Goal: Information Seeking & Learning: Learn about a topic

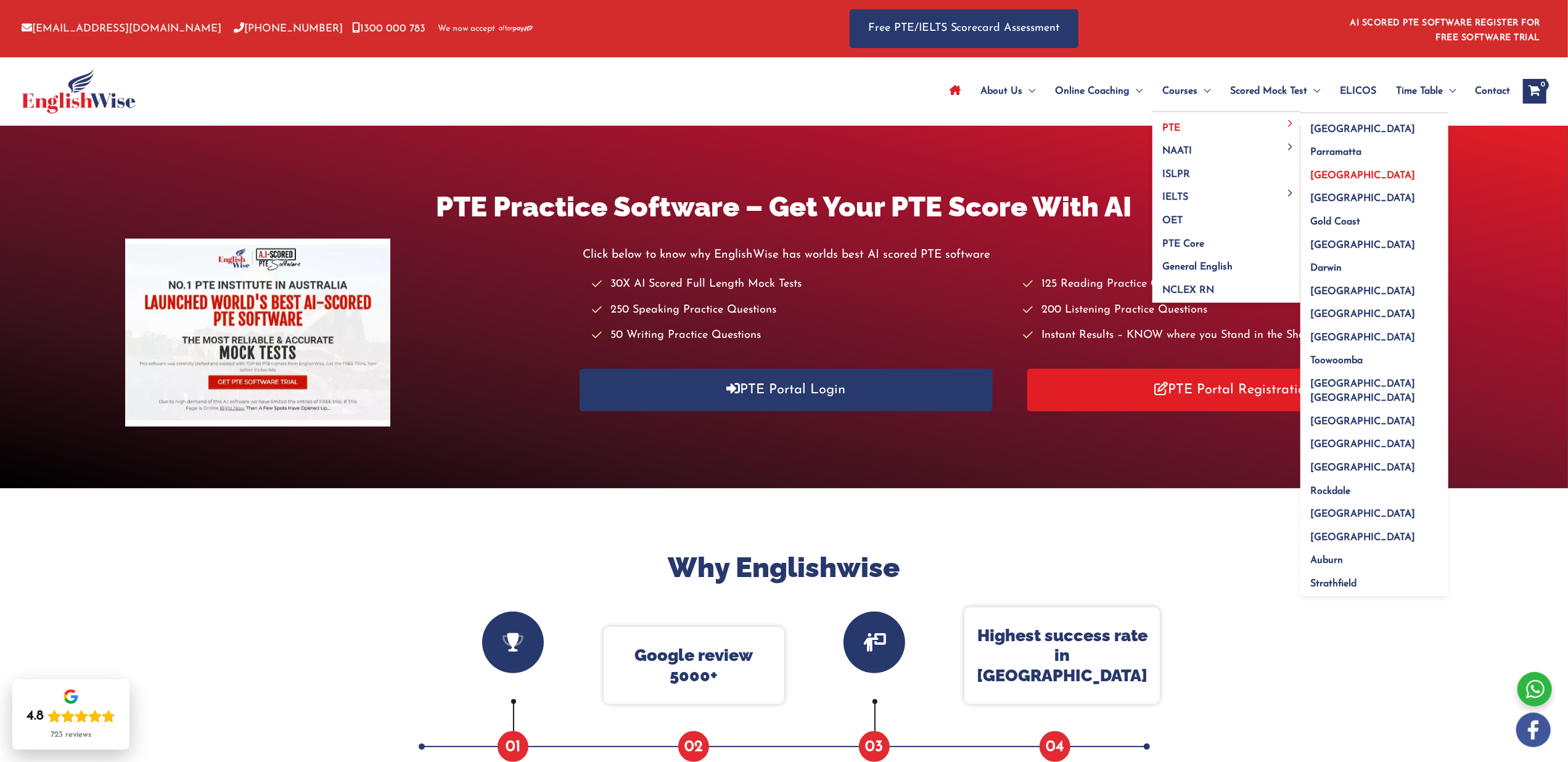
click at [1325, 176] on span "[GEOGRAPHIC_DATA]" at bounding box center [1362, 176] width 105 height 10
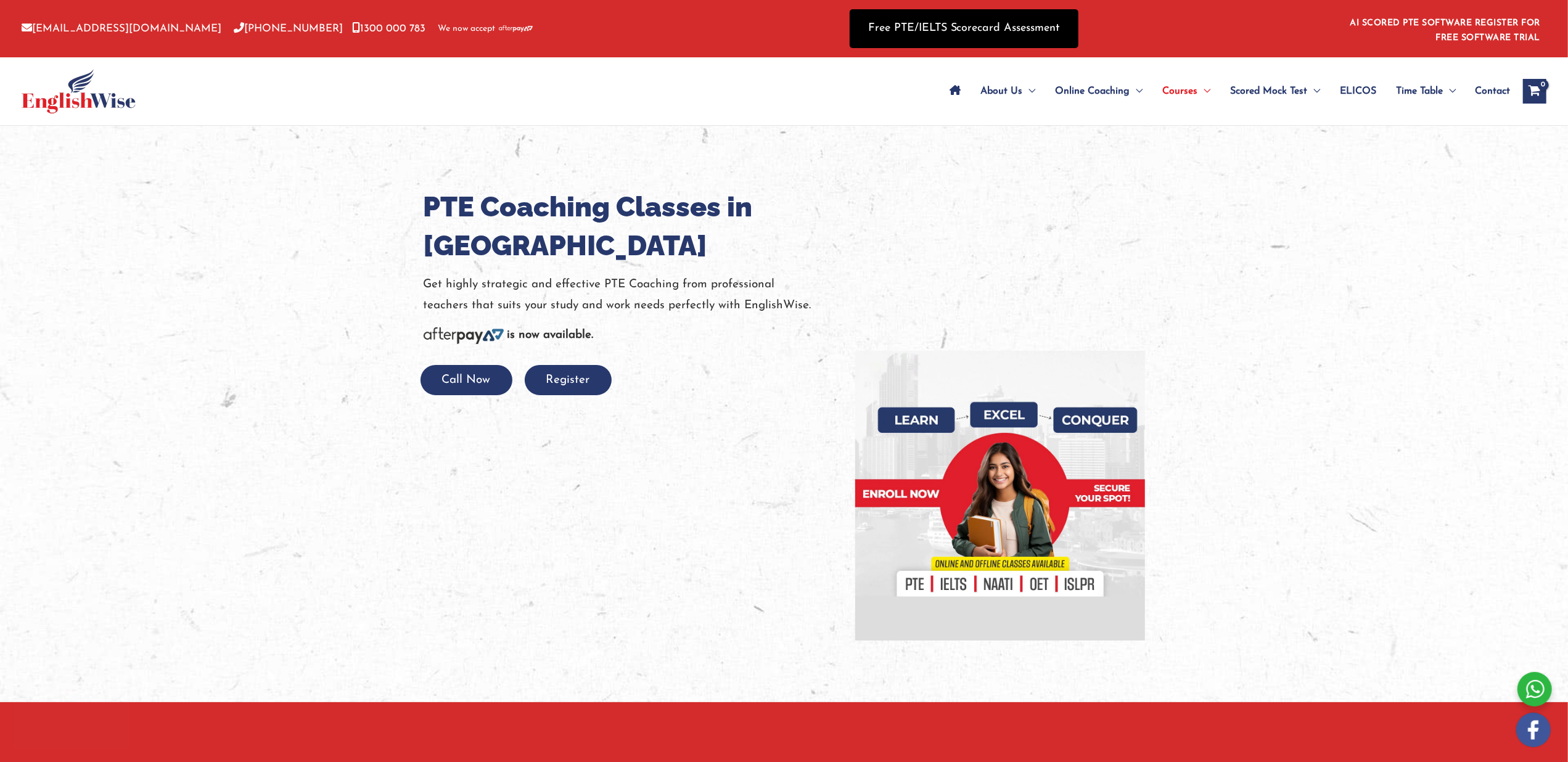
click at [970, 31] on link "Free PTE/IELTS Scorecard Assessment" at bounding box center [963, 29] width 228 height 39
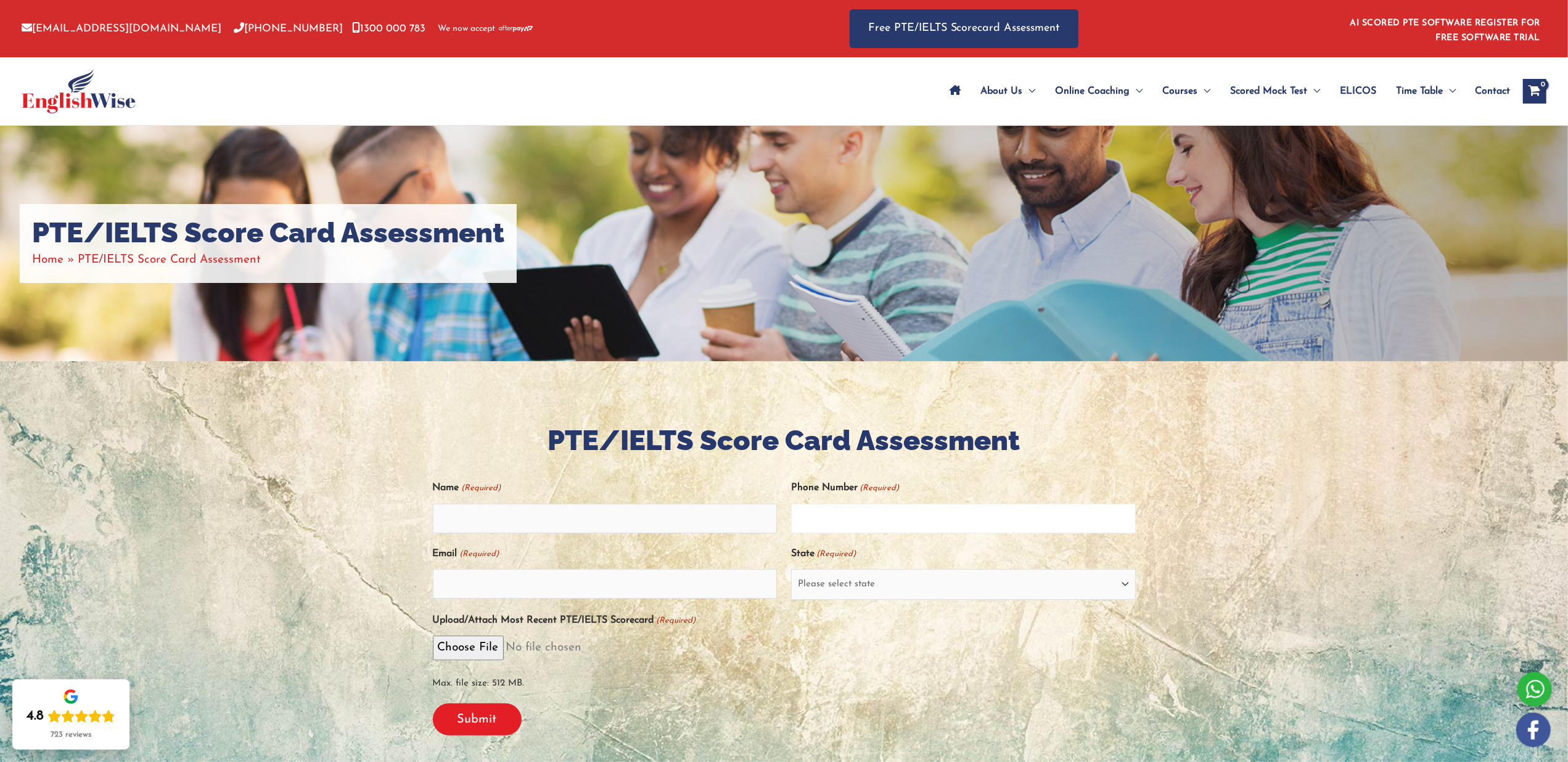
click at [850, 520] on input "Phone Number (Required)" at bounding box center [963, 518] width 345 height 29
click at [859, 580] on select "Please select state New South Wales (NSW) Victoria (VIC) Queensland (QLD) South…" at bounding box center [963, 584] width 345 height 31
click at [1298, 91] on span "Scored Mock Test" at bounding box center [1268, 91] width 77 height 43
click at [1269, 125] on span "PTE Mock Tests" at bounding box center [1264, 128] width 69 height 10
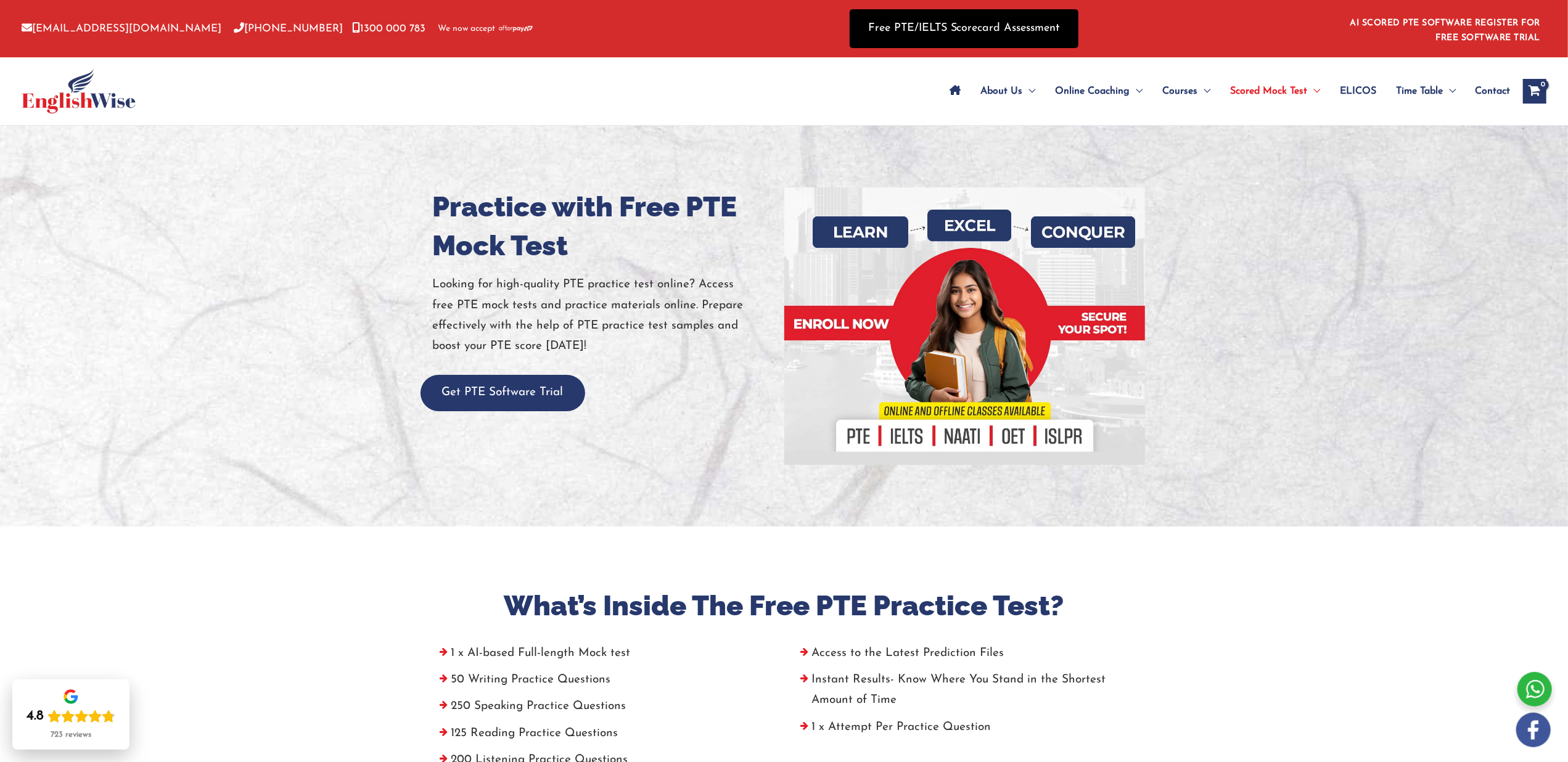
click at [942, 25] on link "Free PTE/IELTS Scorecard Assessment" at bounding box center [963, 29] width 228 height 39
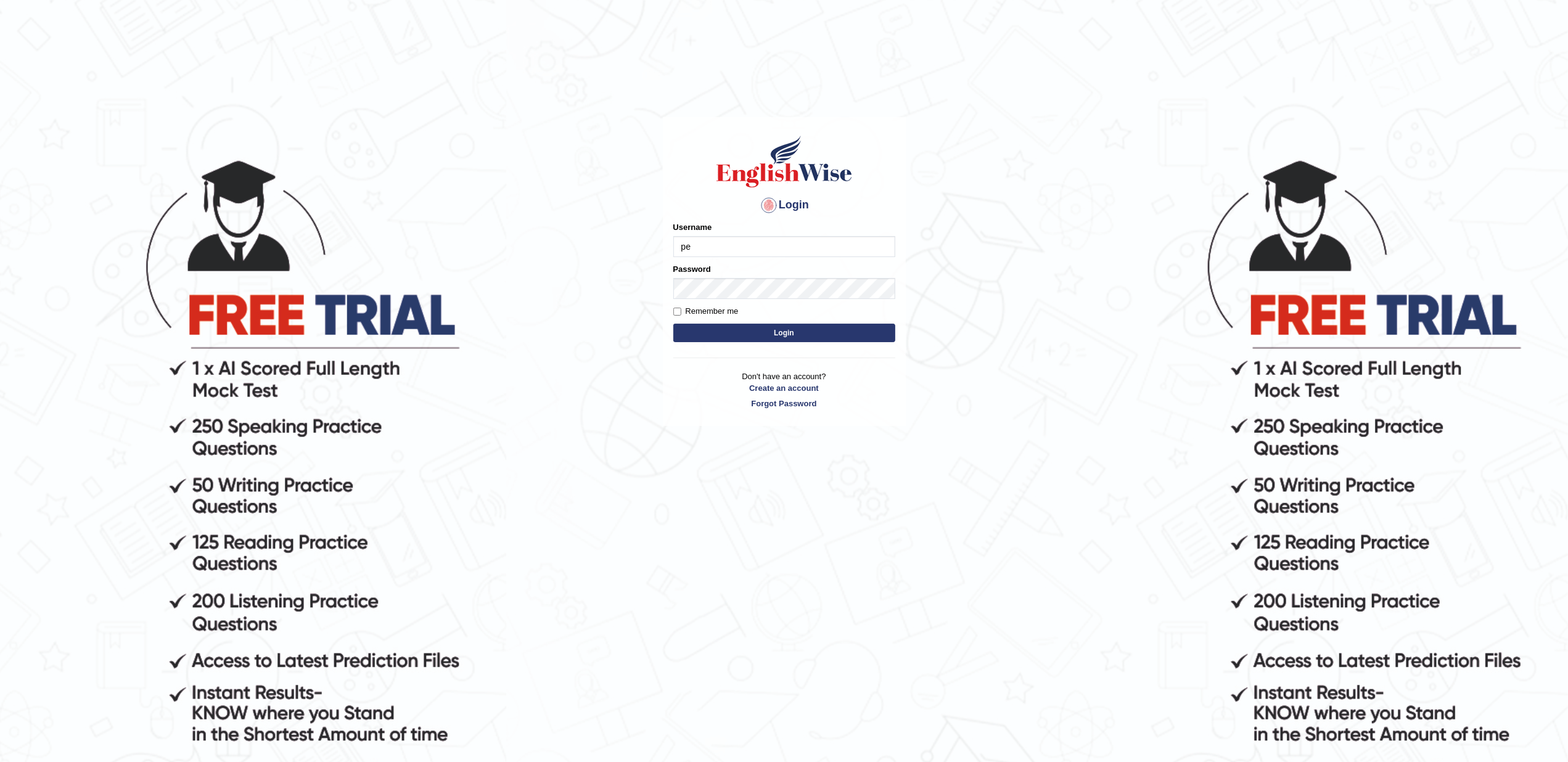
click at [699, 244] on input "pe" at bounding box center [784, 246] width 222 height 21
click at [699, 244] on input "per" at bounding box center [784, 246] width 222 height 21
click at [769, 248] on input "perne" at bounding box center [784, 246] width 222 height 21
click at [769, 248] on input "perneg" at bounding box center [784, 246] width 222 height 21
click at [769, 248] on input "pernegu" at bounding box center [784, 246] width 222 height 21
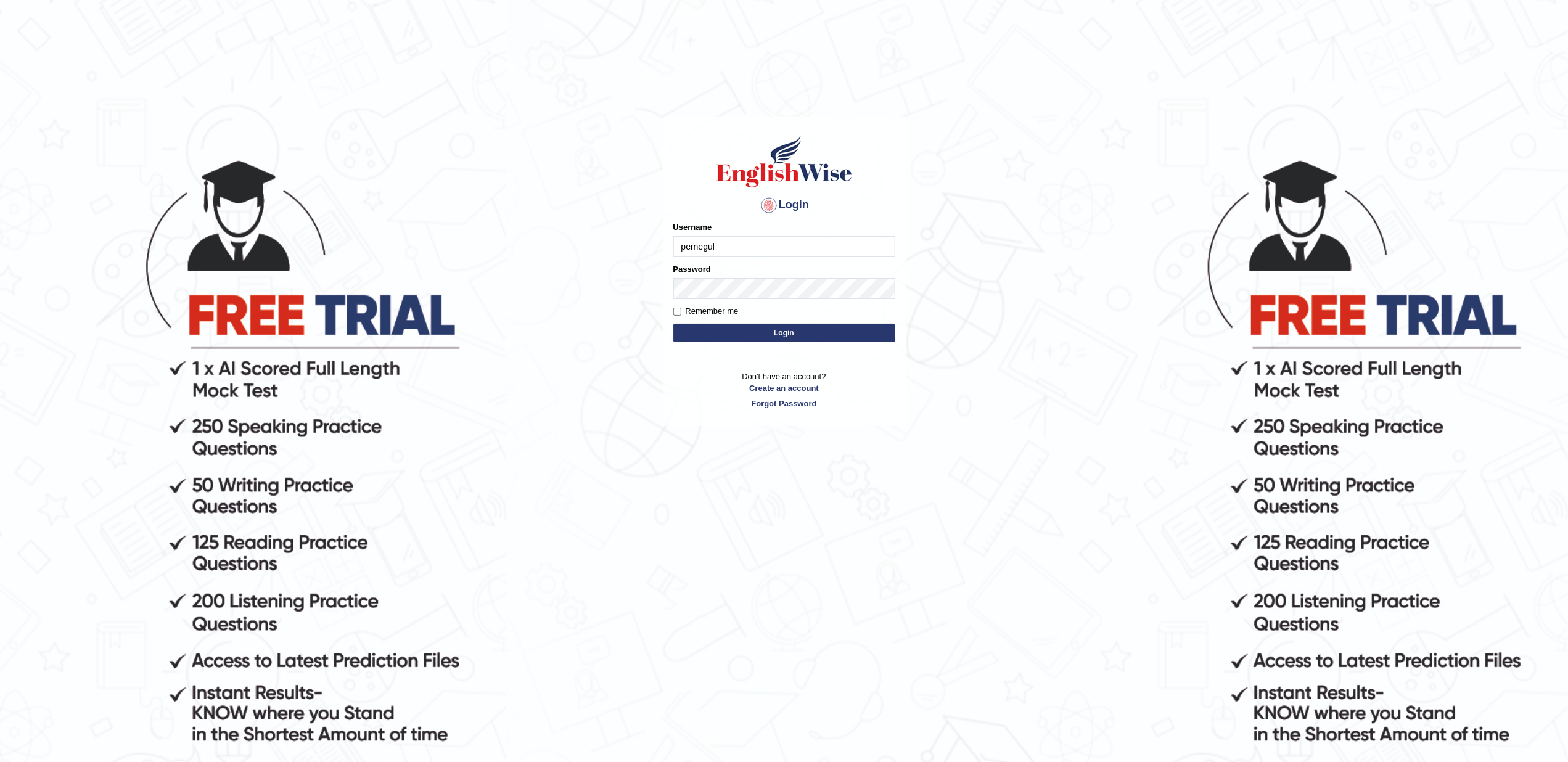
type input "pernegul"
click at [776, 329] on button "Login" at bounding box center [784, 333] width 222 height 19
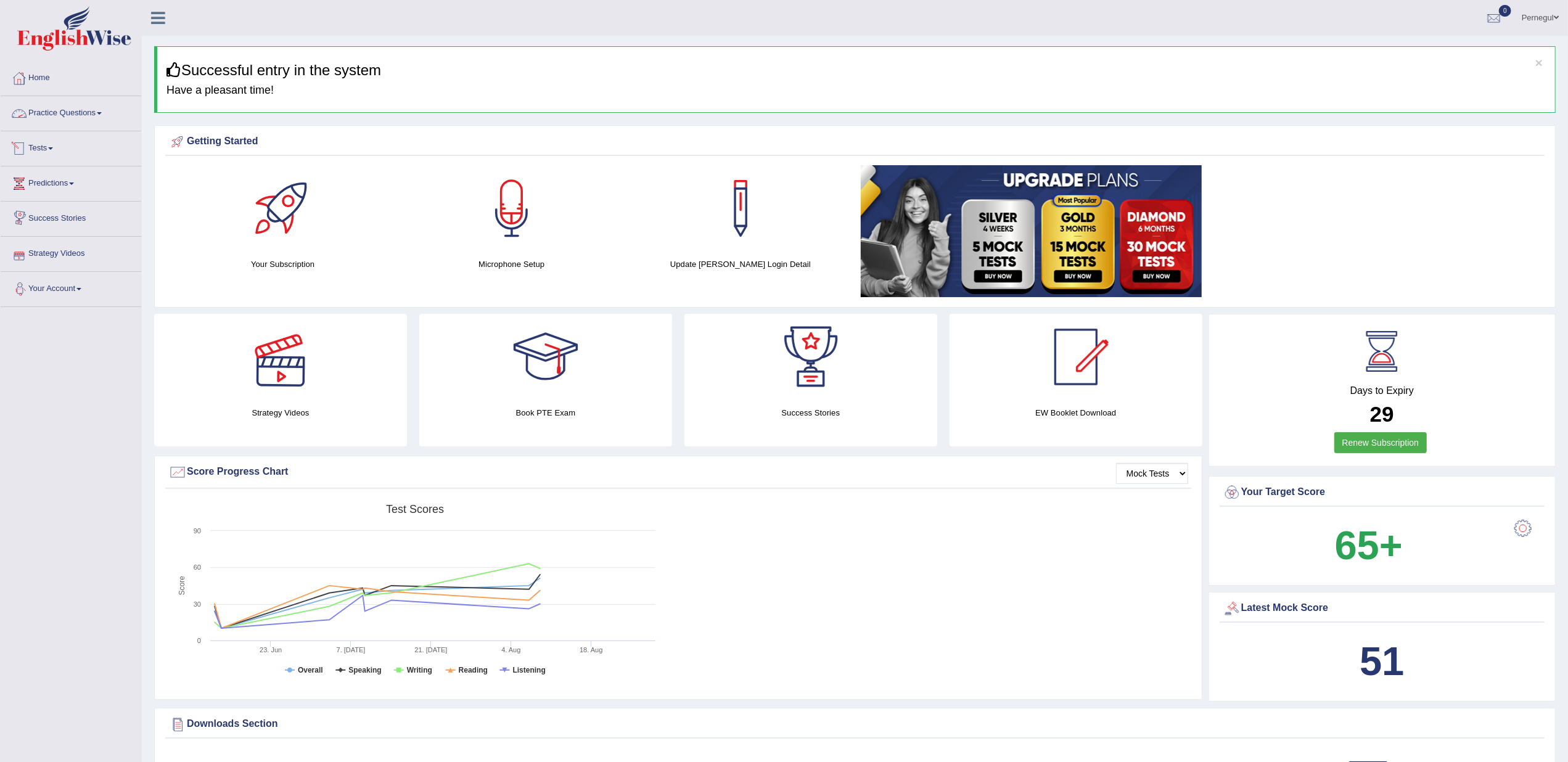
click at [42, 113] on link "Practice Questions" at bounding box center [71, 111] width 141 height 31
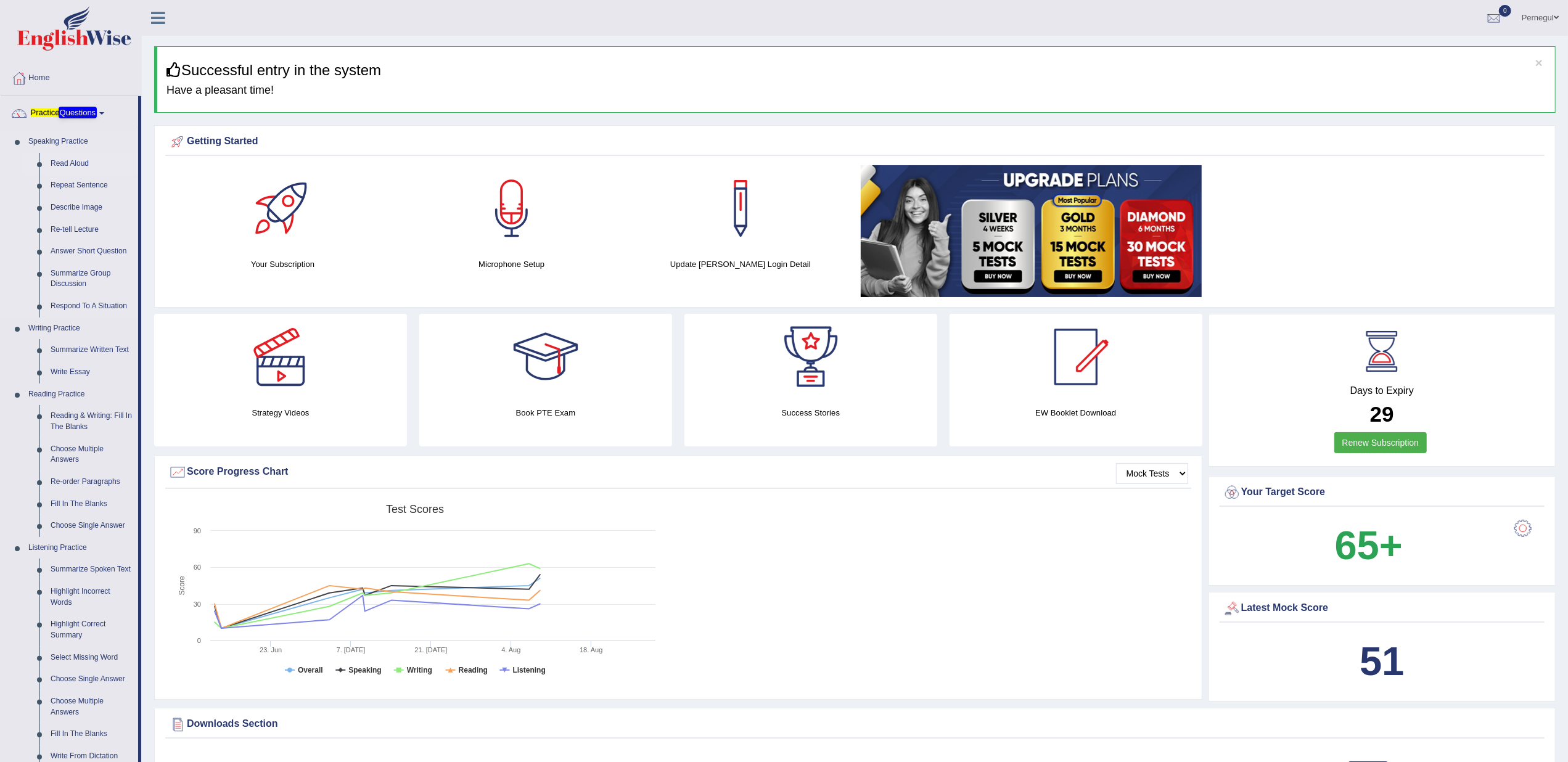
click at [69, 160] on link "Read Aloud" at bounding box center [91, 163] width 93 height 22
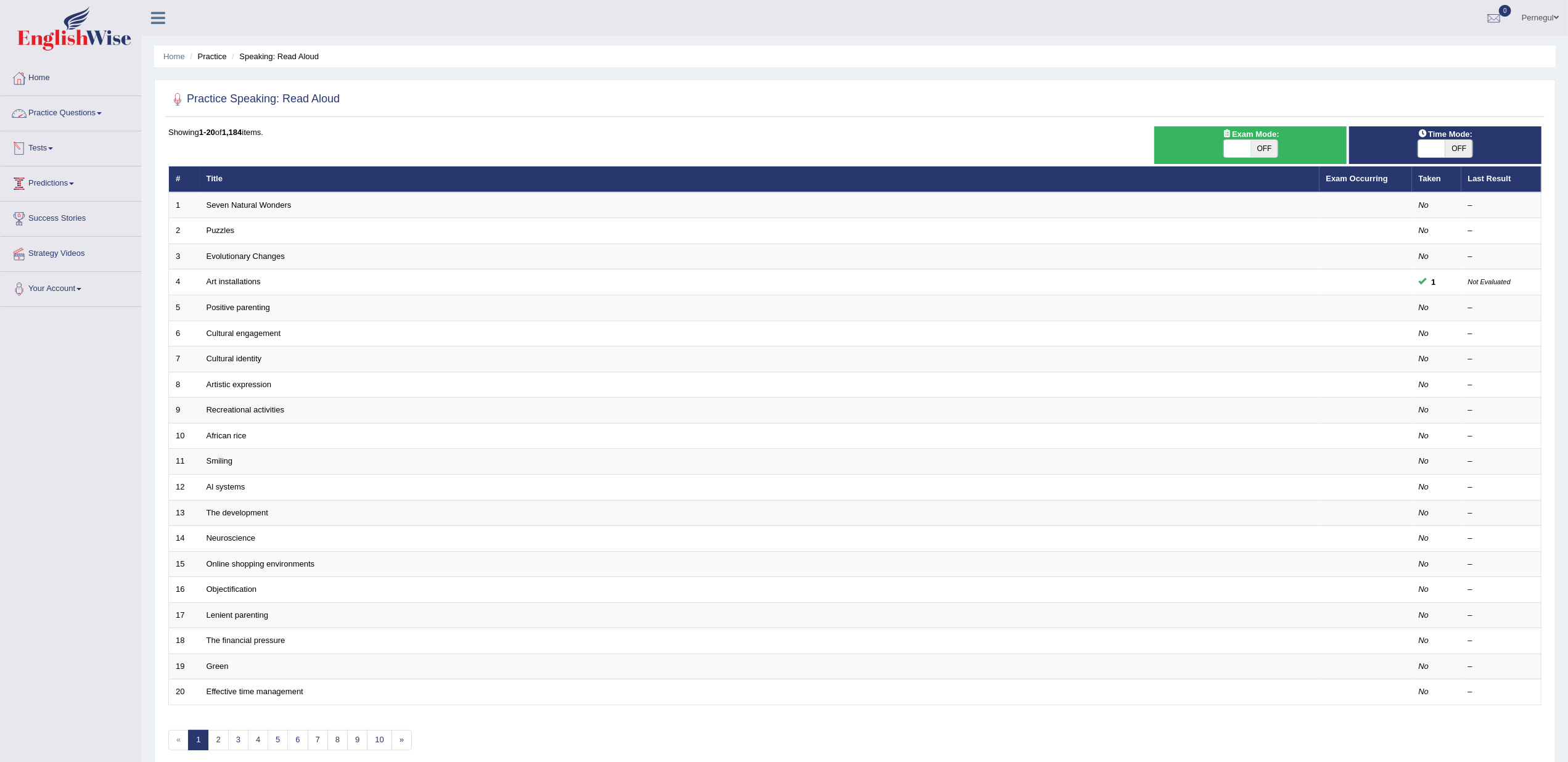
click at [48, 115] on link "Practice Questions" at bounding box center [71, 111] width 141 height 31
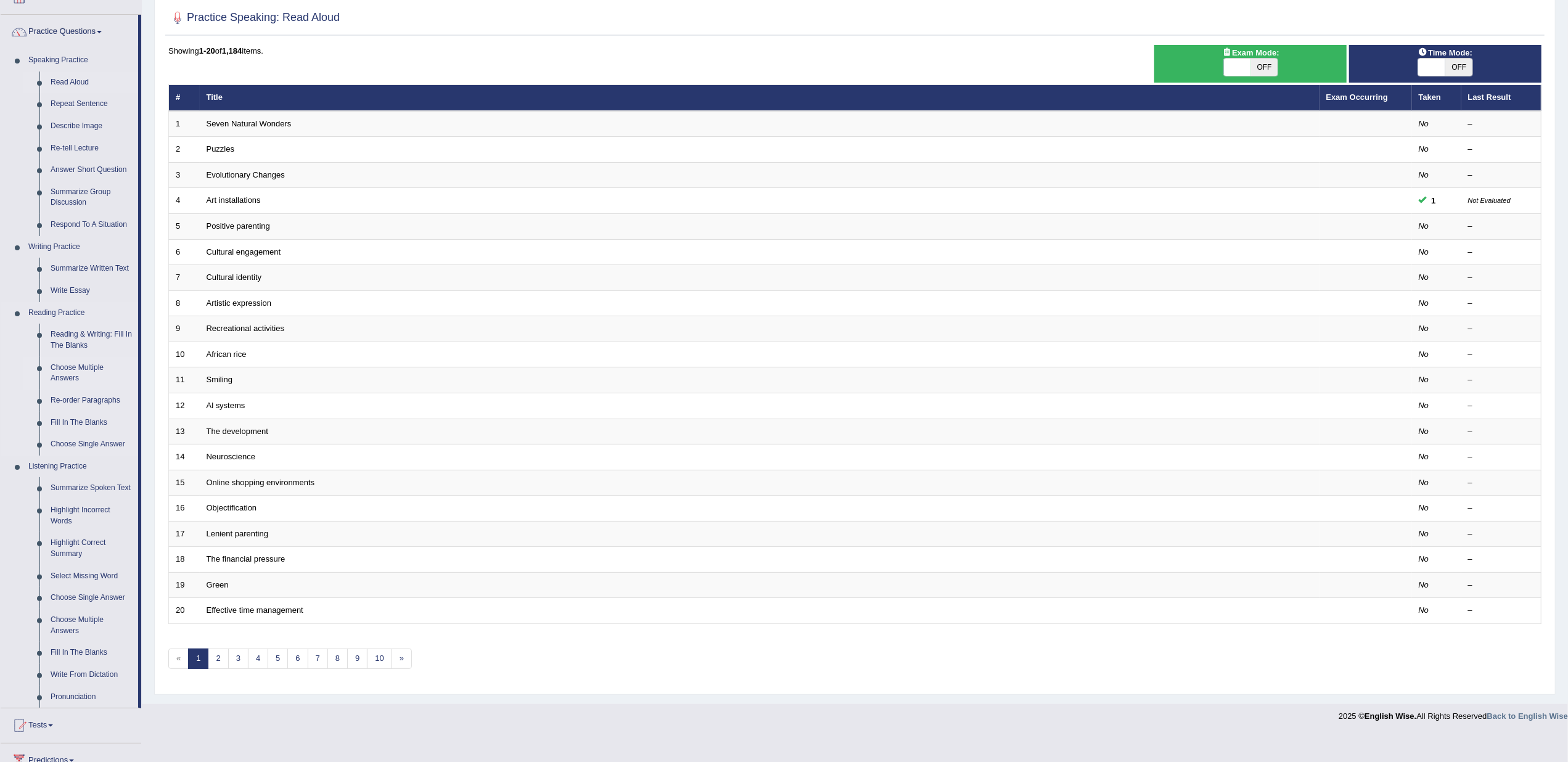
scroll to position [185, 0]
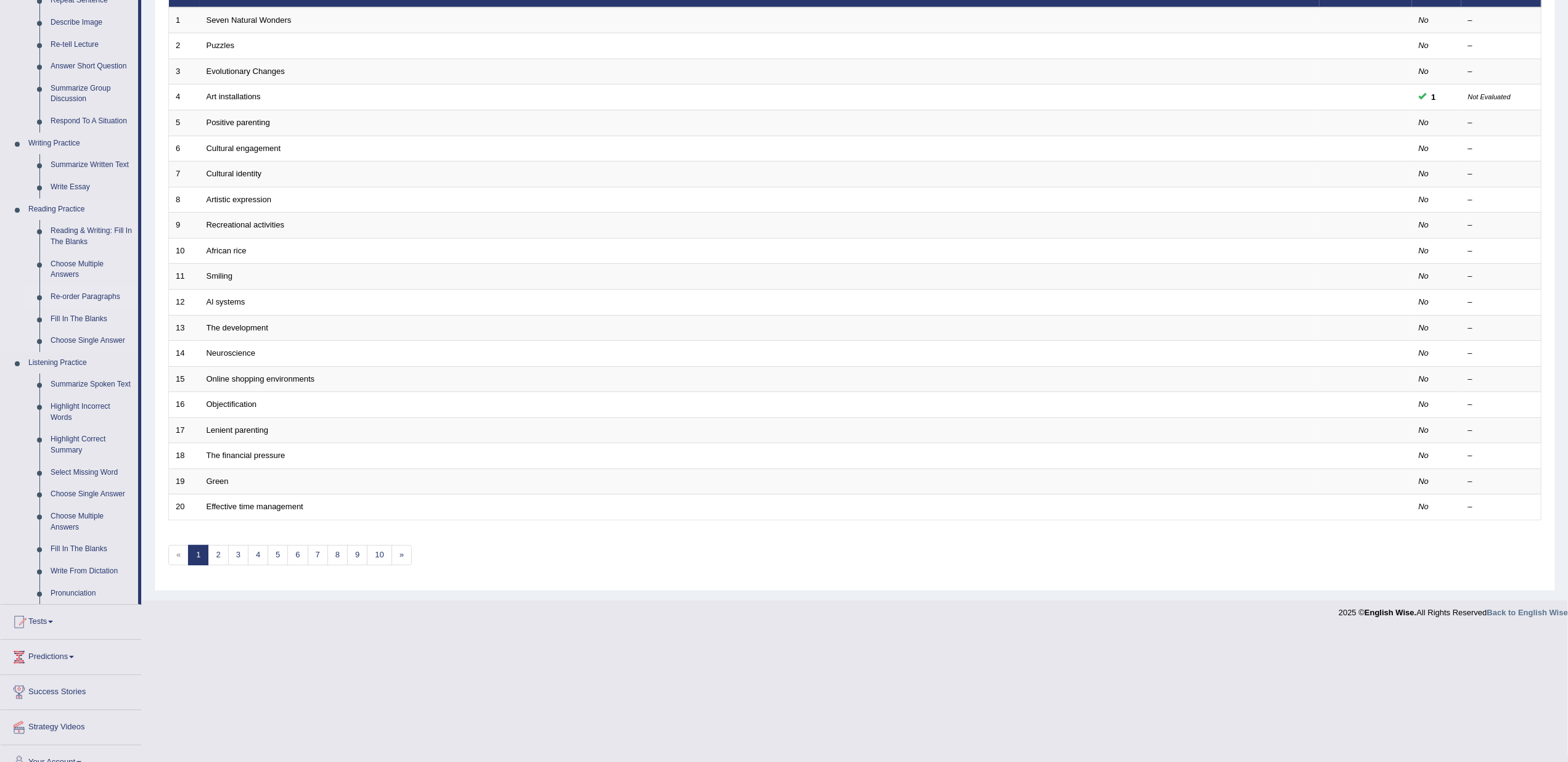
click at [86, 294] on link "Re-order Paragraphs" at bounding box center [91, 297] width 93 height 22
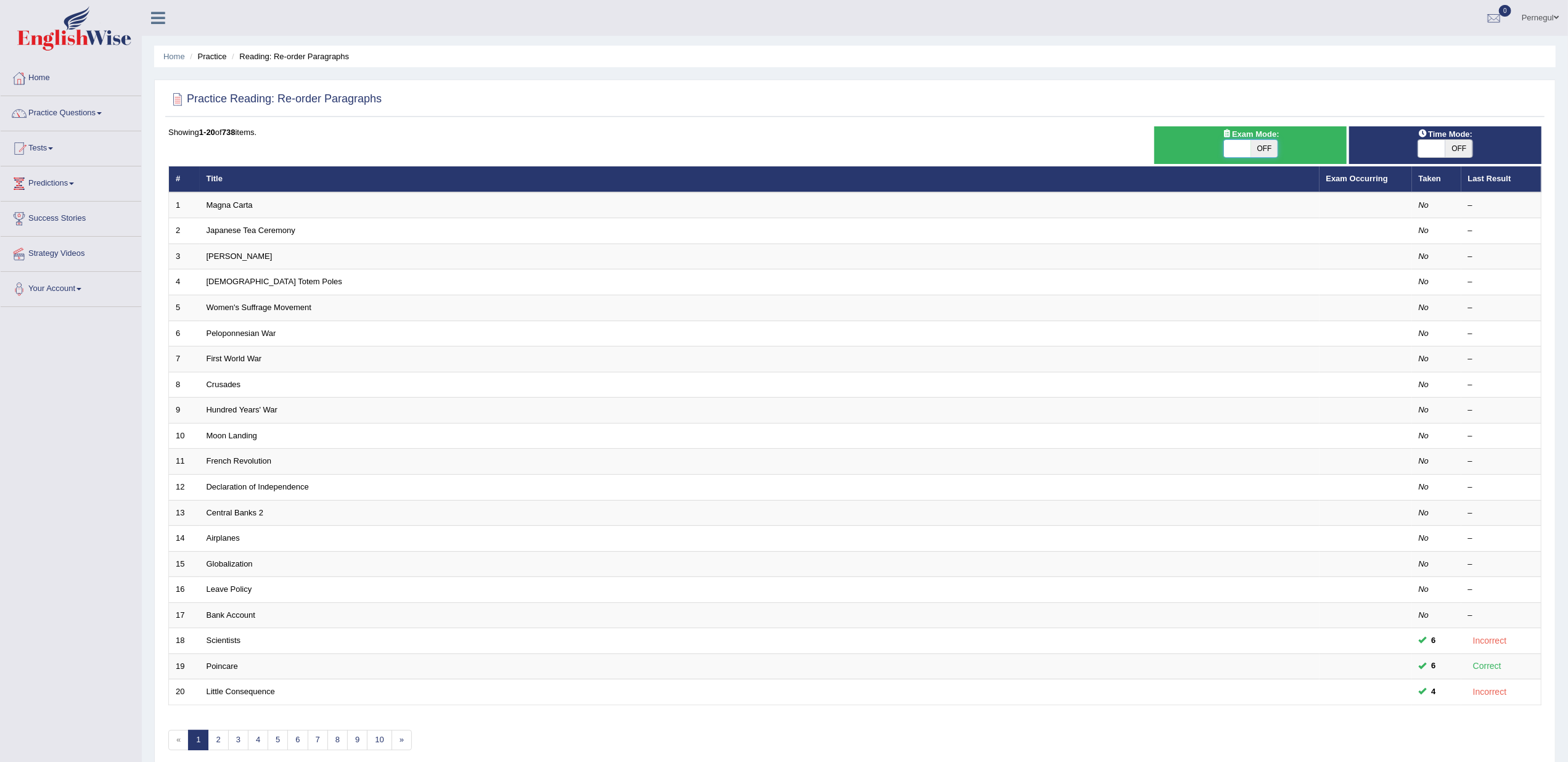
click at [1241, 147] on span at bounding box center [1237, 149] width 27 height 18
checkbox input "true"
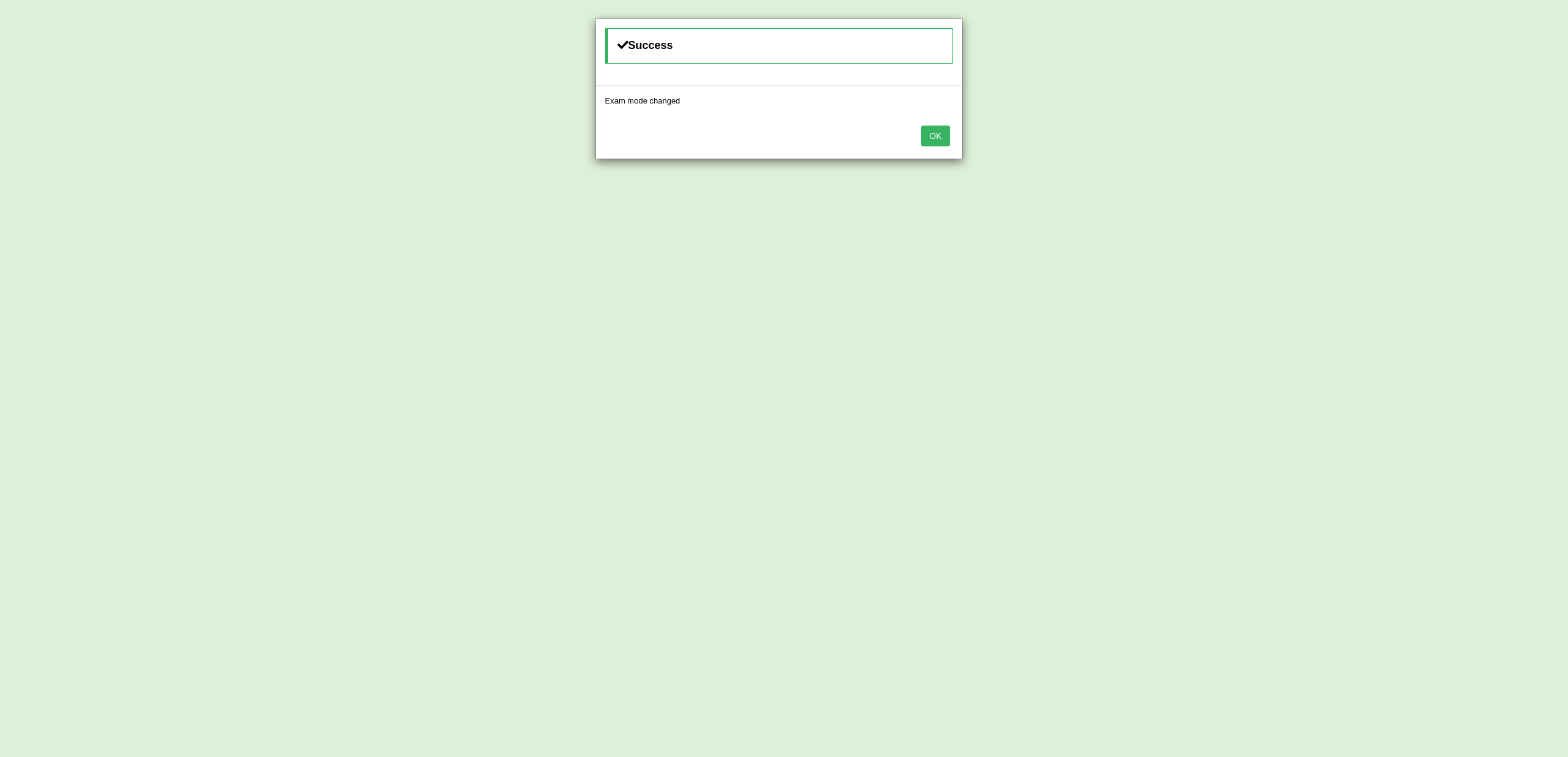
click at [949, 138] on button "OK" at bounding box center [935, 136] width 28 height 21
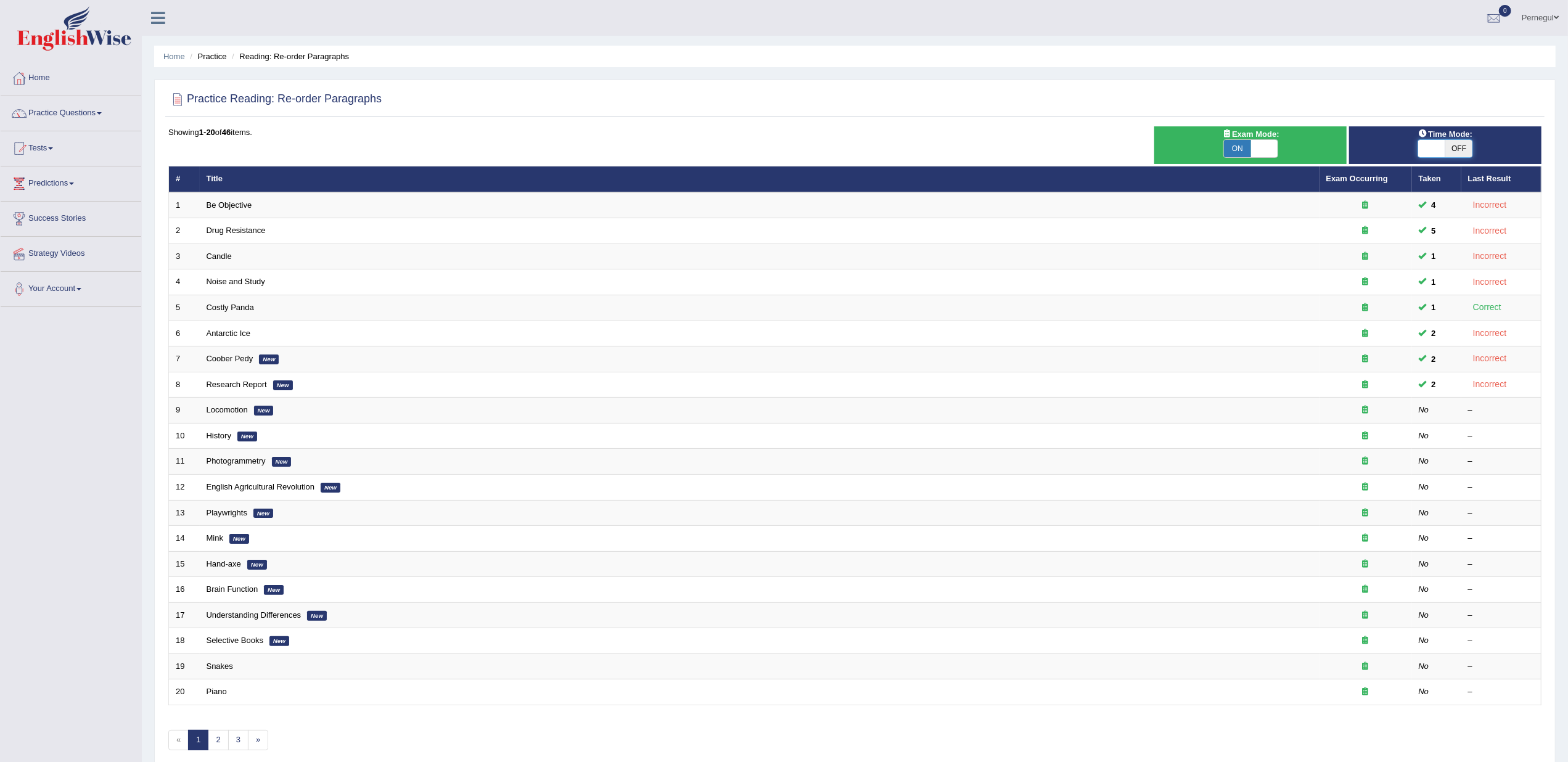
click at [1424, 150] on span at bounding box center [1431, 149] width 27 height 18
click at [1433, 148] on span at bounding box center [1431, 149] width 27 height 18
checkbox input "true"
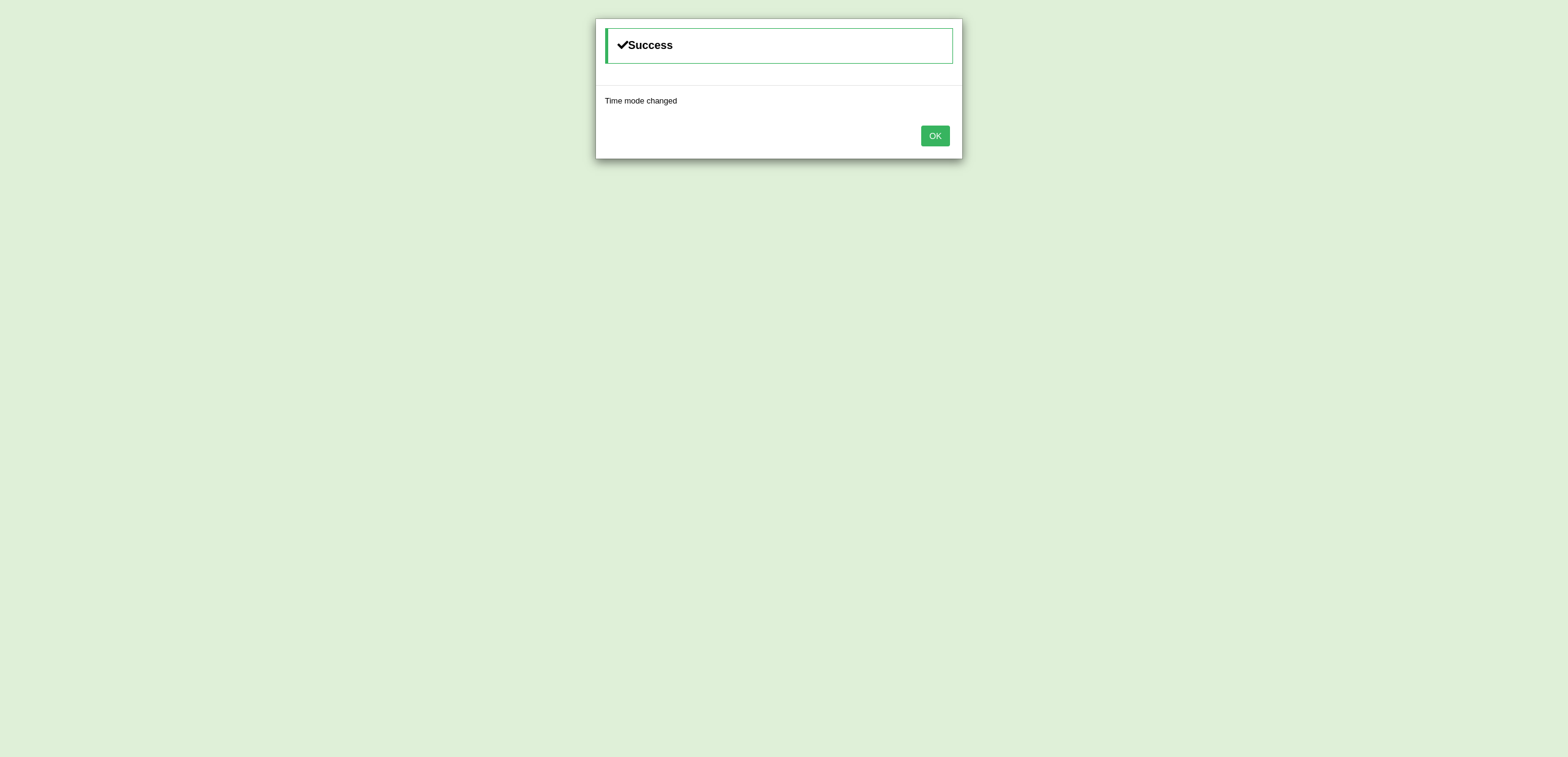
click at [939, 132] on button "OK" at bounding box center [935, 136] width 28 height 21
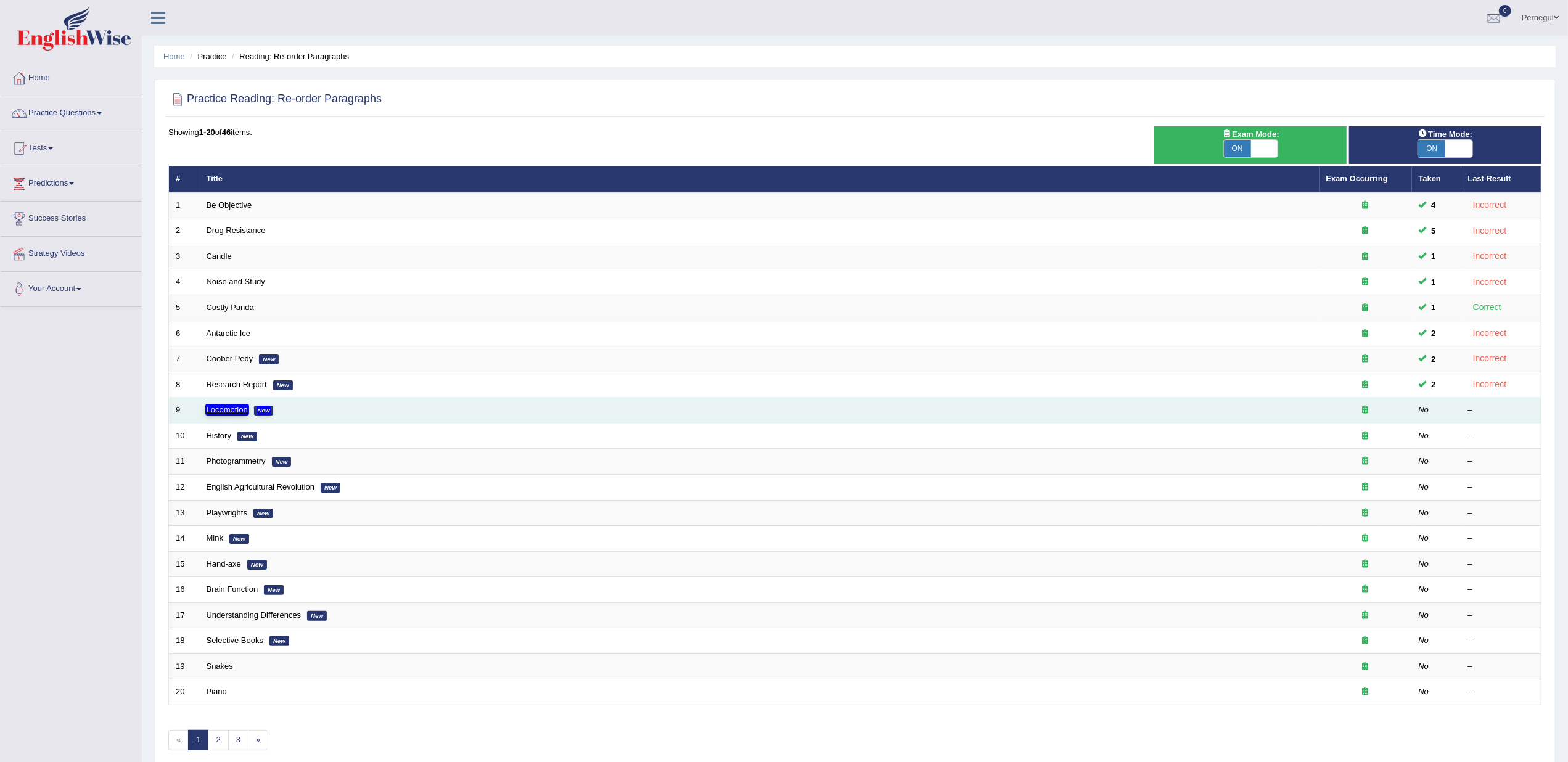
click at [232, 405] on texthelphighlightspan "Locomotion" at bounding box center [227, 409] width 41 height 9
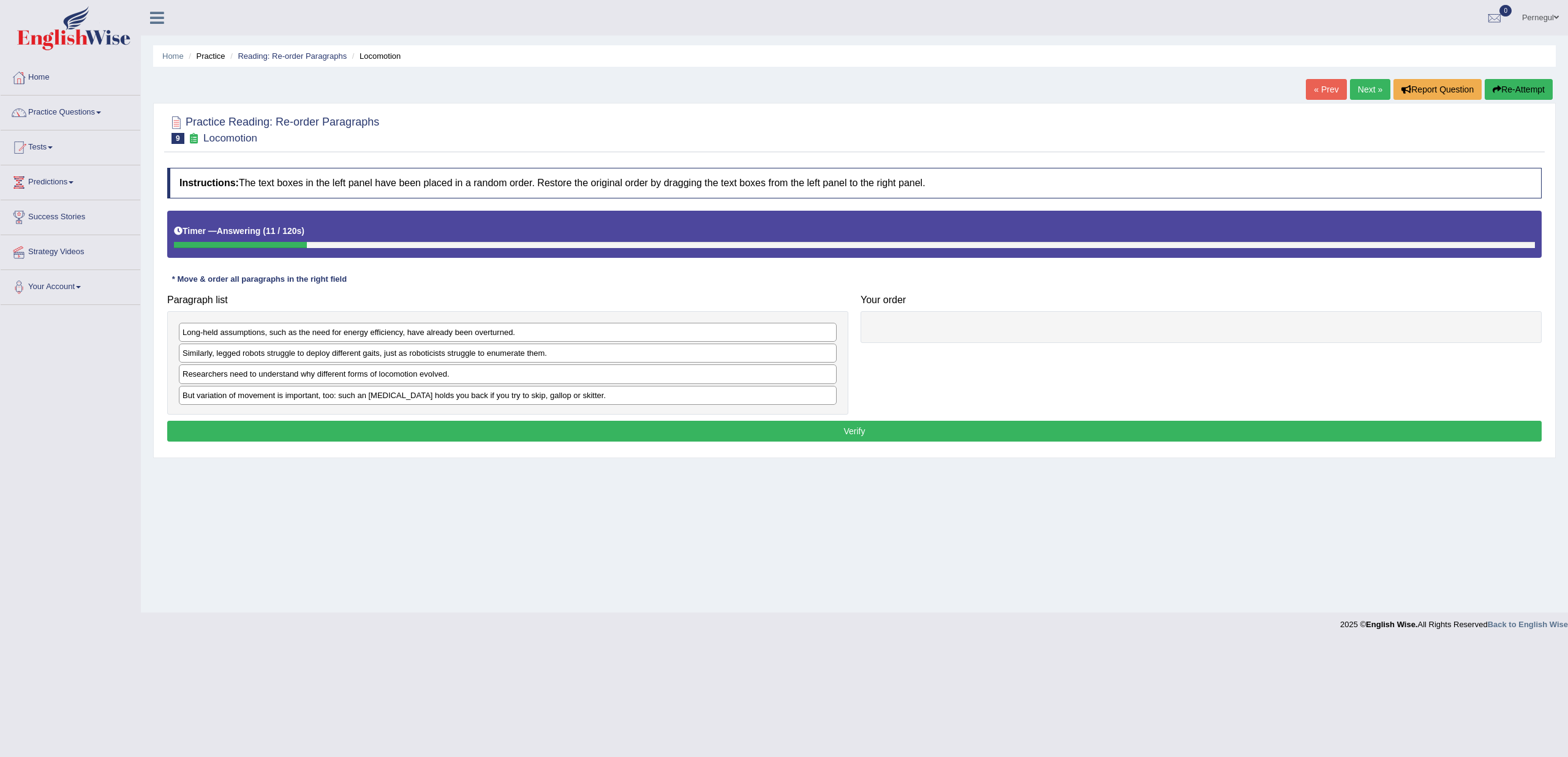
drag, startPoint x: 753, startPoint y: 704, endPoint x: 651, endPoint y: 626, distance: 128.4
click at [753, 704] on body "Toggle navigation Home Practice Questions Speaking Practice Read Aloud Repeat S…" at bounding box center [784, 378] width 1568 height 757
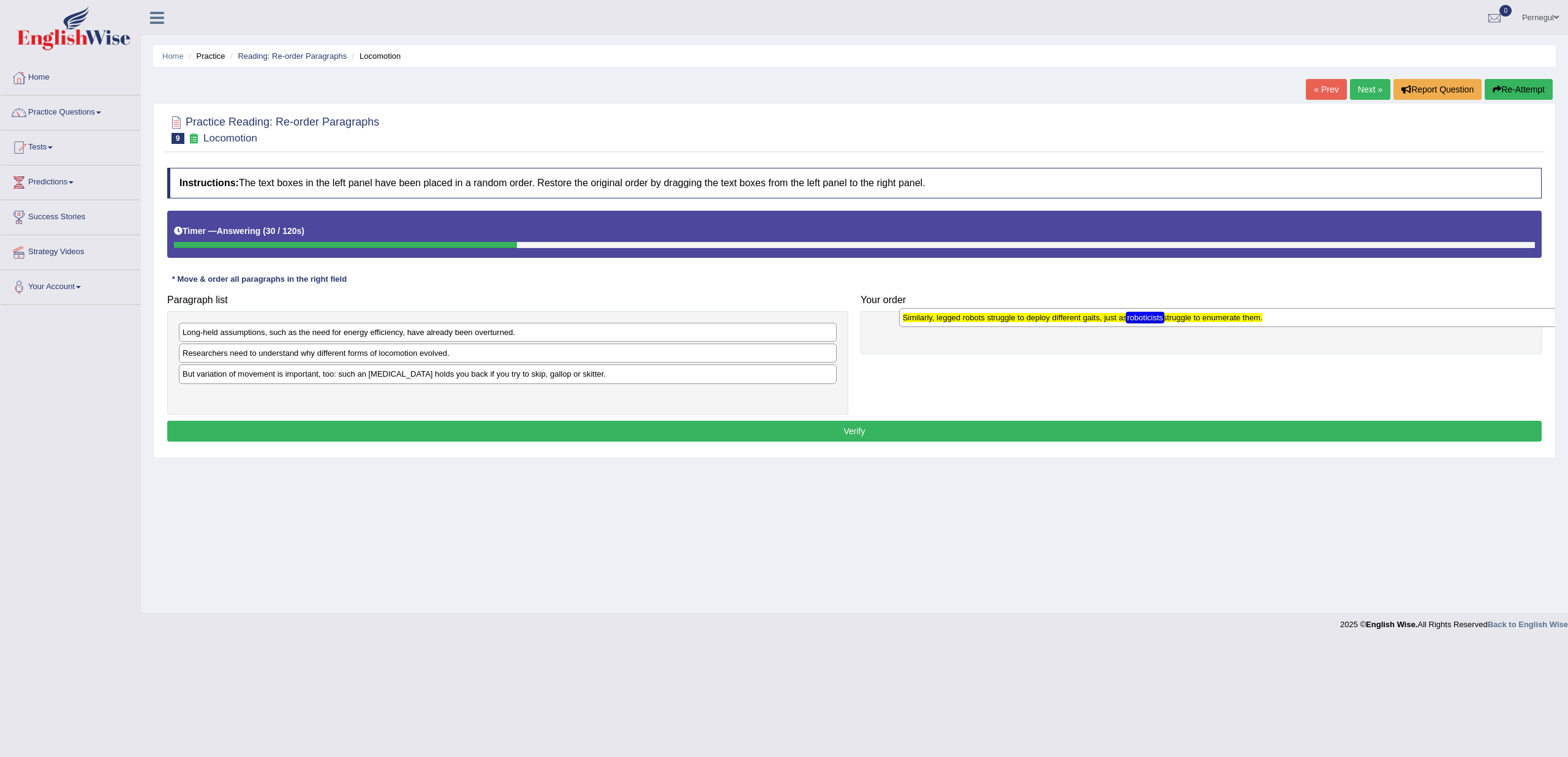
drag, startPoint x: 349, startPoint y: 356, endPoint x: 1070, endPoint y: 321, distance: 721.8
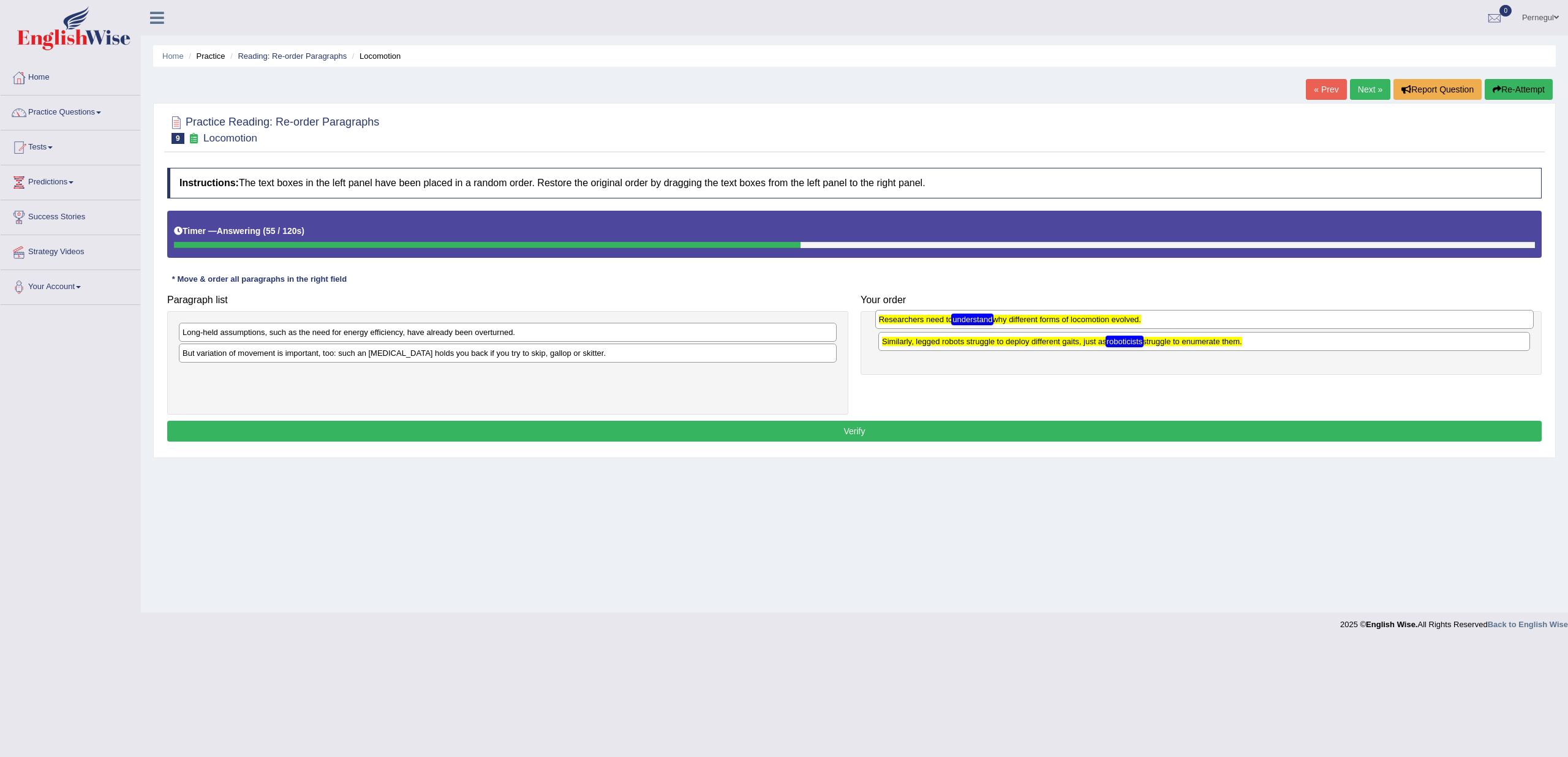
drag, startPoint x: 249, startPoint y: 357, endPoint x: 945, endPoint y: 324, distance: 696.8
click at [945, 324] on div "Researchers need to understand why different forms of locomotion evolved." at bounding box center [1204, 319] width 659 height 19
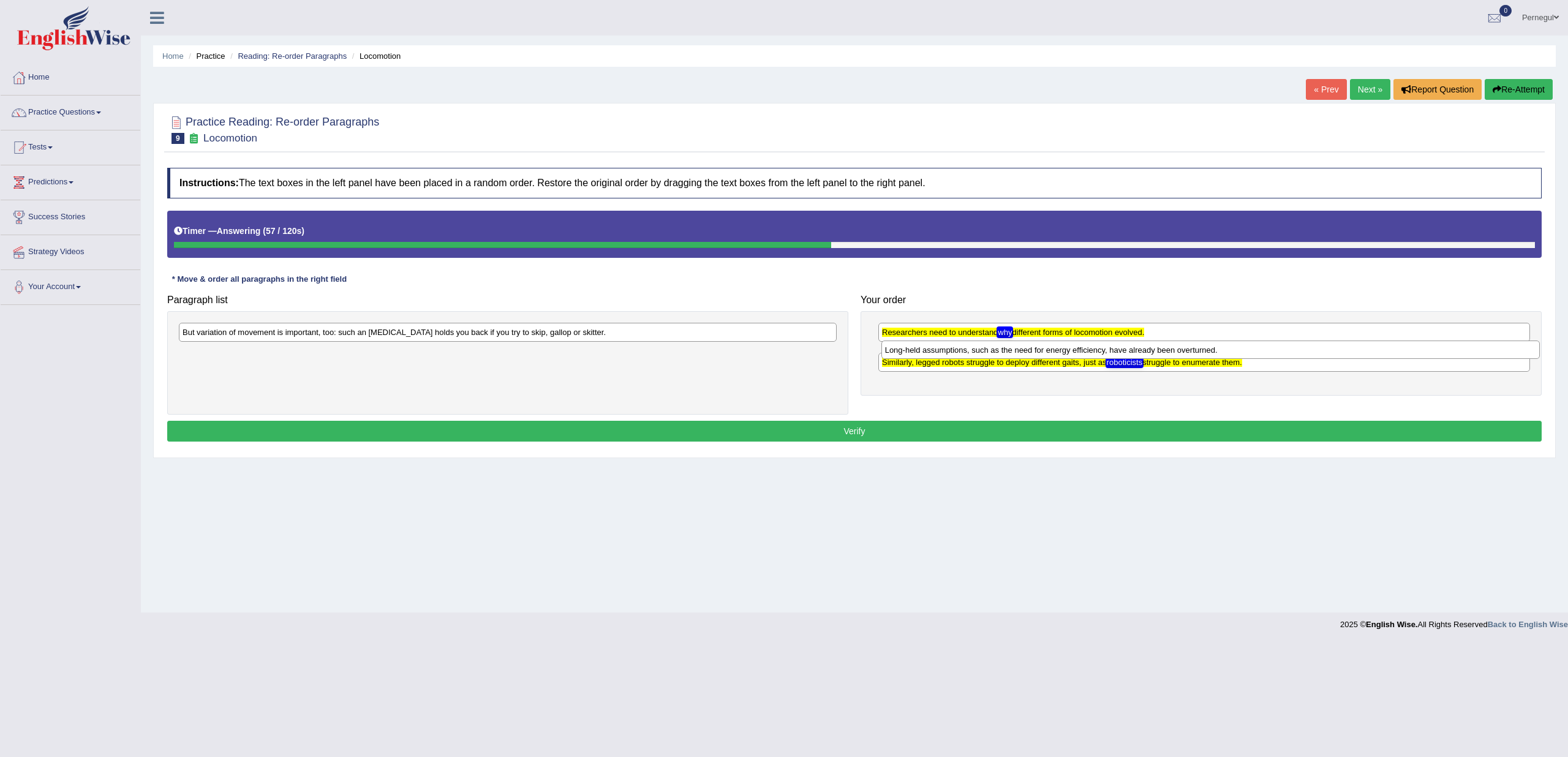
drag, startPoint x: 404, startPoint y: 332, endPoint x: 1107, endPoint y: 350, distance: 703.2
click at [1107, 350] on div "Long-held assumptions, such as the need for energy efficiency, have already bee…" at bounding box center [1210, 350] width 659 height 19
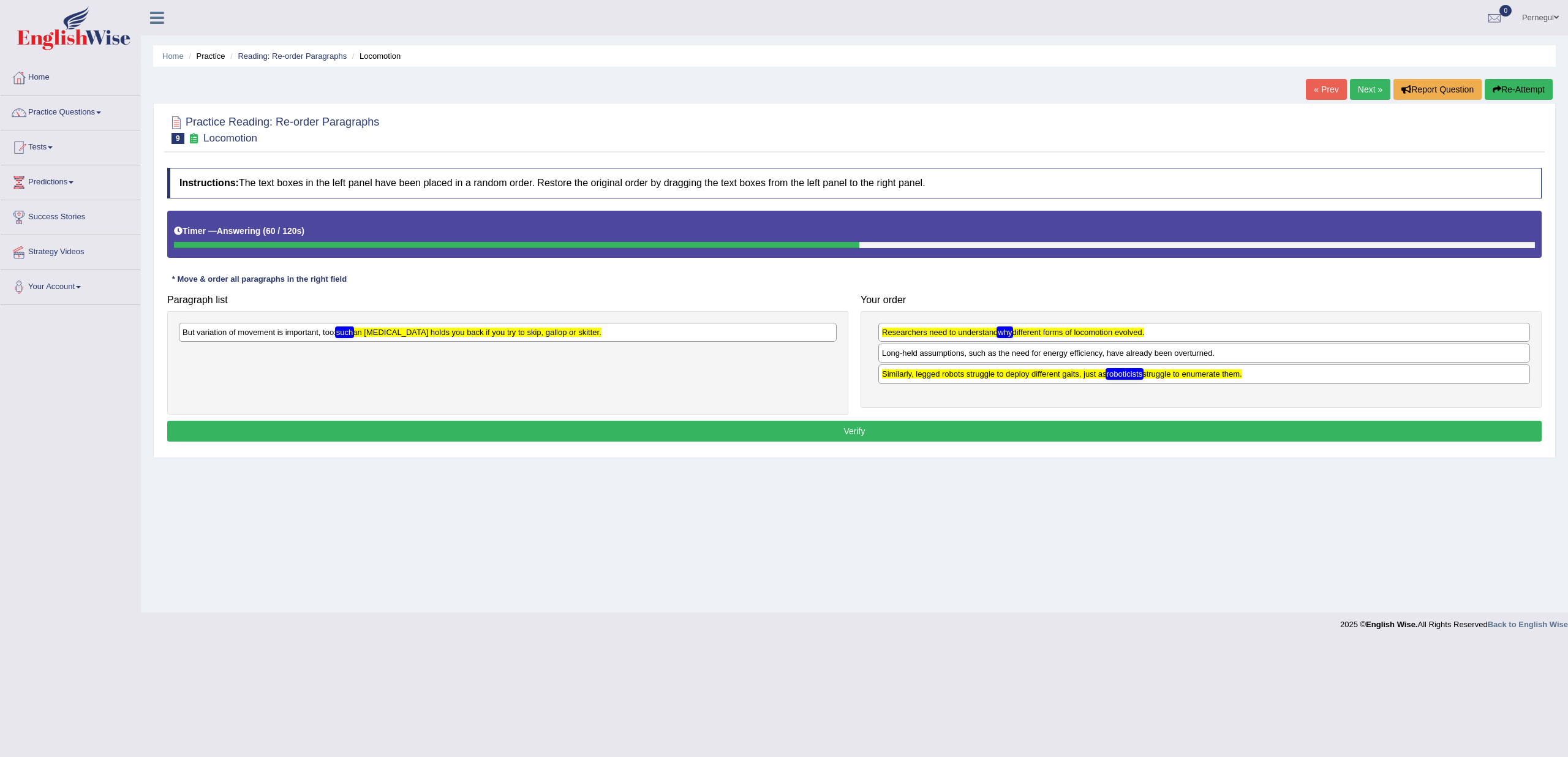
click at [570, 335] on div "But variation of movement is important, too: such an ankle brace holds you back…" at bounding box center [508, 332] width 658 height 19
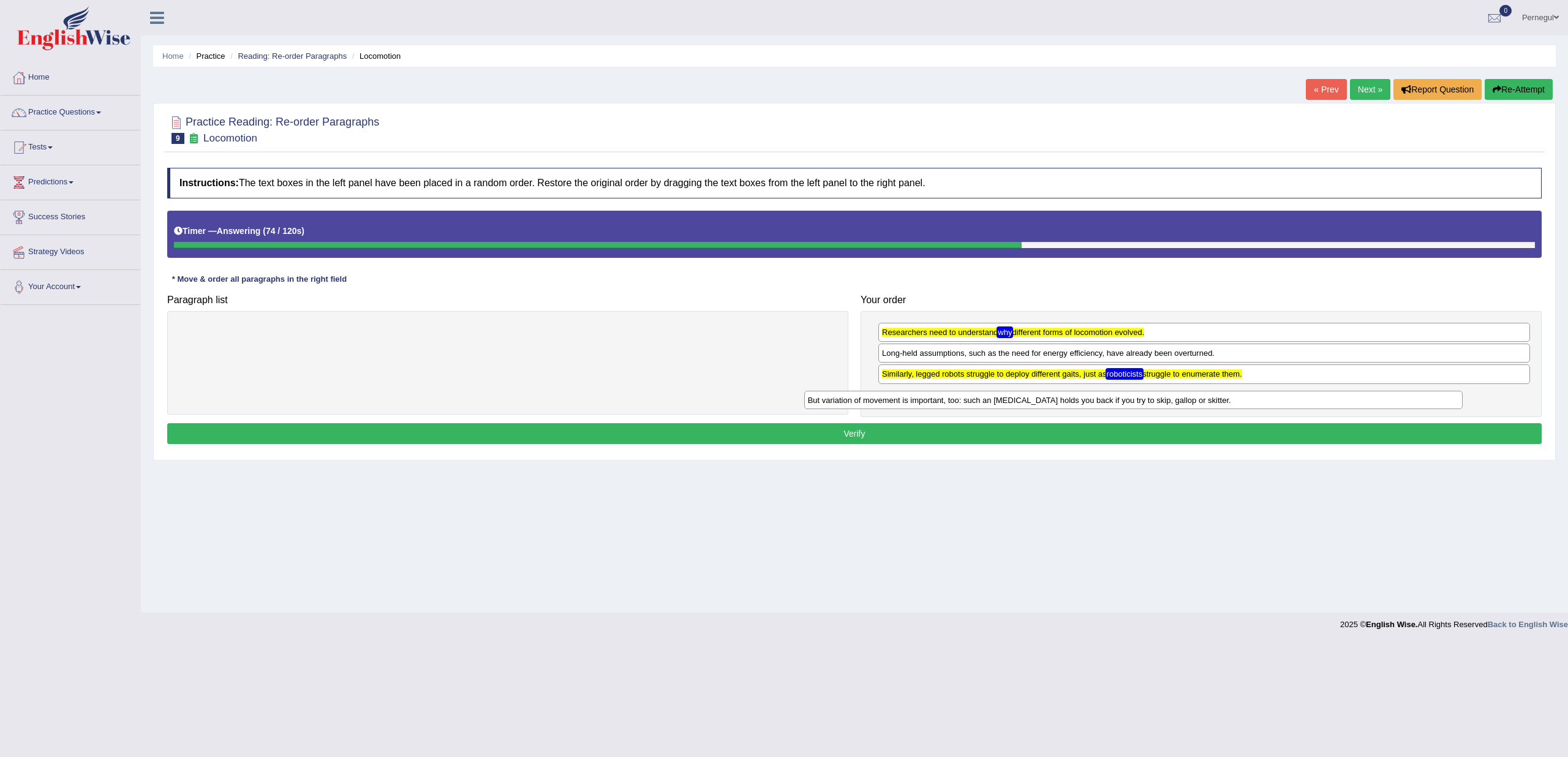
drag, startPoint x: 562, startPoint y: 332, endPoint x: 1187, endPoint y: 399, distance: 628.6
click at [1187, 399] on div "But variation of movement is important, too: such an ankle brace holds you back…" at bounding box center [1133, 400] width 659 height 19
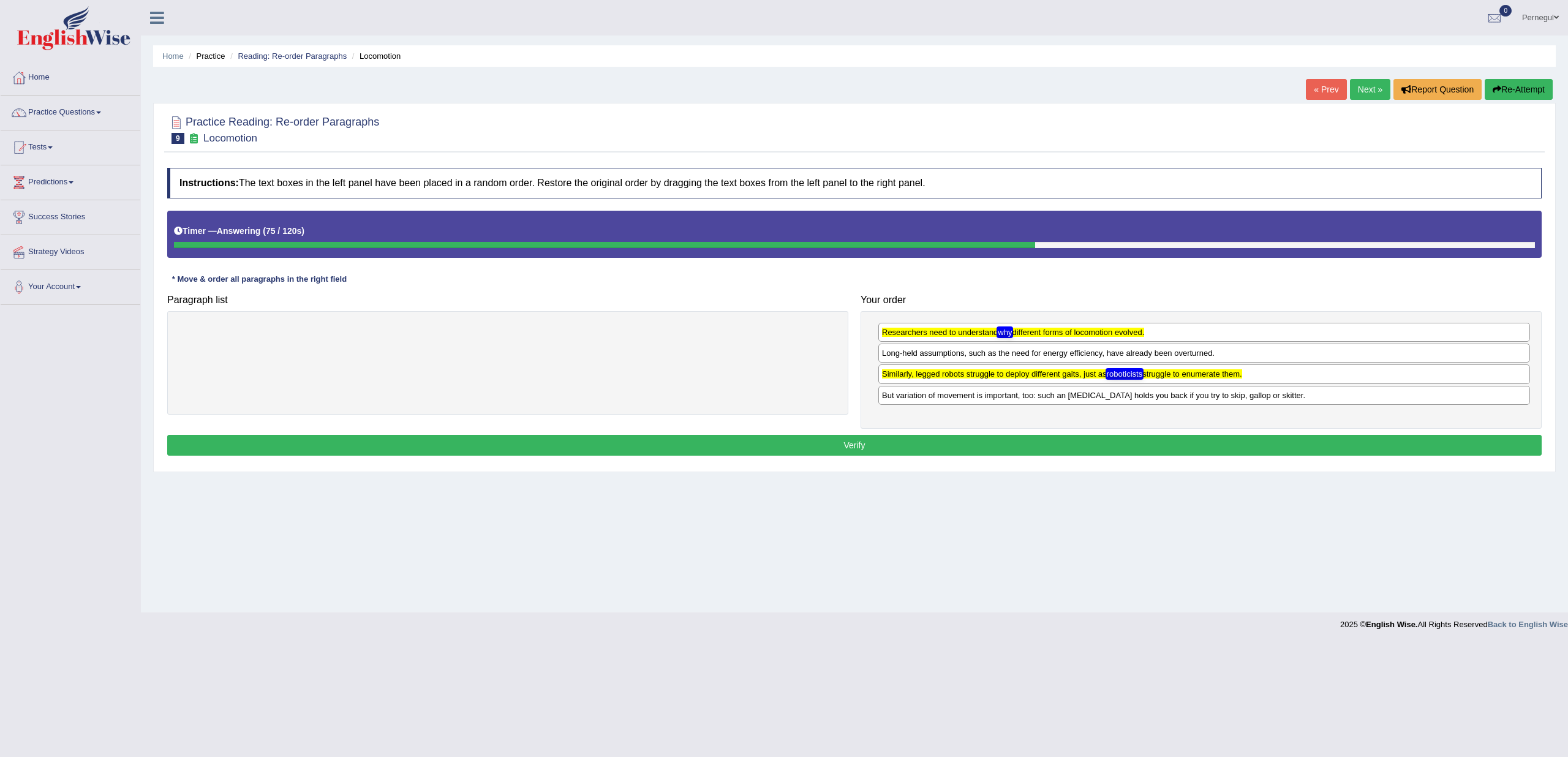
click at [935, 439] on button "Verify" at bounding box center [855, 445] width 1375 height 21
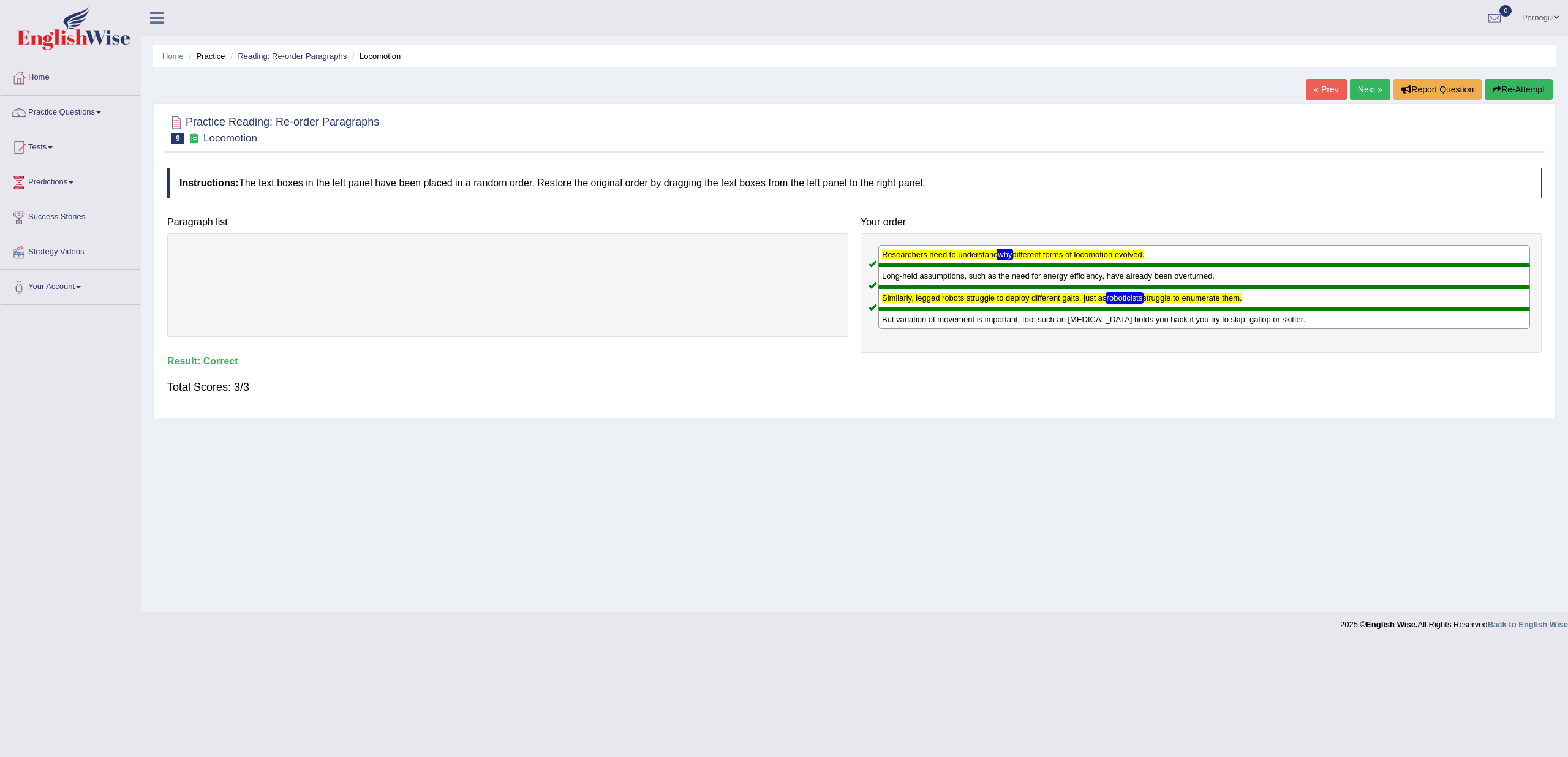
click at [1365, 92] on link "Next »" at bounding box center [1370, 89] width 40 height 21
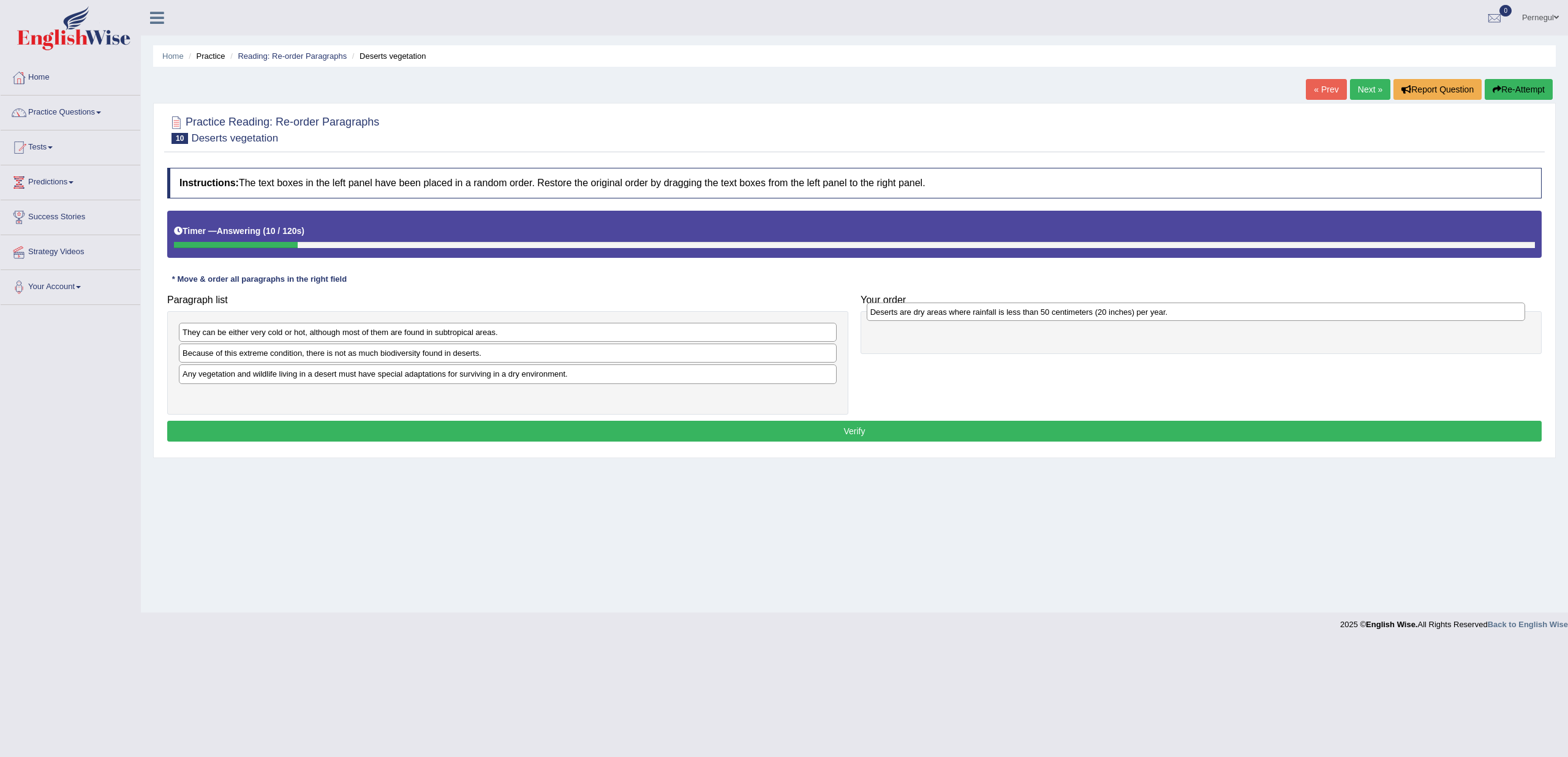
drag, startPoint x: 364, startPoint y: 373, endPoint x: 1052, endPoint y: 312, distance: 690.7
click at [1052, 312] on div "Deserts are dry areas where rainfall is less than 50 centimeters (20 inches) pe…" at bounding box center [1196, 312] width 659 height 19
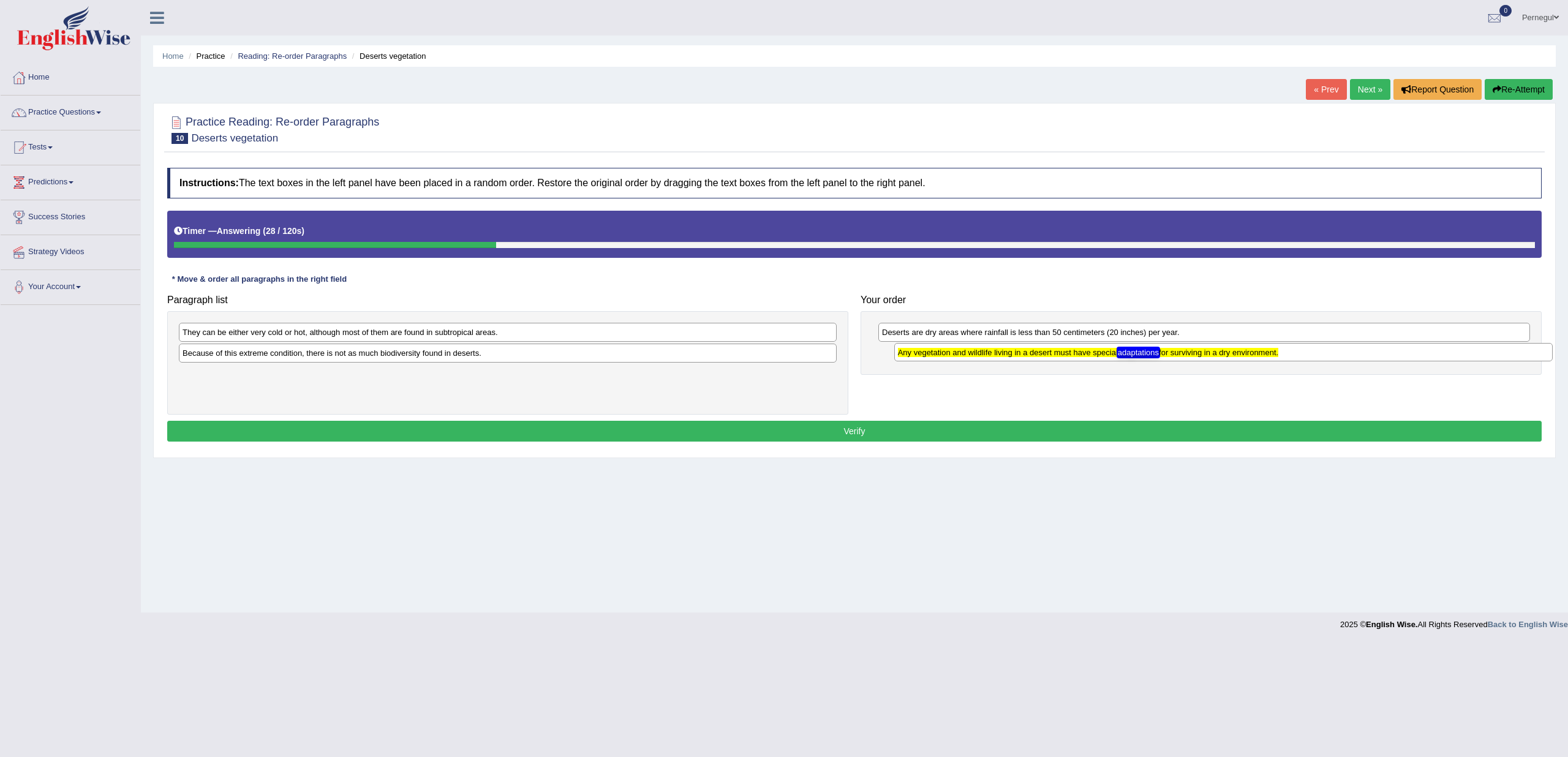
drag, startPoint x: 383, startPoint y: 372, endPoint x: 1098, endPoint y: 351, distance: 715.3
click at [1098, 351] on texthelphighlightspan "Any vegetation and wildlife living in a desert must have special adaptations fo…" at bounding box center [1088, 352] width 381 height 9
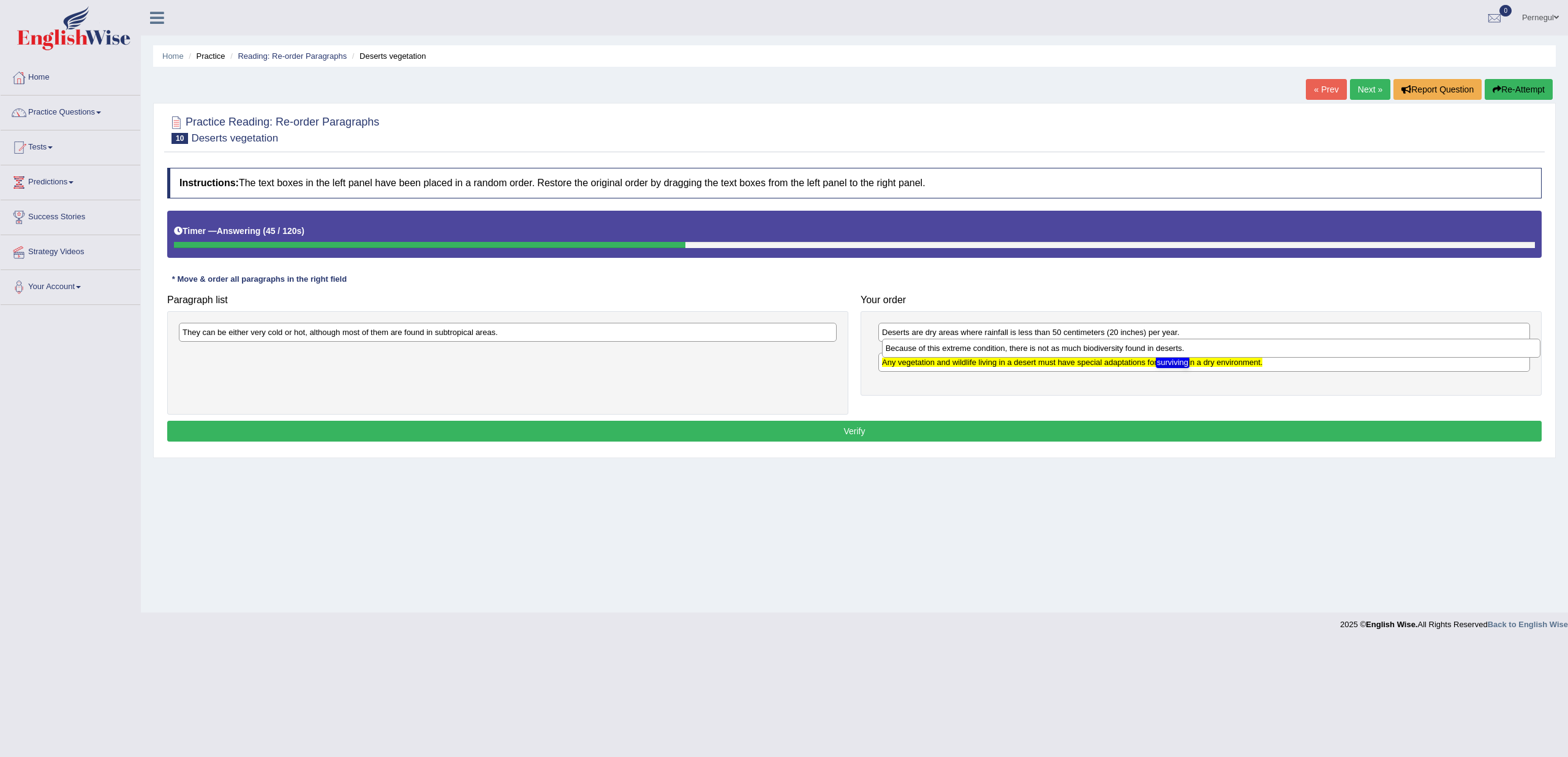
drag, startPoint x: 343, startPoint y: 353, endPoint x: 1046, endPoint y: 348, distance: 703.0
click at [1046, 348] on div "Because of this extreme condition, there is not as much biodiversity found in d…" at bounding box center [1211, 348] width 659 height 19
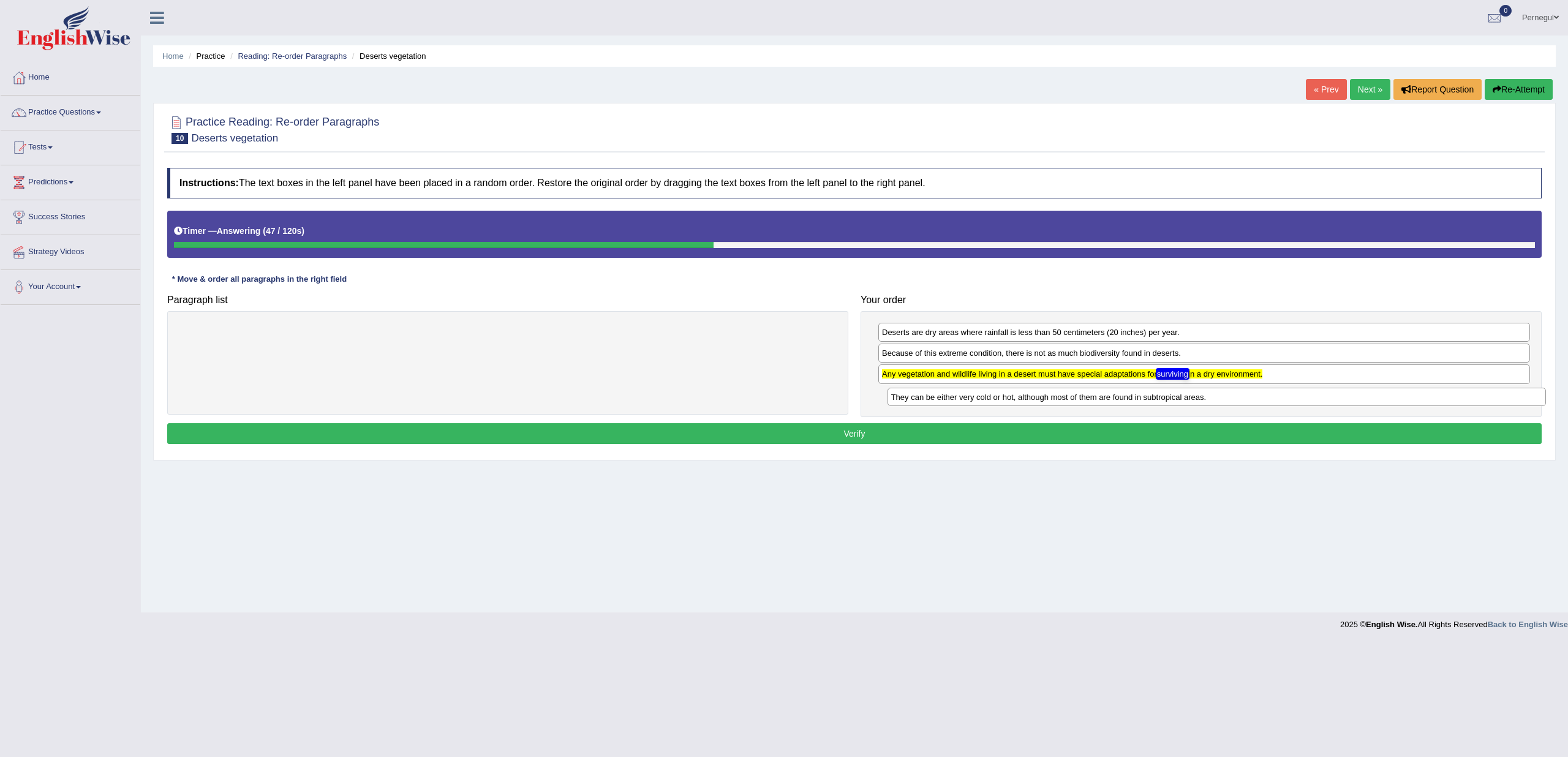
drag, startPoint x: 460, startPoint y: 333, endPoint x: 1167, endPoint y: 397, distance: 709.9
click at [1167, 397] on div "They can be either very cold or hot, although most of them are found in subtrop…" at bounding box center [1217, 397] width 659 height 19
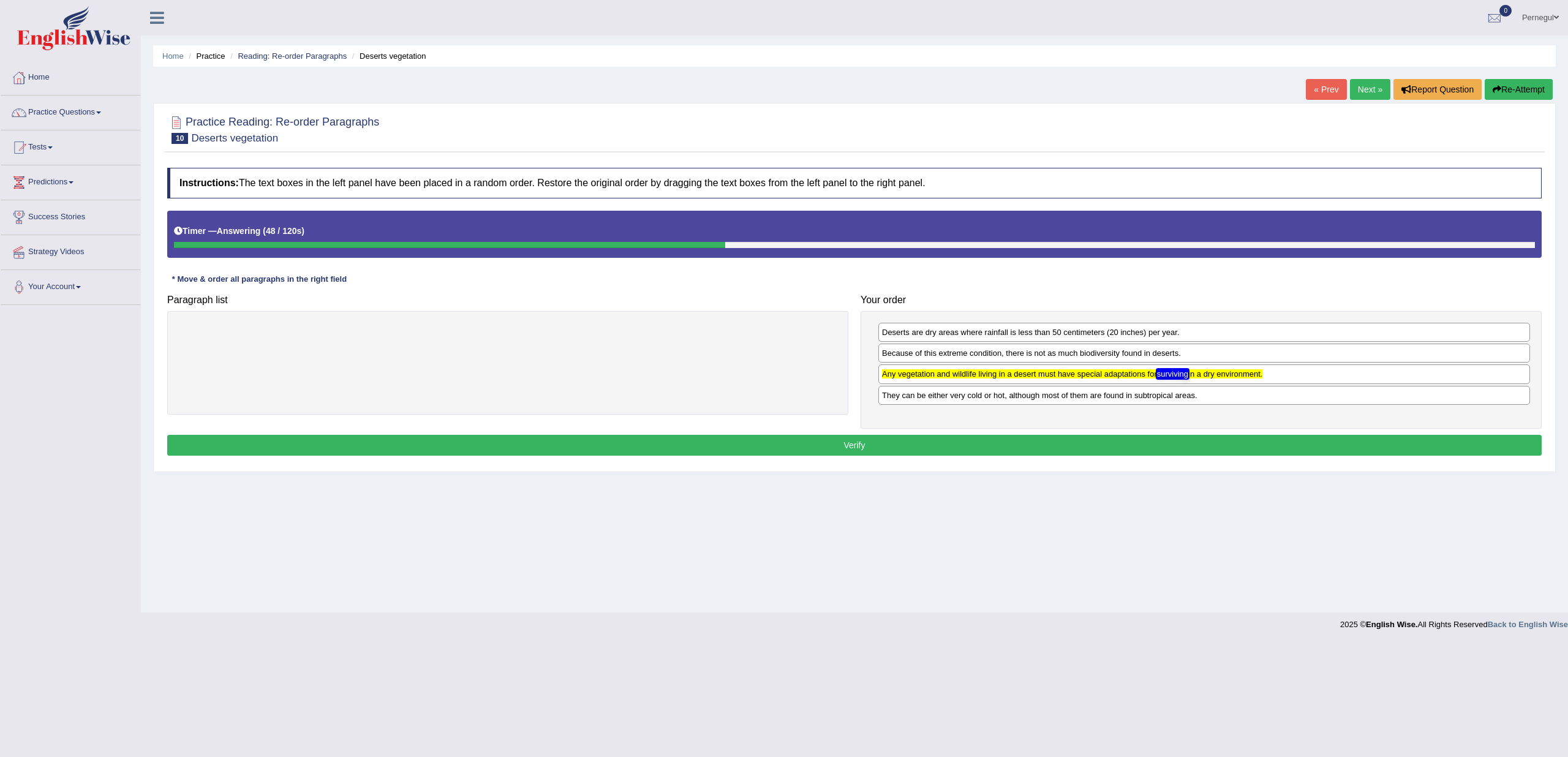
click at [1001, 438] on button "Verify" at bounding box center [855, 445] width 1375 height 21
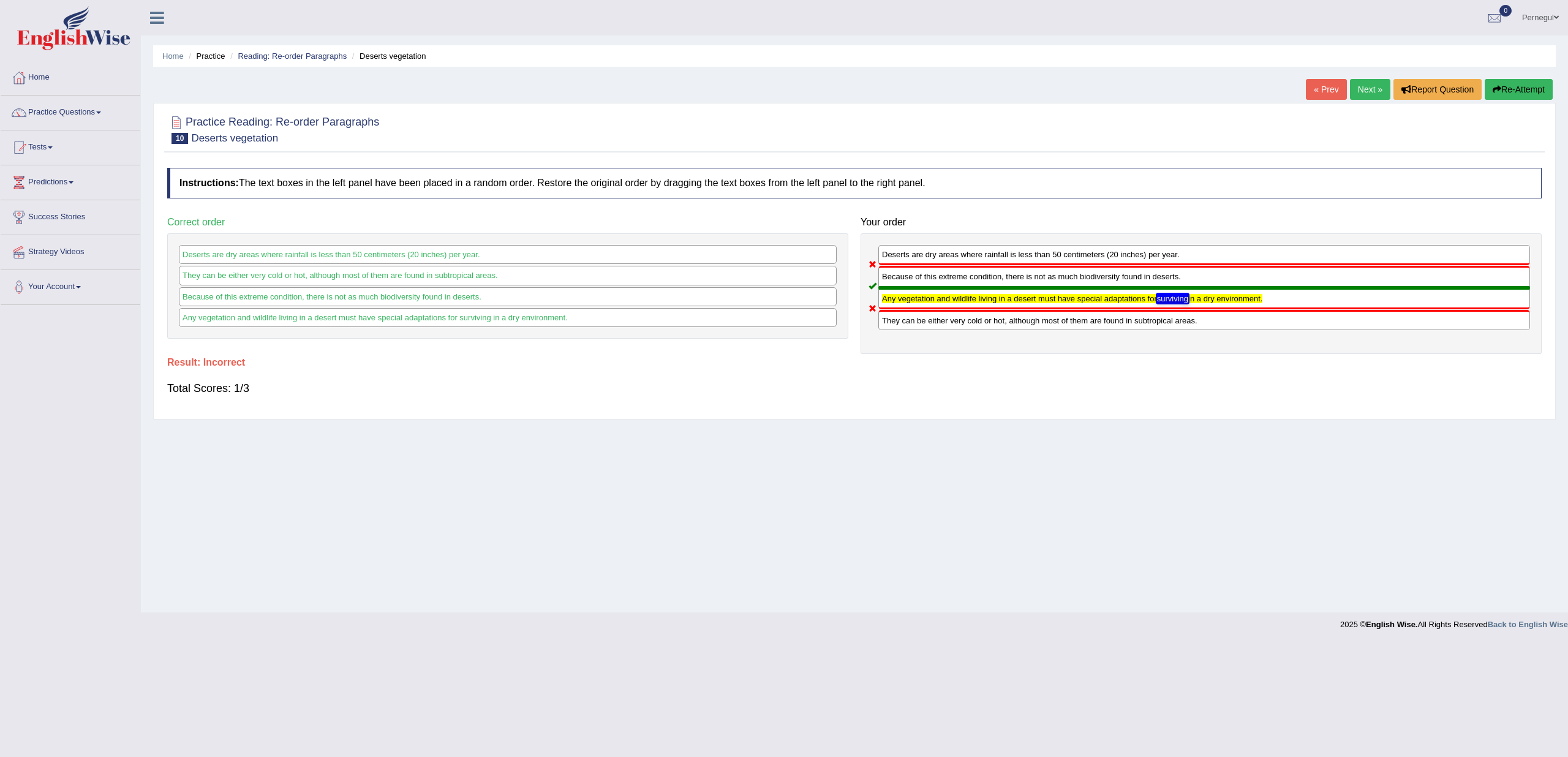
click at [1511, 87] on button "Re-Attempt" at bounding box center [1518, 89] width 68 height 21
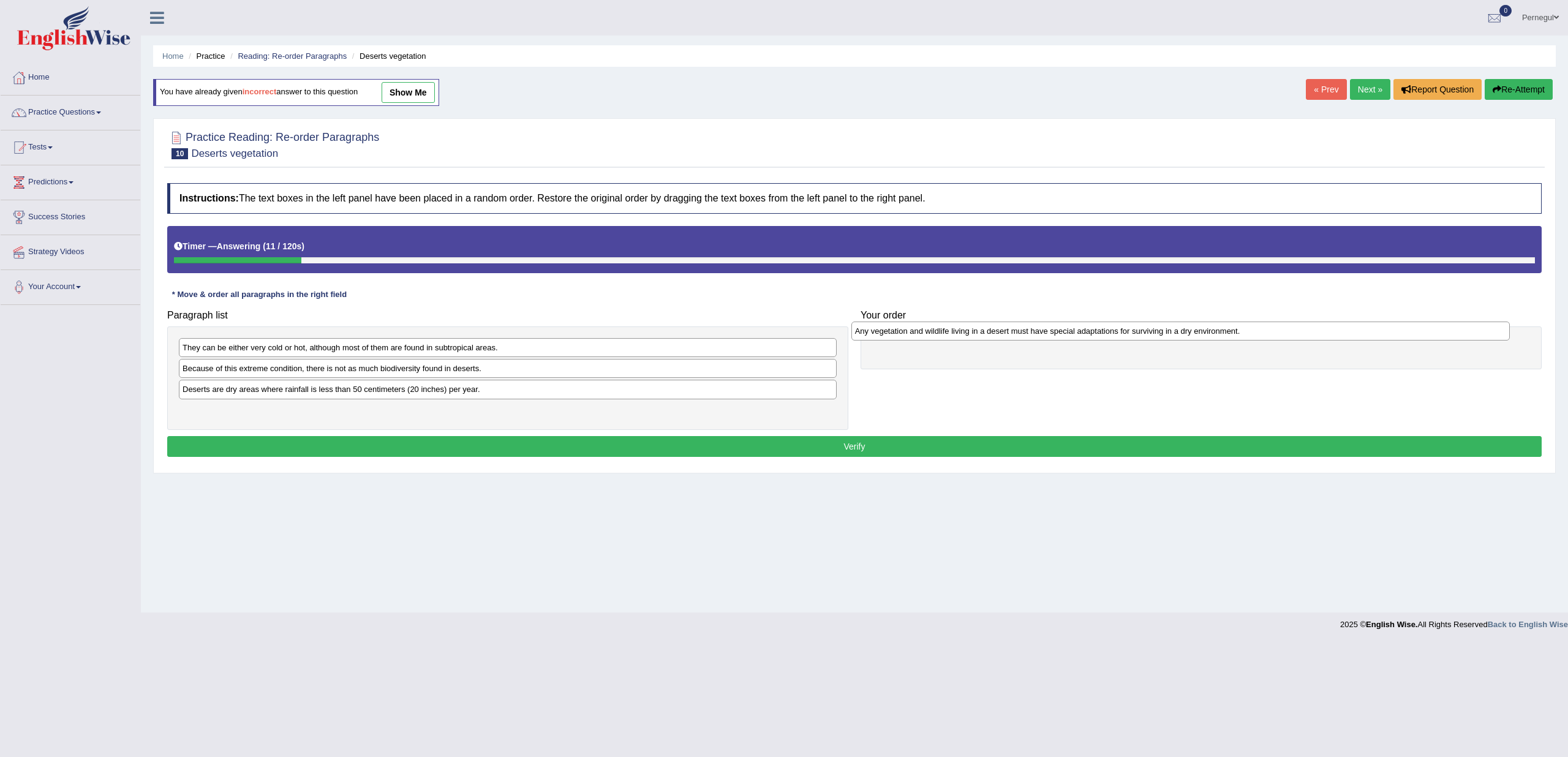
drag, startPoint x: 466, startPoint y: 409, endPoint x: 1138, endPoint y: 332, distance: 676.4
click at [1138, 332] on div "Any vegetation and wildlife living in a desert must have special adaptations fo…" at bounding box center [1181, 331] width 659 height 19
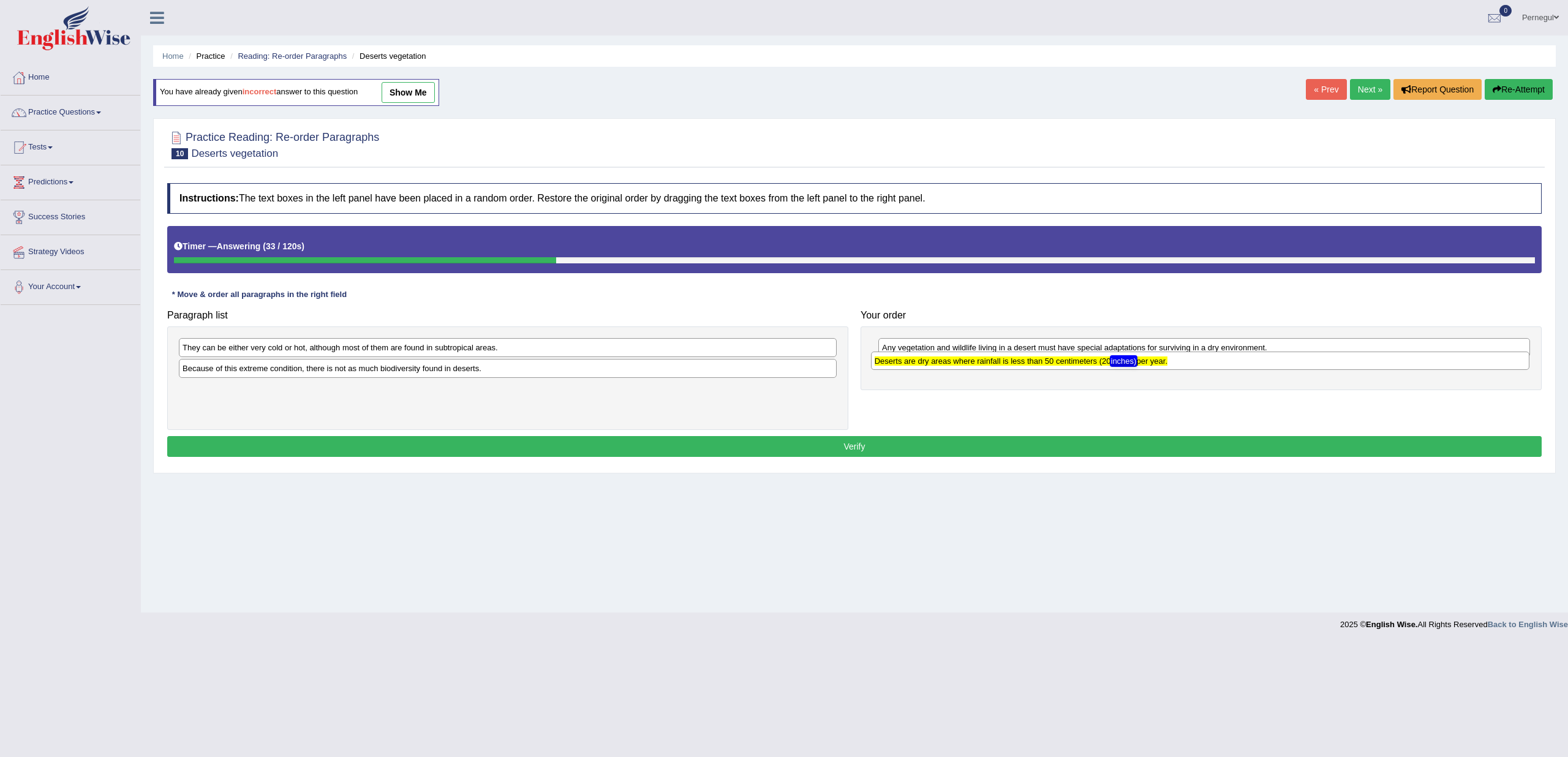
drag, startPoint x: 304, startPoint y: 391, endPoint x: 771, endPoint y: 363, distance: 467.8
click at [995, 365] on div "Deserts are dry areas where rainfall is less than 50 centimeters (20 inches) pe…" at bounding box center [1200, 361] width 659 height 19
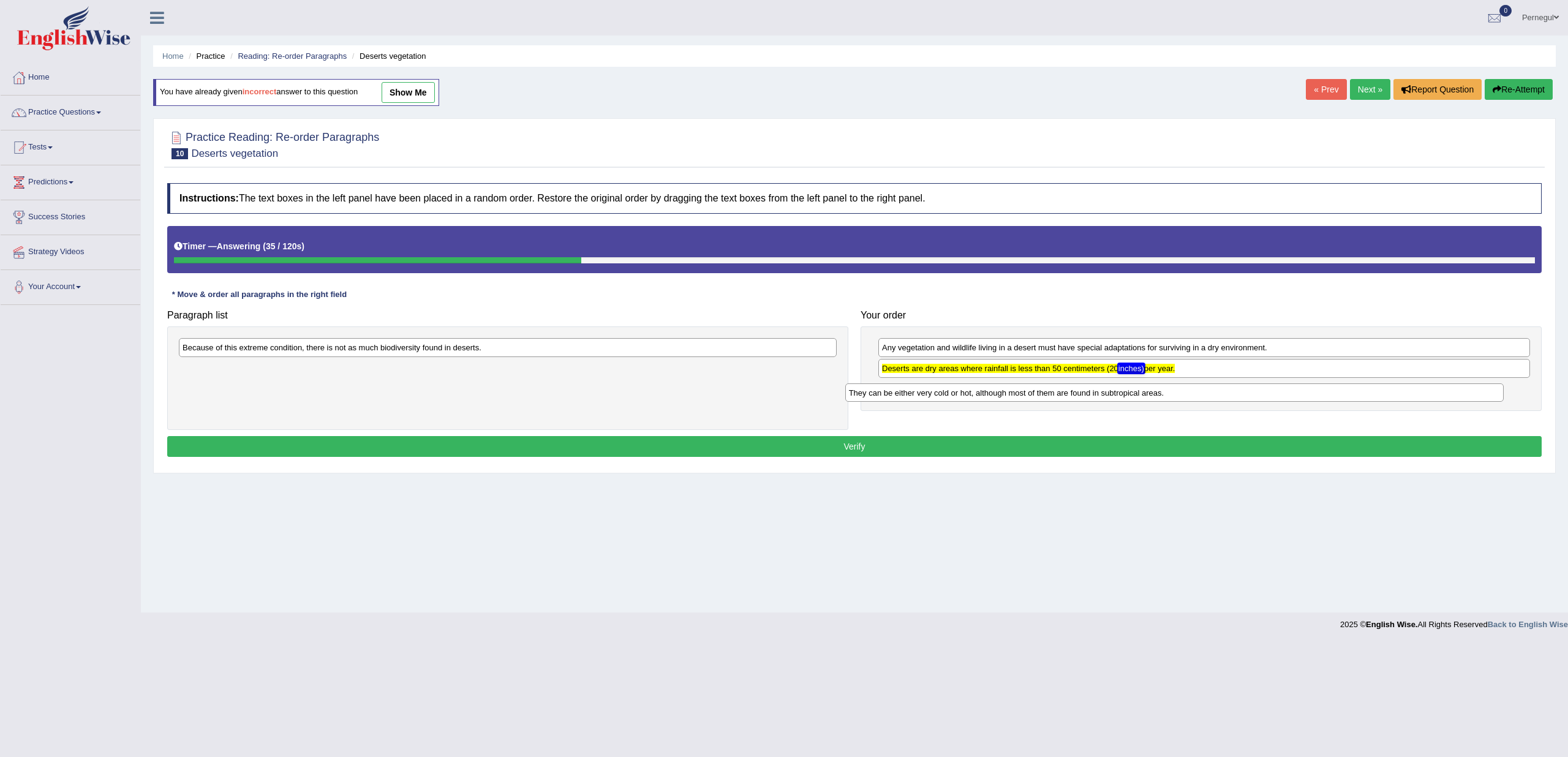
drag, startPoint x: 328, startPoint y: 352, endPoint x: 995, endPoint y: 397, distance: 668.5
click at [995, 397] on div "They can be either very cold or hot, although most of them are found in subtrop…" at bounding box center [1174, 393] width 659 height 19
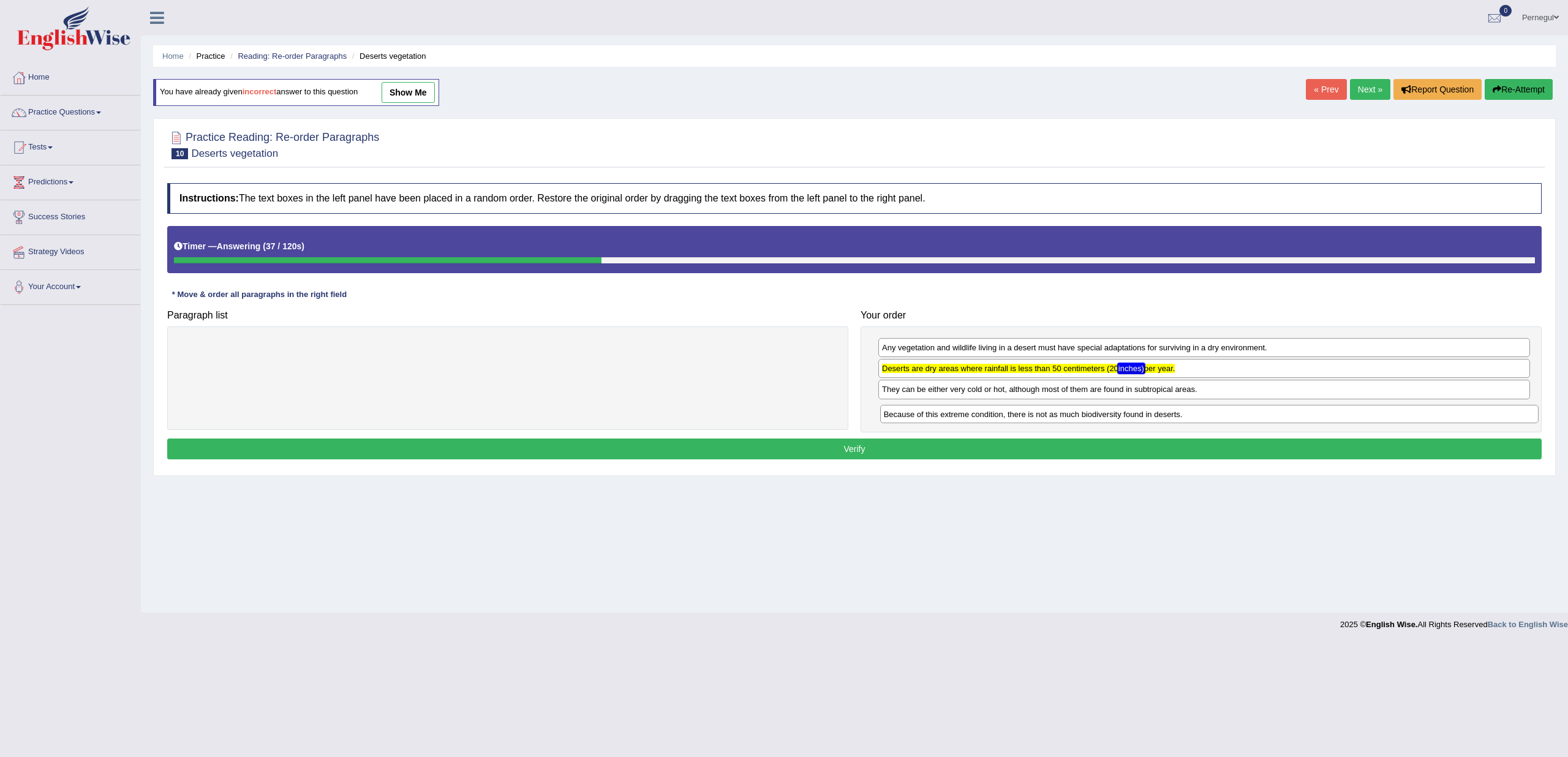
drag, startPoint x: 623, startPoint y: 349, endPoint x: 1331, endPoint y: 416, distance: 711.2
click at [1331, 416] on div "Because of this extreme condition, there is not as much biodiversity found in d…" at bounding box center [1209, 414] width 659 height 19
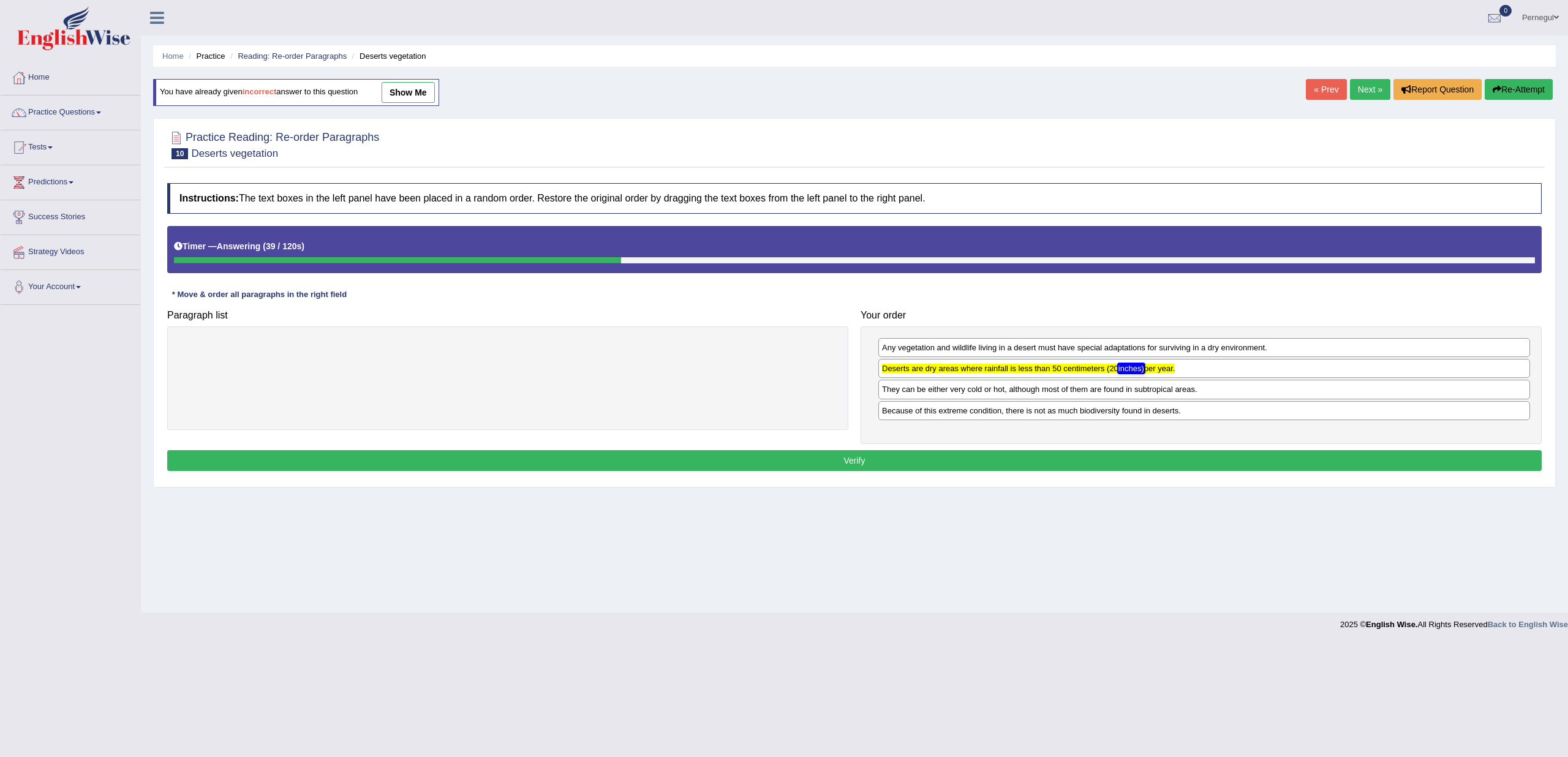
click at [965, 460] on button "Verify" at bounding box center [855, 460] width 1375 height 21
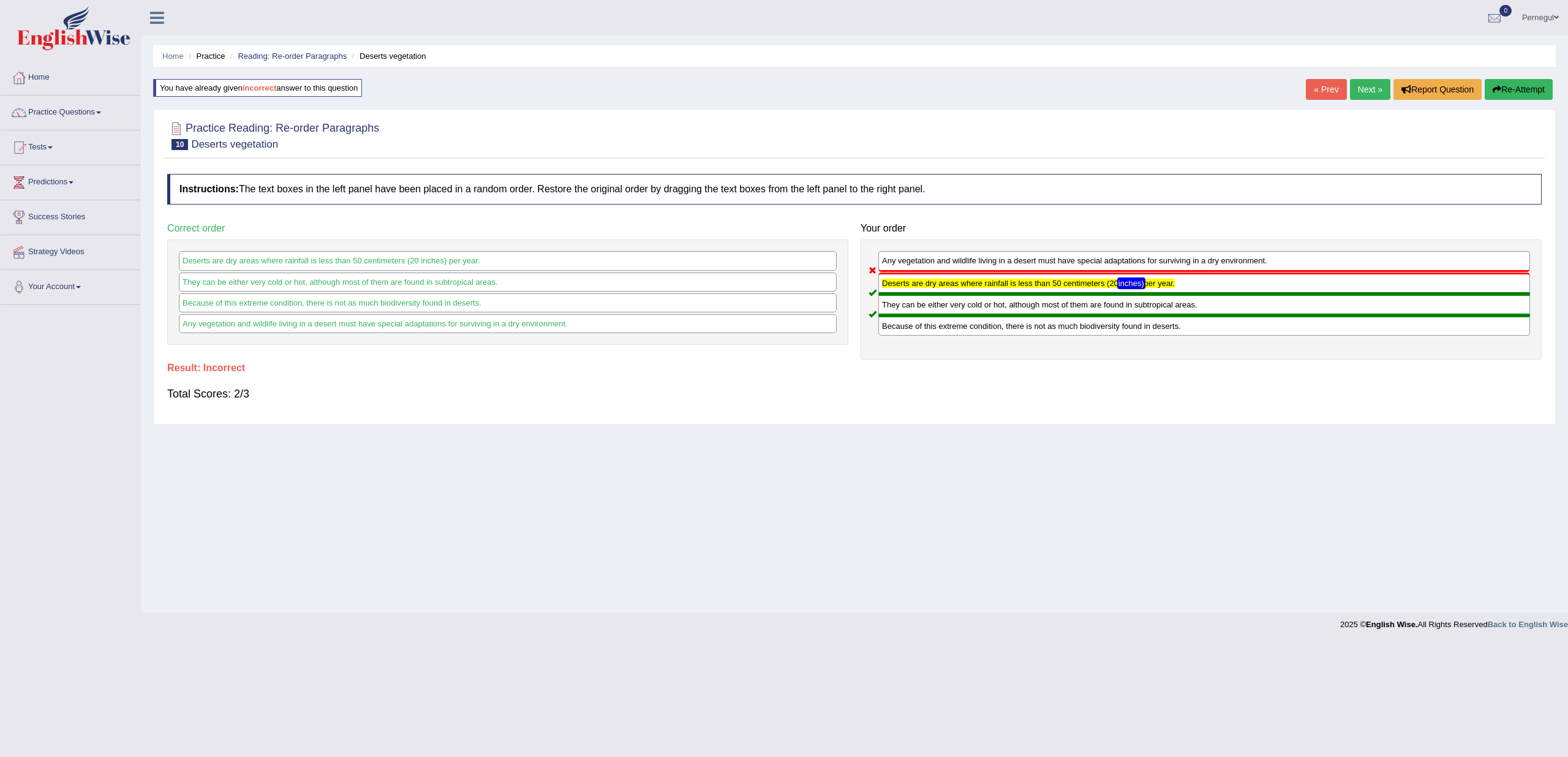
click at [1374, 88] on link "Next »" at bounding box center [1370, 89] width 40 height 21
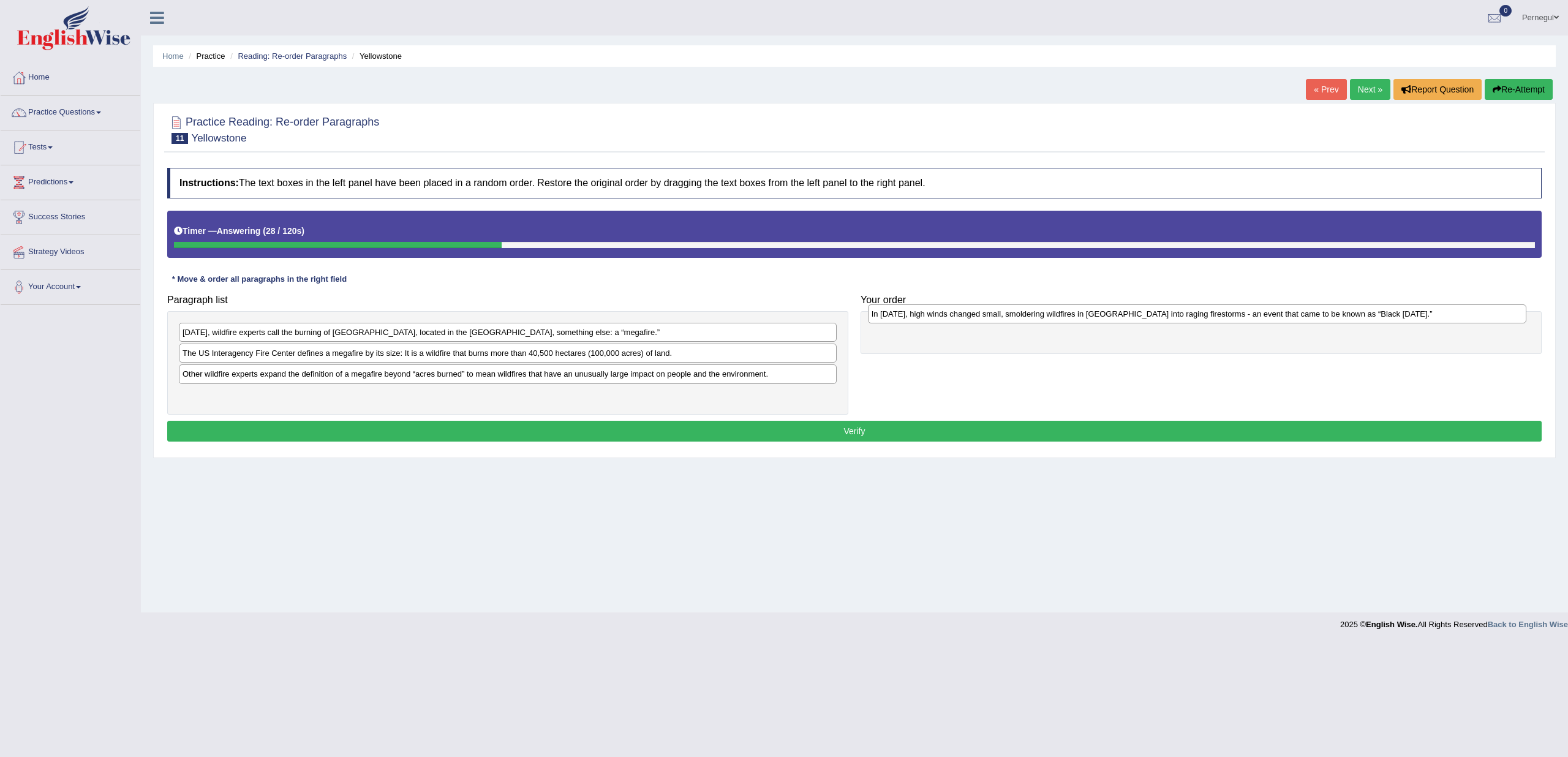
drag, startPoint x: 391, startPoint y: 397, endPoint x: 1080, endPoint y: 317, distance: 693.6
click at [1080, 317] on div "In [DATE], high winds changed small, smoldering wildfires in [GEOGRAPHIC_DATA] …" at bounding box center [1197, 313] width 659 height 19
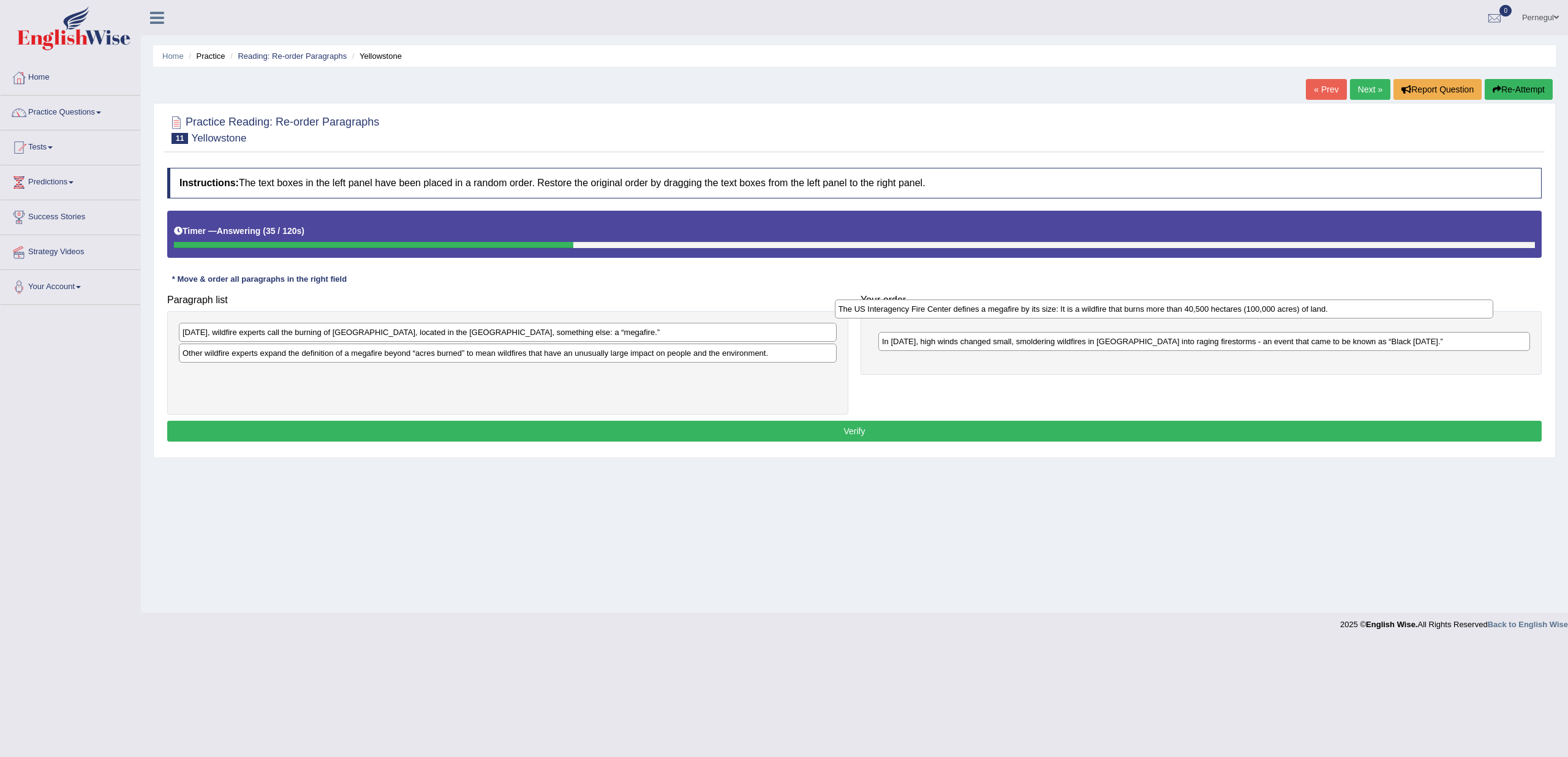
drag, startPoint x: 398, startPoint y: 355, endPoint x: 1051, endPoint y: 312, distance: 654.4
click at [1051, 312] on div "The US Interagency Fire Center defines a megafire by its size: It is a wildfire…" at bounding box center [1164, 309] width 659 height 19
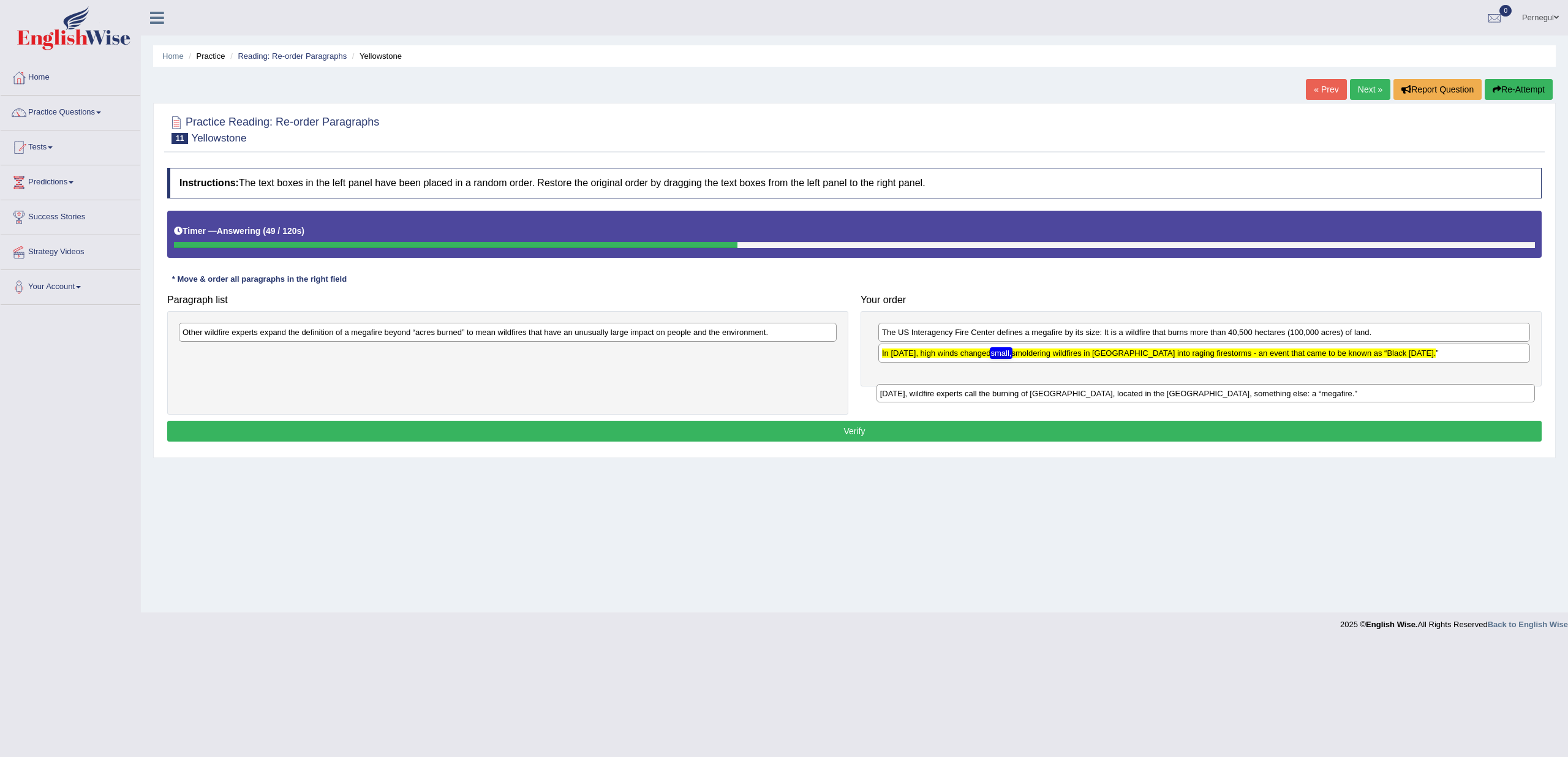
drag, startPoint x: 424, startPoint y: 333, endPoint x: 1101, endPoint y: 392, distance: 679.6
click at [1115, 392] on div "Today, wildfire experts call the burning of Yellowstone, located in the western…" at bounding box center [1205, 394] width 659 height 19
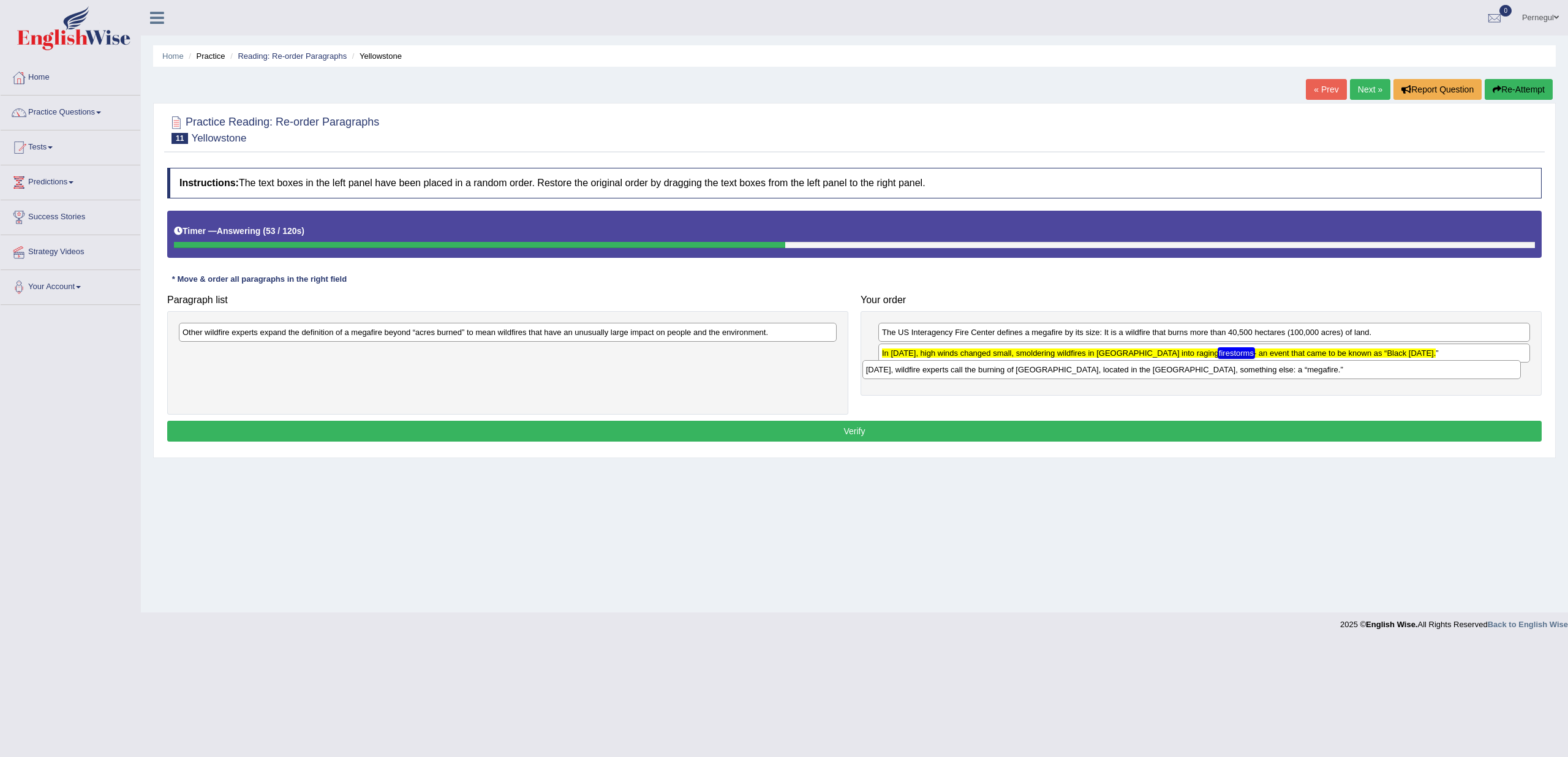
drag, startPoint x: 559, startPoint y: 355, endPoint x: 1242, endPoint y: 372, distance: 683.2
click at [1242, 372] on div "Today, wildfire experts call the burning of Yellowstone, located in the western…" at bounding box center [1192, 369] width 659 height 19
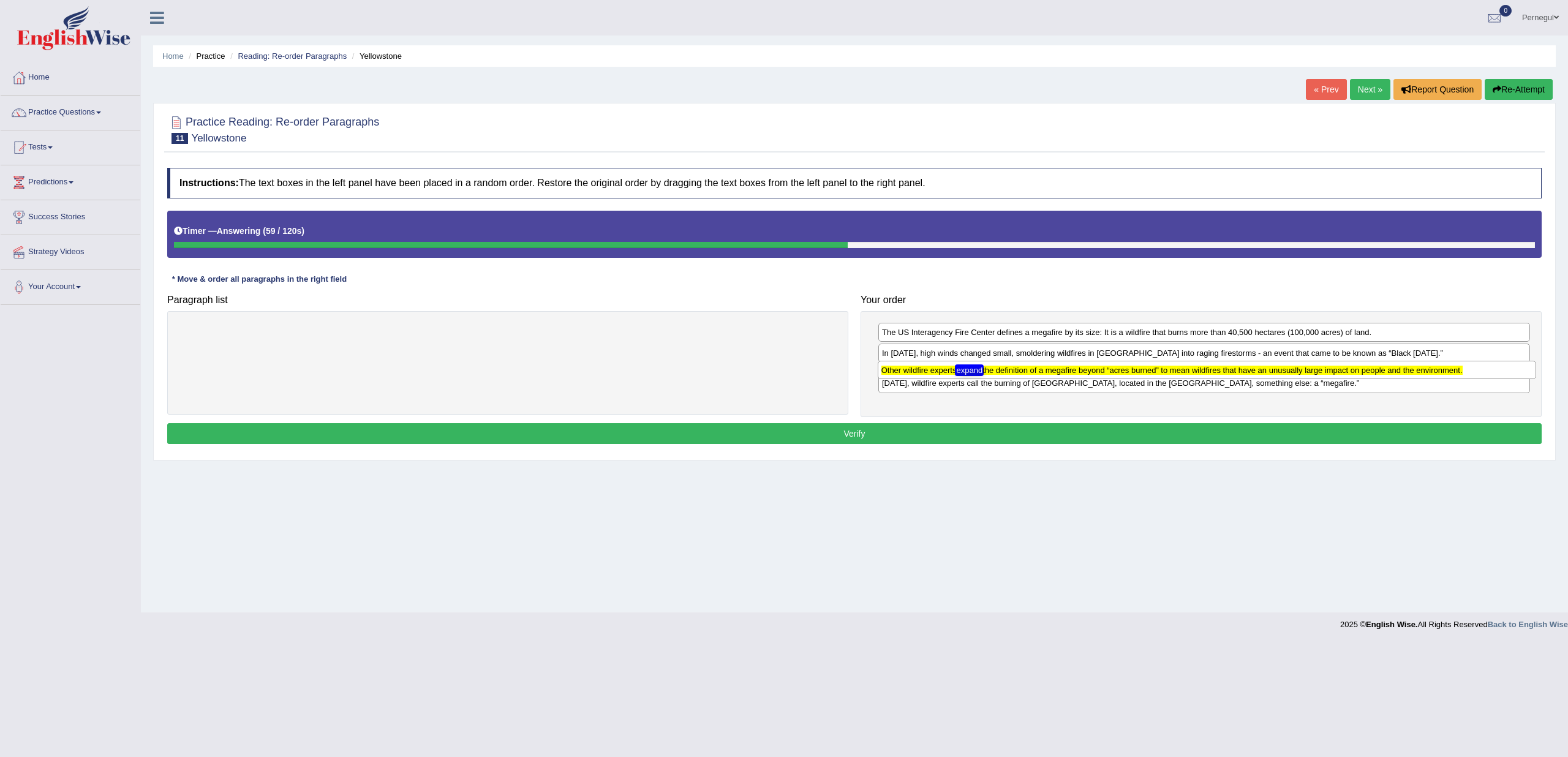
drag, startPoint x: 315, startPoint y: 337, endPoint x: 1014, endPoint y: 374, distance: 700.0
click at [1014, 374] on div "Other wildfire experts expand the definition of a megafire beyond “acres burned…" at bounding box center [1207, 370] width 659 height 19
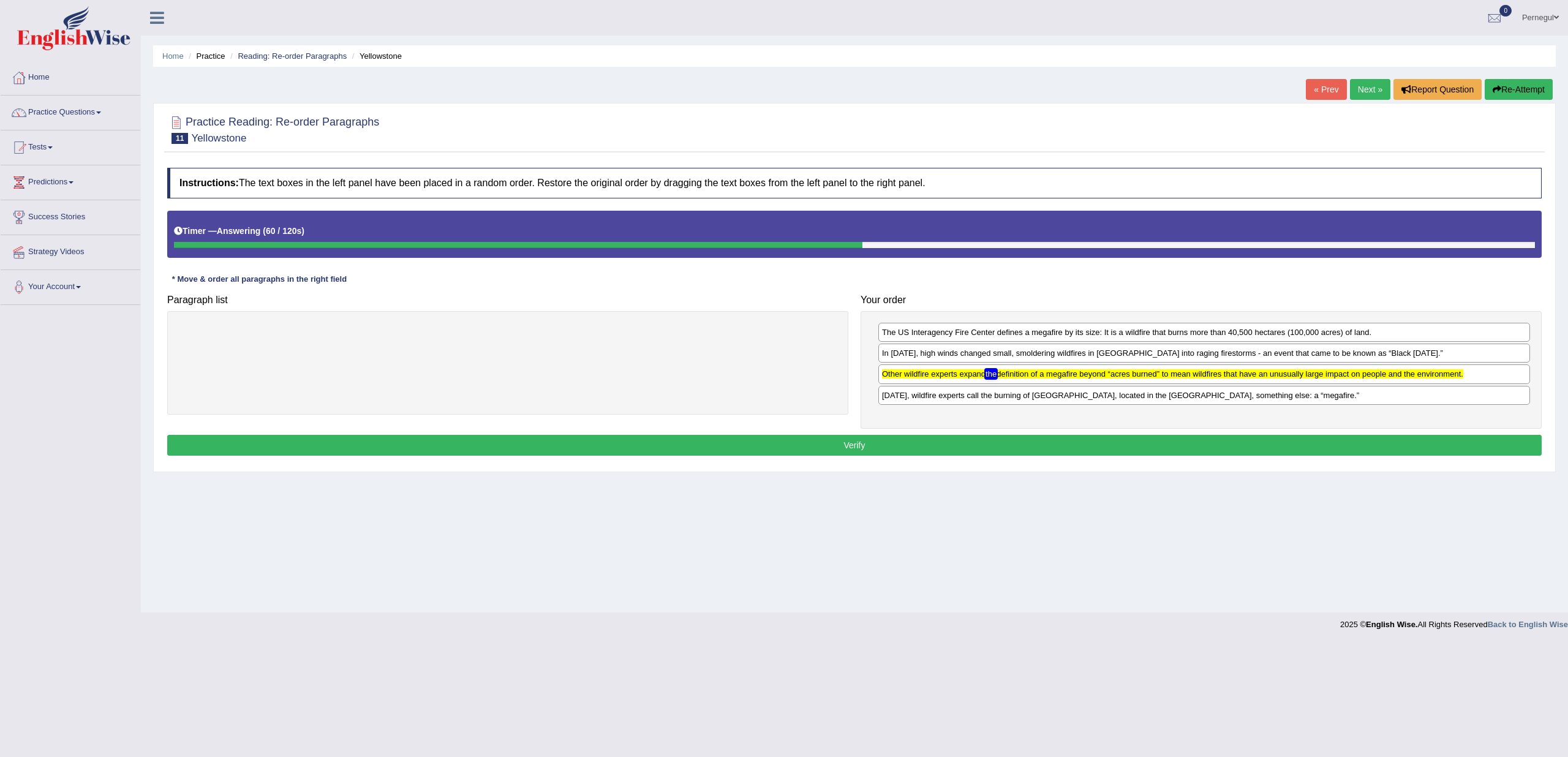
click at [879, 438] on button "Verify" at bounding box center [855, 445] width 1375 height 21
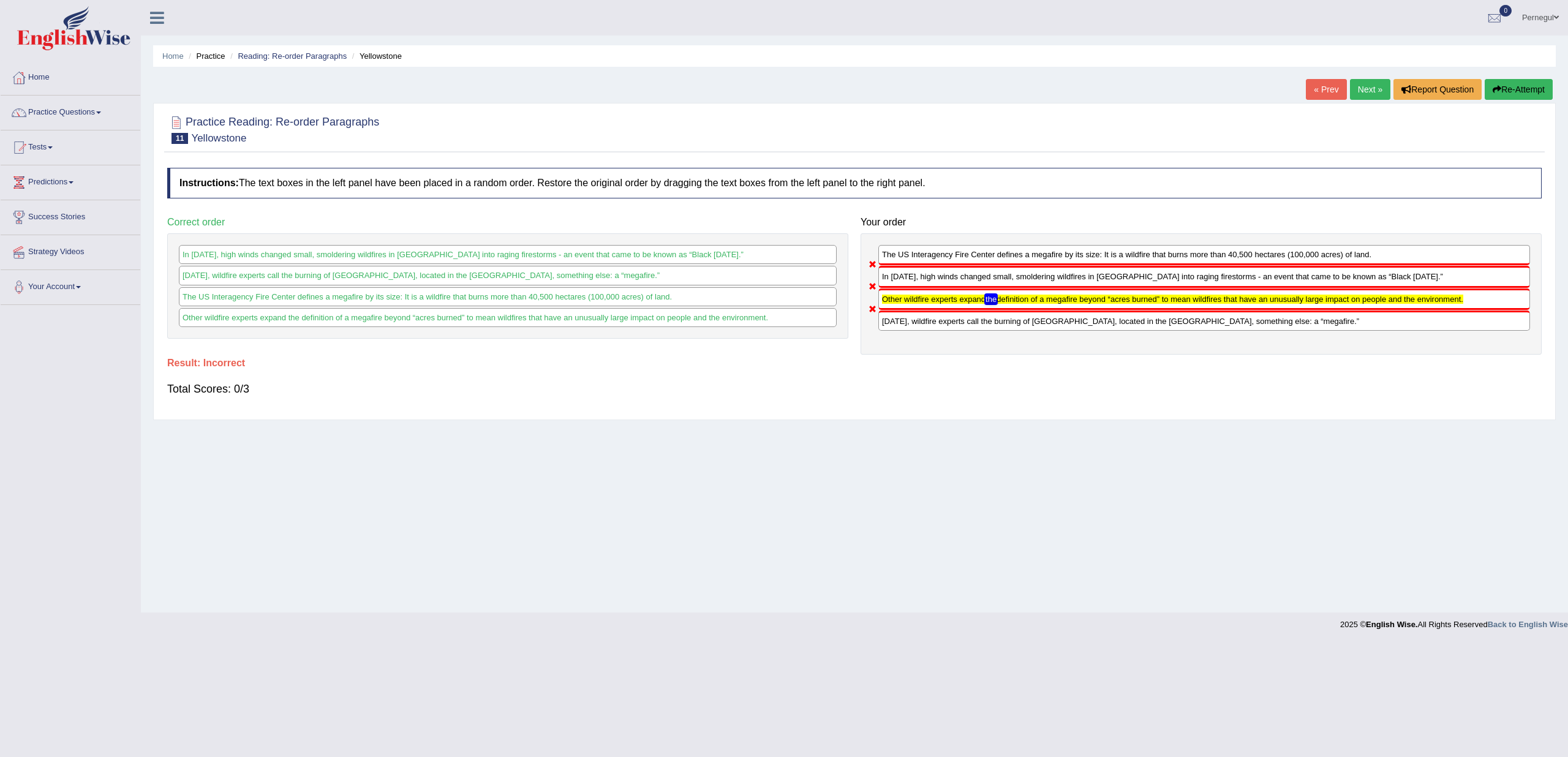
click at [1523, 81] on button "Re-Attempt" at bounding box center [1518, 89] width 68 height 21
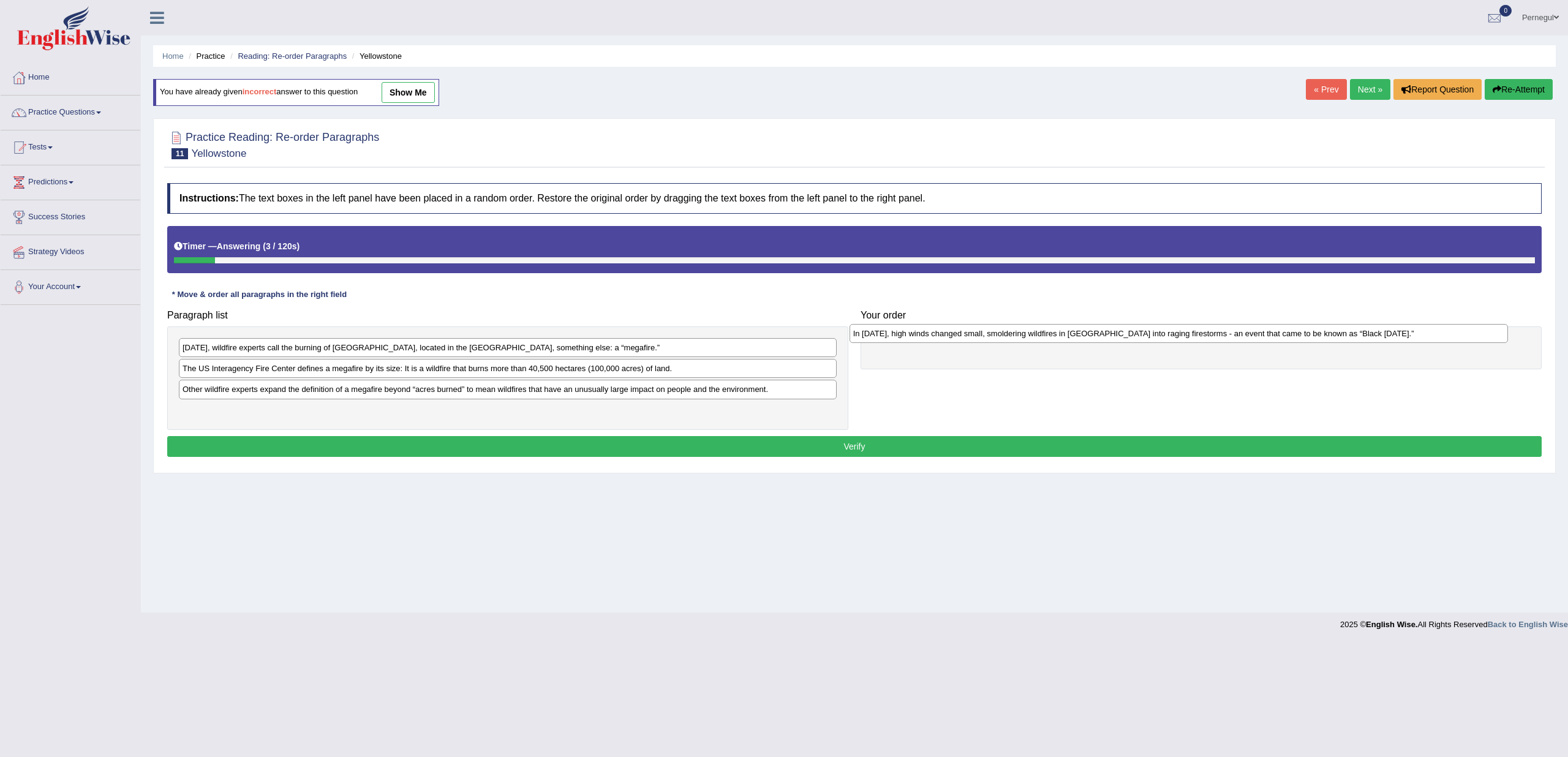
drag, startPoint x: 335, startPoint y: 408, endPoint x: 1005, endPoint y: 333, distance: 674.2
click at [1005, 333] on div "In August 1988, high winds changed small, smoldering wildfires in Yellowstone N…" at bounding box center [1179, 333] width 659 height 19
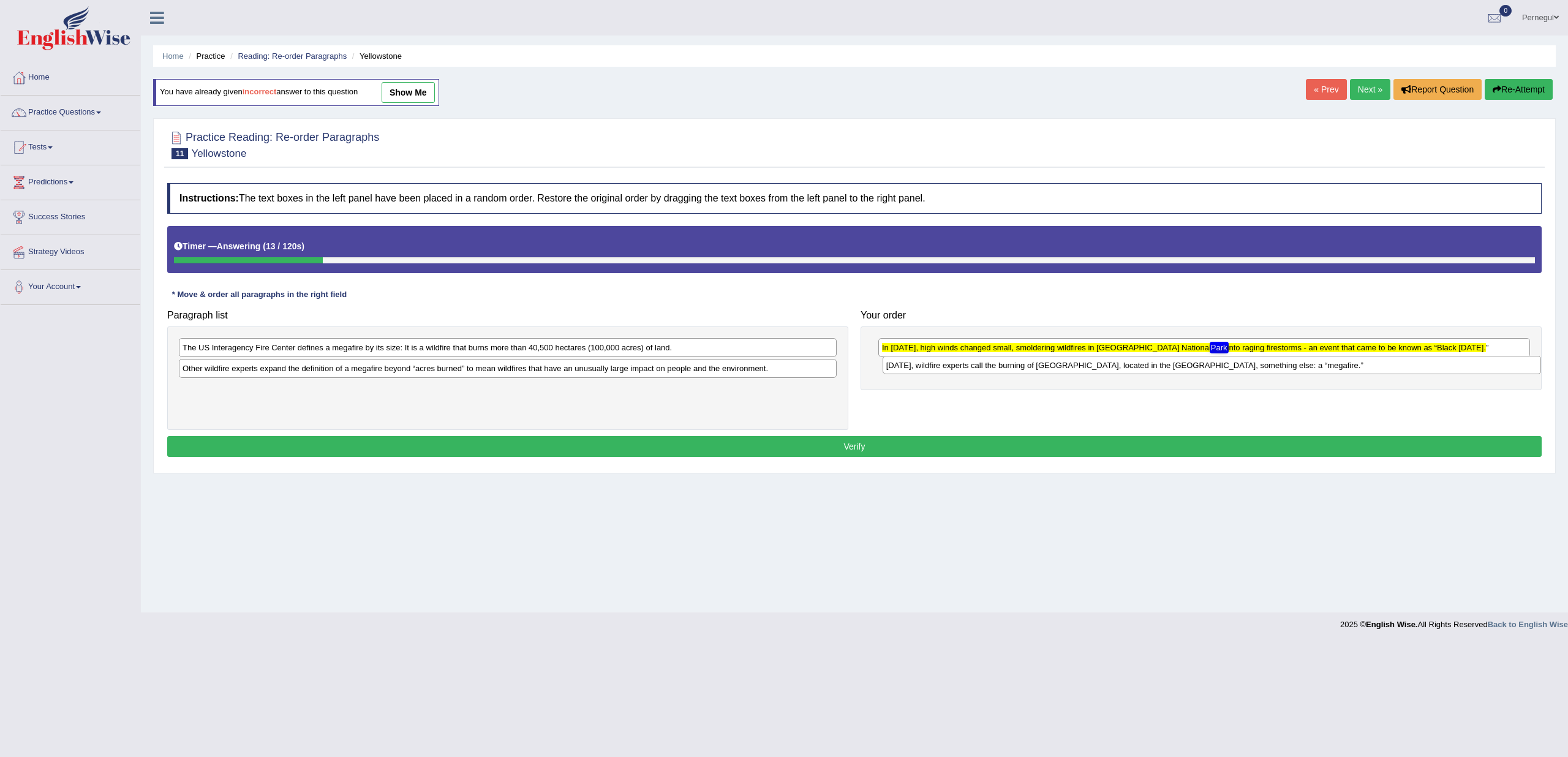
drag, startPoint x: 307, startPoint y: 351, endPoint x: 1011, endPoint y: 369, distance: 704.2
click at [1011, 369] on div "Today, wildfire experts call the burning of Yellowstone, located in the western…" at bounding box center [1212, 365] width 659 height 19
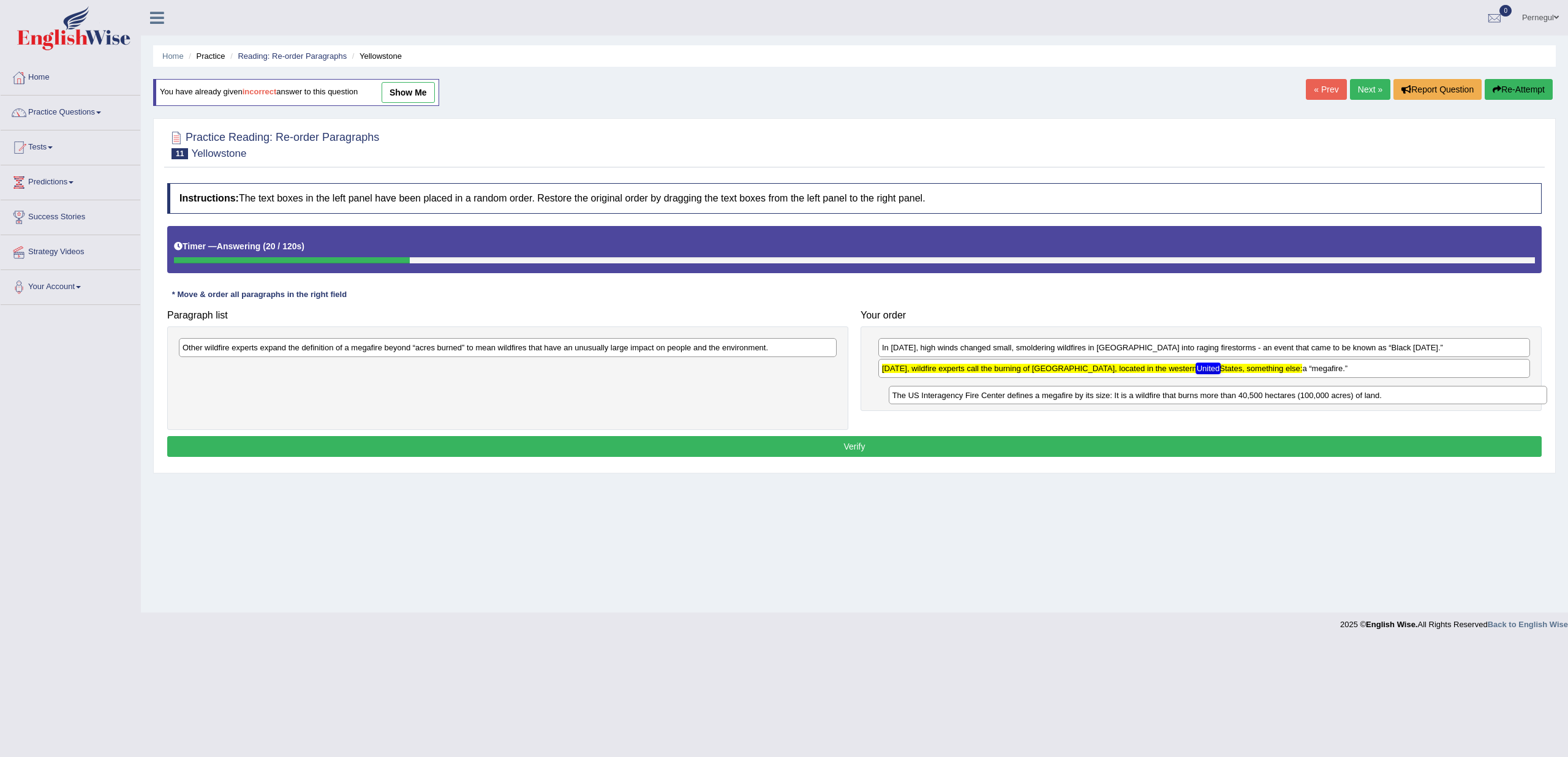
drag, startPoint x: 466, startPoint y: 350, endPoint x: 1177, endPoint y: 397, distance: 712.6
click at [1177, 397] on div "The US Interagency Fire Center defines a megafire by its size: It is a wildfire…" at bounding box center [1218, 395] width 659 height 19
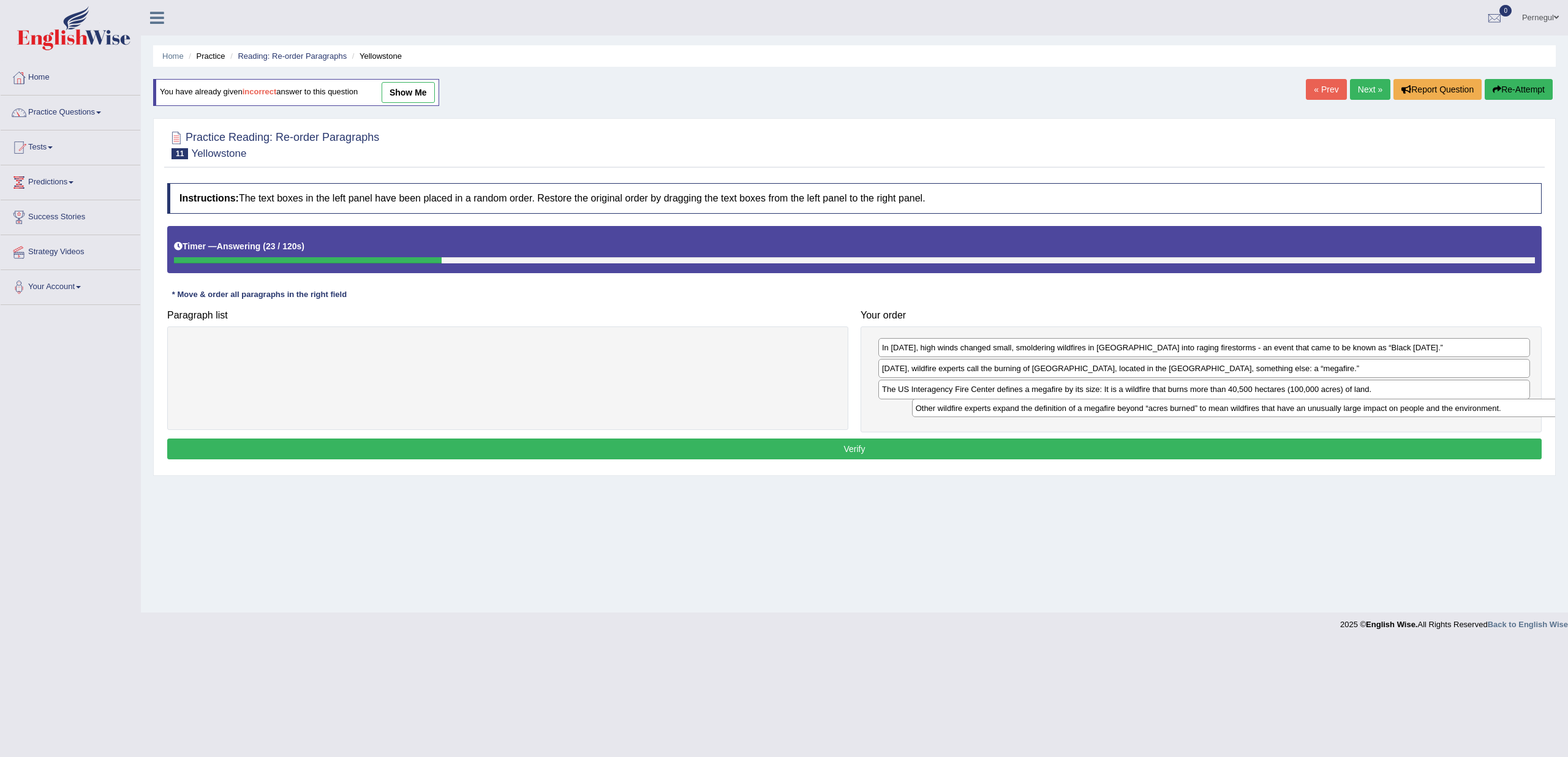
drag, startPoint x: 489, startPoint y: 348, endPoint x: 1210, endPoint y: 413, distance: 723.9
click at [1210, 413] on div "Other wildfire experts expand the definition of a megafire beyond “acres burned…" at bounding box center [1241, 408] width 659 height 19
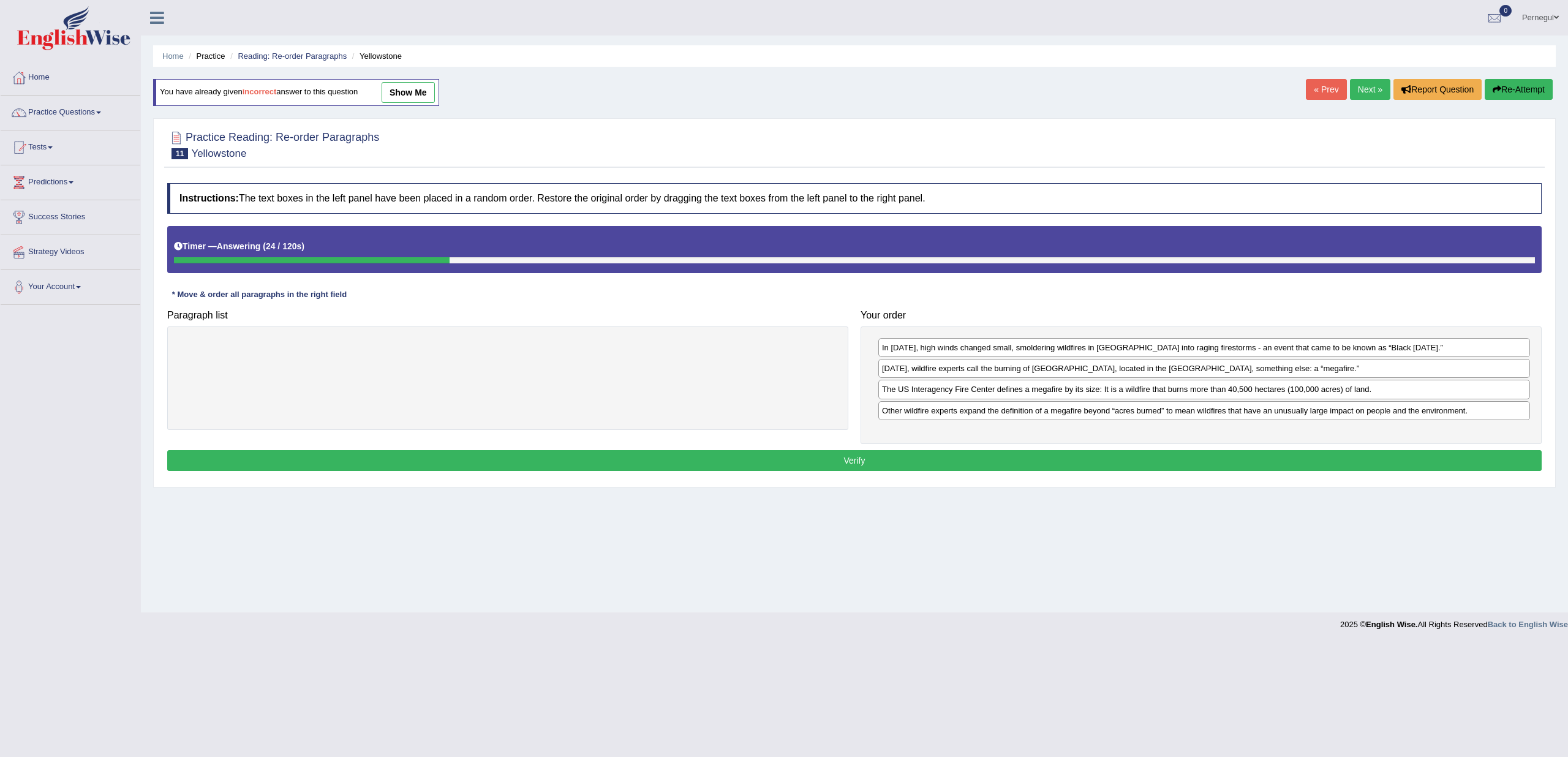
click at [960, 454] on button "Verify" at bounding box center [855, 460] width 1375 height 21
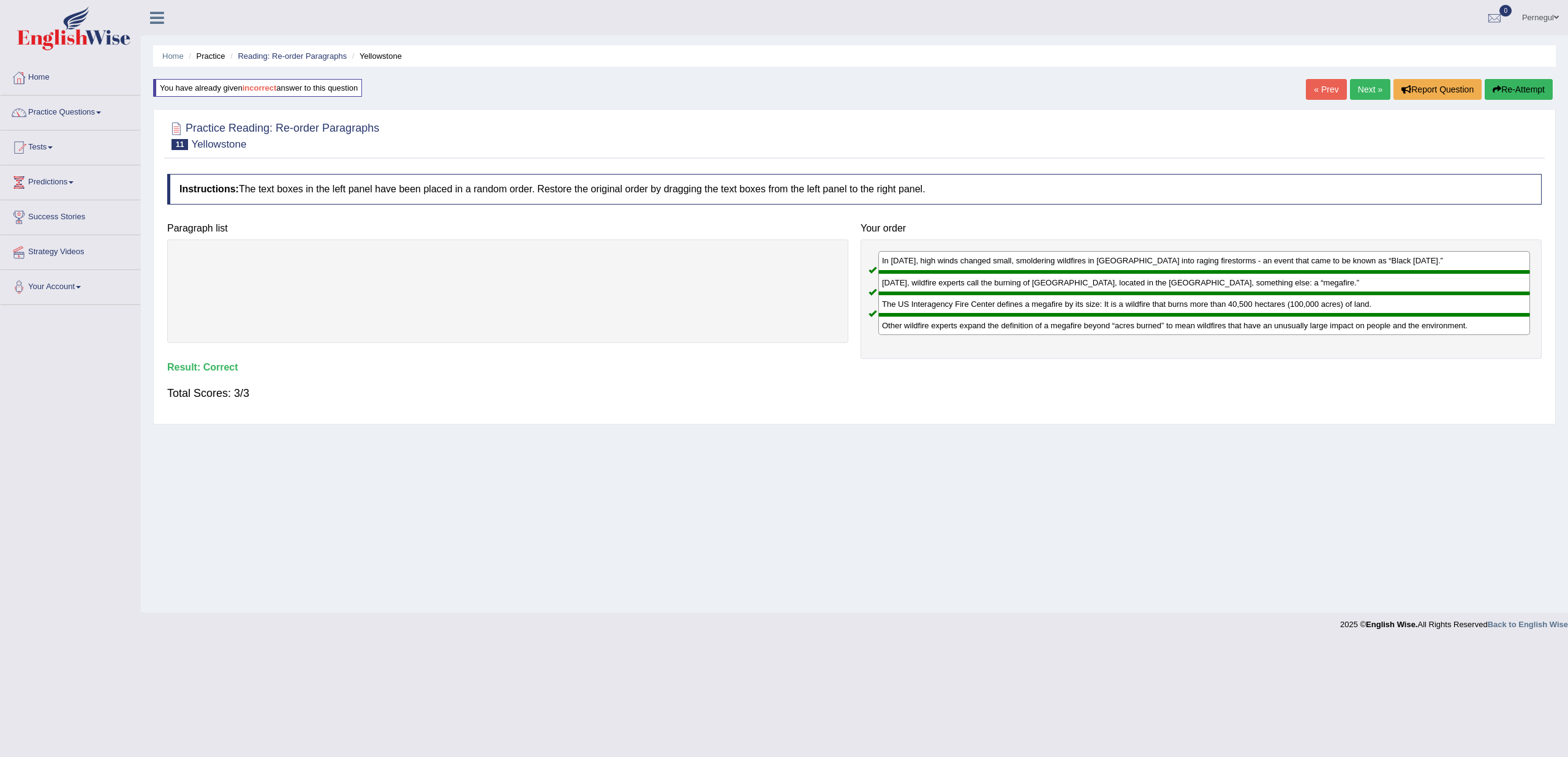
click at [1366, 90] on link "Next »" at bounding box center [1370, 89] width 40 height 21
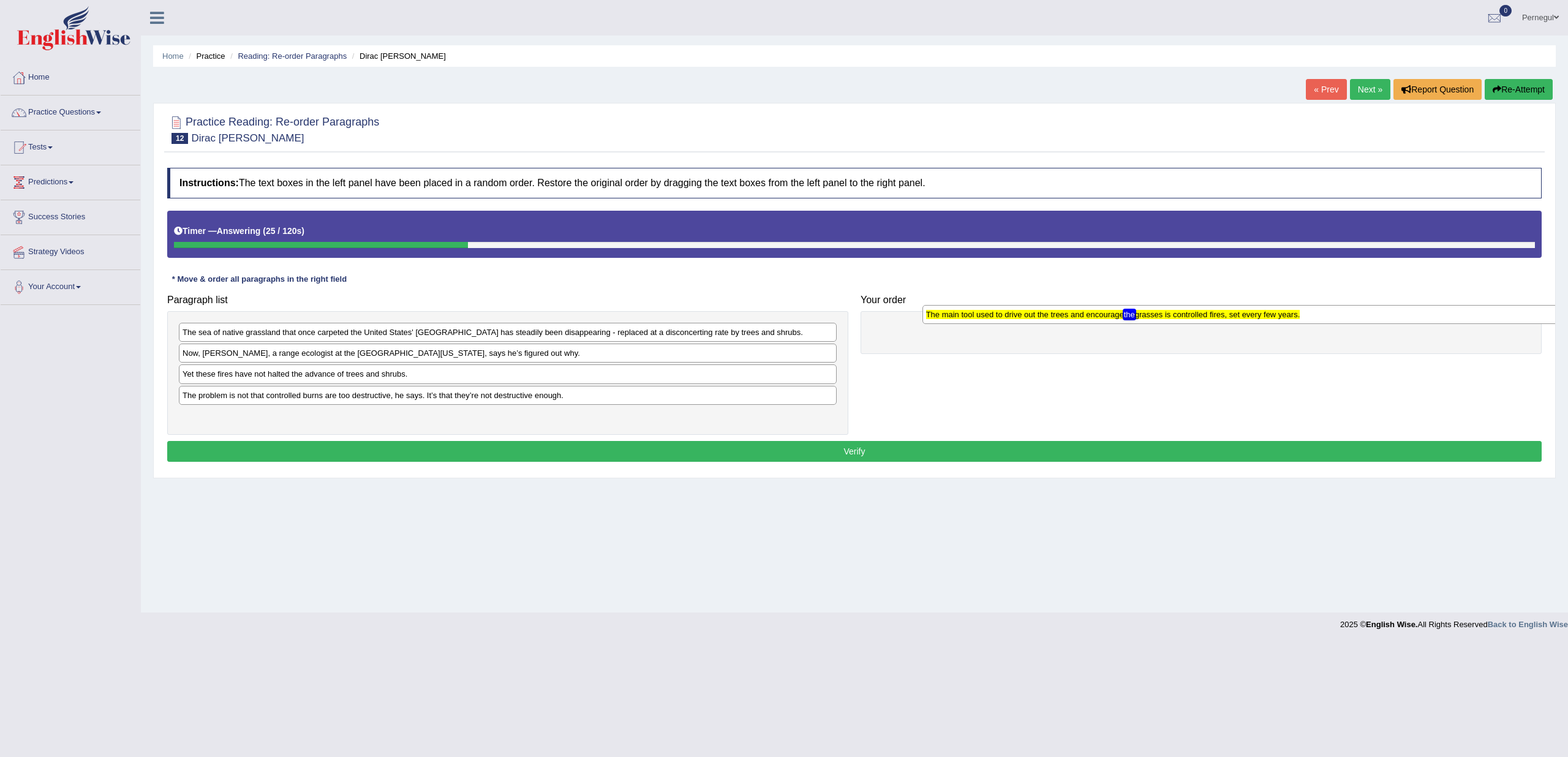
drag, startPoint x: 302, startPoint y: 357, endPoint x: 1046, endPoint y: 319, distance: 745.0
click at [1046, 319] on div "The main tool used to drive out the trees and encourage the grasses is controll…" at bounding box center [1251, 314] width 659 height 19
click at [1024, 317] on div at bounding box center [1201, 332] width 681 height 43
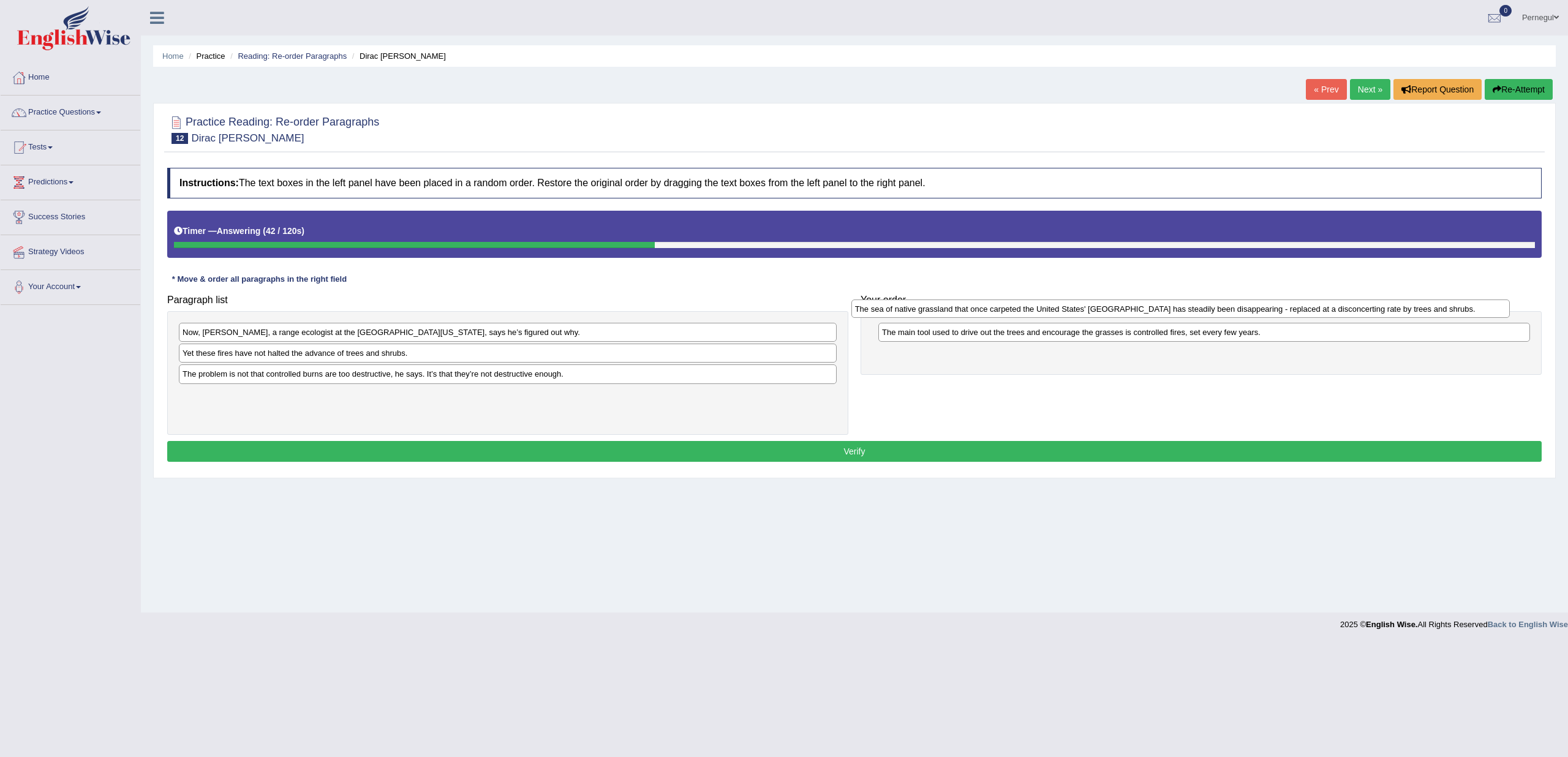
drag, startPoint x: 284, startPoint y: 329, endPoint x: 957, endPoint y: 305, distance: 673.4
click at [957, 305] on div "The sea of native grassland that once carpeted the United States' [GEOGRAPHIC_D…" at bounding box center [1181, 309] width 659 height 19
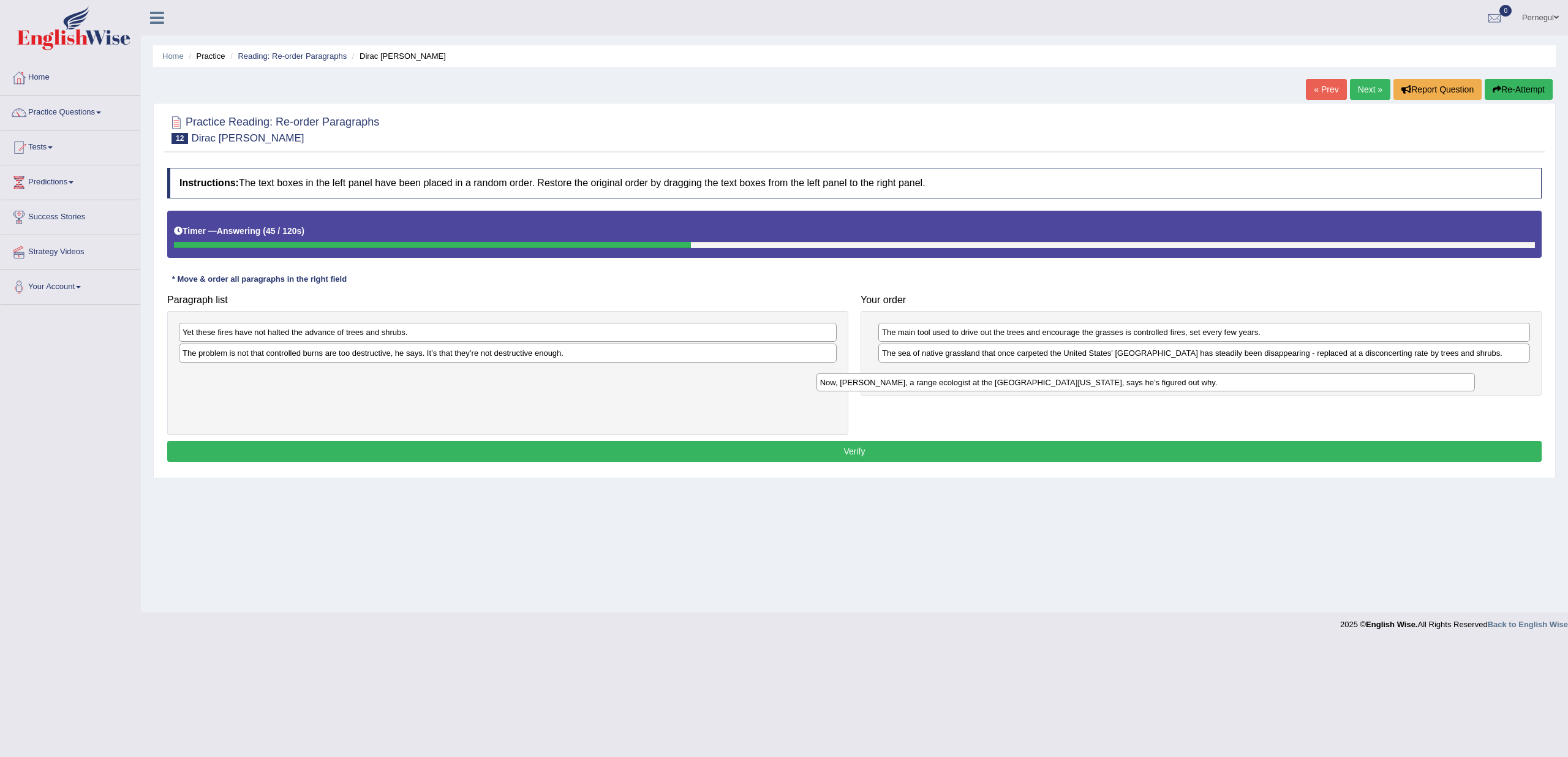
drag, startPoint x: 336, startPoint y: 329, endPoint x: 977, endPoint y: 378, distance: 642.9
click at [977, 378] on div "Now, [PERSON_NAME], a range ecologist at the [GEOGRAPHIC_DATA][US_STATE], says …" at bounding box center [1146, 383] width 659 height 19
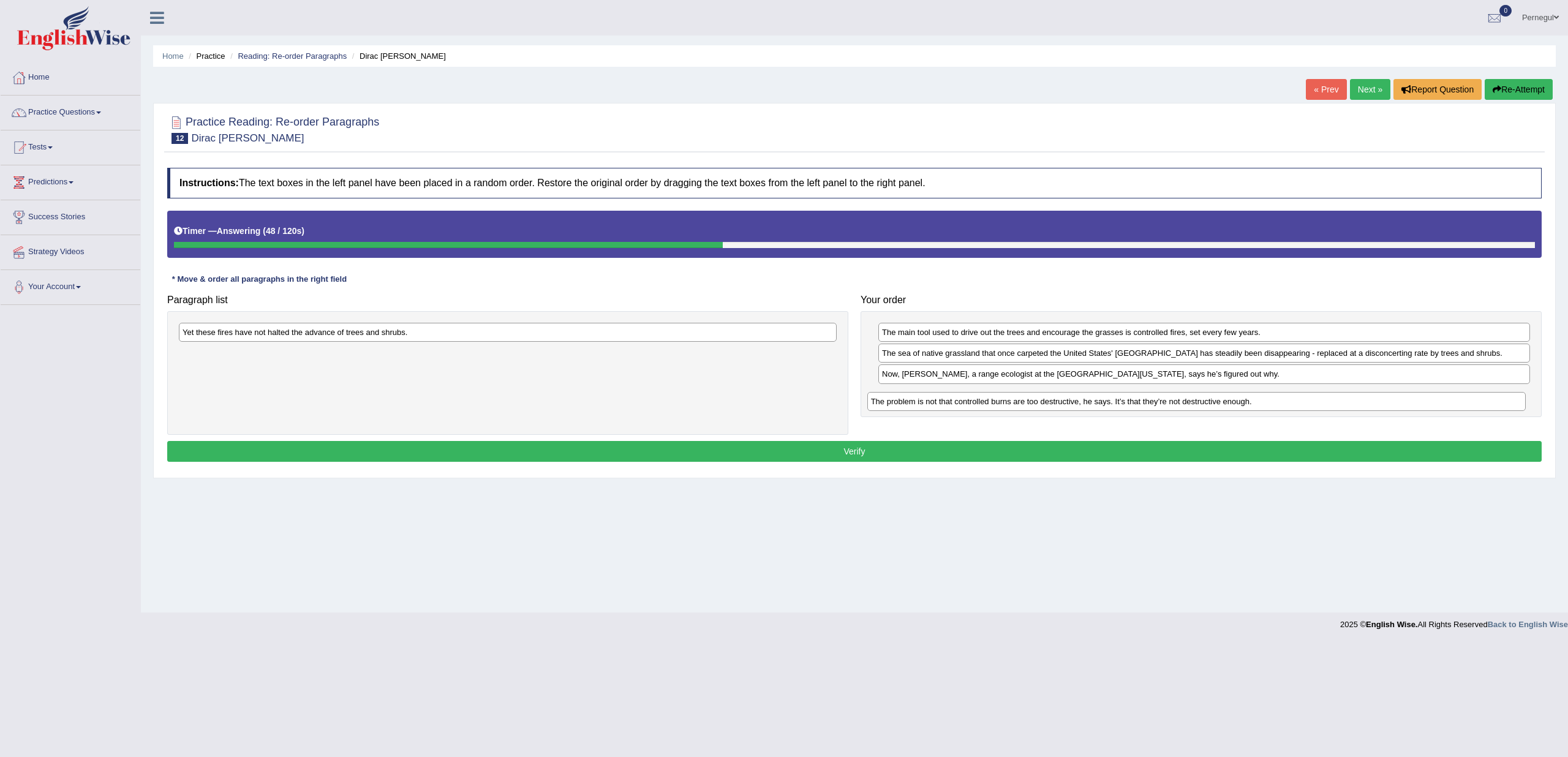
drag, startPoint x: 403, startPoint y: 349, endPoint x: 1092, endPoint y: 398, distance: 690.7
click at [1092, 398] on div "The problem is not that controlled burns are too destructive, he says. It’s tha…" at bounding box center [1197, 401] width 659 height 19
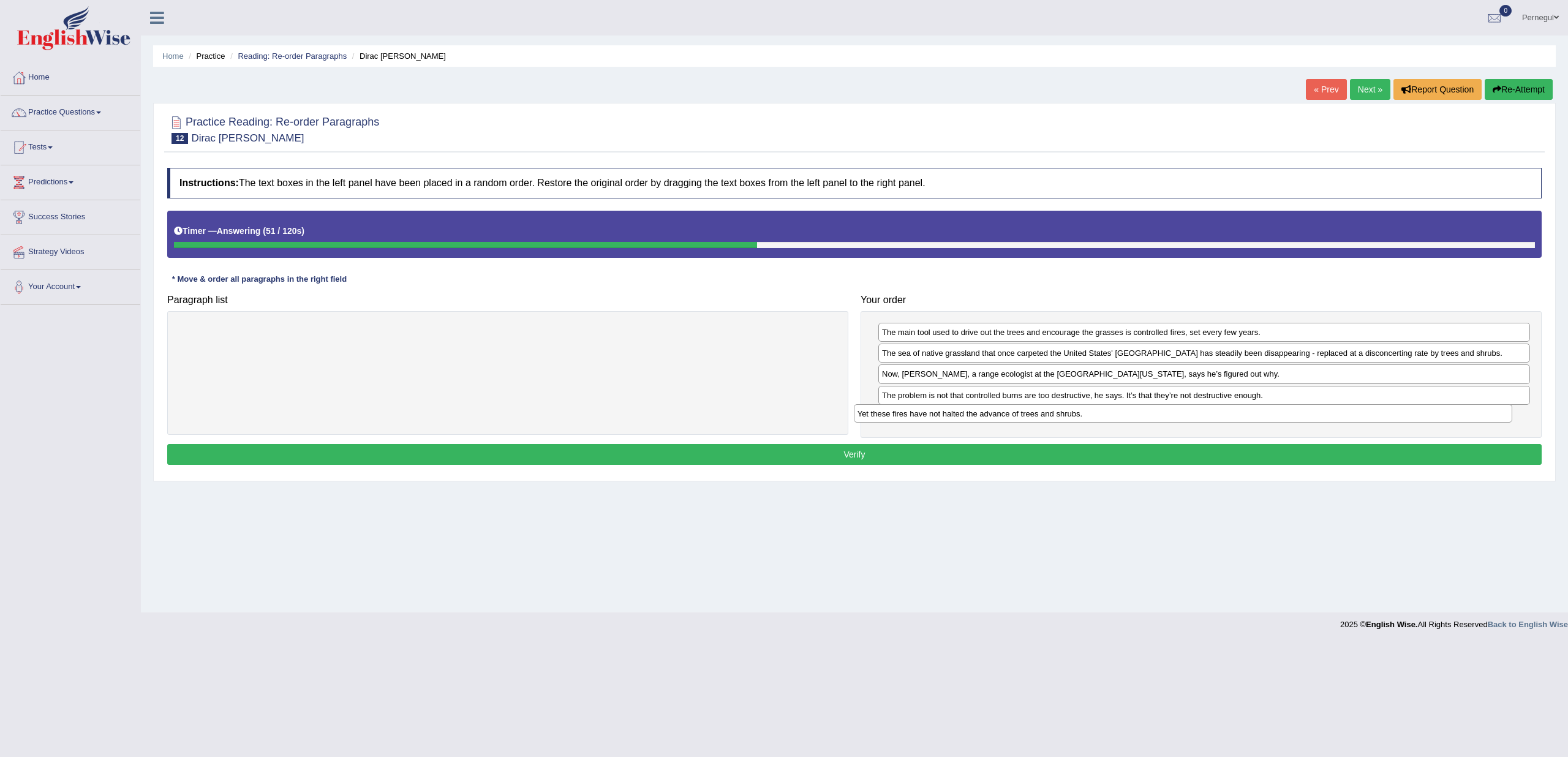
drag, startPoint x: 641, startPoint y: 329, endPoint x: 1316, endPoint y: 411, distance: 680.0
click at [1316, 411] on div "Yet these fires have not halted the advance of trees and shrubs." at bounding box center [1183, 414] width 659 height 19
drag, startPoint x: 934, startPoint y: 396, endPoint x: 937, endPoint y: 350, distance: 46.1
click at [937, 350] on div "The problem is not that controlled burns are too destructive, he says. It’s tha…" at bounding box center [1208, 348] width 652 height 19
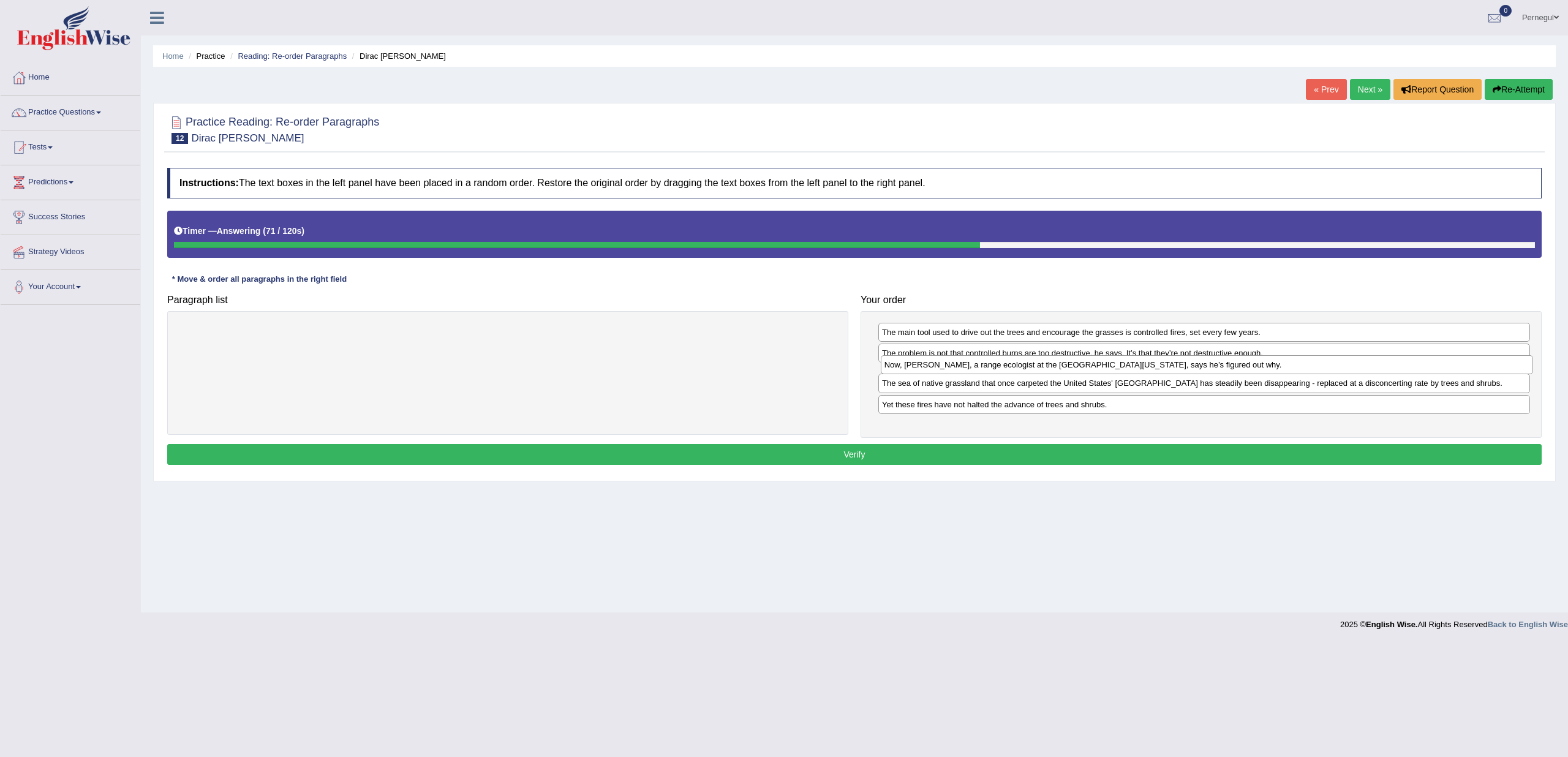
drag, startPoint x: 929, startPoint y: 395, endPoint x: 931, endPoint y: 366, distance: 29.1
click at [931, 366] on div "Now, Dirac Twidwell, a range ecologist at the University of Nebraska, says he’s…" at bounding box center [1207, 365] width 652 height 19
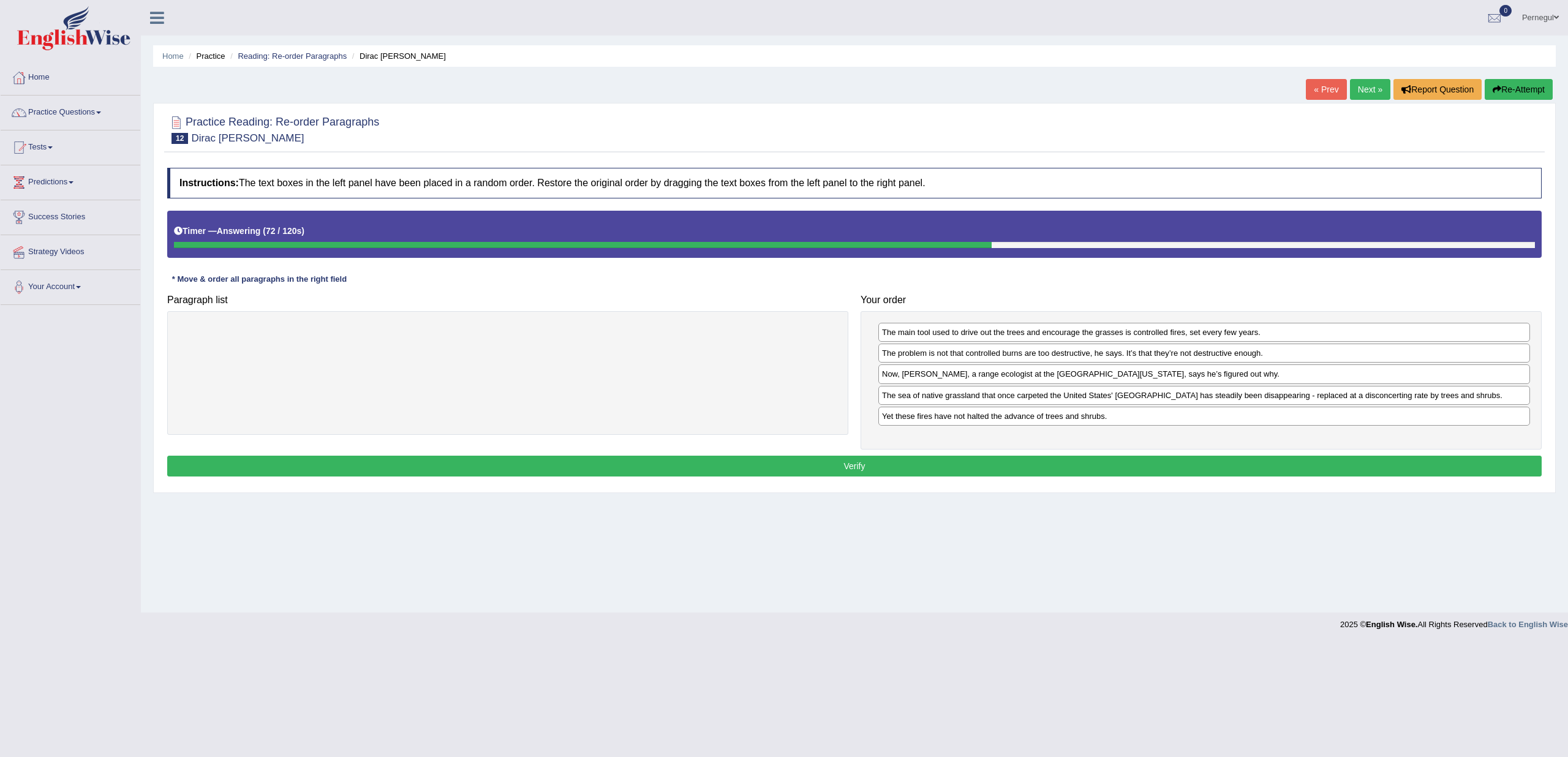
click at [897, 456] on button "Verify" at bounding box center [855, 466] width 1375 height 21
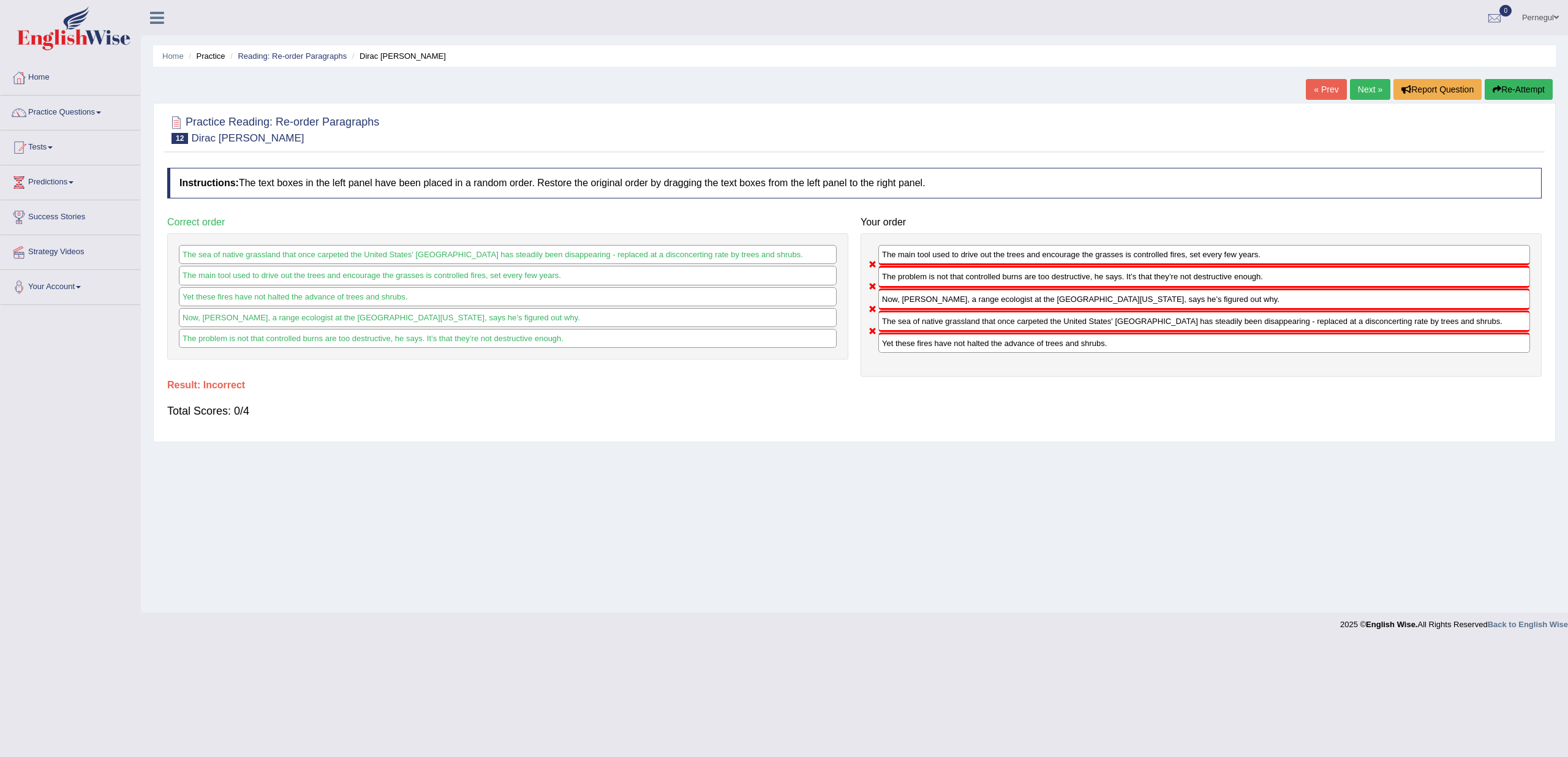
click at [1511, 90] on button "Re-Attempt" at bounding box center [1518, 89] width 68 height 21
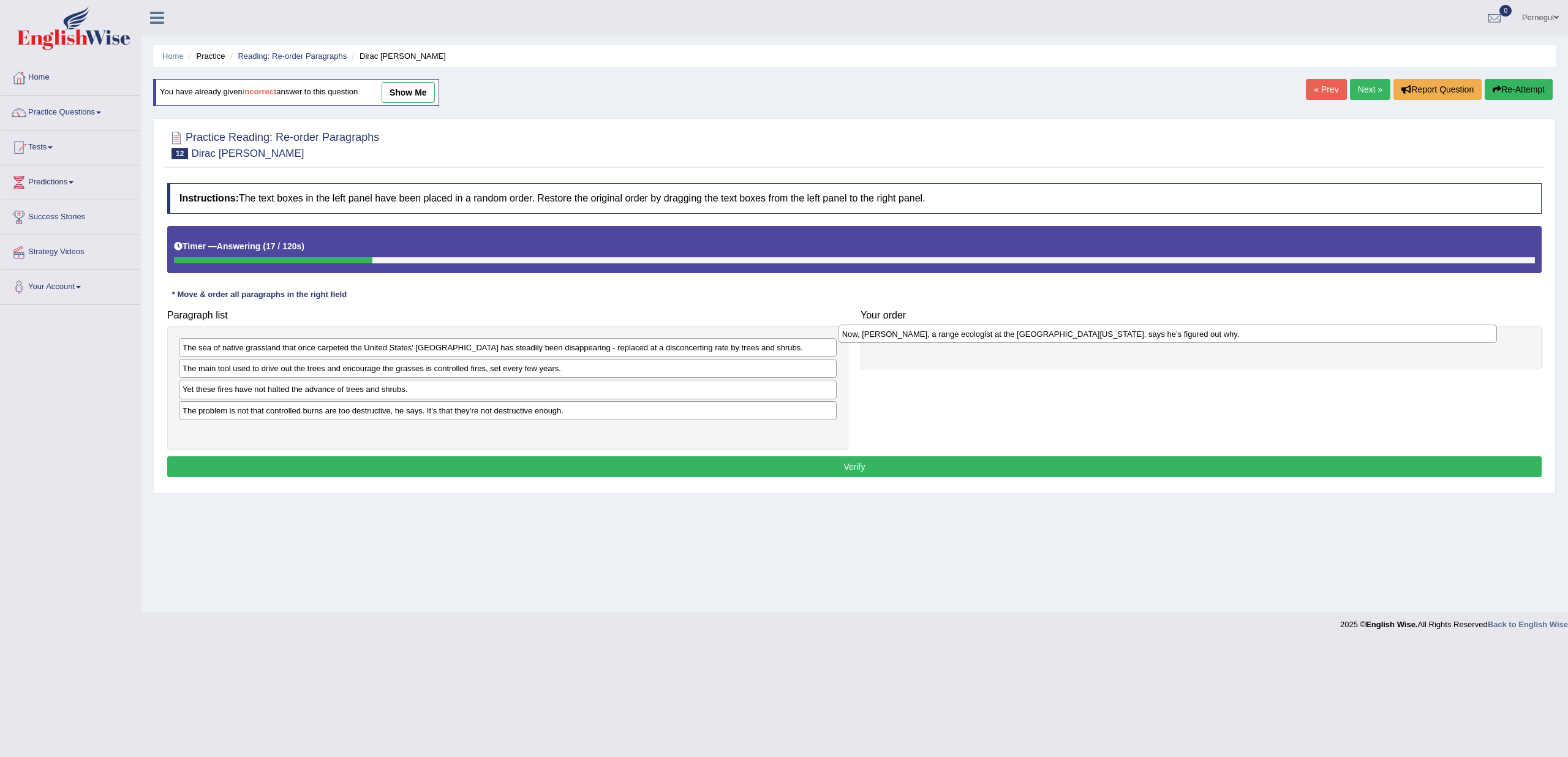
drag, startPoint x: 253, startPoint y: 390, endPoint x: 912, endPoint y: 336, distance: 661.2
click at [912, 336] on div "Now, [PERSON_NAME], a range ecologist at the [GEOGRAPHIC_DATA][US_STATE], says …" at bounding box center [1167, 334] width 659 height 19
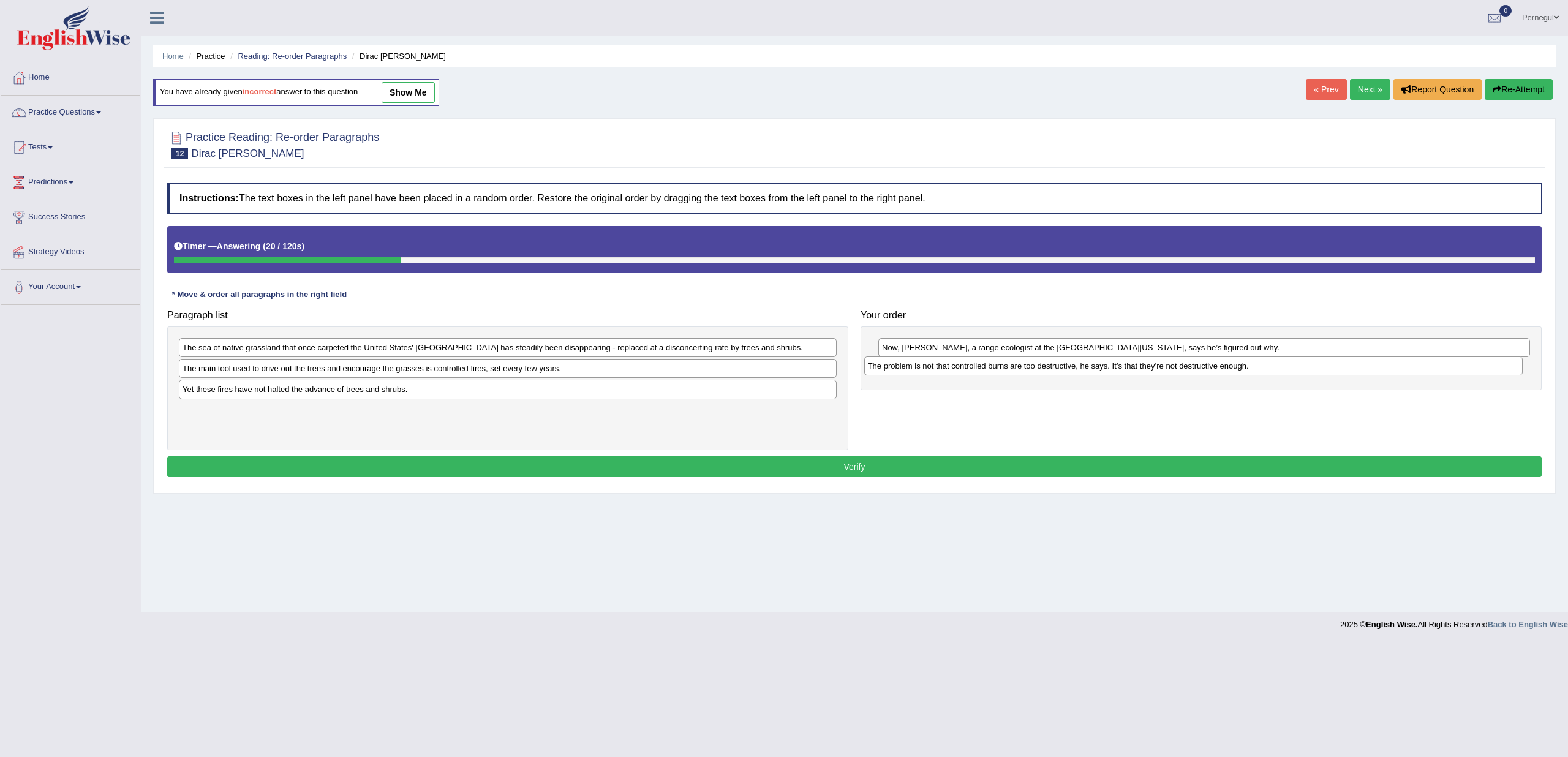
drag, startPoint x: 390, startPoint y: 409, endPoint x: 1076, endPoint y: 365, distance: 687.4
click at [1076, 365] on div "The problem is not that controlled burns are too destructive, he says. It’s tha…" at bounding box center [1194, 366] width 659 height 19
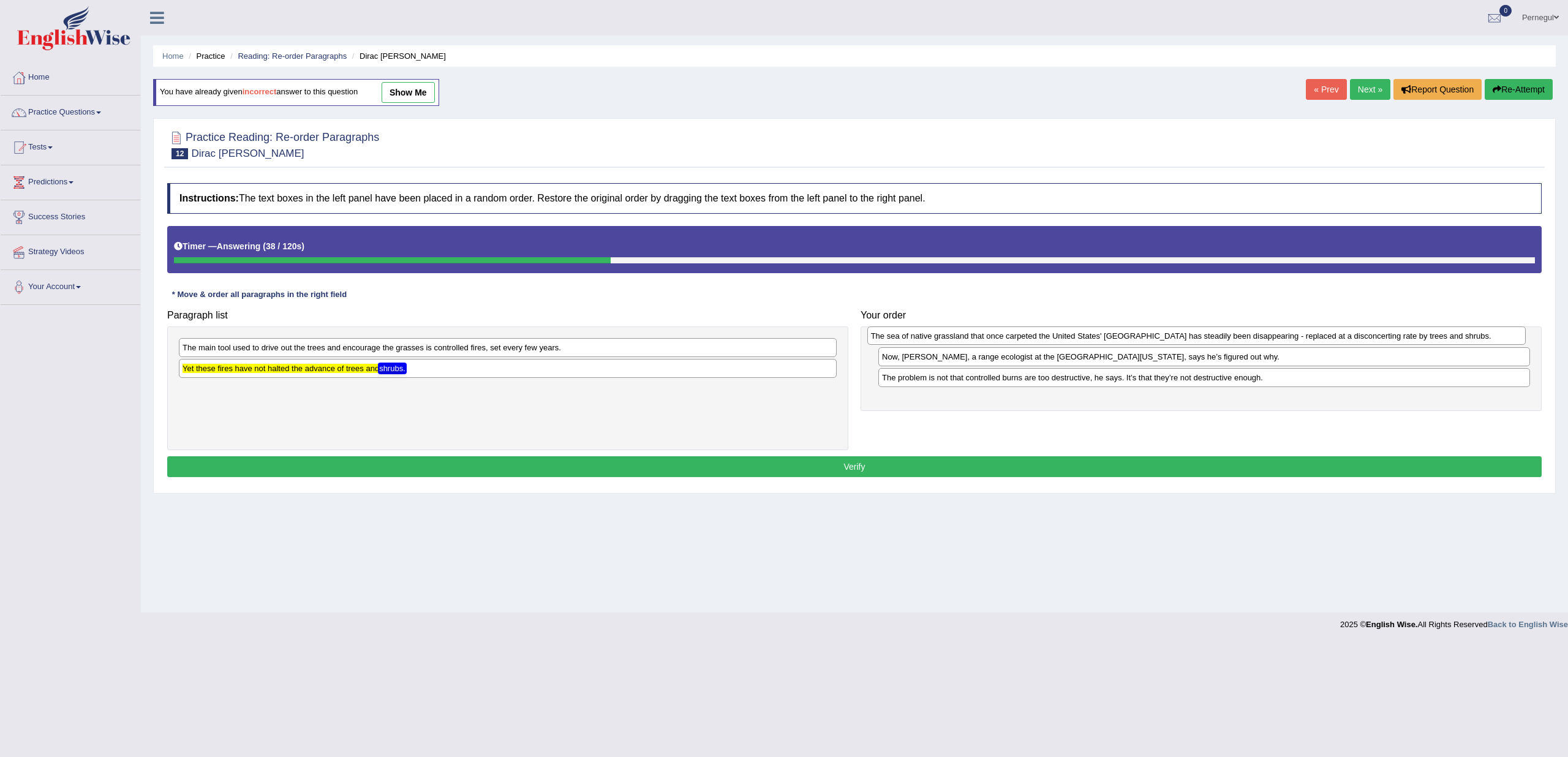
drag, startPoint x: 253, startPoint y: 349, endPoint x: 942, endPoint y: 338, distance: 689.1
click at [942, 338] on div "The sea of native grassland that once carpeted the United States' [GEOGRAPHIC_D…" at bounding box center [1197, 336] width 659 height 19
click at [942, 334] on div "The sea of native grassland that once carpeted the United States' [GEOGRAPHIC_D…" at bounding box center [1205, 343] width 652 height 19
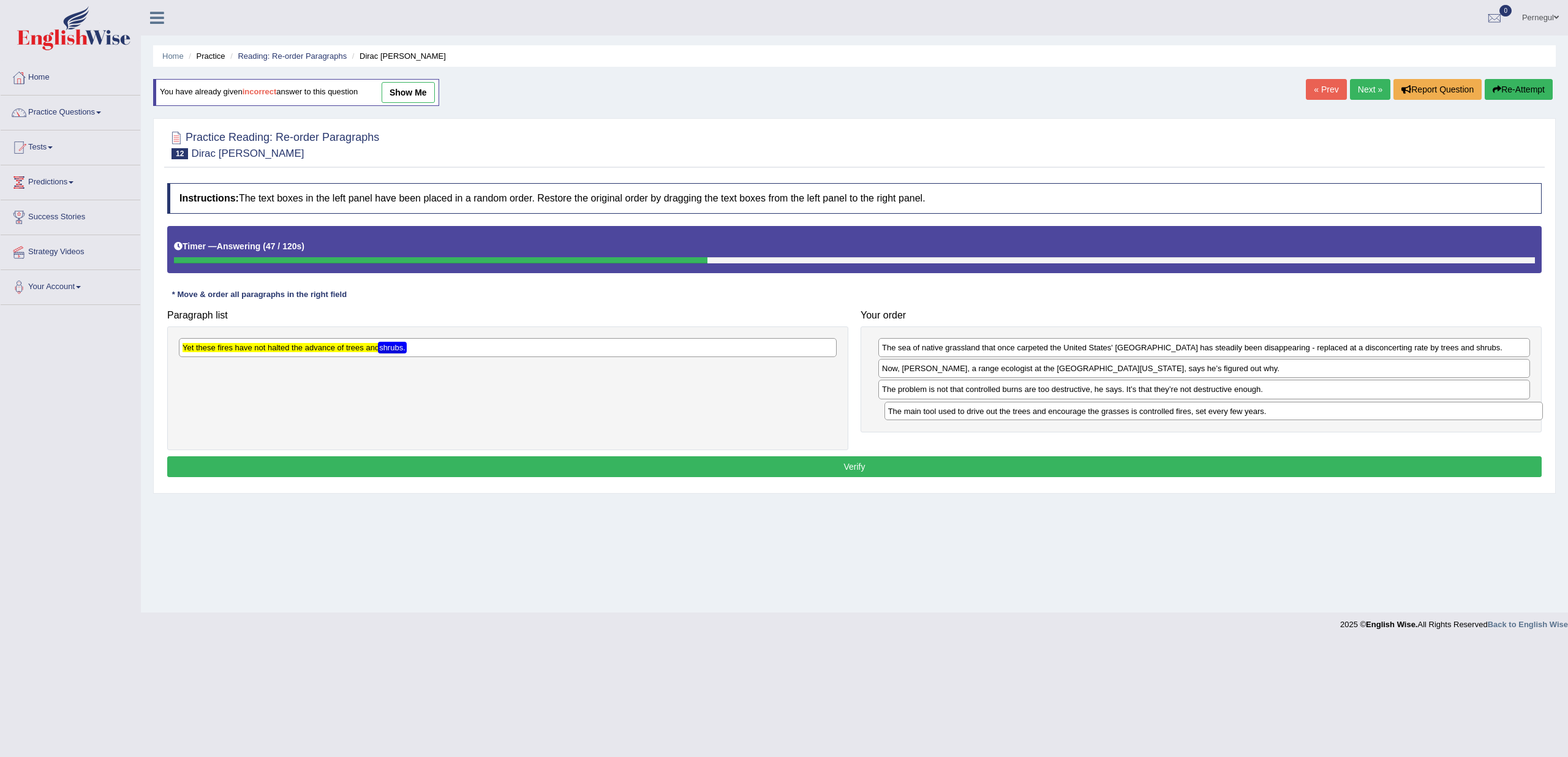
drag, startPoint x: 326, startPoint y: 348, endPoint x: 1032, endPoint y: 412, distance: 708.9
click at [1032, 412] on div "The main tool used to drive out the trees and encourage the grasses is controll…" at bounding box center [1213, 411] width 659 height 19
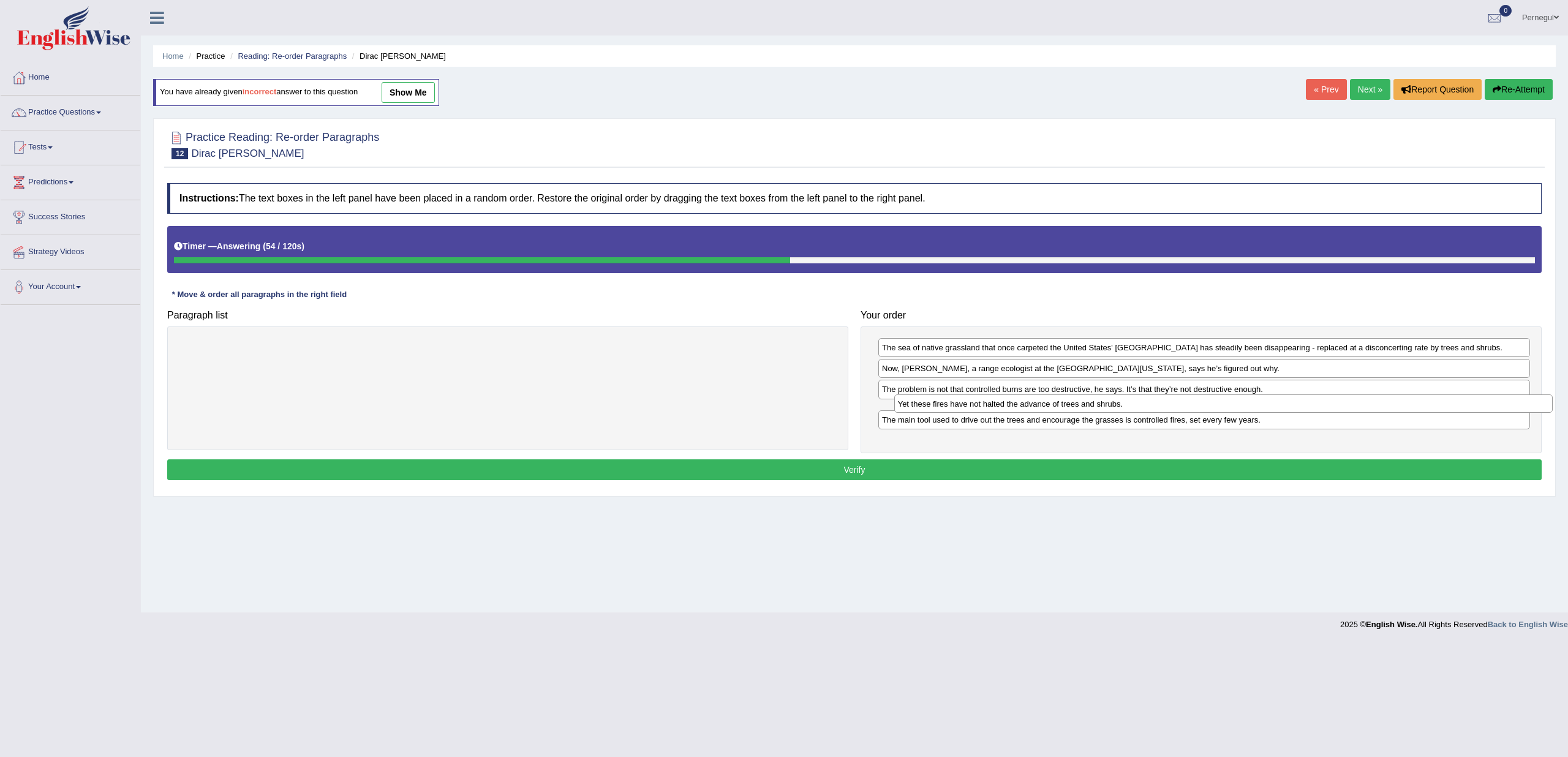
drag, startPoint x: 323, startPoint y: 348, endPoint x: 1039, endPoint y: 405, distance: 718.3
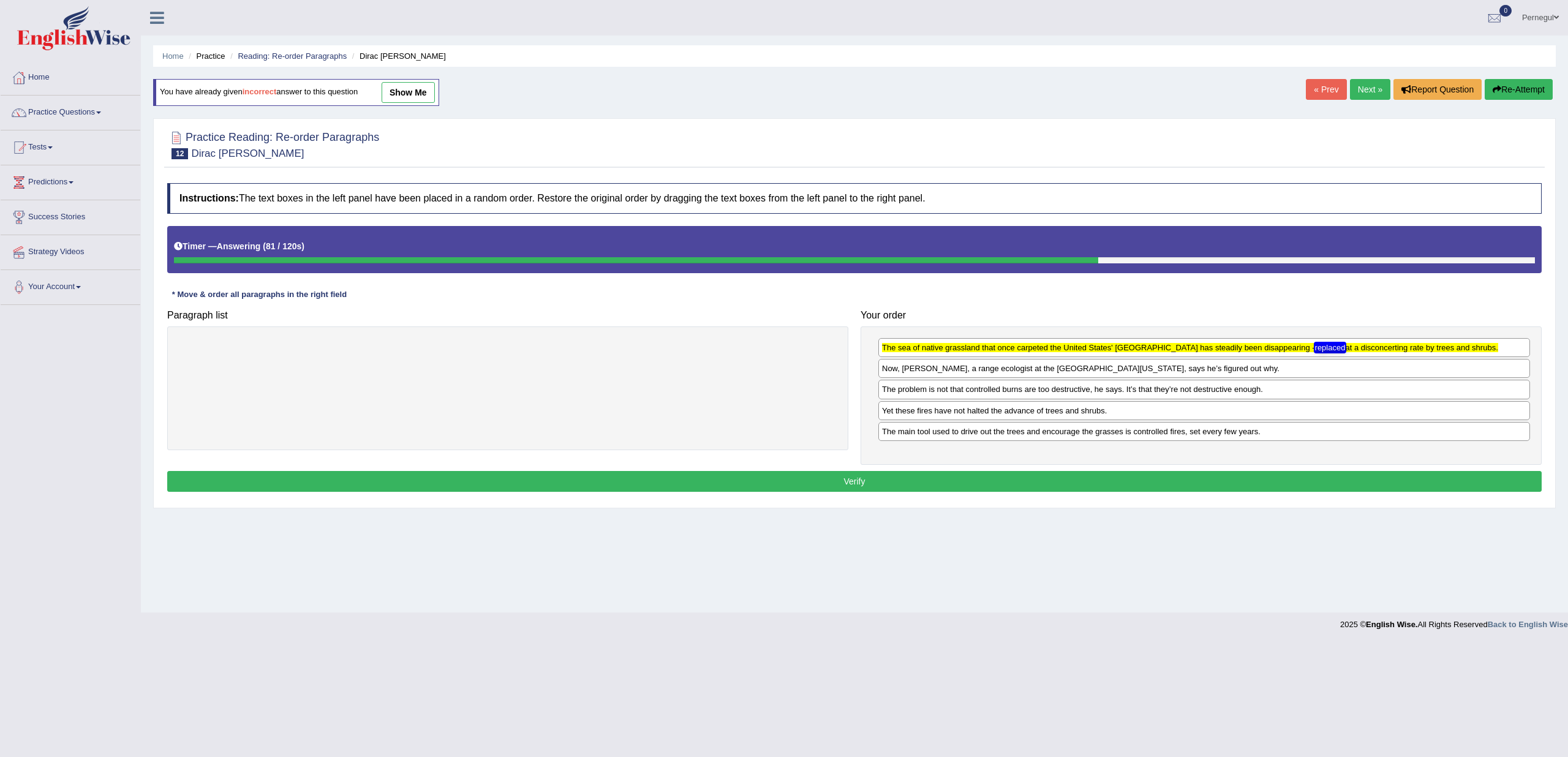
click at [904, 478] on button "Verify" at bounding box center [855, 481] width 1375 height 21
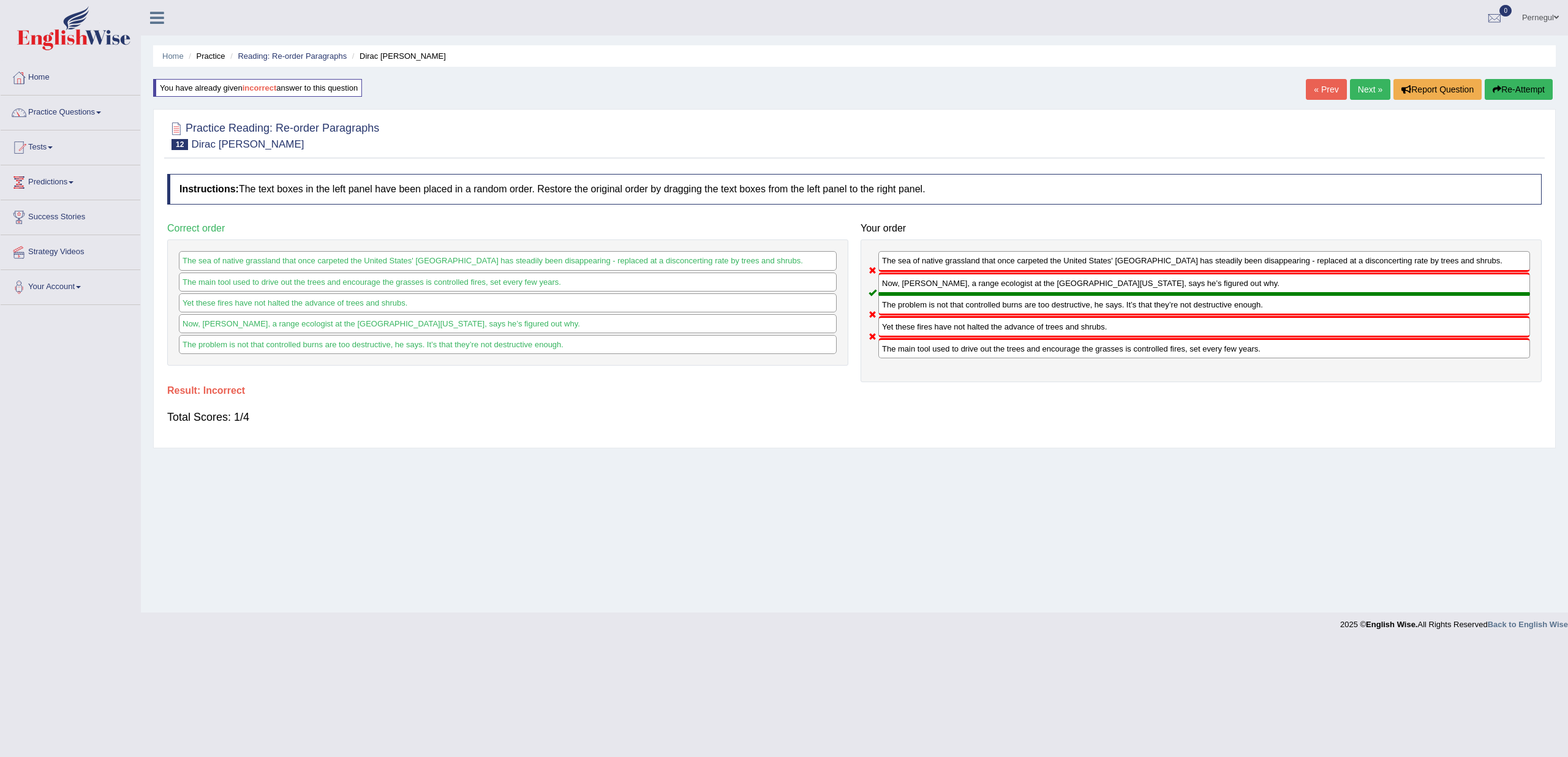
click at [1366, 87] on link "Next »" at bounding box center [1370, 89] width 40 height 21
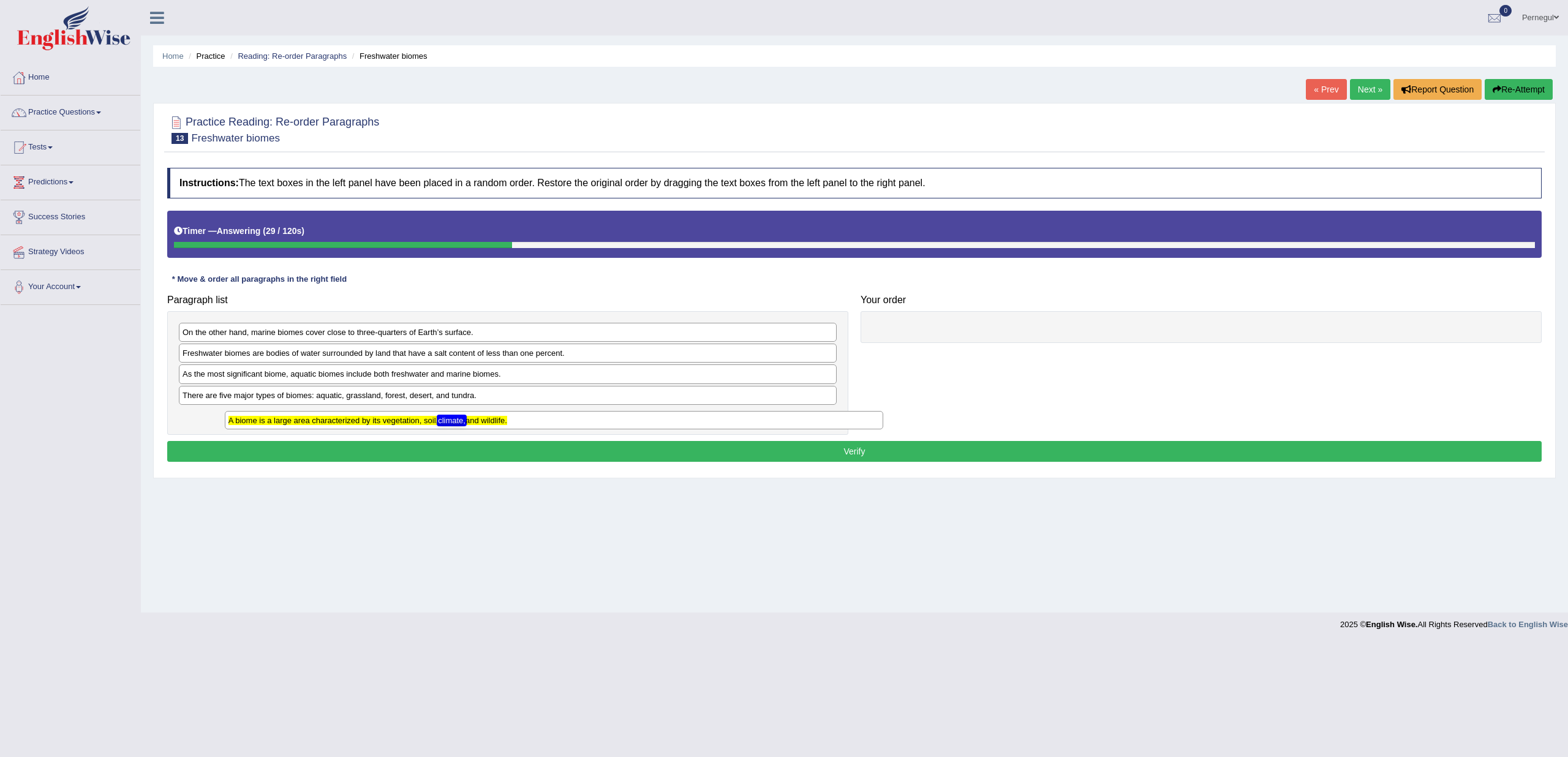
drag, startPoint x: 233, startPoint y: 416, endPoint x: 272, endPoint y: 422, distance: 39.5
click at [276, 422] on texthelphighlightspan "A biome is a large area characterized by its vegetation, soil, climate, and wil…" at bounding box center [368, 420] width 279 height 9
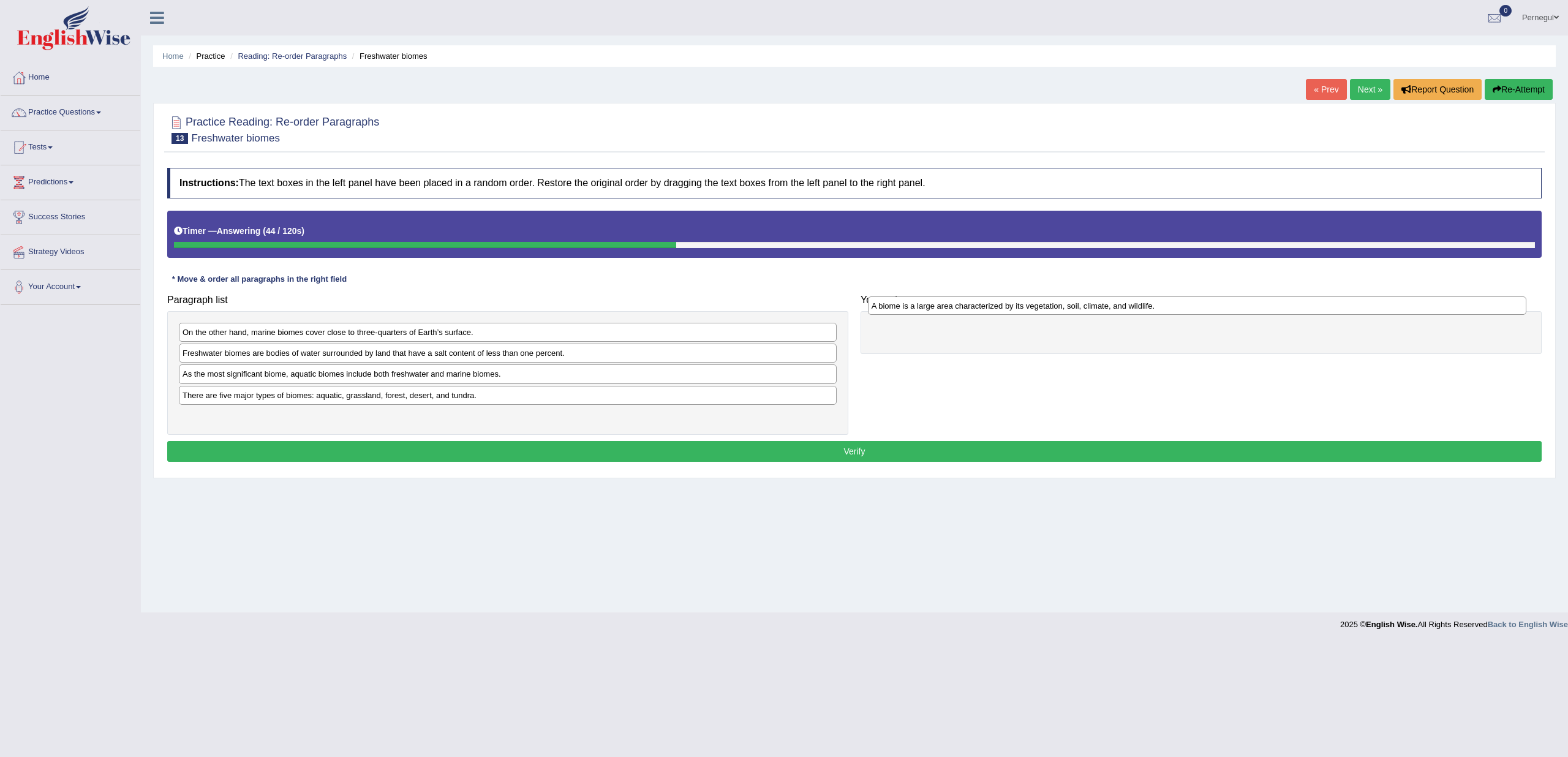
drag, startPoint x: 240, startPoint y: 419, endPoint x: 929, endPoint y: 310, distance: 697.6
click at [929, 310] on div "A biome is a large area characterized by its vegetation, soil, climate, and wil…" at bounding box center [1197, 306] width 659 height 19
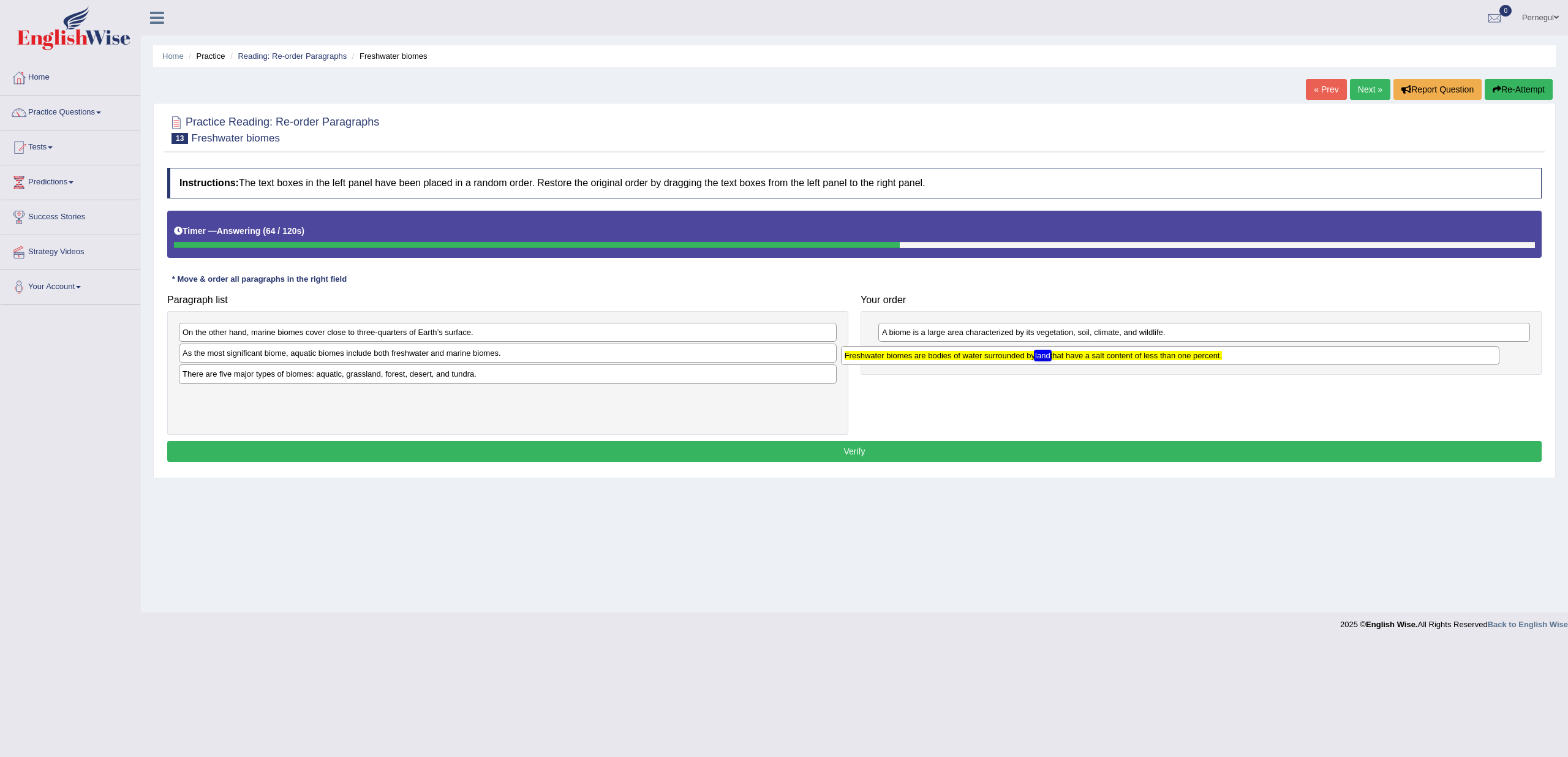
drag, startPoint x: 348, startPoint y: 357, endPoint x: 1010, endPoint y: 360, distance: 662.0
click at [1010, 360] on div "Freshwater biomes are bodies of water surrounded by land that have a salt conte…" at bounding box center [1170, 355] width 659 height 19
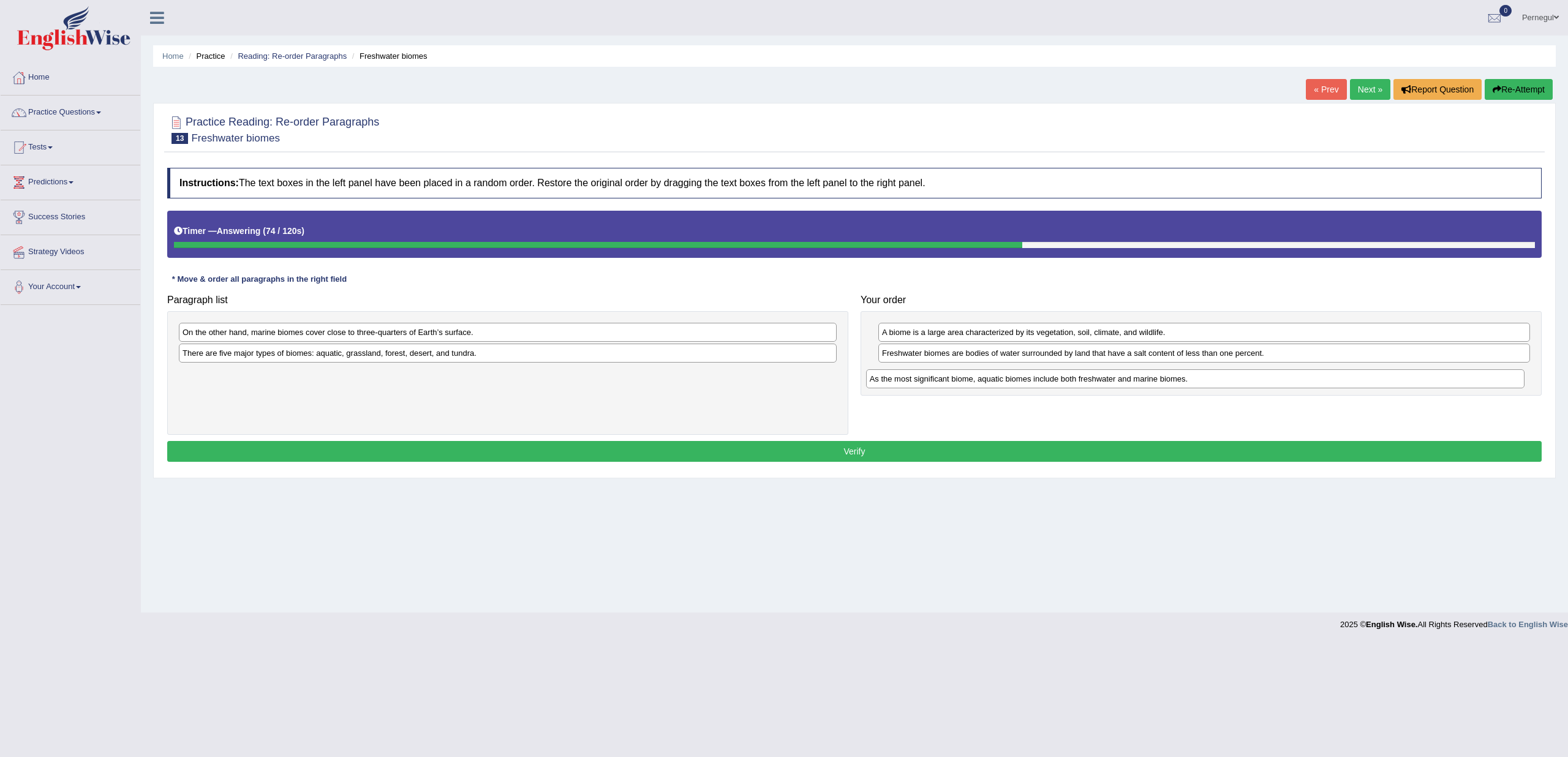
drag, startPoint x: 447, startPoint y: 353, endPoint x: 1134, endPoint y: 380, distance: 687.5
click at [1134, 380] on div "As the most significant biome, aquatic biomes include both freshwater and marin…" at bounding box center [1195, 379] width 659 height 19
drag, startPoint x: 365, startPoint y: 338, endPoint x: 1122, endPoint y: 402, distance: 759.7
click at [1125, 413] on div "On the other hand, marine biomes cover close to three-quarters of Earth’s surfa…" at bounding box center [1262, 416] width 659 height 19
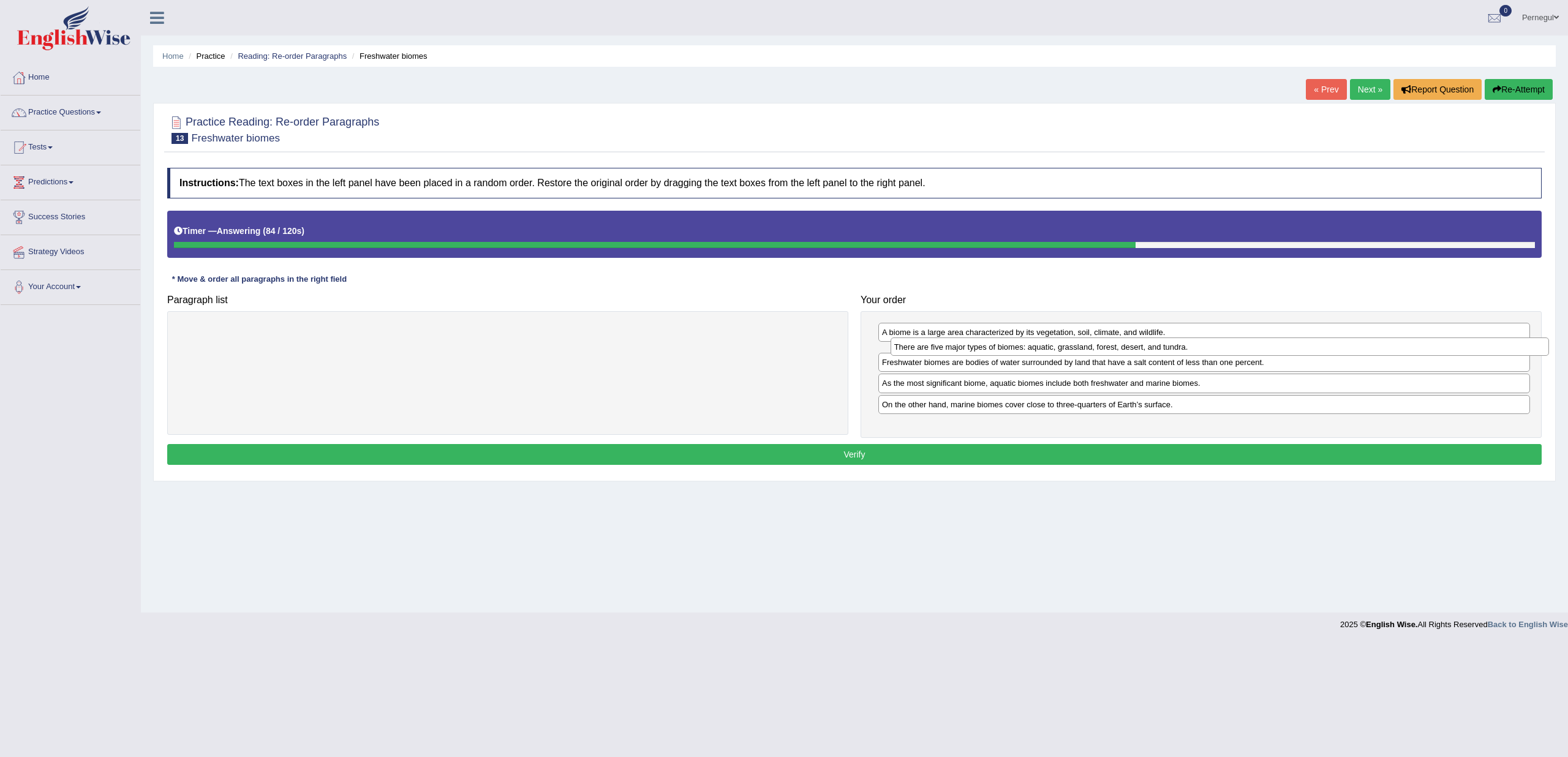
drag, startPoint x: 331, startPoint y: 335, endPoint x: 1042, endPoint y: 350, distance: 711.2
click at [1042, 350] on div "There are five major types of biomes: aquatic, grassland, forest, desert, and t…" at bounding box center [1220, 347] width 659 height 19
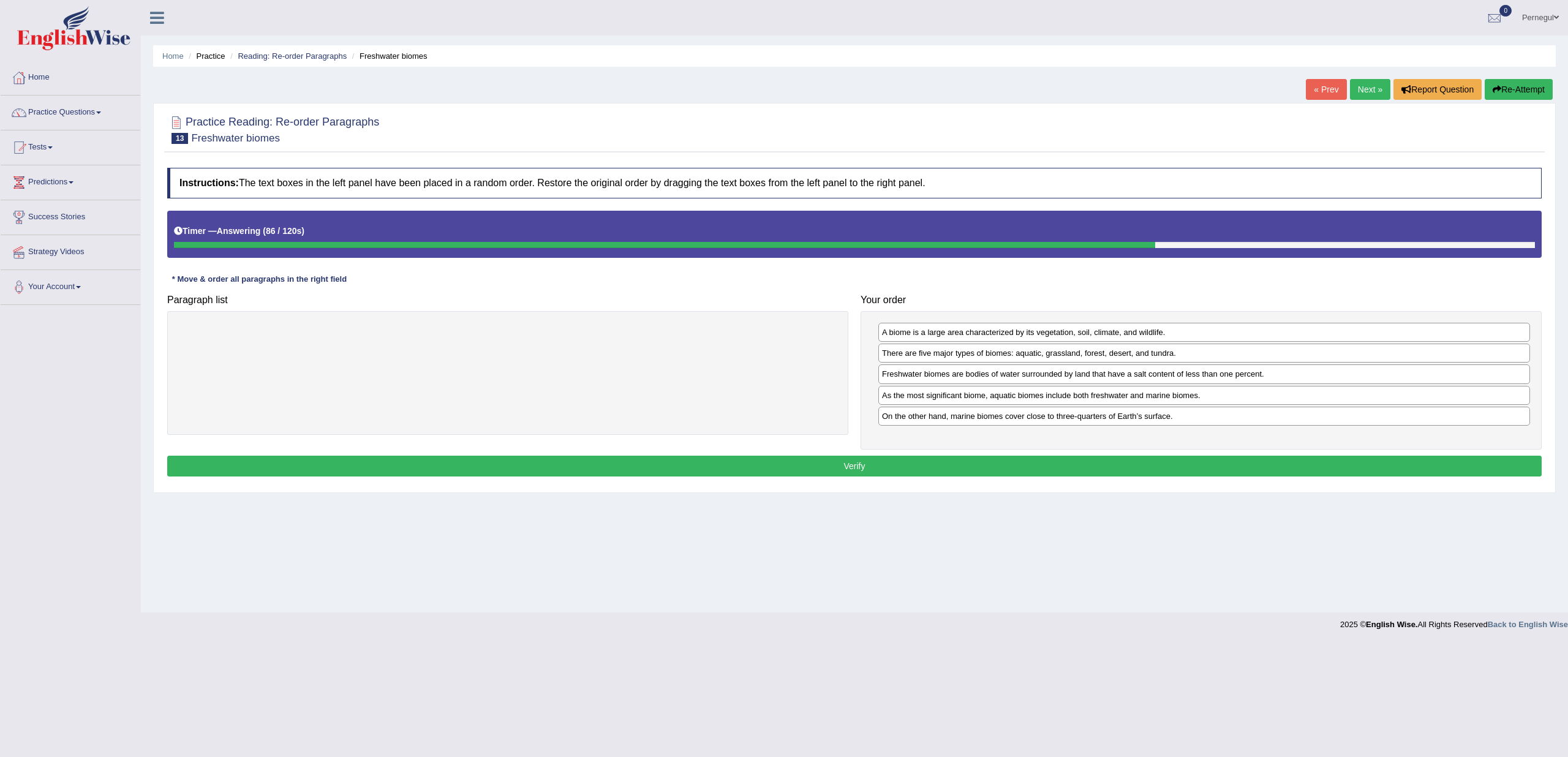
click at [990, 459] on button "Verify" at bounding box center [855, 466] width 1375 height 21
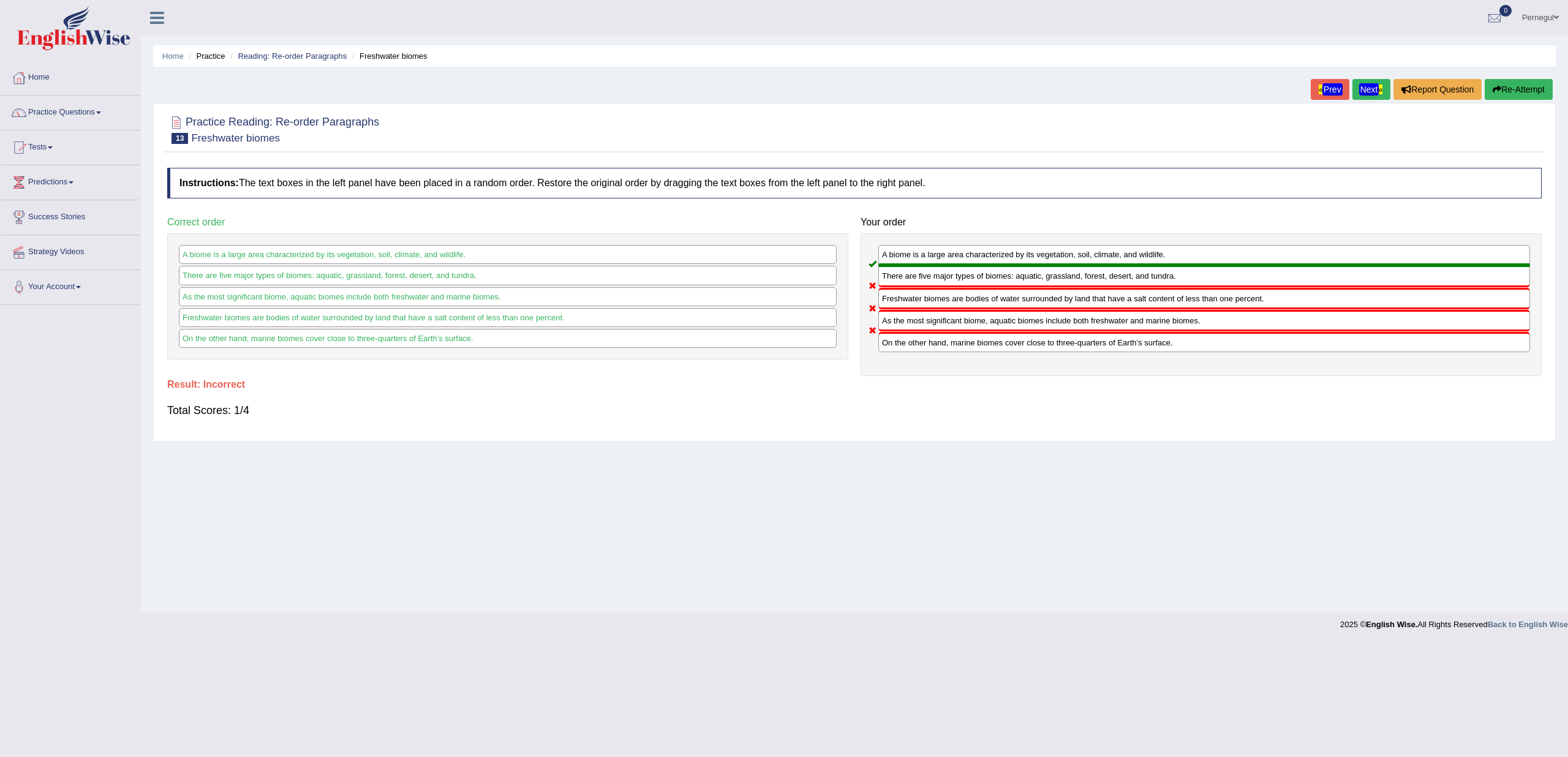
click at [1373, 88] on texthelphighlightspan "Next »" at bounding box center [1371, 90] width 22 height 10
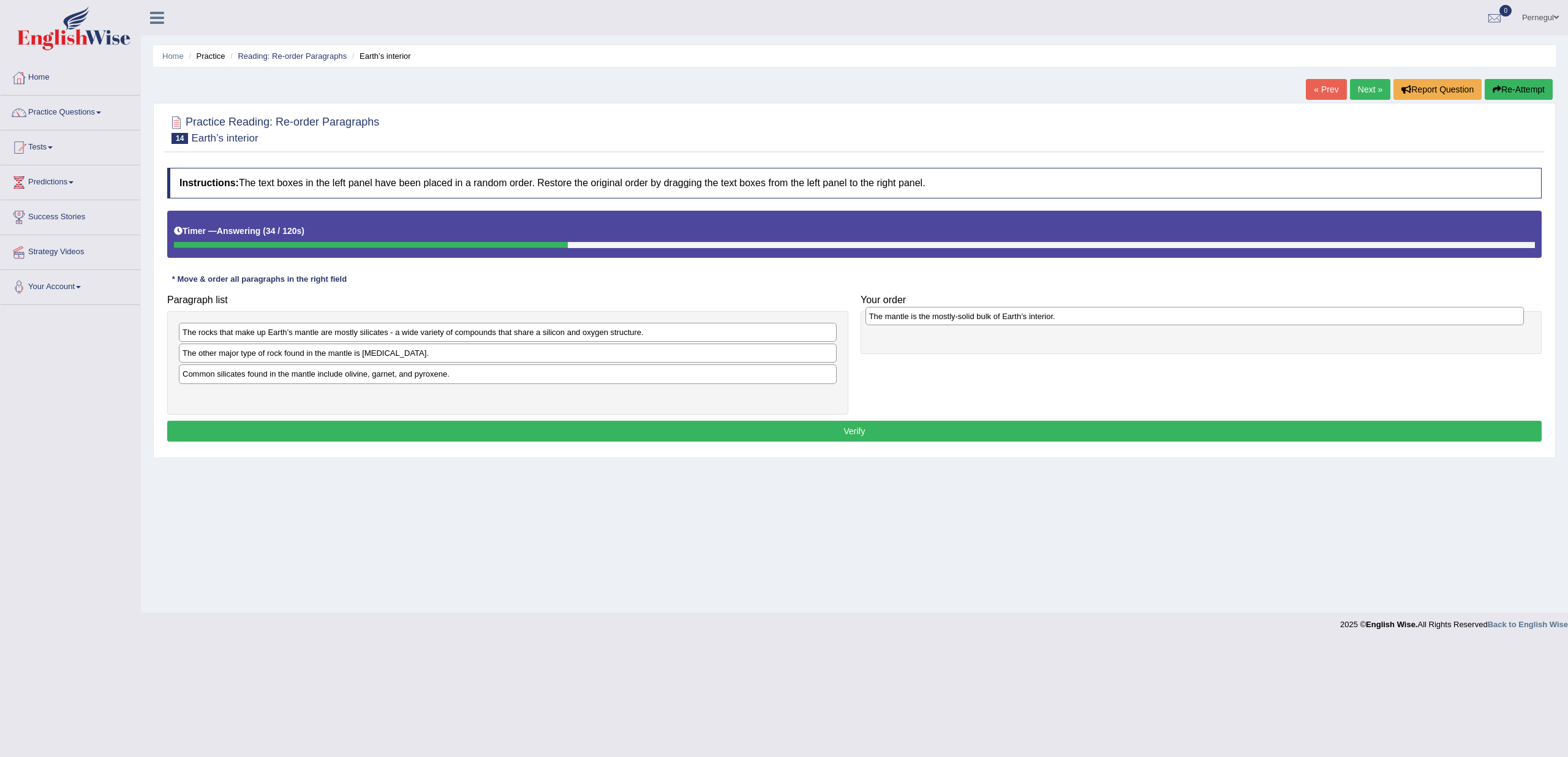
drag, startPoint x: 249, startPoint y: 337, endPoint x: 936, endPoint y: 320, distance: 687.2
click at [936, 320] on div "The mantle is the mostly-solid bulk of Earth’s interior." at bounding box center [1195, 316] width 659 height 19
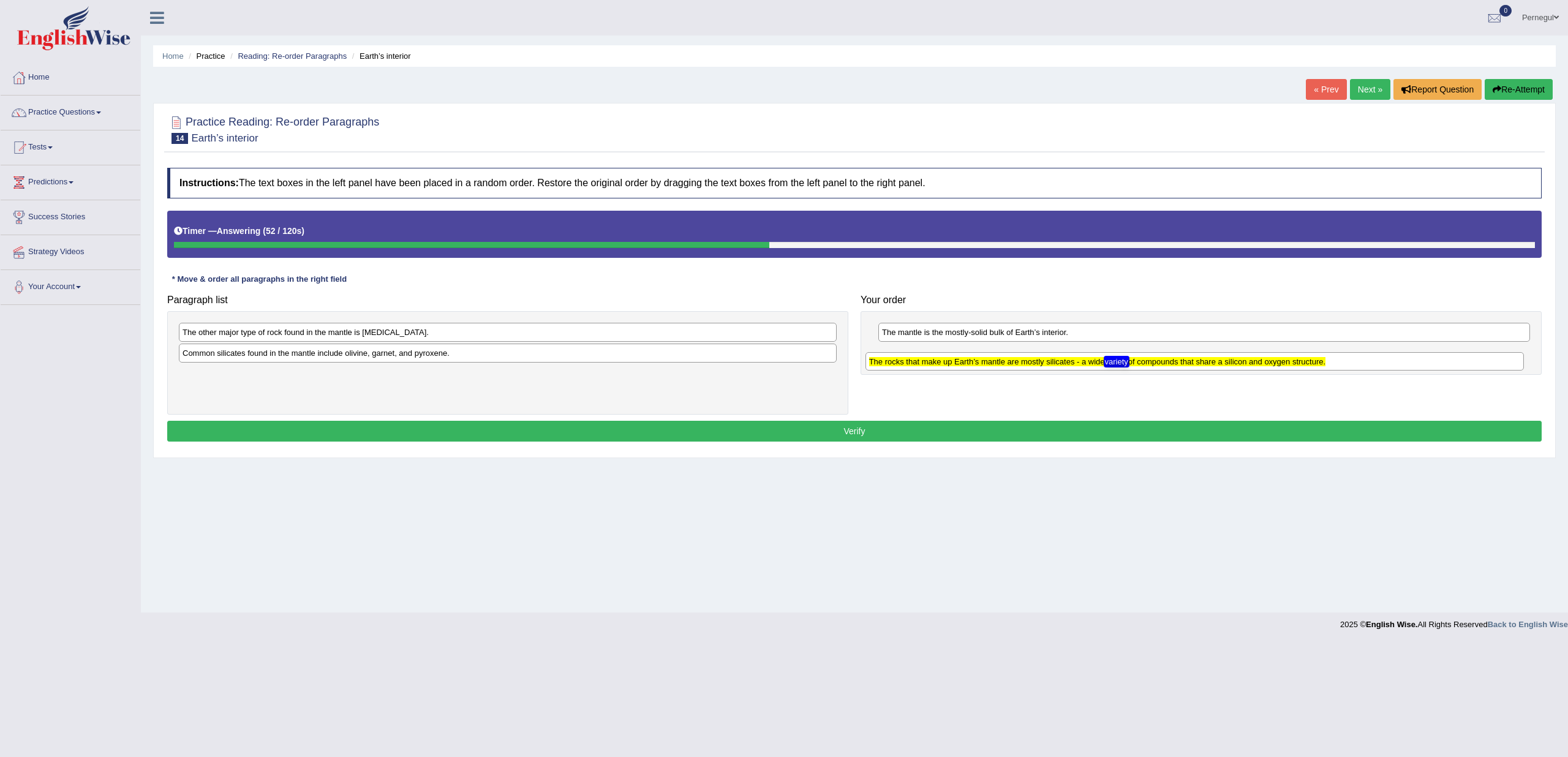
drag, startPoint x: 399, startPoint y: 335, endPoint x: 1088, endPoint y: 360, distance: 689.5
click at [1088, 360] on texthelphighlightspan "The rocks that make up Earth’s mantle are mostly silicates - a wide variety of …" at bounding box center [1098, 361] width 457 height 9
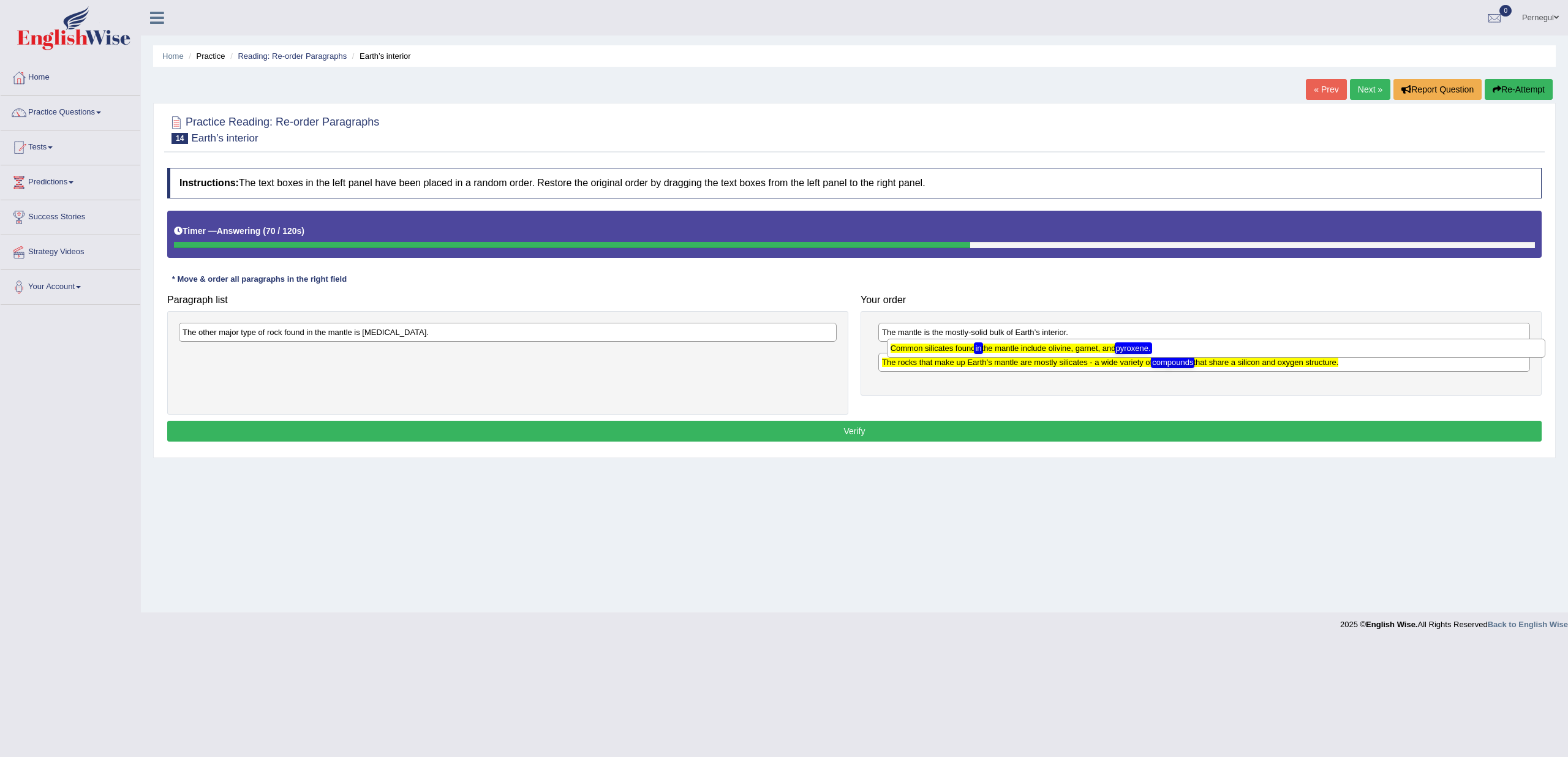
drag, startPoint x: 245, startPoint y: 358, endPoint x: 952, endPoint y: 354, distance: 707.0
click at [952, 354] on div "Common silicates found in the mantle include olivine, garnet, and pyroxene." at bounding box center [1216, 348] width 659 height 19
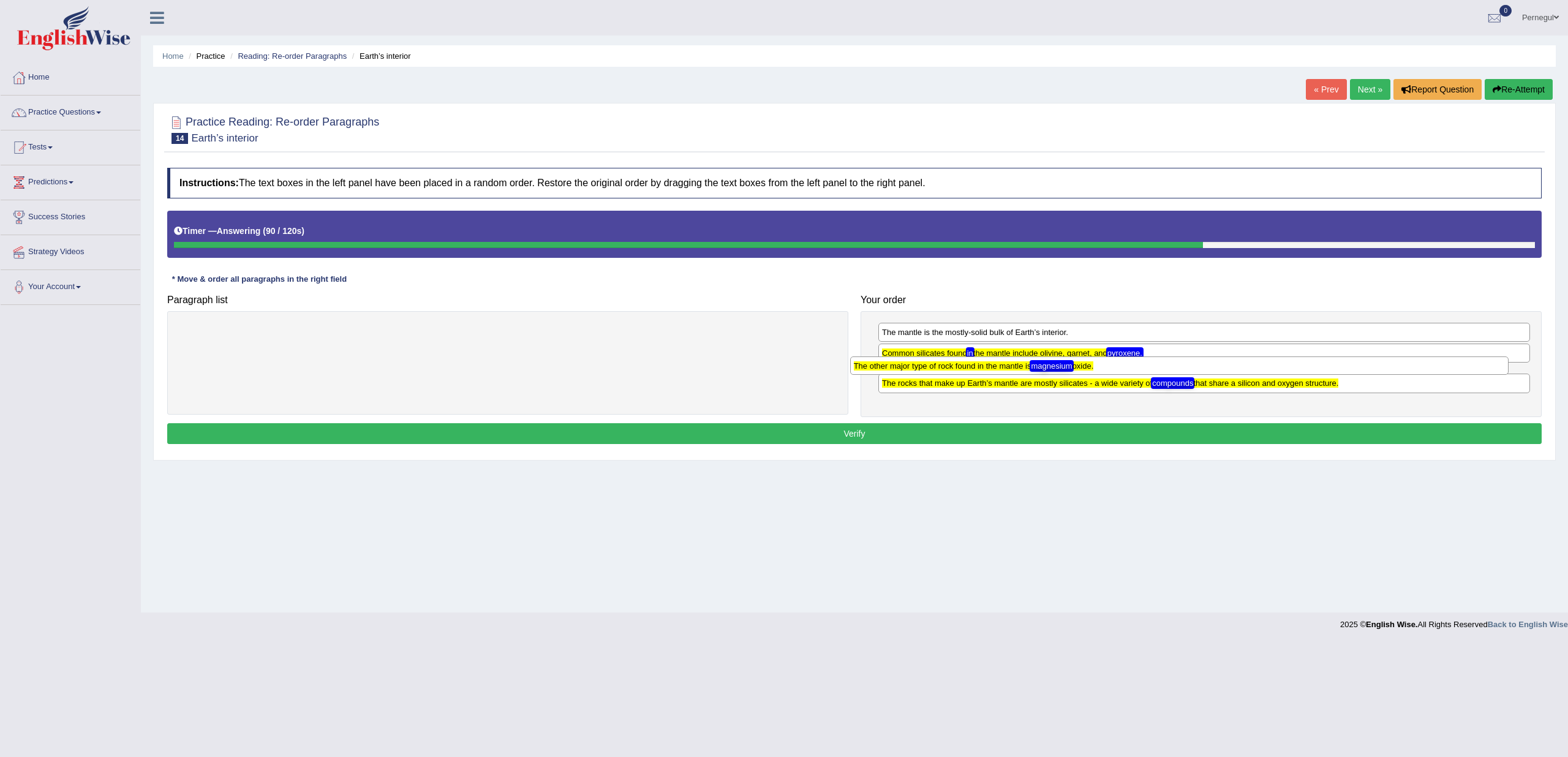
drag, startPoint x: 230, startPoint y: 337, endPoint x: 901, endPoint y: 370, distance: 671.8
click at [901, 370] on div "The other major type of rock found in the mantle is magnesium oxide." at bounding box center [1179, 366] width 659 height 19
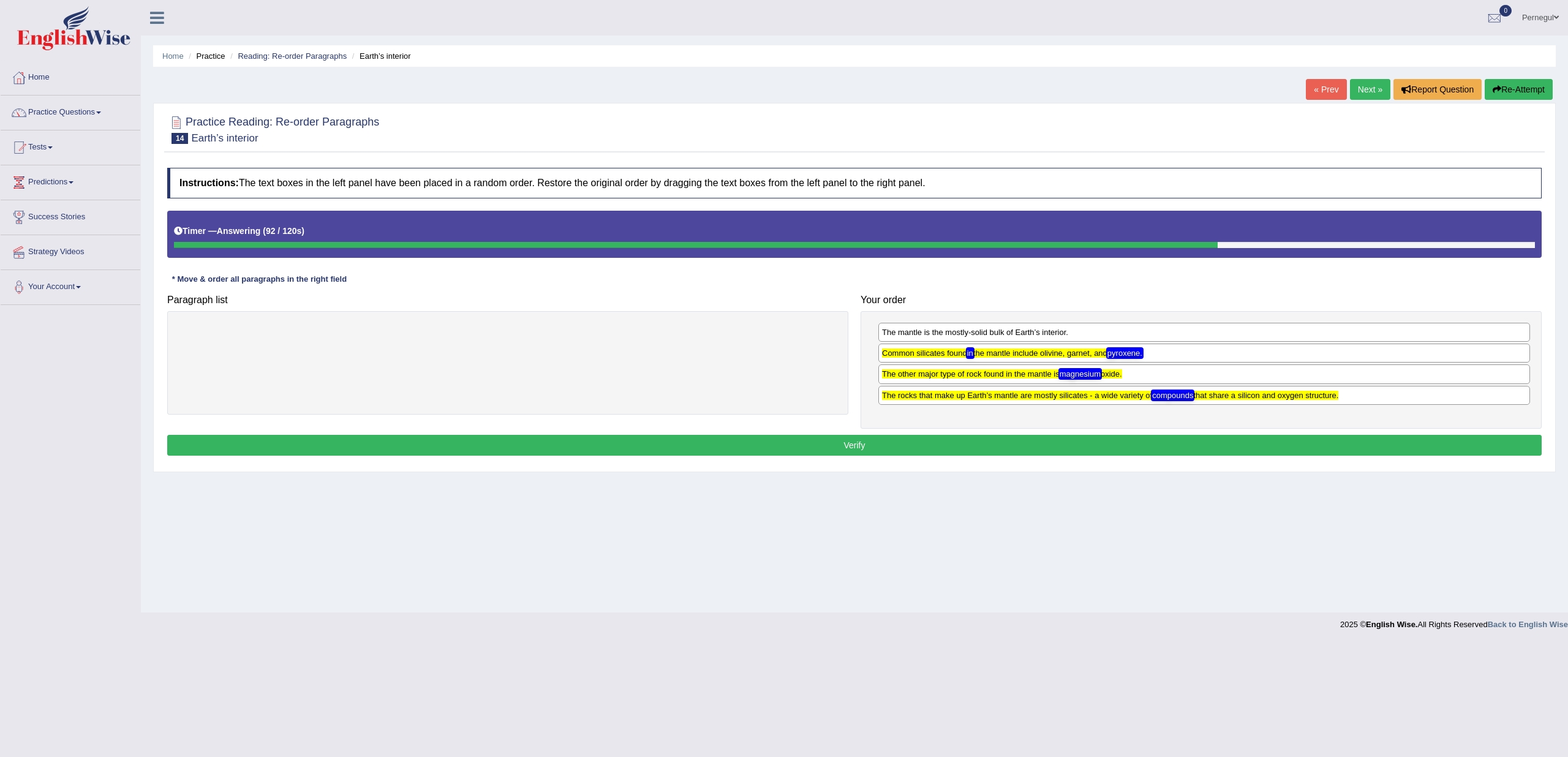
click at [871, 439] on button "Verify" at bounding box center [855, 445] width 1375 height 21
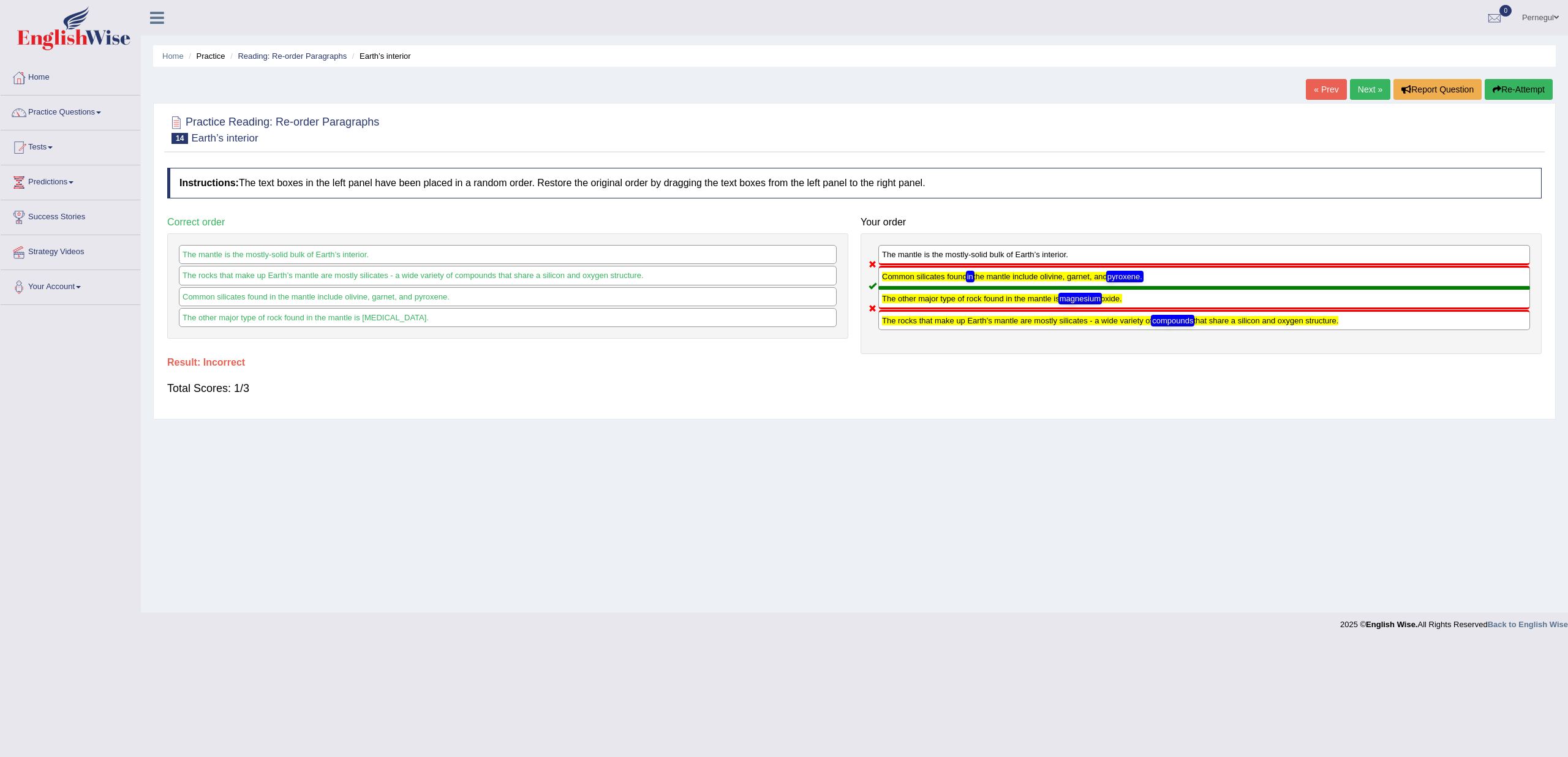
click at [1353, 94] on link "Next »" at bounding box center [1370, 89] width 40 height 21
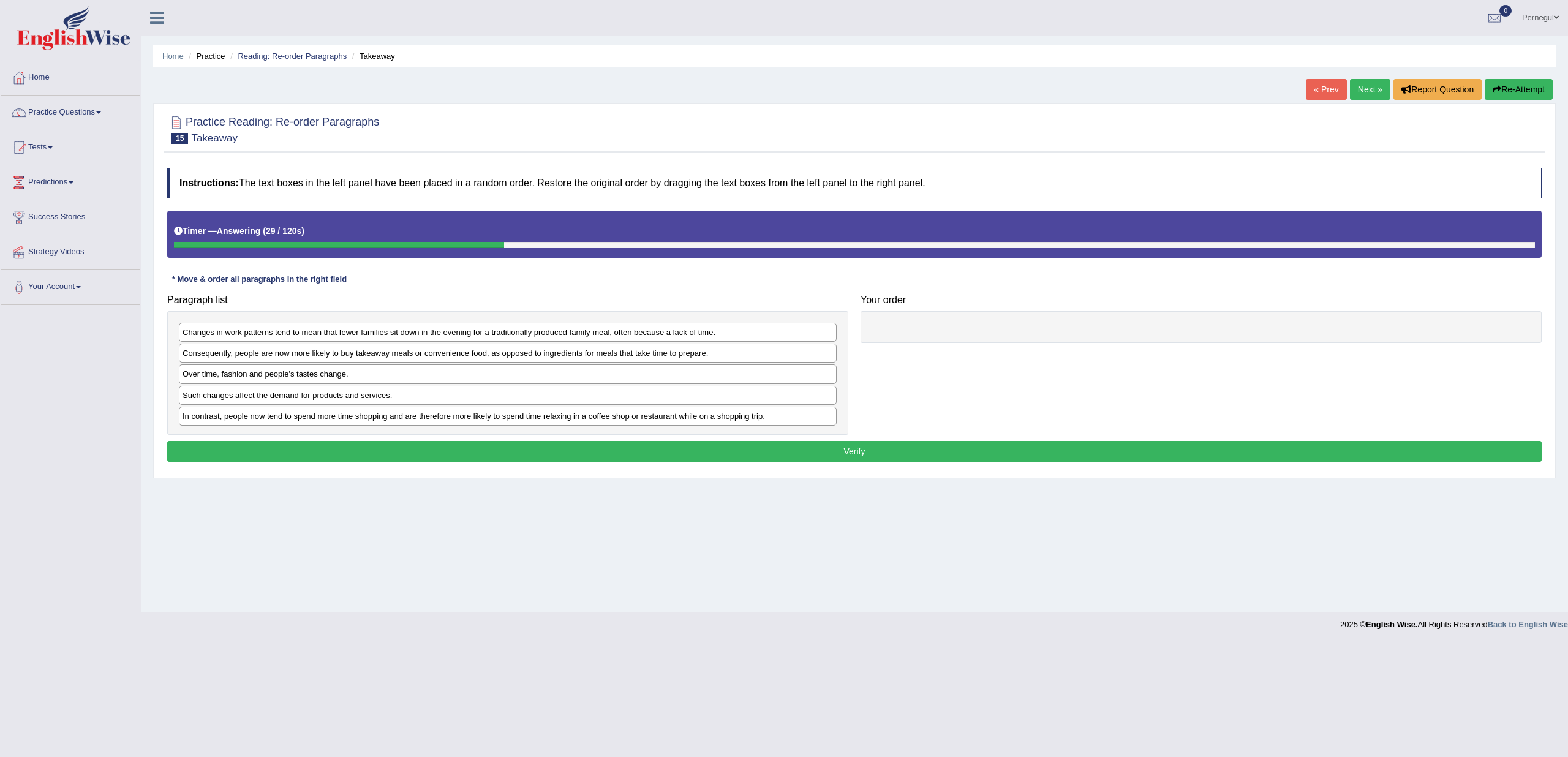
click at [1511, 84] on button "Re-Attempt" at bounding box center [1518, 89] width 68 height 21
click at [1504, 108] on div "Practice Reading: Re-order Paragraphs 15 Takeaway Instructions: The text boxes …" at bounding box center [854, 290] width 1403 height 376
click at [1518, 88] on button "Re-Attempt" at bounding box center [1518, 89] width 68 height 21
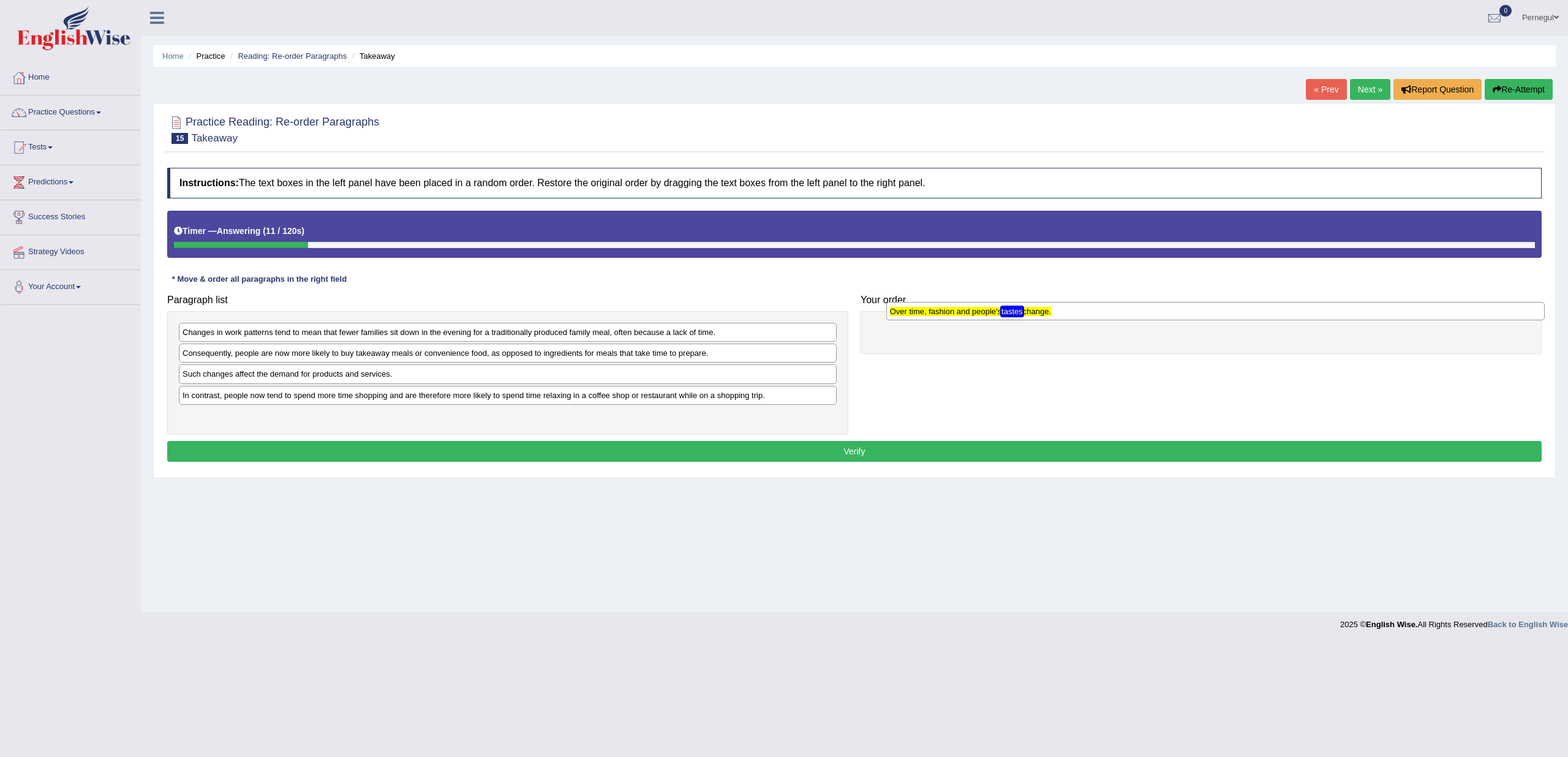
click at [977, 313] on texthelphighlightspan "Over time, fashion and people's tastes change." at bounding box center [970, 311] width 161 height 9
click at [941, 381] on div "Paragraph list Changes in work patterns tend to mean that fewer families sit do…" at bounding box center [855, 362] width 1387 height 147
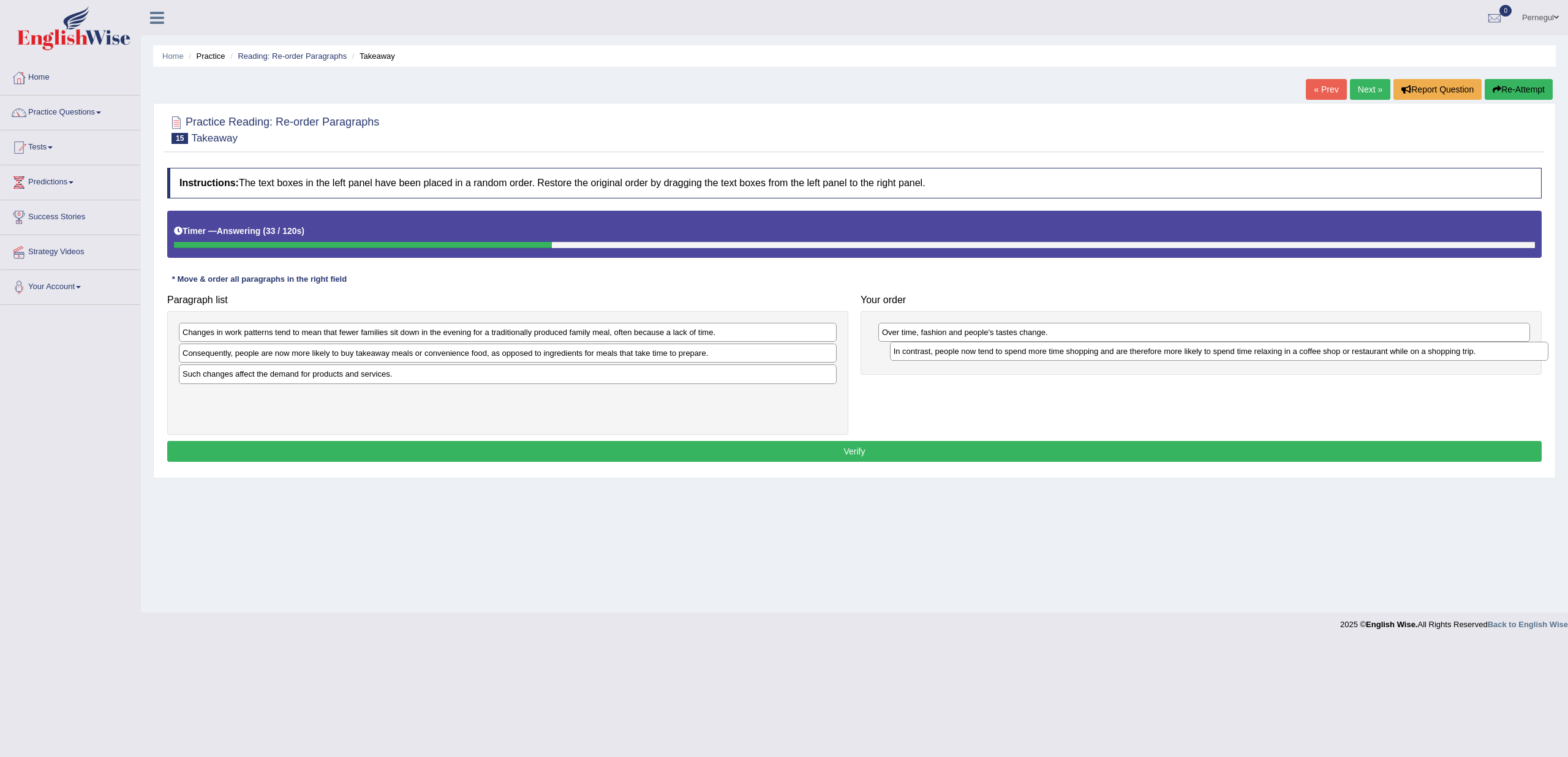
drag, startPoint x: 300, startPoint y: 399, endPoint x: 1011, endPoint y: 357, distance: 712.2
click at [1011, 357] on div "In contrast, people now tend to spend more time shopping and are therefore more…" at bounding box center [1219, 351] width 659 height 19
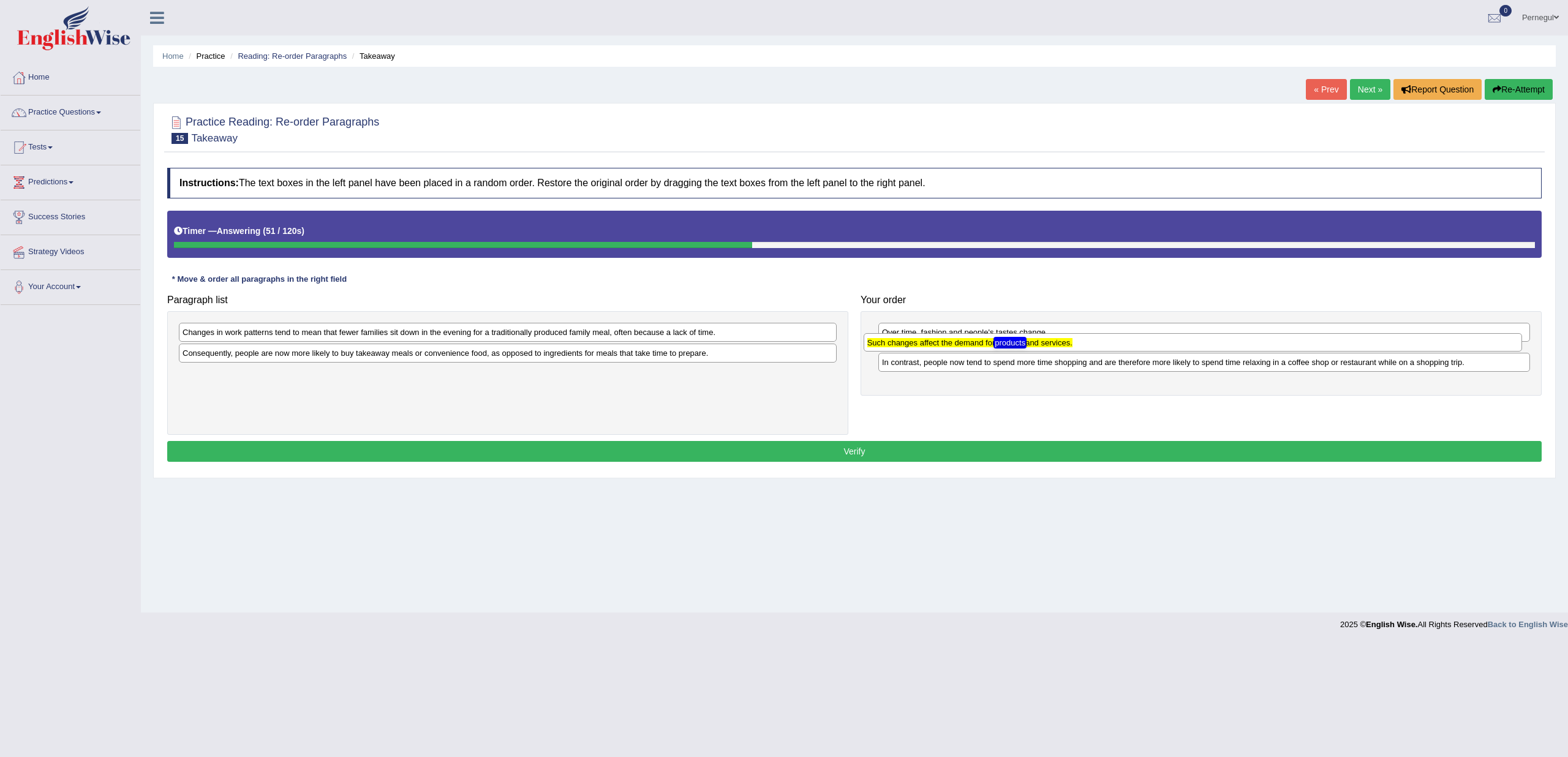
drag, startPoint x: 261, startPoint y: 376, endPoint x: 946, endPoint y: 345, distance: 685.7
click at [946, 345] on texthelphighlightspan "Such changes affect the demand for products and services." at bounding box center [970, 343] width 205 height 9
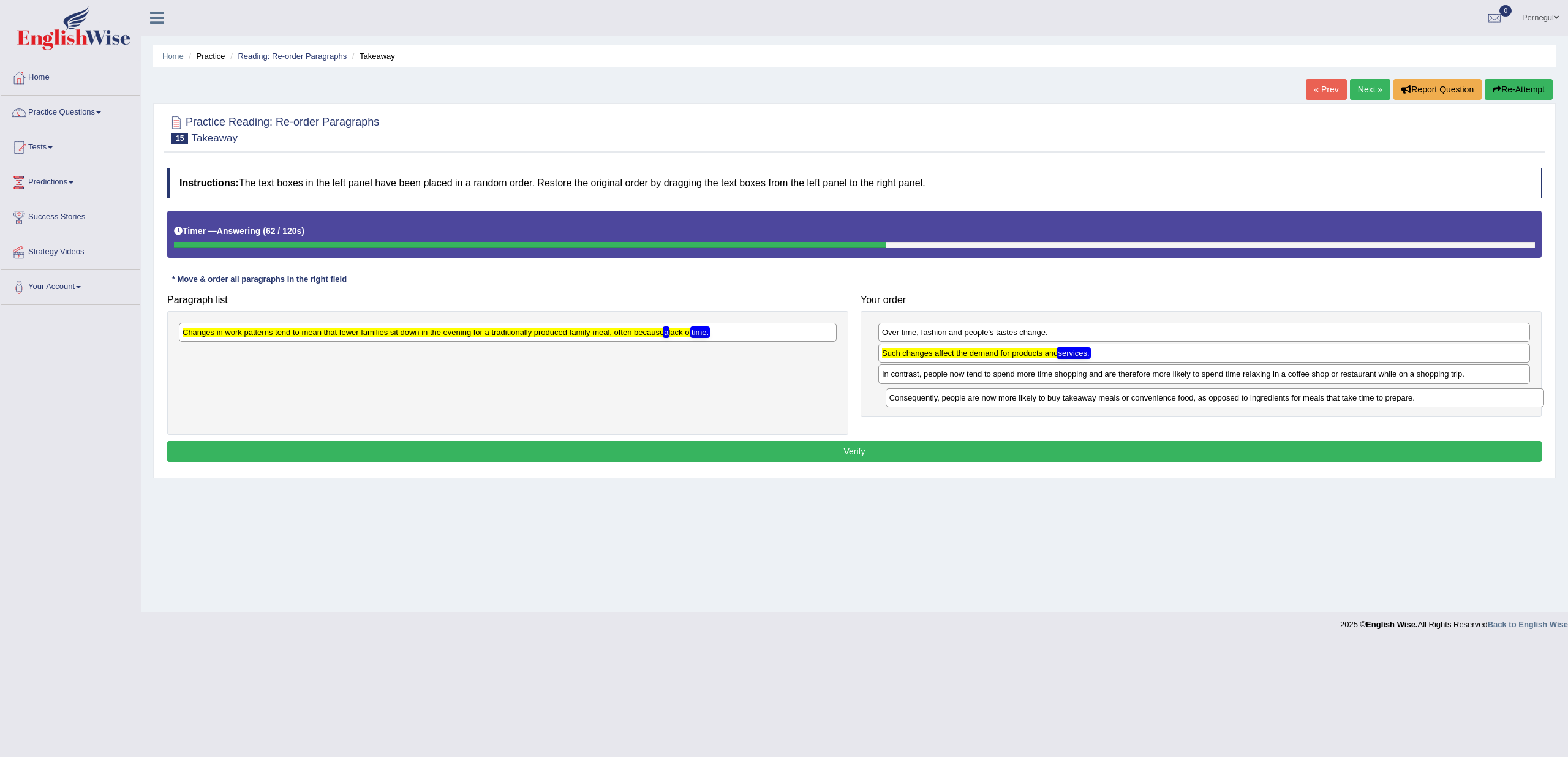
drag, startPoint x: 333, startPoint y: 353, endPoint x: 1040, endPoint y: 397, distance: 708.4
click at [1040, 397] on div "Consequently, people are now more likely to buy takeaway meals or convenience f…" at bounding box center [1215, 397] width 659 height 19
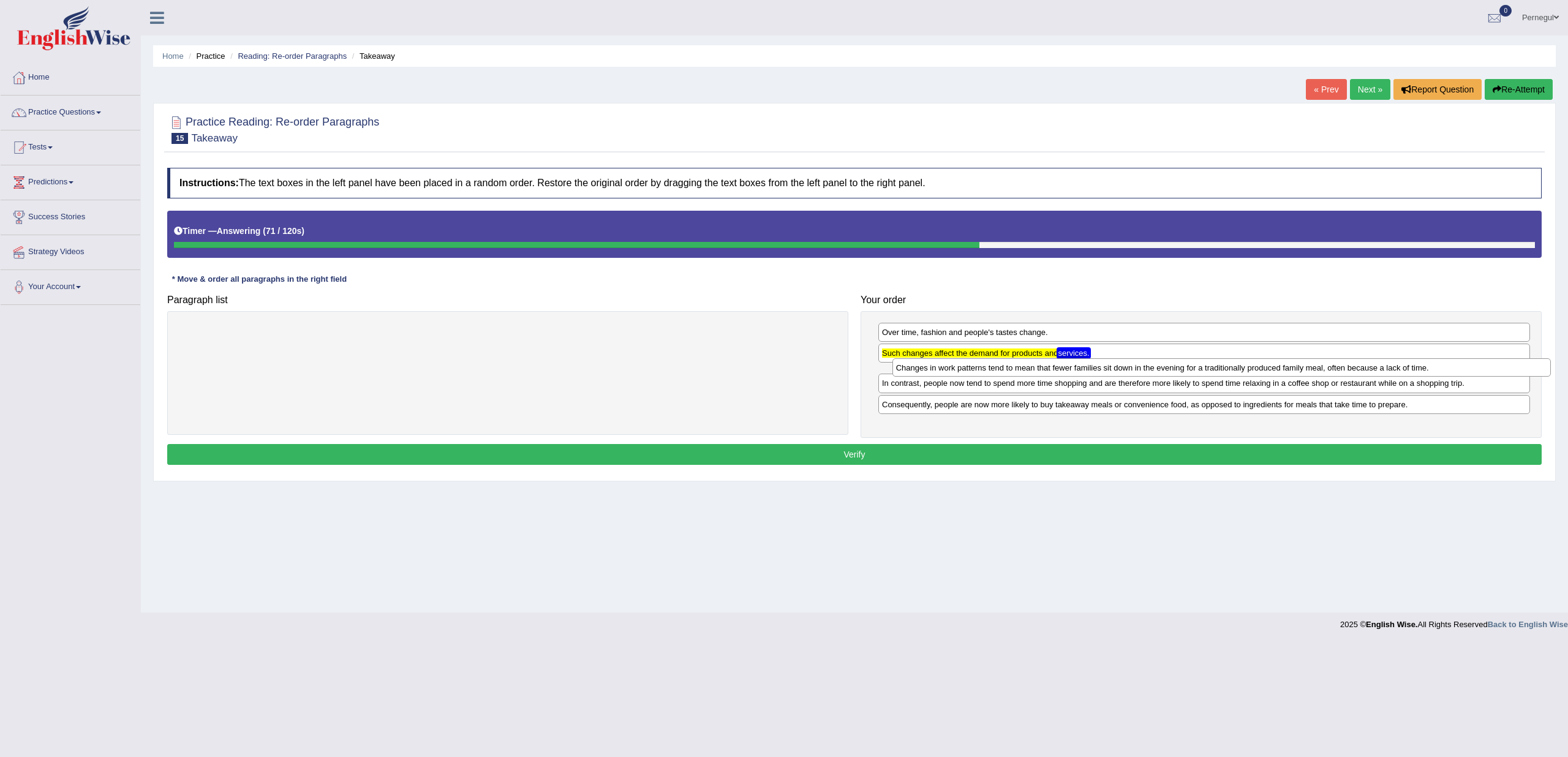
drag, startPoint x: 432, startPoint y: 335, endPoint x: 1146, endPoint y: 371, distance: 714.9
click at [1146, 371] on div "Changes in work patterns tend to mean that fewer families sit down in the eveni…" at bounding box center [1222, 368] width 659 height 19
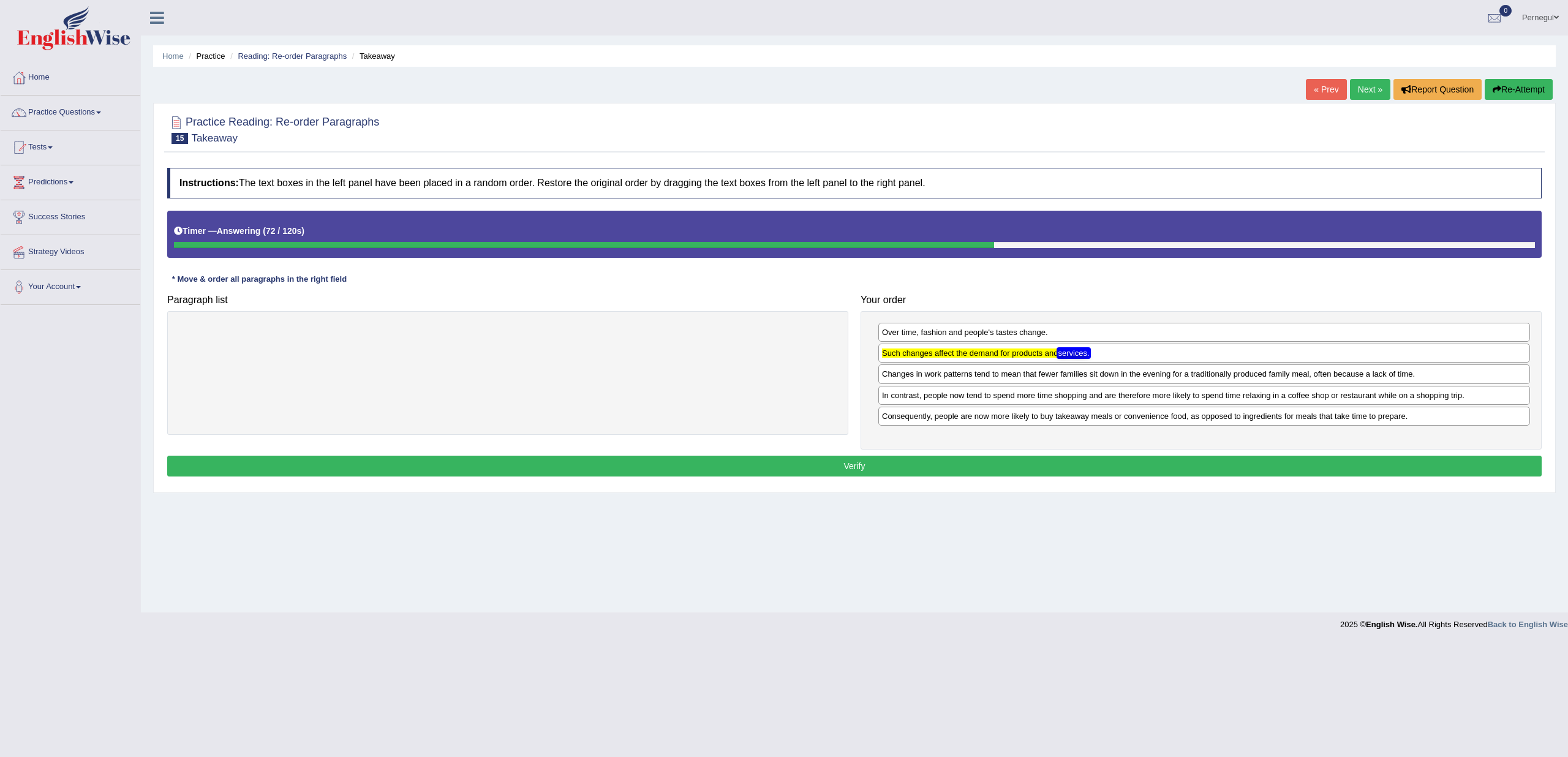
click at [1146, 465] on button "Verify" at bounding box center [855, 466] width 1375 height 21
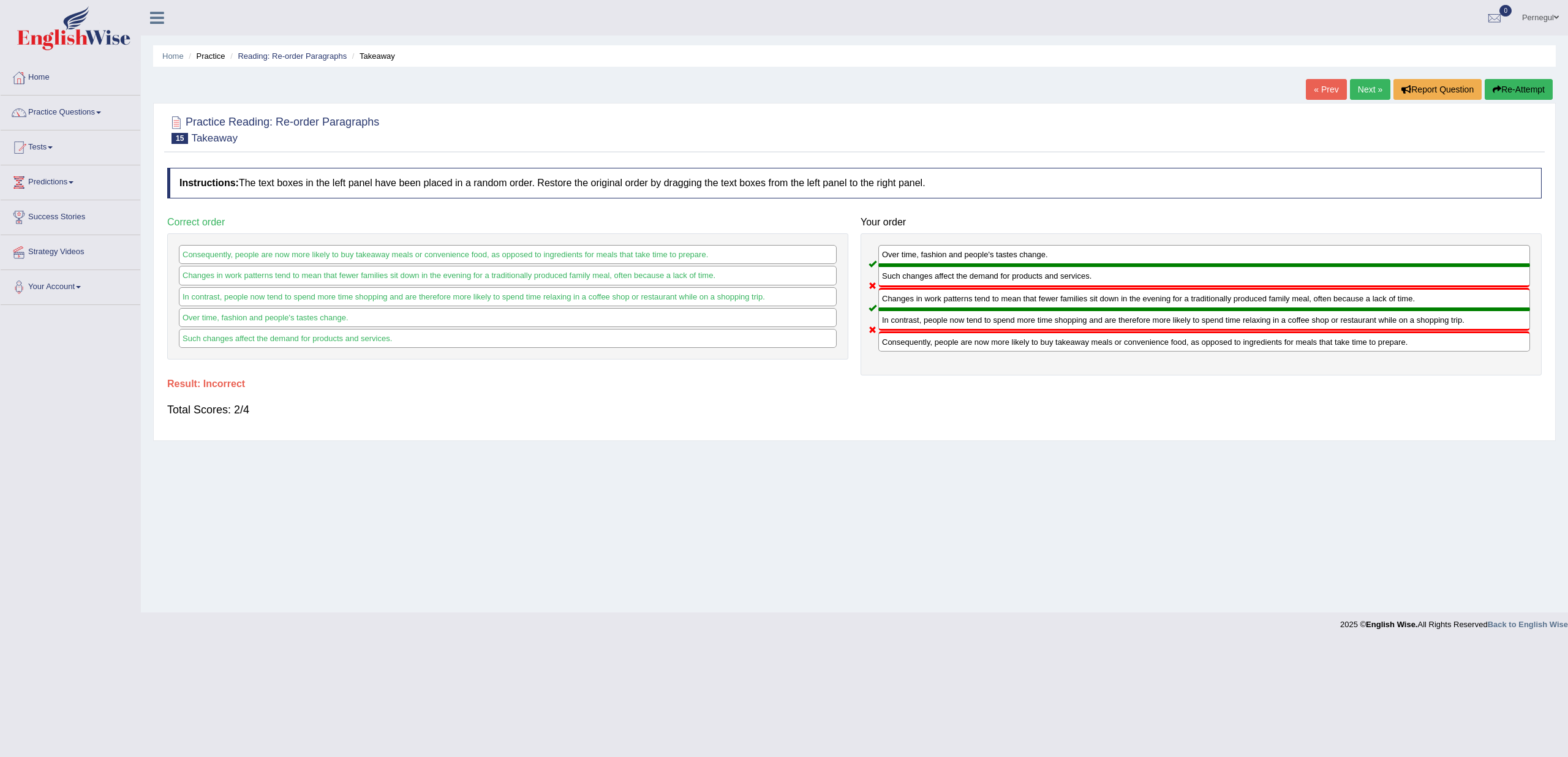
click at [1371, 88] on link "Next »" at bounding box center [1370, 89] width 40 height 21
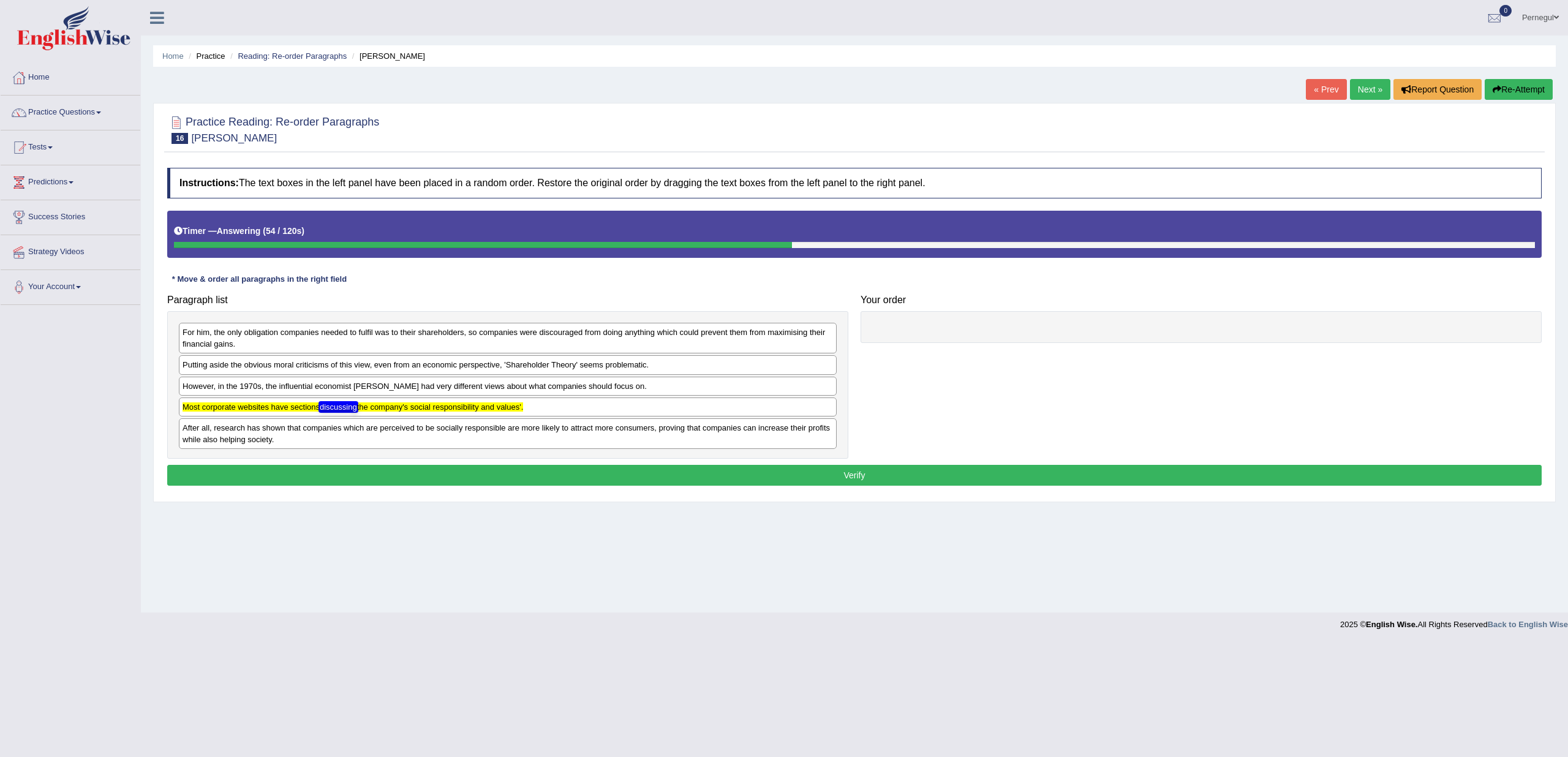
click at [238, 410] on div "Most corporate websites have sections discussing the company's social responsib…" at bounding box center [508, 407] width 658 height 19
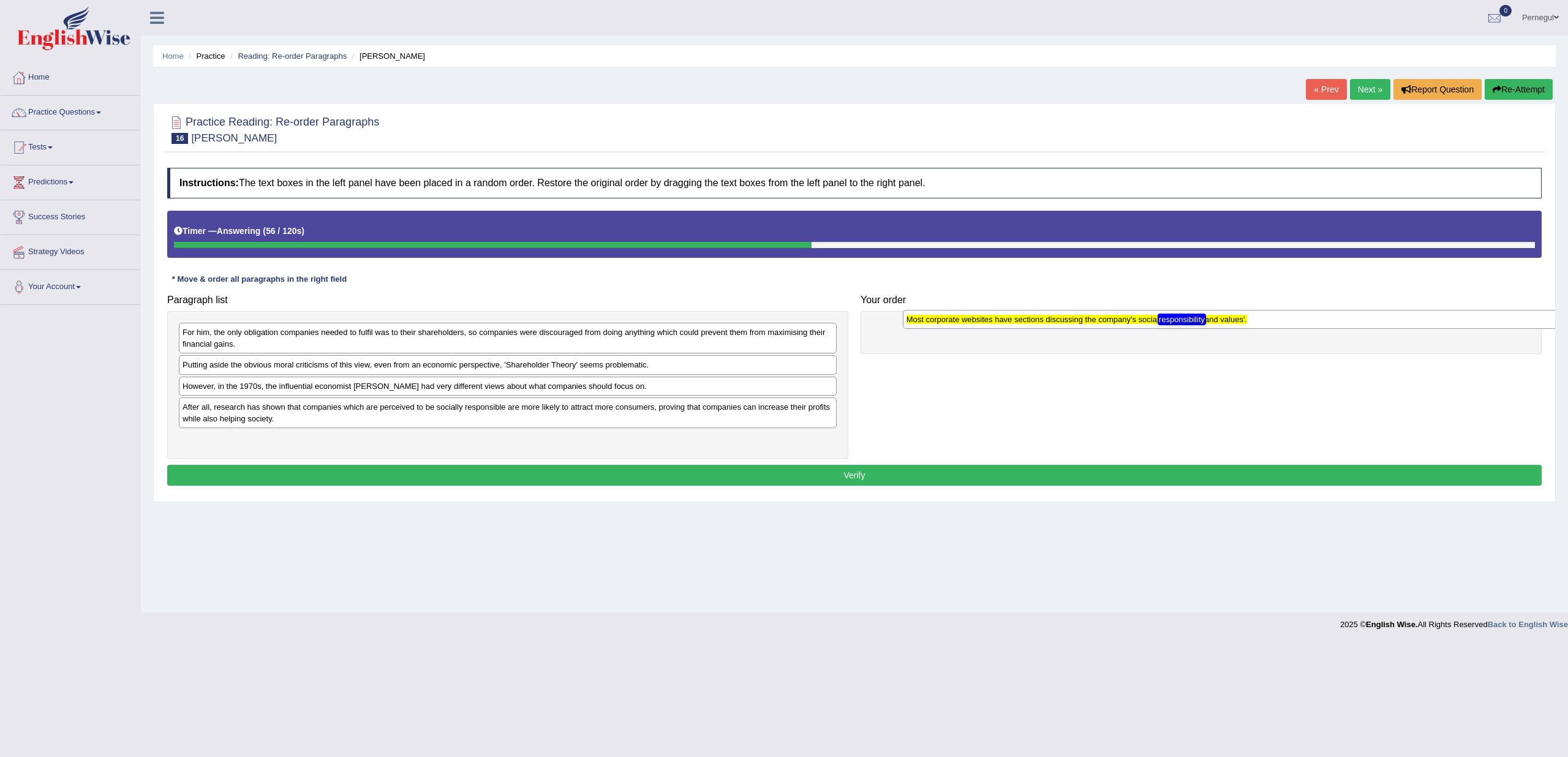
drag, startPoint x: 229, startPoint y: 407, endPoint x: 953, endPoint y: 322, distance: 729.0
click at [953, 322] on texthelphighlightspan "Most corporate websites have sections discussing the company's social responsib…" at bounding box center [1077, 319] width 341 height 9
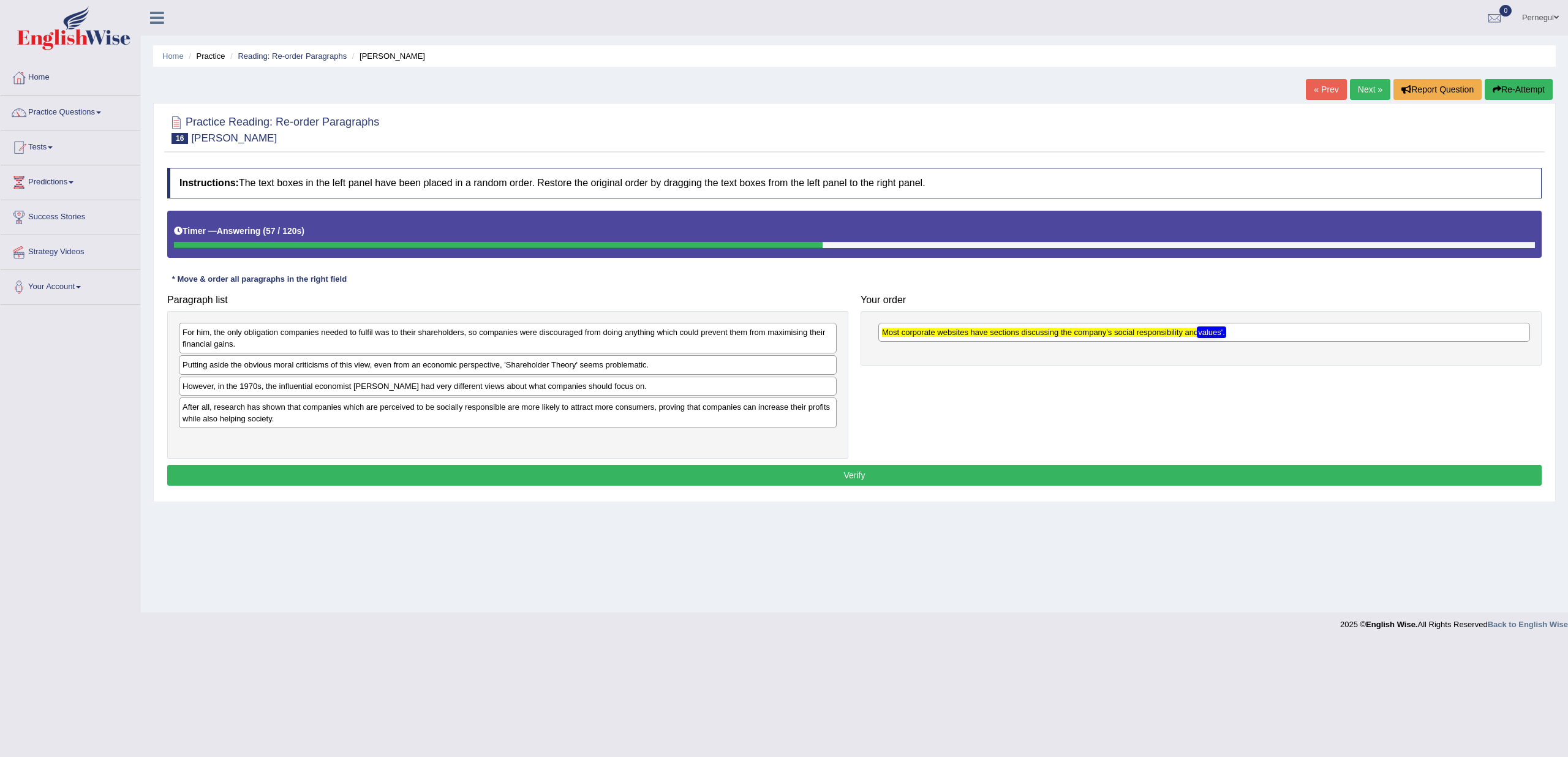
click at [912, 398] on div "Paragraph list For him, the only obligation companies needed to fulfil was to t…" at bounding box center [855, 374] width 1387 height 170
click at [944, 391] on div "Paragraph list For him, the only obligation companies needed to fulfil was to t…" at bounding box center [855, 374] width 1387 height 170
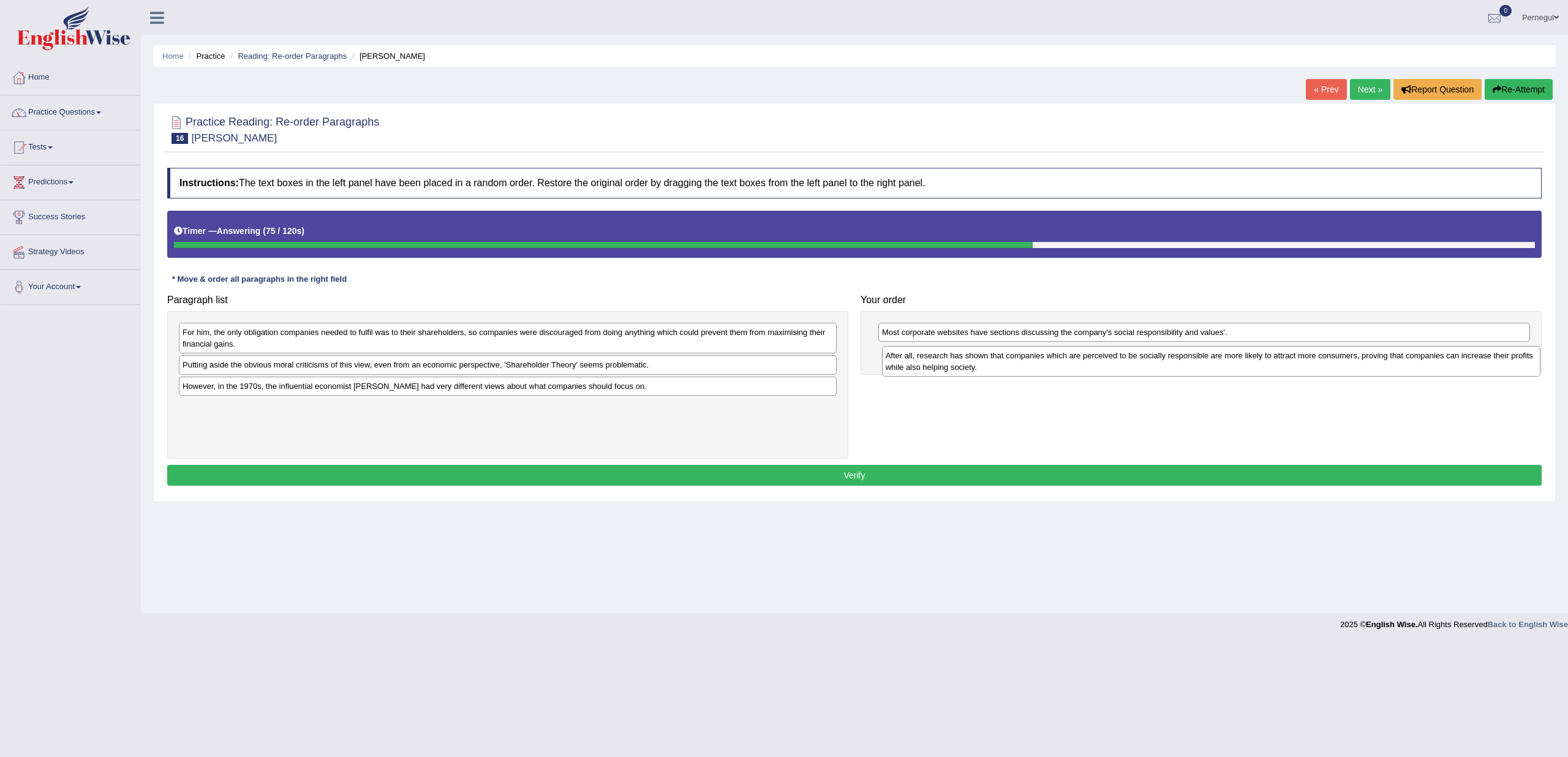
drag, startPoint x: 782, startPoint y: 414, endPoint x: 1485, endPoint y: 364, distance: 704.8
click at [1485, 364] on div "After all, research has shown that companies which are perceived to be socially…" at bounding box center [1211, 361] width 659 height 30
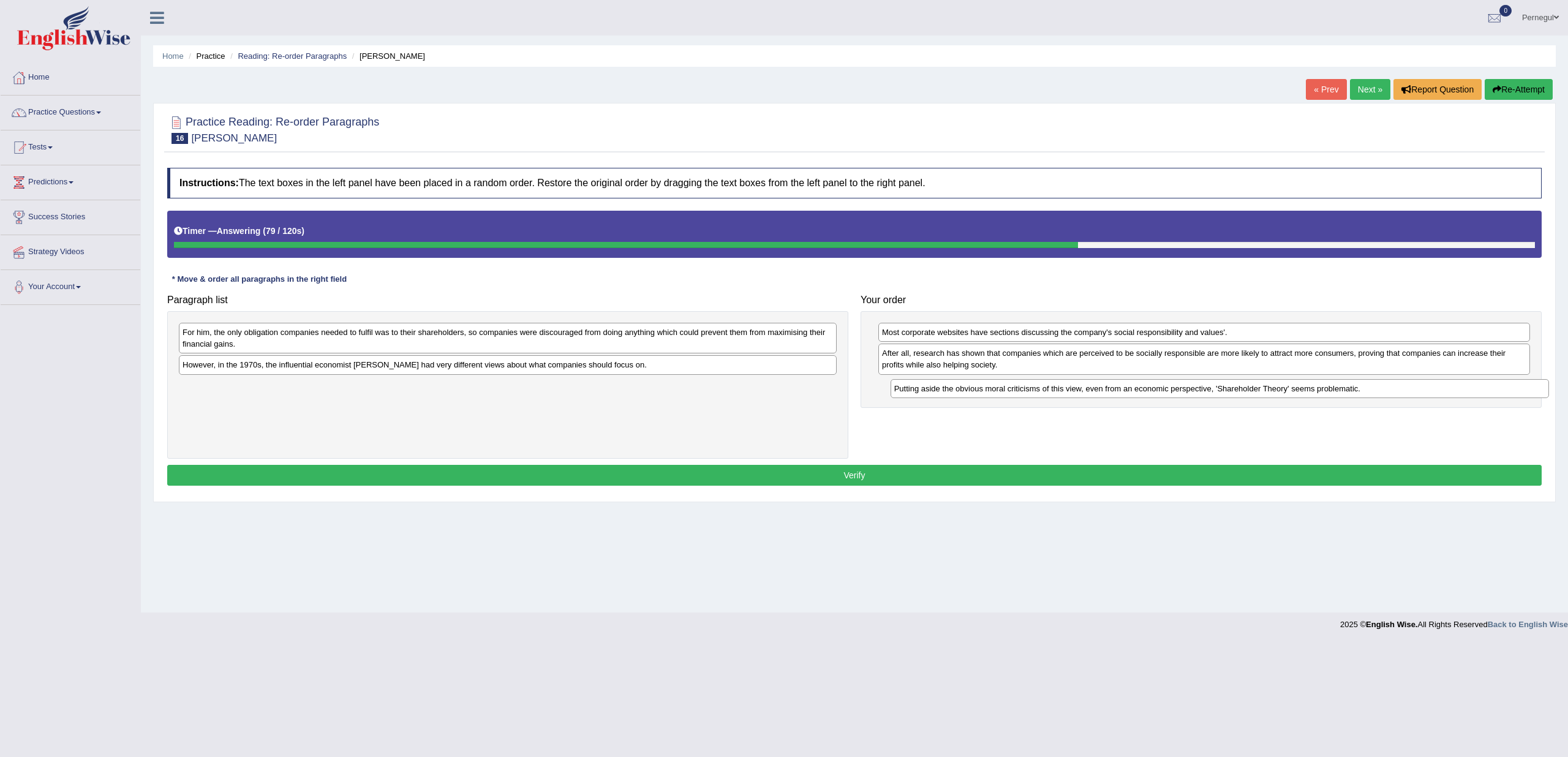
drag, startPoint x: 646, startPoint y: 367, endPoint x: 1357, endPoint y: 391, distance: 711.4
click at [1357, 391] on div "Putting aside the obvious moral criticisms of this view, even from an economic …" at bounding box center [1220, 389] width 659 height 19
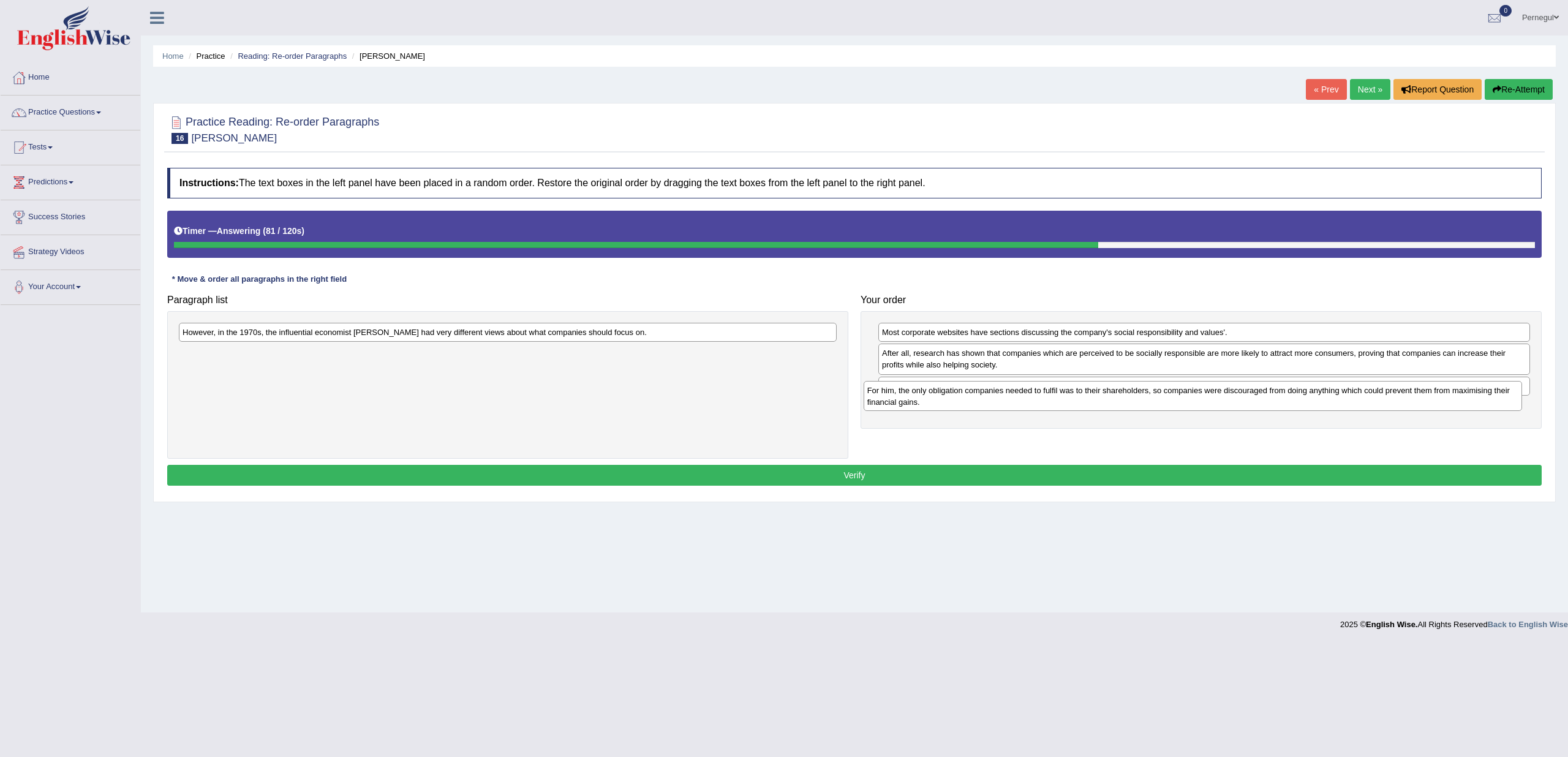
drag, startPoint x: 842, startPoint y: 369, endPoint x: 1411, endPoint y: 396, distance: 569.6
click at [1411, 396] on div "For him, the only obligation companies needed to fulfil was to their shareholde…" at bounding box center [1193, 396] width 659 height 30
drag, startPoint x: 749, startPoint y: 341, endPoint x: 1358, endPoint y: 477, distance: 624.0
click at [1370, 491] on div "Instructions: The text boxes in the left panel have been placed in a random ord…" at bounding box center [855, 328] width 1381 height 334
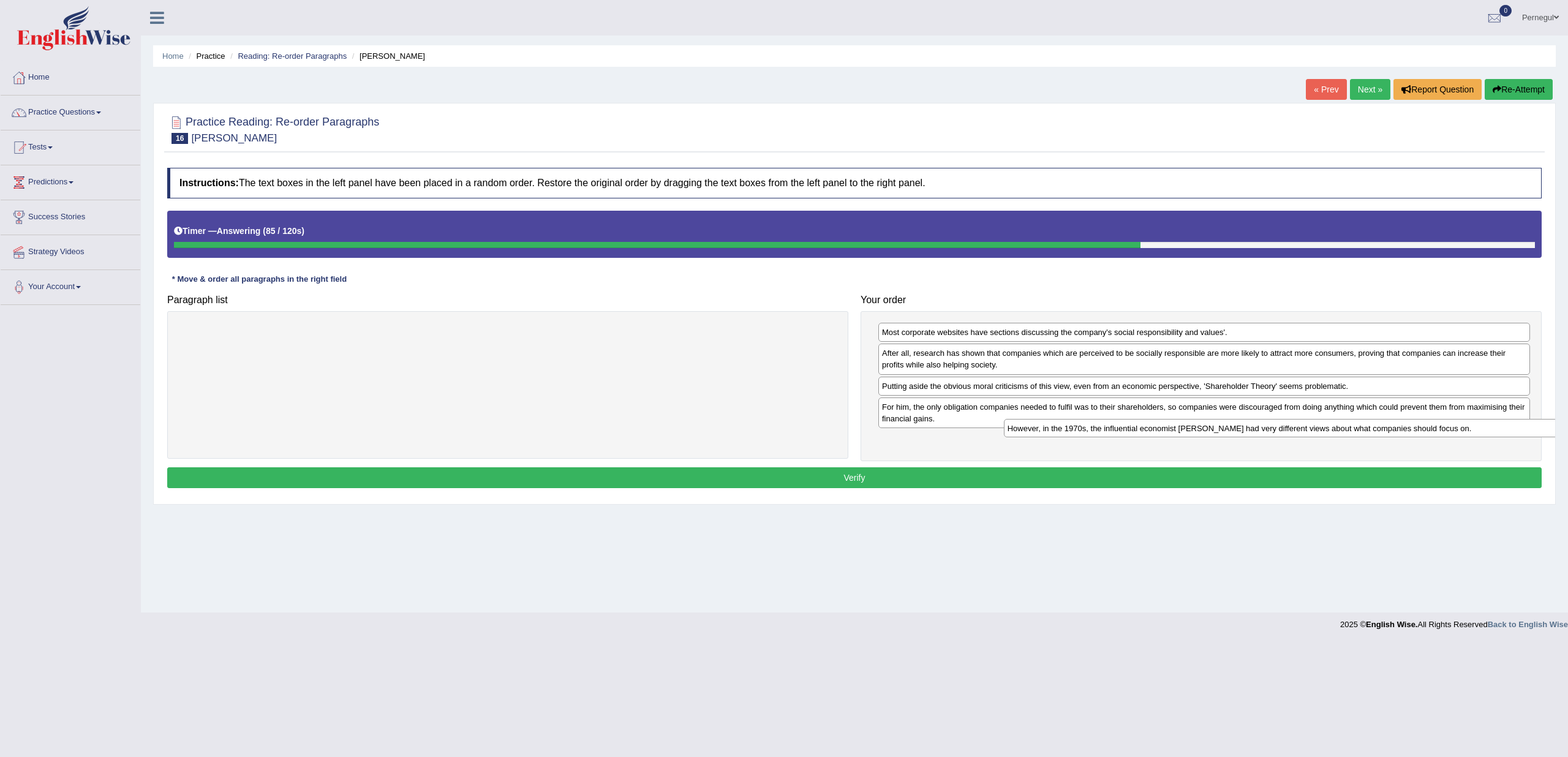
drag, startPoint x: 728, startPoint y: 335, endPoint x: 1553, endPoint y: 431, distance: 830.6
click at [1553, 431] on div "However, in the 1970s, the influential economist Milton Friedman had very diffe…" at bounding box center [1333, 429] width 659 height 19
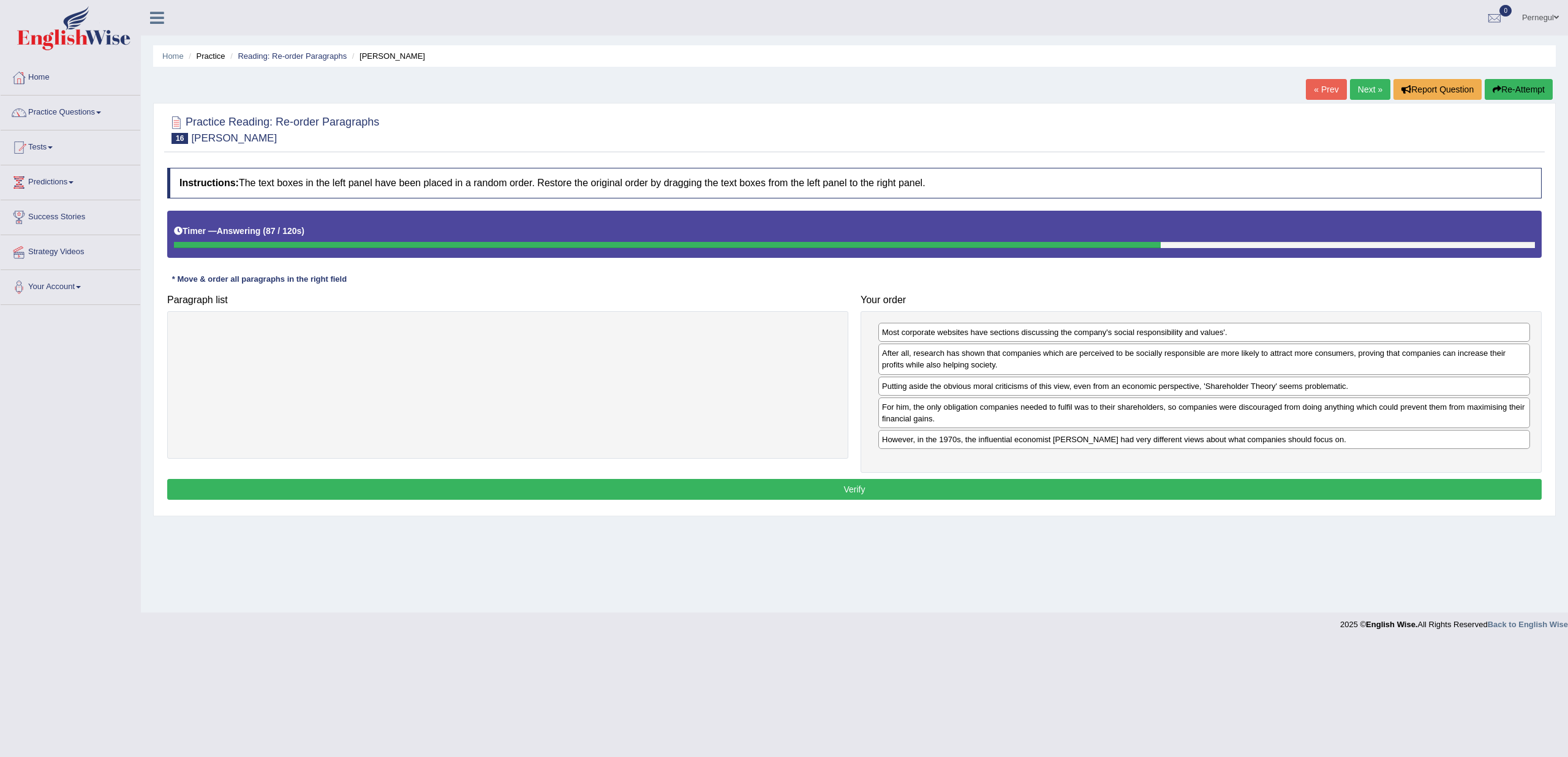
click at [1222, 479] on button "Verify" at bounding box center [855, 489] width 1375 height 21
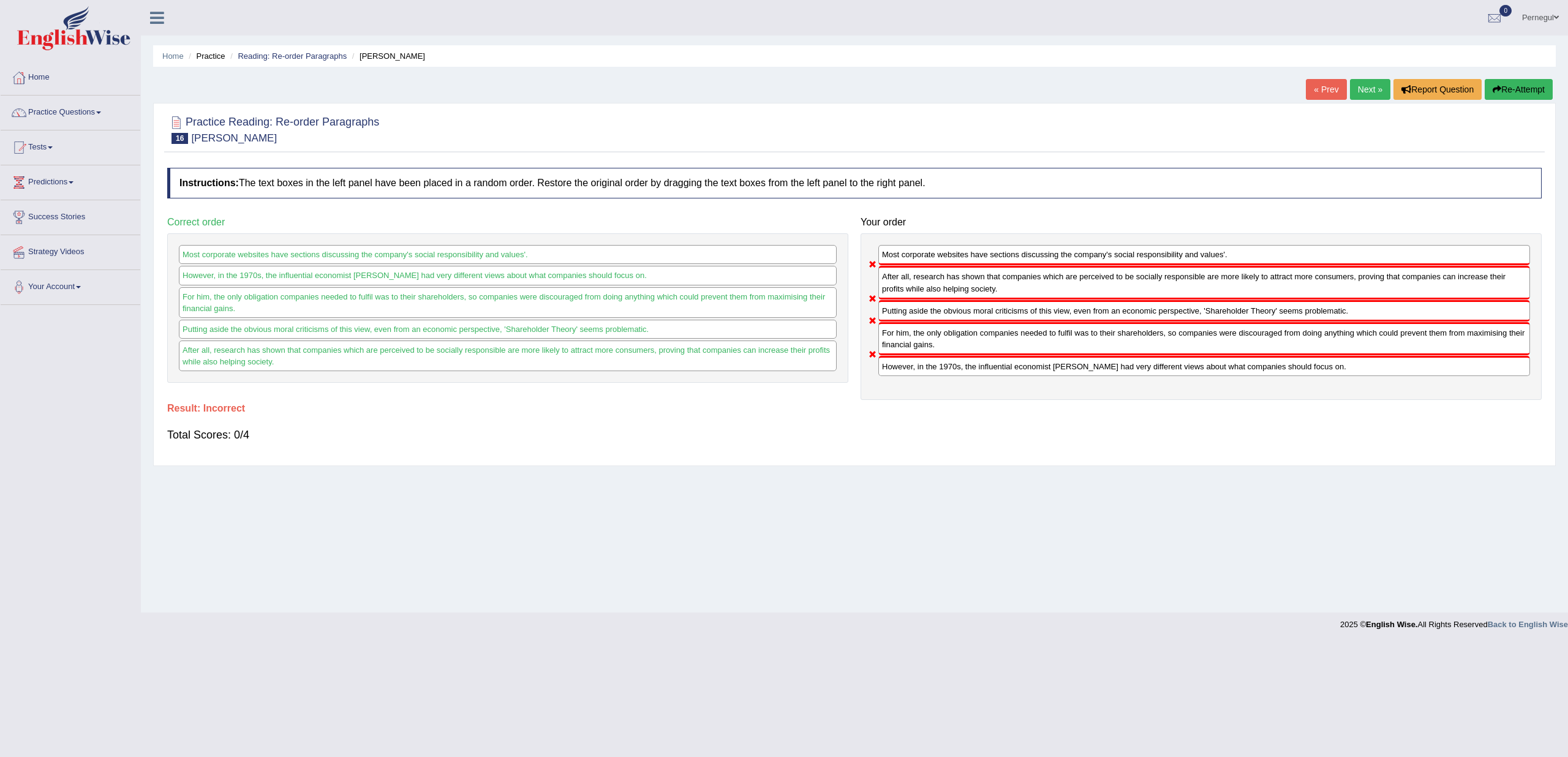
click at [1357, 83] on link "Next »" at bounding box center [1370, 89] width 40 height 21
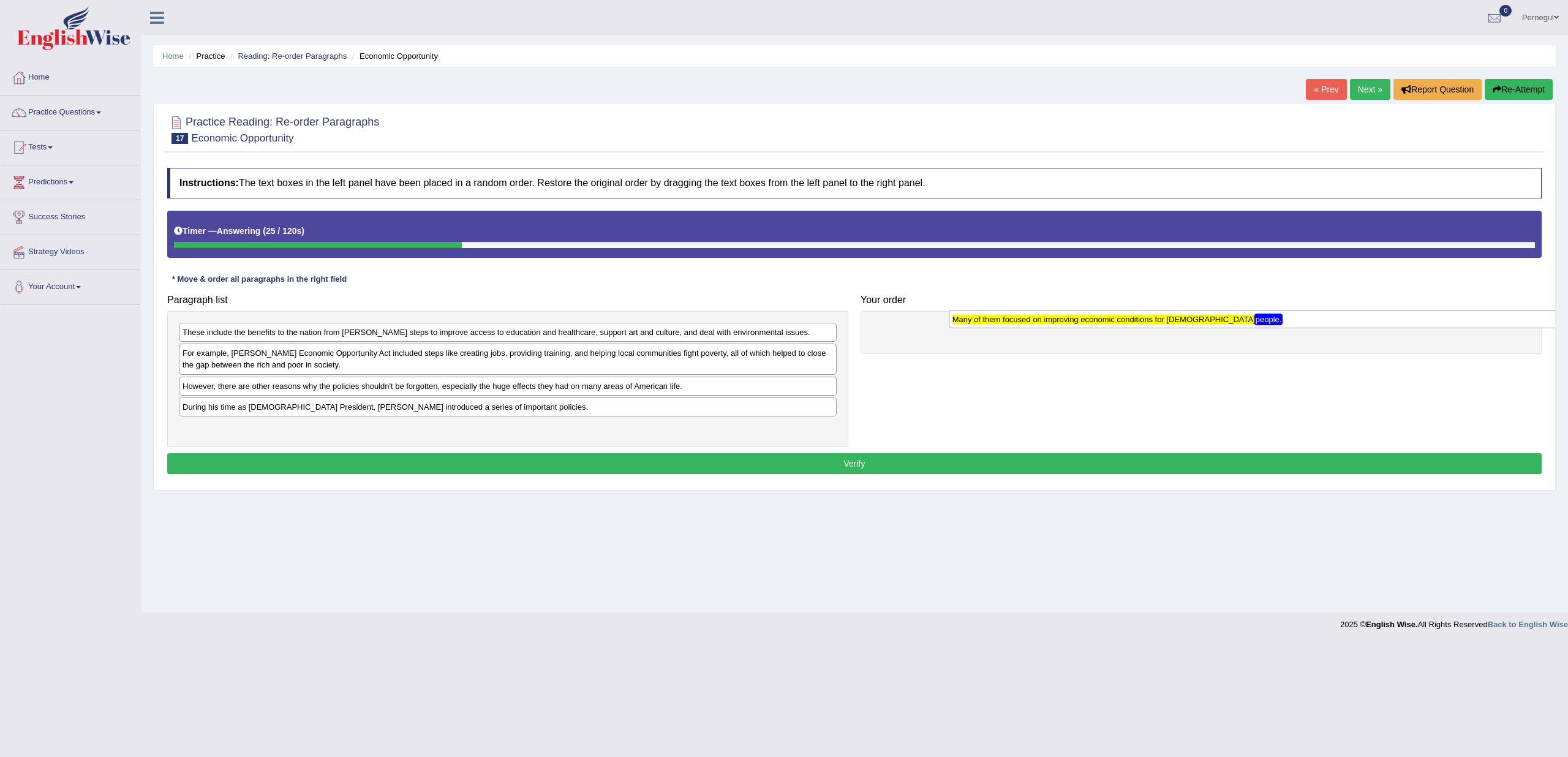
drag, startPoint x: 350, startPoint y: 384, endPoint x: 1120, endPoint y: 318, distance: 772.8
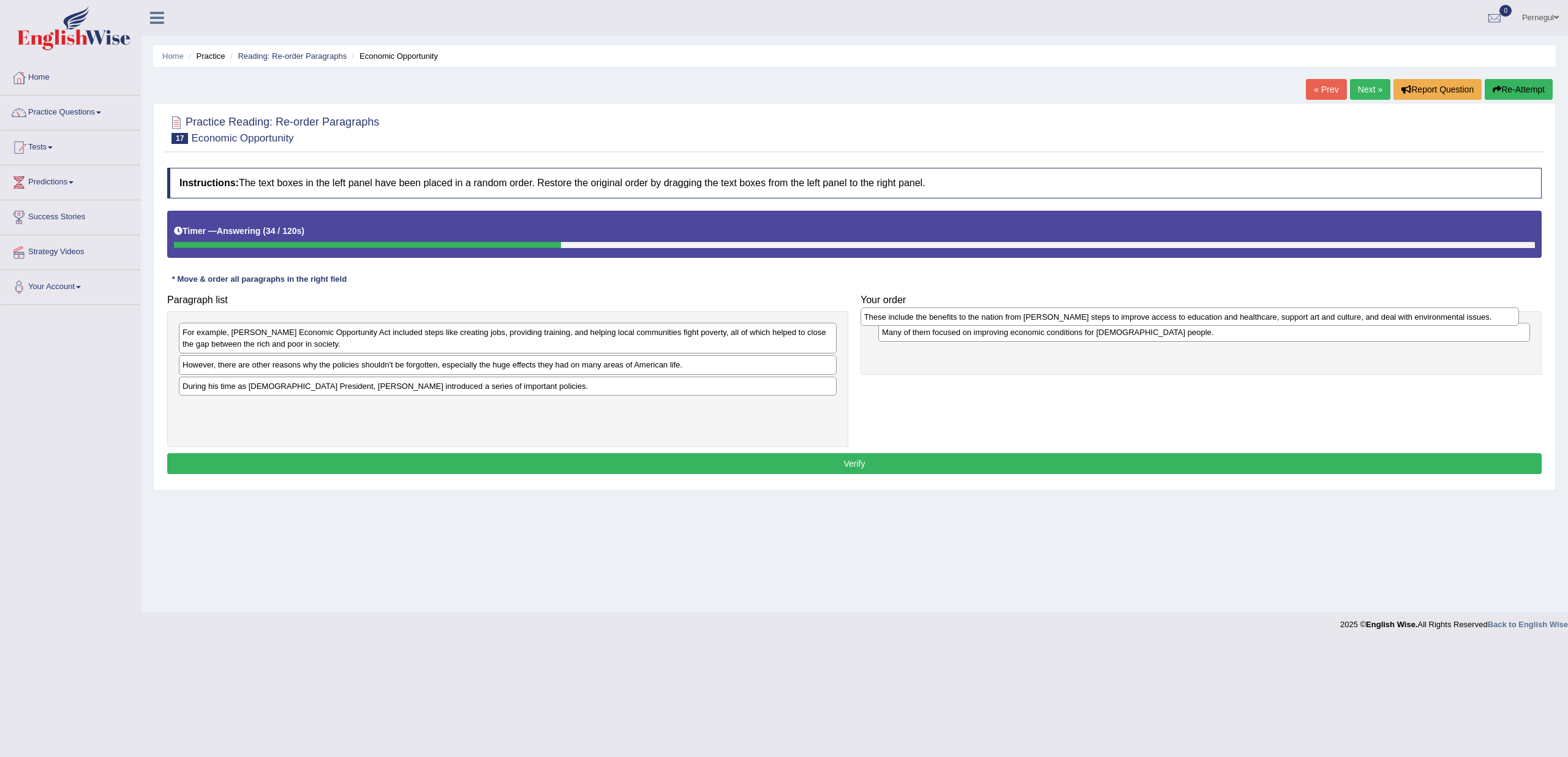
drag, startPoint x: 248, startPoint y: 325, endPoint x: 899, endPoint y: 319, distance: 651.0
click at [899, 319] on div "These include the benefits to the nation from Johnson's steps to improve access…" at bounding box center [1190, 317] width 659 height 19
drag, startPoint x: 894, startPoint y: 352, endPoint x: 896, endPoint y: 323, distance: 29.1
click at [896, 323] on div "These include the benefits to the nation from Johnson's steps to improve access…" at bounding box center [1206, 324] width 652 height 19
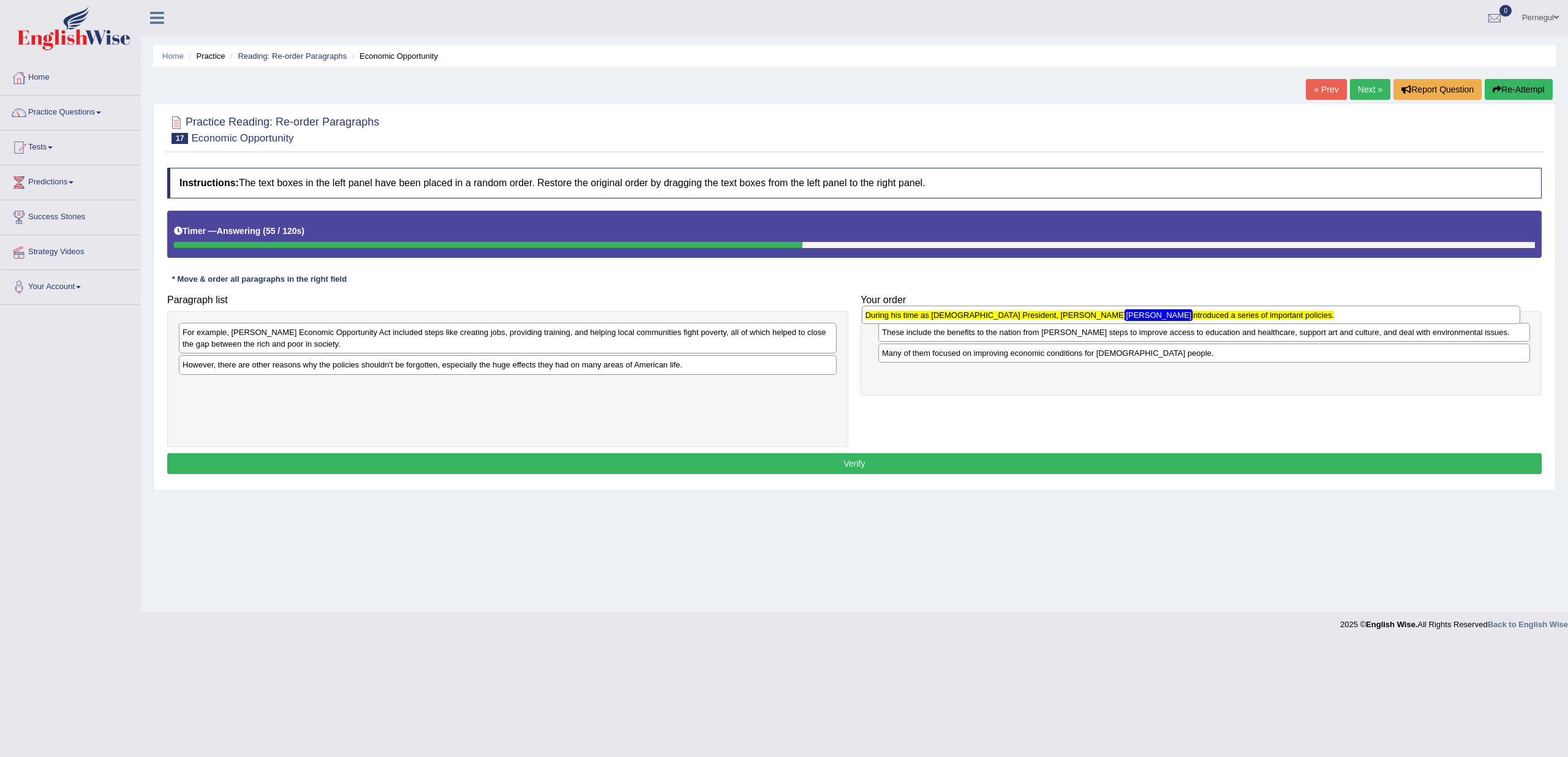
drag, startPoint x: 199, startPoint y: 386, endPoint x: 882, endPoint y: 317, distance: 686.5
click at [882, 317] on texthelphighlightspan "During his time as American President, Lyndon B. Johnson introduced a series of…" at bounding box center [1100, 315] width 468 height 9
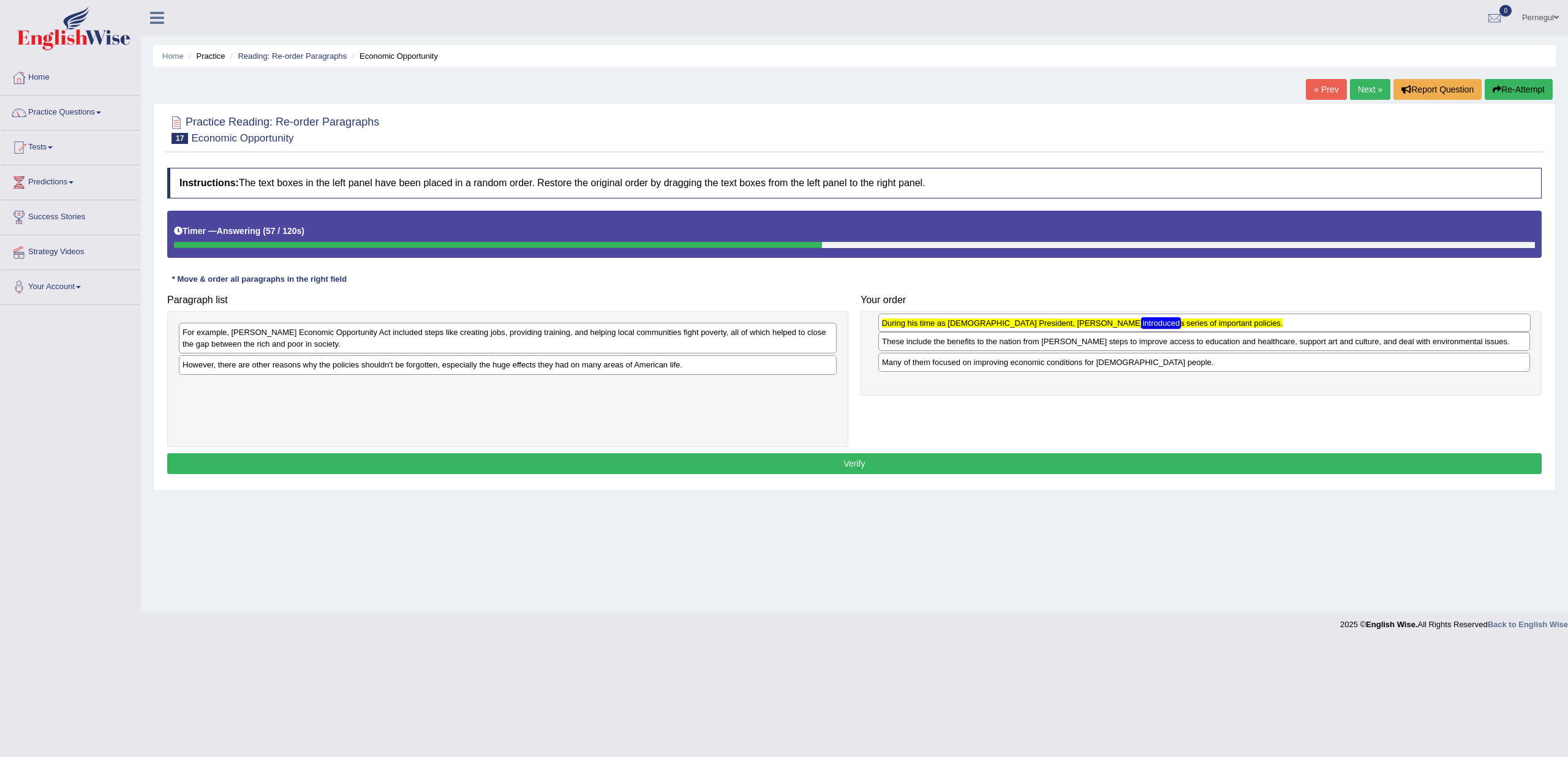
drag, startPoint x: 898, startPoint y: 377, endPoint x: 898, endPoint y: 327, distance: 50.0
click at [898, 327] on div "During his time as American President, Lyndon B. Johnson introduced a series of…" at bounding box center [1204, 323] width 652 height 19
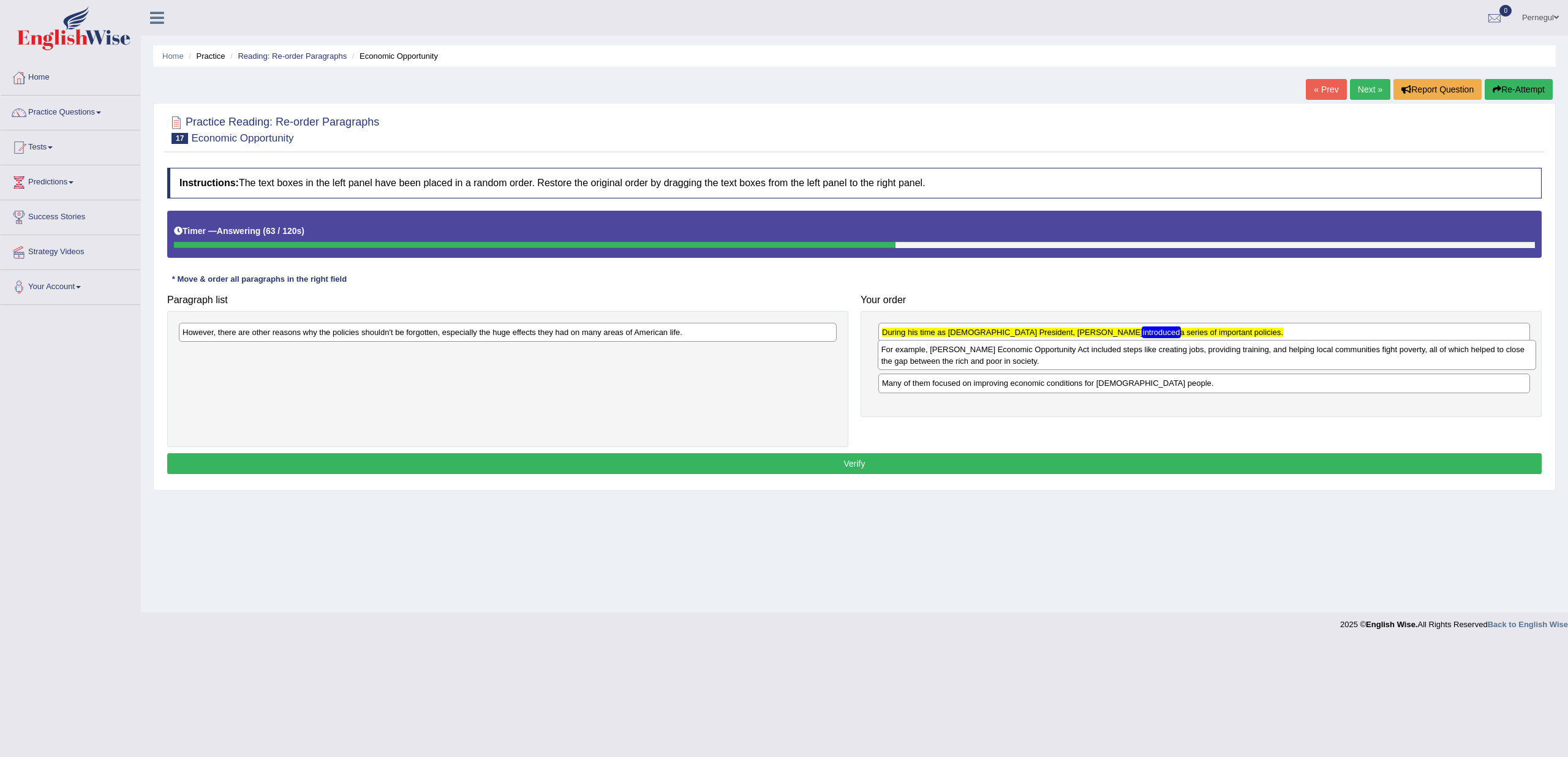
drag, startPoint x: 241, startPoint y: 341, endPoint x: 940, endPoint y: 358, distance: 699.2
click at [940, 358] on div "For example, Johnson's Economic Opportunity Act included steps like creating jo…" at bounding box center [1207, 355] width 659 height 30
drag, startPoint x: 934, startPoint y: 383, endPoint x: 940, endPoint y: 356, distance: 27.7
click at [940, 356] on div "For example, Johnson's Economic Opportunity Act included steps like creating jo…" at bounding box center [1210, 353] width 652 height 30
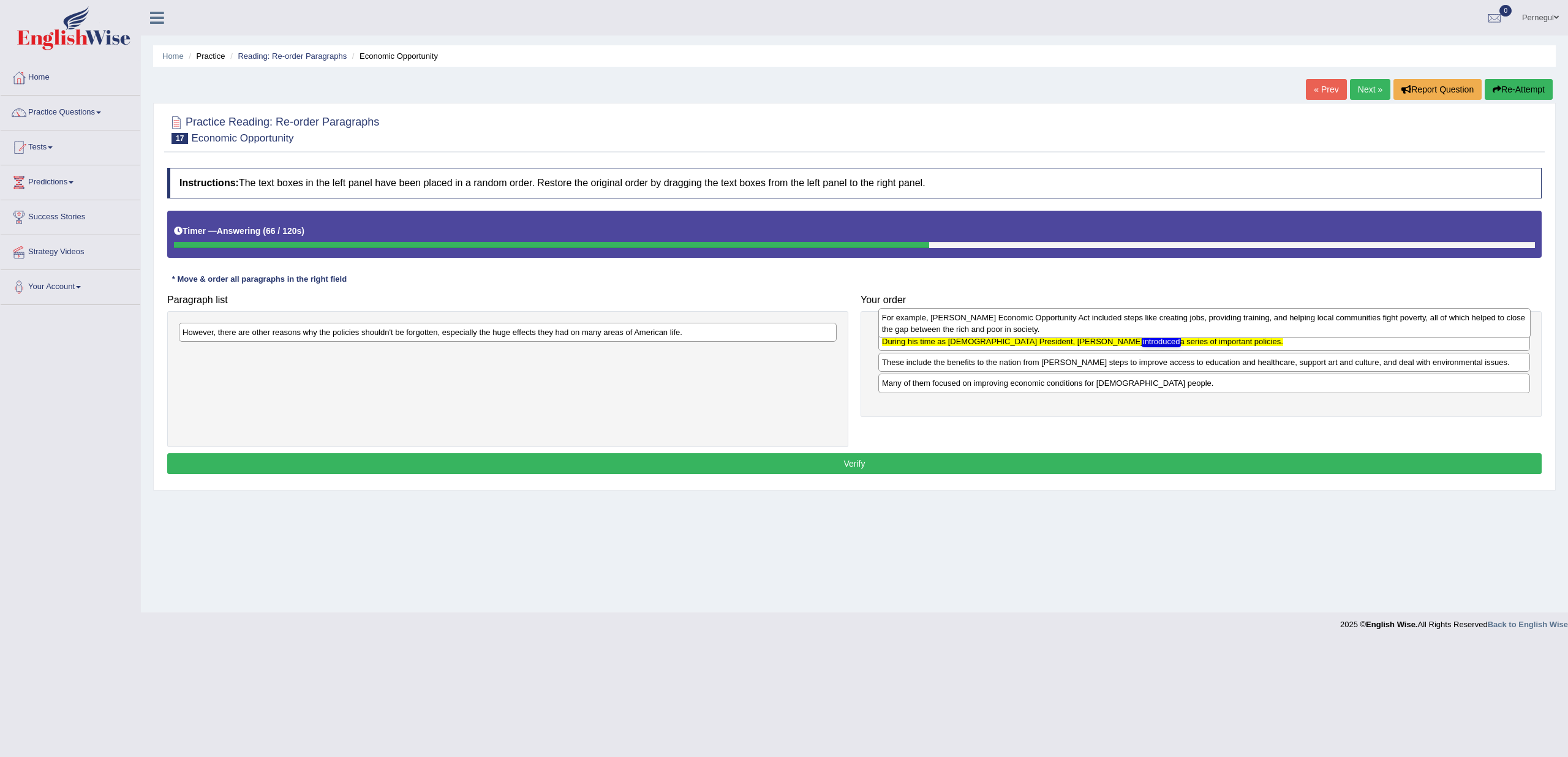
drag, startPoint x: 925, startPoint y: 374, endPoint x: 925, endPoint y: 321, distance: 53.0
click at [925, 321] on div "For example, Johnson's Economic Opportunity Act included steps like creating jo…" at bounding box center [1204, 323] width 652 height 30
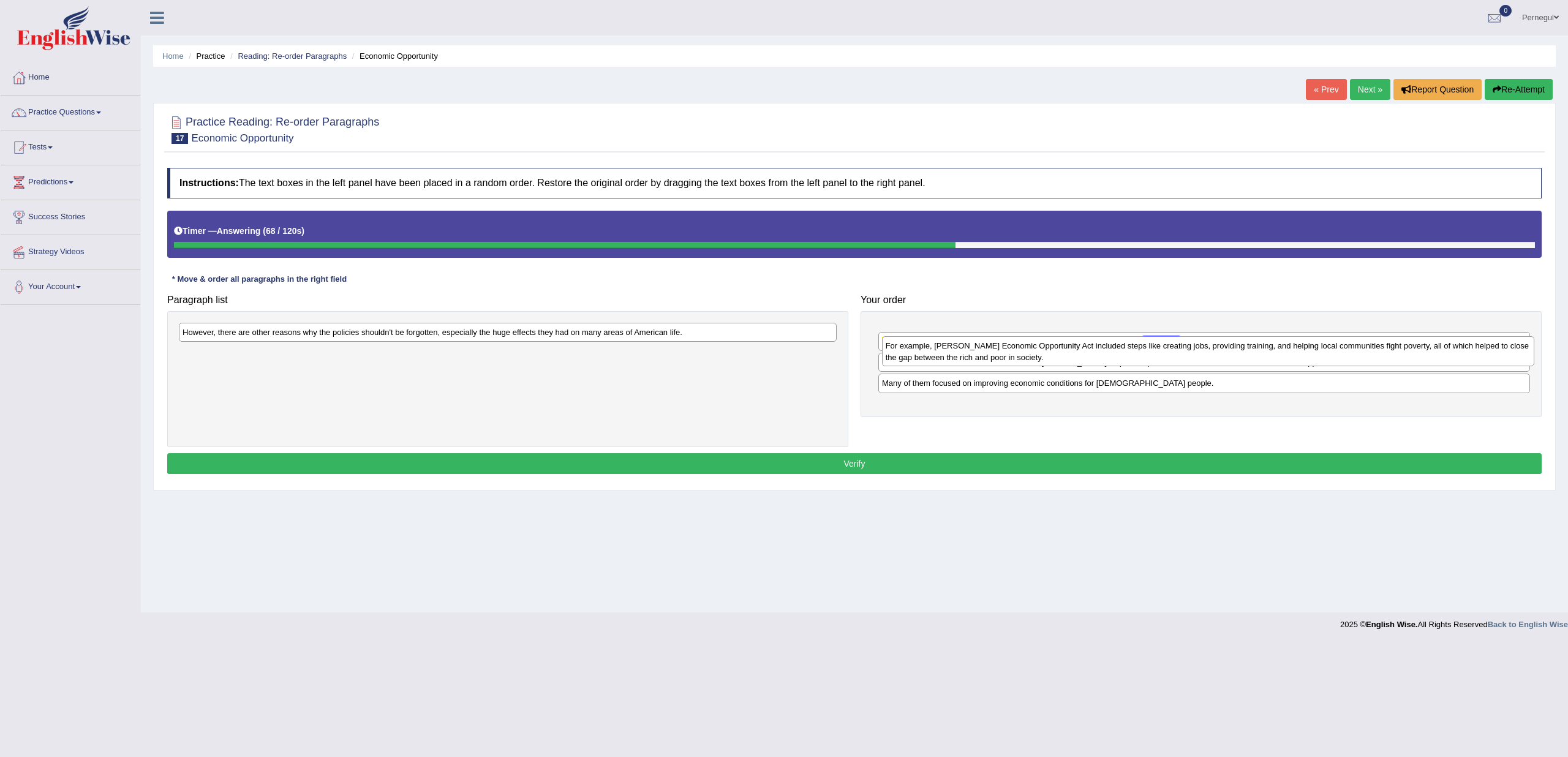
drag, startPoint x: 917, startPoint y: 334, endPoint x: 921, endPoint y: 347, distance: 13.6
click at [921, 347] on div "For example, Johnson's Economic Opportunity Act included steps like creating jo…" at bounding box center [1208, 351] width 652 height 30
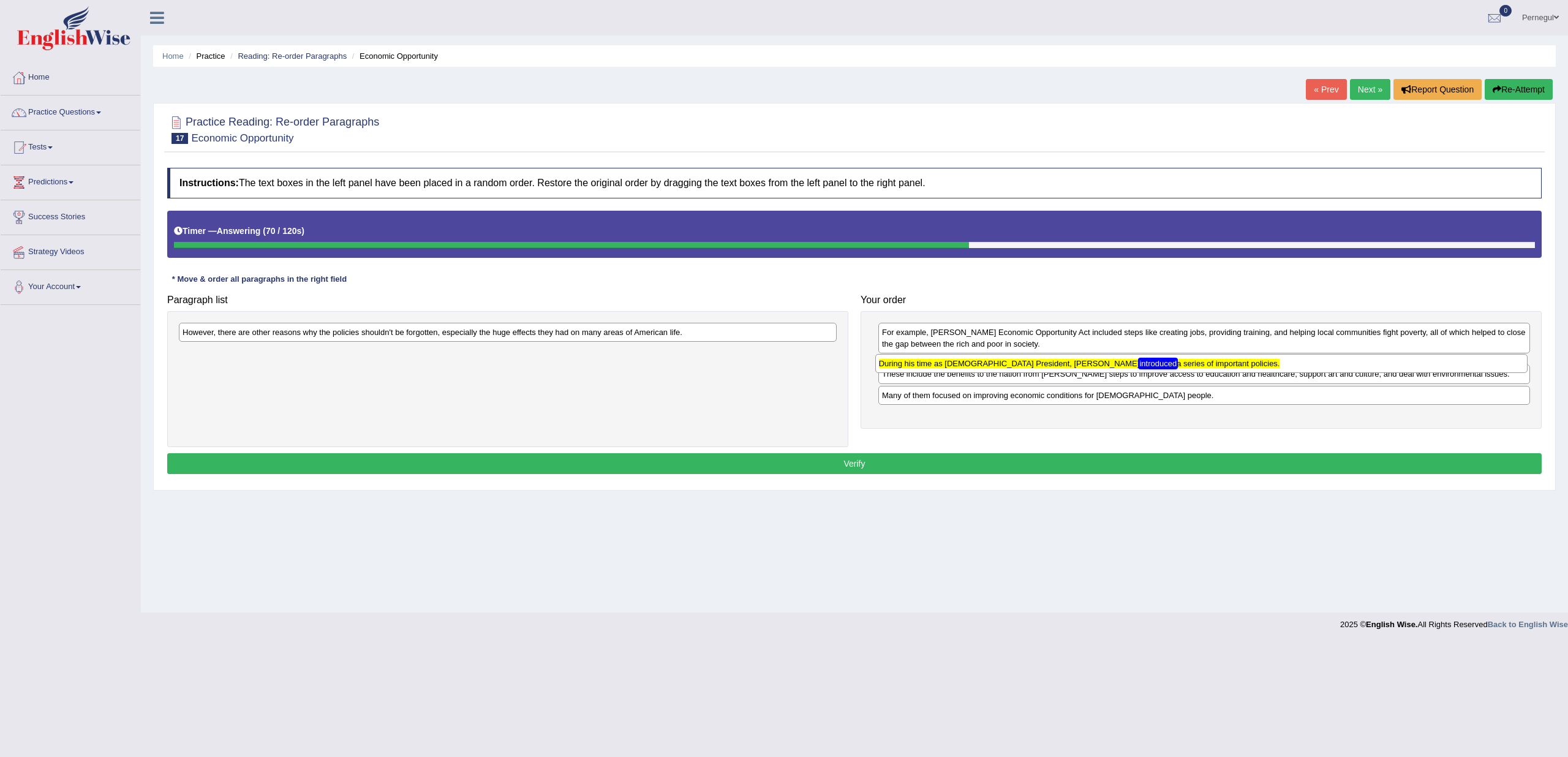
drag, startPoint x: 913, startPoint y: 365, endPoint x: 693, endPoint y: 363, distance: 220.0
click at [879, 363] on texthelphighlightspan "During his time as American President, Lyndon B. Johnson introduced a series of…" at bounding box center [1079, 363] width 401 height 9
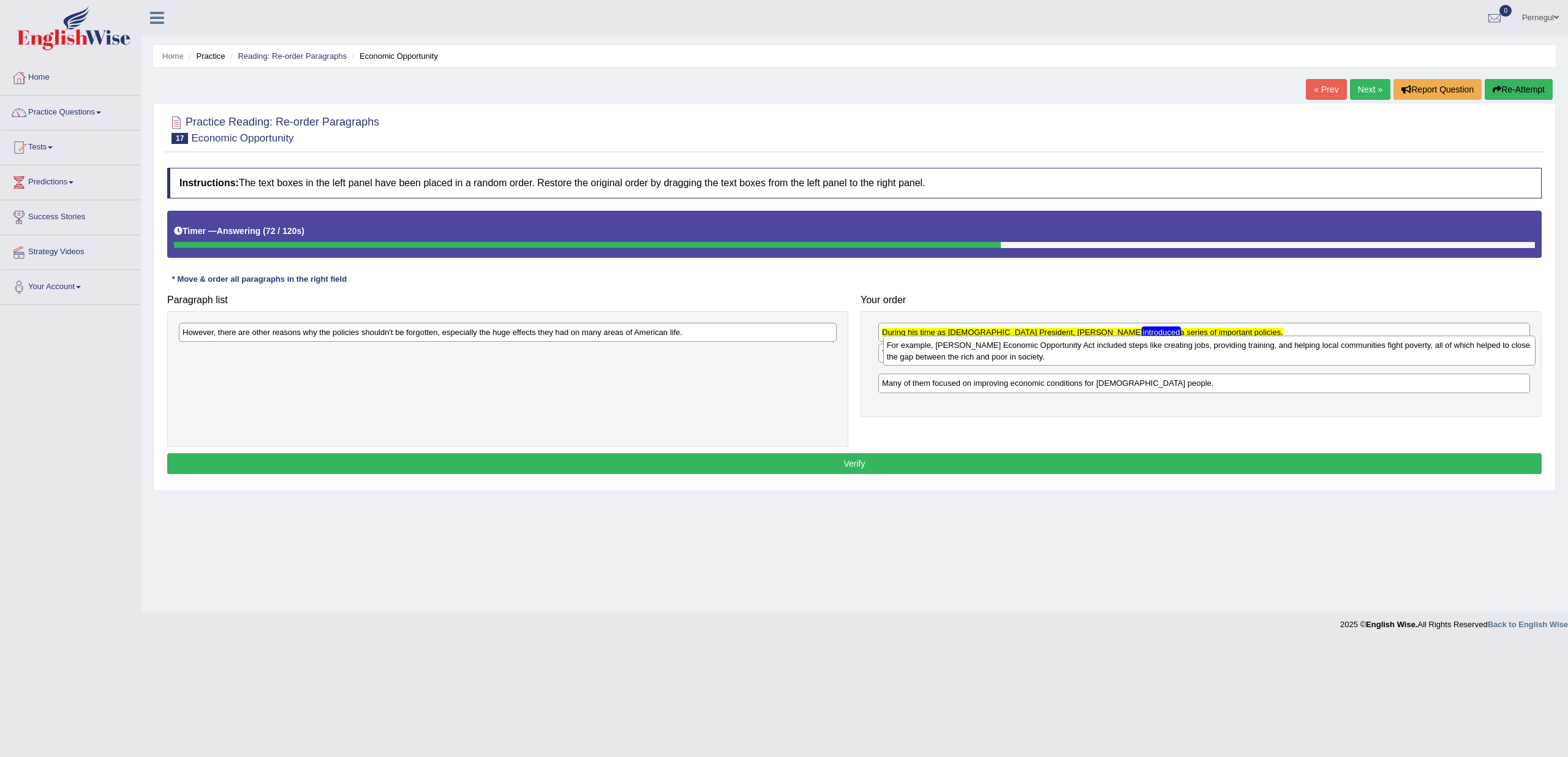
drag, startPoint x: 921, startPoint y: 339, endPoint x: 925, endPoint y: 351, distance: 12.6
click at [925, 351] on div "For example, Johnson's Economic Opportunity Act included steps like creating jo…" at bounding box center [1209, 351] width 652 height 30
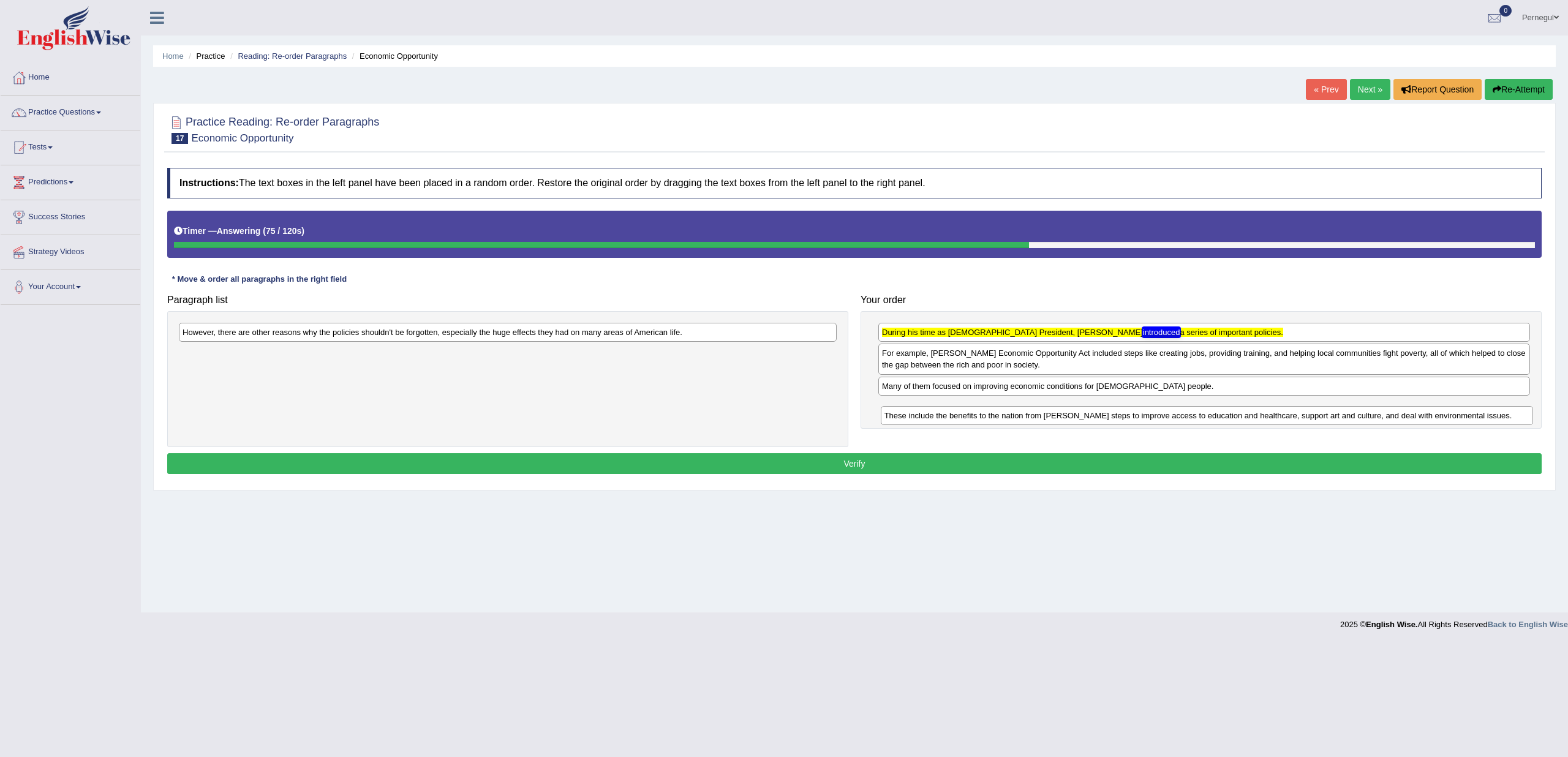
drag, startPoint x: 907, startPoint y: 351, endPoint x: 910, endPoint y: 414, distance: 63.1
click at [910, 414] on div "These include the benefits to the nation from Johnson's steps to improve access…" at bounding box center [1207, 416] width 652 height 19
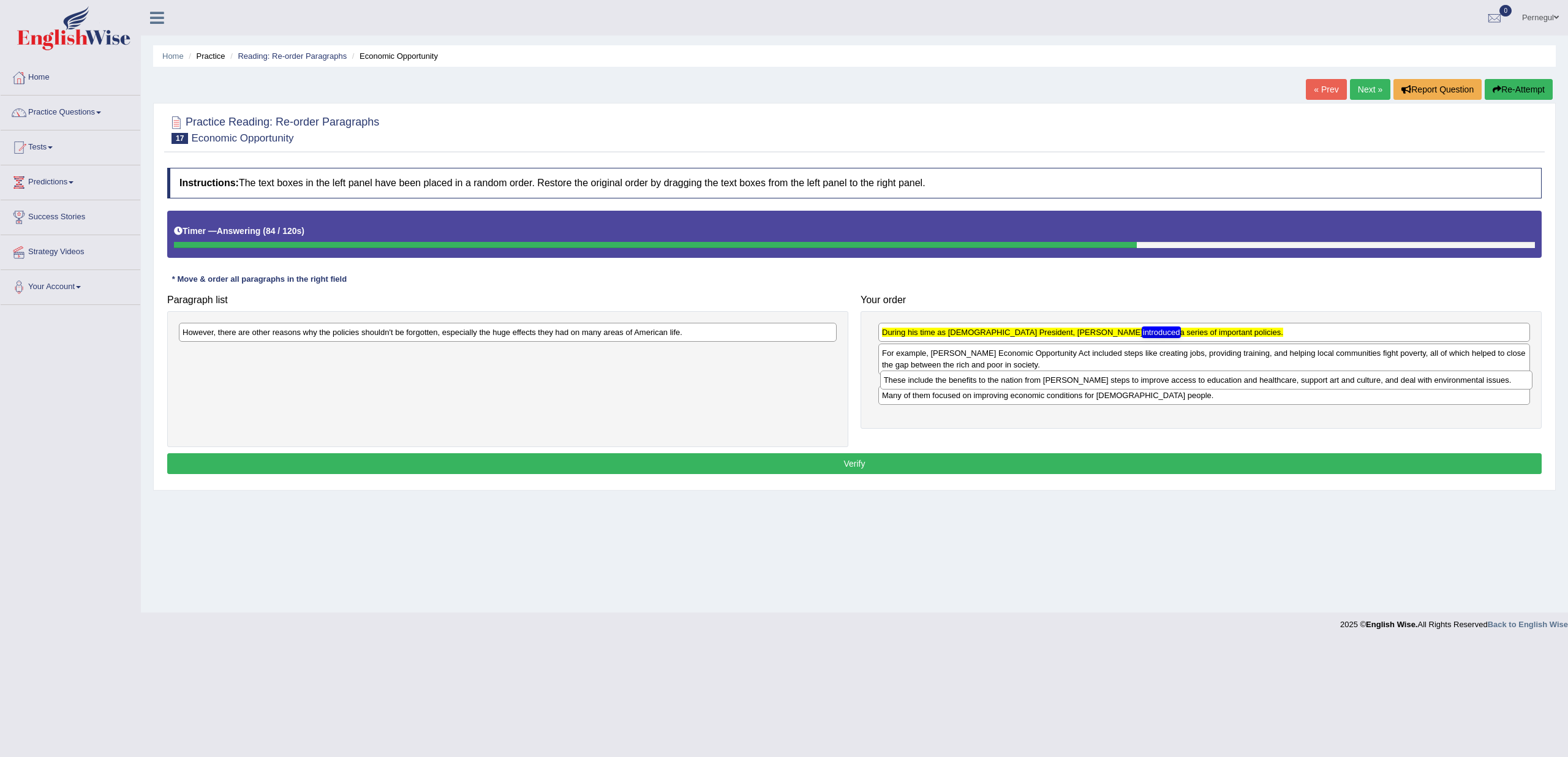
drag, startPoint x: 912, startPoint y: 408, endPoint x: 914, endPoint y: 383, distance: 25.1
click at [914, 383] on div "These include the benefits to the nation from Johnson's steps to improve access…" at bounding box center [1206, 380] width 652 height 19
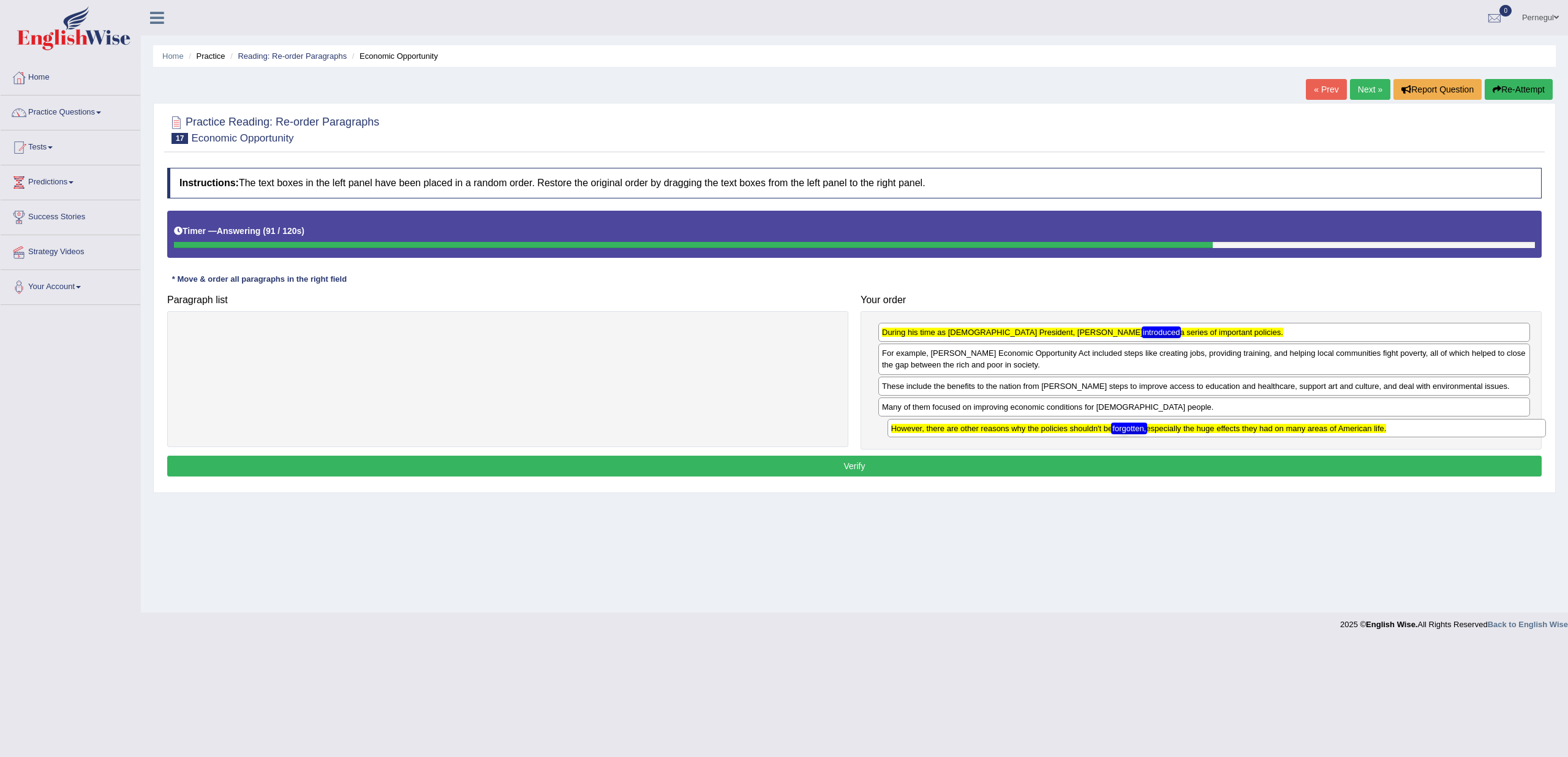
drag, startPoint x: 267, startPoint y: 337, endPoint x: 967, endPoint y: 433, distance: 706.6
click at [967, 433] on div "However, there are other reasons why the policies shouldn't be forgotten, espec…" at bounding box center [1217, 429] width 659 height 19
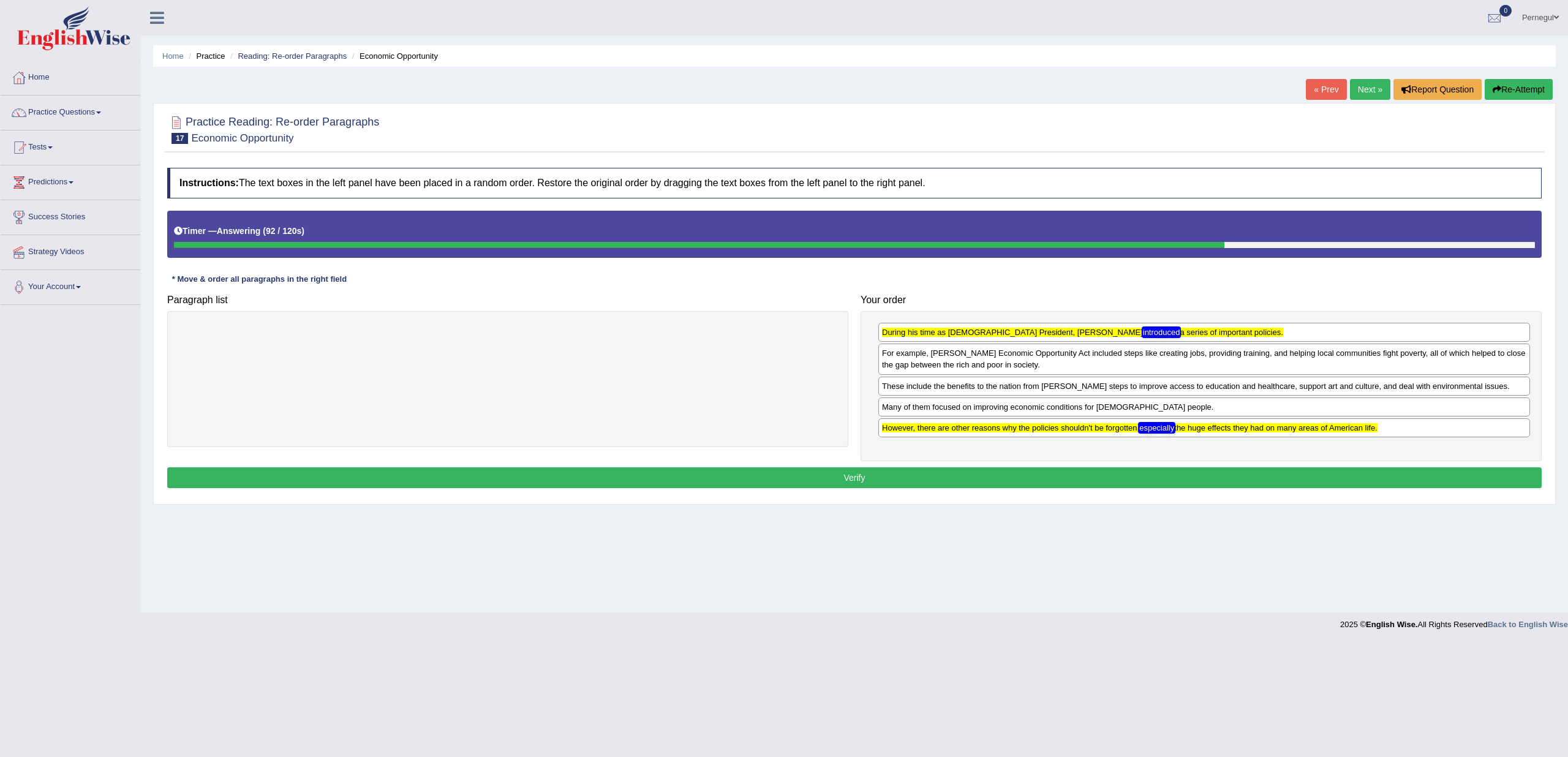
click at [878, 470] on button "Verify" at bounding box center [855, 477] width 1375 height 21
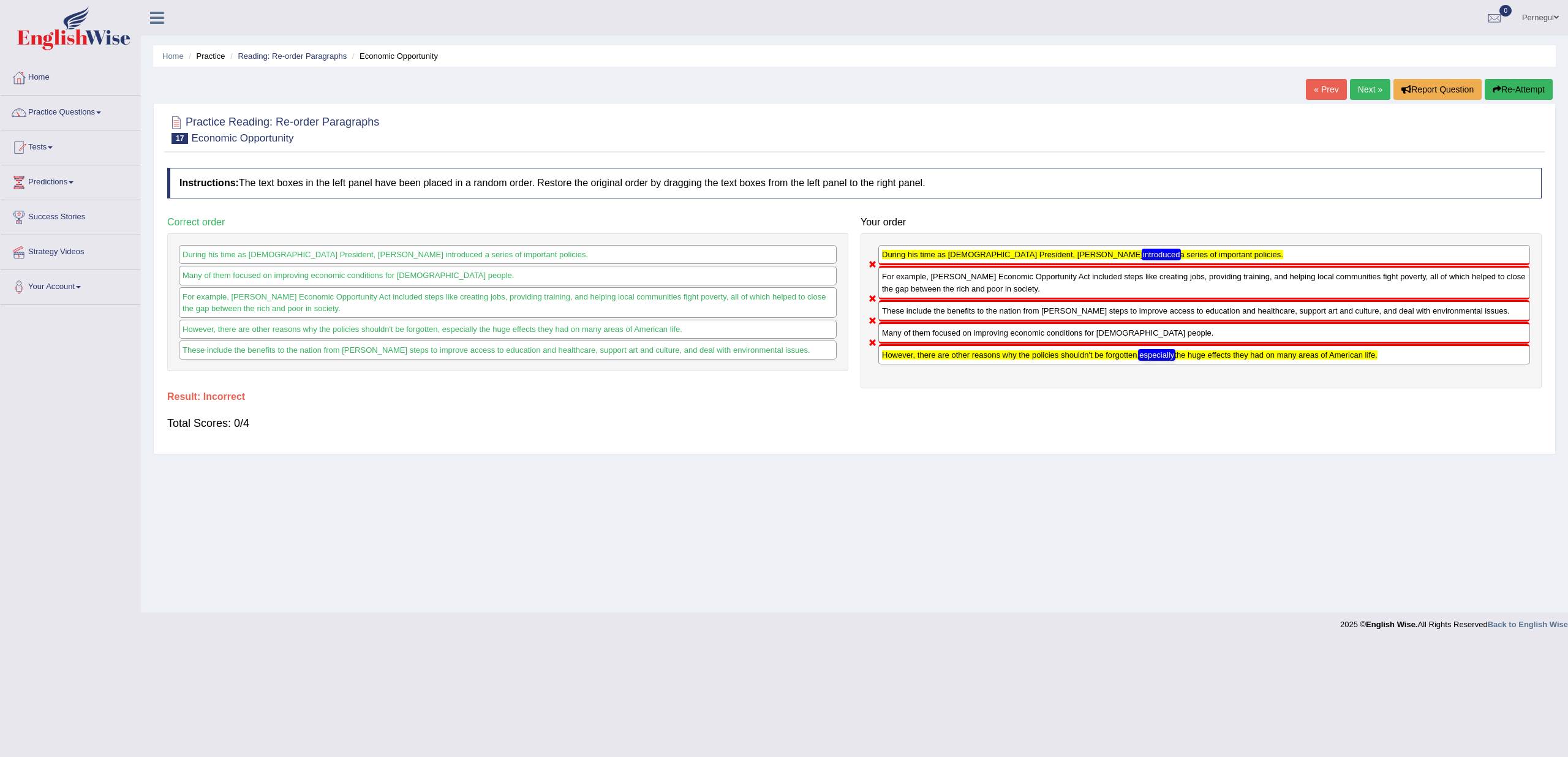
click at [1358, 89] on link "Next »" at bounding box center [1370, 89] width 40 height 21
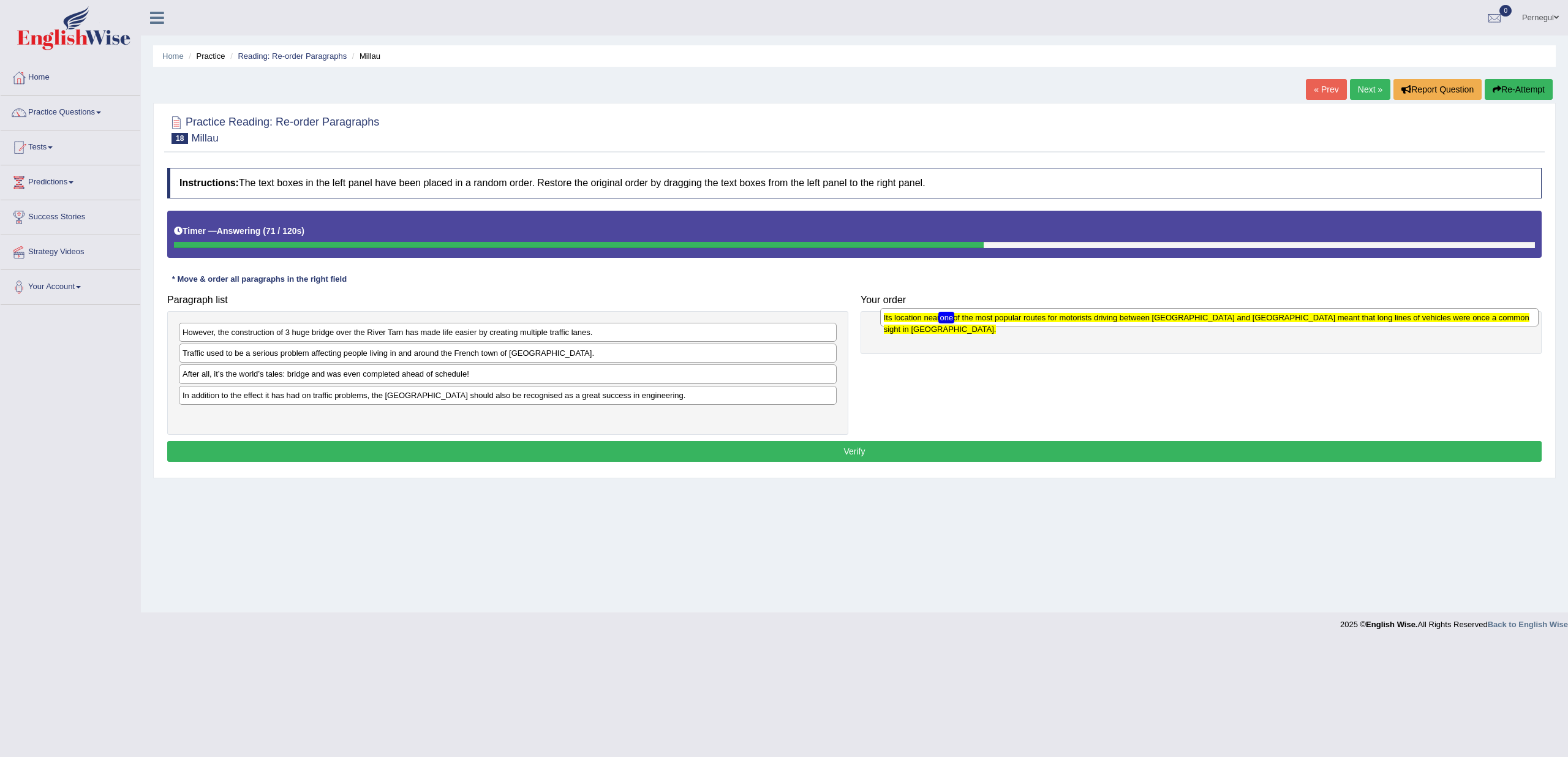
drag, startPoint x: 216, startPoint y: 419, endPoint x: 917, endPoint y: 322, distance: 707.7
click at [917, 322] on div "Its location near one of the most popular routes for motorists driving between …" at bounding box center [1209, 317] width 659 height 19
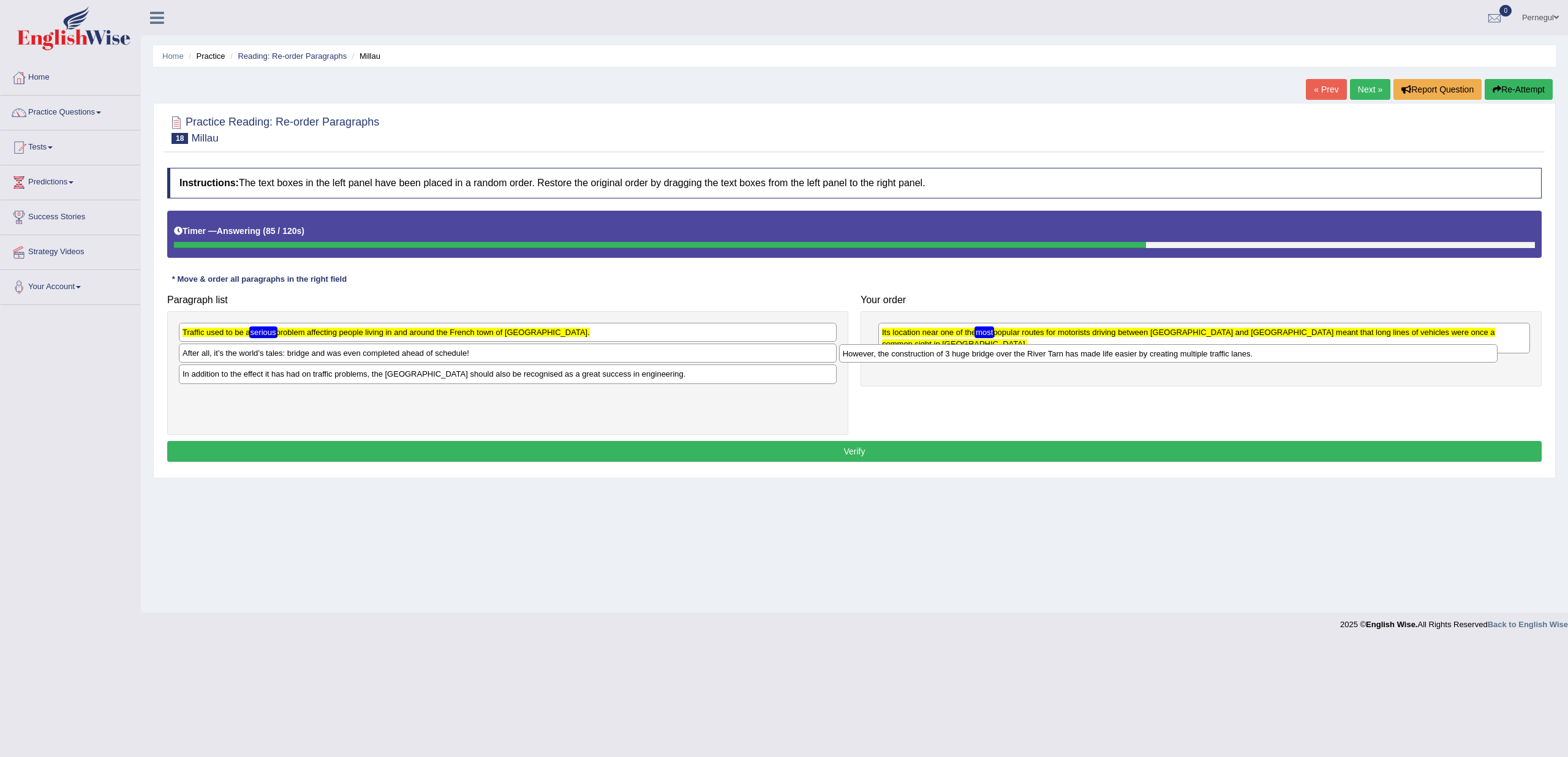
drag, startPoint x: 259, startPoint y: 337, endPoint x: 919, endPoint y: 358, distance: 660.3
click at [919, 358] on div "However, the construction of 3 huge bridge over the River Tarn has made life ea…" at bounding box center [1168, 353] width 659 height 19
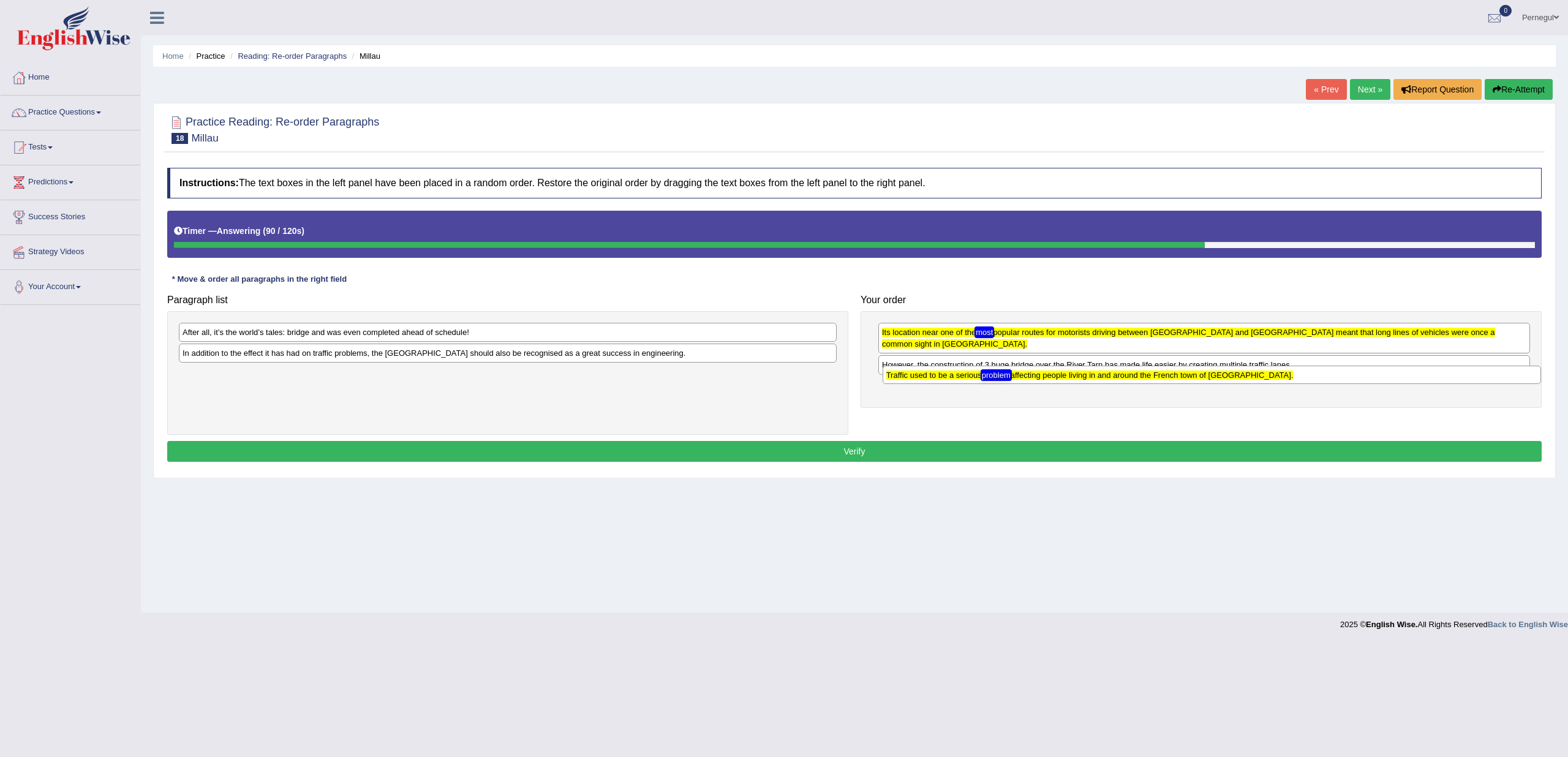
drag, startPoint x: 432, startPoint y: 332, endPoint x: 1135, endPoint y: 373, distance: 704.2
click at [1135, 373] on texthelphighlightspan "Traffic used to be a serious problem affecting people living in and around the …" at bounding box center [1090, 375] width 407 height 9
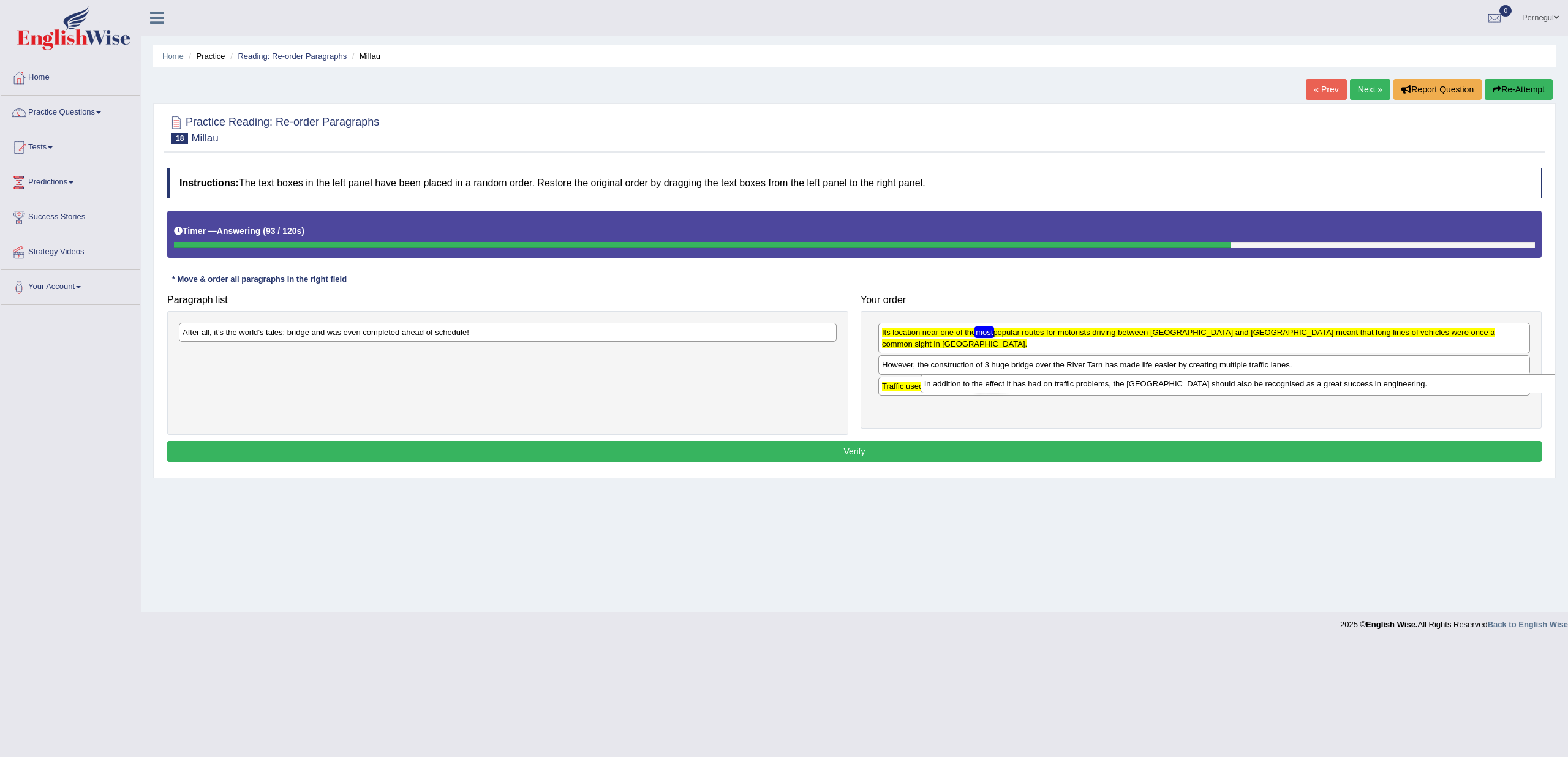
drag, startPoint x: 541, startPoint y: 354, endPoint x: 1278, endPoint y: 385, distance: 737.7
click at [1278, 385] on div "In addition to the effect it has had on traffic problems, the Millau Bridge sho…" at bounding box center [1250, 384] width 659 height 19
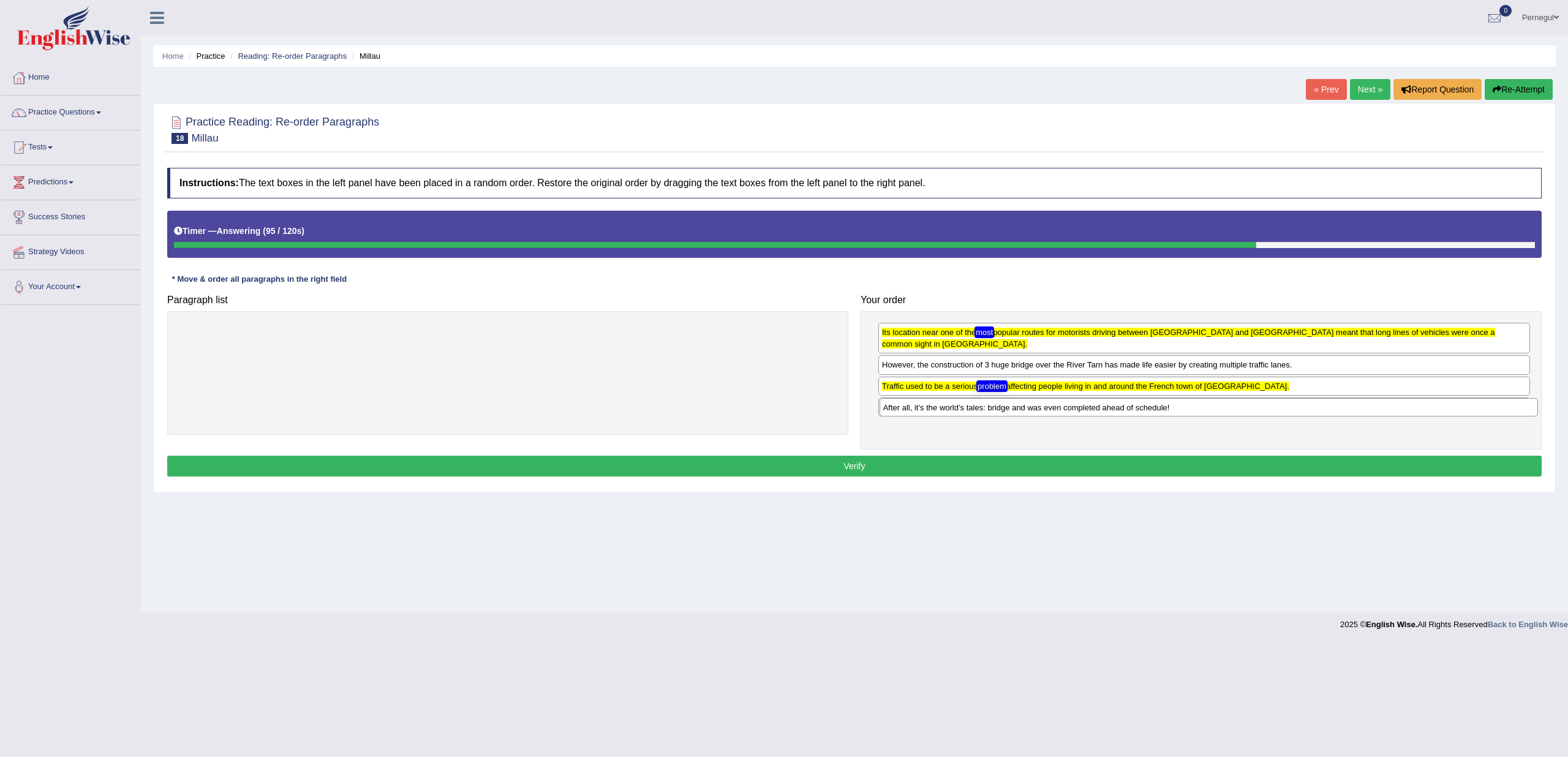
drag, startPoint x: 656, startPoint y: 337, endPoint x: 1358, endPoint y: 415, distance: 706.3
click at [1358, 415] on div "After all, it’s the world’s tales: bridge and was even completed ahead of sched…" at bounding box center [1208, 407] width 659 height 19
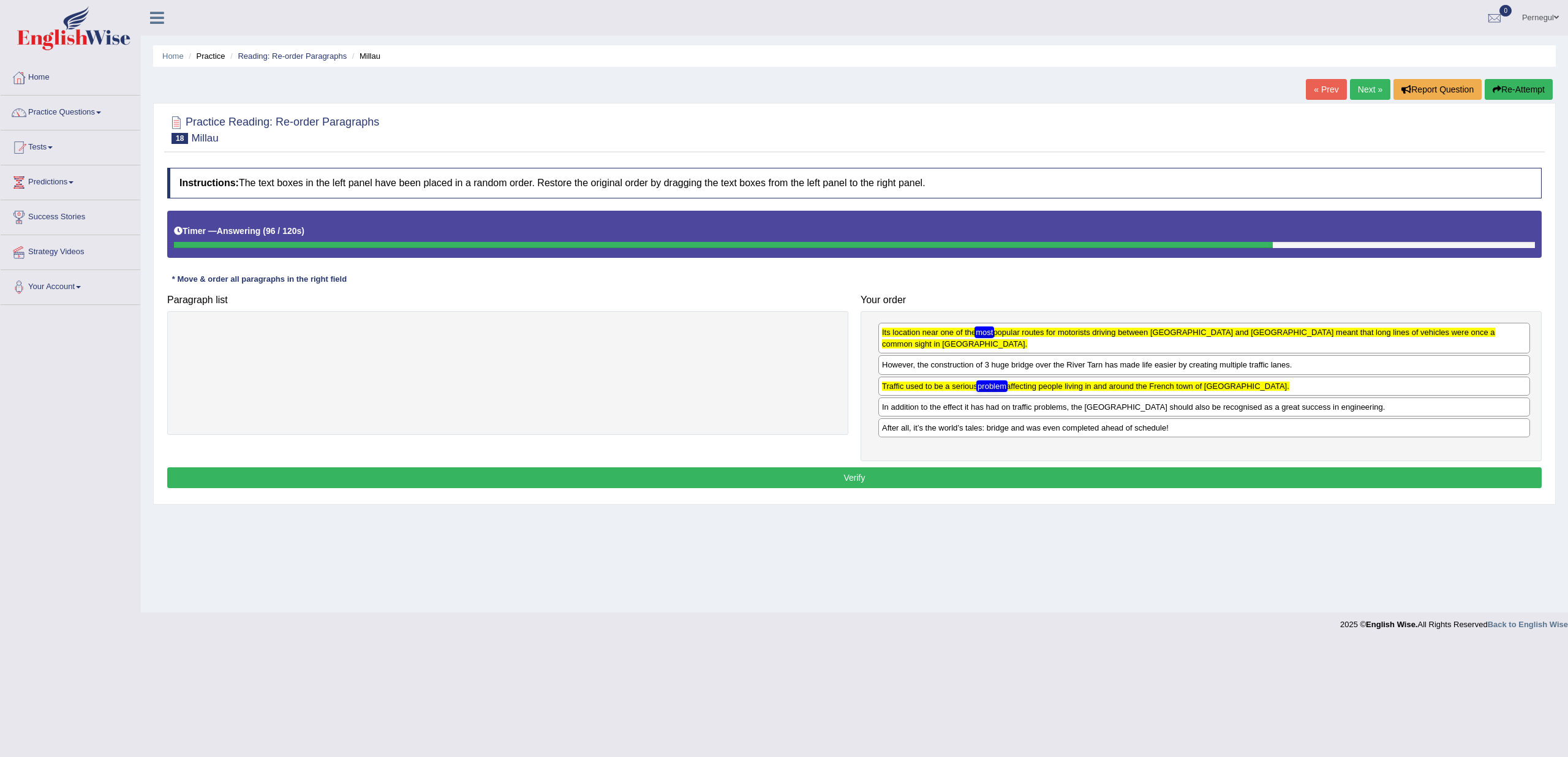
click at [1074, 467] on button "Verify" at bounding box center [855, 477] width 1375 height 21
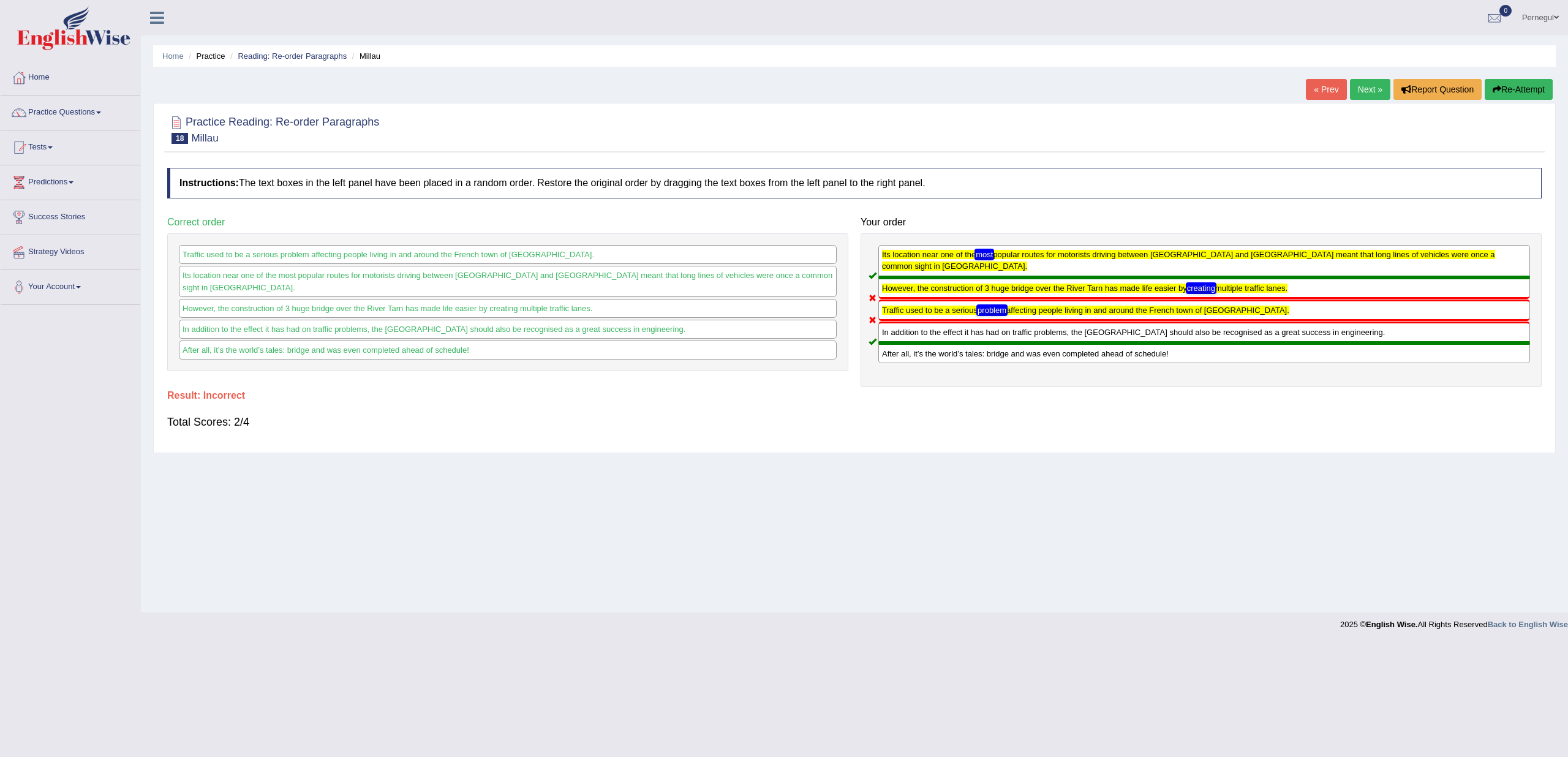
click at [1371, 86] on link "Next »" at bounding box center [1370, 89] width 40 height 21
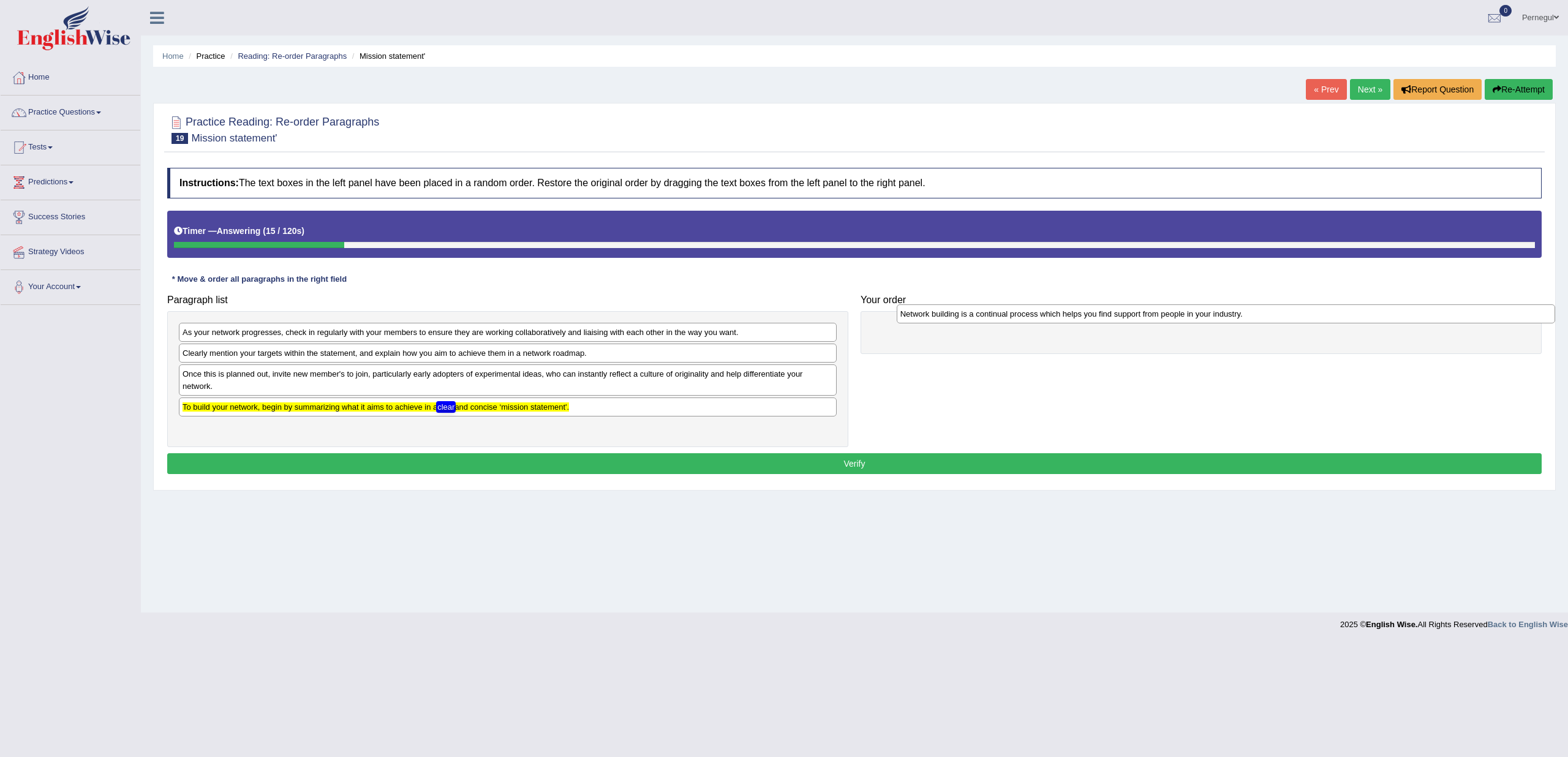
drag, startPoint x: 276, startPoint y: 406, endPoint x: 993, endPoint y: 315, distance: 722.8
click at [993, 315] on div "Network building is a continual process which helps you find support from peopl…" at bounding box center [1226, 313] width 659 height 19
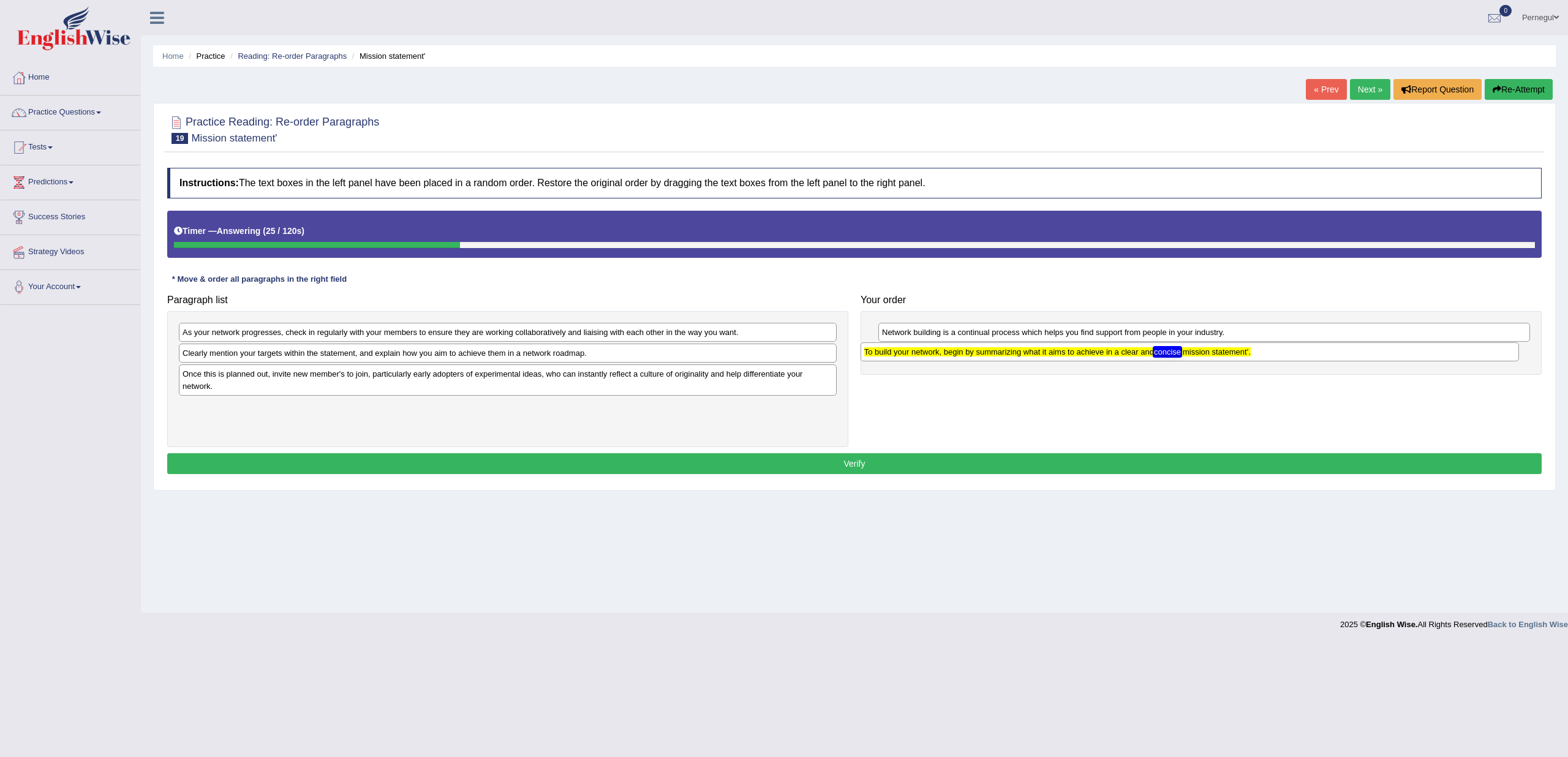
drag, startPoint x: 205, startPoint y: 404, endPoint x: 886, endPoint y: 351, distance: 683.1
click at [886, 351] on texthelphighlightspan "To build your network, begin by summarizing what it aims to achieve in a clear …" at bounding box center [1057, 351] width 386 height 9
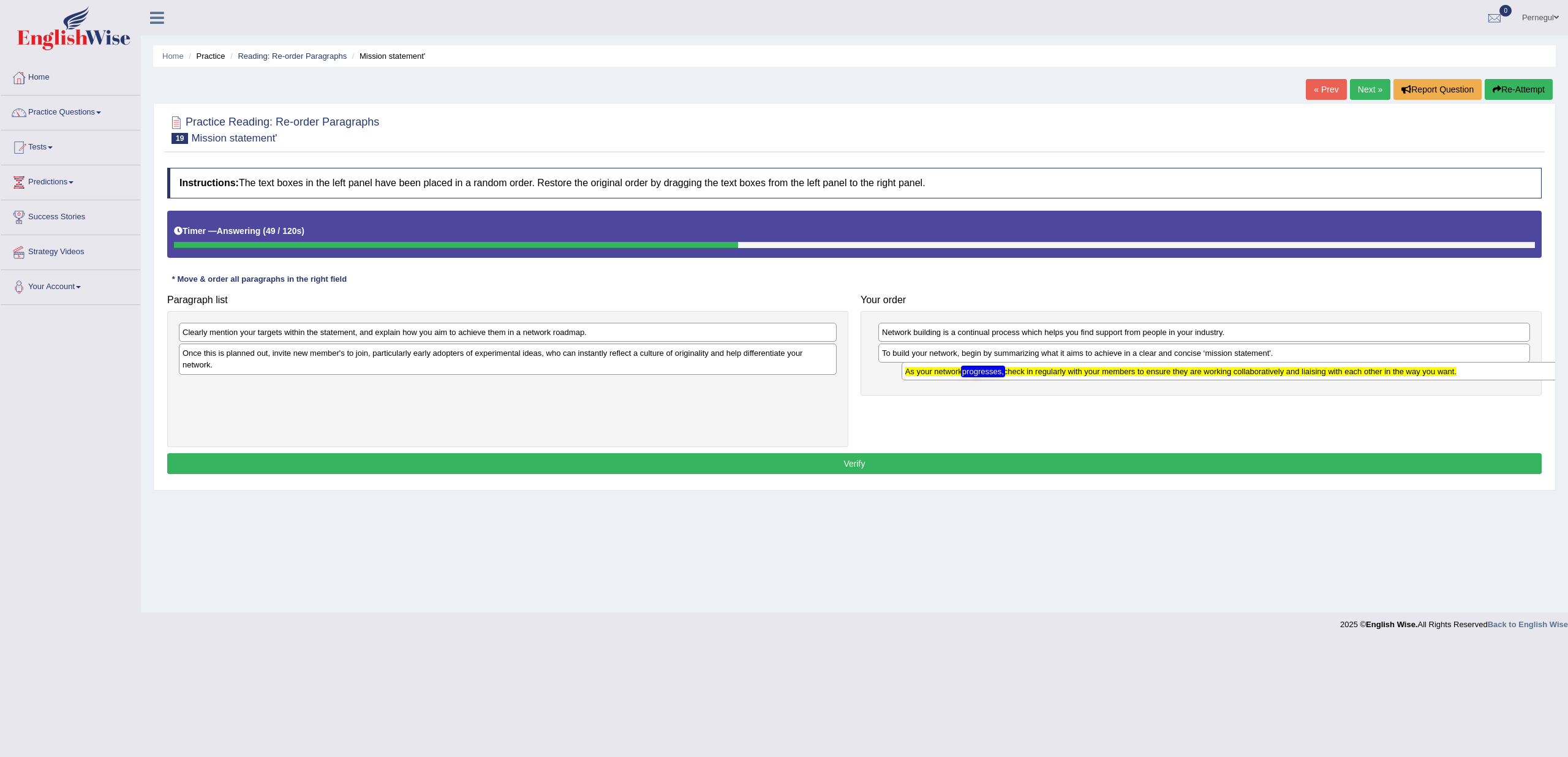
drag, startPoint x: 351, startPoint y: 337, endPoint x: 1064, endPoint y: 380, distance: 714.3
click at [1064, 380] on div "As your network progresses, check in regularly with your members to ensure they…" at bounding box center [1231, 371] width 659 height 19
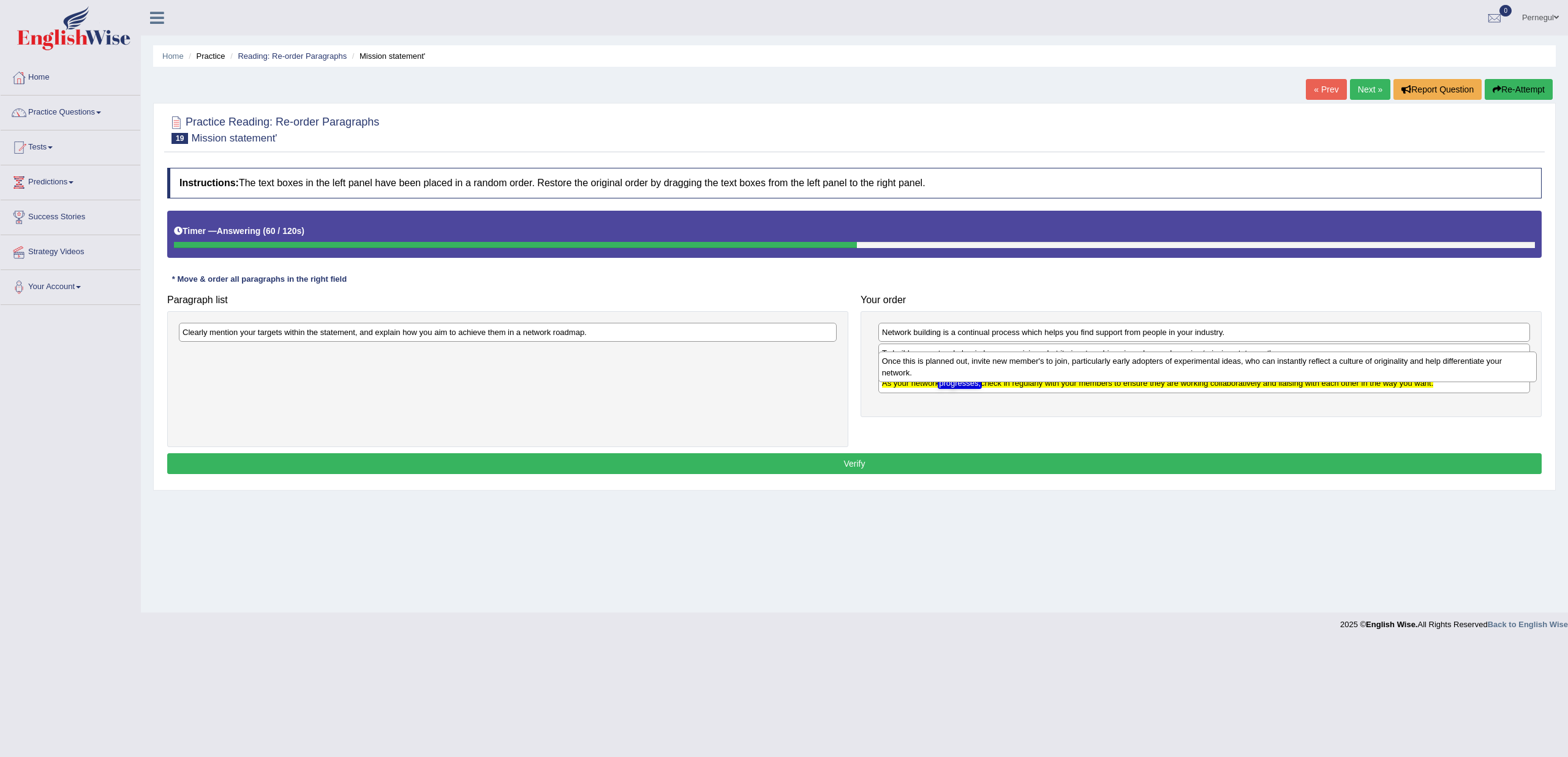
drag, startPoint x: 313, startPoint y: 358, endPoint x: 1013, endPoint y: 367, distance: 700.1
click at [1013, 367] on div "Once this is planned out, invite new member's to join, particularly early adopt…" at bounding box center [1207, 366] width 659 height 30
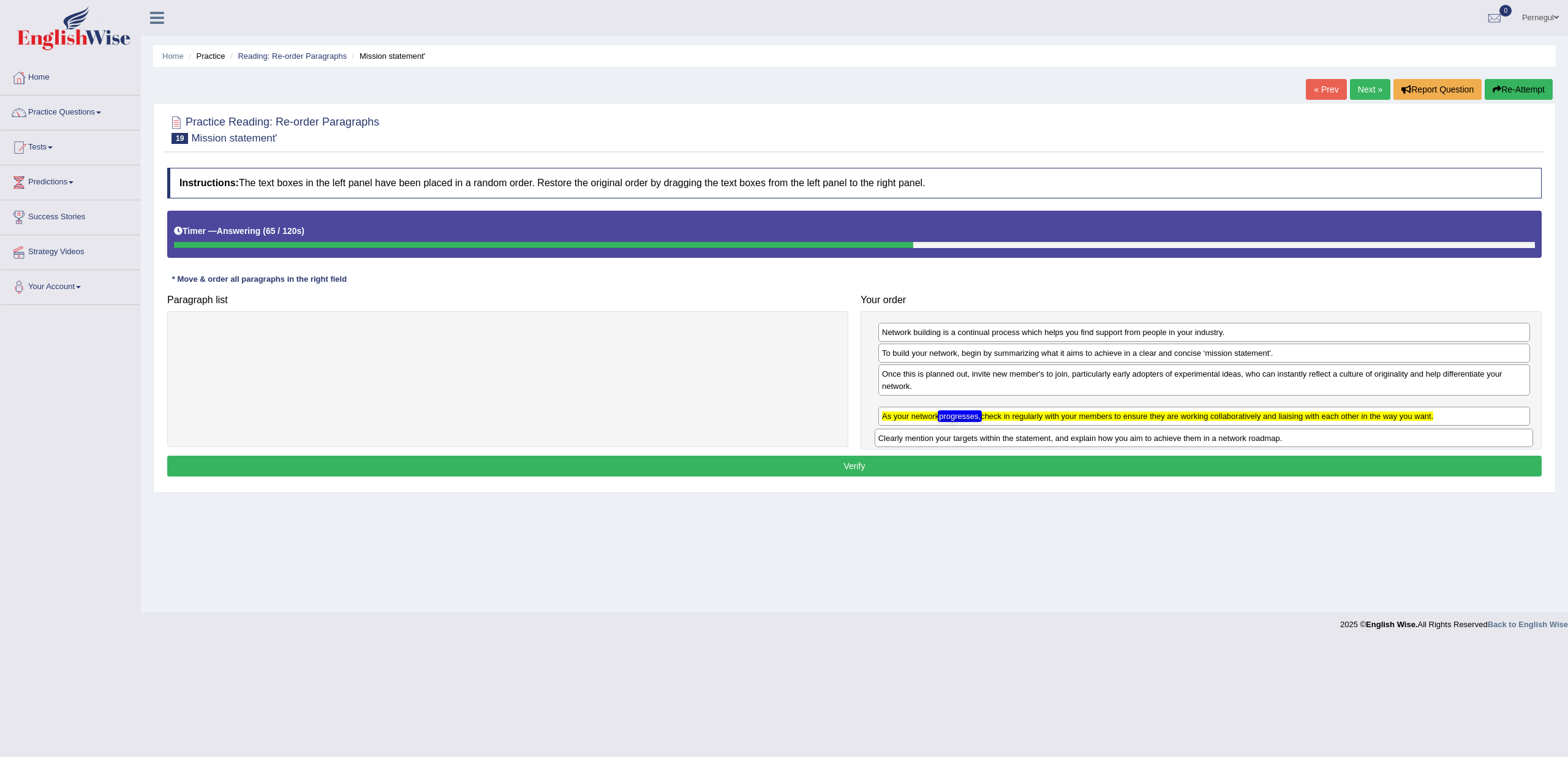
drag, startPoint x: 208, startPoint y: 334, endPoint x: 904, endPoint y: 440, distance: 704.0
click at [904, 440] on div "Clearly mention your targets within the statement, and explain how you aim to a…" at bounding box center [1204, 438] width 659 height 19
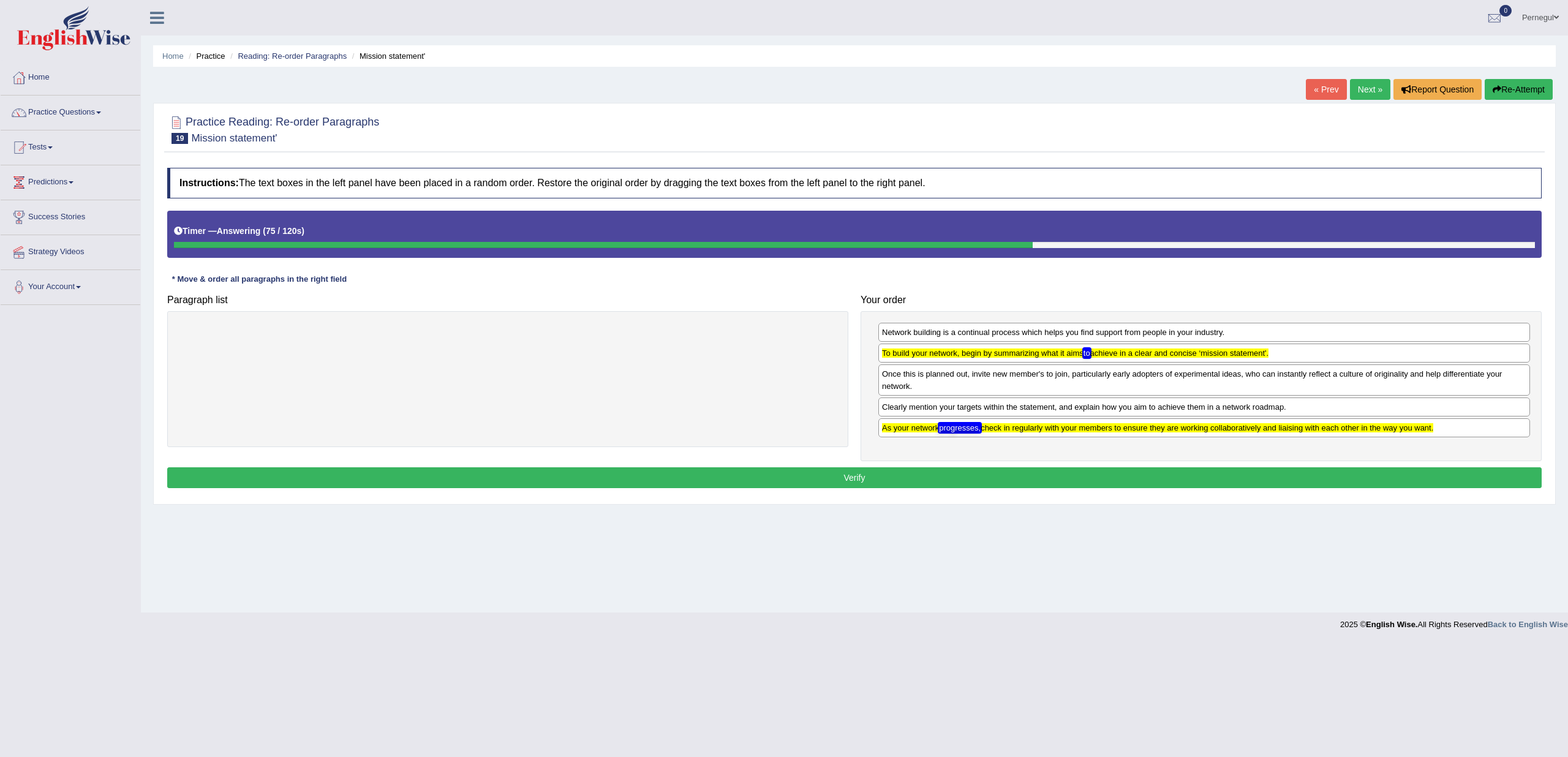
click at [871, 478] on button "Verify" at bounding box center [855, 477] width 1375 height 21
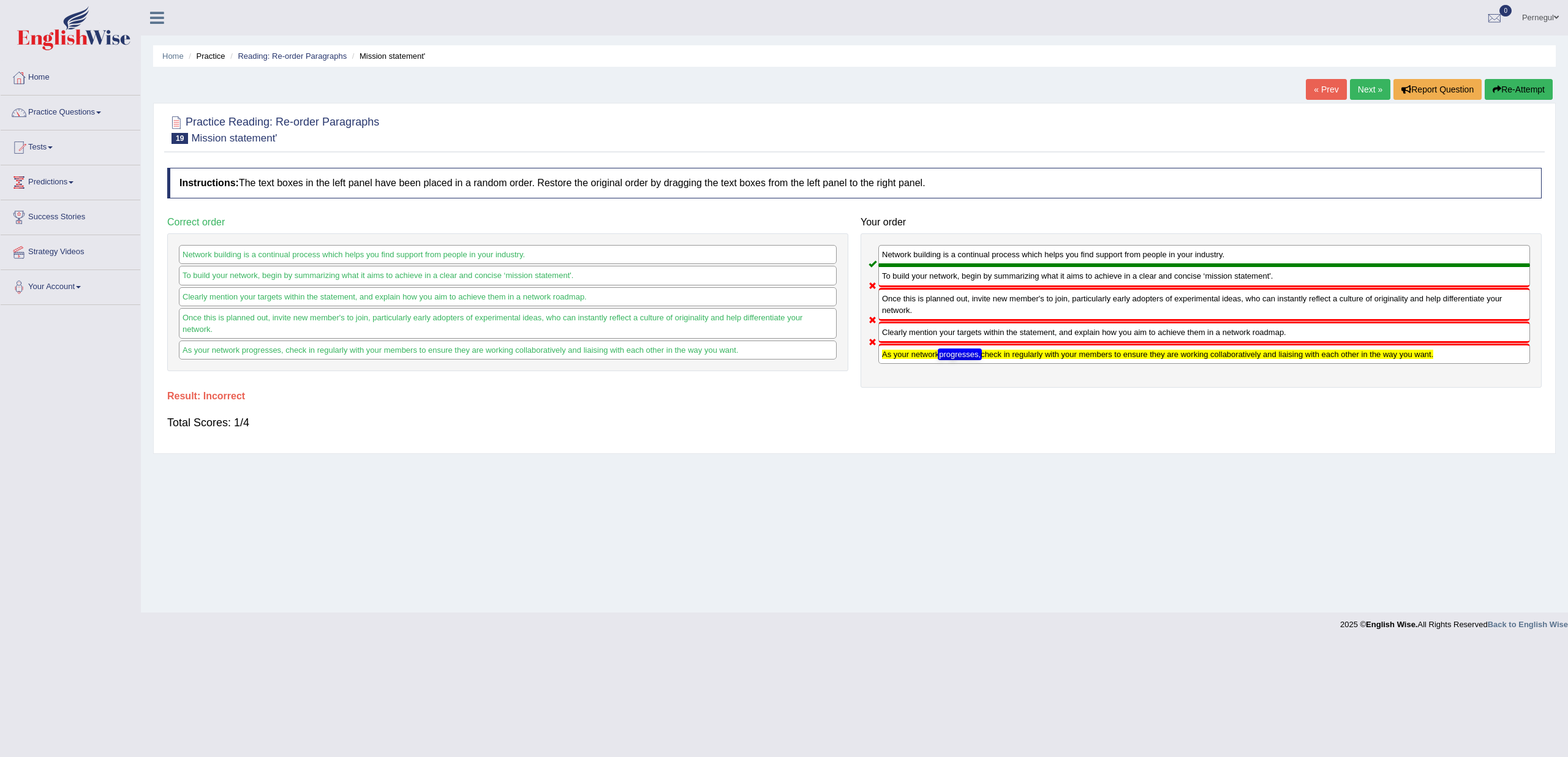
click at [1376, 88] on link "Next »" at bounding box center [1370, 89] width 40 height 21
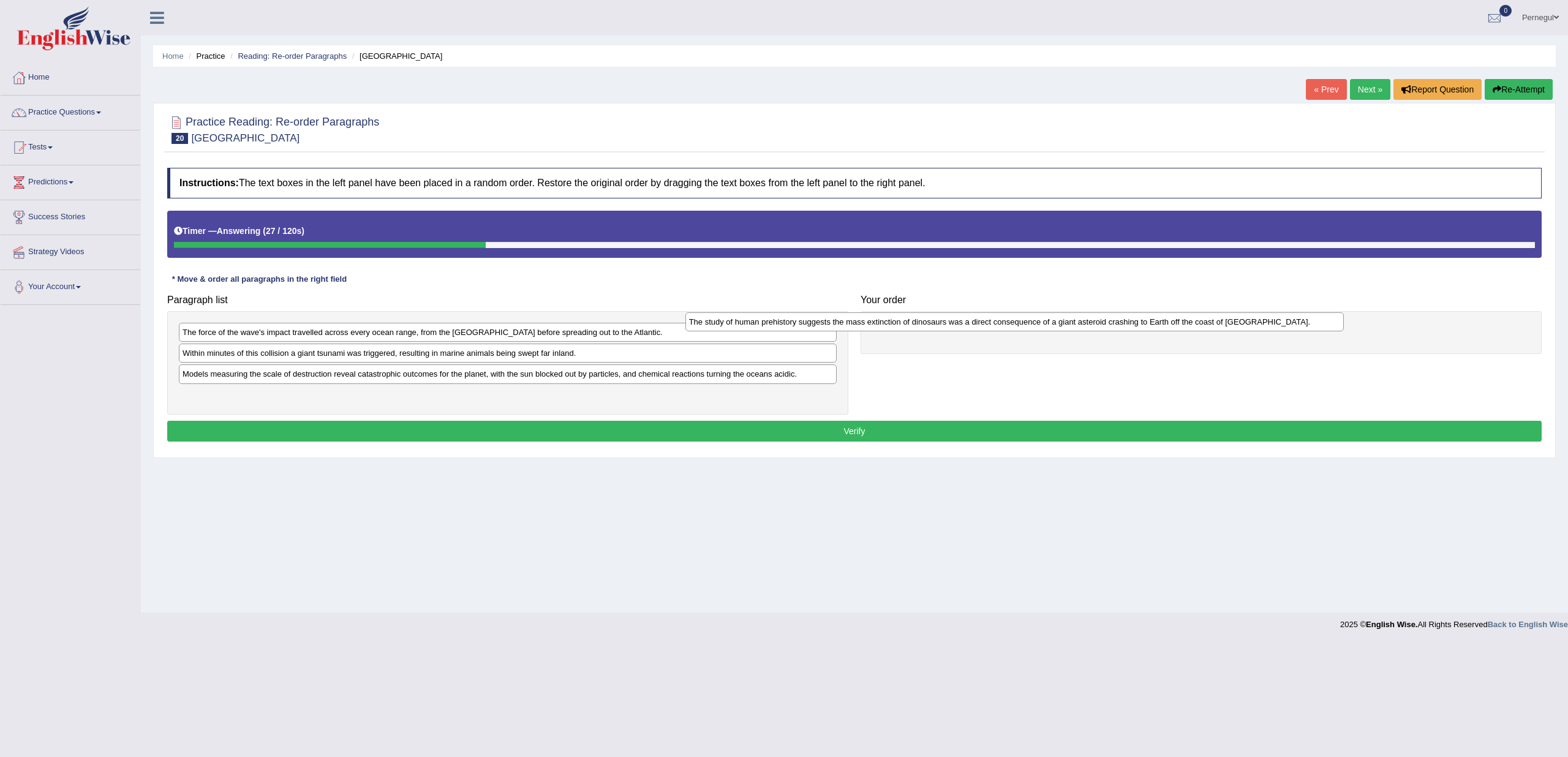
drag, startPoint x: 633, startPoint y: 357, endPoint x: 1139, endPoint y: 327, distance: 506.9
click at [1139, 327] on div "The study of human prehistory suggests the mass extinction of dinosaurs was a d…" at bounding box center [1014, 322] width 659 height 19
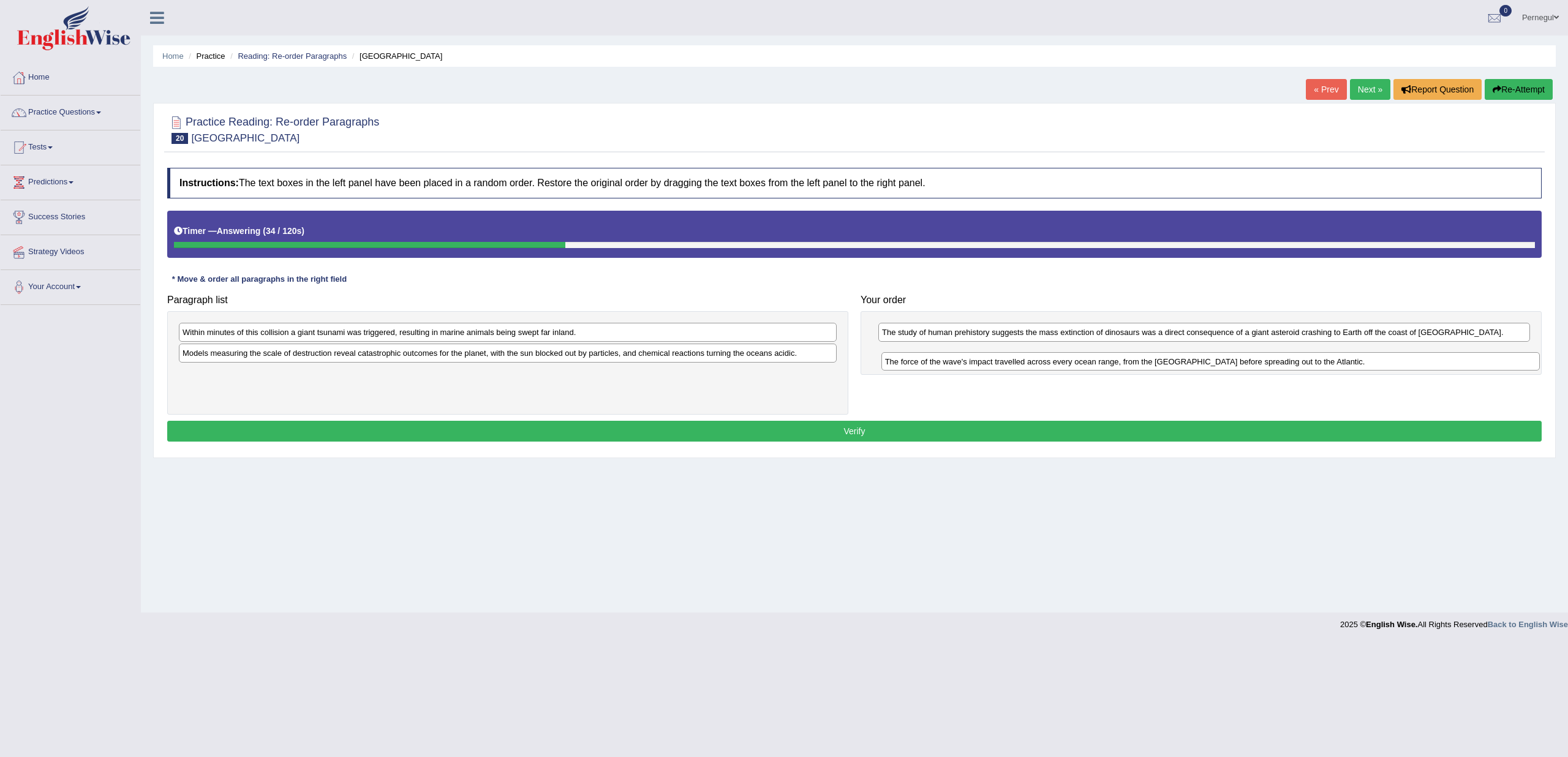
drag, startPoint x: 458, startPoint y: 337, endPoint x: 1160, endPoint y: 366, distance: 702.6
click at [1160, 366] on div "The force of the wave's impact travelled across every ocean range, from the Gul…" at bounding box center [1210, 361] width 659 height 19
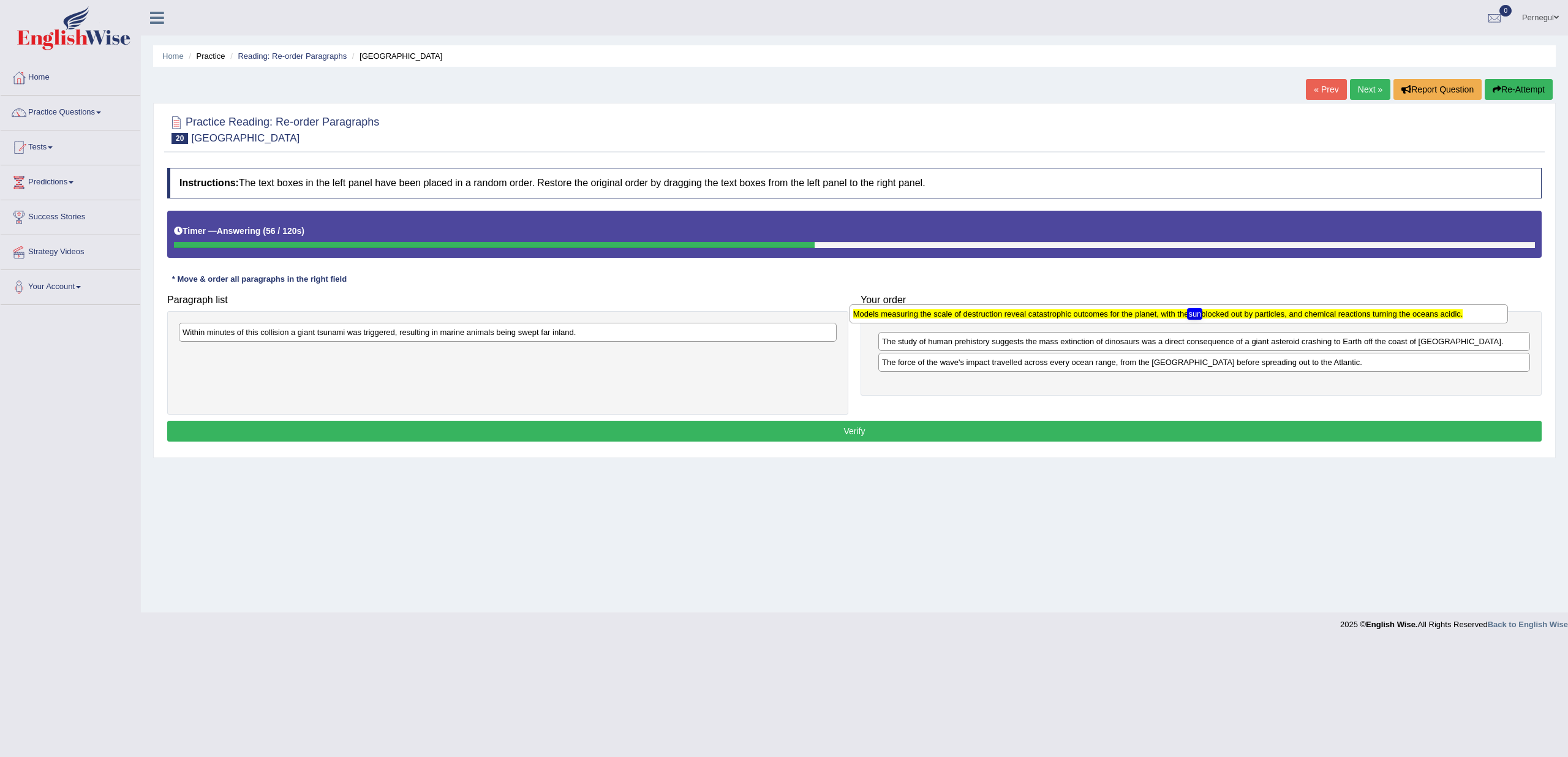
drag, startPoint x: 550, startPoint y: 356, endPoint x: 1221, endPoint y: 318, distance: 672.1
click at [1221, 318] on div "Models measuring the scale of destruction reveal catastrophic outcomes for the …" at bounding box center [1179, 313] width 659 height 19
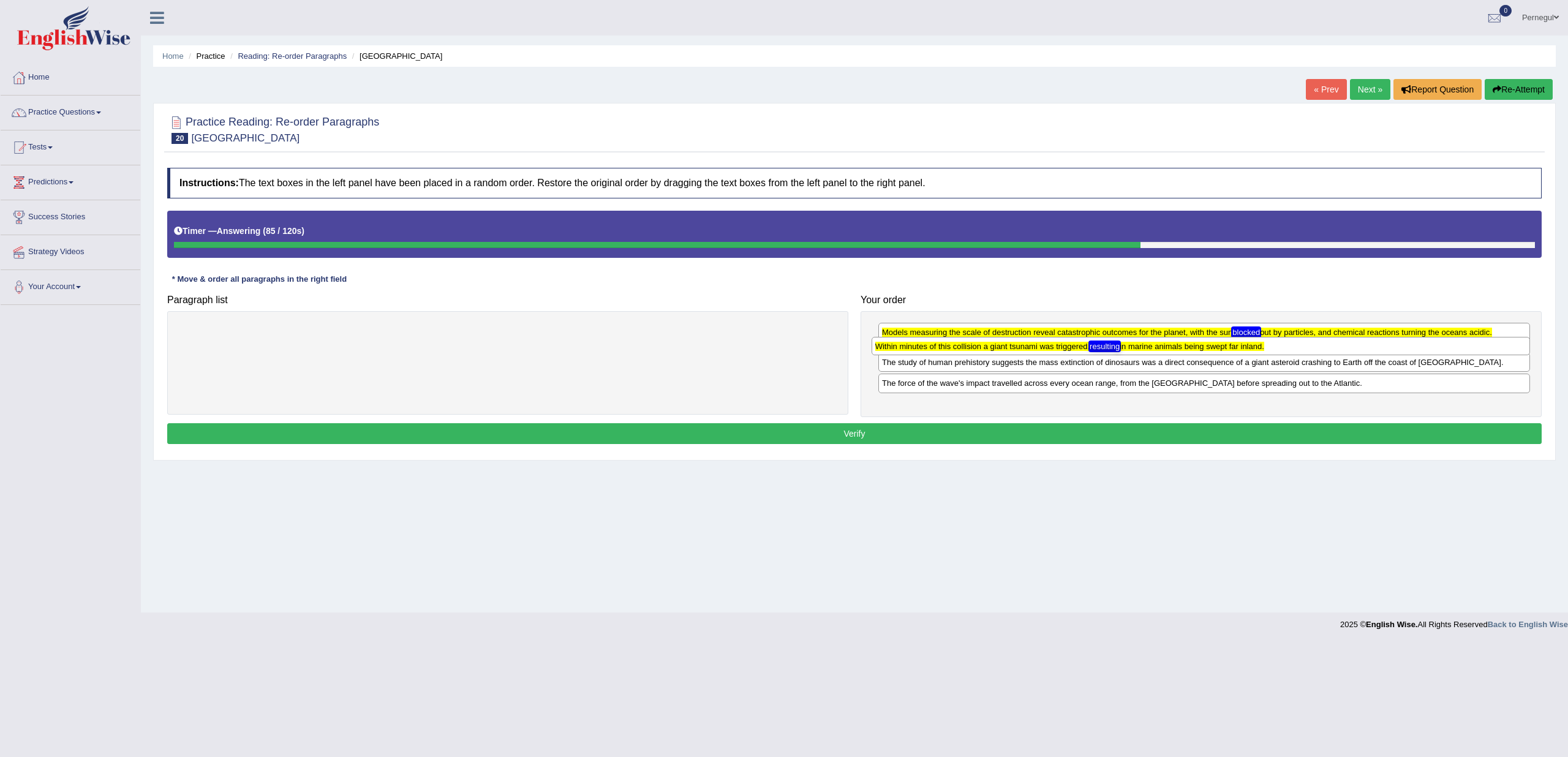
drag, startPoint x: 188, startPoint y: 337, endPoint x: 881, endPoint y: 351, distance: 693.1
click at [881, 351] on div "Within minutes of this collision a giant tsunami was triggered, resulting in ma…" at bounding box center [1200, 346] width 659 height 19
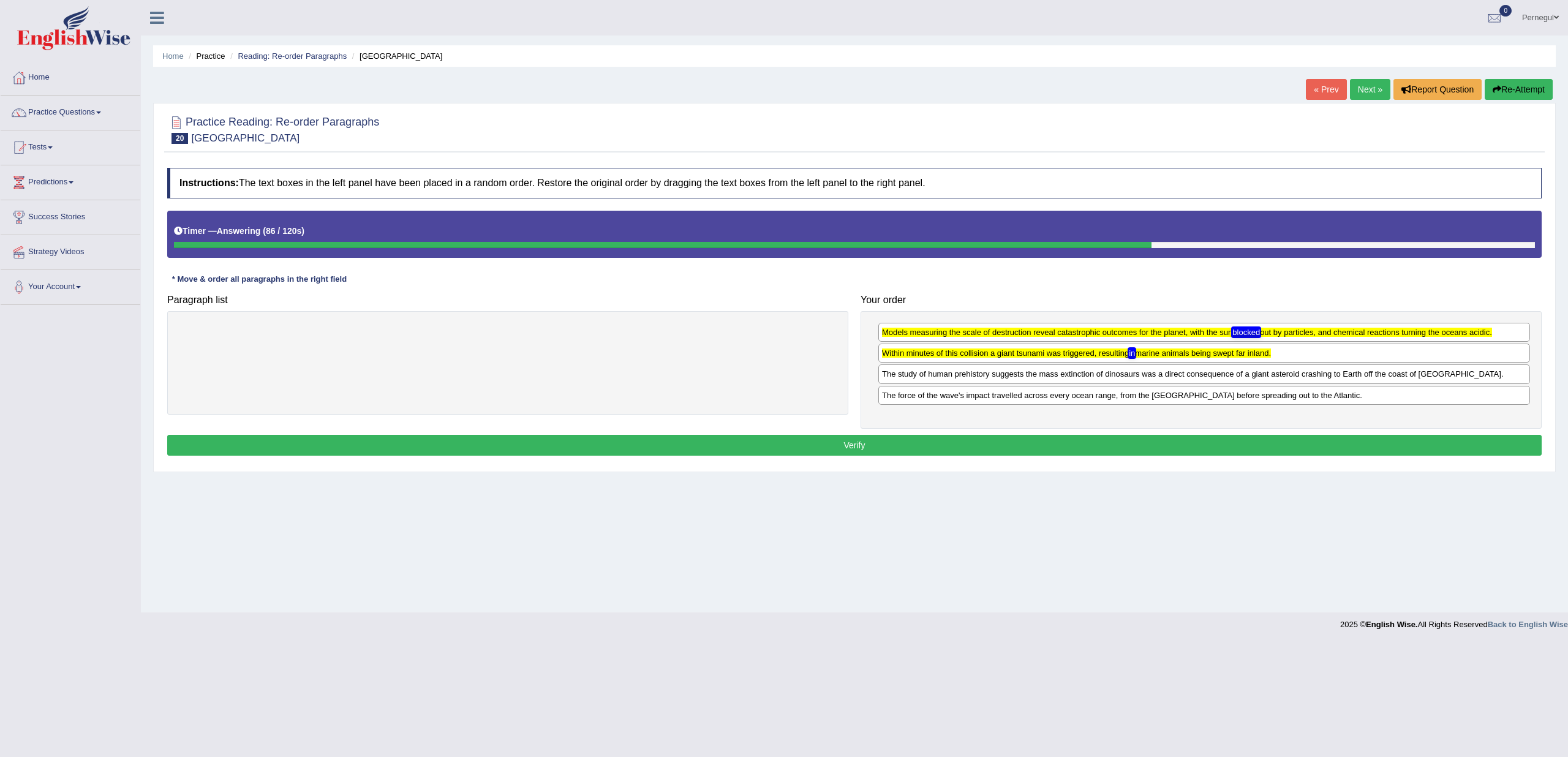
click at [850, 441] on button "Verify" at bounding box center [855, 445] width 1375 height 21
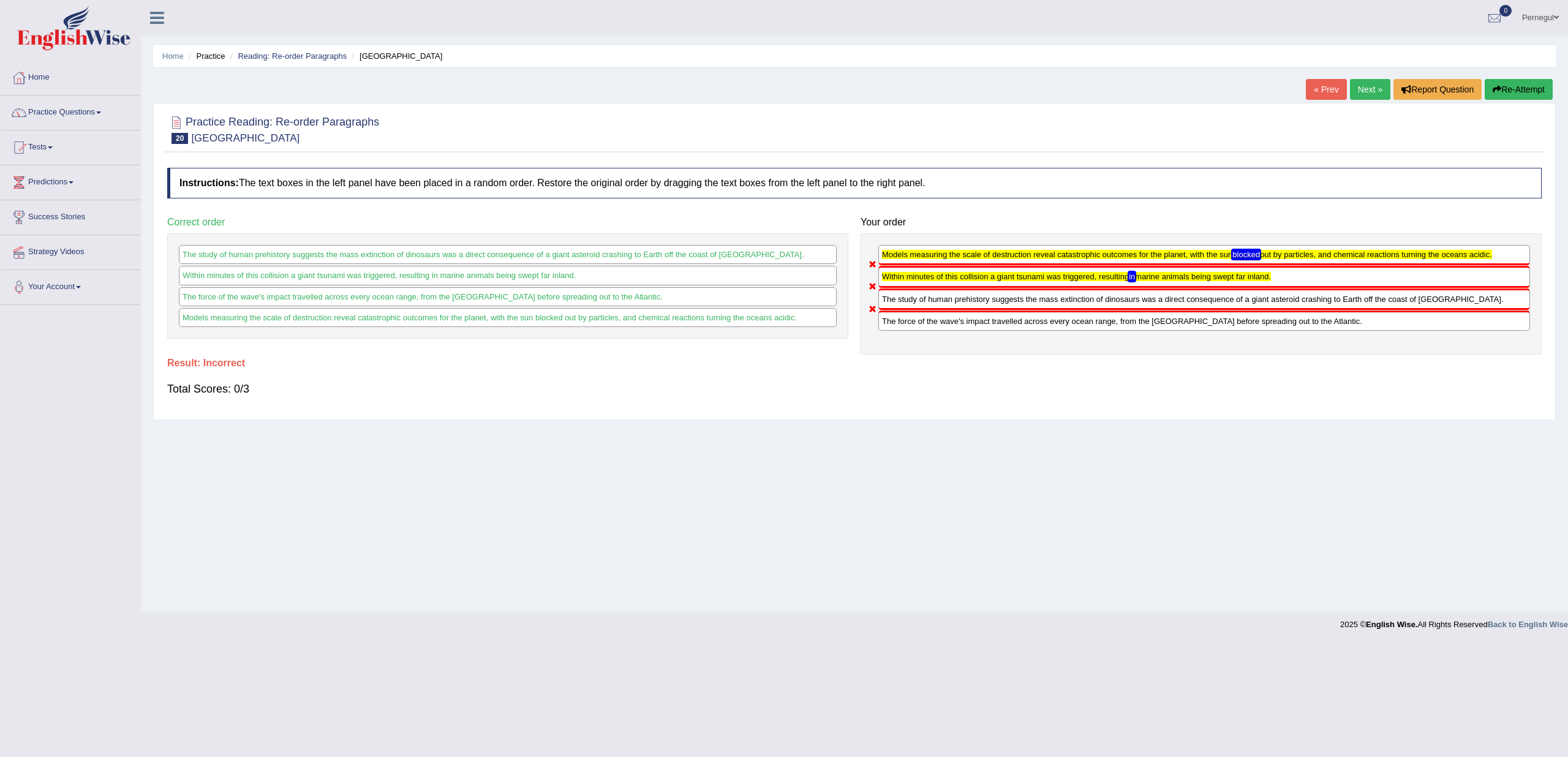
click at [1350, 90] on link "Next »" at bounding box center [1370, 89] width 40 height 21
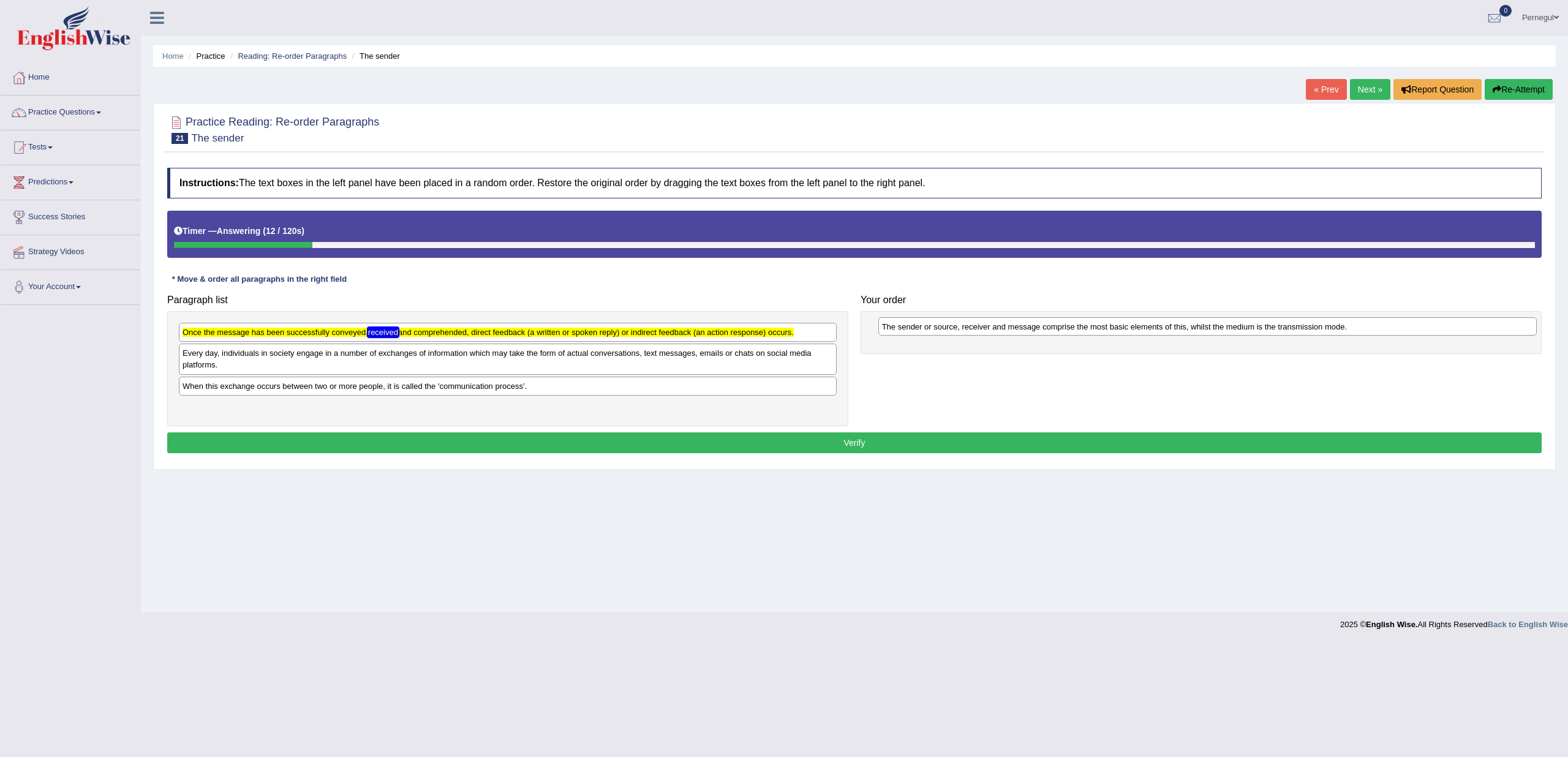
drag, startPoint x: 476, startPoint y: 338, endPoint x: 1176, endPoint y: 332, distance: 700.0
click at [1176, 332] on div "The sender or source, receiver and message comprise the most basic elements of …" at bounding box center [1207, 327] width 659 height 19
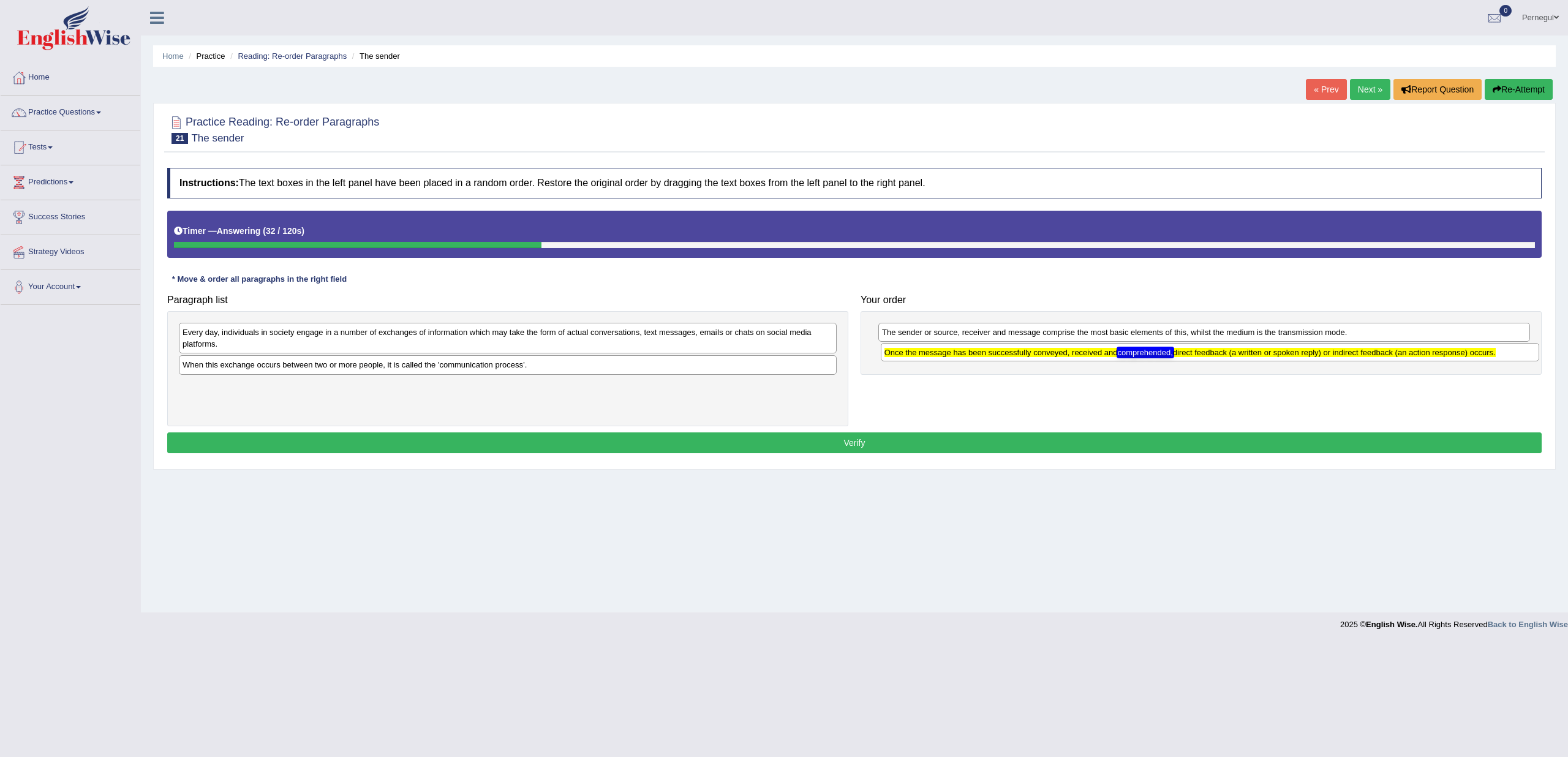
drag, startPoint x: 730, startPoint y: 336, endPoint x: 1432, endPoint y: 356, distance: 702.3
click at [1432, 356] on div "Once the message has been successfully conveyed, received and comprehended, dir…" at bounding box center [1210, 353] width 659 height 19
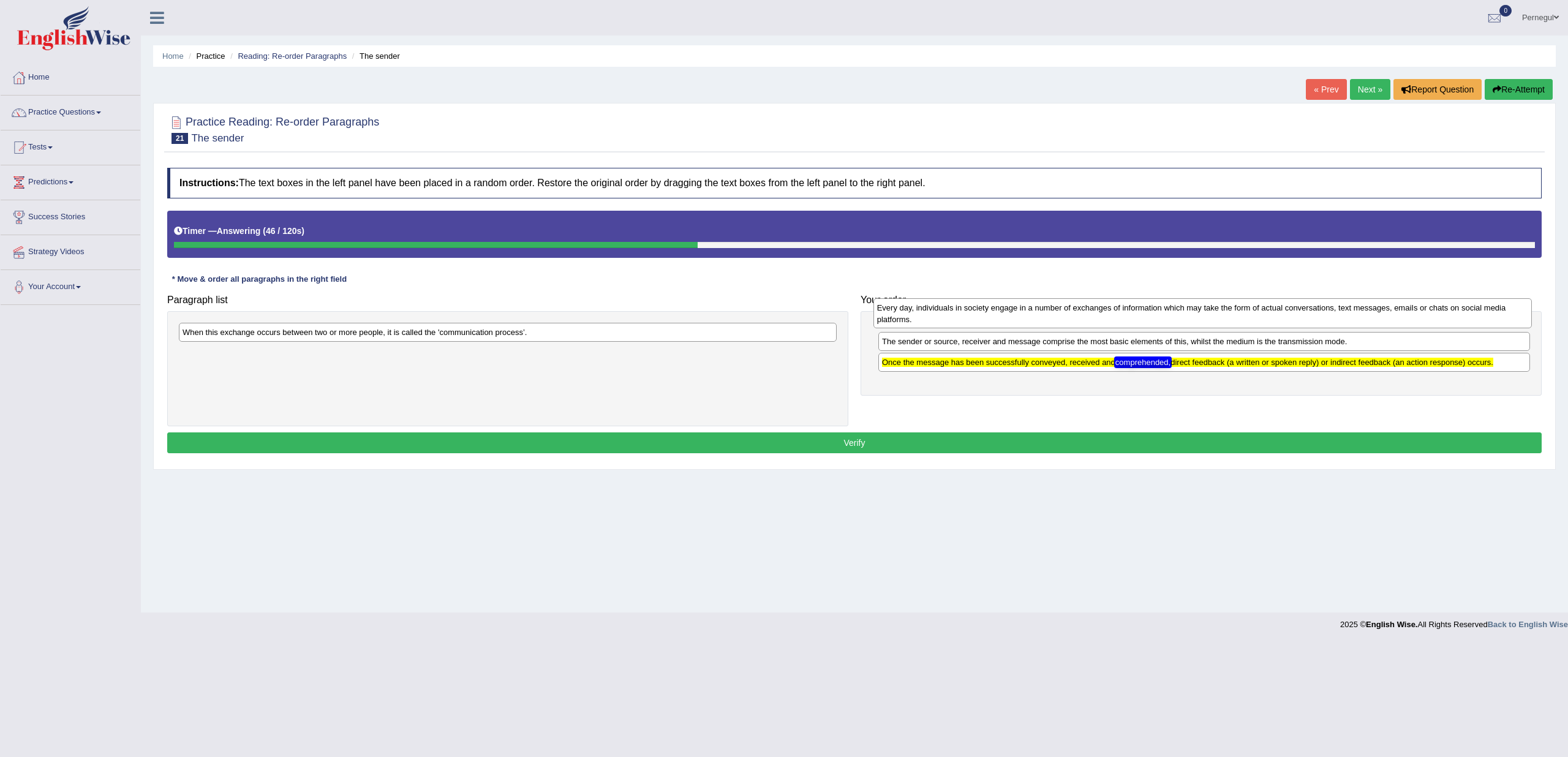
drag, startPoint x: 337, startPoint y: 338, endPoint x: 1032, endPoint y: 313, distance: 695.4
click at [1032, 313] on div "Every day, individuals in society engage in a number of exchanges of informatio…" at bounding box center [1202, 313] width 659 height 30
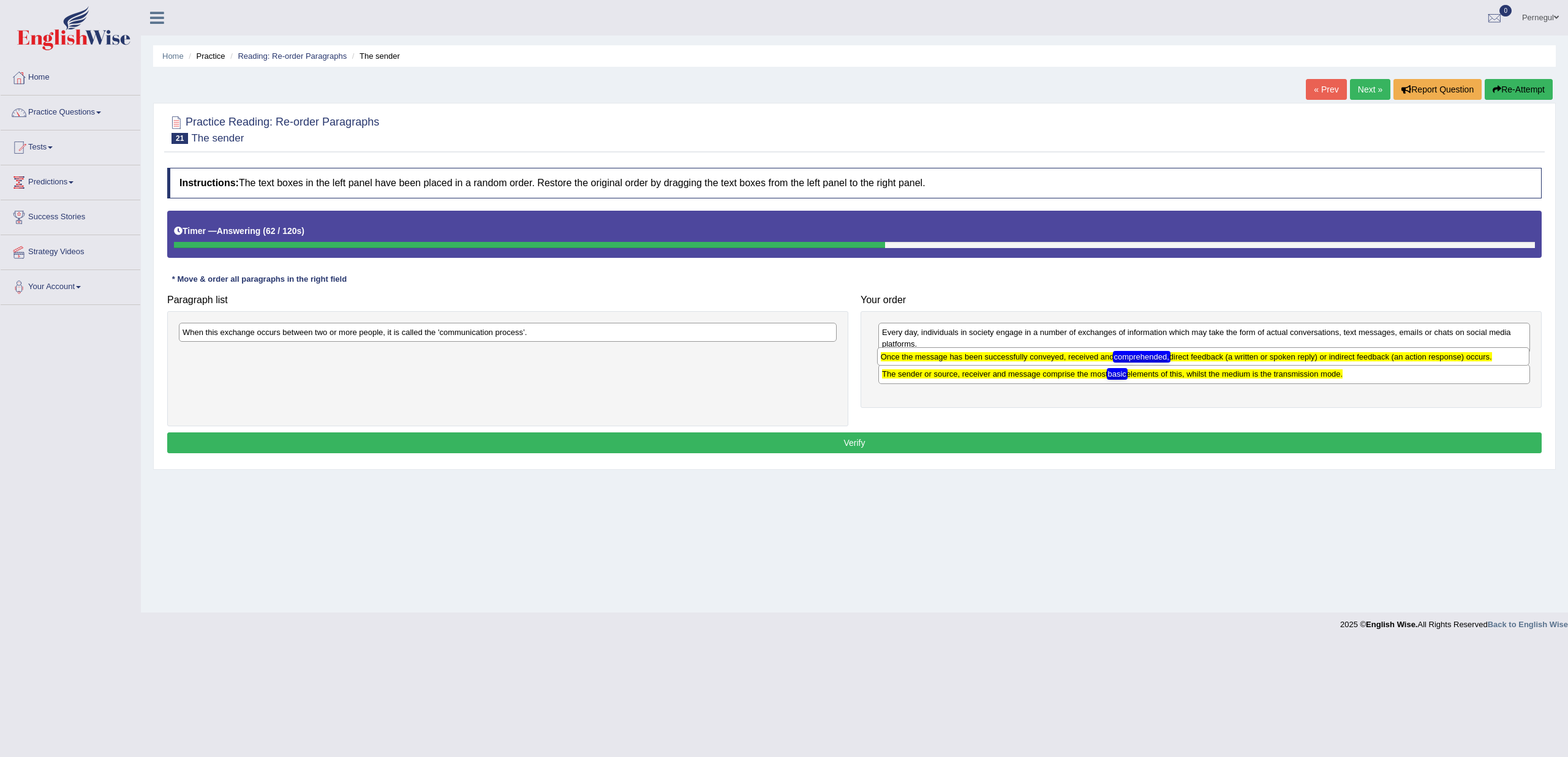
drag, startPoint x: 977, startPoint y: 389, endPoint x: 975, endPoint y: 361, distance: 28.1
click at [975, 361] on div "Once the message has been successfully conveyed, received and comprehended, dir…" at bounding box center [1203, 356] width 652 height 19
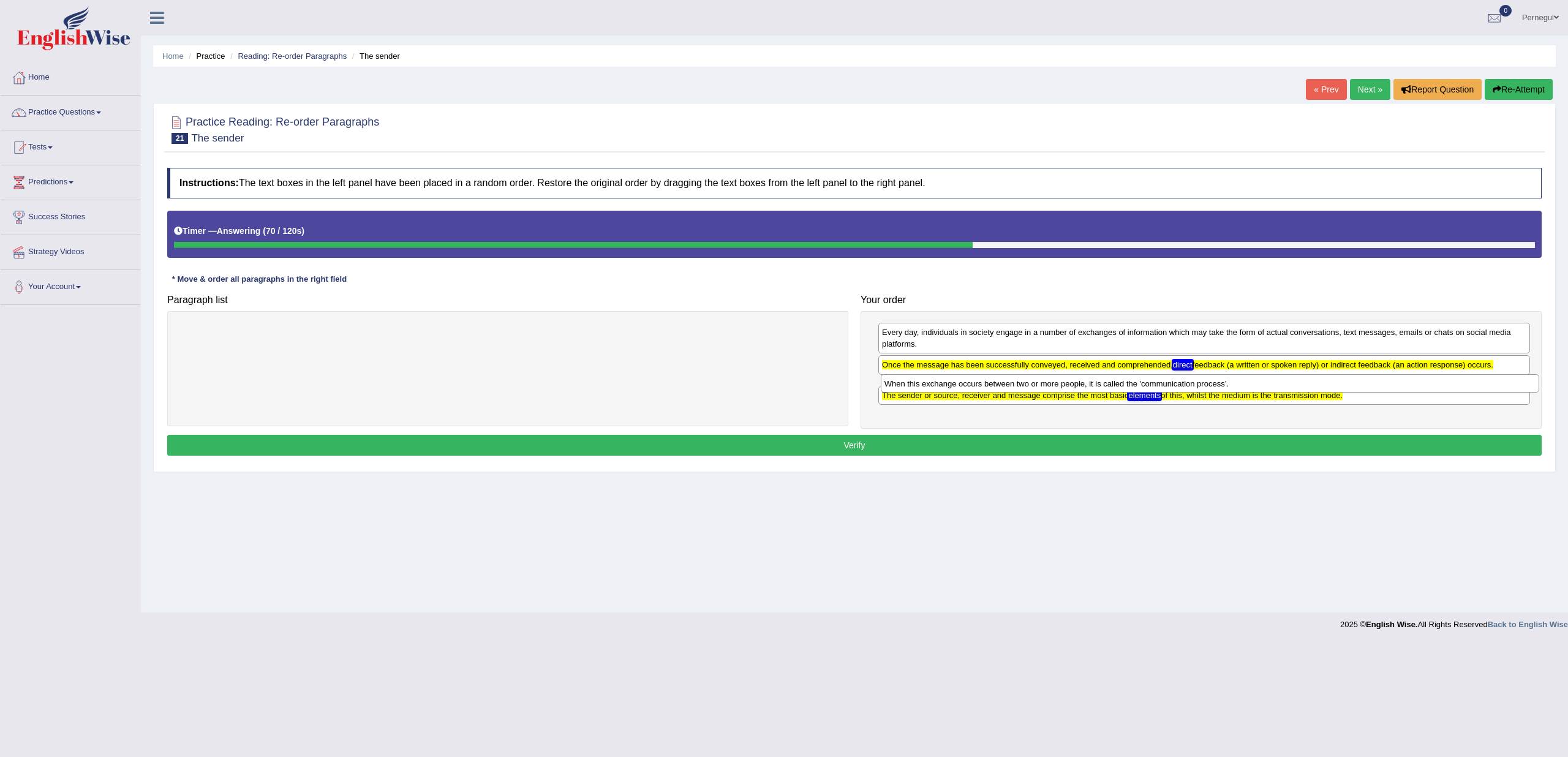
drag, startPoint x: 308, startPoint y: 330, endPoint x: 1009, endPoint y: 382, distance: 702.9
click at [1009, 382] on div "When this exchange occurs between two or more people, it is called the 'communi…" at bounding box center [1210, 384] width 659 height 19
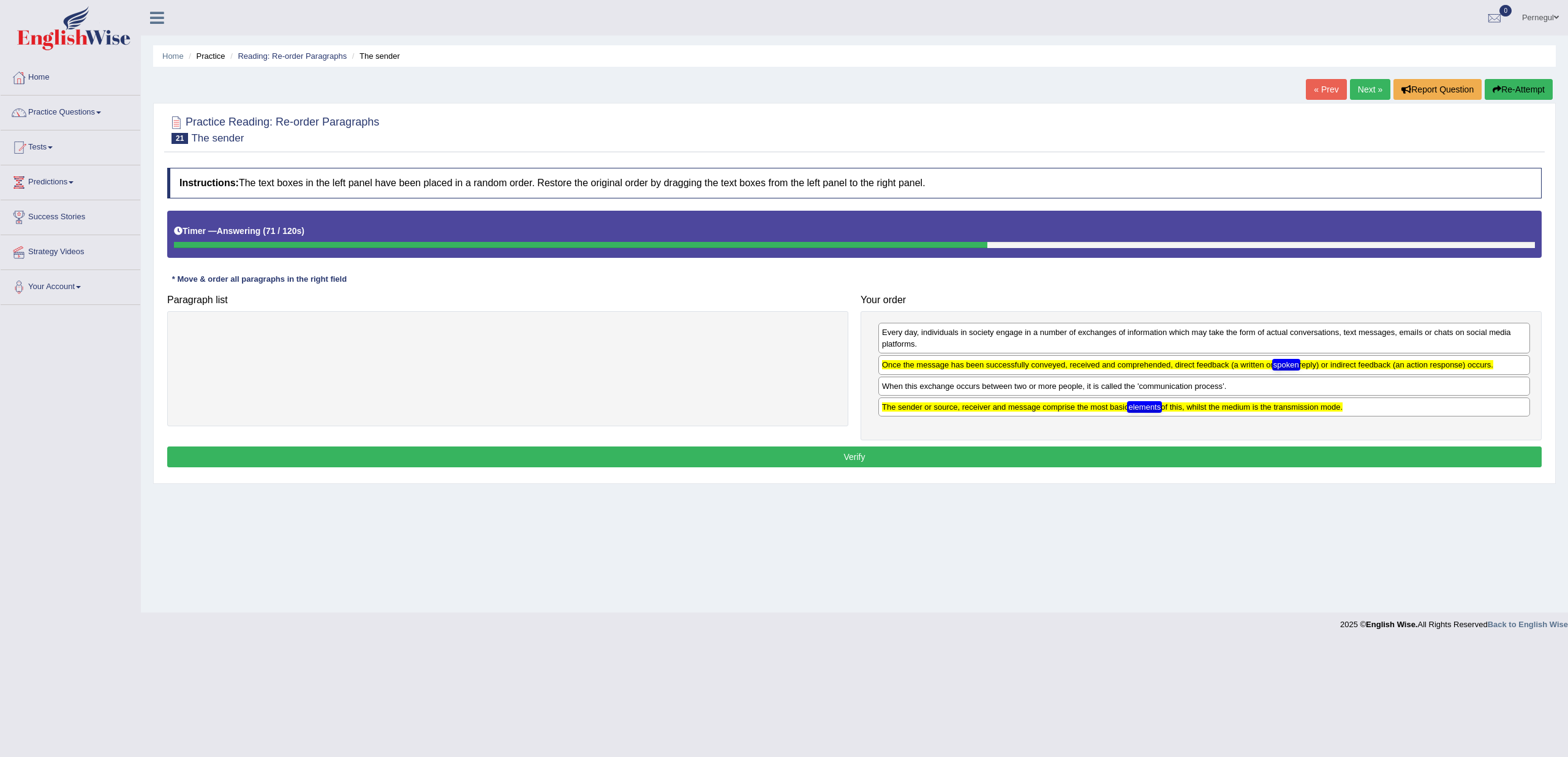
click at [925, 453] on button "Verify" at bounding box center [855, 457] width 1375 height 21
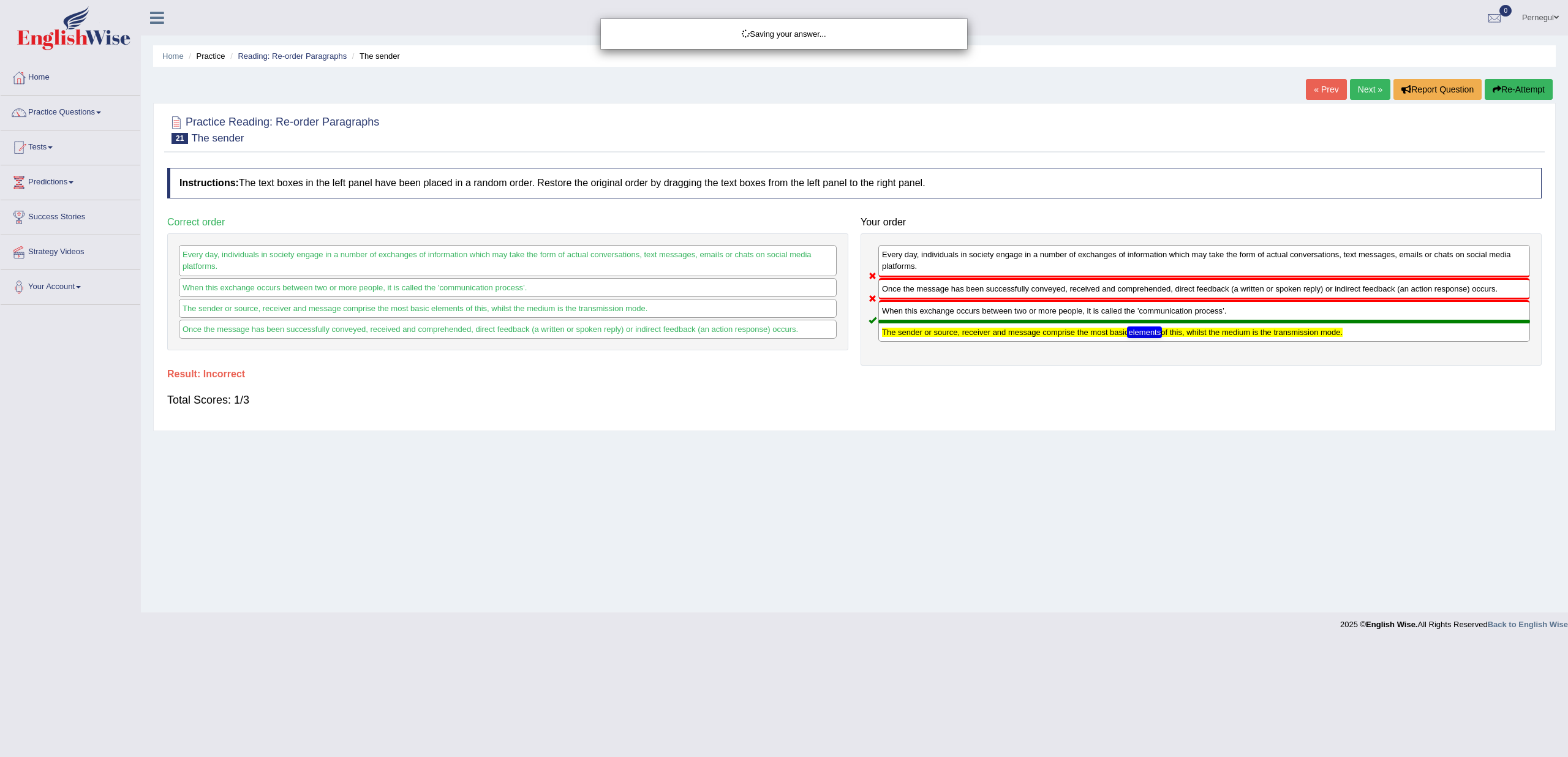
click at [1360, 89] on div "Saving your answer..." at bounding box center [784, 378] width 1568 height 757
click at [1372, 86] on link "Next »" at bounding box center [1370, 89] width 40 height 21
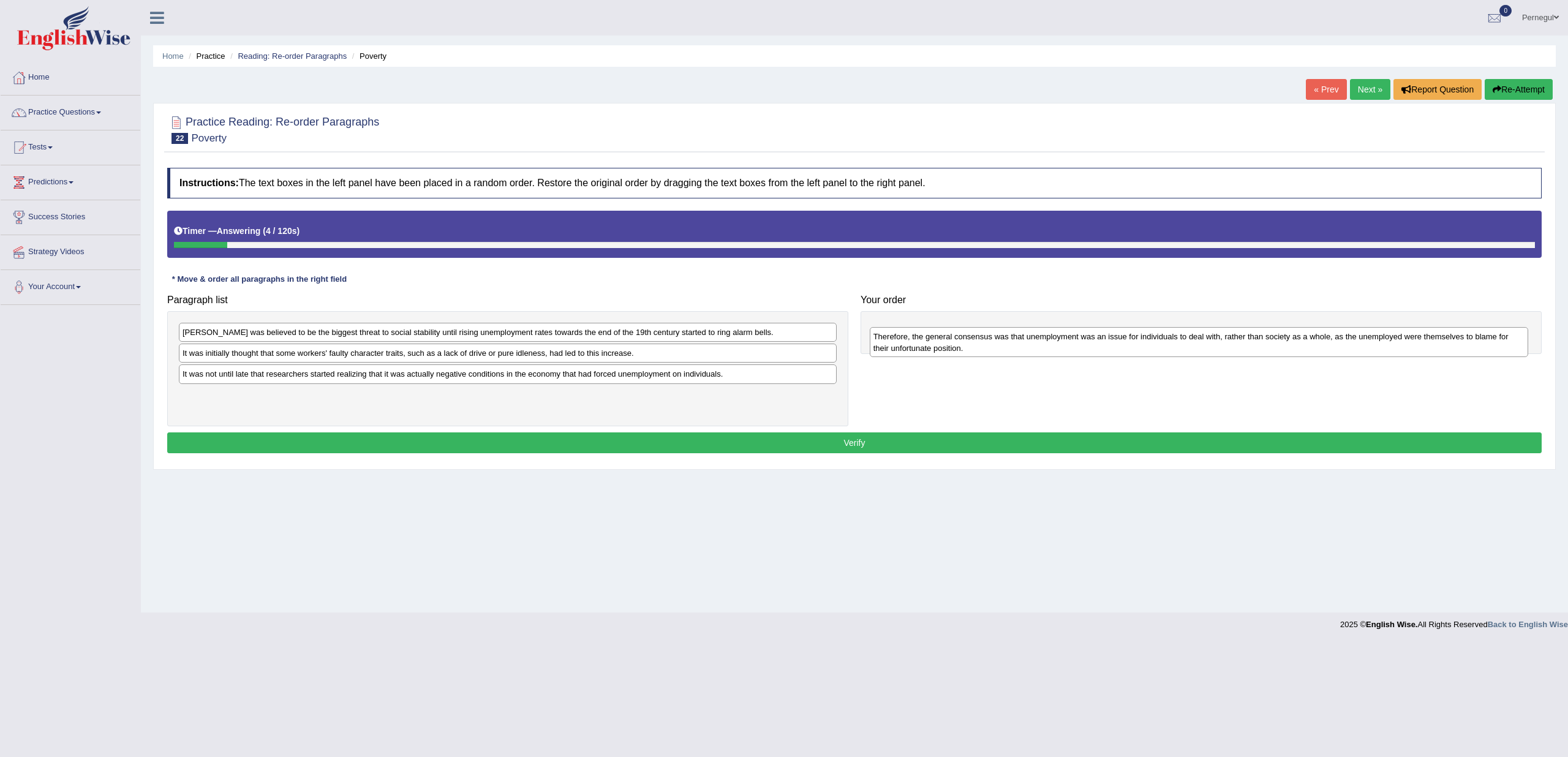
drag, startPoint x: 342, startPoint y: 381, endPoint x: 1032, endPoint y: 344, distance: 691.0
click at [1032, 344] on div "Therefore, the general consensus was that unemployment was an issue for individ…" at bounding box center [1199, 342] width 659 height 30
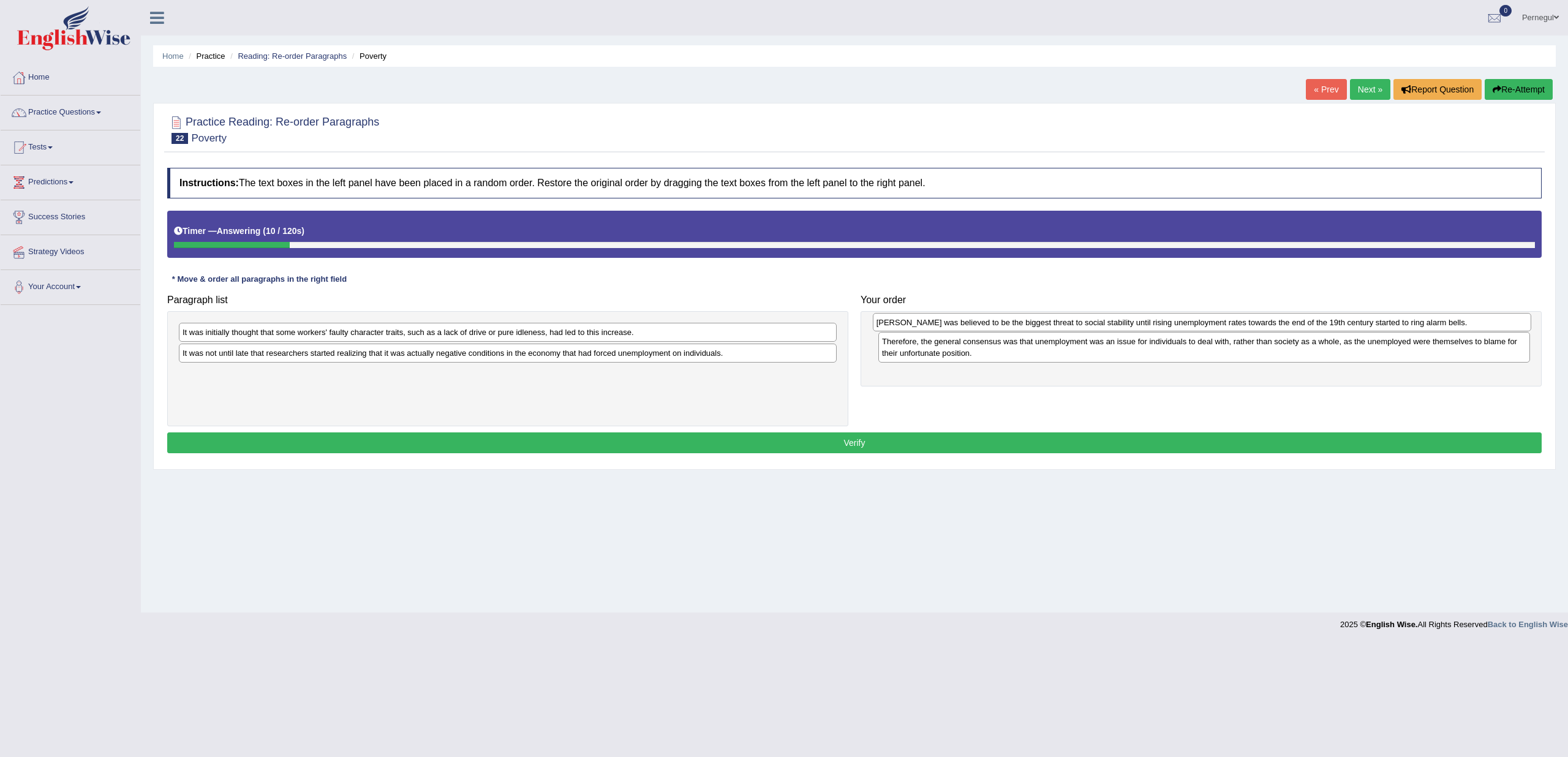
drag, startPoint x: 244, startPoint y: 335, endPoint x: 939, endPoint y: 325, distance: 695.1
click at [939, 325] on div "Poverty was believed to be the biggest threat to social stability until rising …" at bounding box center [1202, 322] width 659 height 19
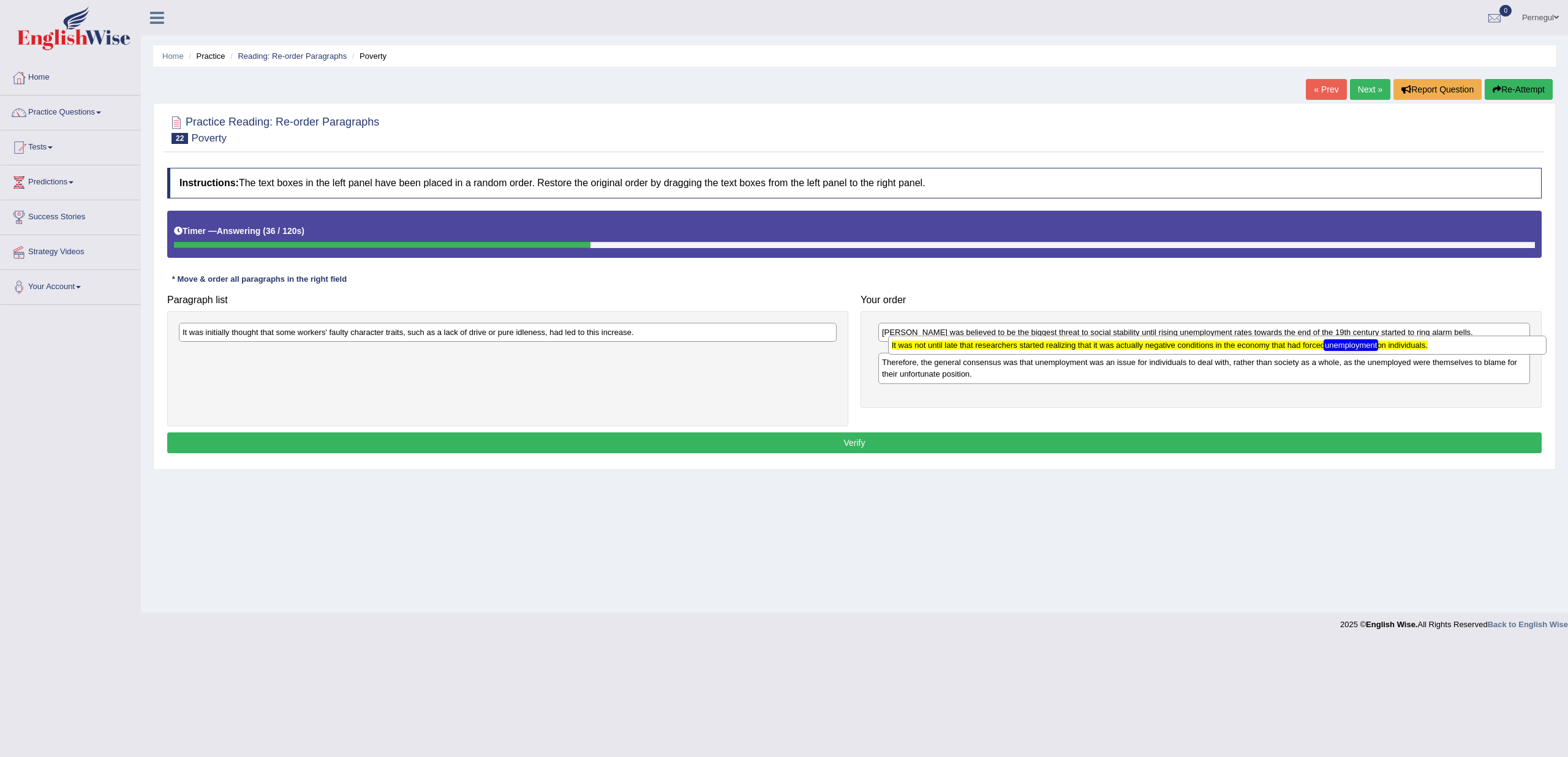
drag, startPoint x: 457, startPoint y: 353, endPoint x: 1164, endPoint y: 346, distance: 707.0
click at [1164, 346] on texthelphighlightspan "It was not until late that researchers started realizing that it was actually n…" at bounding box center [1160, 345] width 536 height 9
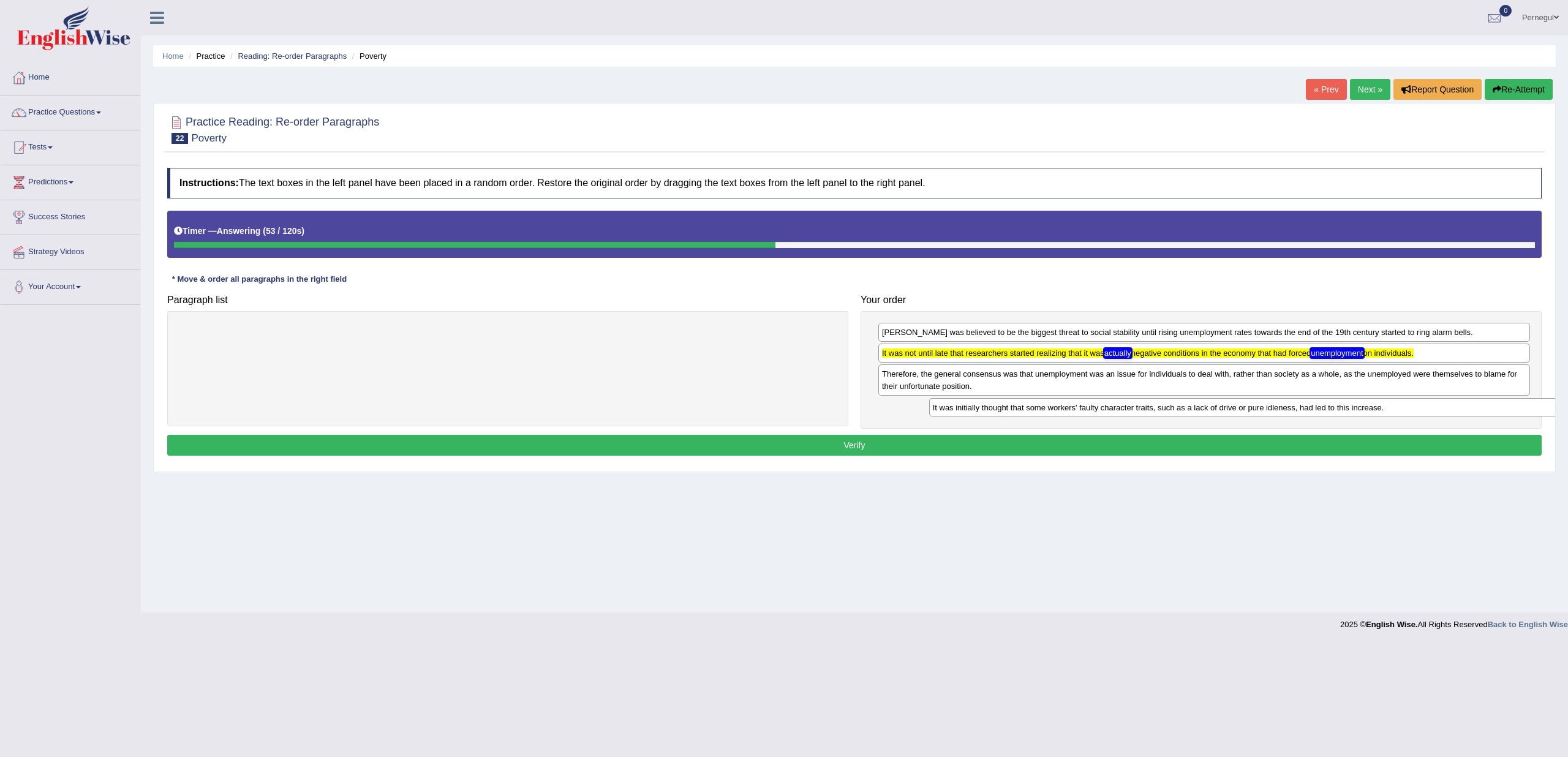
drag, startPoint x: 345, startPoint y: 333, endPoint x: 1074, endPoint y: 439, distance: 736.7
click at [1095, 409] on div "It was initially thought that some workers' faulty character traits, such as a …" at bounding box center [1258, 407] width 659 height 19
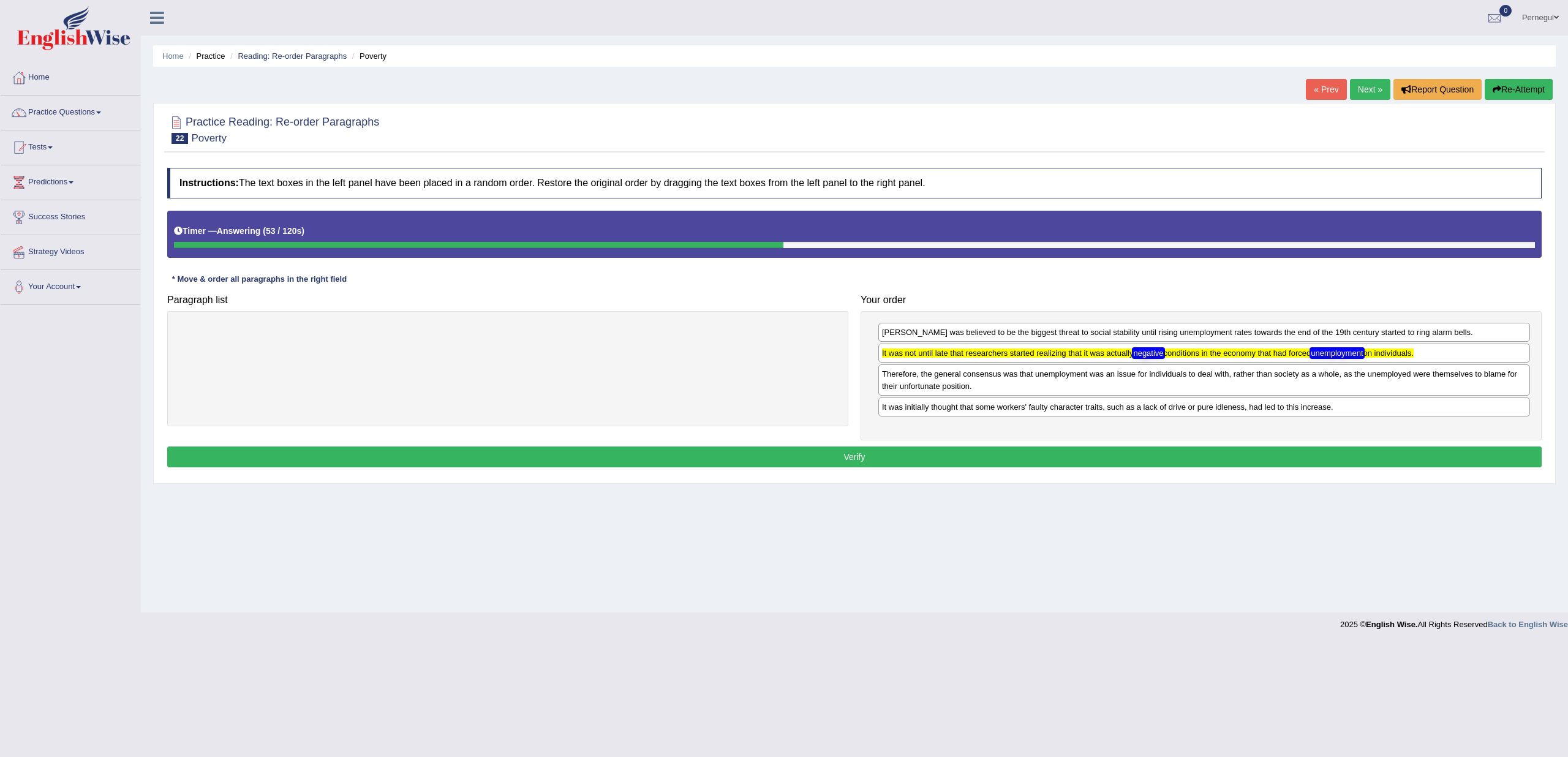
click at [1032, 458] on button "Verify" at bounding box center [855, 457] width 1375 height 21
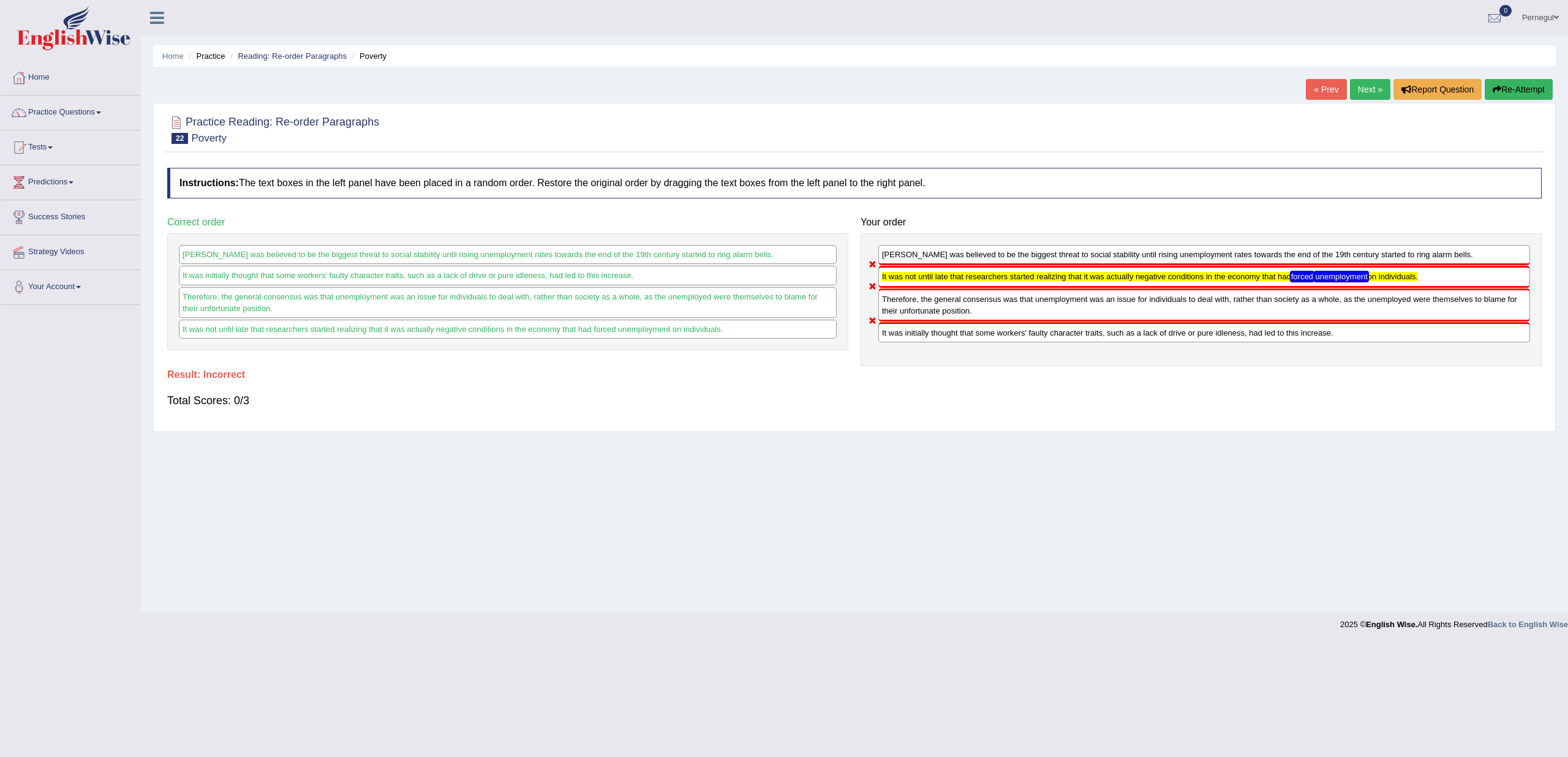
click at [1368, 90] on link "Next »" at bounding box center [1370, 89] width 40 height 21
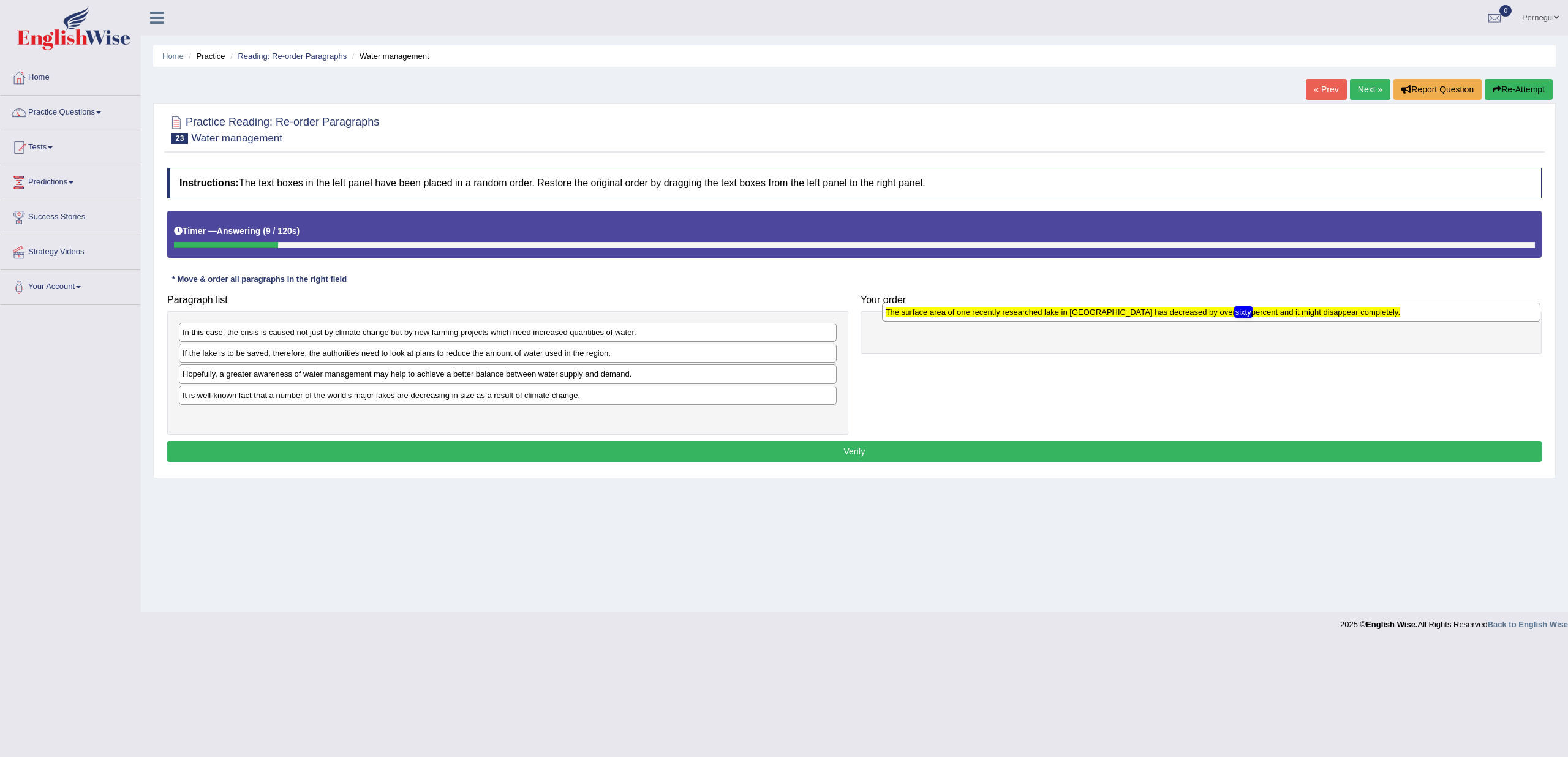
drag, startPoint x: 223, startPoint y: 398, endPoint x: 927, endPoint y: 317, distance: 708.6
click at [927, 317] on div "The surface area of one recently researched lake in Asia has decreased by over …" at bounding box center [1211, 312] width 659 height 19
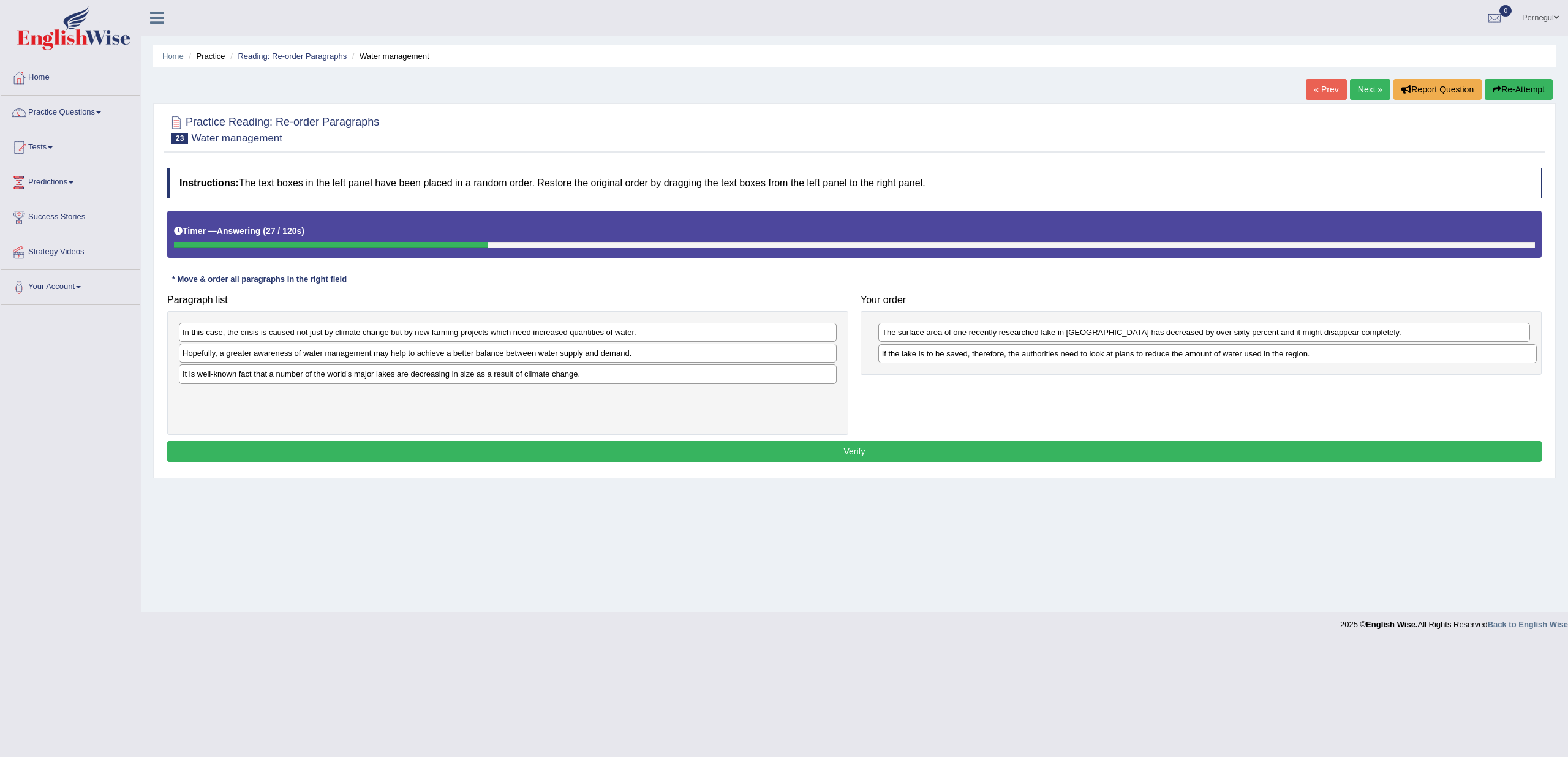
drag, startPoint x: 196, startPoint y: 353, endPoint x: 896, endPoint y: 355, distance: 700.0
click at [896, 355] on div "If the lake is to be saved, therefore, the authorities need to look at plans to…" at bounding box center [1207, 353] width 659 height 19
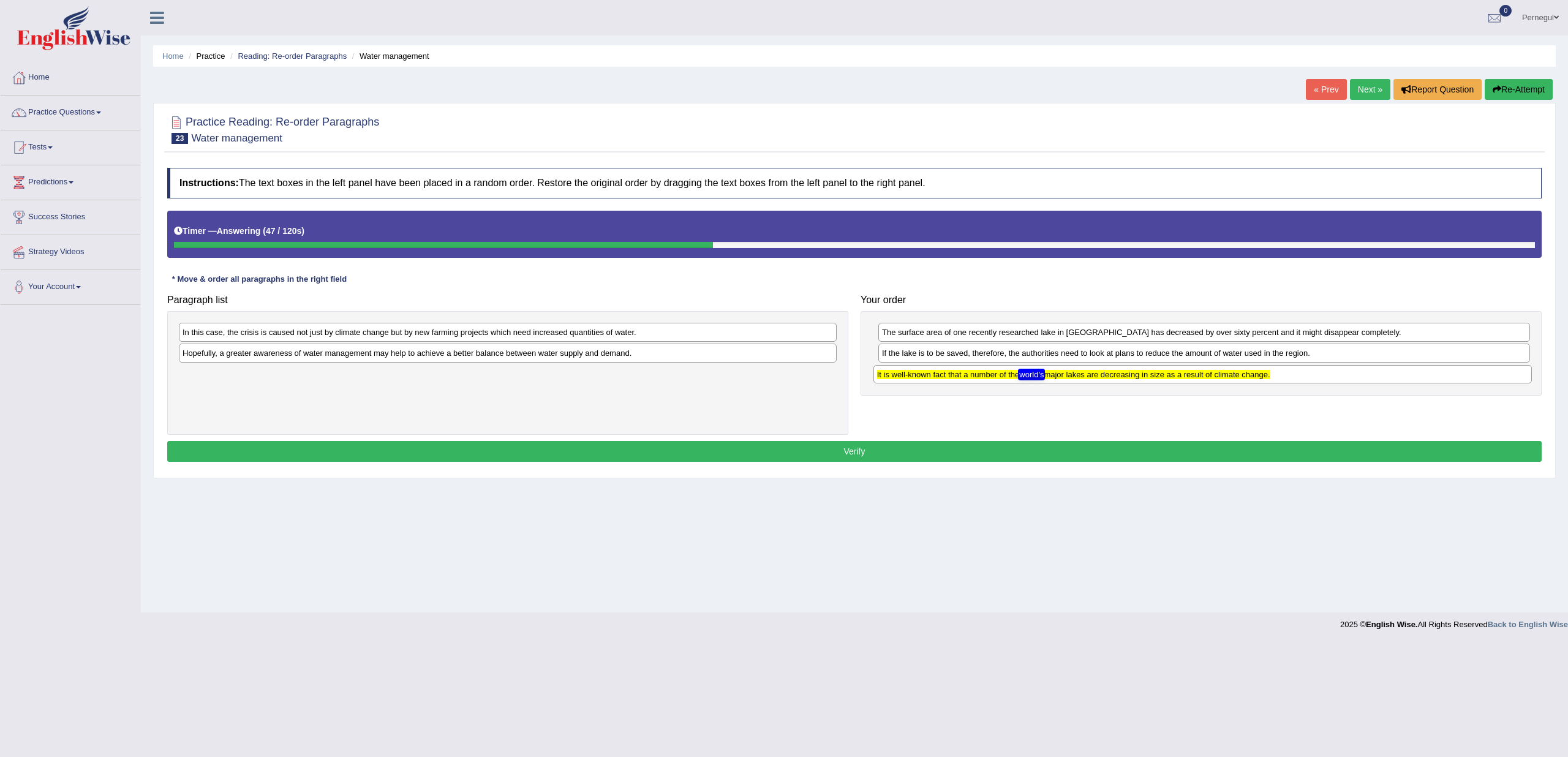
drag, startPoint x: 235, startPoint y: 376, endPoint x: 930, endPoint y: 377, distance: 695.0
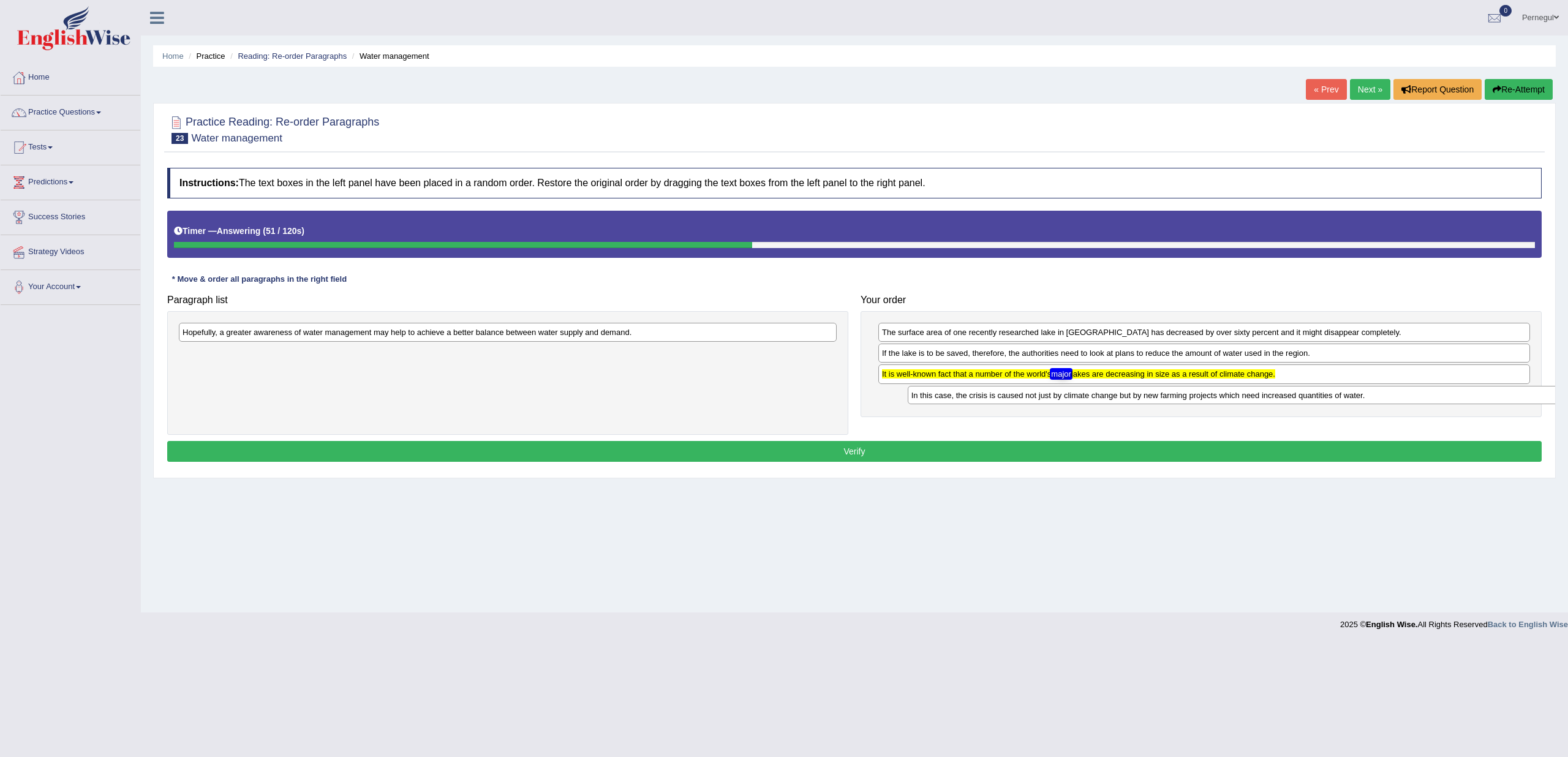
drag, startPoint x: 241, startPoint y: 333, endPoint x: 960, endPoint y: 396, distance: 721.8
click at [960, 396] on div "In this case, the crisis is caused not just by climate change but by new farmin…" at bounding box center [1237, 395] width 659 height 19
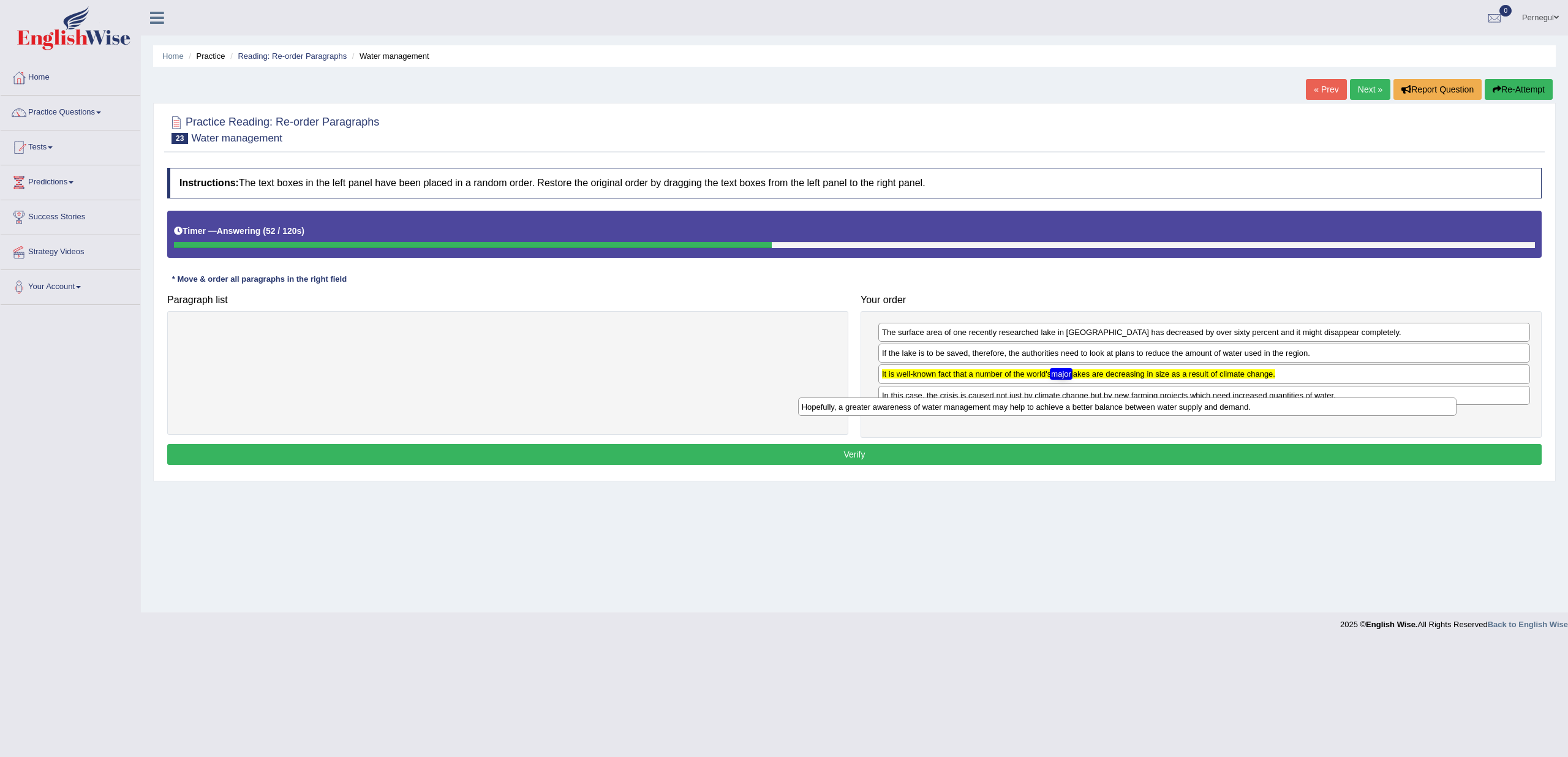
drag, startPoint x: 645, startPoint y: 333, endPoint x: 1268, endPoint y: 407, distance: 627.4
click at [1268, 407] on div "Hopefully, a greater awareness of water management may help to achieve a better…" at bounding box center [1127, 407] width 659 height 19
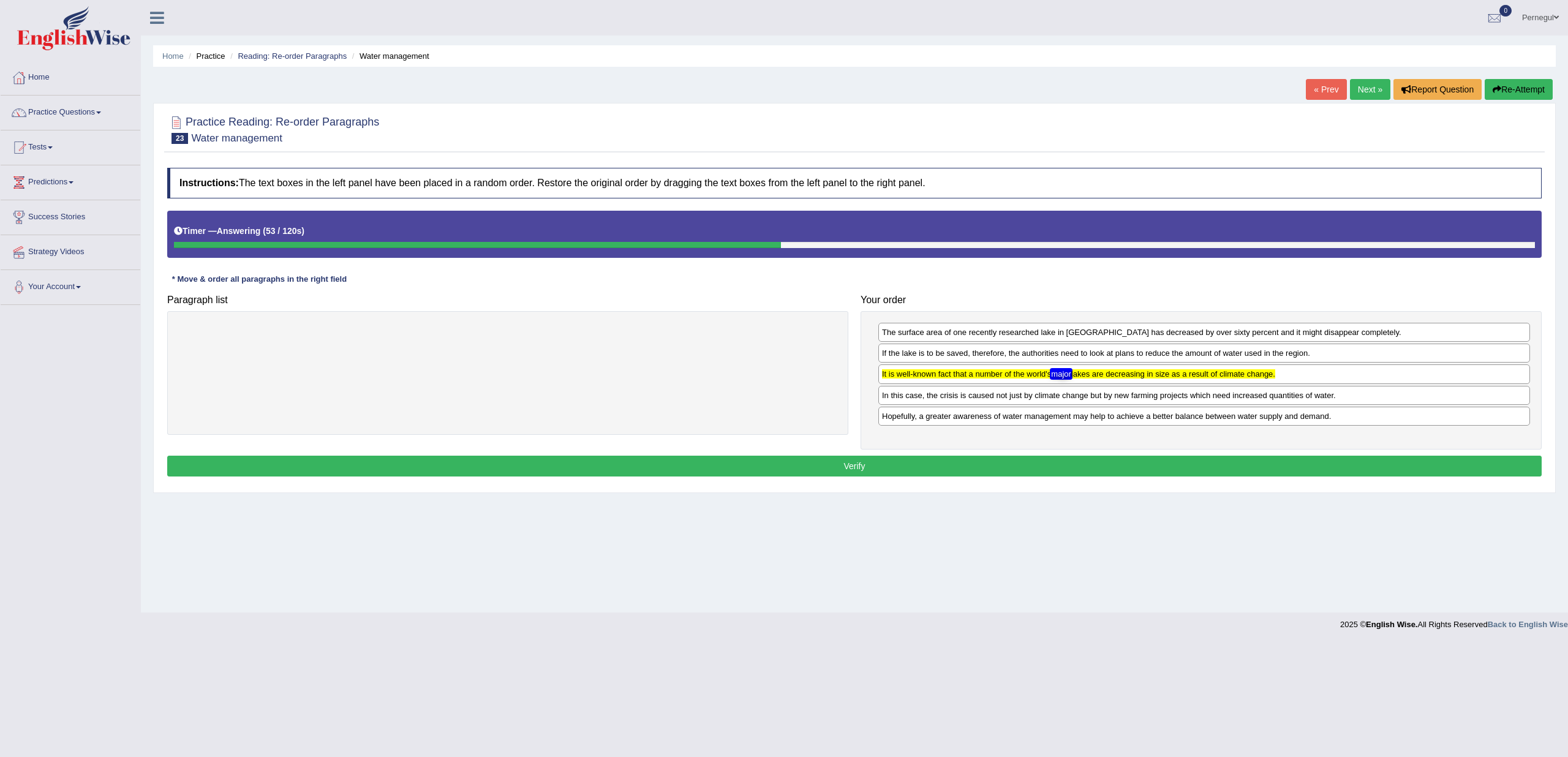
click at [1007, 459] on button "Verify" at bounding box center [855, 466] width 1375 height 21
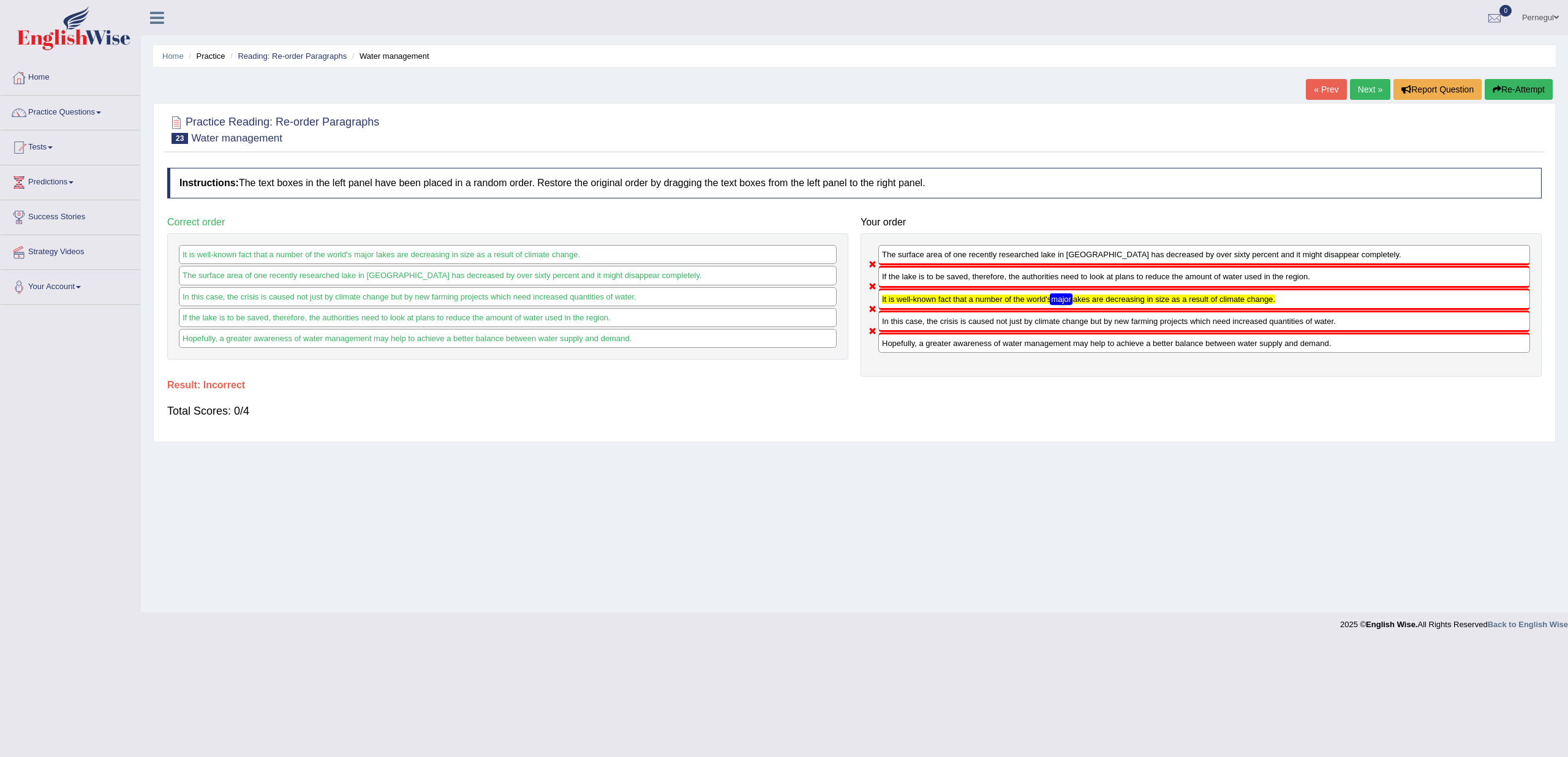
click at [1372, 84] on link "Next »" at bounding box center [1370, 89] width 40 height 21
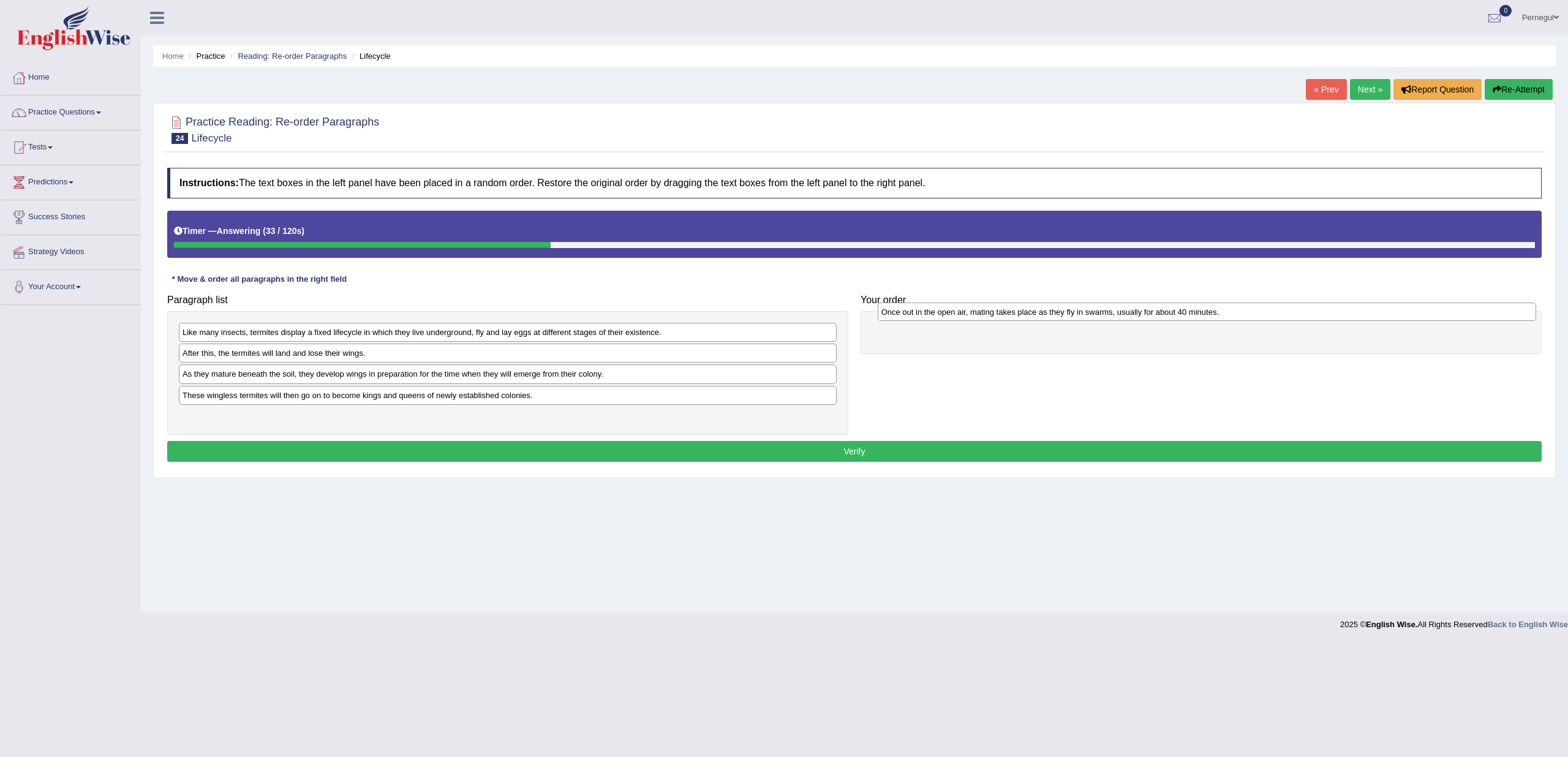
drag, startPoint x: 369, startPoint y: 374, endPoint x: 1069, endPoint y: 313, distance: 702.7
click at [1069, 313] on div "Once out in the open air, mating takes place as they fly in swarms, usually for…" at bounding box center [1207, 312] width 659 height 19
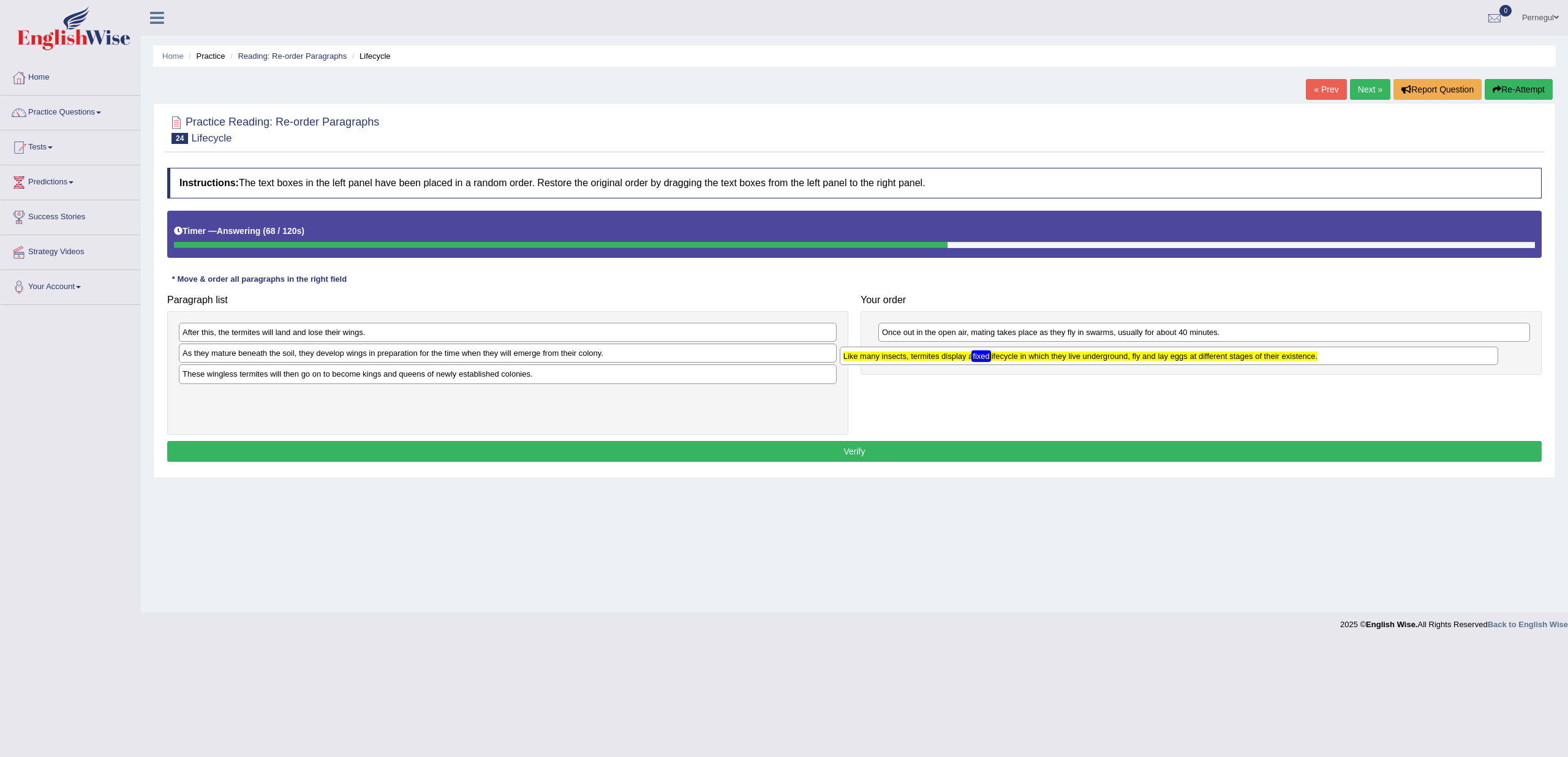
drag, startPoint x: 205, startPoint y: 340, endPoint x: 866, endPoint y: 364, distance: 661.4
click at [866, 364] on div "Paragraph list Like many insects, termites display a fixed lifecycle in which t…" at bounding box center [855, 362] width 1387 height 147
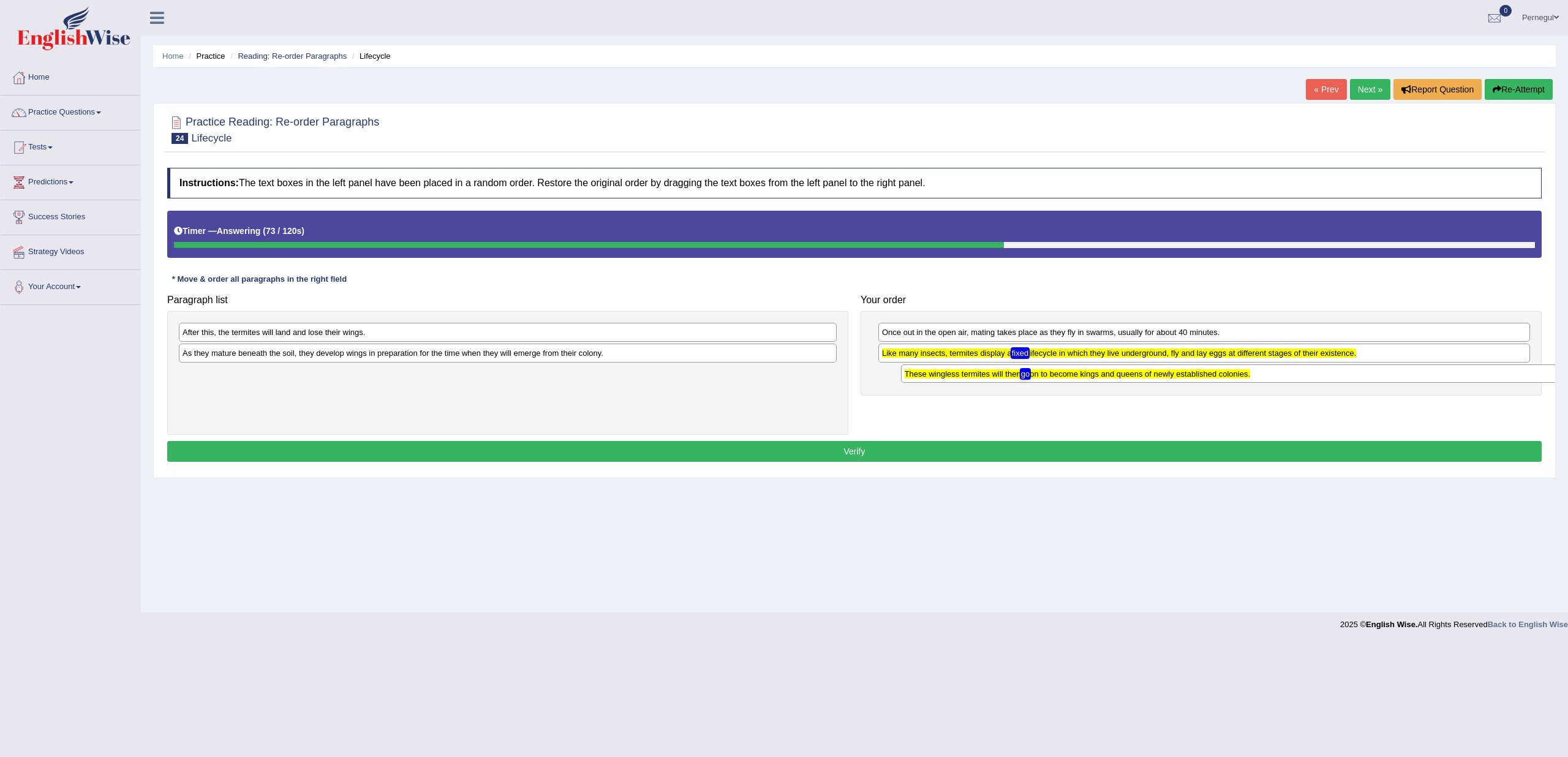
drag, startPoint x: 209, startPoint y: 378, endPoint x: 930, endPoint y: 379, distance: 721.0
click at [930, 379] on div "These wingless termites will then go on to become kings and queens of newly est…" at bounding box center [1230, 374] width 659 height 19
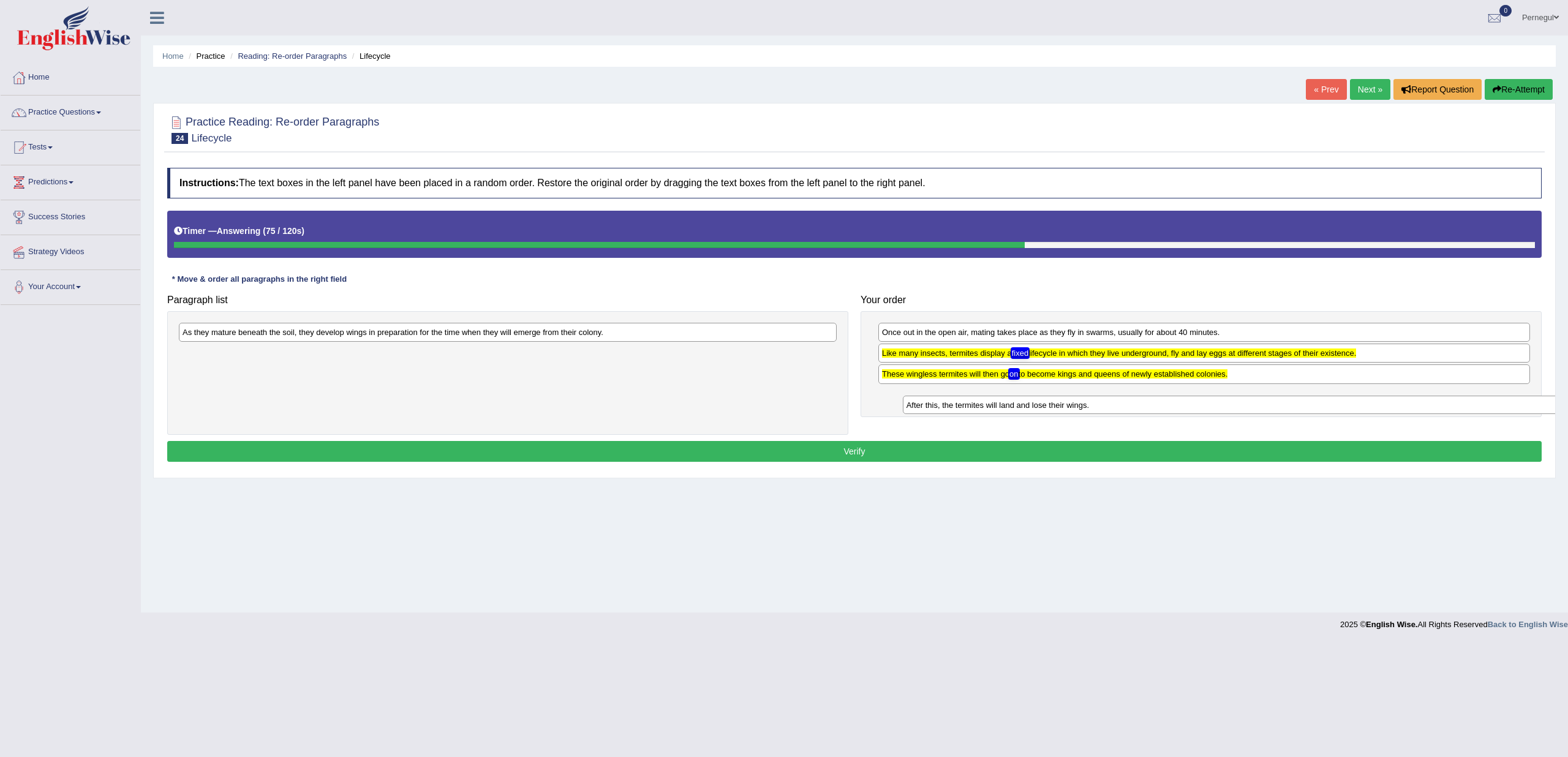
drag, startPoint x: 404, startPoint y: 333, endPoint x: 1123, endPoint y: 406, distance: 722.7
click at [1126, 406] on div "After this, the termites will land and lose their wings." at bounding box center [1232, 405] width 659 height 19
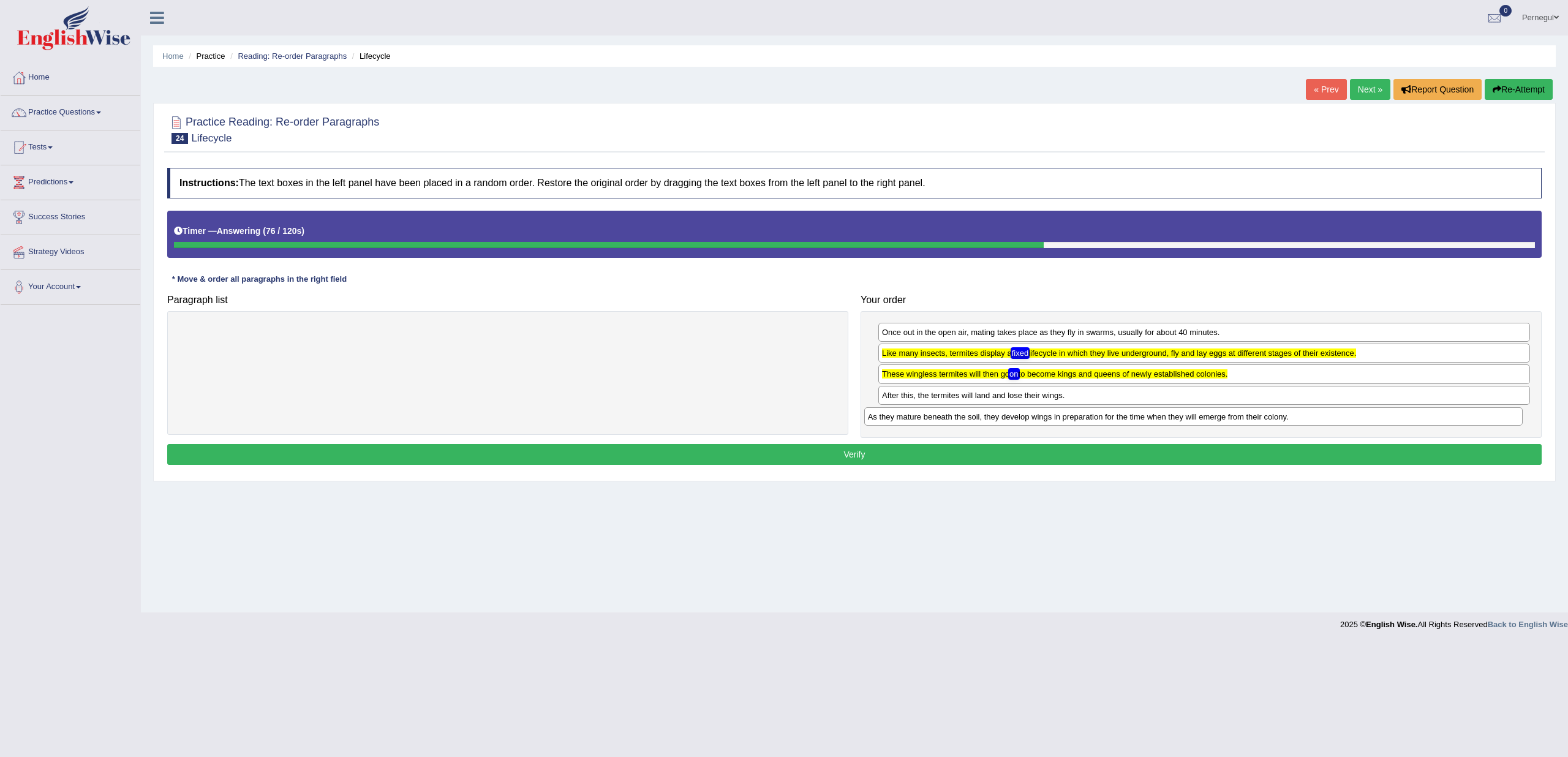
drag, startPoint x: 719, startPoint y: 329, endPoint x: 1404, endPoint y: 414, distance: 690.3
click at [1404, 414] on div "As they mature beneath the soil, they develop wings in preparation for the time…" at bounding box center [1194, 417] width 659 height 19
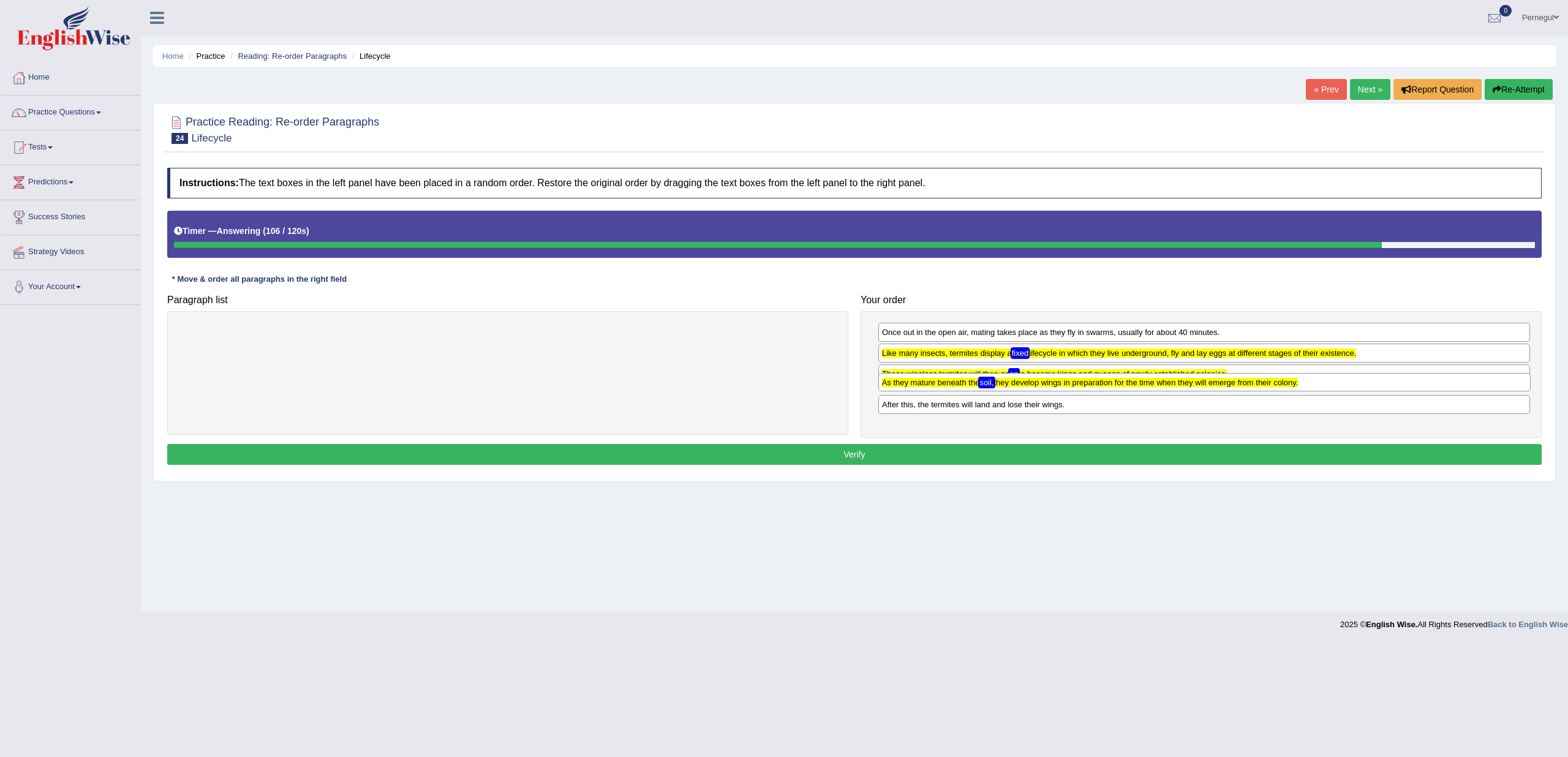
drag, startPoint x: 1049, startPoint y: 420, endPoint x: 1049, endPoint y: 388, distance: 32.0
click at [1049, 388] on div "As they mature beneath the soil, they develop wings in preparation for the time…" at bounding box center [1204, 383] width 652 height 19
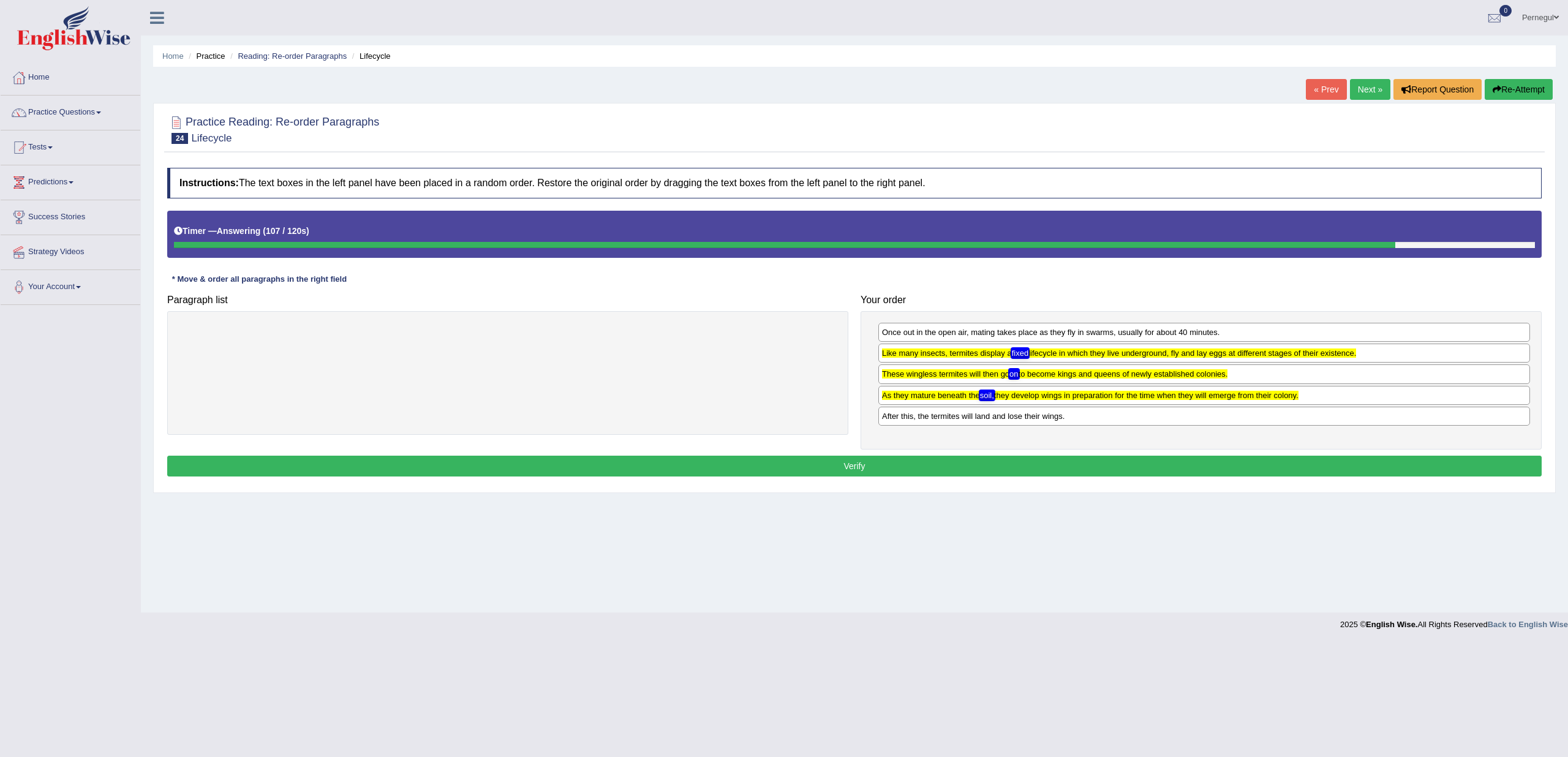
click at [949, 459] on button "Verify" at bounding box center [855, 466] width 1375 height 21
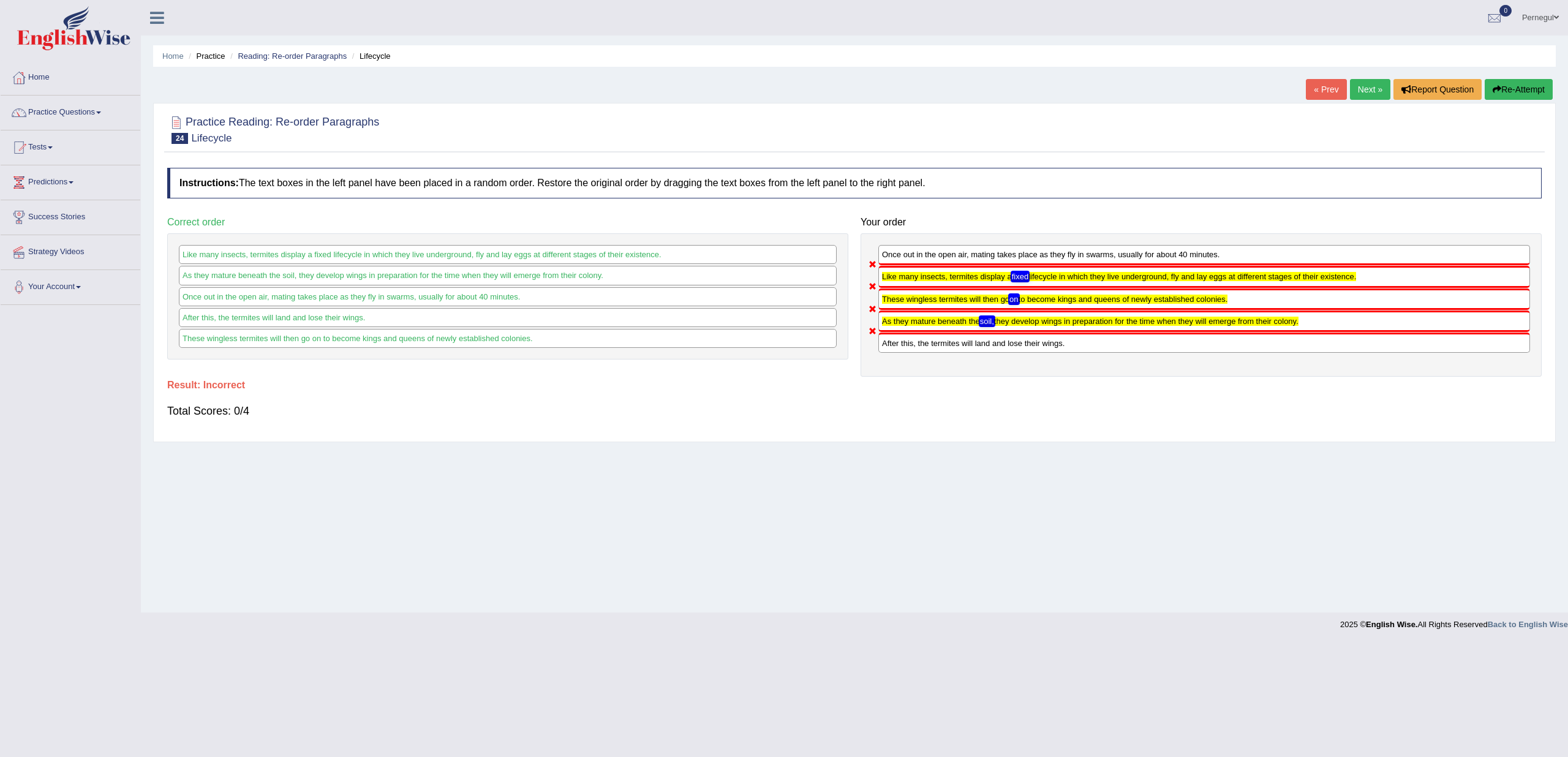
click at [1373, 83] on link "Next »" at bounding box center [1370, 89] width 40 height 21
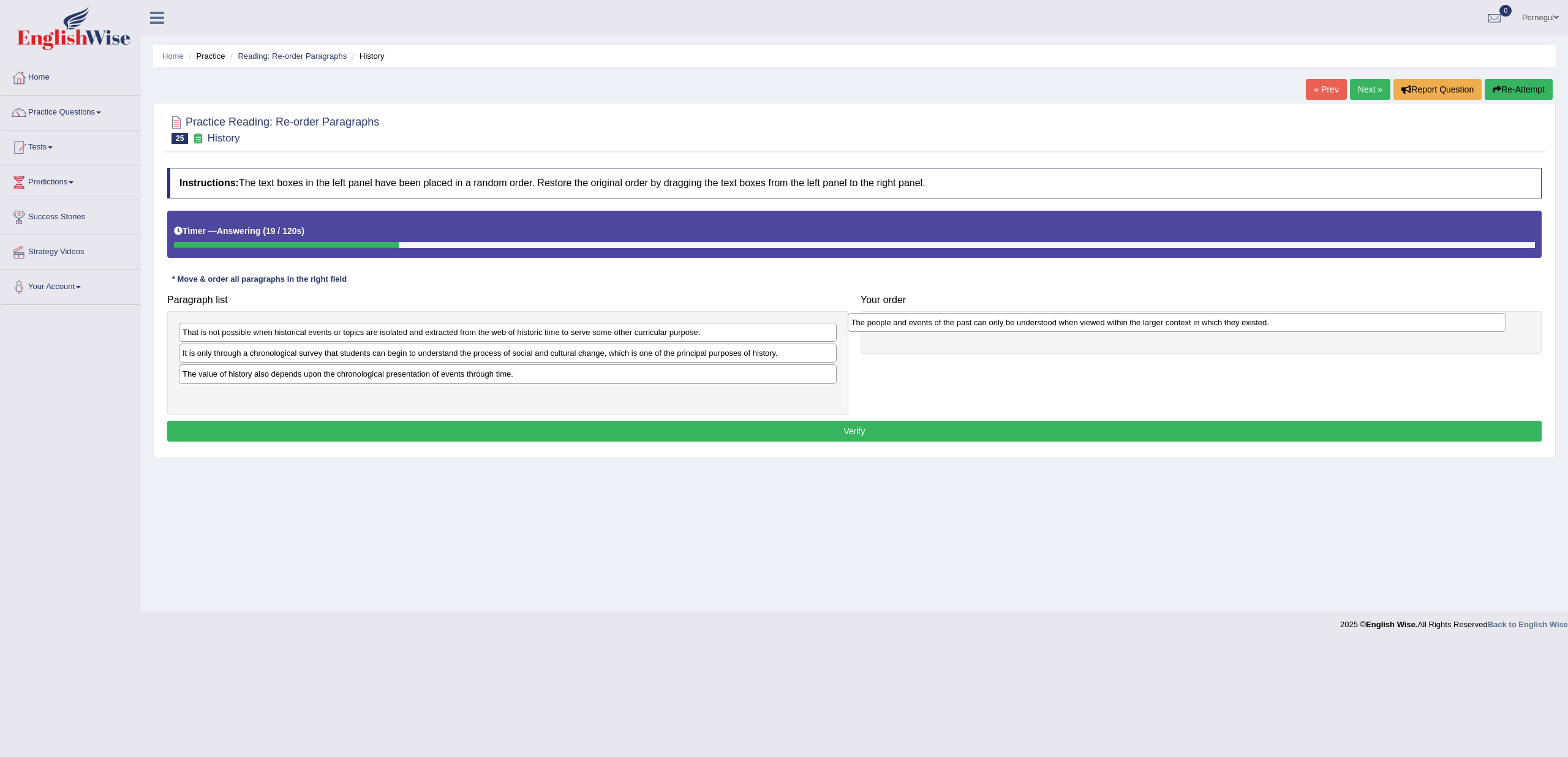
drag, startPoint x: 205, startPoint y: 353, endPoint x: 879, endPoint y: 326, distance: 674.5
click at [879, 326] on div "The people and events of the past can only be understood when viewed within the…" at bounding box center [1177, 322] width 659 height 19
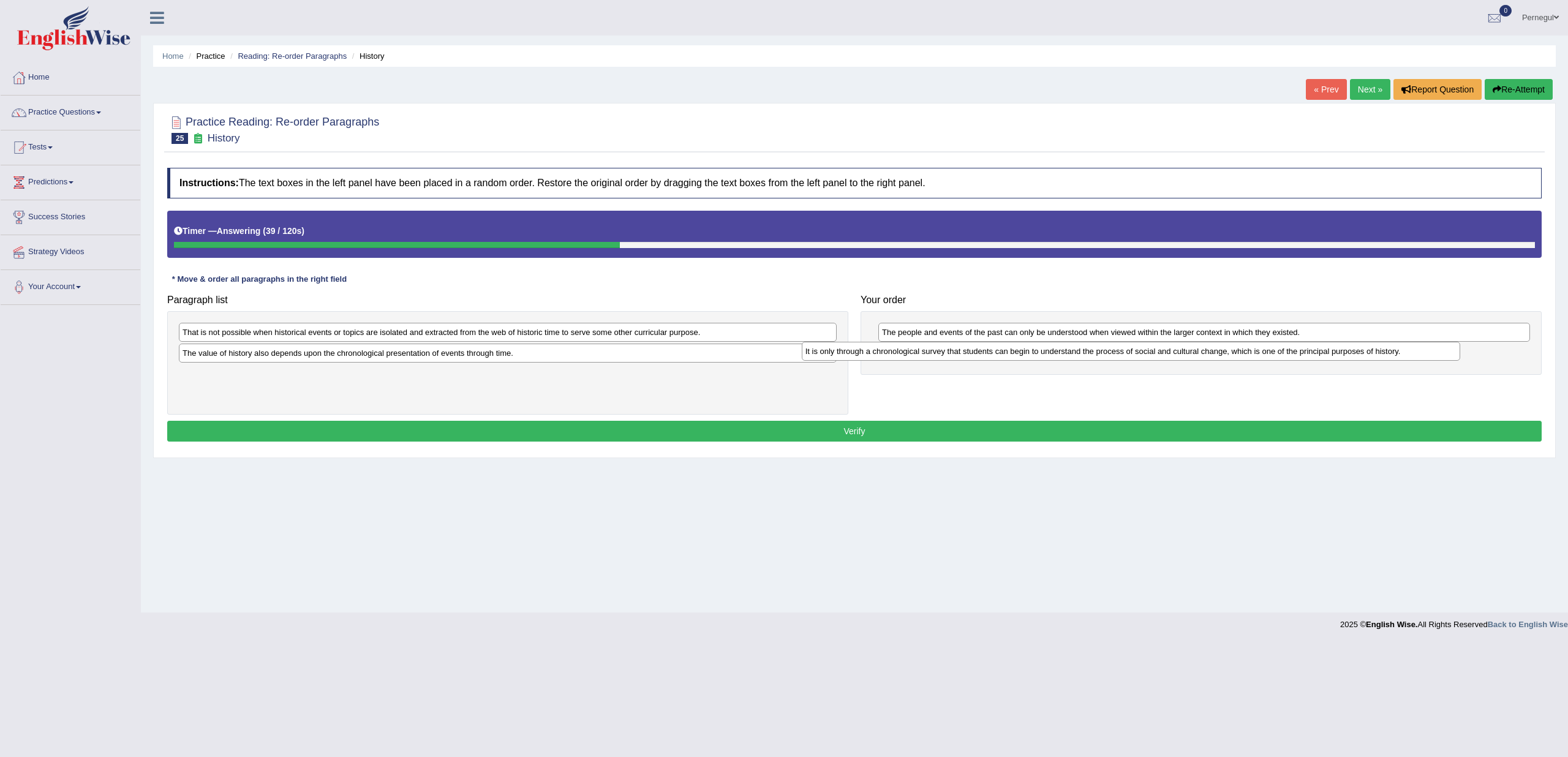
drag, startPoint x: 482, startPoint y: 358, endPoint x: 1106, endPoint y: 356, distance: 624.0
click at [1106, 356] on div "It is only through a chronological survey that students can begin to understand…" at bounding box center [1131, 351] width 659 height 19
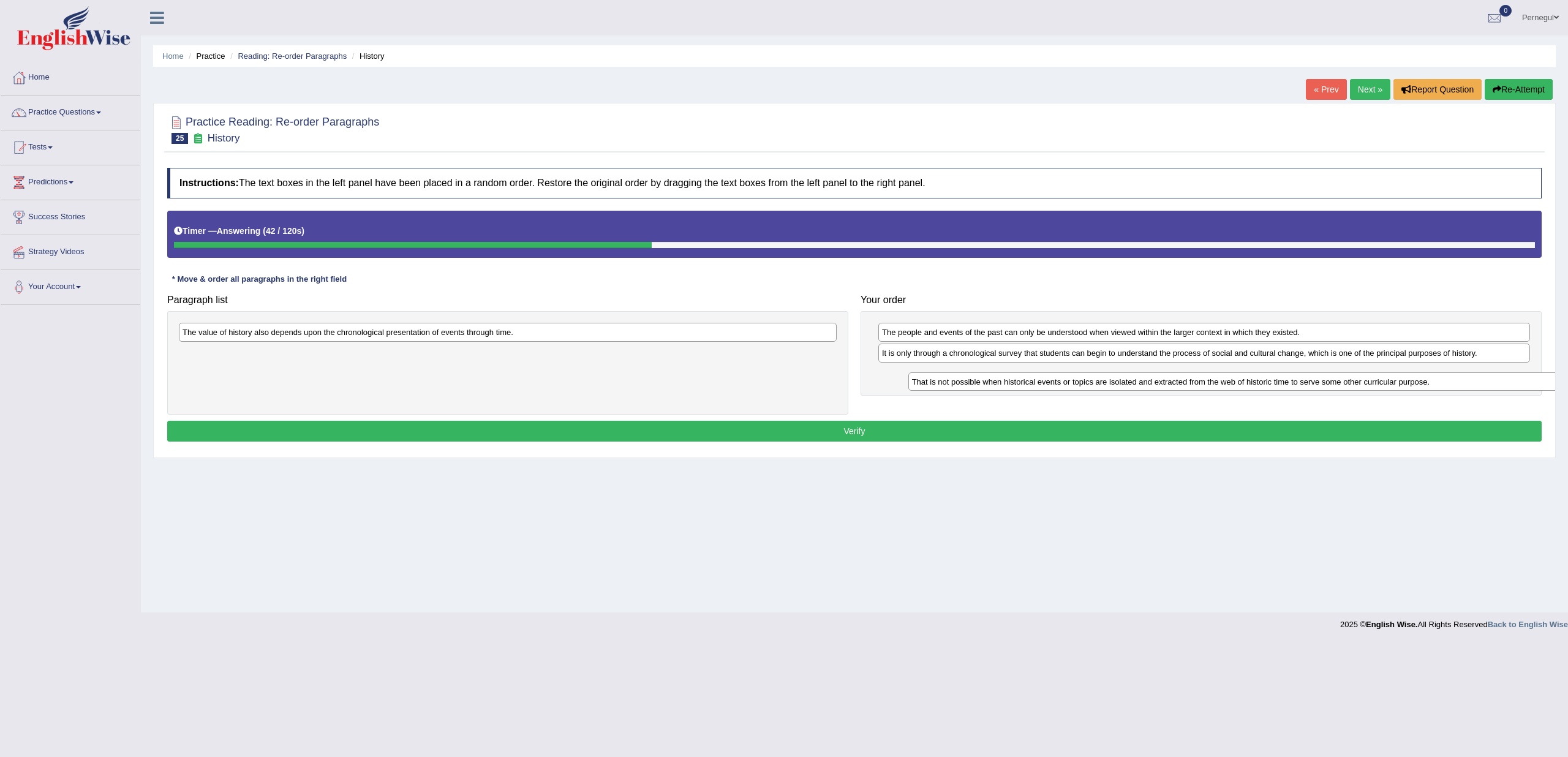
drag, startPoint x: 723, startPoint y: 343, endPoint x: 1383, endPoint y: 375, distance: 660.8
click at [1383, 375] on div "That is not possible when historical events or topics are isolated and extracte…" at bounding box center [1238, 382] width 659 height 19
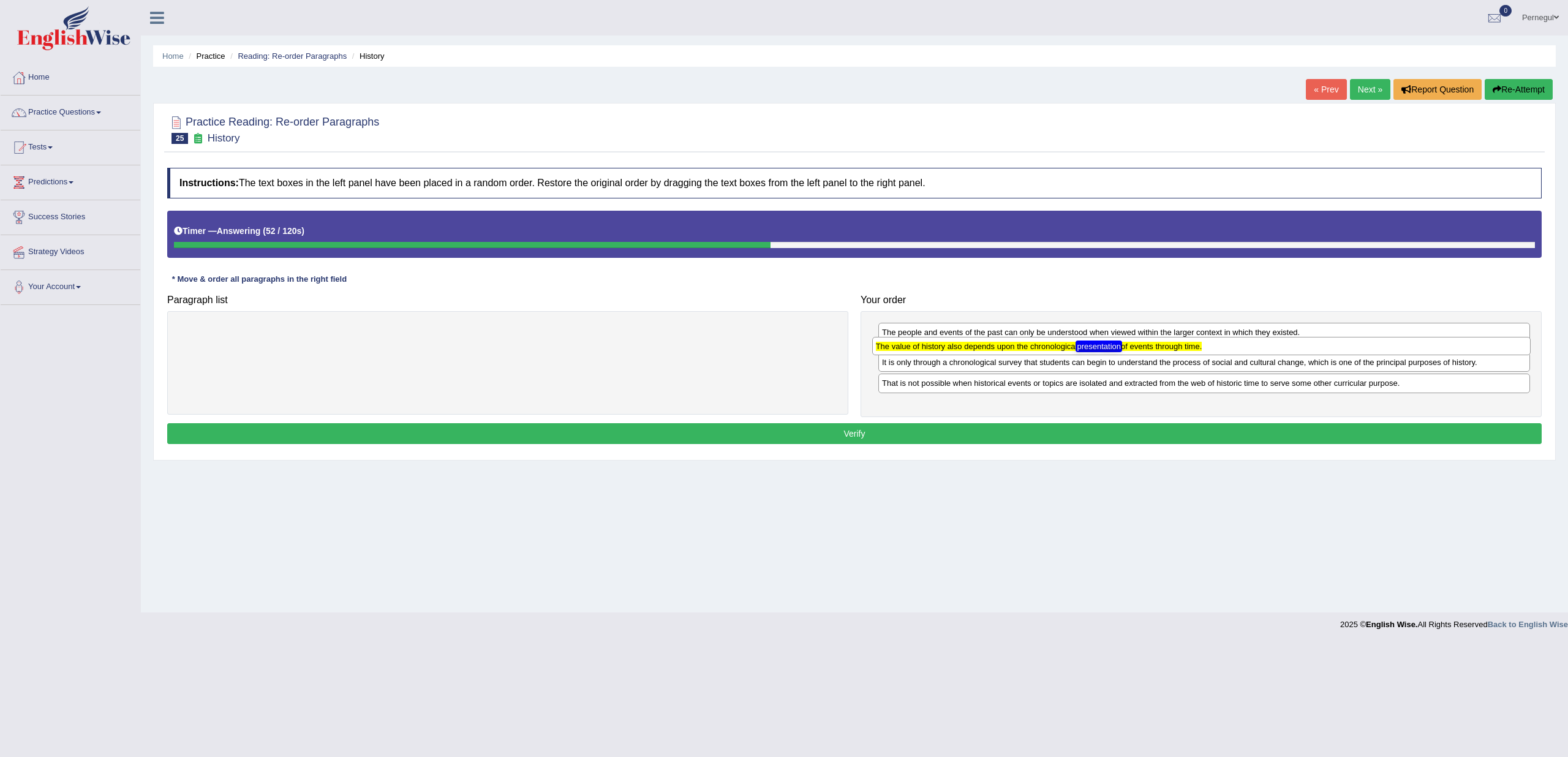
drag, startPoint x: 239, startPoint y: 336, endPoint x: 933, endPoint y: 350, distance: 694.1
click at [933, 350] on div "The value of history also depends upon the chronological presentation of events…" at bounding box center [1201, 346] width 659 height 19
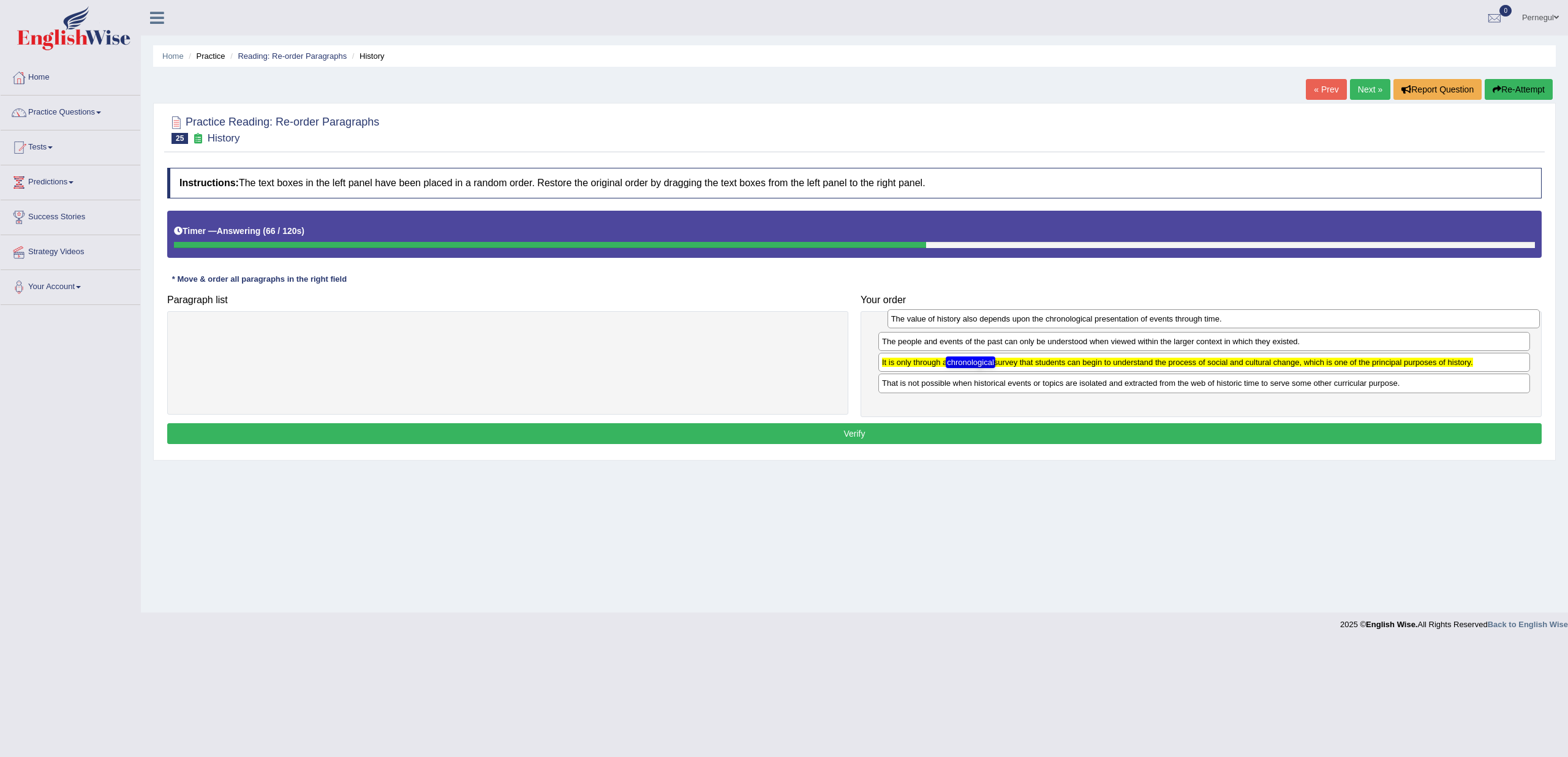
drag, startPoint x: 947, startPoint y: 356, endPoint x: 956, endPoint y: 322, distance: 35.2
click at [956, 322] on div "The value of history also depends upon the chronological presentation of events…" at bounding box center [1213, 318] width 652 height 19
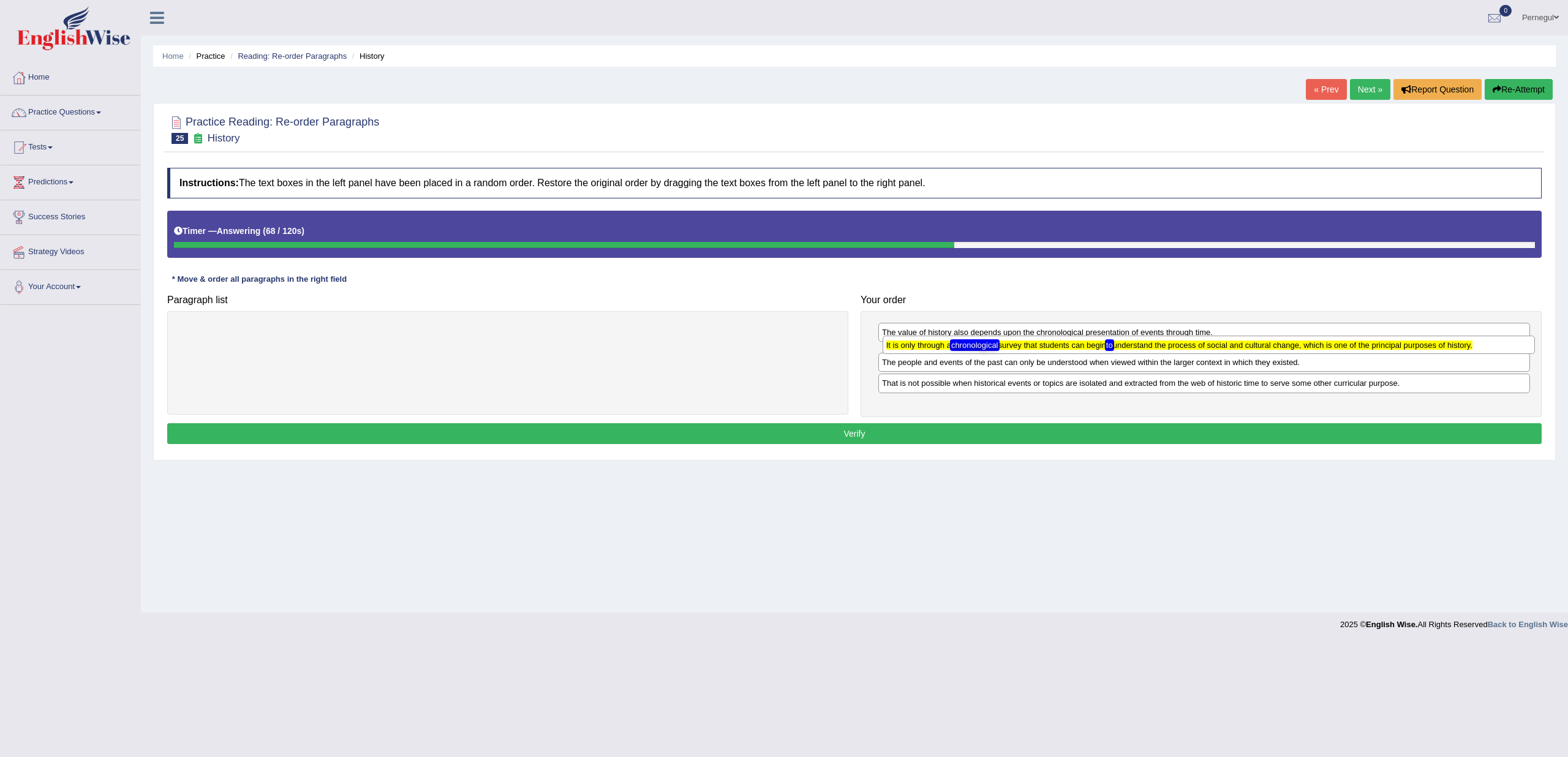
drag, startPoint x: 919, startPoint y: 374, endPoint x: 923, endPoint y: 346, distance: 28.3
click at [923, 346] on texthelphighlightspan "It is only through a chronological survey that students can begin to understand…" at bounding box center [1179, 345] width 587 height 9
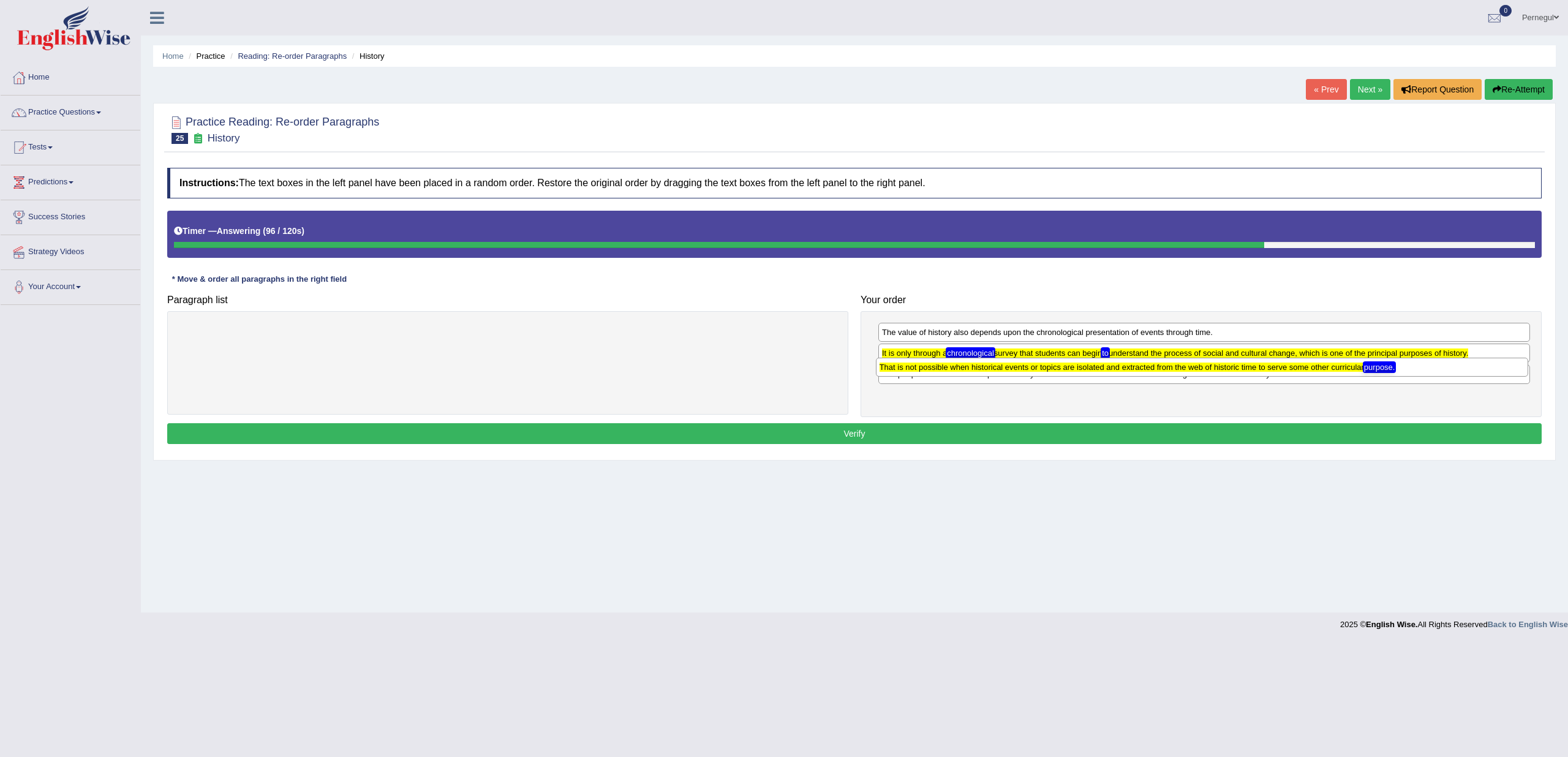
drag, startPoint x: 929, startPoint y: 401, endPoint x: 926, endPoint y: 374, distance: 27.2
click at [926, 374] on div "That is not possible when historical events or topics are isolated and extracte…" at bounding box center [1202, 367] width 652 height 19
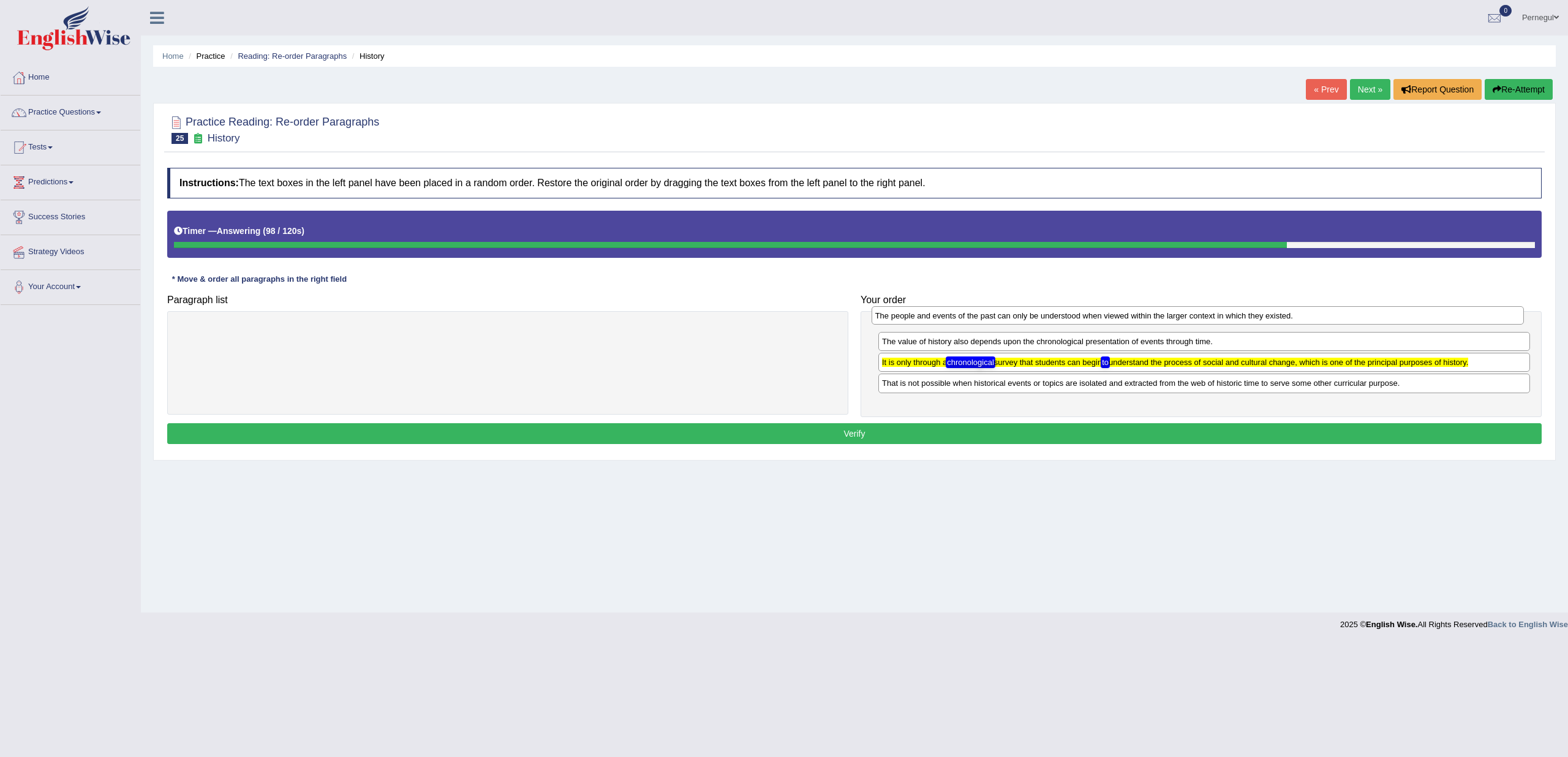
drag, startPoint x: 929, startPoint y: 374, endPoint x: 923, endPoint y: 318, distance: 56.3
click at [923, 318] on div "The people and events of the past can only be understood when viewed within the…" at bounding box center [1197, 315] width 652 height 19
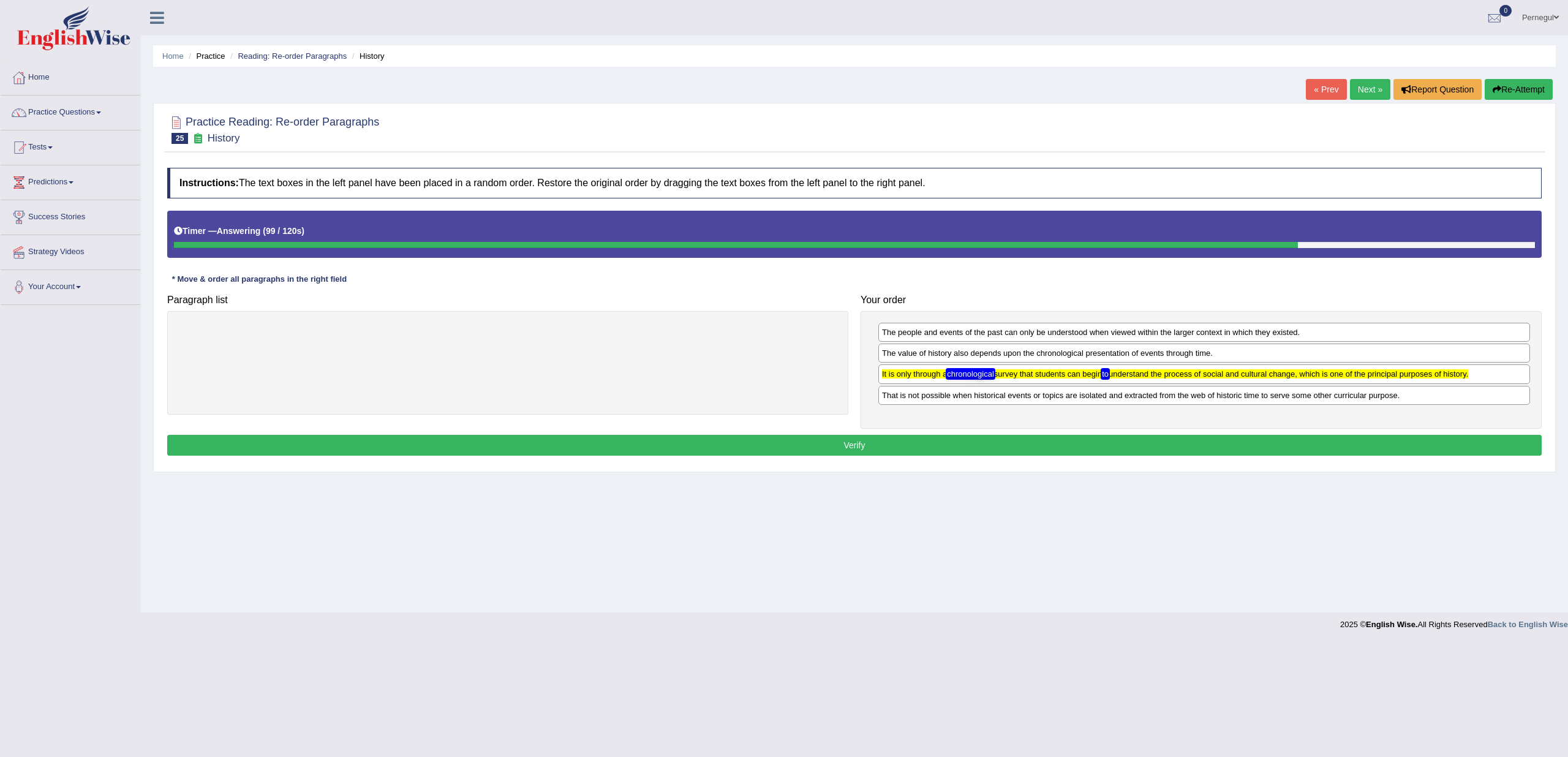
click at [921, 437] on button "Verify" at bounding box center [855, 445] width 1375 height 21
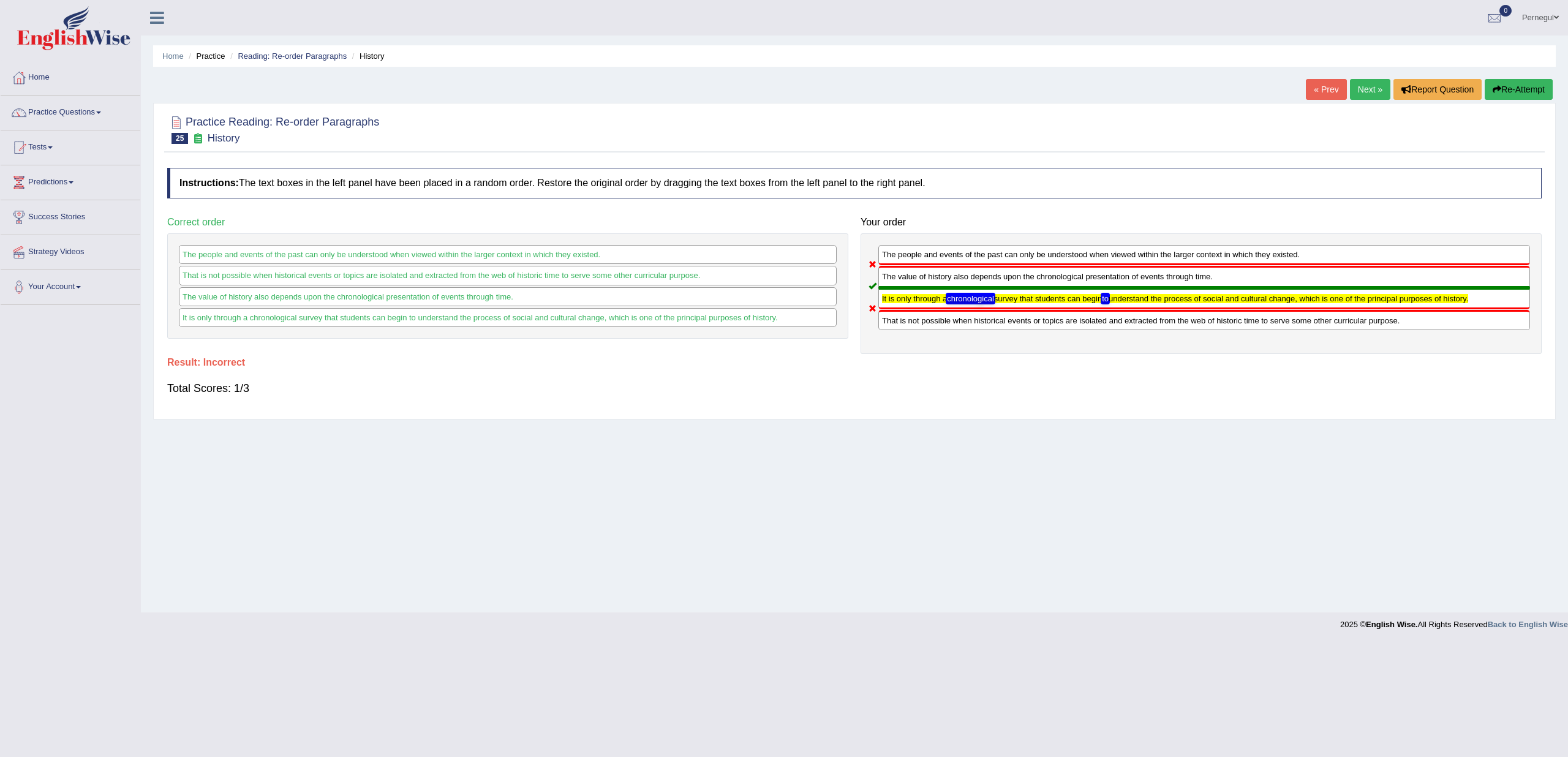
click at [1373, 86] on link "Next »" at bounding box center [1370, 89] width 40 height 21
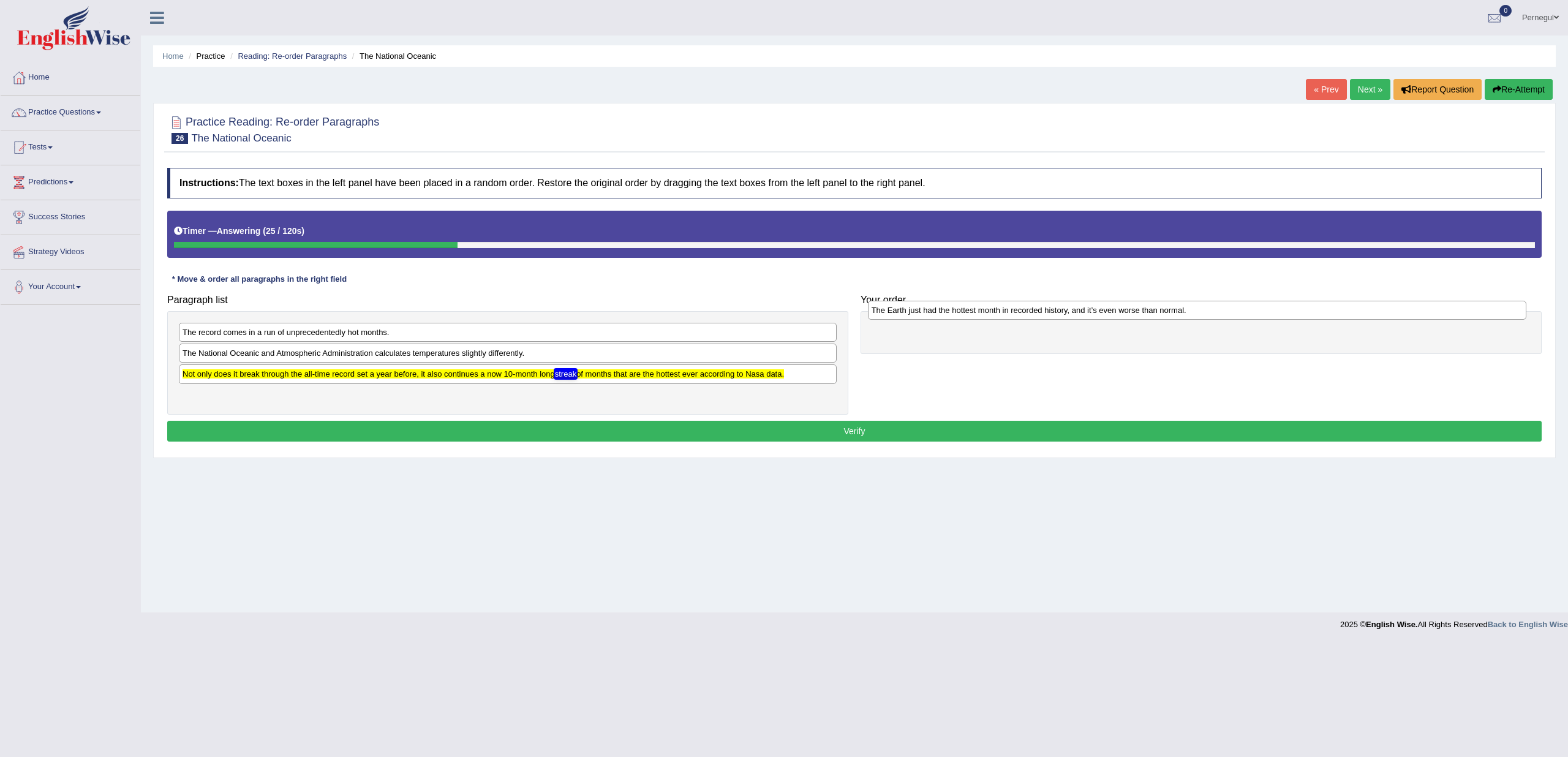
drag, startPoint x: 196, startPoint y: 359, endPoint x: 885, endPoint y: 317, distance: 690.3
click at [885, 317] on div "The Earth just had the hottest month in recorded history, and it’s even worse t…" at bounding box center [1197, 310] width 659 height 19
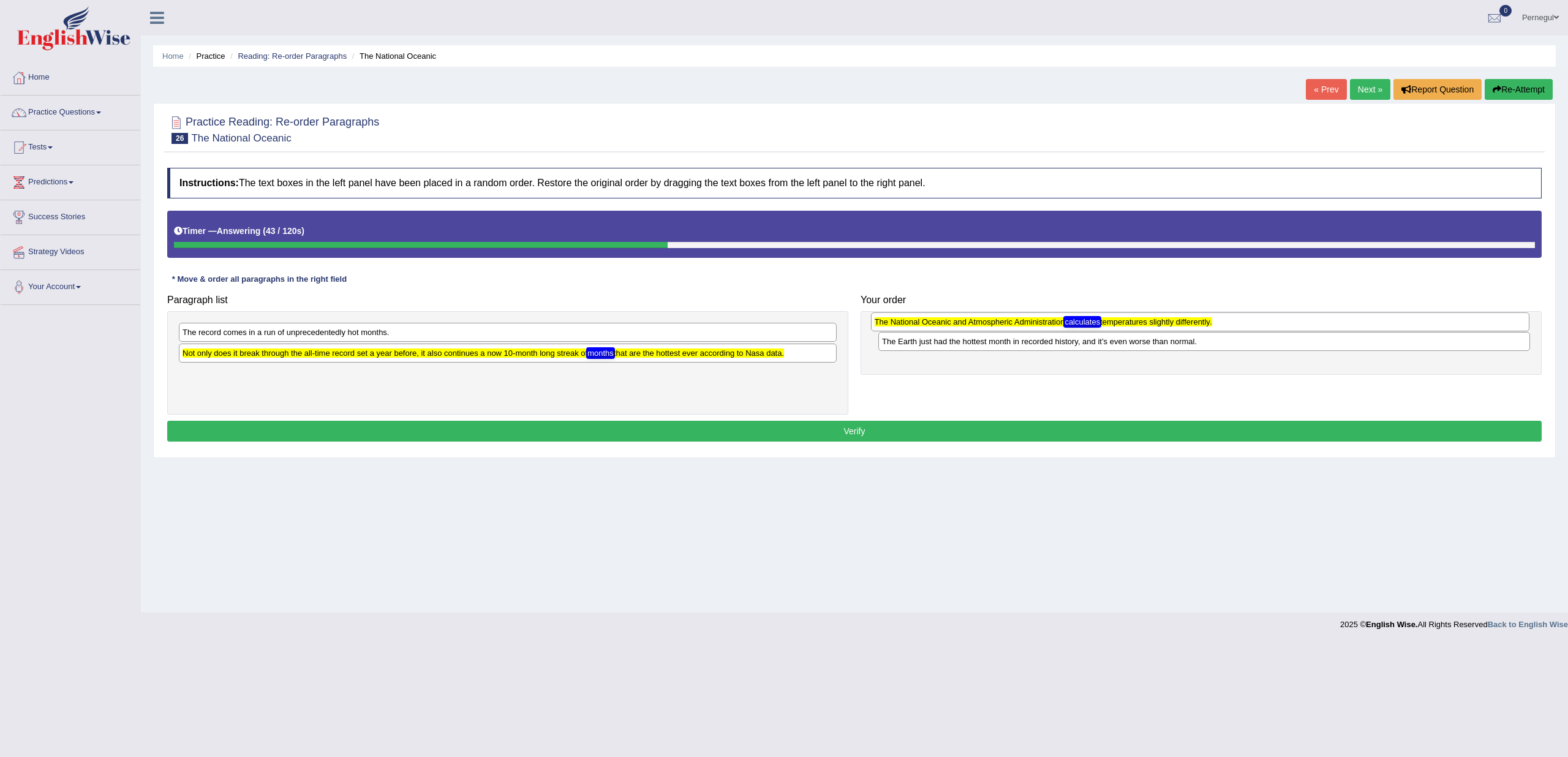
drag, startPoint x: 245, startPoint y: 356, endPoint x: 937, endPoint y: 325, distance: 692.7
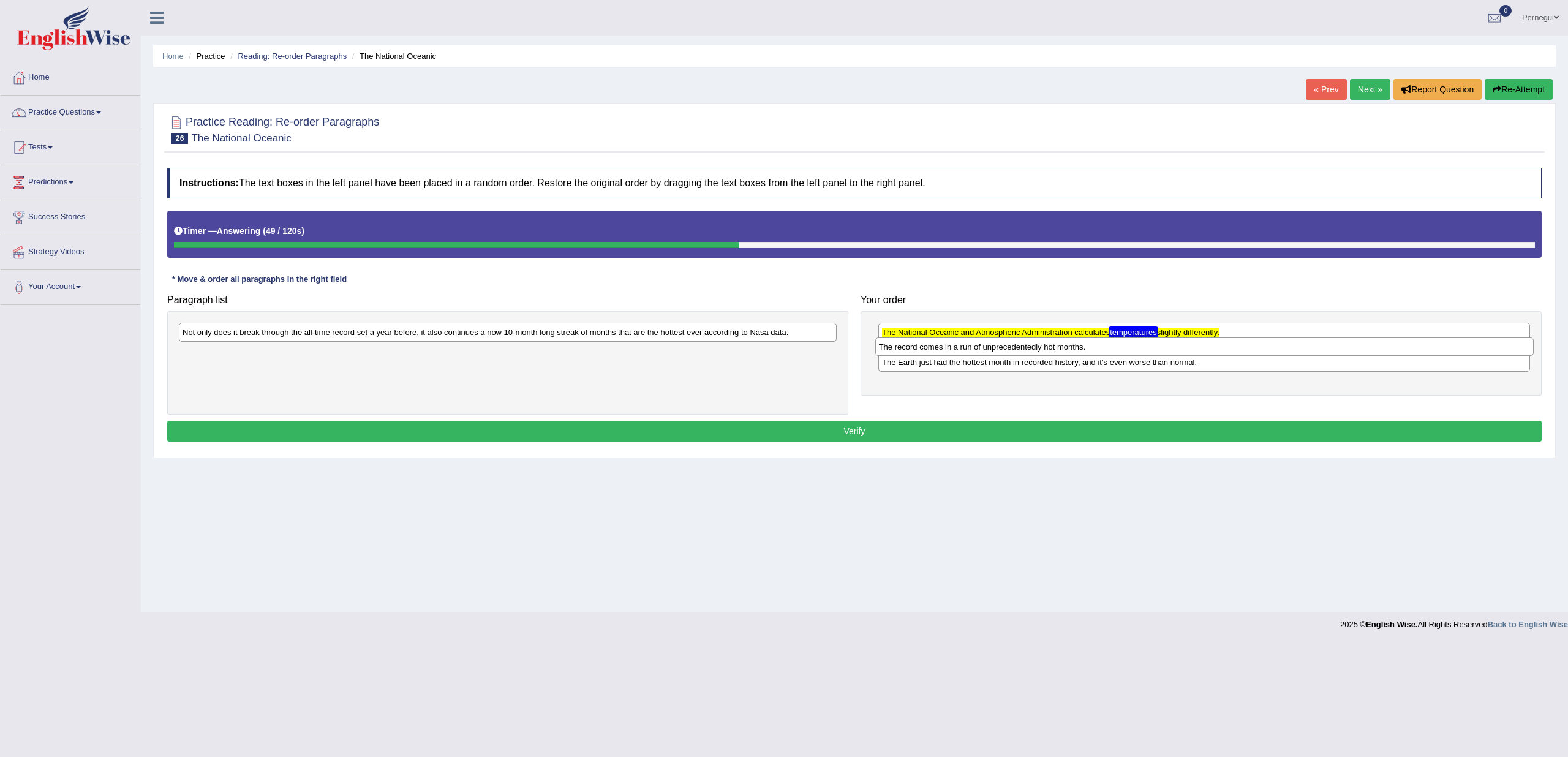
drag, startPoint x: 199, startPoint y: 335, endPoint x: 896, endPoint y: 349, distance: 697.1
click at [896, 349] on div "The record comes in a run of unprecedentedly hot months." at bounding box center [1204, 347] width 659 height 19
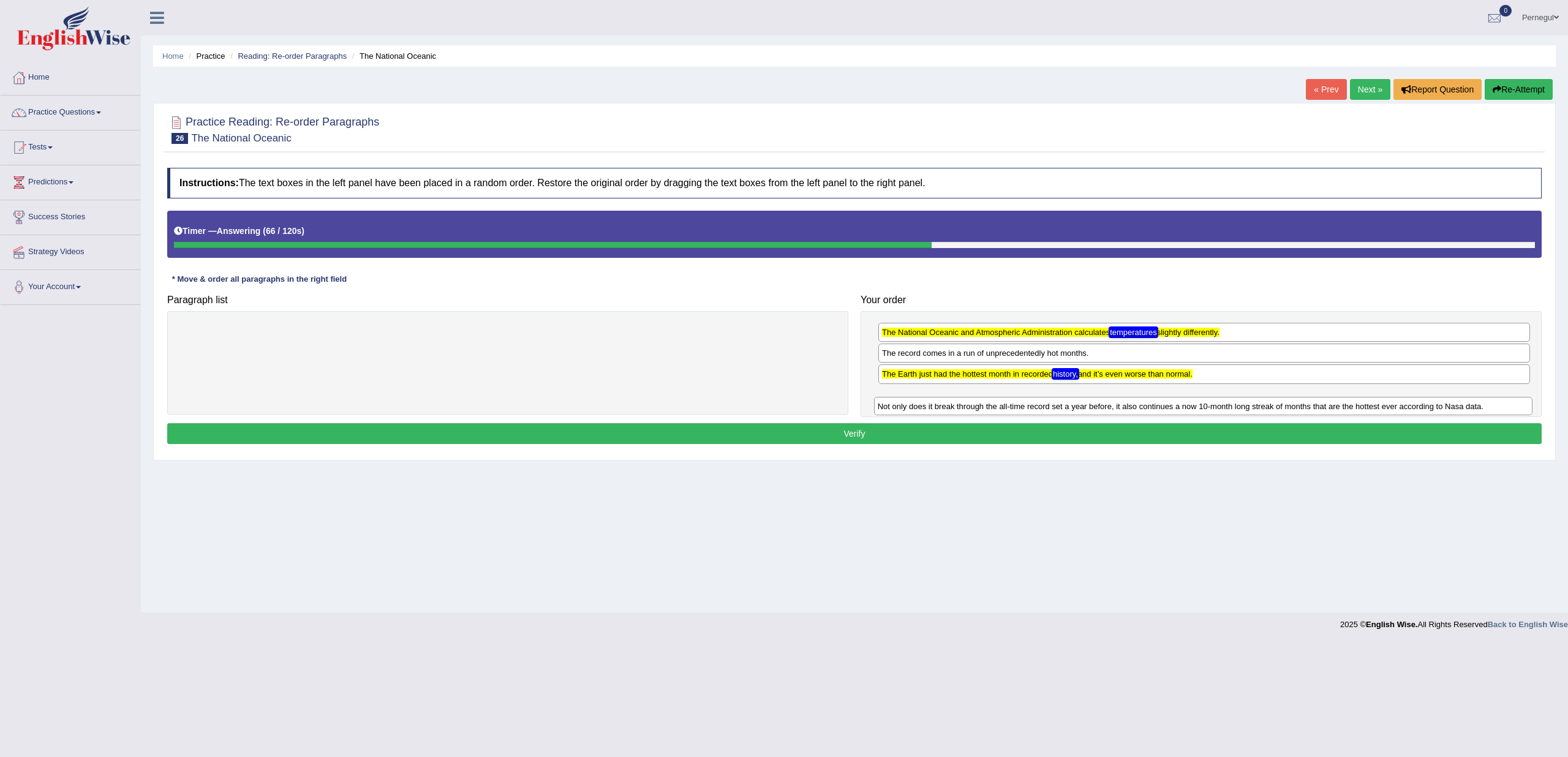
drag, startPoint x: 201, startPoint y: 335, endPoint x: 896, endPoint y: 403, distance: 698.3
click at [896, 403] on div "Not only does it break through the all-time record set a year before, it also c…" at bounding box center [1203, 406] width 659 height 19
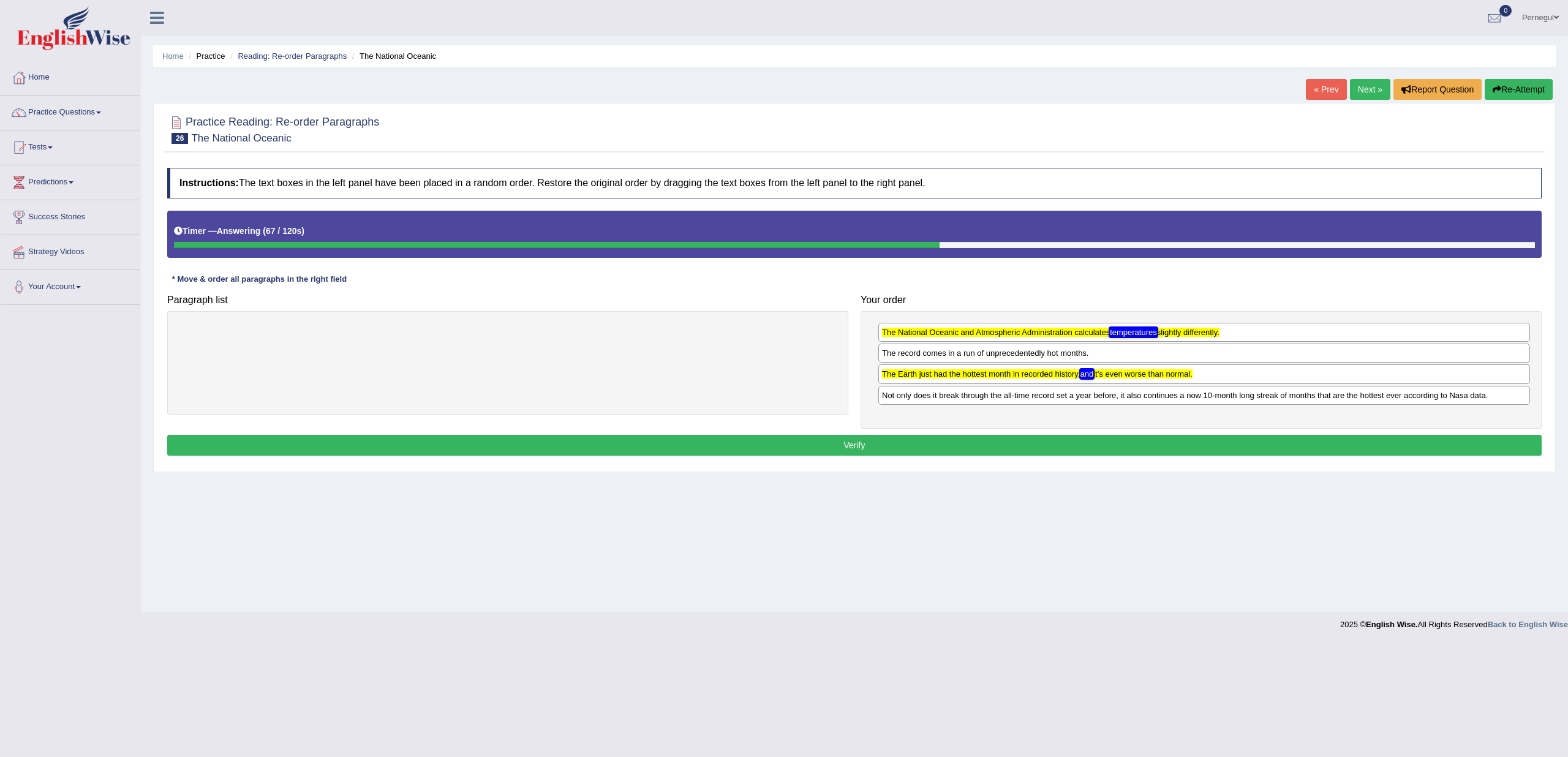
click at [883, 429] on div "Instructions: The text boxes in the left panel have been placed in a random ord…" at bounding box center [855, 313] width 1381 height 304
click at [881, 439] on button "Verify" at bounding box center [855, 445] width 1375 height 21
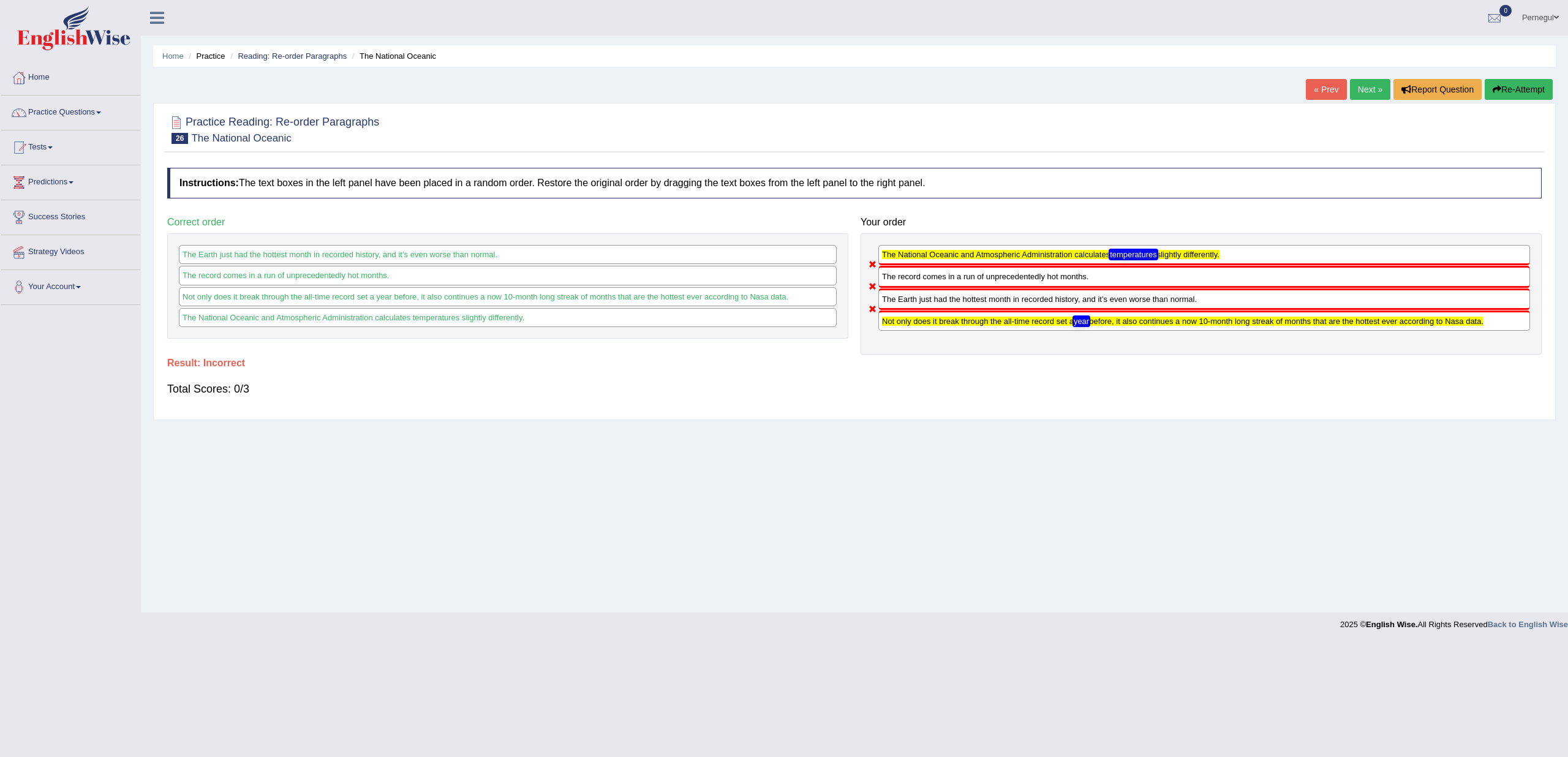
click at [1365, 89] on link "Next »" at bounding box center [1370, 89] width 40 height 21
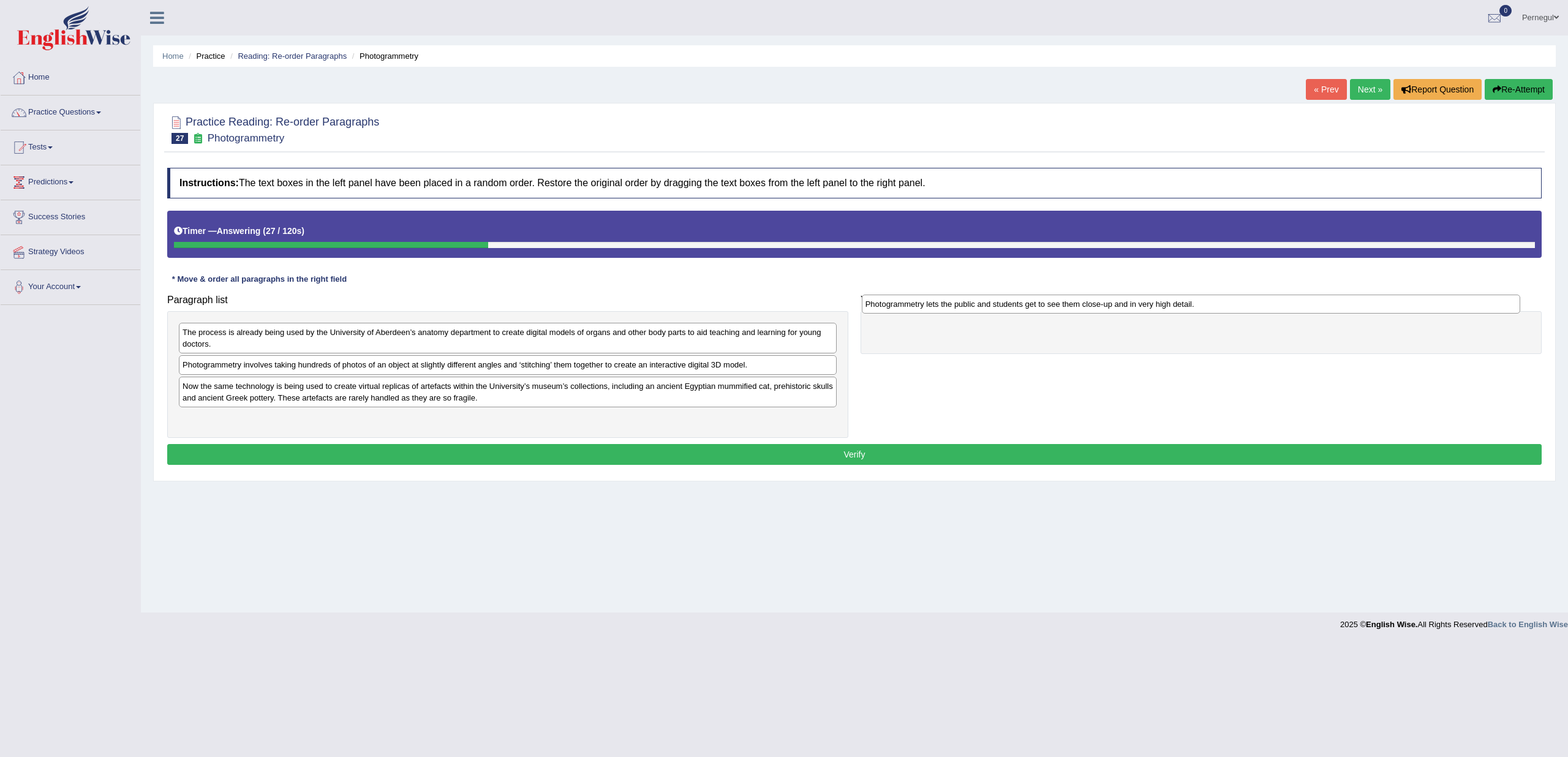
drag, startPoint x: 256, startPoint y: 421, endPoint x: 939, endPoint y: 308, distance: 692.3
click at [939, 308] on div "Photogrammetry lets the public and students get to see them close-up and in ver…" at bounding box center [1191, 304] width 659 height 19
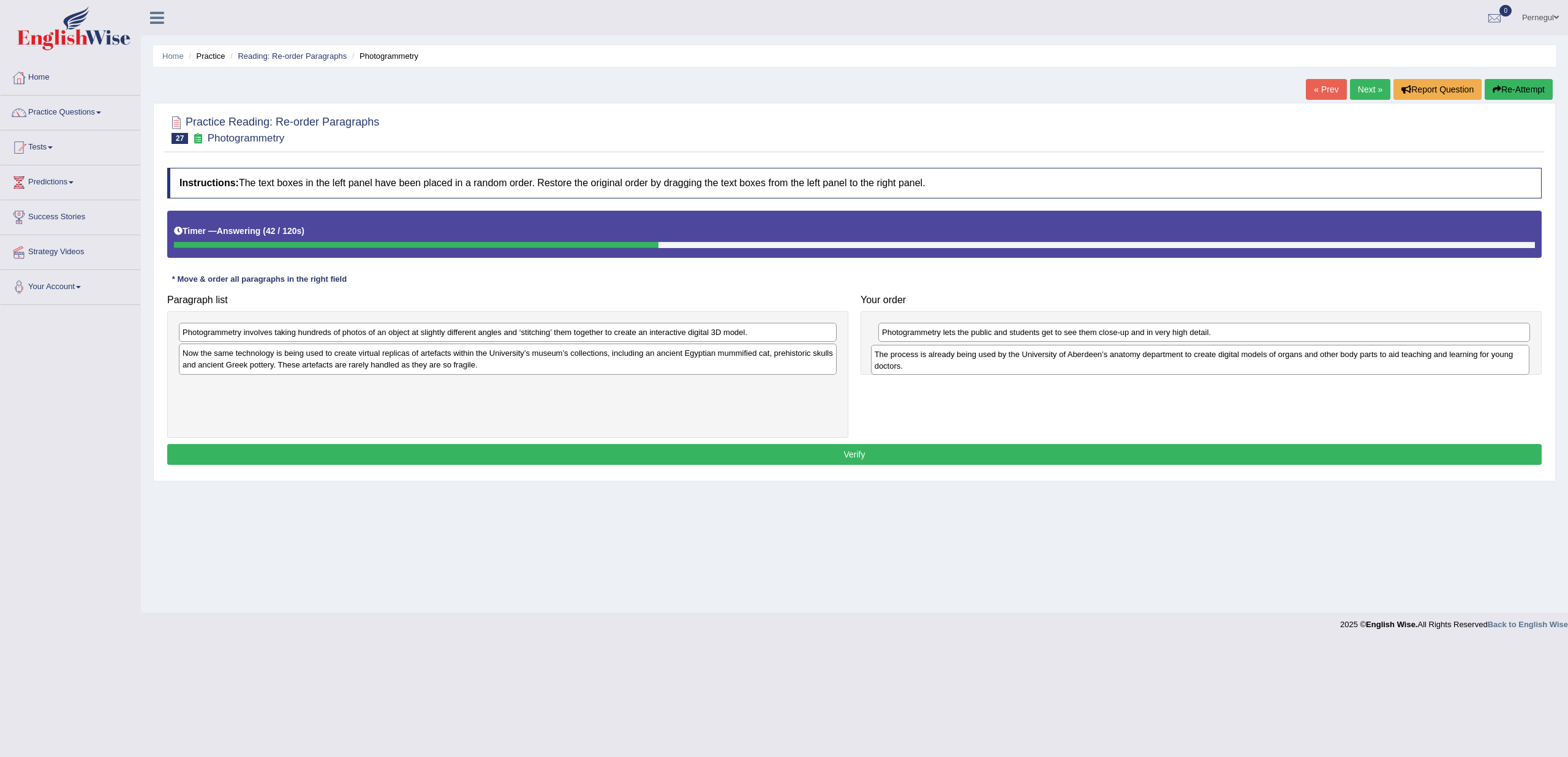
drag, startPoint x: 246, startPoint y: 333, endPoint x: 938, endPoint y: 355, distance: 692.3
click at [938, 355] on div "The process is already being used by the University of Aberdeen’s anatomy depar…" at bounding box center [1200, 360] width 659 height 30
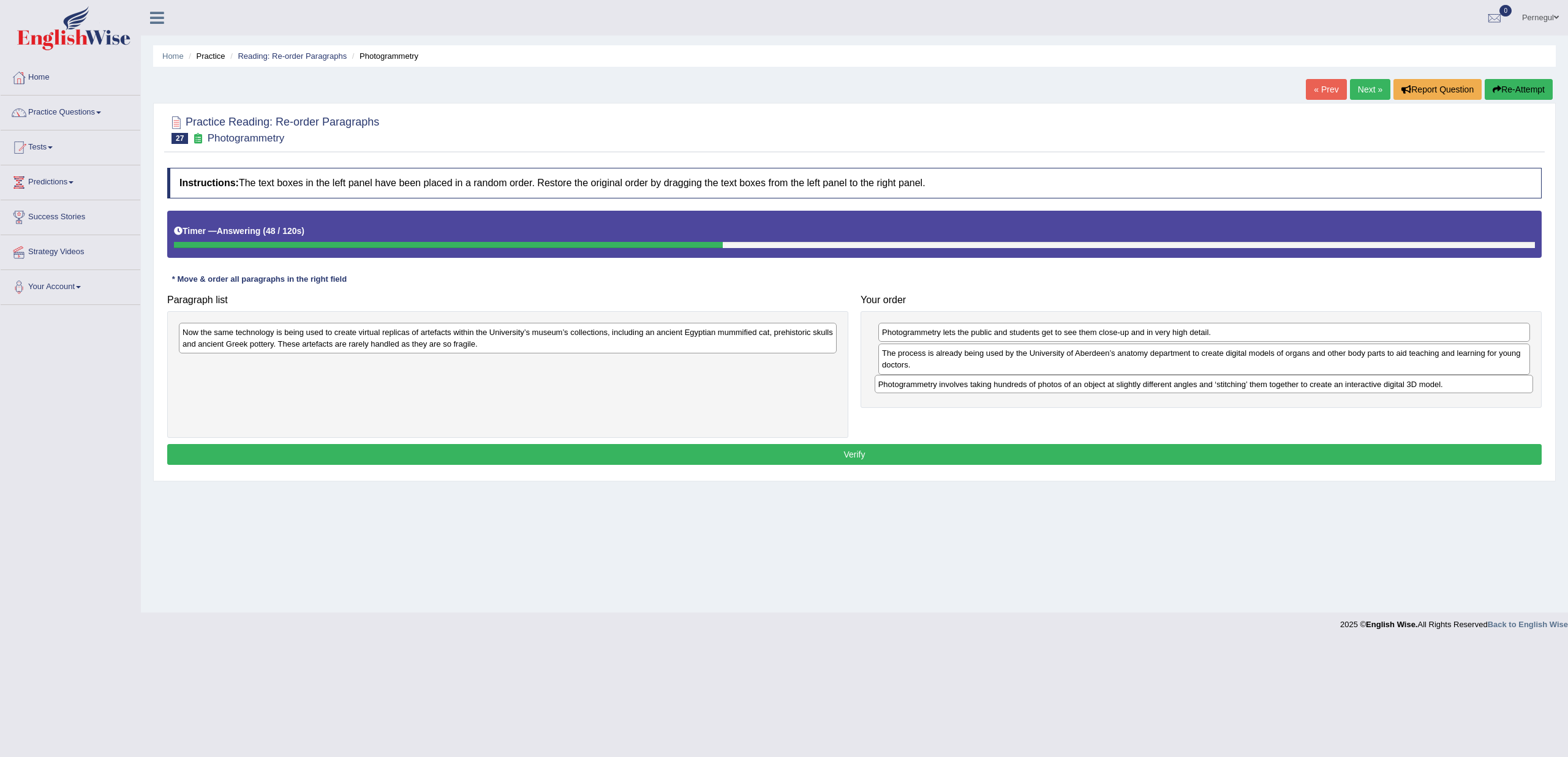
drag, startPoint x: 256, startPoint y: 333, endPoint x: 952, endPoint y: 385, distance: 697.9
click at [952, 385] on div "Photogrammetry involves taking hundreds of photos of an object at slightly diff…" at bounding box center [1204, 384] width 659 height 19
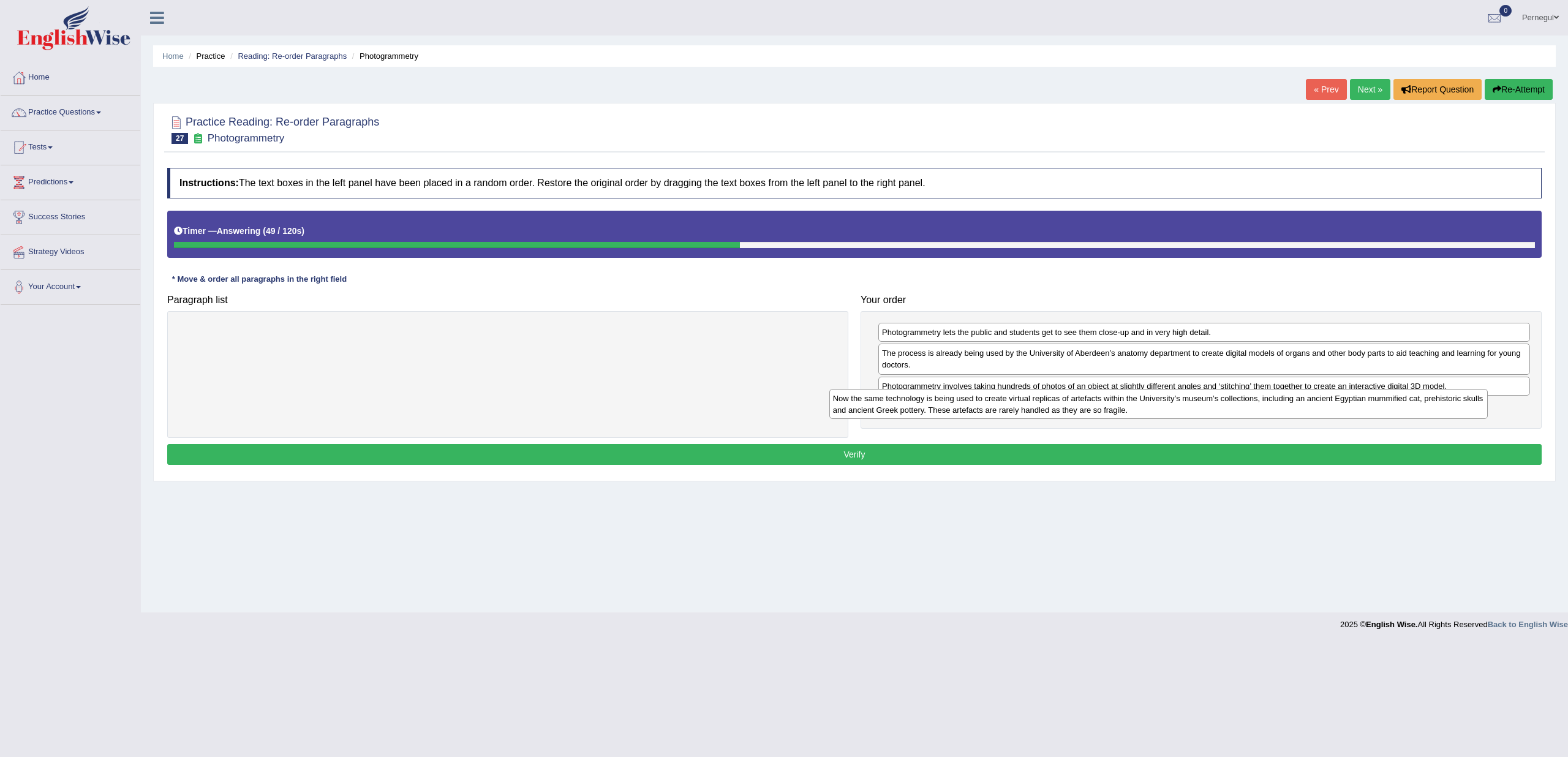
drag, startPoint x: 594, startPoint y: 335, endPoint x: 1277, endPoint y: 399, distance: 686.0
click at [1277, 399] on div "Now the same technology is being used to create virtual replicas of artefacts w…" at bounding box center [1159, 404] width 659 height 30
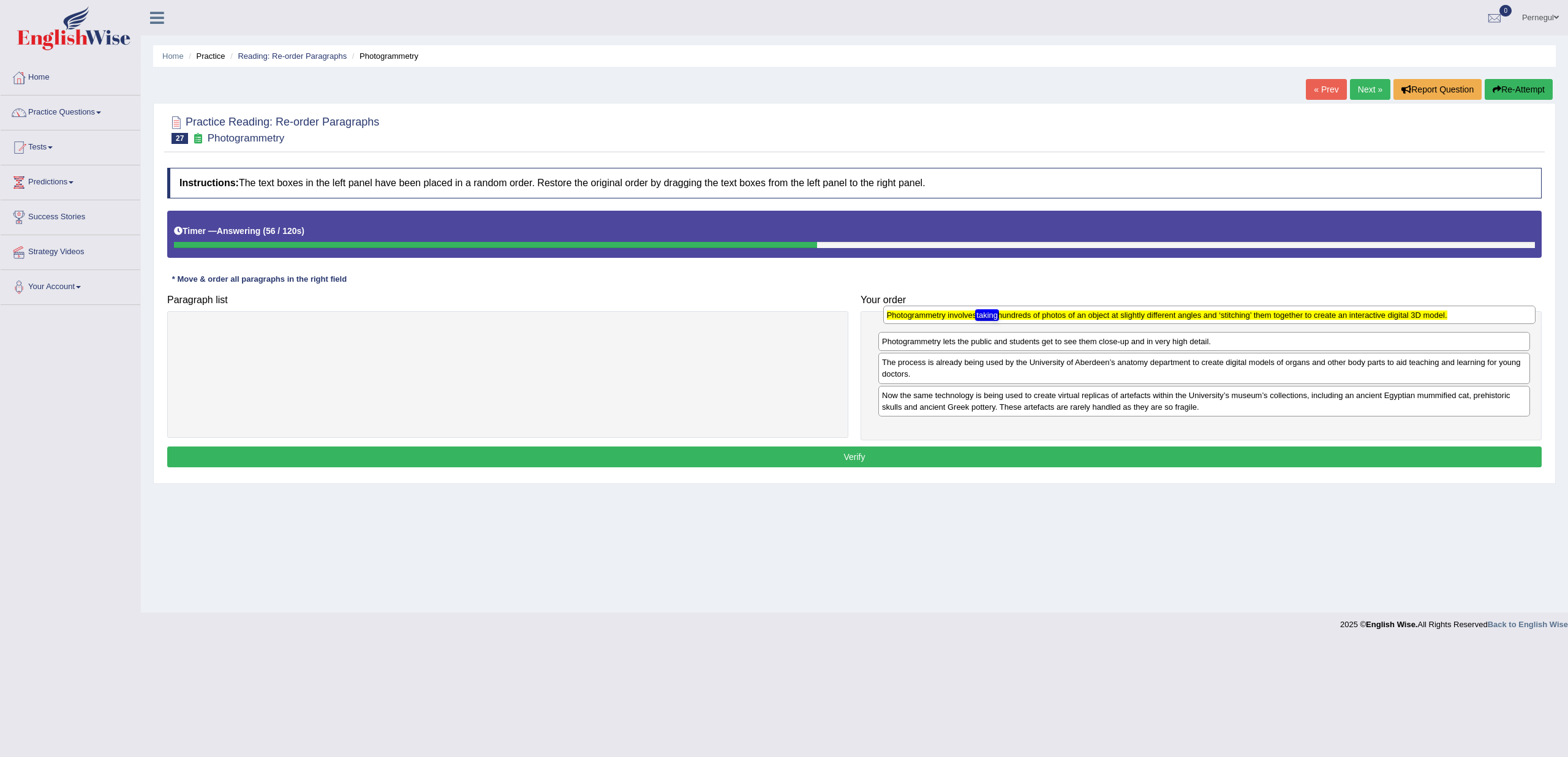
drag, startPoint x: 912, startPoint y: 391, endPoint x: 917, endPoint y: 322, distance: 69.2
click at [917, 322] on div "Photogrammetry involves taking hundreds of photos of an object at slightly diff…" at bounding box center [1209, 315] width 652 height 19
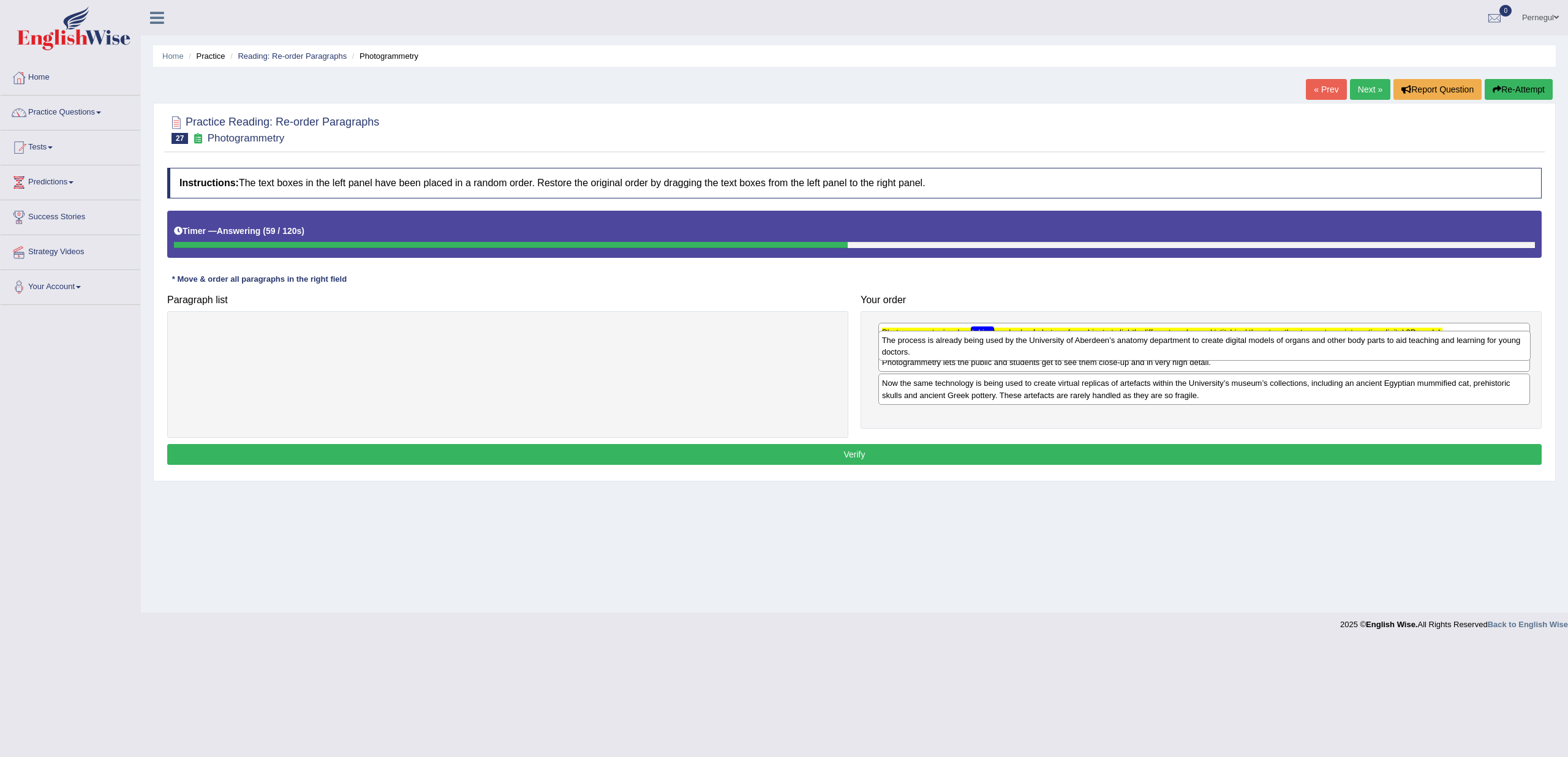
drag, startPoint x: 922, startPoint y: 381, endPoint x: 921, endPoint y: 348, distance: 33.0
click at [921, 347] on div "The process is already being used by the University of Aberdeen’s anatomy depar…" at bounding box center [1204, 346] width 652 height 30
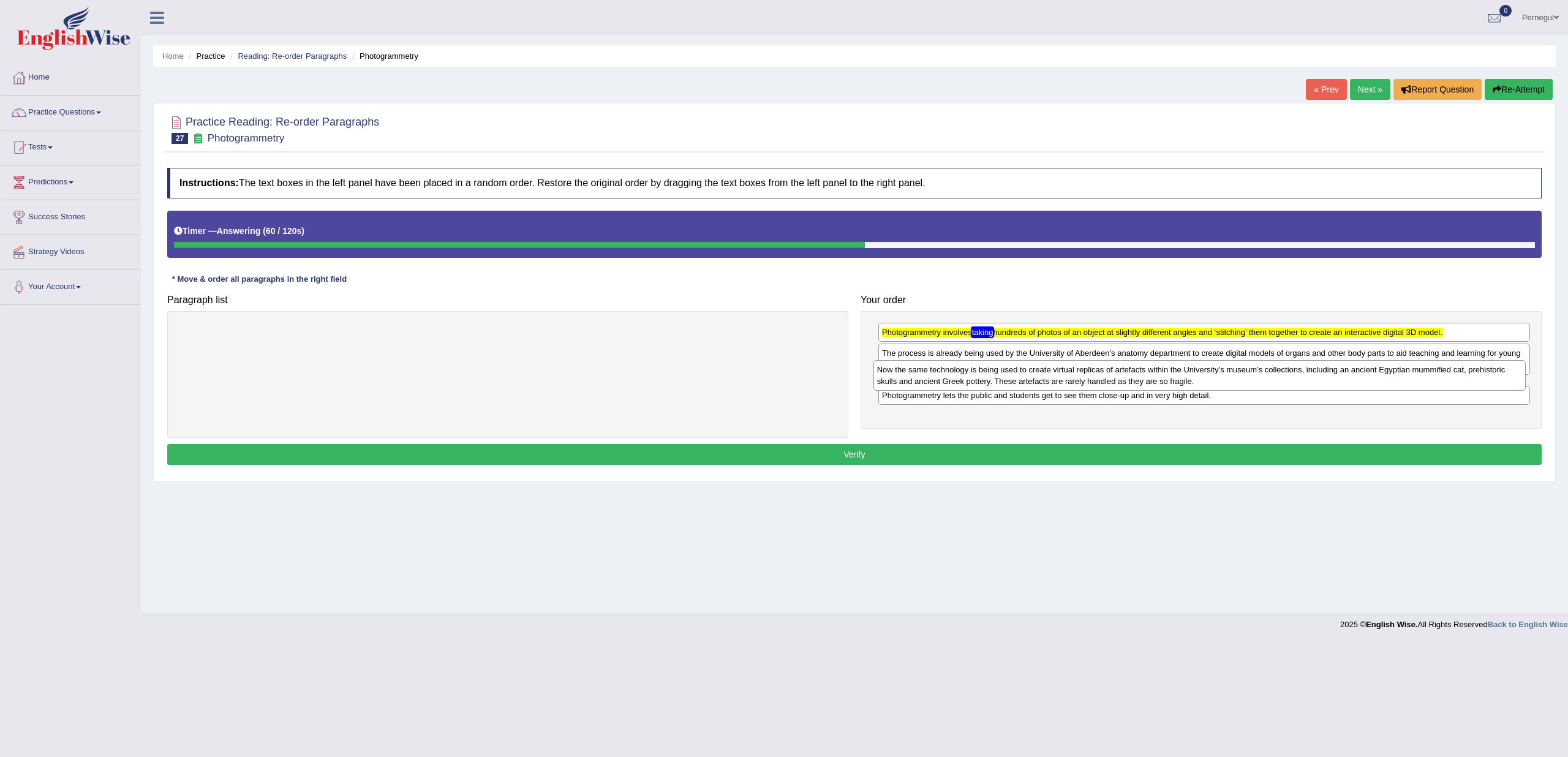
drag, startPoint x: 941, startPoint y: 414, endPoint x: 937, endPoint y: 383, distance: 31.3
click at [935, 378] on div "Now the same technology is being used to create virtual replicas of artefacts w…" at bounding box center [1199, 375] width 652 height 30
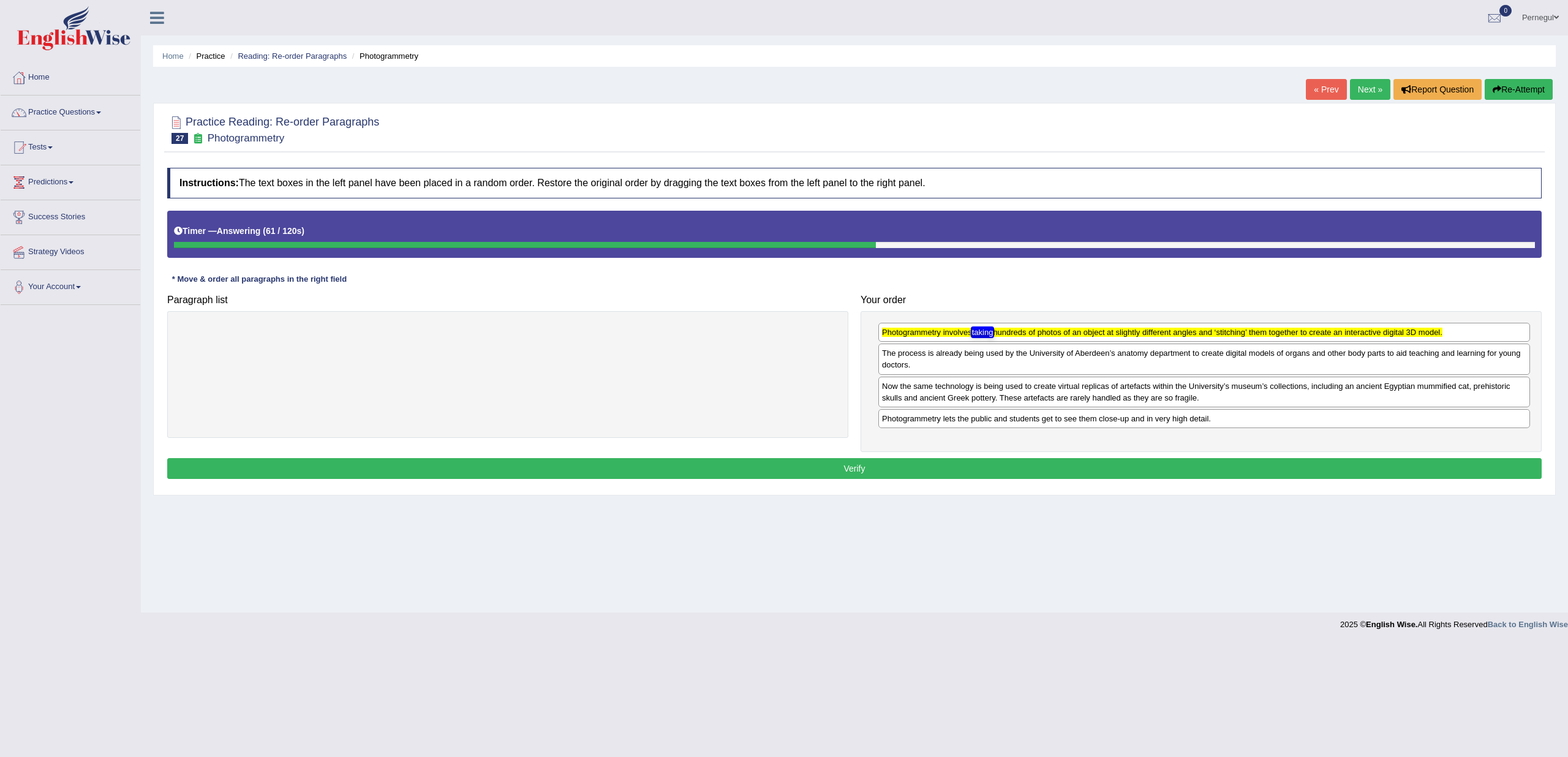
click at [942, 471] on button "Verify" at bounding box center [855, 468] width 1375 height 21
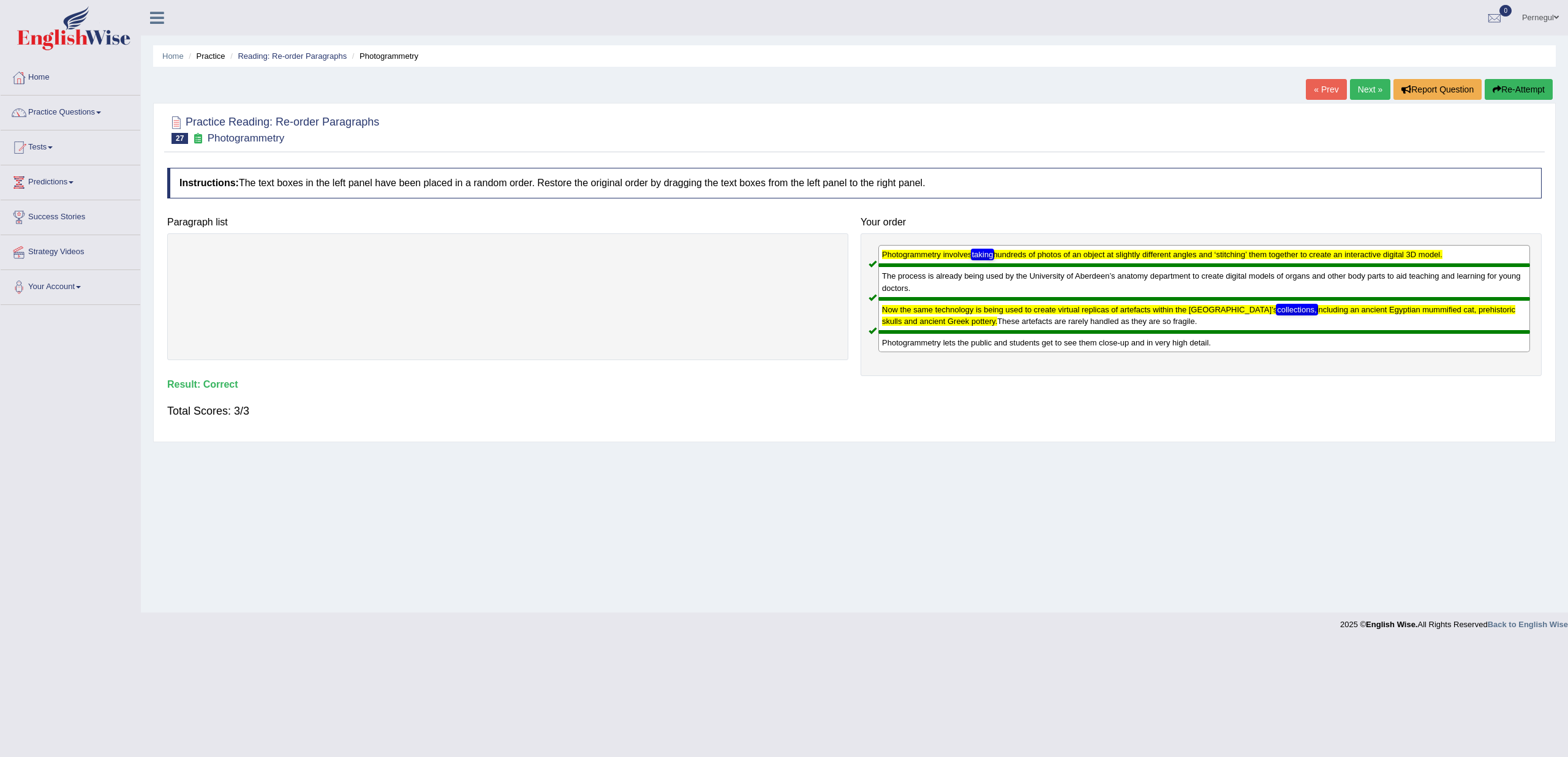
click at [1365, 86] on link "Next »" at bounding box center [1370, 89] width 40 height 21
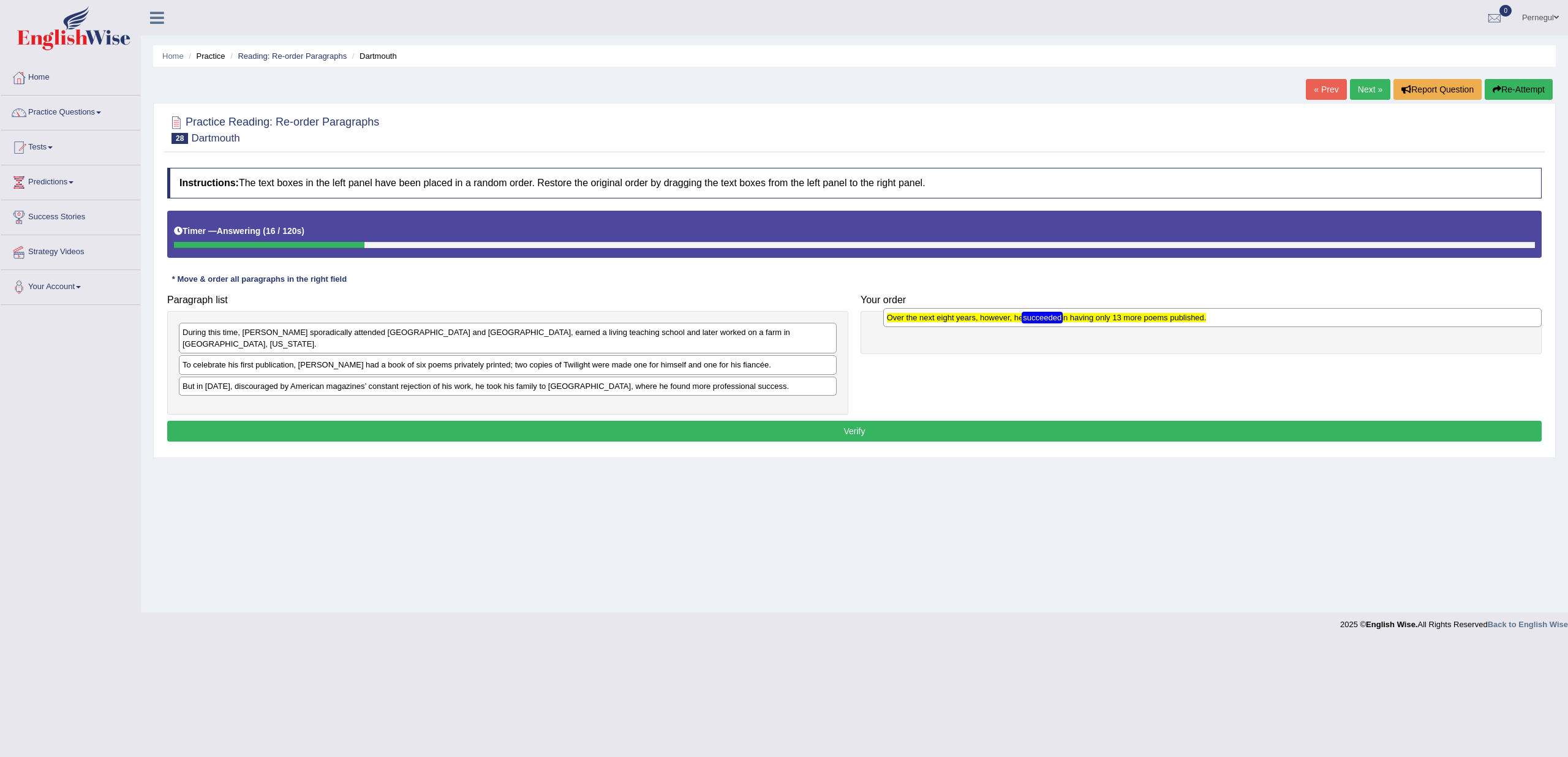
drag, startPoint x: 195, startPoint y: 394, endPoint x: 899, endPoint y: 318, distance: 708.1
click at [899, 318] on texthelphighlightspan "Over the next eight years, however, he succeeded in having only 13 more poems p…" at bounding box center [1047, 317] width 320 height 9
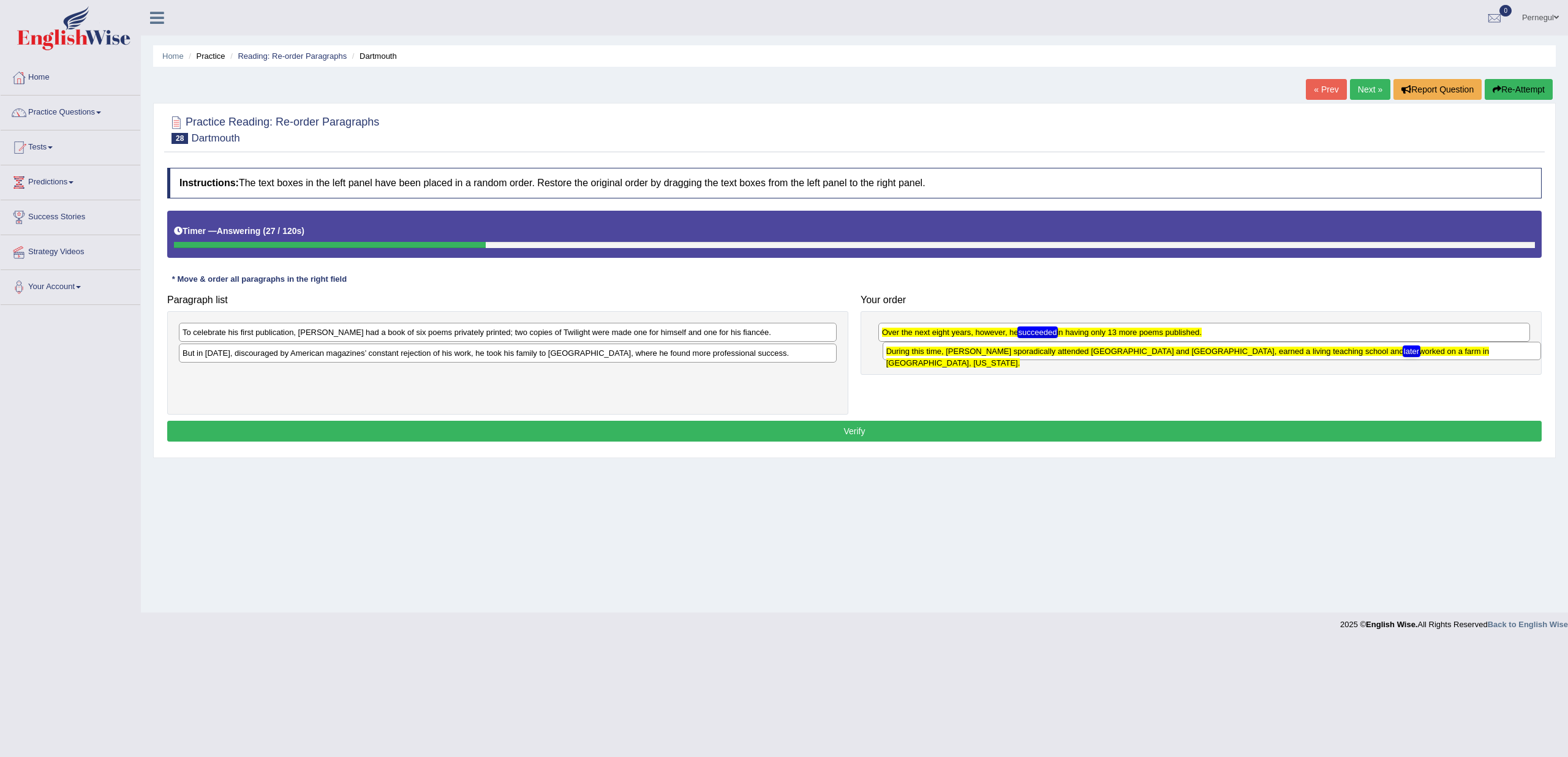
drag, startPoint x: 323, startPoint y: 338, endPoint x: 1027, endPoint y: 357, distance: 704.3
click at [1027, 357] on div "During this time, Frost sporadically attended Dartmouth and Harvard, earned a l…" at bounding box center [1212, 351] width 659 height 19
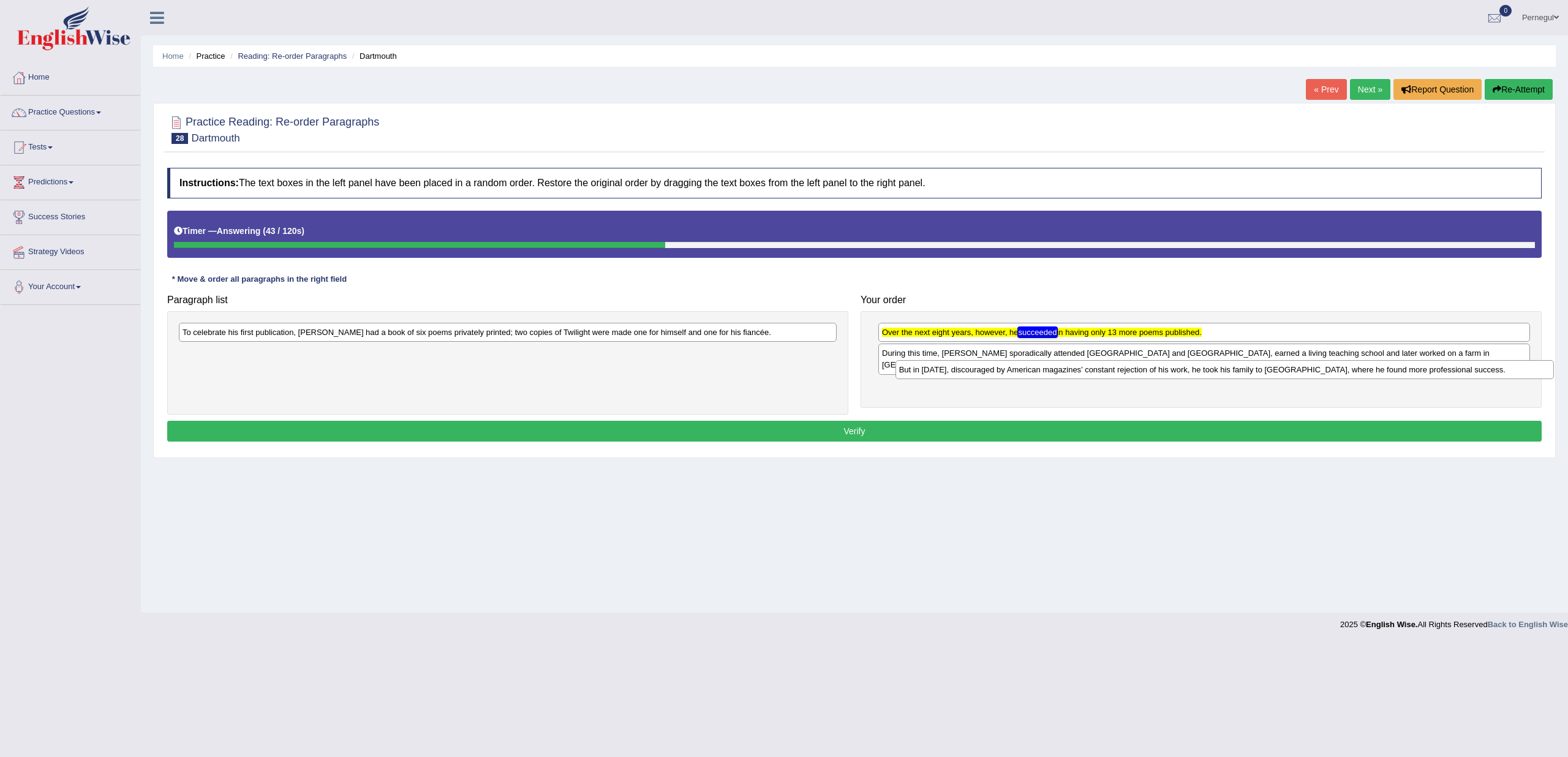
drag, startPoint x: 194, startPoint y: 355, endPoint x: 893, endPoint y: 372, distance: 699.2
click at [896, 372] on div "But in 1912, discouraged by American magazines’ constant rejection of his work,…" at bounding box center [1225, 369] width 659 height 19
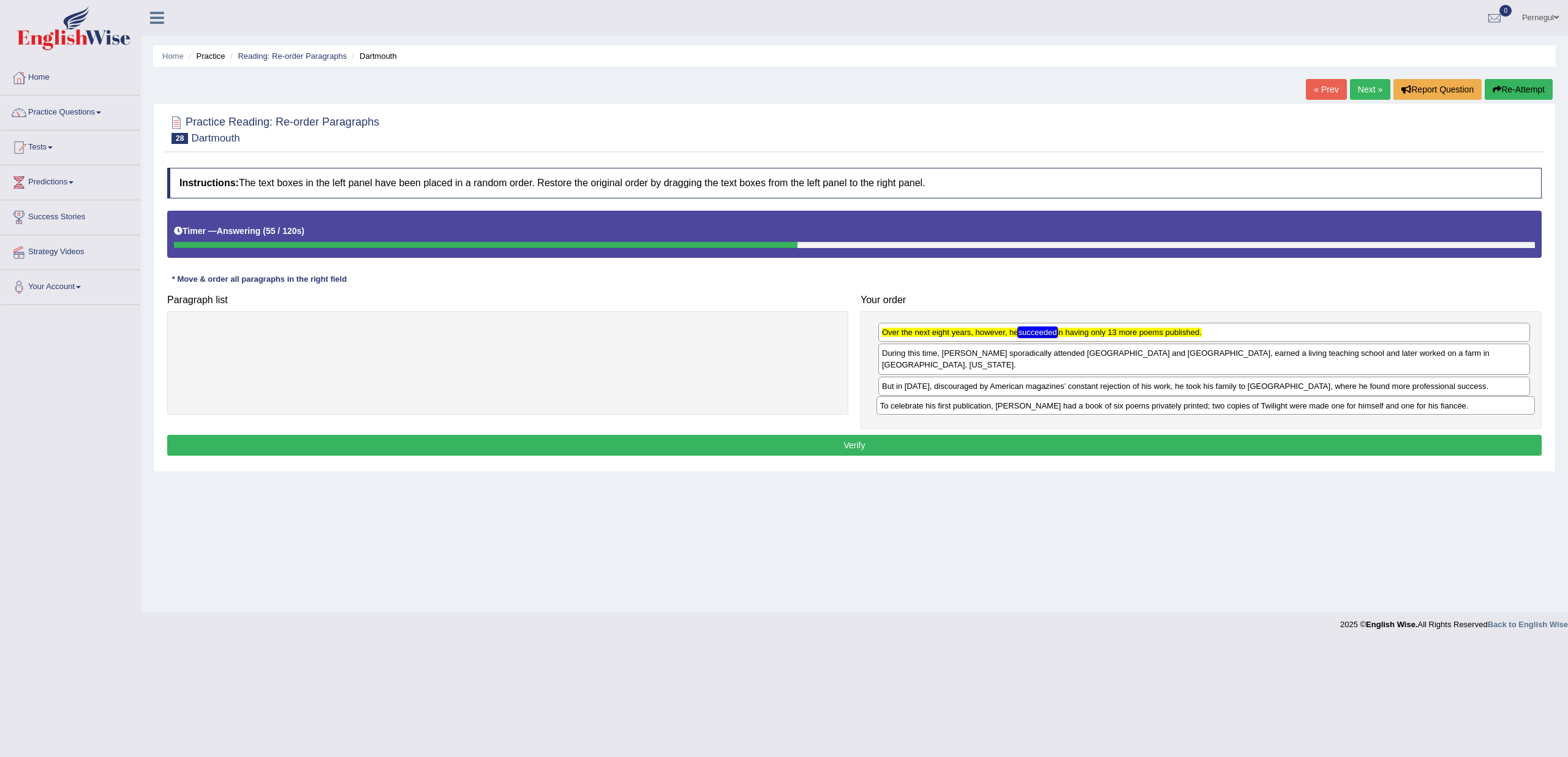
drag, startPoint x: 216, startPoint y: 335, endPoint x: 903, endPoint y: 407, distance: 690.8
click at [903, 407] on div "To celebrate his first publication, Frost had a book of six poems privately pri…" at bounding box center [1205, 406] width 659 height 19
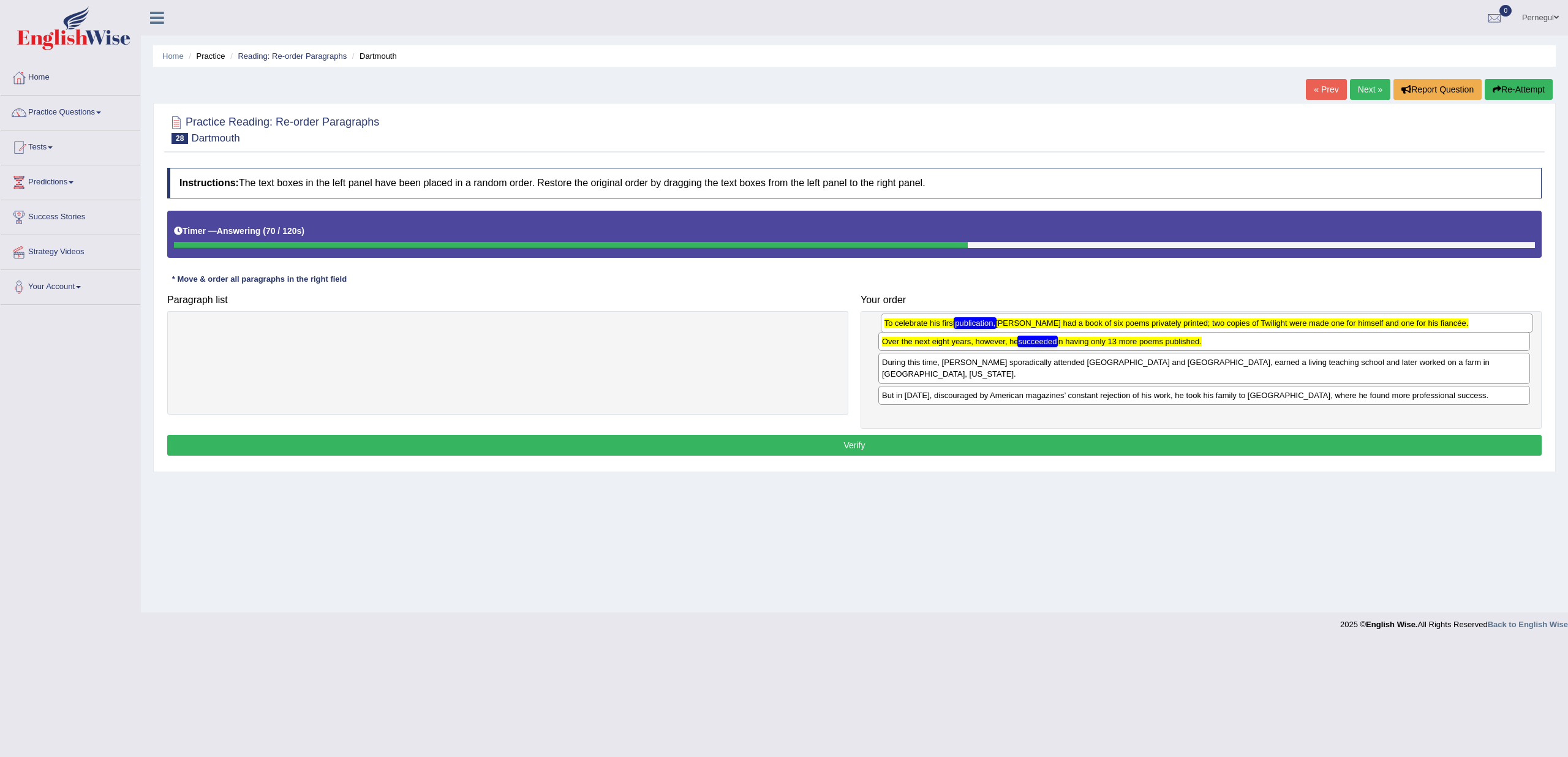
drag, startPoint x: 1255, startPoint y: 399, endPoint x: 1257, endPoint y: 328, distance: 71.0
click at [1257, 328] on div "To celebrate his first publication, Frost had a book of six poems privately pri…" at bounding box center [1207, 323] width 652 height 19
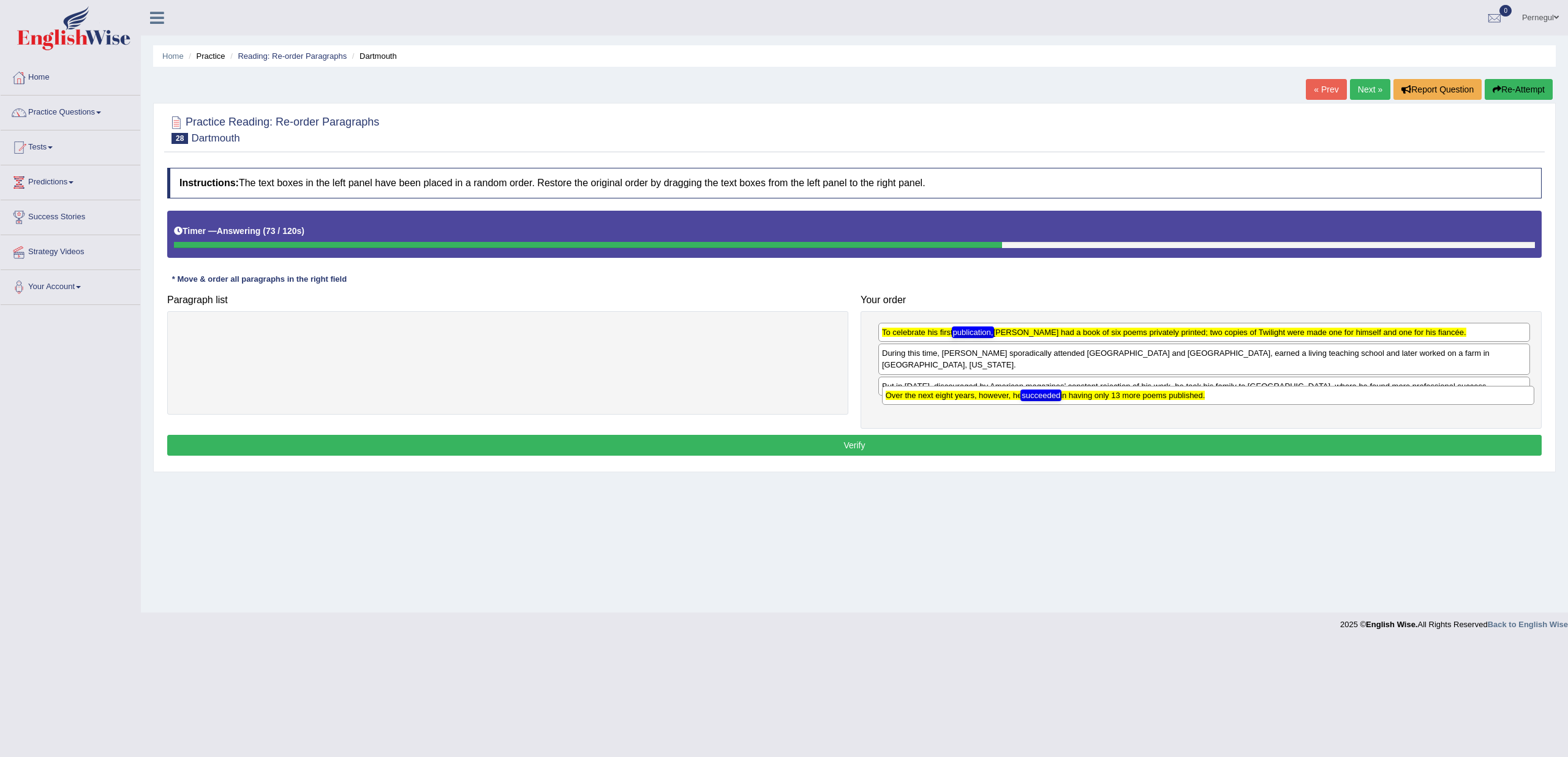
drag, startPoint x: 958, startPoint y: 356, endPoint x: 961, endPoint y: 398, distance: 42.1
click at [961, 398] on div "Over the next eight years, however, he succeeded in having only 13 more poems p…" at bounding box center [1208, 395] width 652 height 19
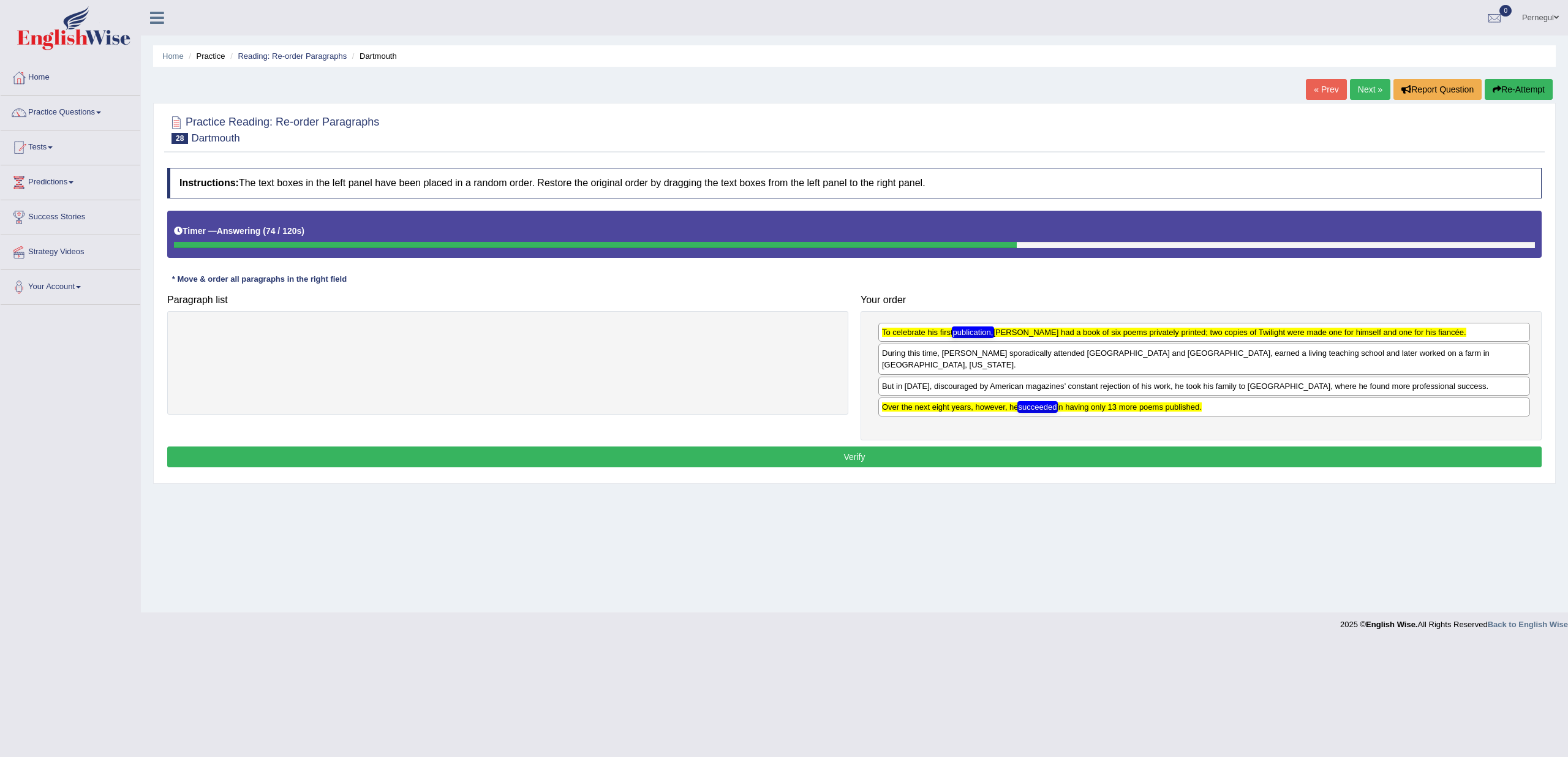
click at [957, 494] on div "Home Practice Reading: Re-order Paragraphs Dartmouth « Prev Next » Report Quest…" at bounding box center [855, 306] width 1427 height 613
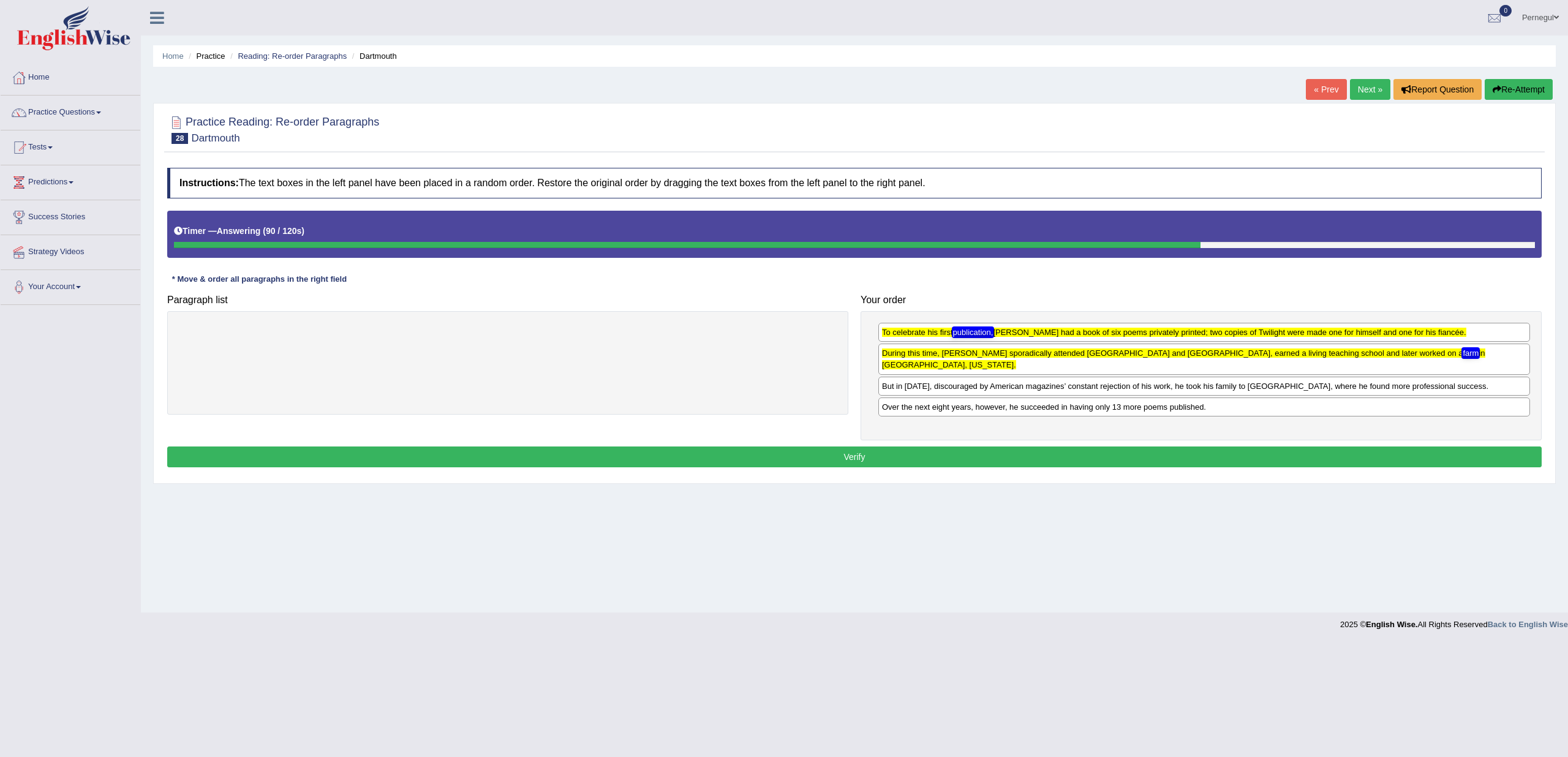
click at [935, 447] on button "Verify" at bounding box center [855, 457] width 1375 height 21
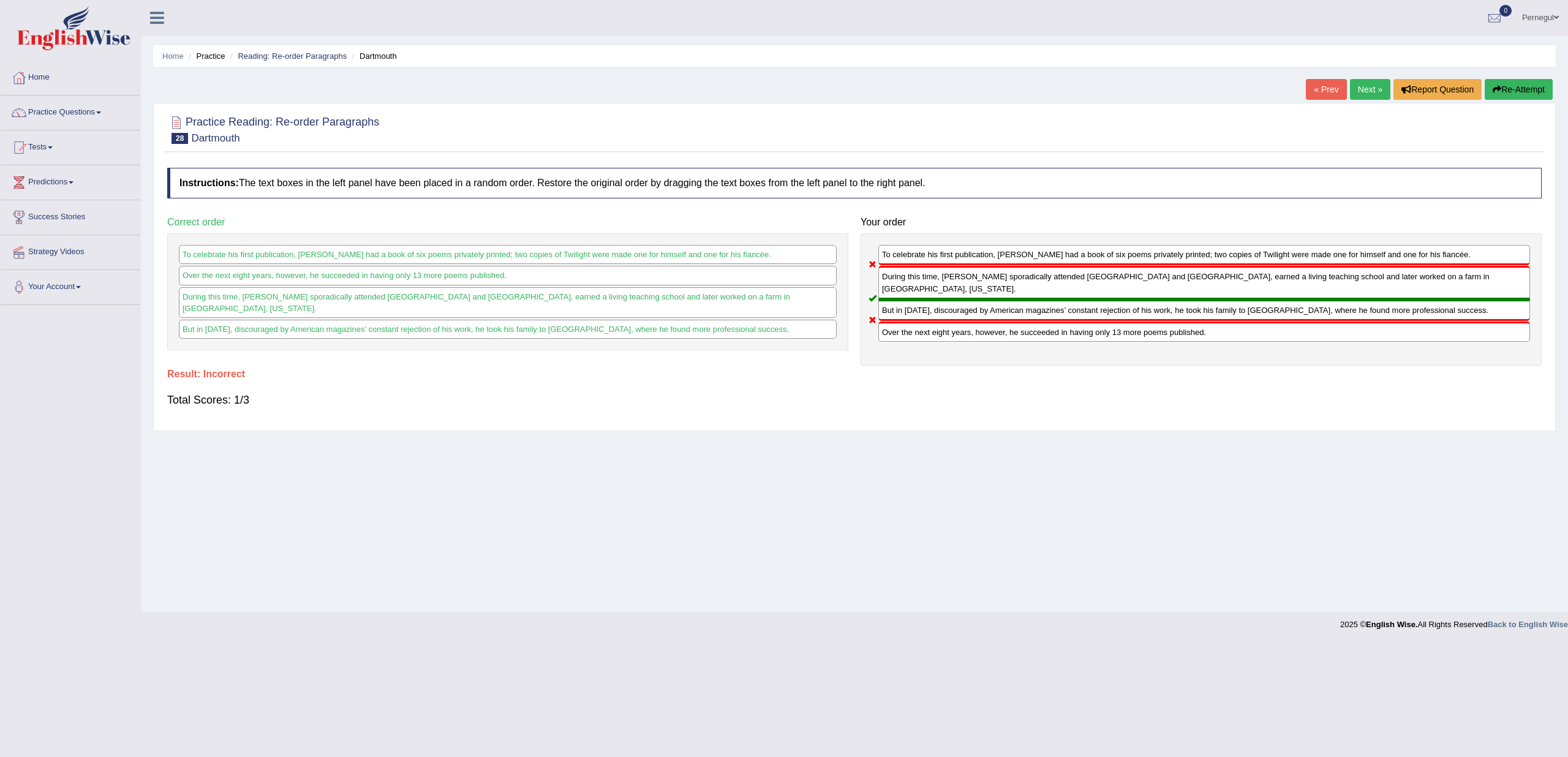
click at [1367, 87] on link "Next »" at bounding box center [1370, 89] width 40 height 21
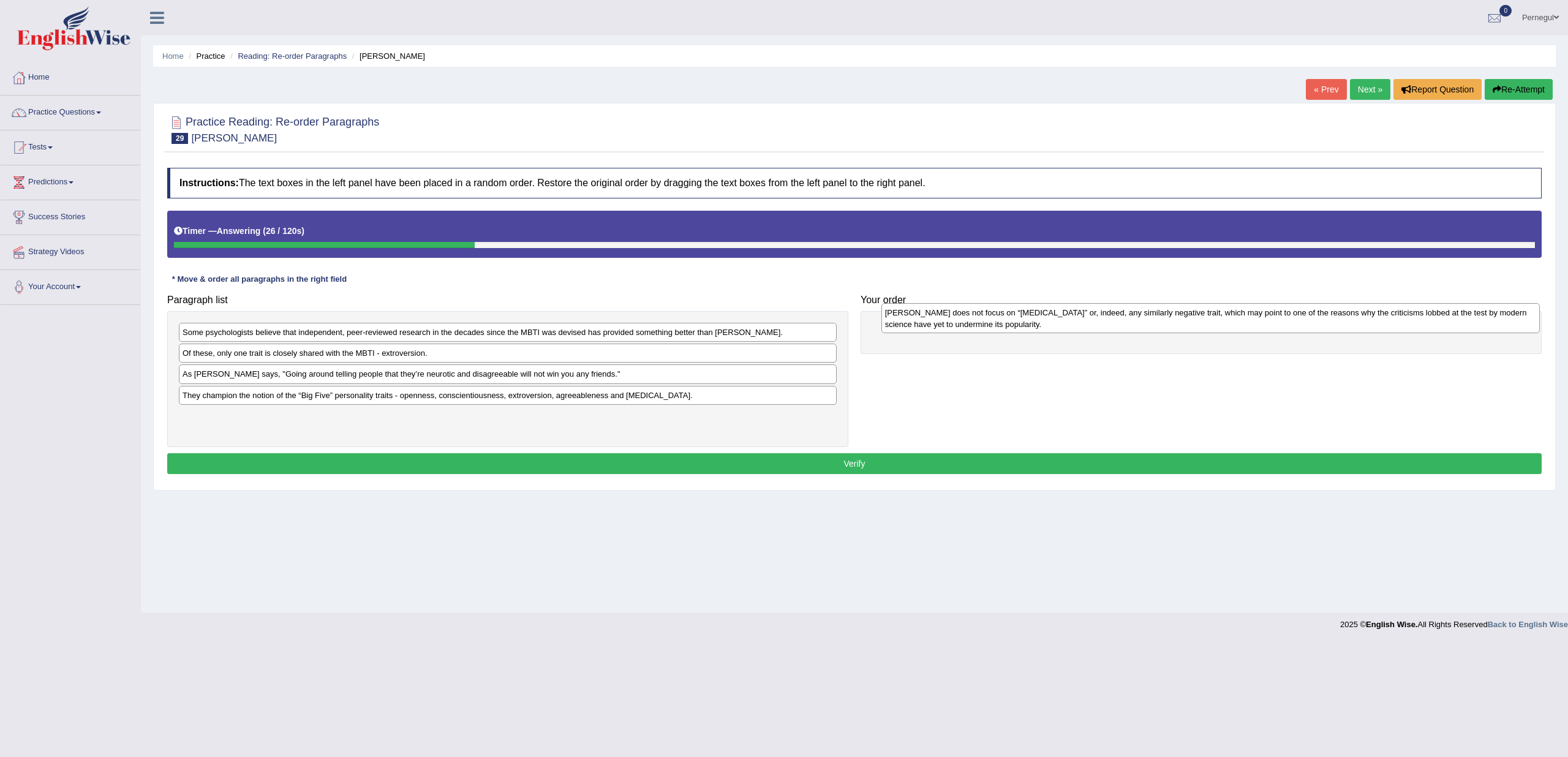
drag, startPoint x: 238, startPoint y: 341, endPoint x: 941, endPoint y: 322, distance: 703.3
click at [941, 322] on div "[PERSON_NAME] does not focus on “[MEDICAL_DATA]” or, indeed, any similarly nega…" at bounding box center [1210, 318] width 659 height 30
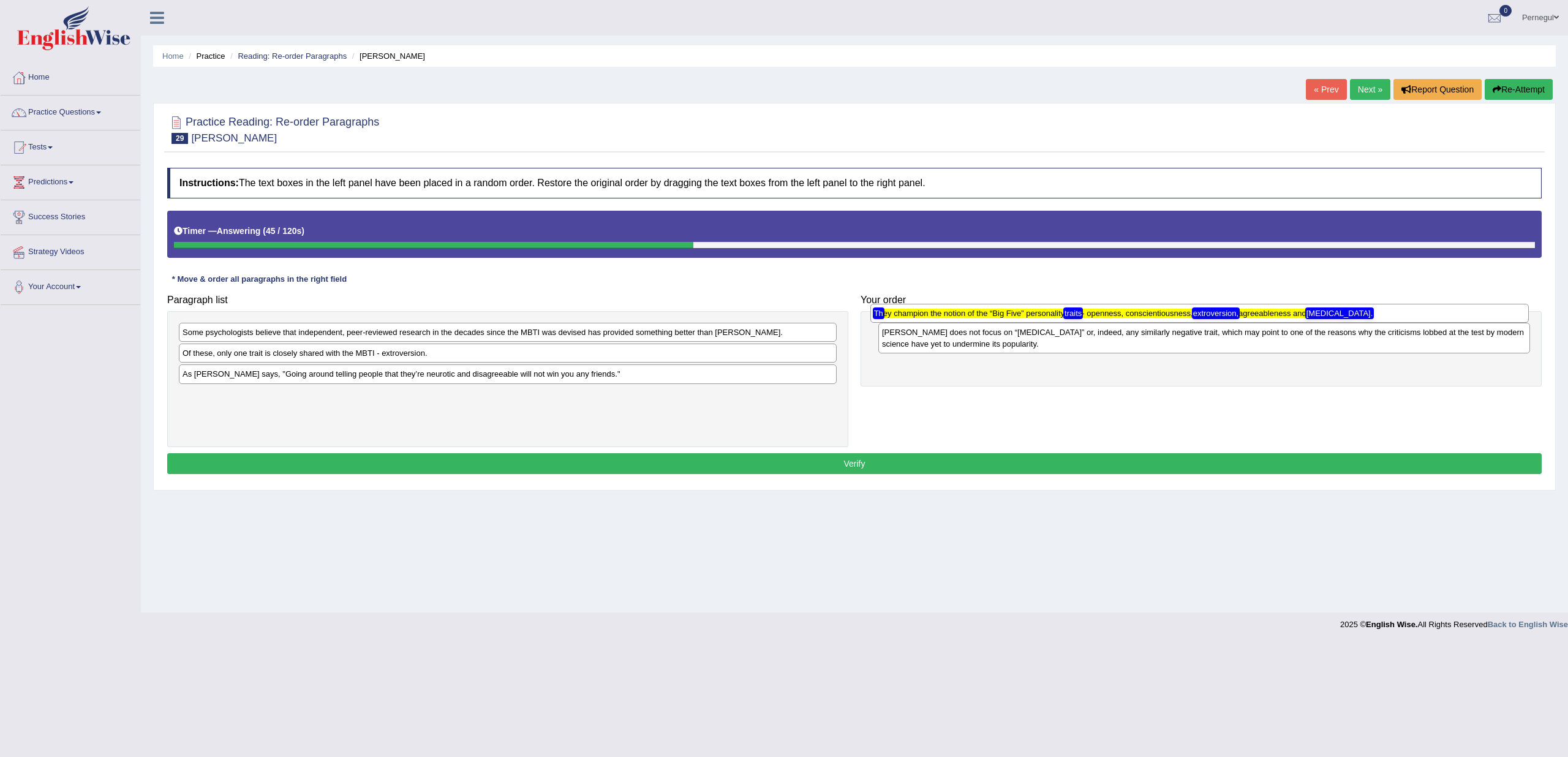
drag, startPoint x: 257, startPoint y: 393, endPoint x: 949, endPoint y: 313, distance: 696.6
click at [949, 313] on texthelphighlightspan "Th ey champion the notion of the “Big Five” personality traits - openness, cons…" at bounding box center [1123, 313] width 499 height 9
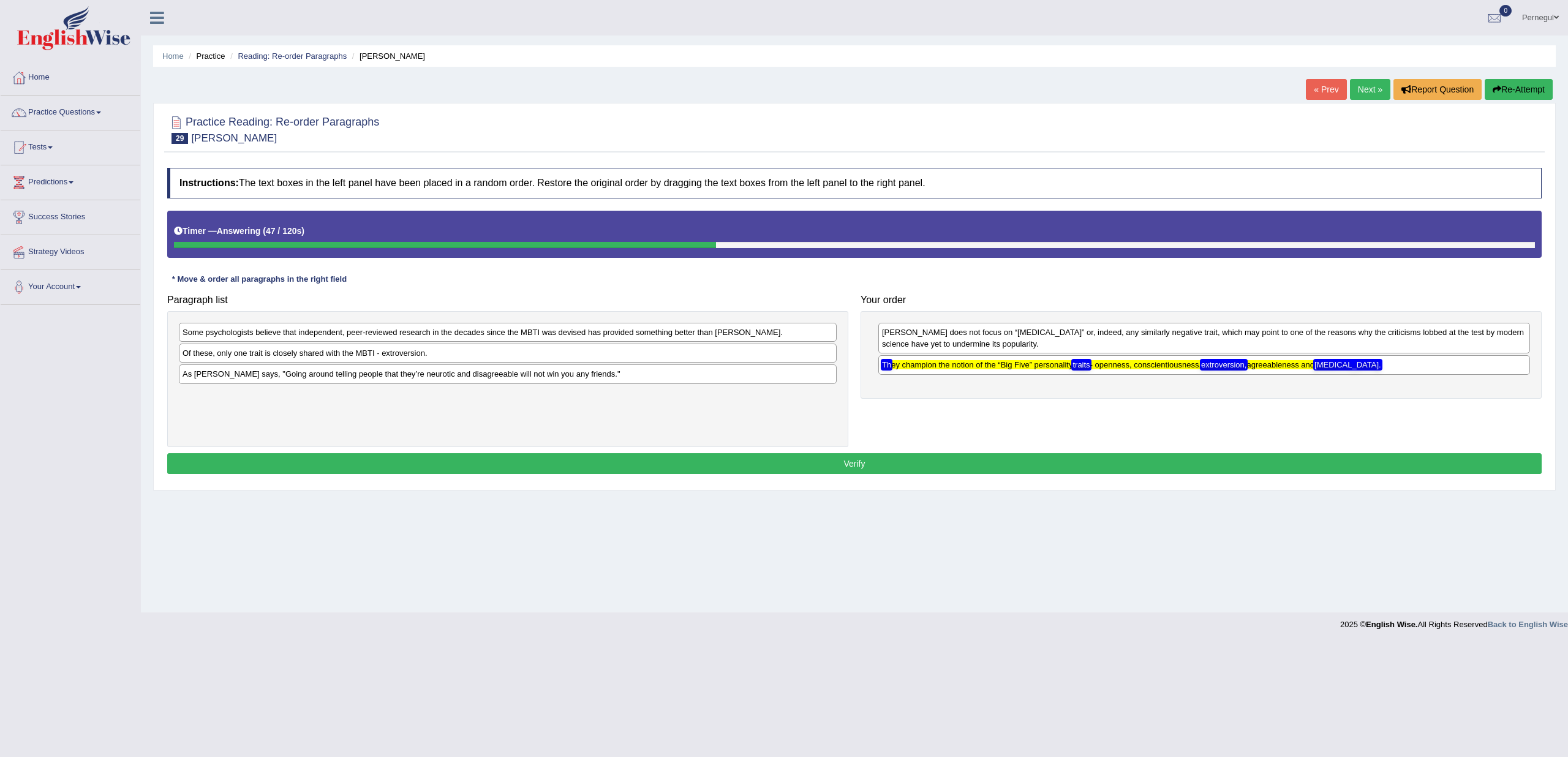
click at [922, 424] on div "Paragraph list Some psychologists believe that independent, peer-reviewed resea…" at bounding box center [855, 368] width 1387 height 159
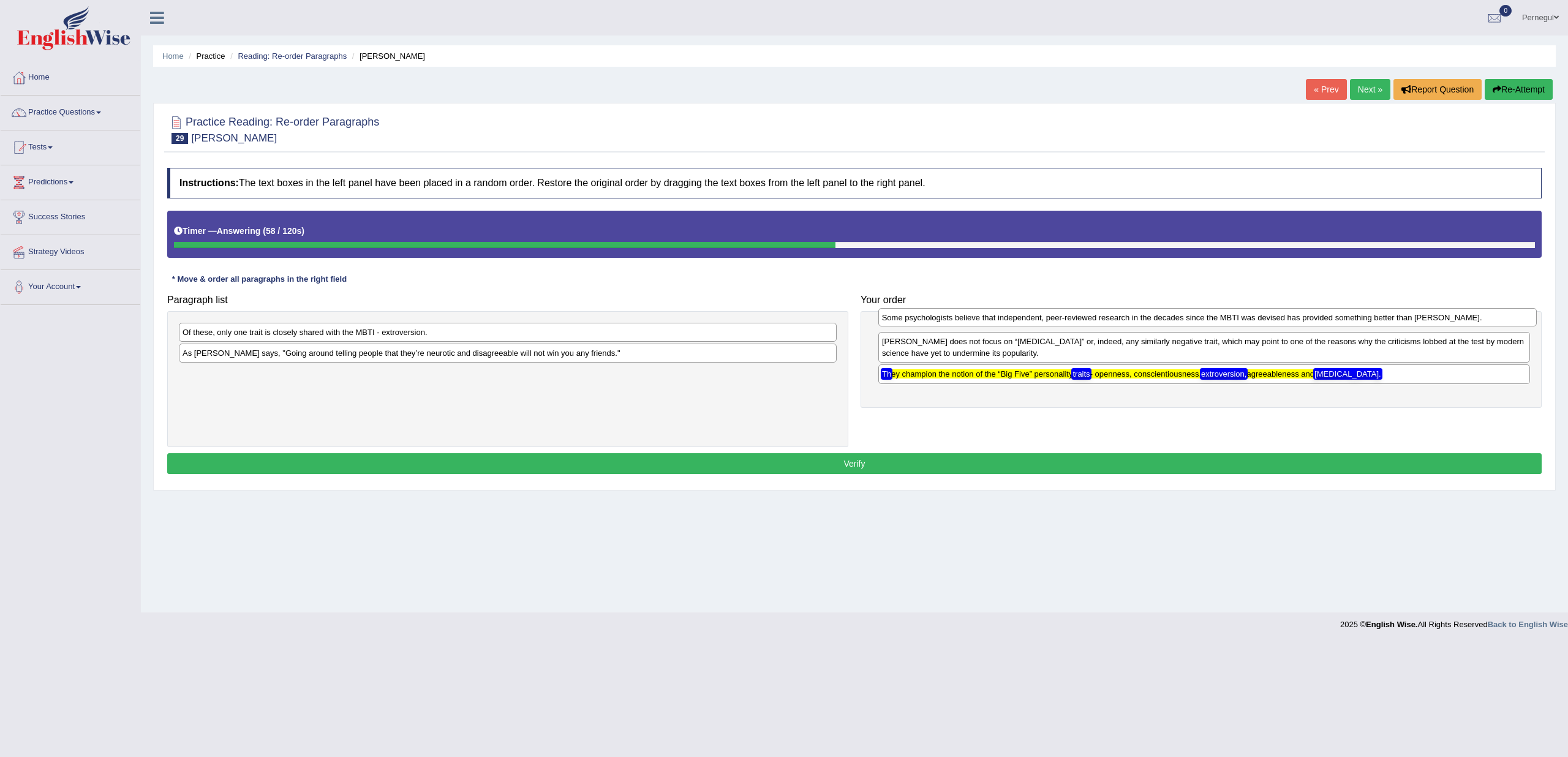
drag, startPoint x: 198, startPoint y: 339, endPoint x: 898, endPoint y: 324, distance: 700.2
click at [898, 324] on div "Some psychologists believe that independent, peer-reviewed research in the deca…" at bounding box center [1207, 317] width 659 height 19
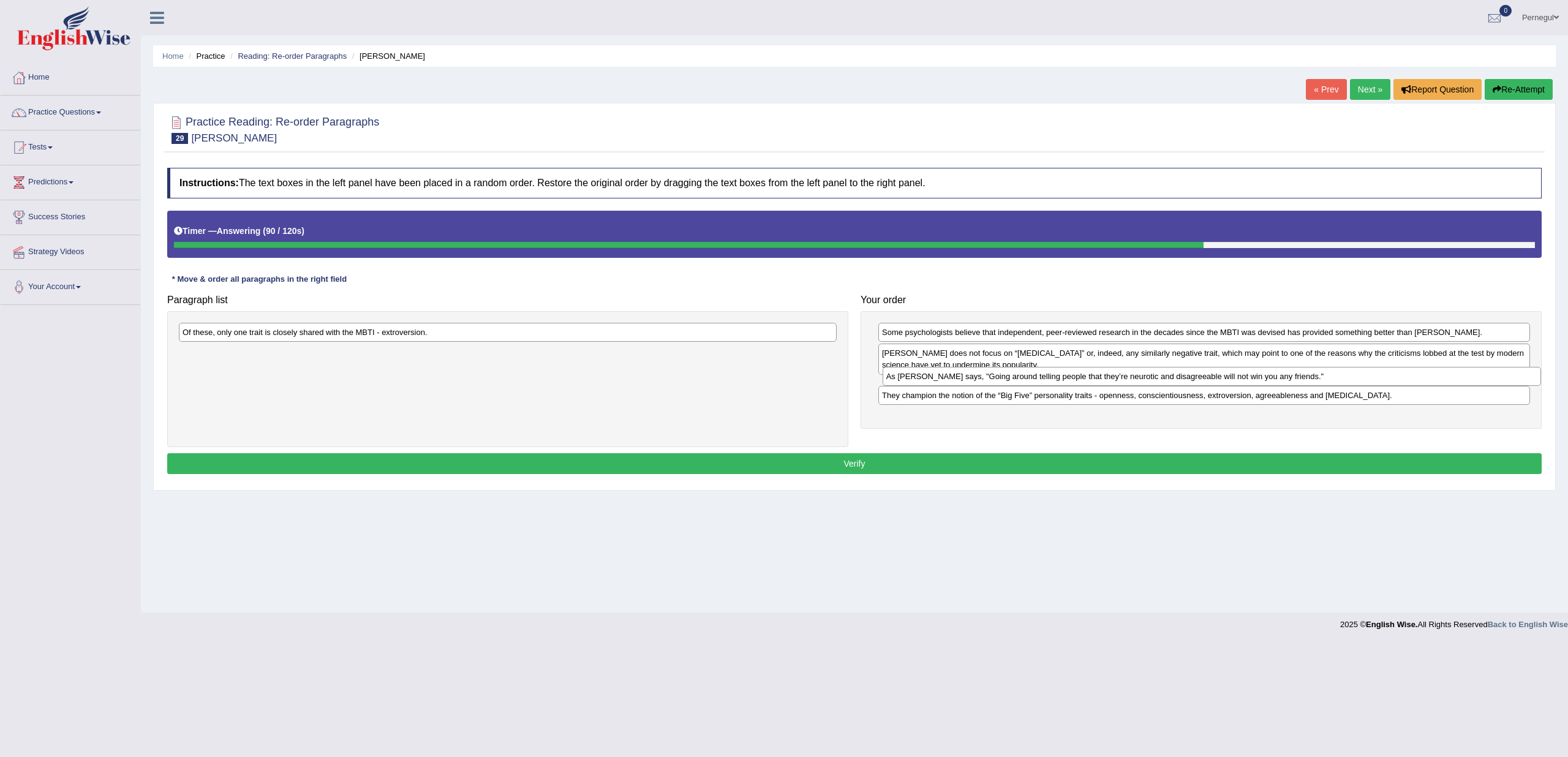
drag, startPoint x: 256, startPoint y: 353, endPoint x: 918, endPoint y: 371, distance: 662.2
click at [959, 378] on div "As Adam Grant says, "Going around telling people that they’re neurotic and disa…" at bounding box center [1212, 376] width 659 height 19
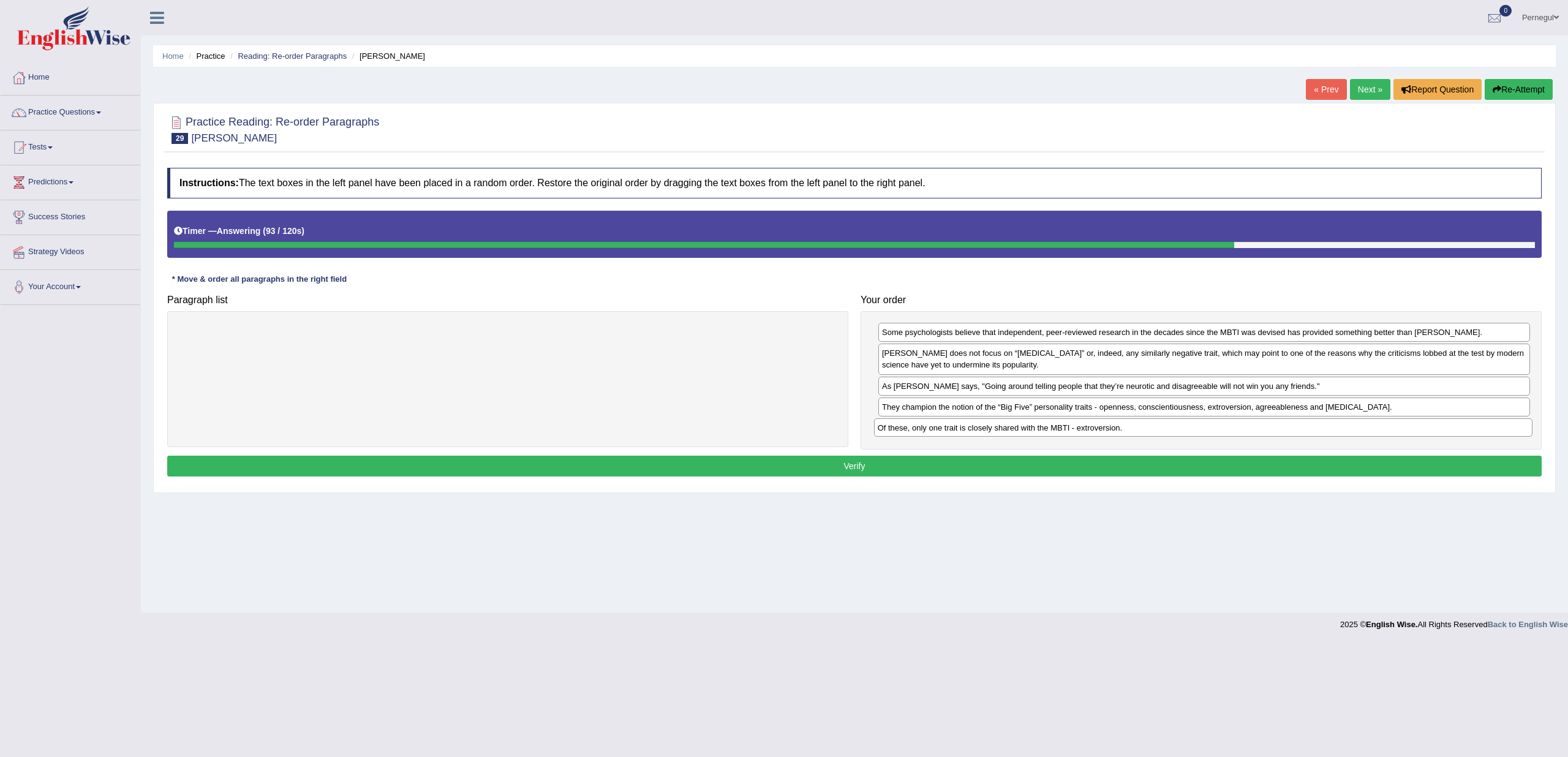
drag, startPoint x: 655, startPoint y: 330, endPoint x: 1350, endPoint y: 425, distance: 701.5
click at [1350, 425] on div "Of these, only one trait is closely shared with the MBTI - extroversion." at bounding box center [1203, 428] width 659 height 19
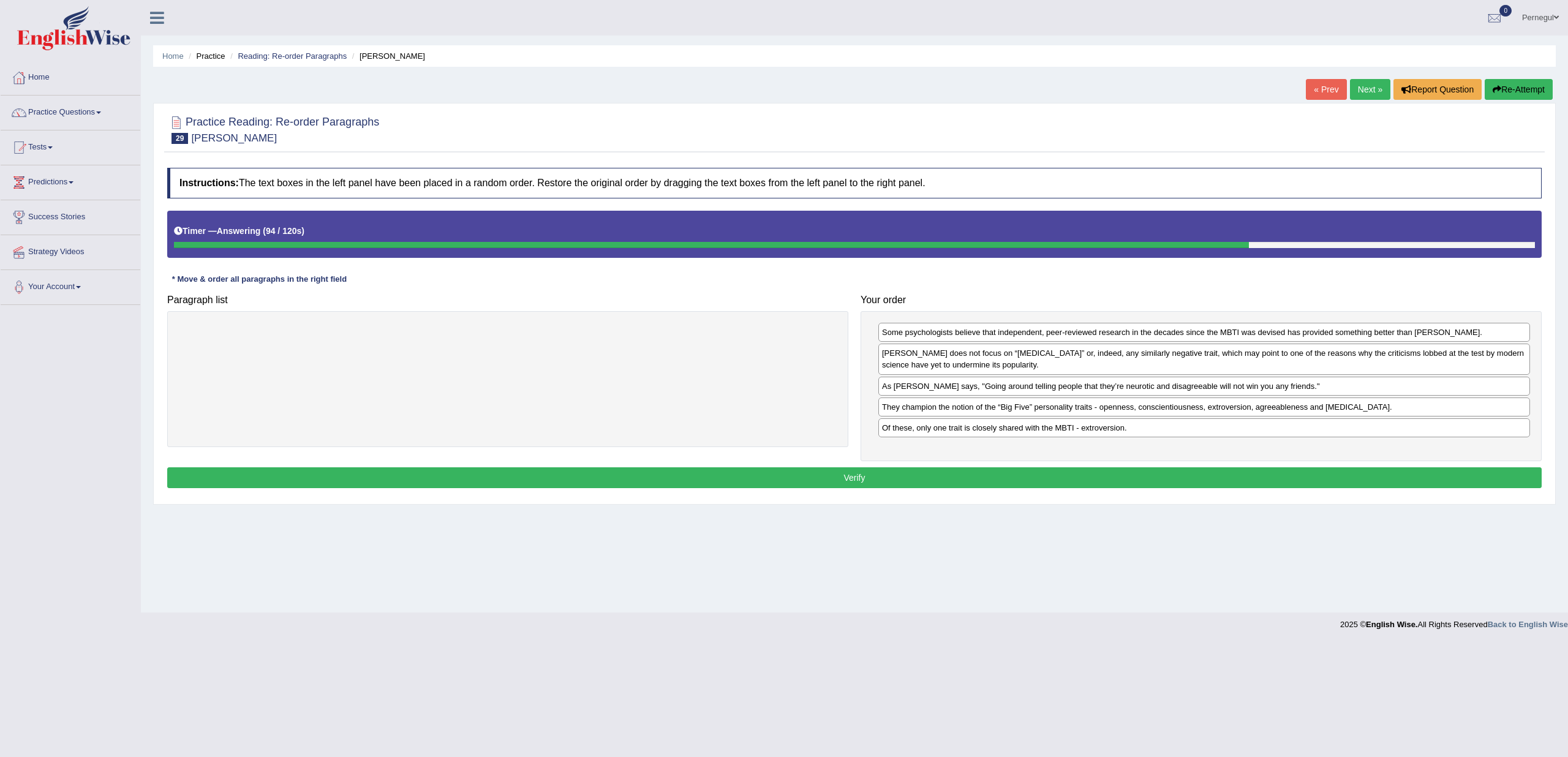
click at [1020, 475] on button "Verify" at bounding box center [855, 477] width 1375 height 21
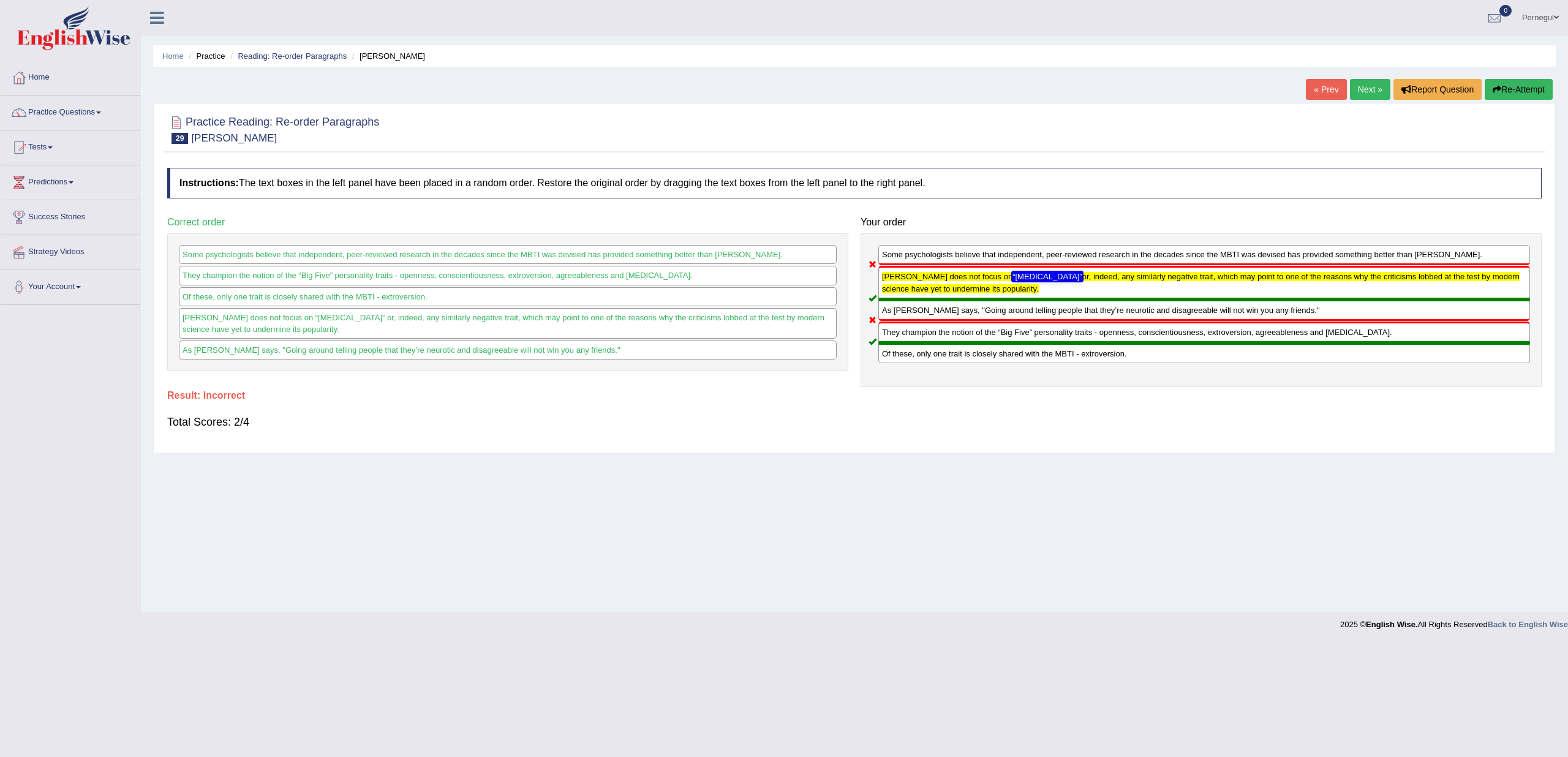
click at [1374, 92] on link "Next »" at bounding box center [1370, 89] width 40 height 21
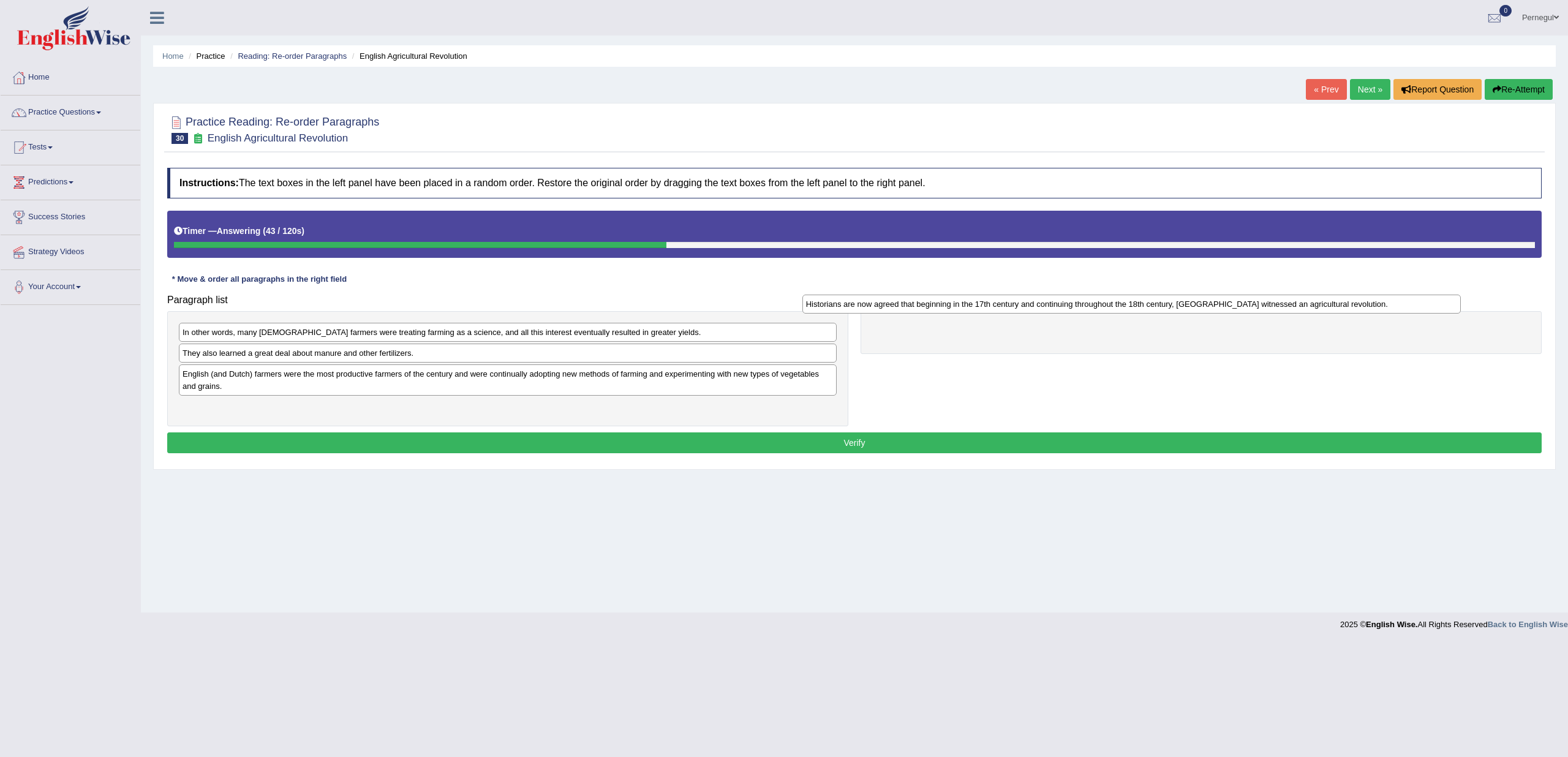
drag, startPoint x: 325, startPoint y: 351, endPoint x: 957, endPoint y: 303, distance: 633.8
click at [955, 303] on div "Historians are now agreed that beginning in the 17th century and continuing thr…" at bounding box center [1131, 304] width 659 height 19
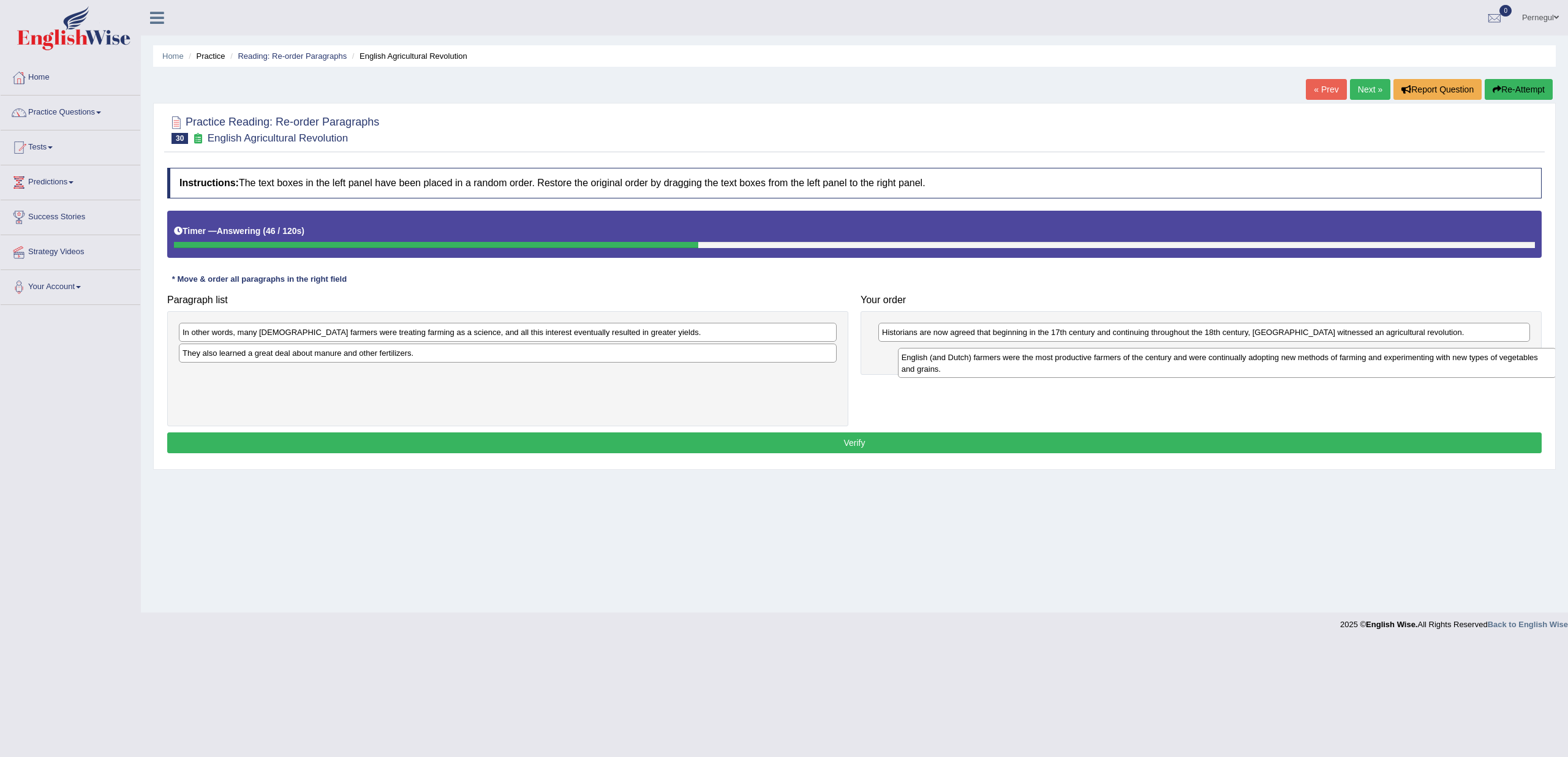
drag, startPoint x: 191, startPoint y: 378, endPoint x: 909, endPoint y: 362, distance: 718.2
click at [909, 362] on div "English (and Dutch) farmers were the most productive farmers of the century and…" at bounding box center [1227, 363] width 659 height 30
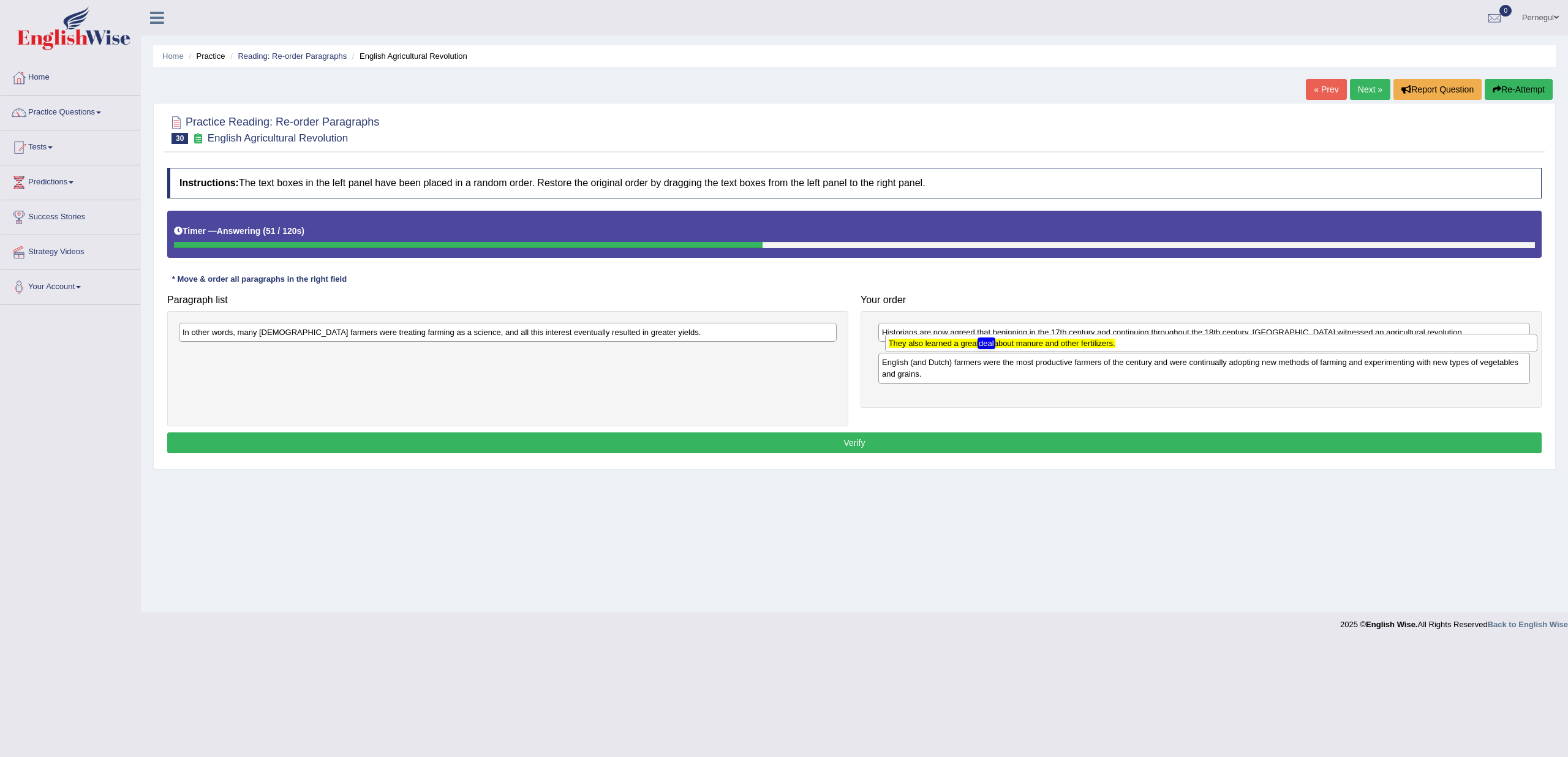
drag, startPoint x: 907, startPoint y: 385, endPoint x: 913, endPoint y: 343, distance: 42.4
click at [913, 343] on texthelphighlightspan "They also learned a great deal about manure and other fertilizers." at bounding box center [1002, 343] width 226 height 9
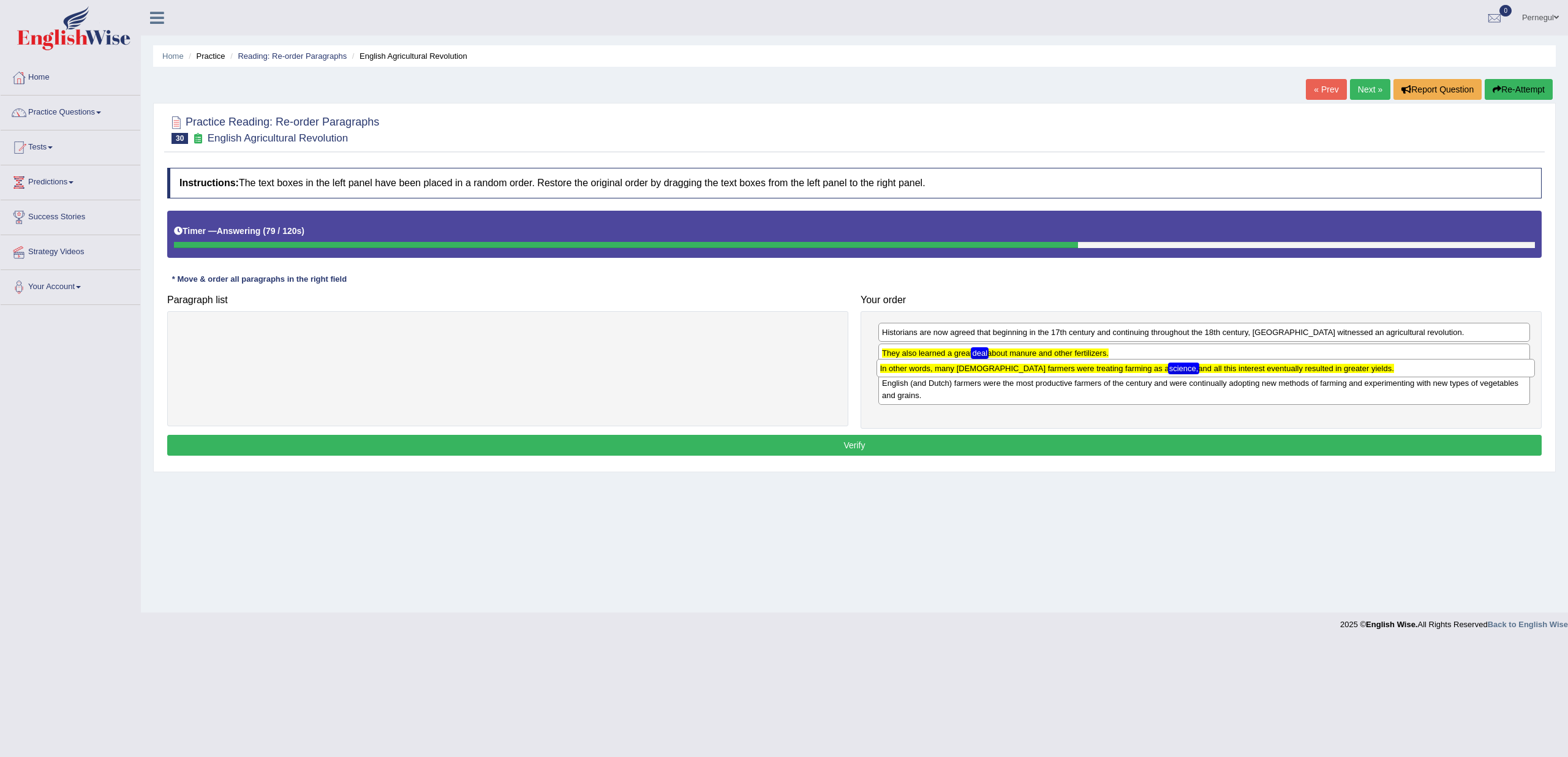
drag, startPoint x: 337, startPoint y: 335, endPoint x: 1034, endPoint y: 371, distance: 697.9
click at [1034, 371] on texthelphighlightspan "In other words, many English farmers were treating farming as a science, and al…" at bounding box center [1137, 368] width 514 height 9
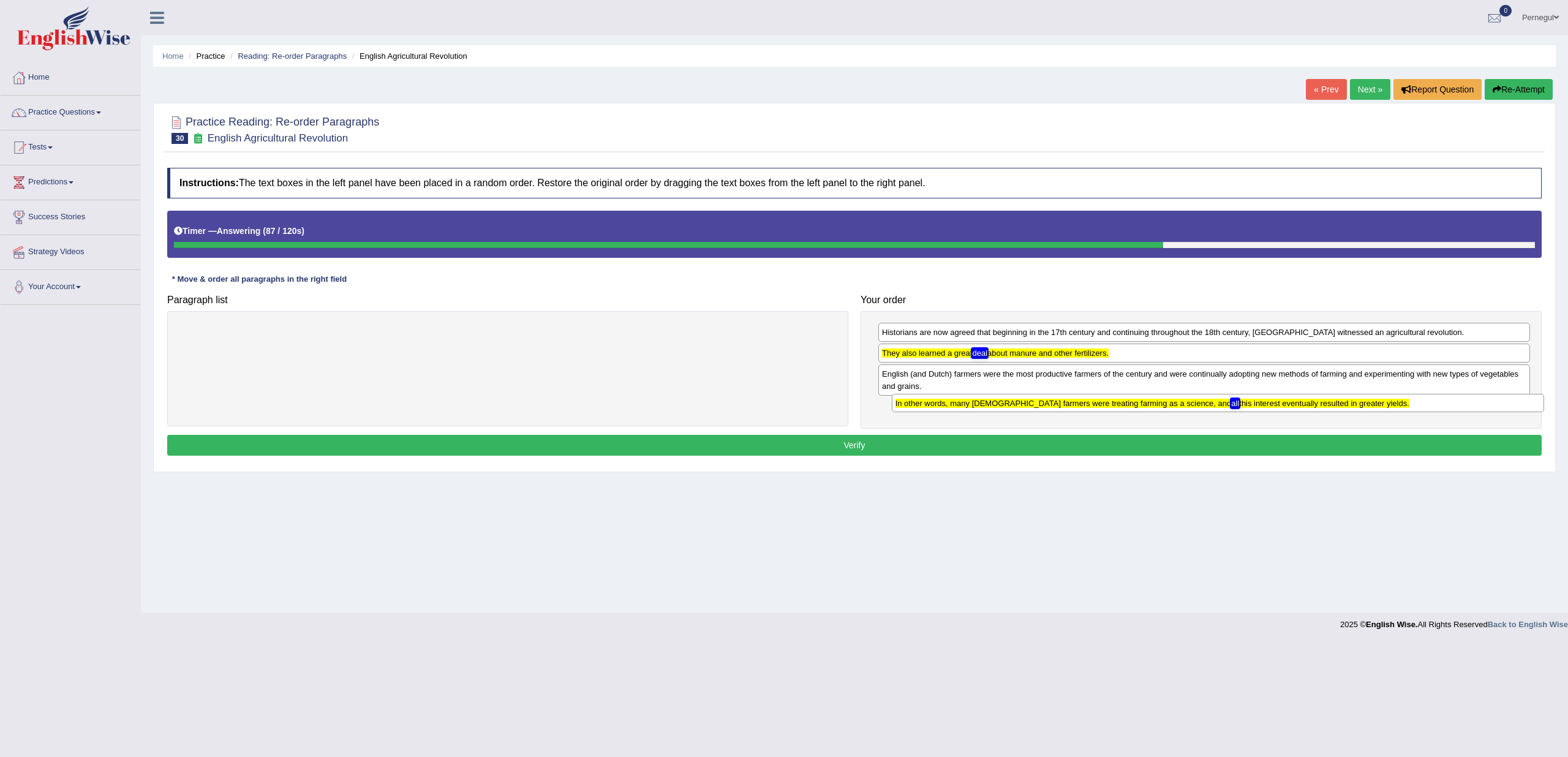
drag, startPoint x: 1232, startPoint y: 379, endPoint x: 1245, endPoint y: 409, distance: 32.7
click at [1245, 409] on div "In other words, many English farmers were treating farming as a science, and al…" at bounding box center [1218, 403] width 652 height 19
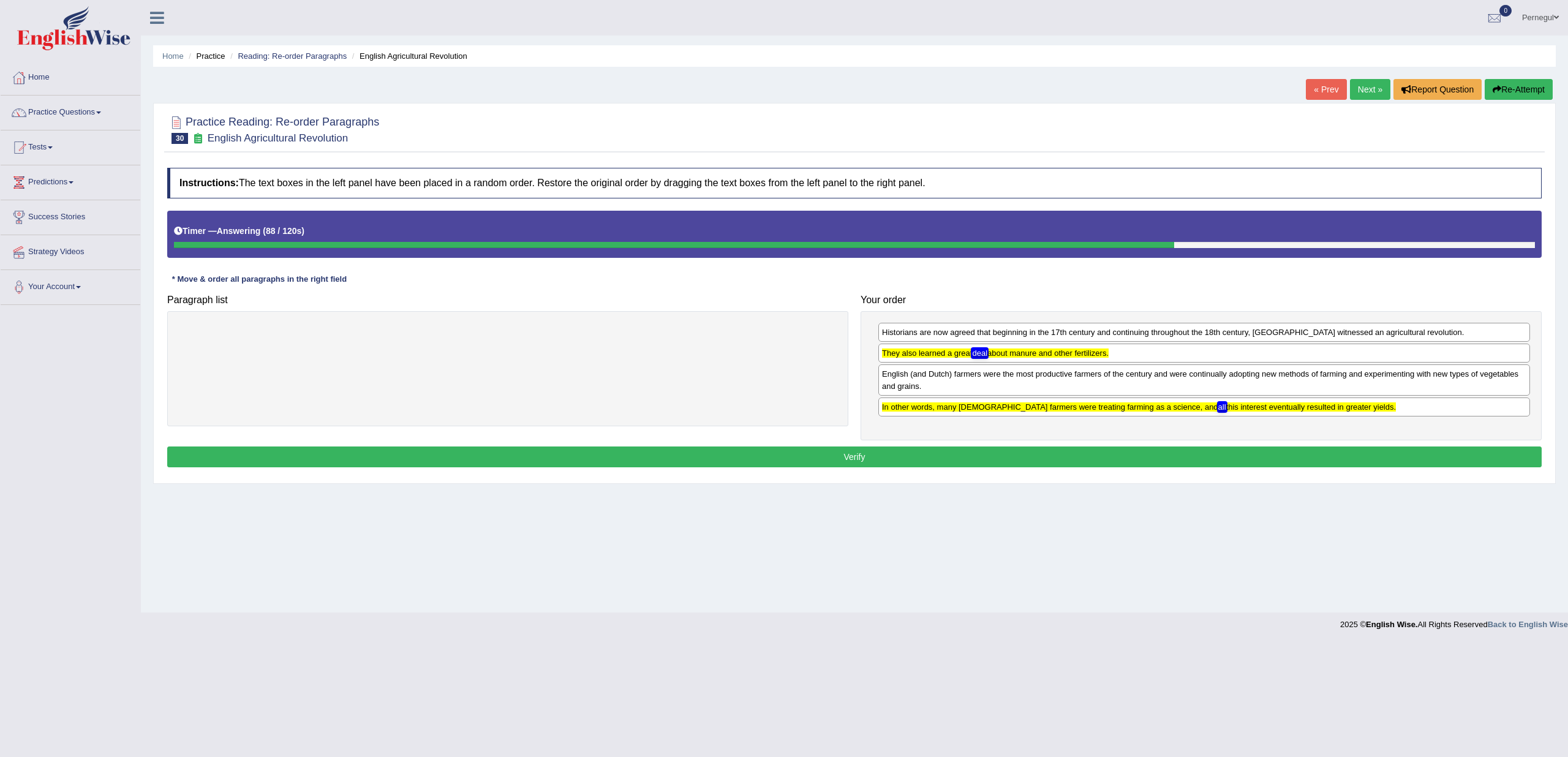
click at [1121, 453] on button "Verify" at bounding box center [855, 457] width 1375 height 21
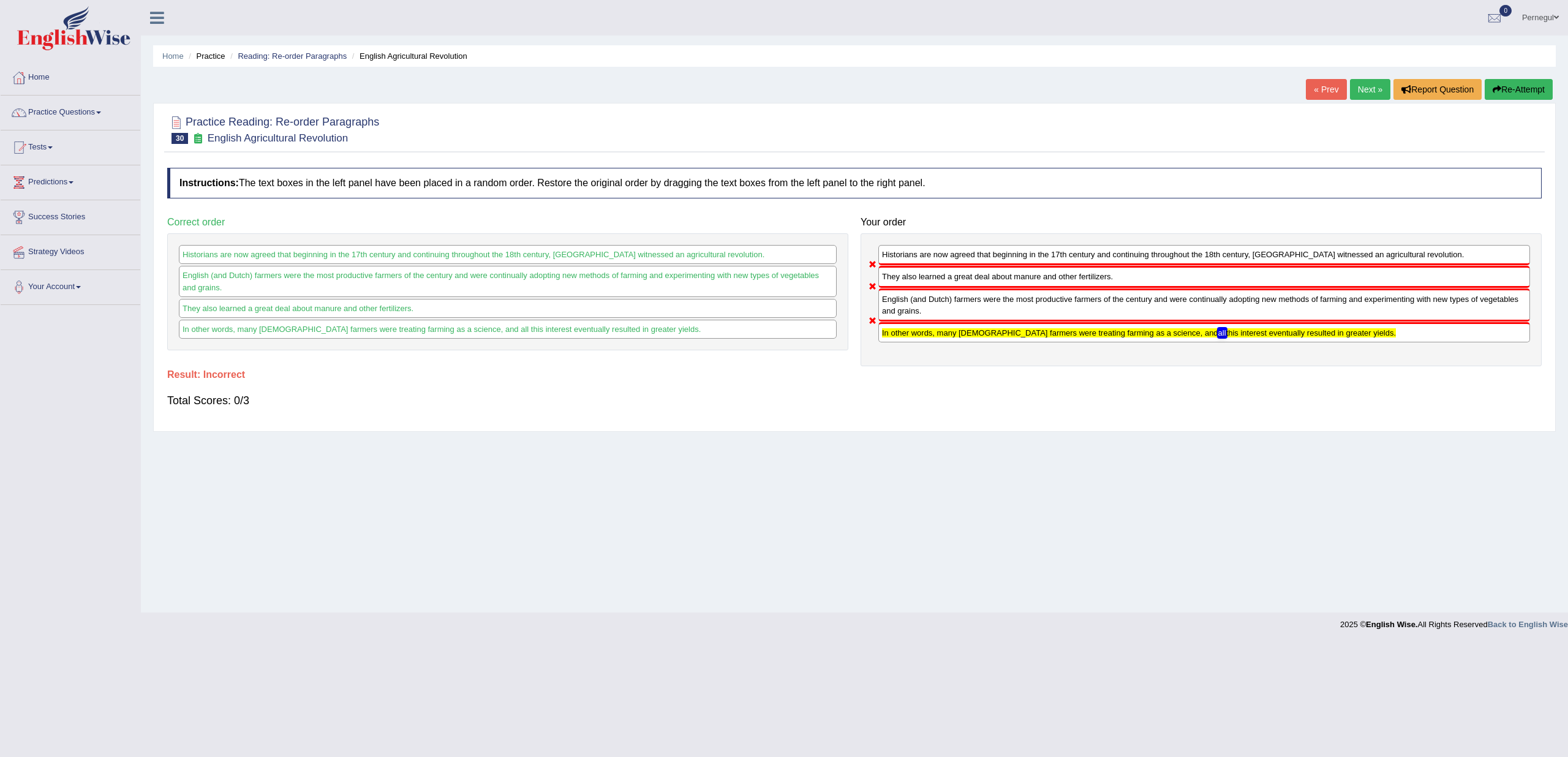
click at [1371, 88] on link "Next »" at bounding box center [1370, 89] width 40 height 21
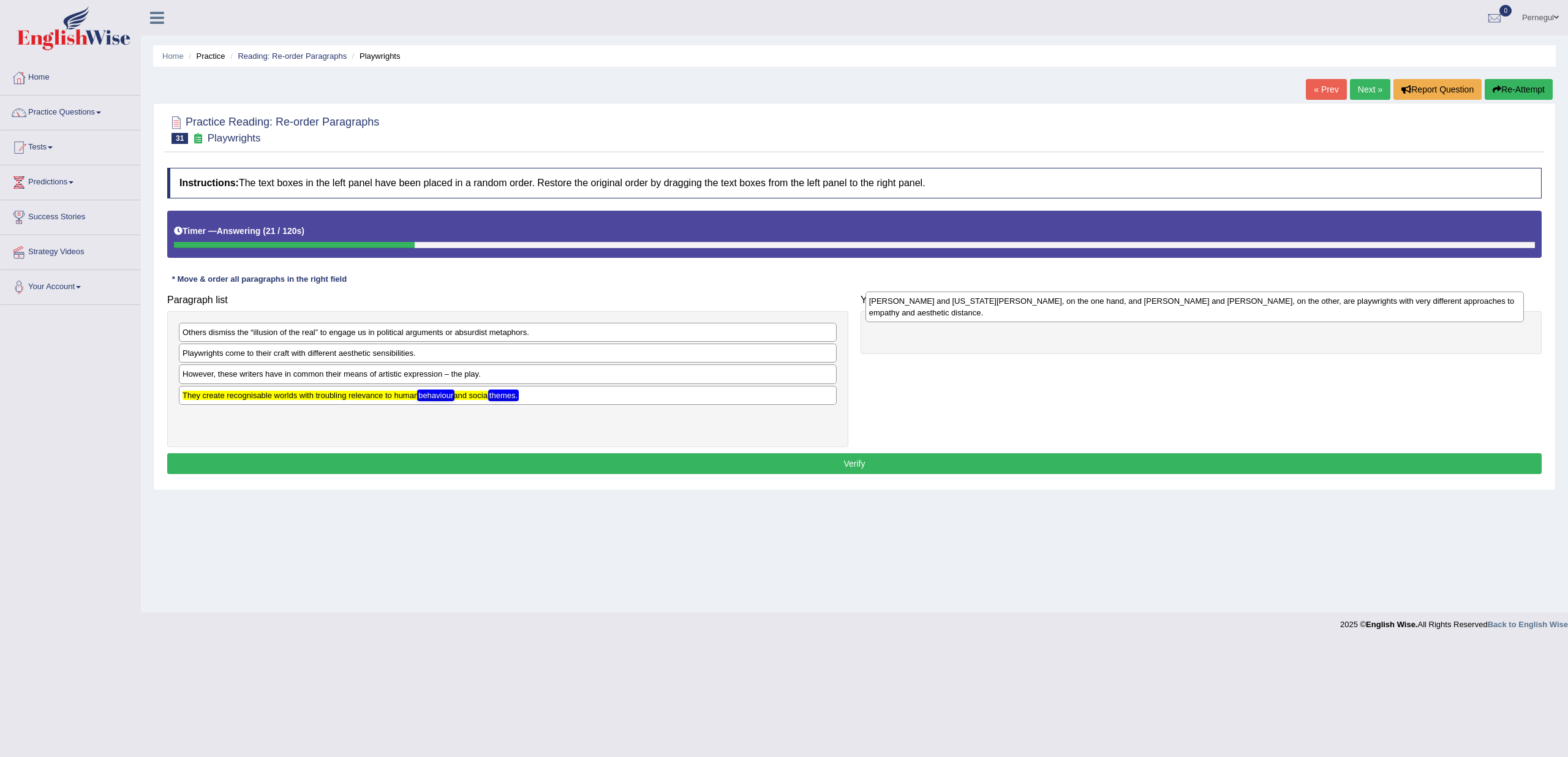
drag, startPoint x: 429, startPoint y: 412, endPoint x: 1118, endPoint y: 318, distance: 695.4
click at [1118, 318] on div "[PERSON_NAME] and [US_STATE][PERSON_NAME], on the one hand, and [PERSON_NAME] a…" at bounding box center [1195, 307] width 659 height 30
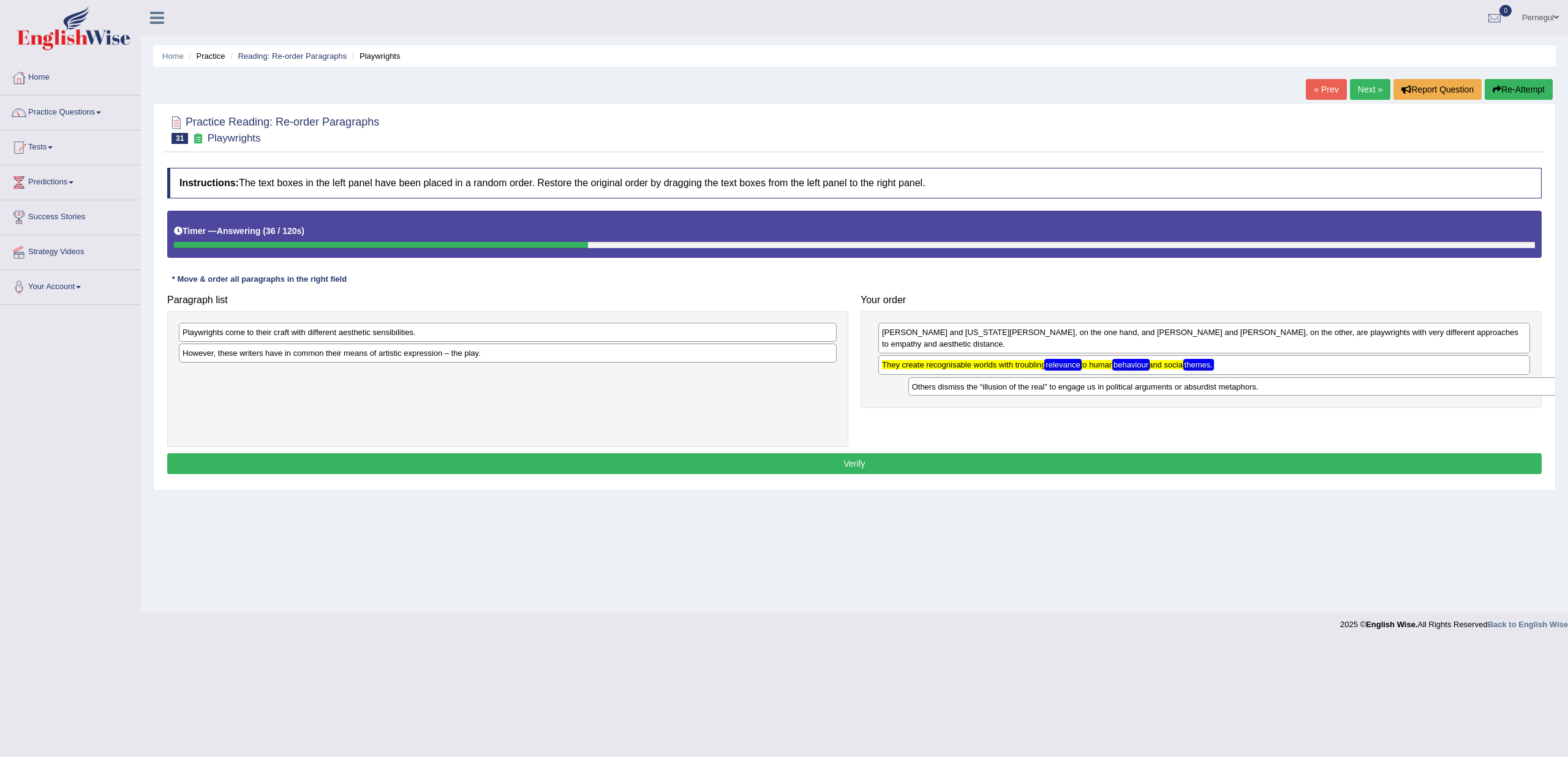
drag, startPoint x: 366, startPoint y: 337, endPoint x: 1096, endPoint y: 391, distance: 732.0
click at [1096, 391] on div "Others dismiss the “illusion of the real” to engage us in political arguments o…" at bounding box center [1238, 387] width 659 height 19
drag, startPoint x: 271, startPoint y: 355, endPoint x: 972, endPoint y: 410, distance: 703.2
click at [975, 420] on div "However, these writers have in common their means of artistic expression – the …" at bounding box center [1220, 429] width 659 height 19
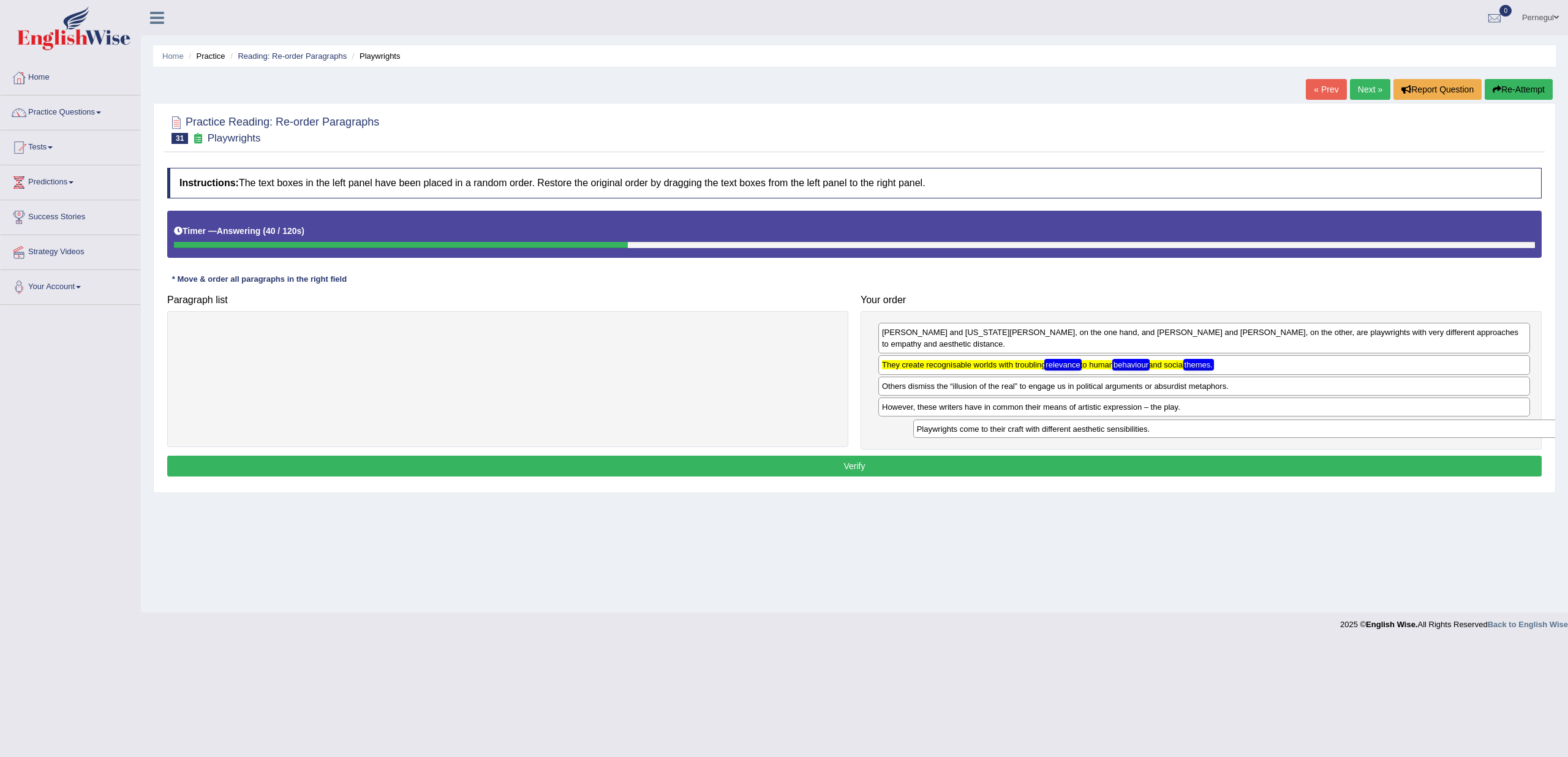
drag, startPoint x: 547, startPoint y: 333, endPoint x: 1281, endPoint y: 430, distance: 740.4
click at [1281, 430] on div "Playwrights come to their craft with different aesthetic sensibilities." at bounding box center [1242, 429] width 659 height 19
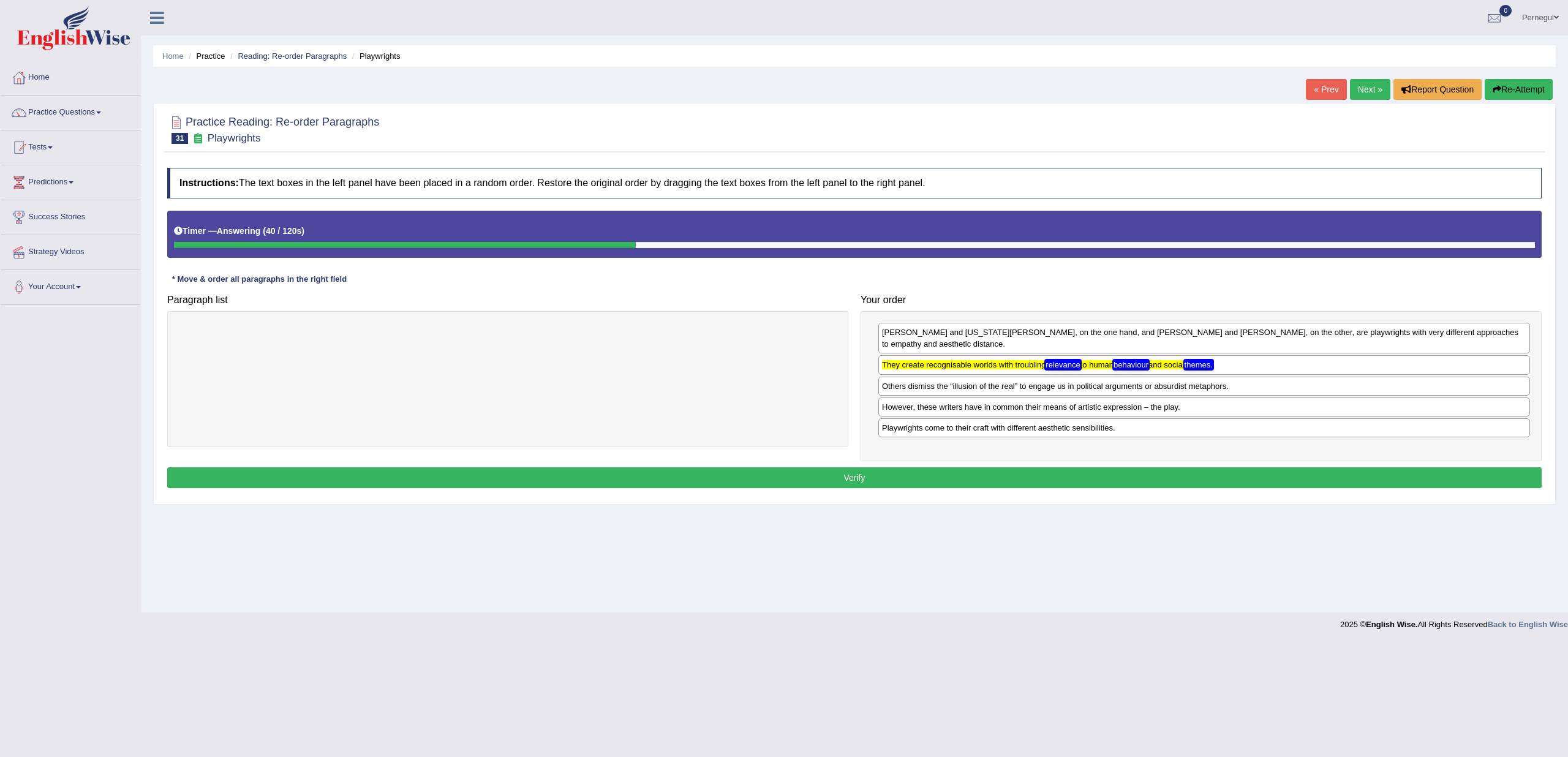
click at [1113, 476] on button "Verify" at bounding box center [855, 477] width 1375 height 21
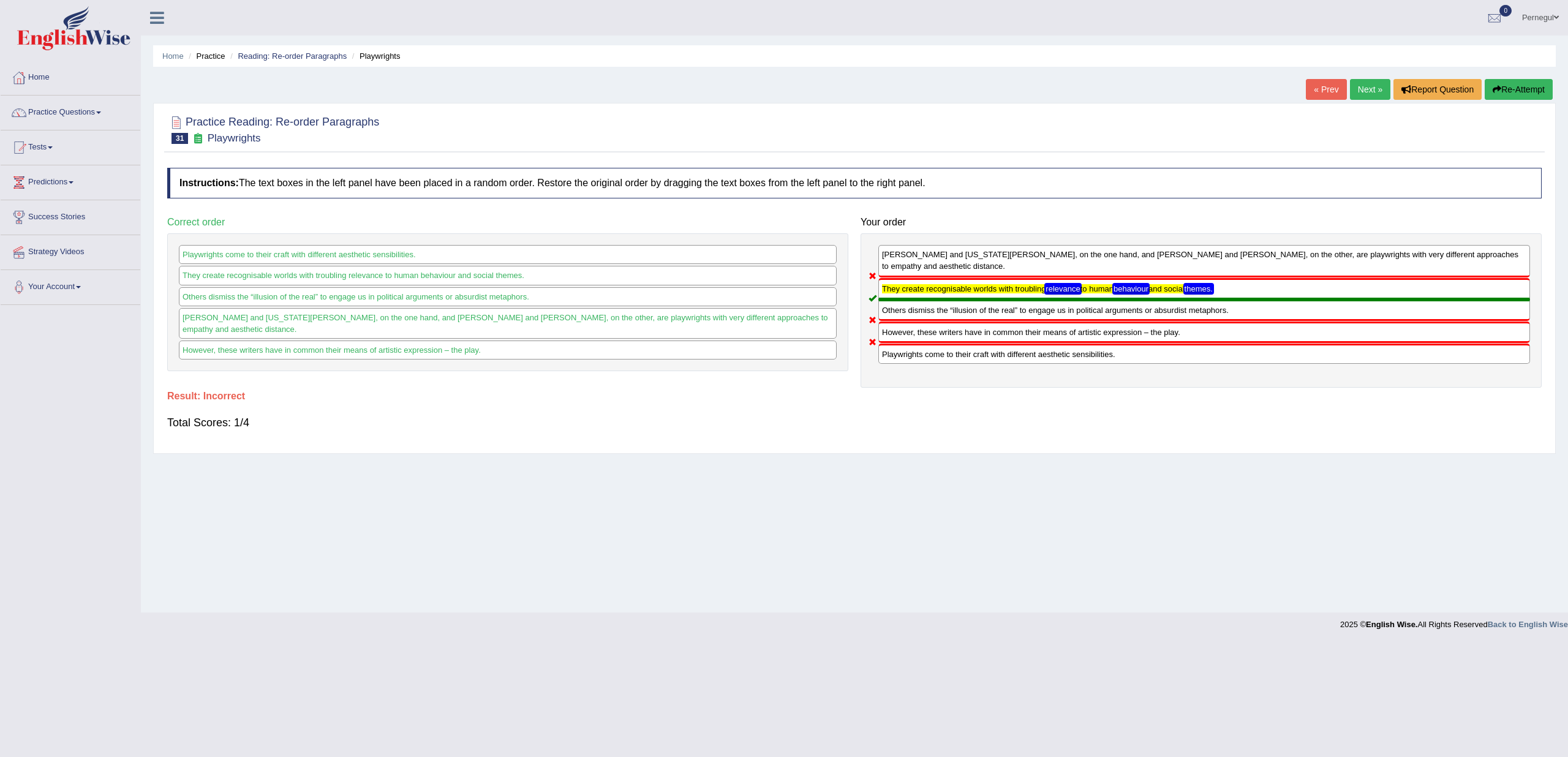
click at [1380, 85] on link "Next »" at bounding box center [1370, 89] width 40 height 21
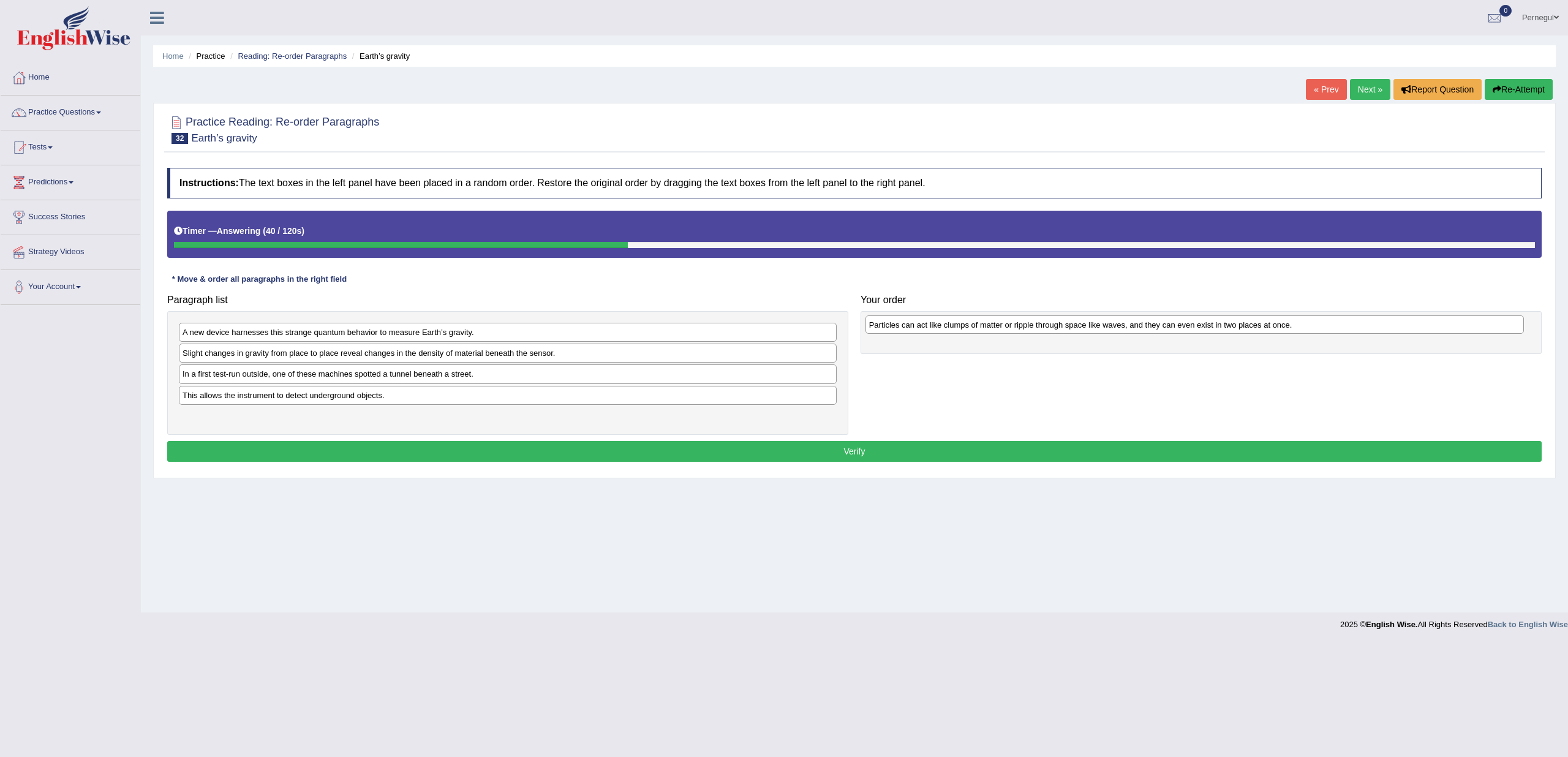
drag, startPoint x: 248, startPoint y: 333, endPoint x: 935, endPoint y: 326, distance: 687.0
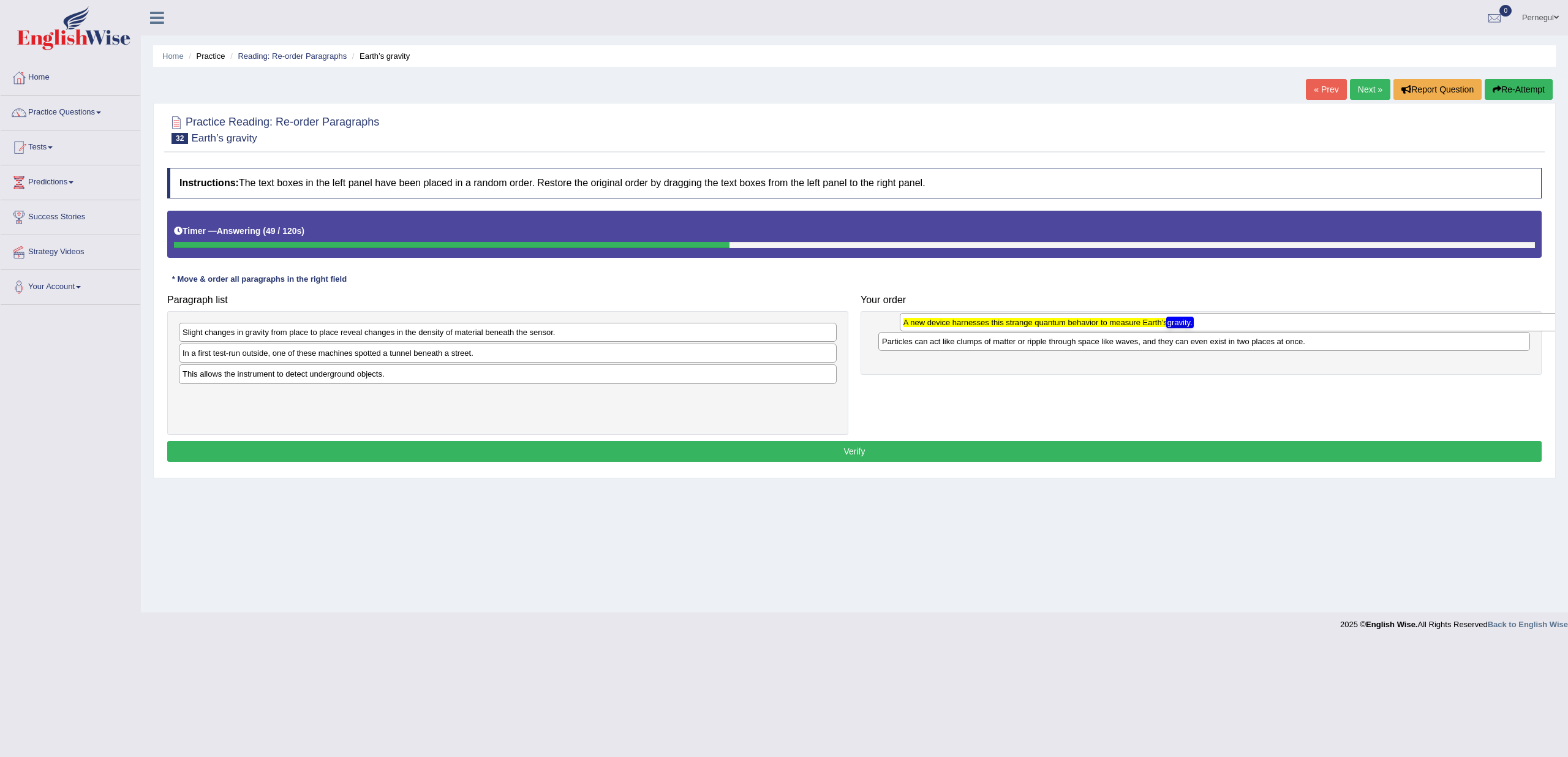
drag, startPoint x: 204, startPoint y: 337, endPoint x: 925, endPoint y: 327, distance: 721.1
click at [925, 327] on div "A new device harnesses this strange quantum behavior to measure Earth’s gravity." at bounding box center [1229, 322] width 659 height 19
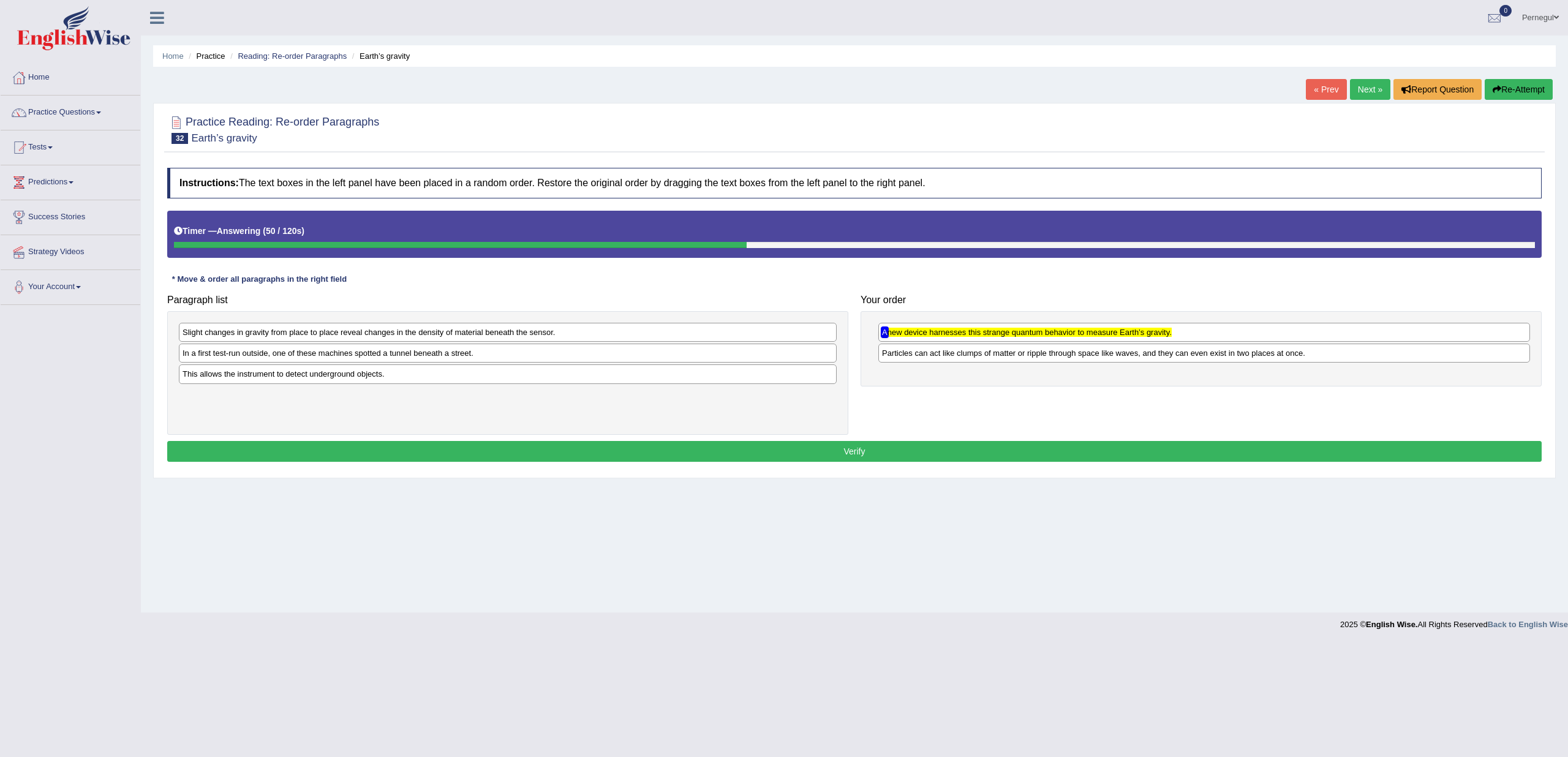
click at [932, 369] on div "A new device harnesses this strange quantum behavior to measure Earth’s gravity…" at bounding box center [1201, 348] width 681 height 75
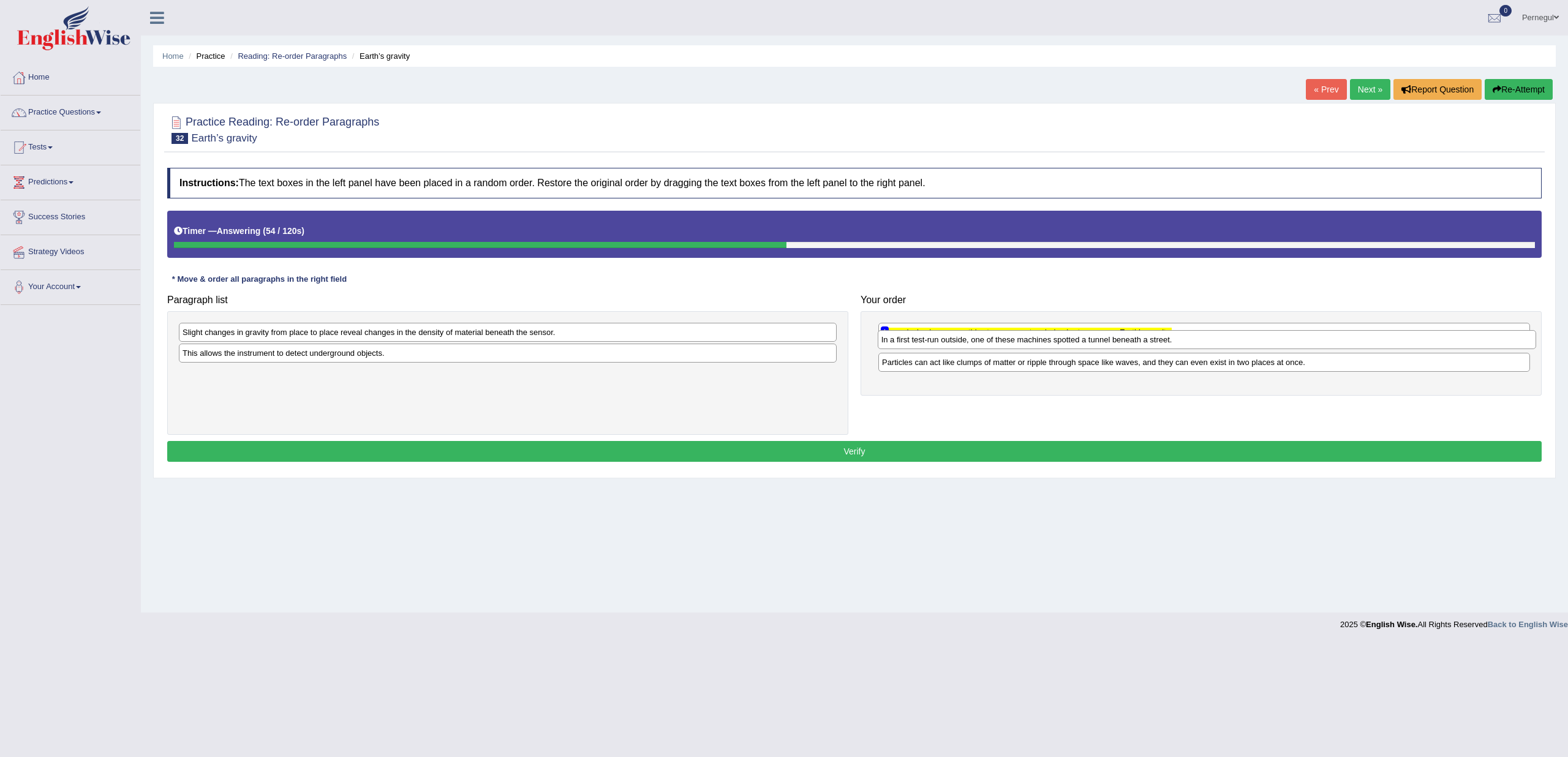
drag, startPoint x: 209, startPoint y: 354, endPoint x: 905, endPoint y: 343, distance: 696.1
click at [905, 343] on div "In a first test-run outside, one of these machines spotted a tunnel beneath a s…" at bounding box center [1207, 340] width 659 height 19
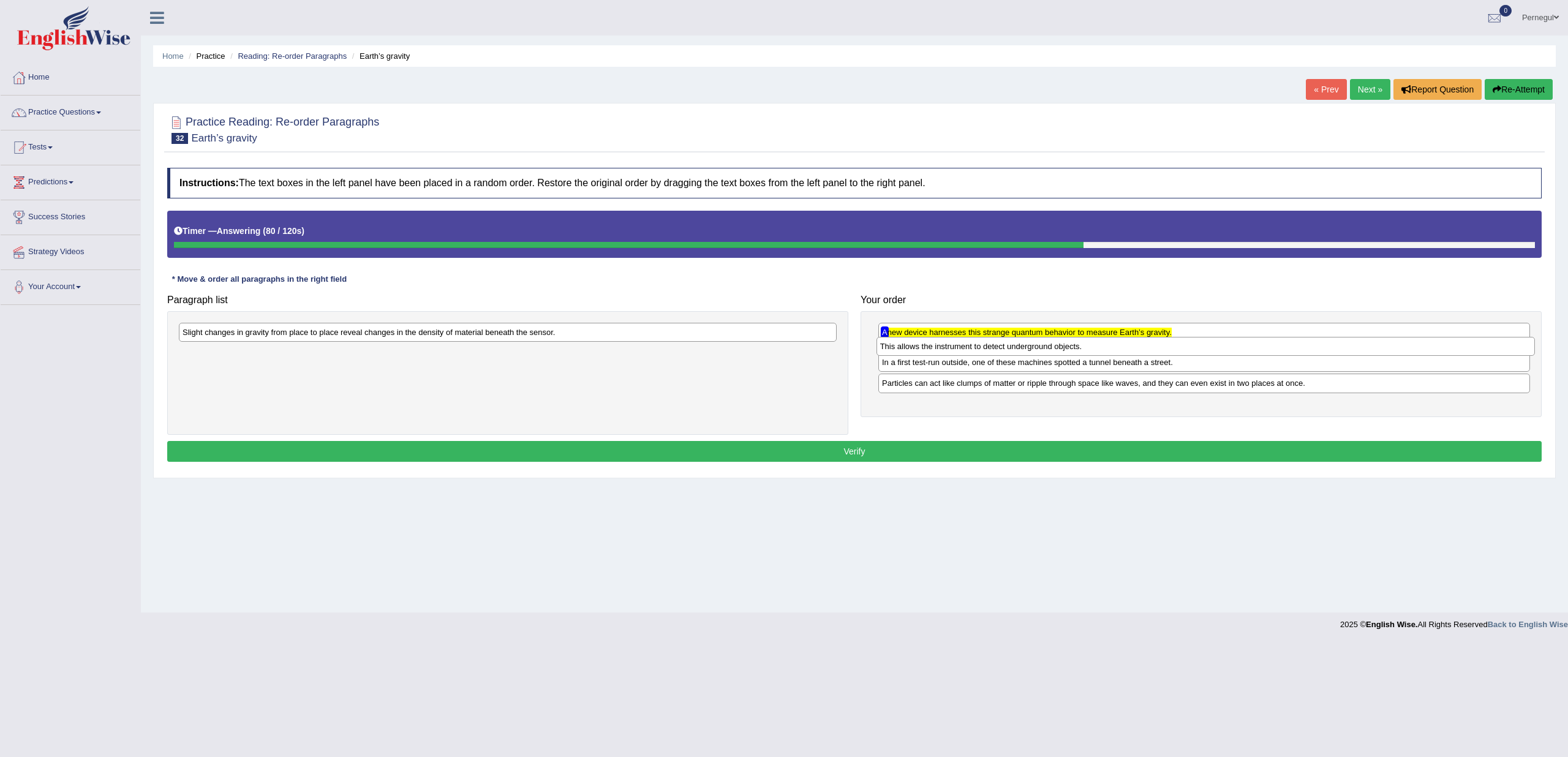
drag, startPoint x: 213, startPoint y: 357, endPoint x: 911, endPoint y: 351, distance: 698.0
click at [911, 351] on div "This allows the instrument to detect underground objects." at bounding box center [1205, 346] width 659 height 19
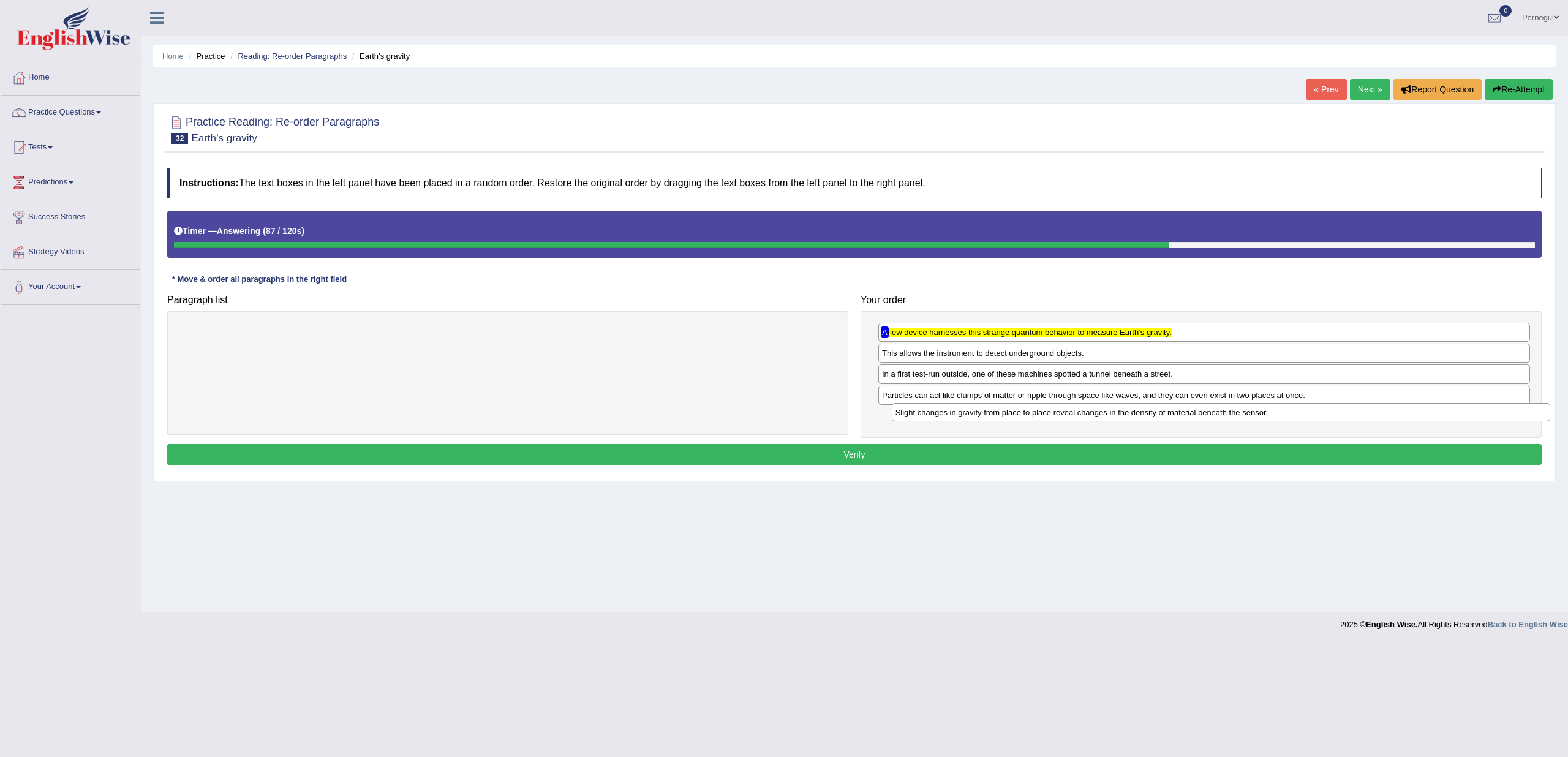
drag, startPoint x: 211, startPoint y: 332, endPoint x: 924, endPoint y: 412, distance: 717.5
click at [924, 412] on div "Slight changes in gravity from place to place reveal changes in the density of …" at bounding box center [1221, 412] width 659 height 19
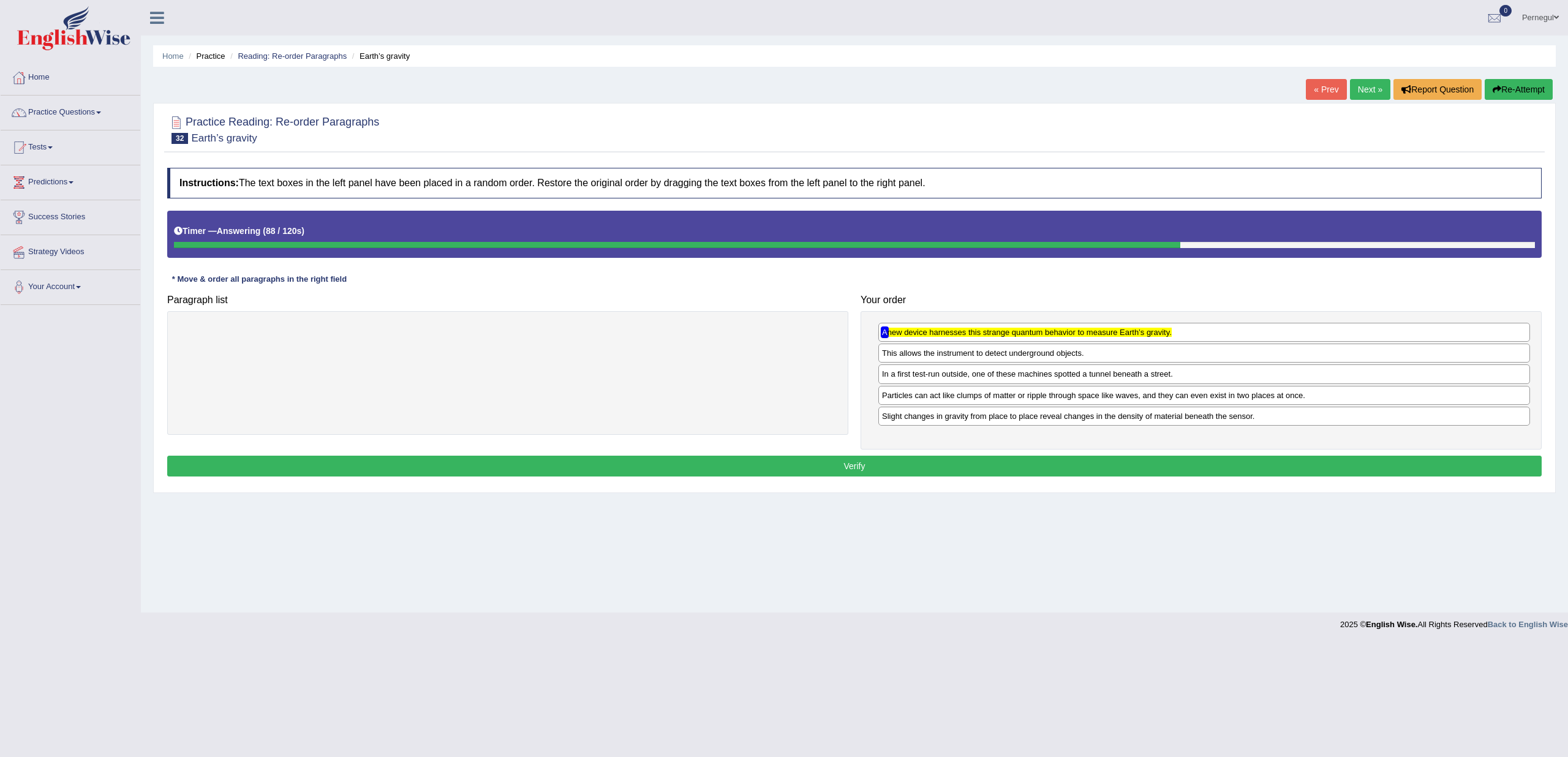
click at [909, 457] on button "Verify" at bounding box center [855, 466] width 1375 height 21
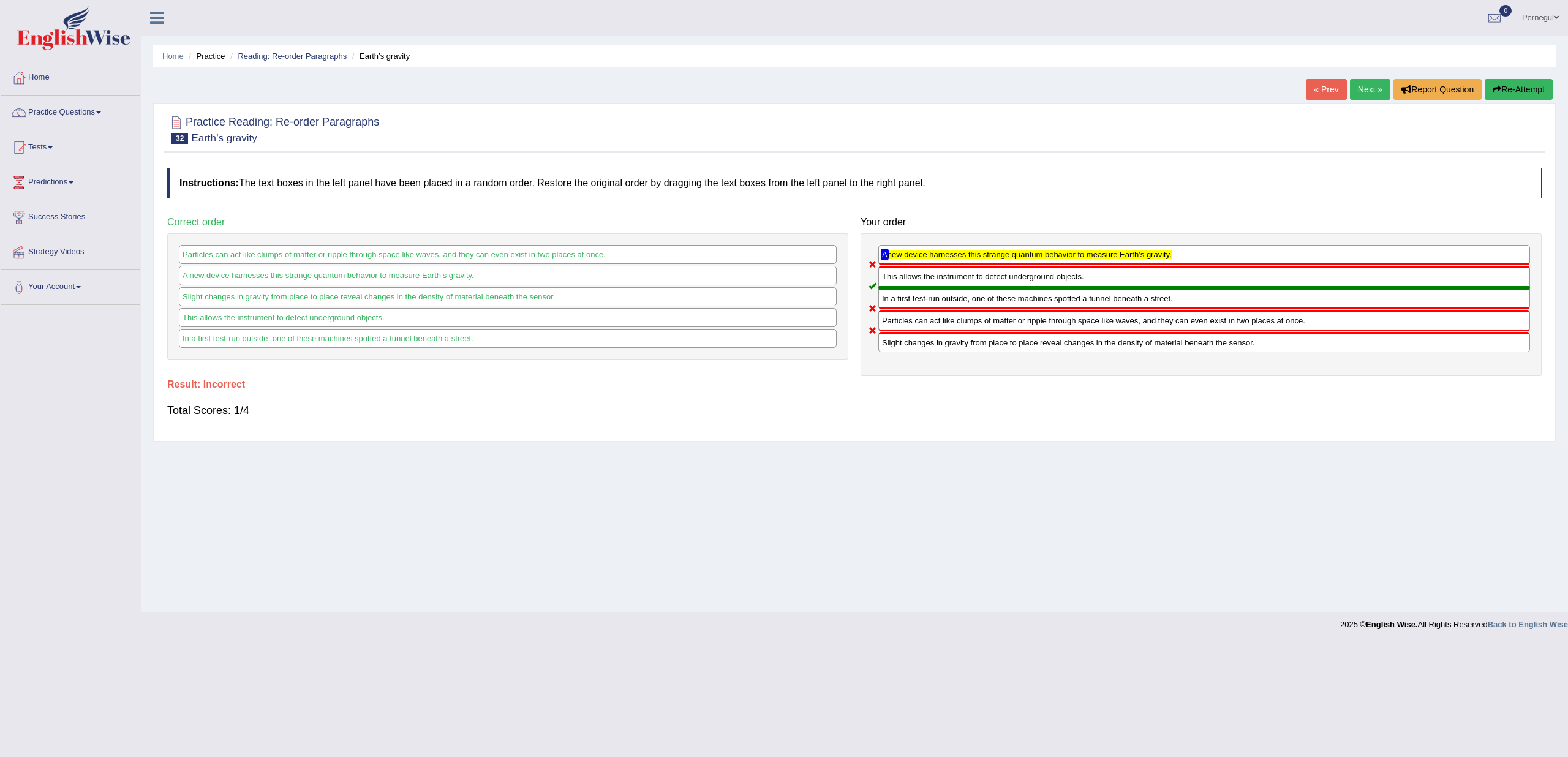
click at [1360, 88] on link "Next »" at bounding box center [1370, 89] width 40 height 21
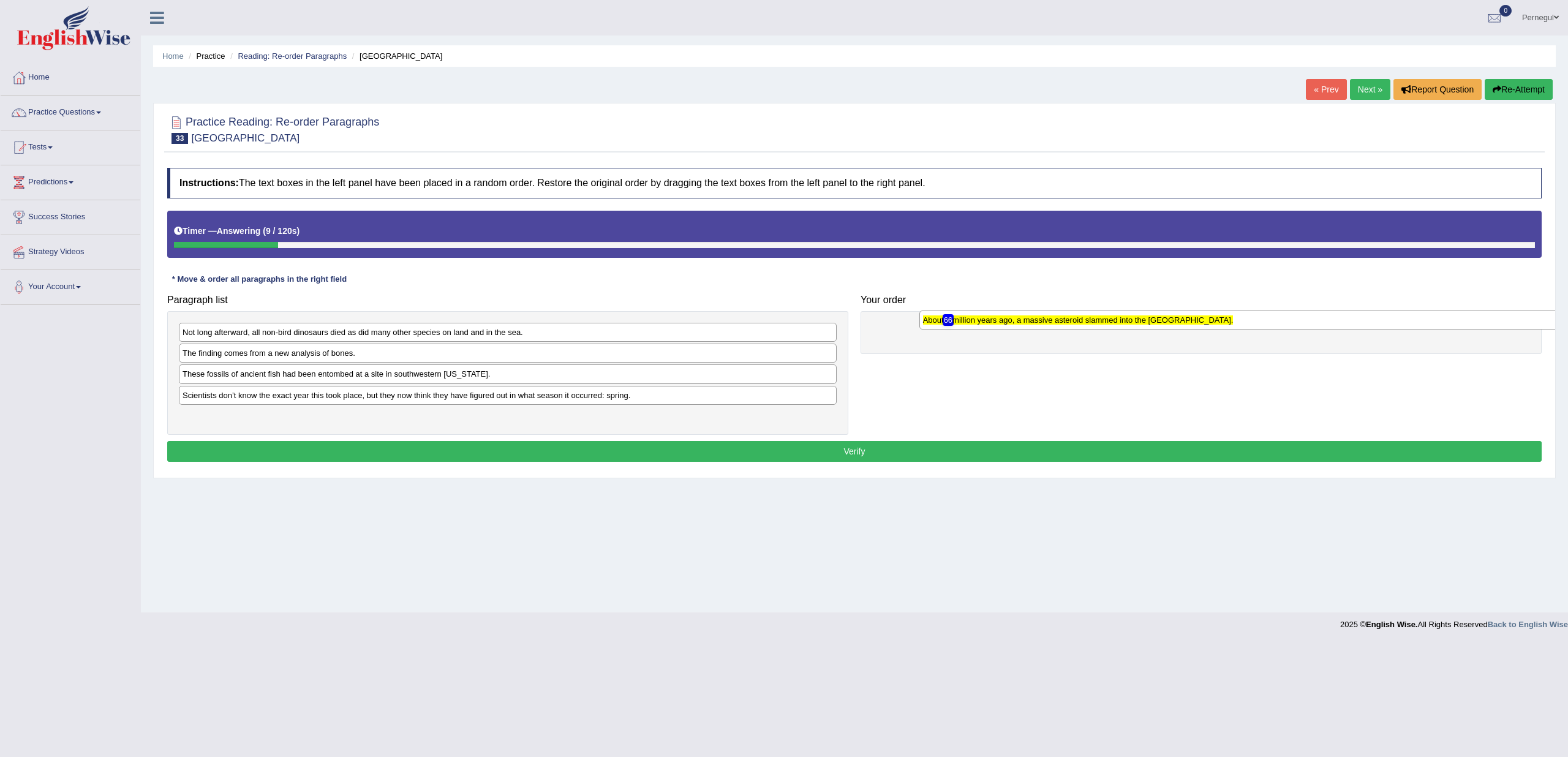
drag, startPoint x: 287, startPoint y: 356, endPoint x: 1027, endPoint y: 323, distance: 740.7
click at [1027, 323] on div "About [DATE], a massive asteroid slammed into the [GEOGRAPHIC_DATA]." at bounding box center [1248, 320] width 659 height 19
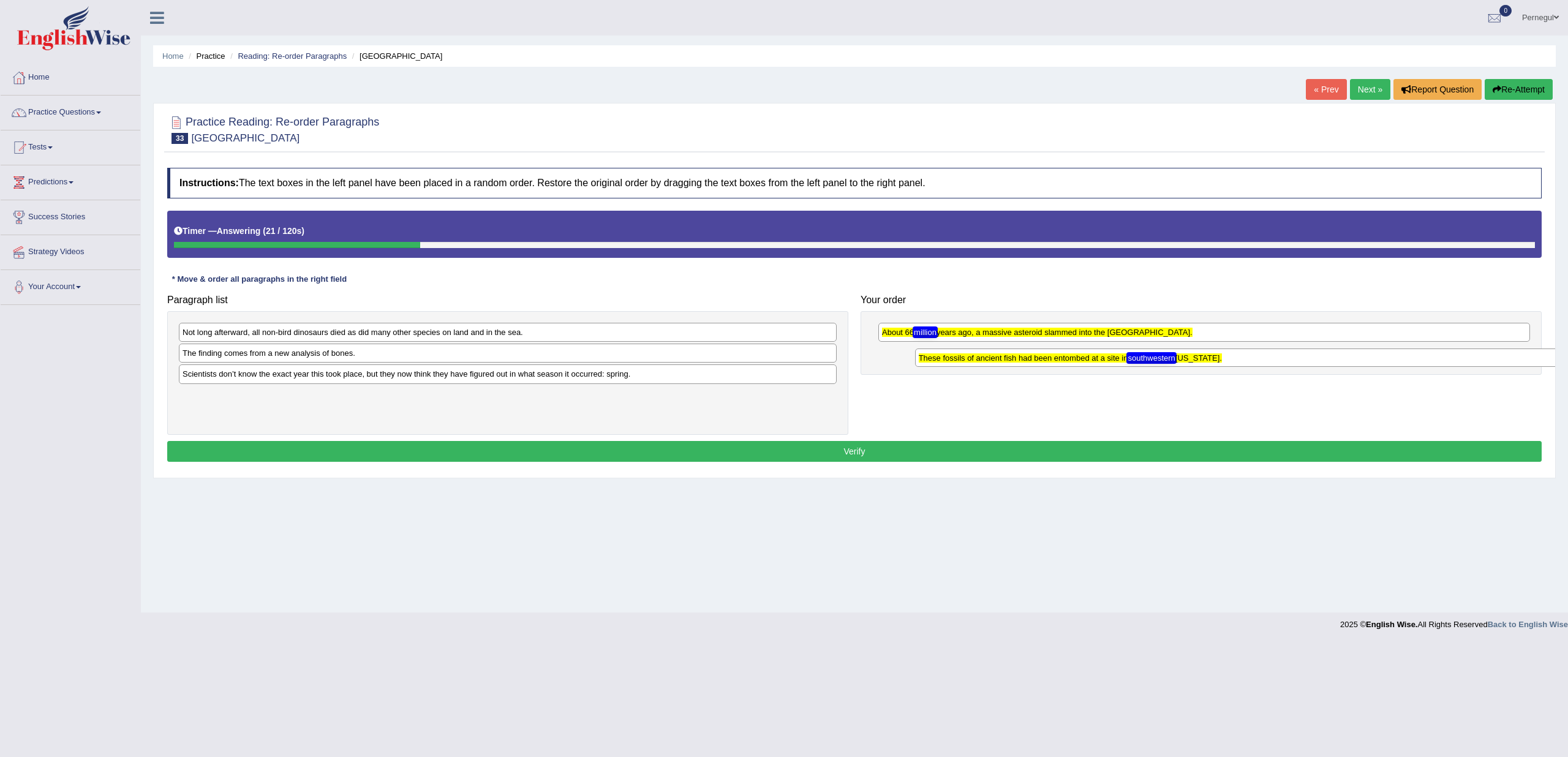
drag, startPoint x: 233, startPoint y: 377, endPoint x: 970, endPoint y: 361, distance: 737.2
click at [970, 361] on div "These fossils of ancient fish had been entombed at a site in southwestern [US_S…" at bounding box center [1244, 358] width 659 height 19
drag, startPoint x: 228, startPoint y: 491, endPoint x: 230, endPoint y: 480, distance: 11.2
click at [228, 491] on div "Home Practice Reading: Re-order Paragraphs Gulf of Mexico « Prev Next » Report …" at bounding box center [855, 306] width 1427 height 613
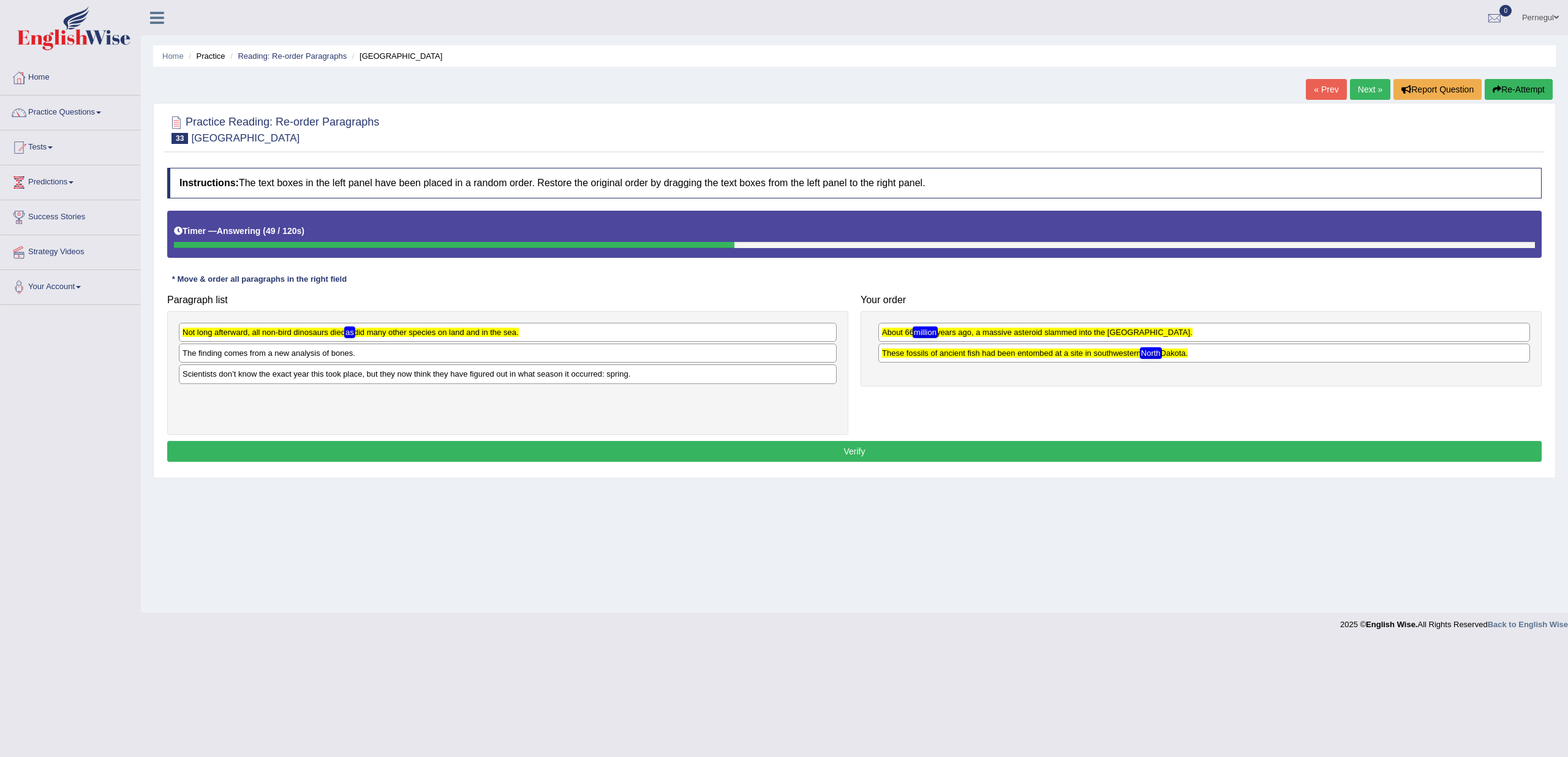
click at [68, 420] on div "Toggle navigation Home Practice Questions Speaking Practice Read Aloud Repeat S…" at bounding box center [784, 318] width 1568 height 637
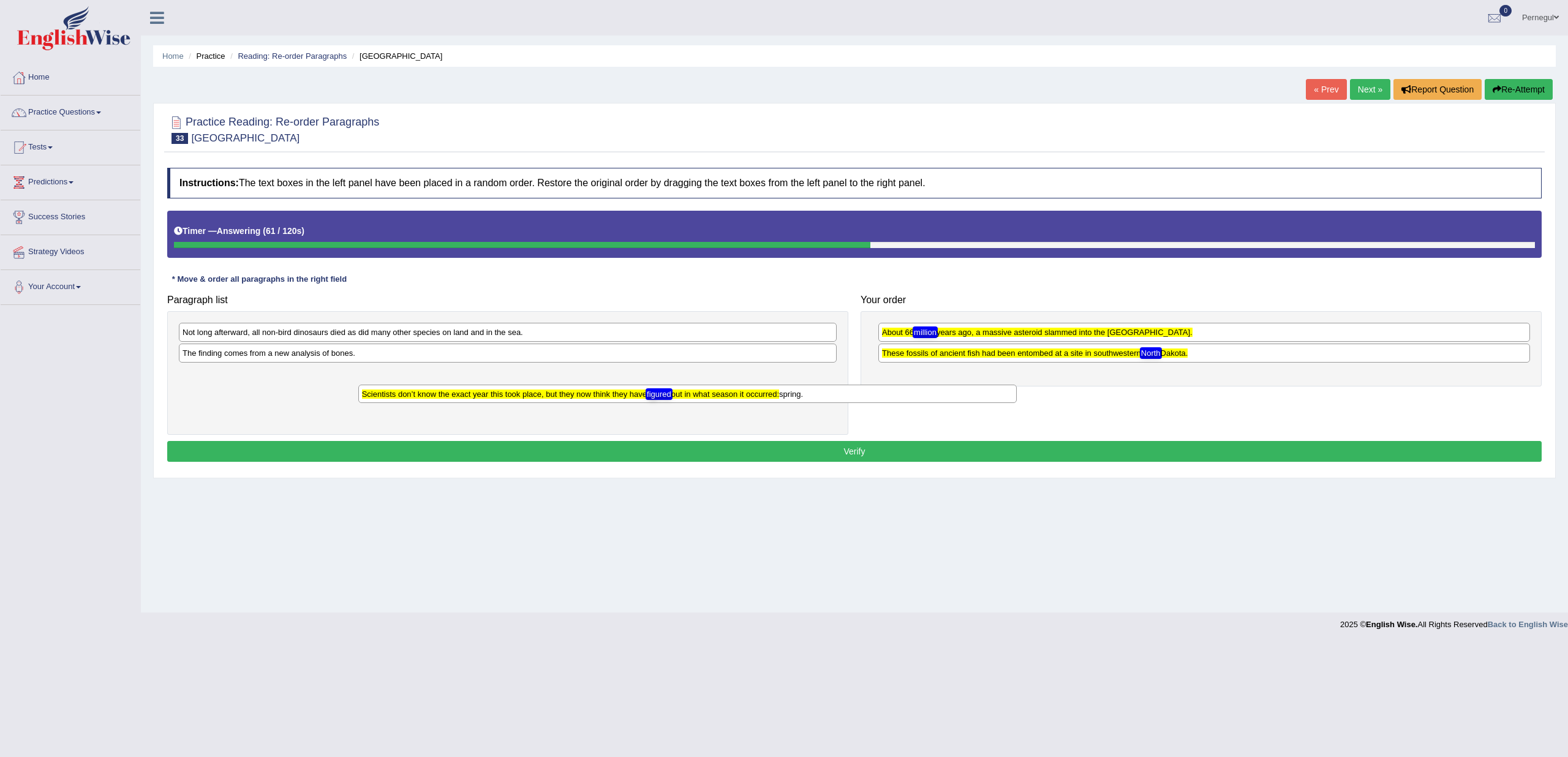
drag, startPoint x: 263, startPoint y: 379, endPoint x: 382, endPoint y: 396, distance: 120.2
click at [404, 396] on div "Scientists don’t know the exact year this took place, but they now think they h…" at bounding box center [687, 394] width 659 height 19
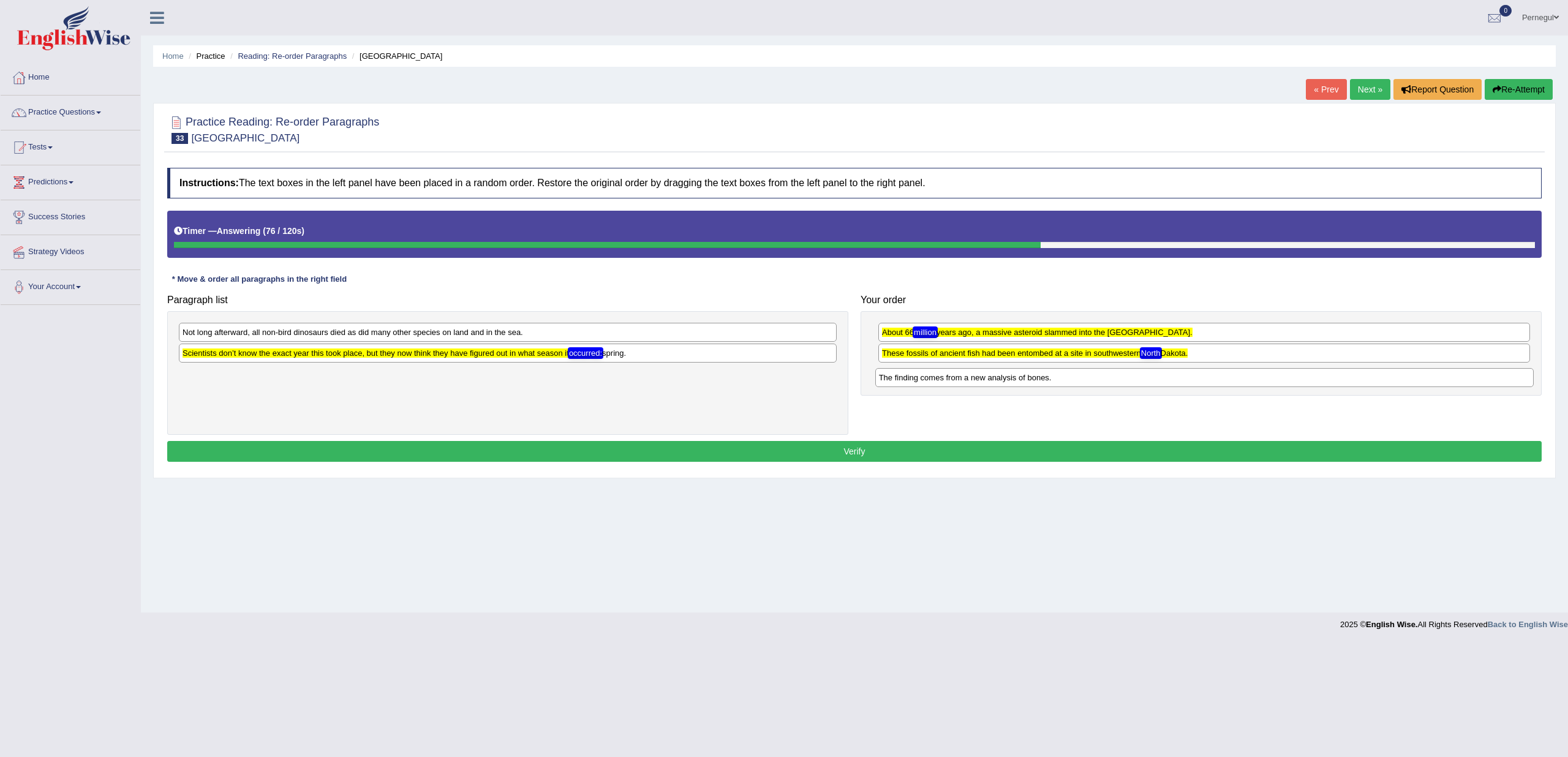
drag, startPoint x: 236, startPoint y: 351, endPoint x: 933, endPoint y: 376, distance: 697.4
click at [933, 376] on div "The finding comes from a new analysis of bones." at bounding box center [1204, 378] width 659 height 19
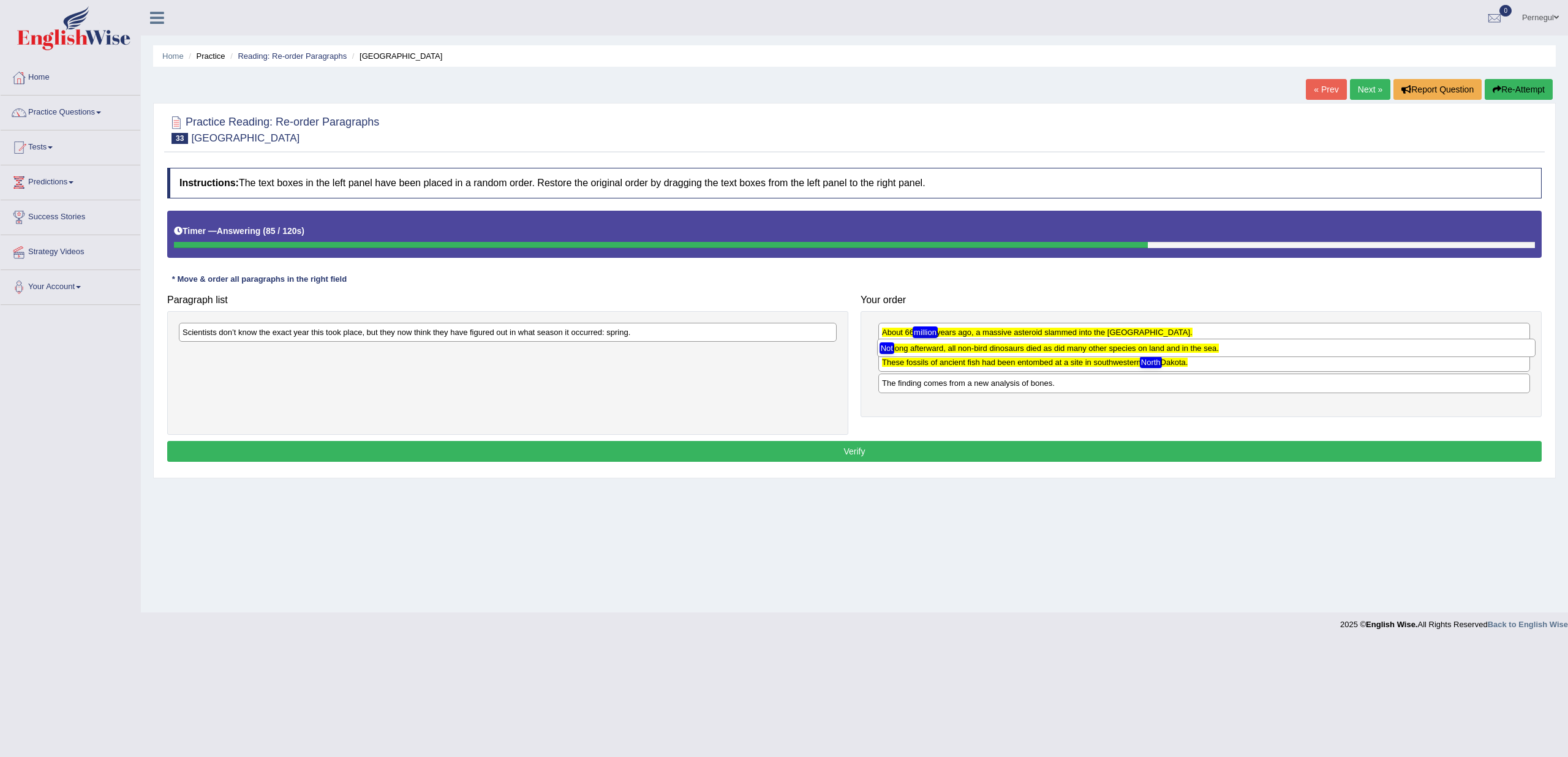
drag, startPoint x: 227, startPoint y: 335, endPoint x: 925, endPoint y: 351, distance: 698.2
click at [925, 351] on div "Not long afterward, all non-bird dinosaurs died as did many other species on la…" at bounding box center [1206, 348] width 659 height 19
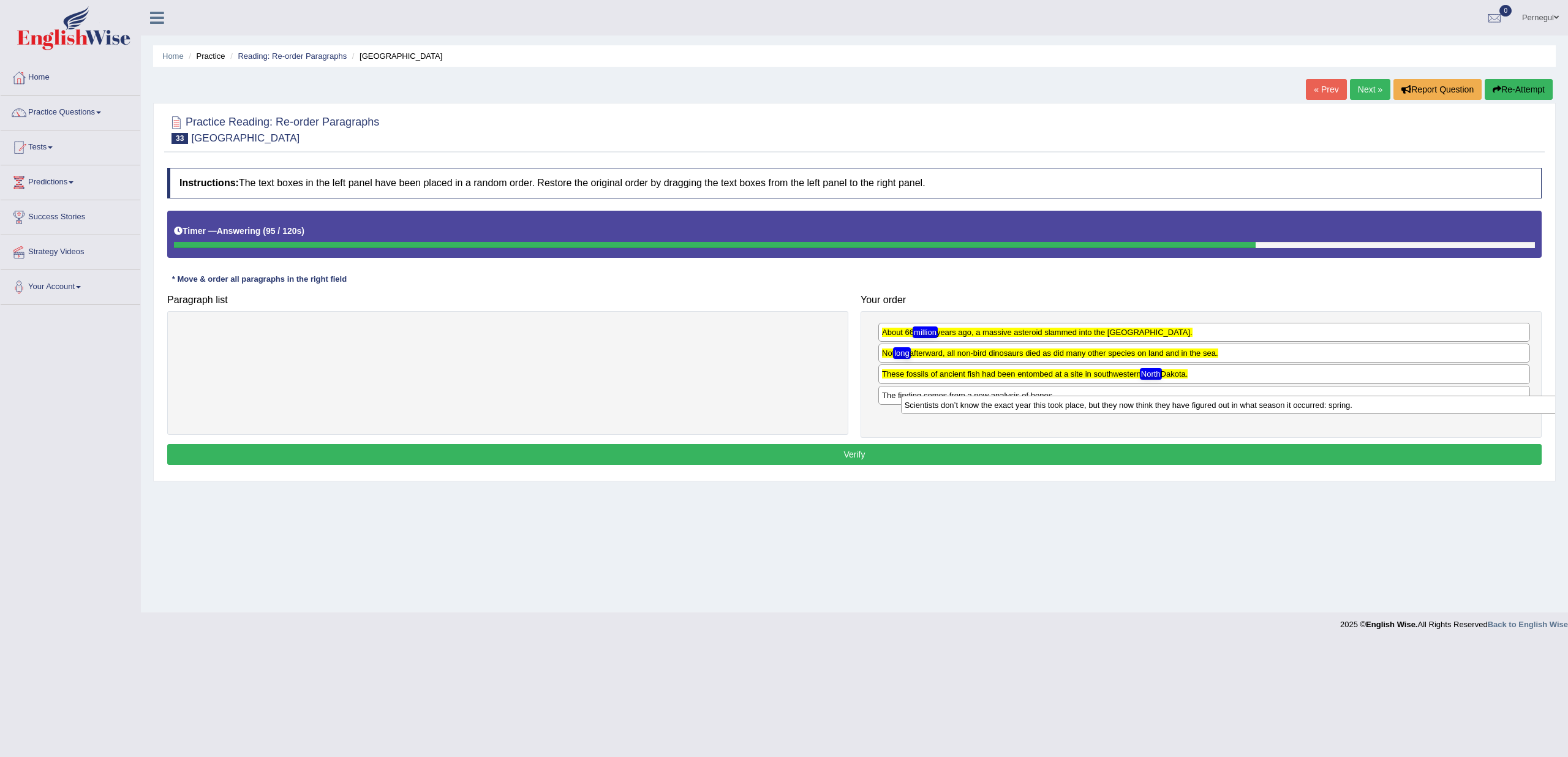
drag, startPoint x: 221, startPoint y: 335, endPoint x: 942, endPoint y: 401, distance: 724.0
click at [942, 401] on div "Scientists don’t know the exact year this took place, but they now think they h…" at bounding box center [1230, 405] width 659 height 19
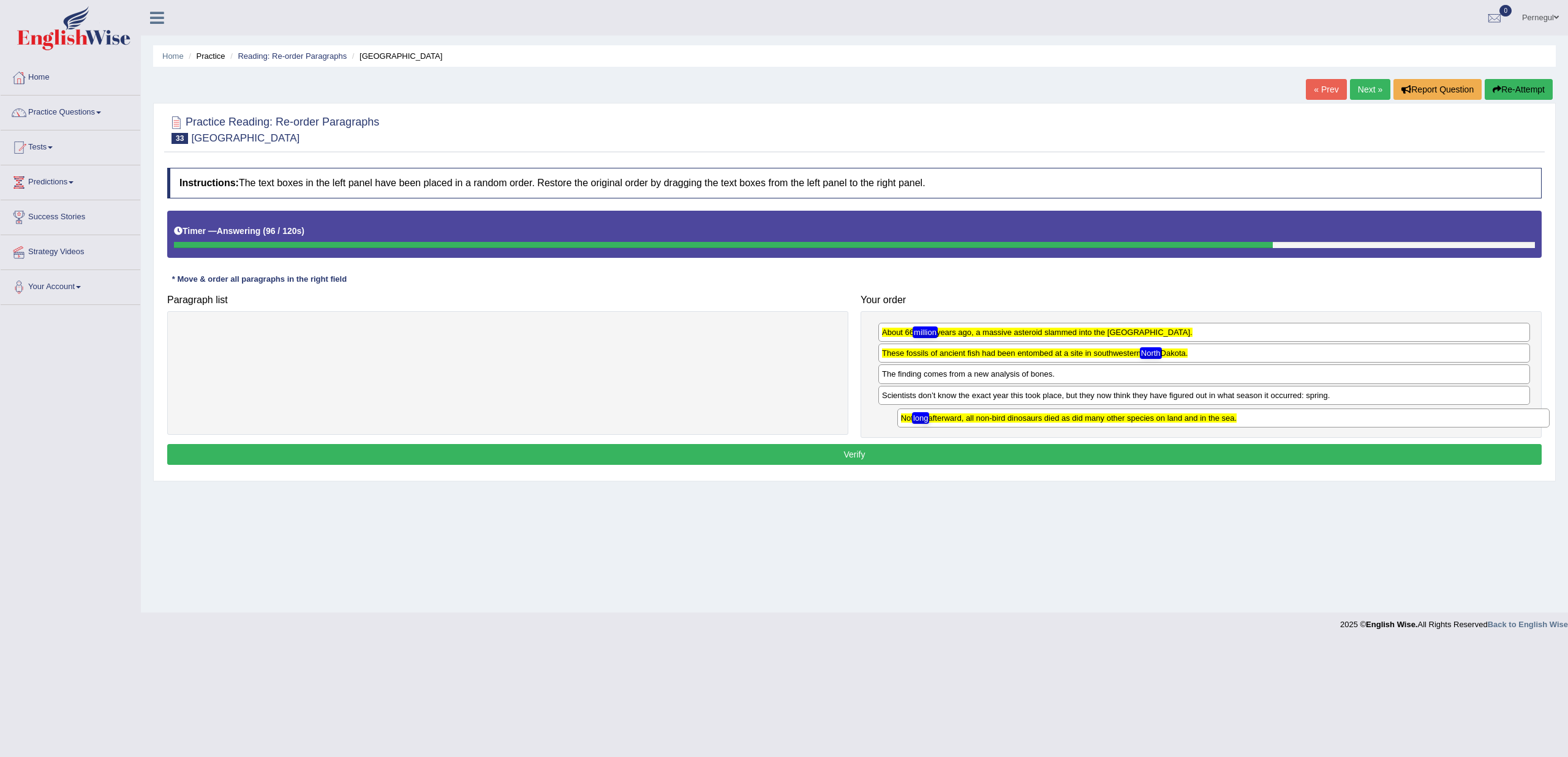
drag, startPoint x: 912, startPoint y: 351, endPoint x: 929, endPoint y: 420, distance: 71.1
click at [931, 417] on texthelphighlightspan "Not long afterward, all non-bird dinosaurs died as did many other species on la…" at bounding box center [1069, 418] width 336 height 9
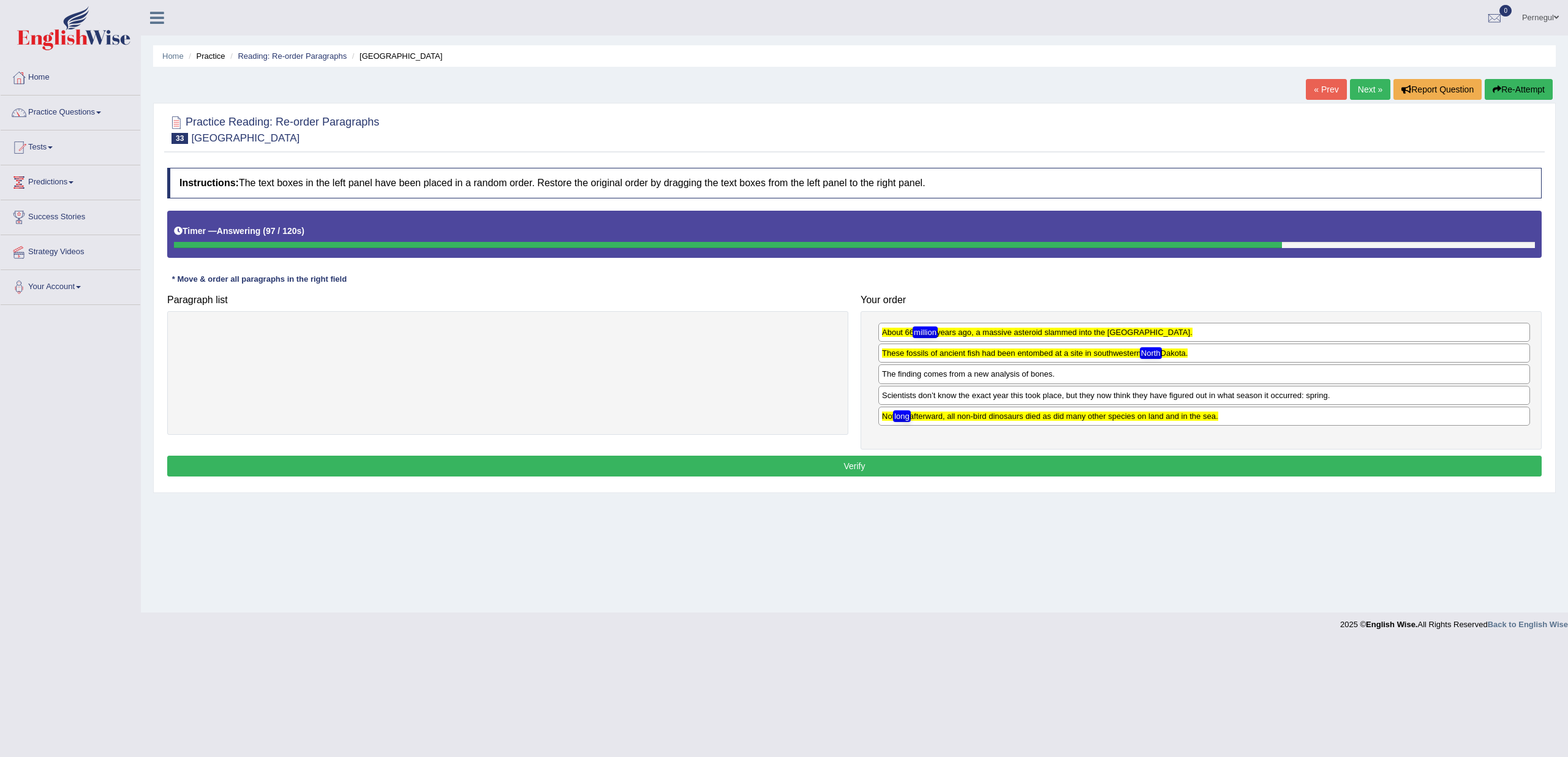
click at [888, 459] on button "Verify" at bounding box center [855, 466] width 1375 height 21
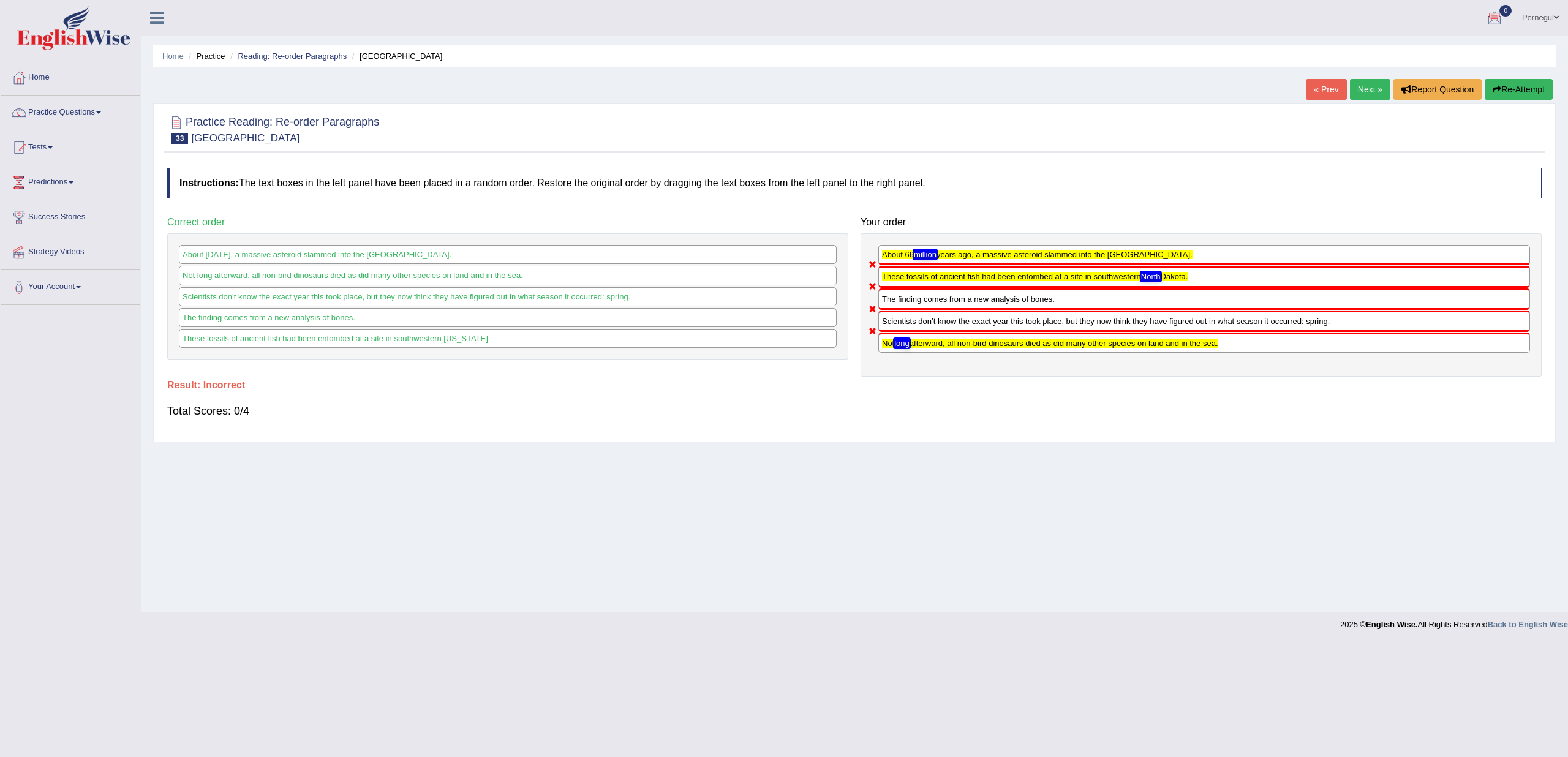
click at [1372, 86] on link "Next »" at bounding box center [1370, 89] width 40 height 21
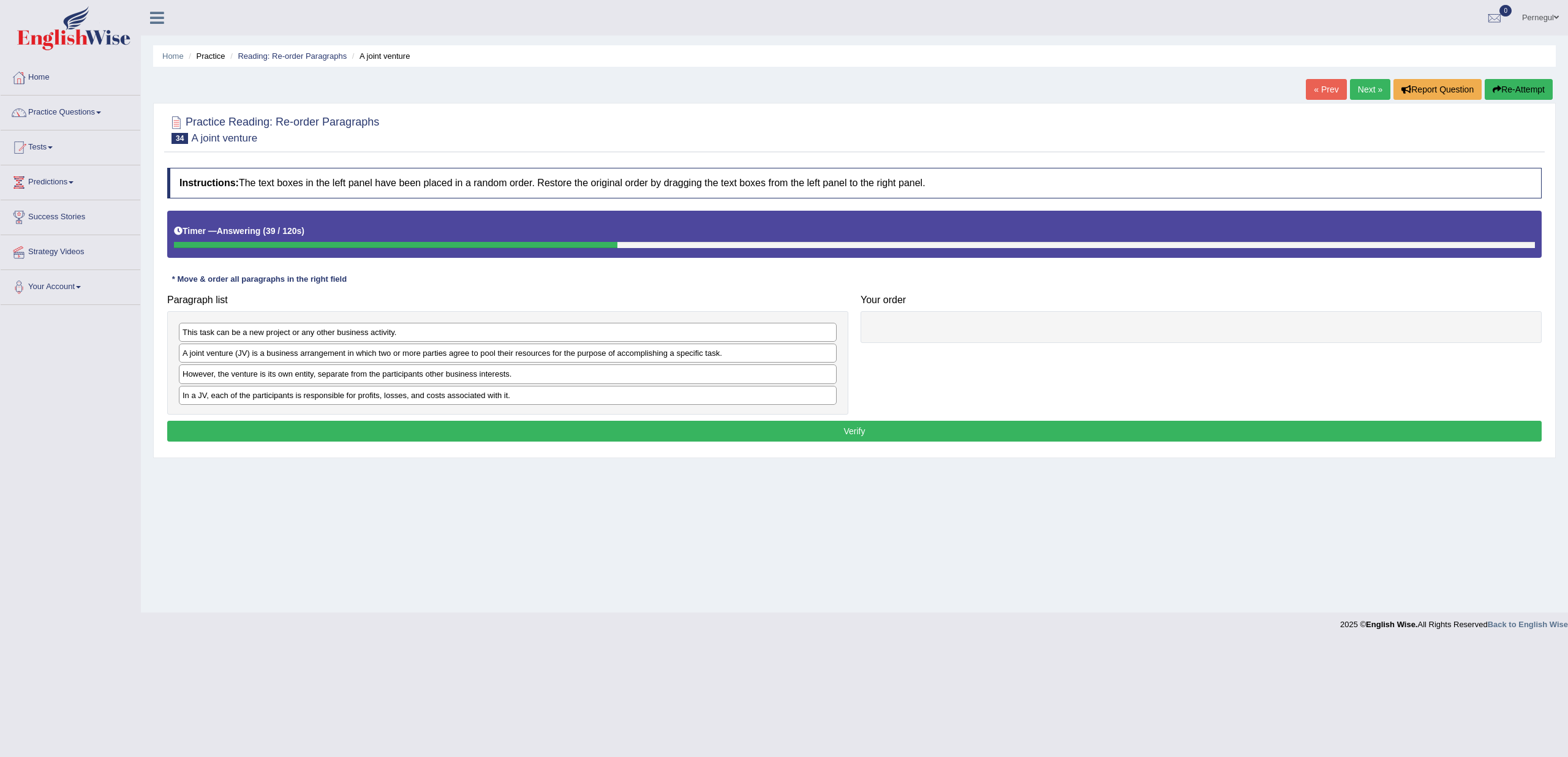
drag, startPoint x: 85, startPoint y: 409, endPoint x: 172, endPoint y: 359, distance: 100.3
click at [85, 409] on div "Toggle navigation Home Practice Questions Speaking Practice Read Aloud Repeat S…" at bounding box center [784, 318] width 1568 height 637
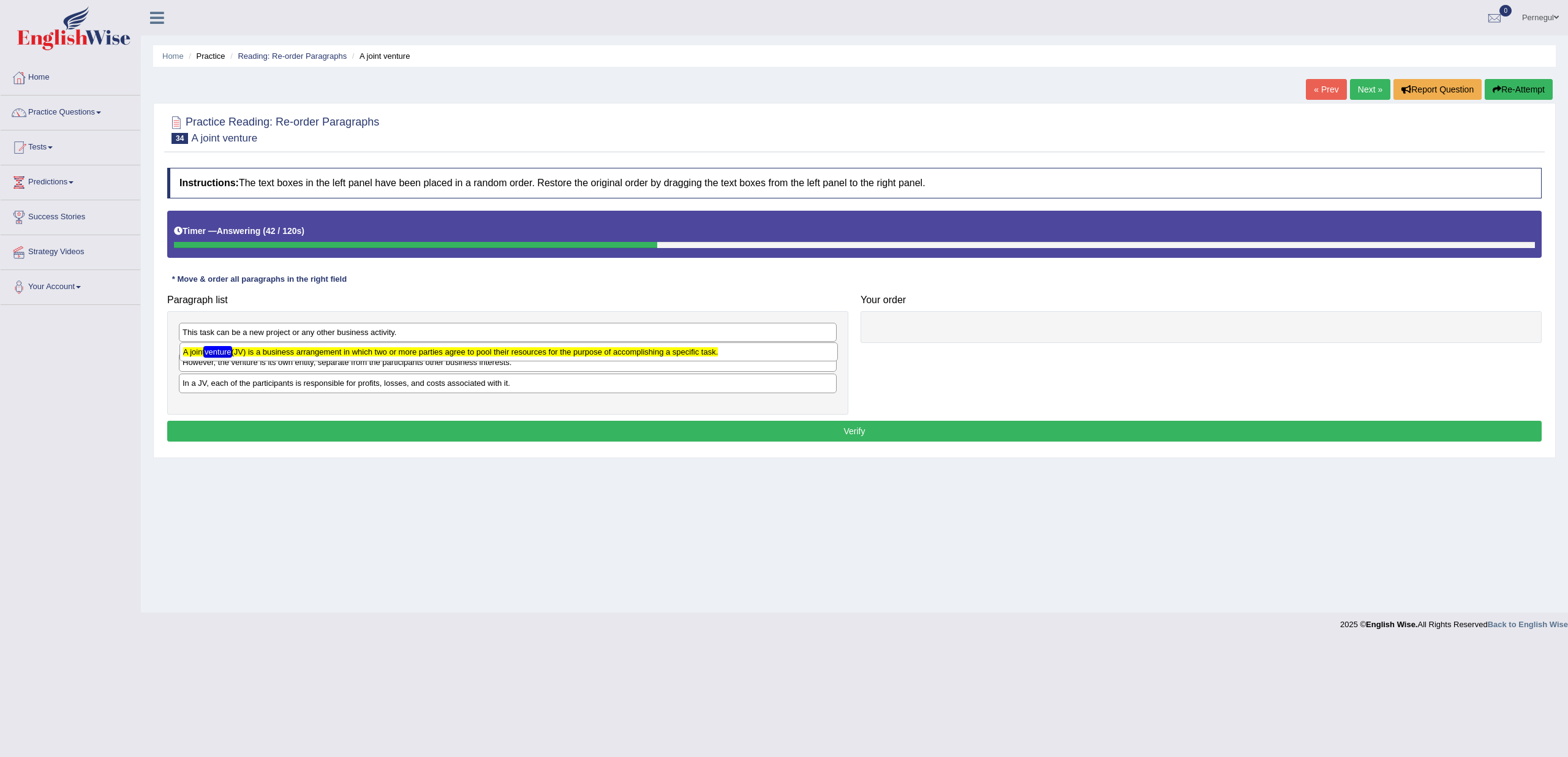
click at [202, 350] on div "A joint venture (JV) is a business arrangement in which two or more parties agr…" at bounding box center [509, 352] width 659 height 19
drag, startPoint x: 202, startPoint y: 350, endPoint x: 1013, endPoint y: 363, distance: 811.1
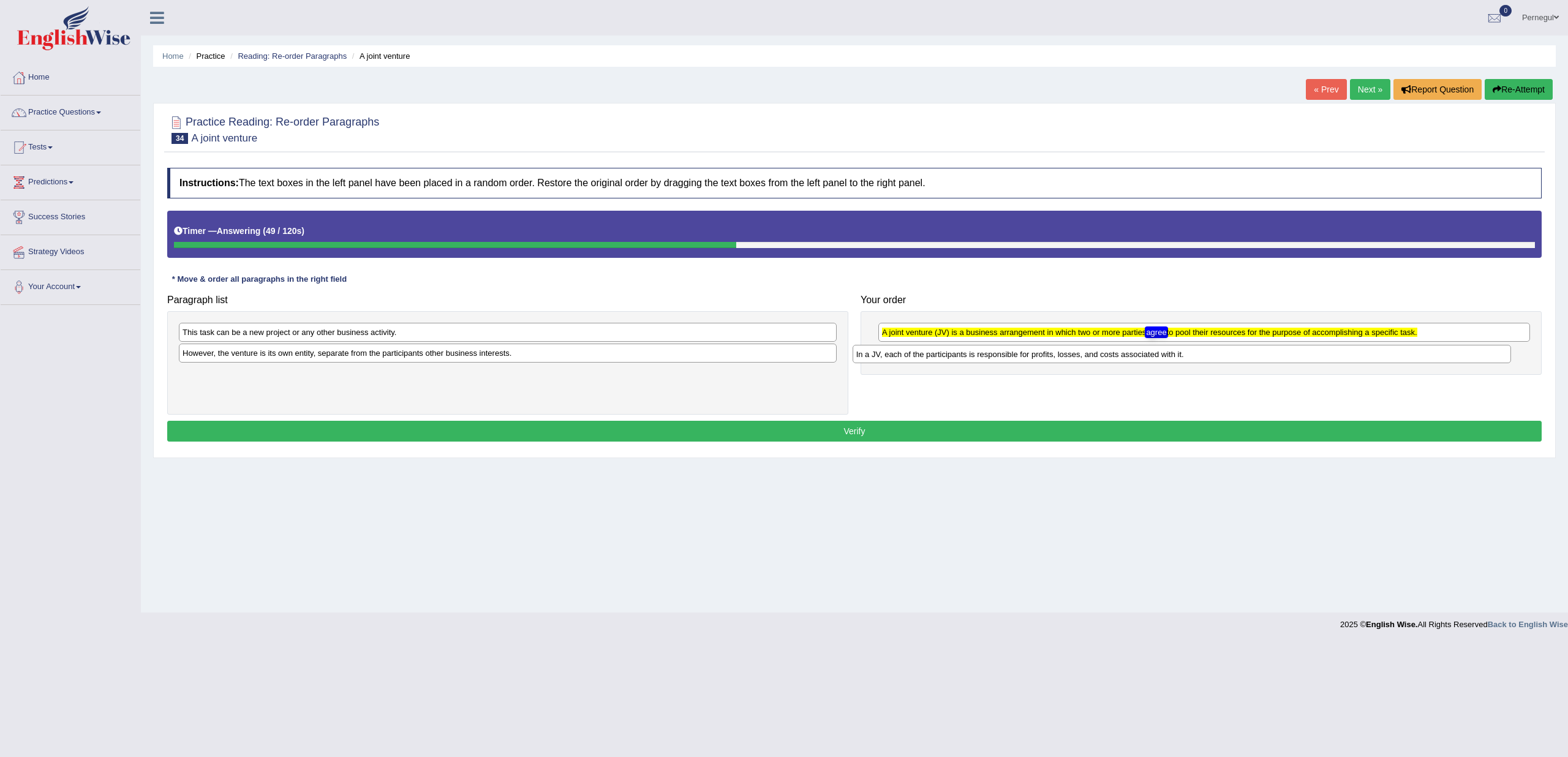
drag, startPoint x: 330, startPoint y: 378, endPoint x: 1007, endPoint y: 358, distance: 677.3
click at [1007, 358] on div "In a JV, each of the participants is responsible for profits, losses, and costs…" at bounding box center [1182, 354] width 659 height 19
click at [1143, 369] on div "A joint venture (JV) is a business arrangement in which two or more parties agr…" at bounding box center [1201, 348] width 681 height 75
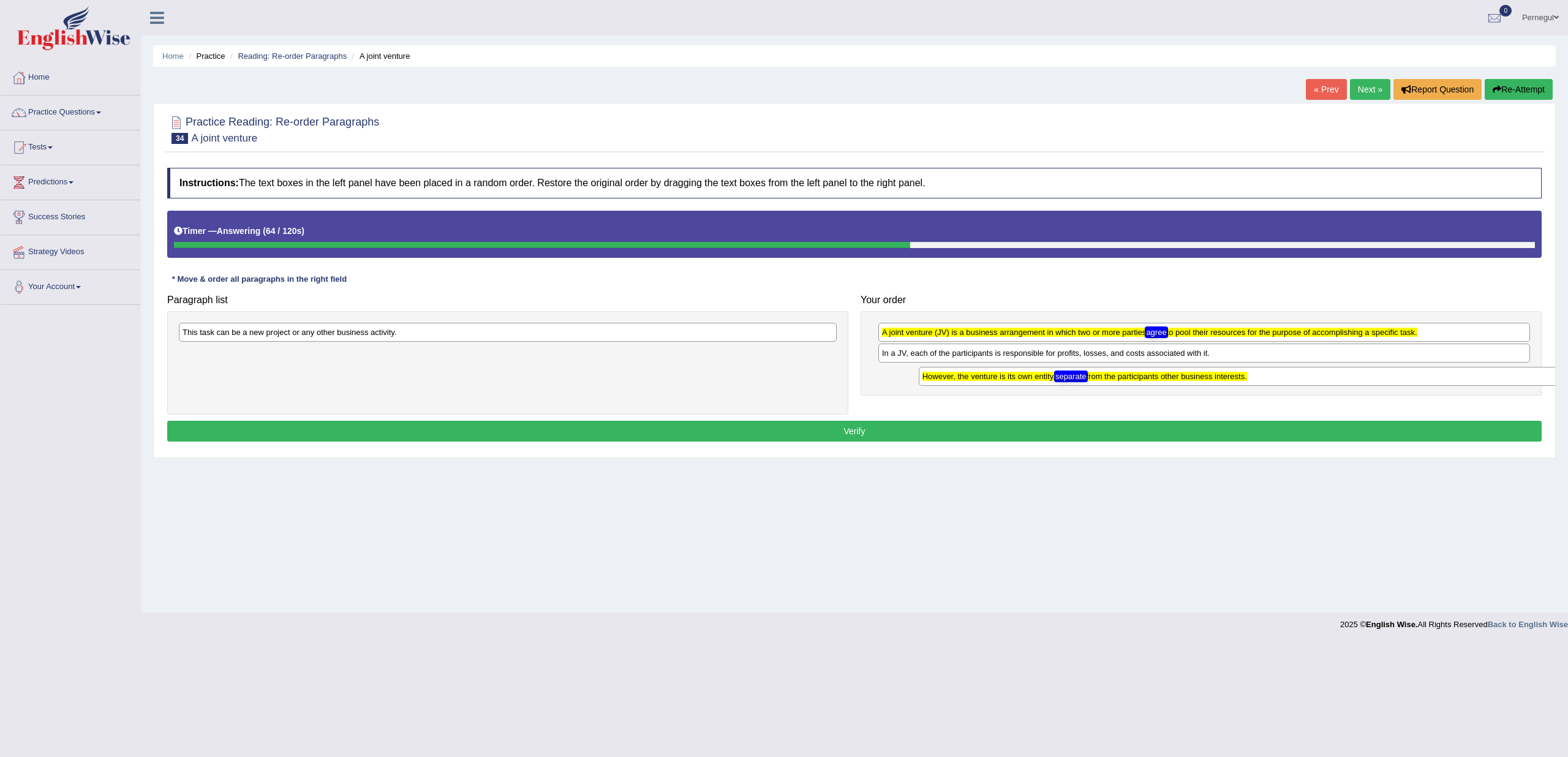
drag, startPoint x: 354, startPoint y: 355, endPoint x: 1001, endPoint y: 376, distance: 647.3
click at [1001, 376] on texthelphighlightspan "However, the venture is its own entity, separate from the participants other bu…" at bounding box center [1085, 376] width 325 height 9
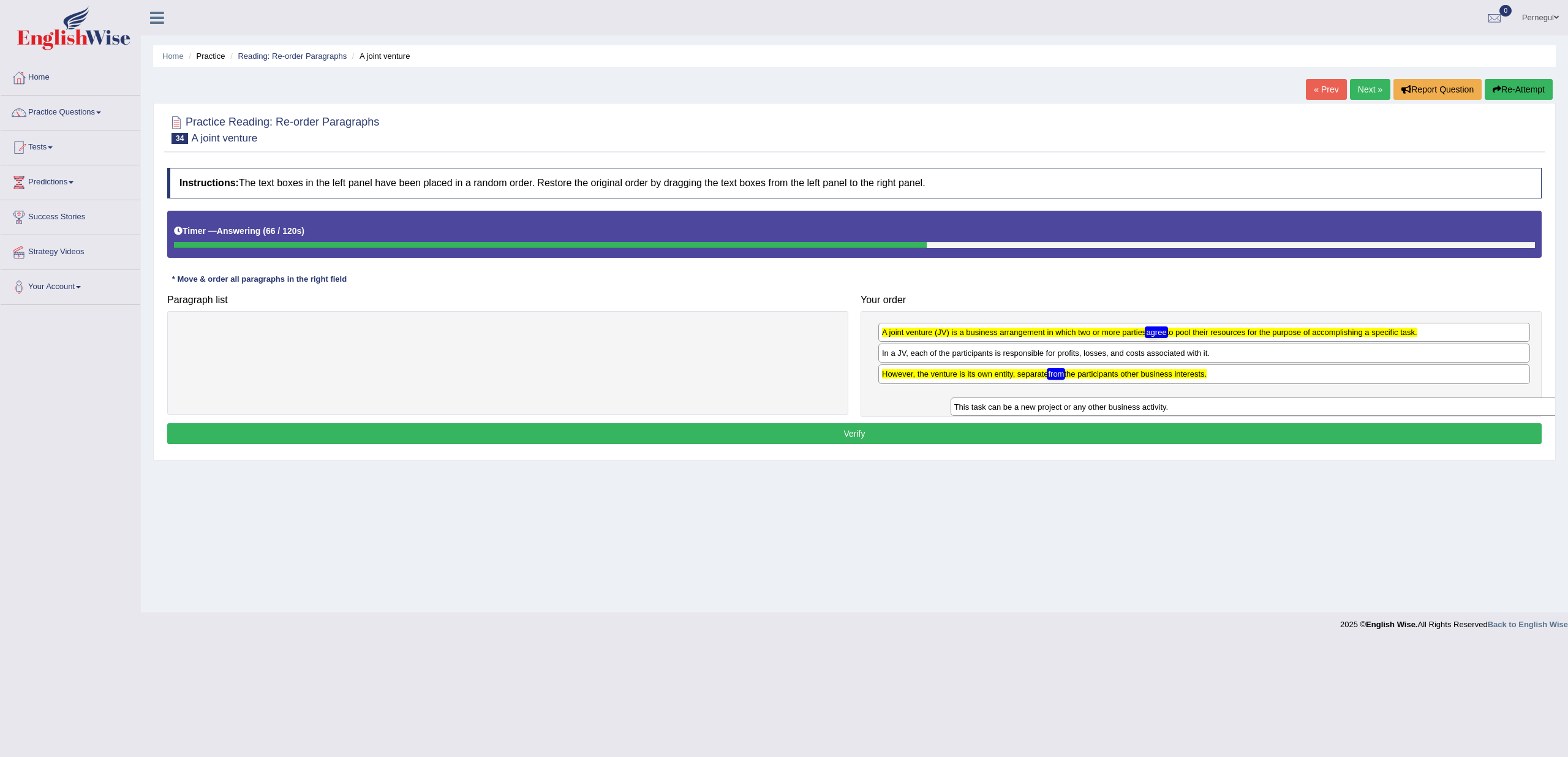
drag, startPoint x: 417, startPoint y: 332, endPoint x: 1141, endPoint y: 402, distance: 727.4
click at [1141, 402] on div "This task can be a new project or any other business activity." at bounding box center [1280, 407] width 659 height 19
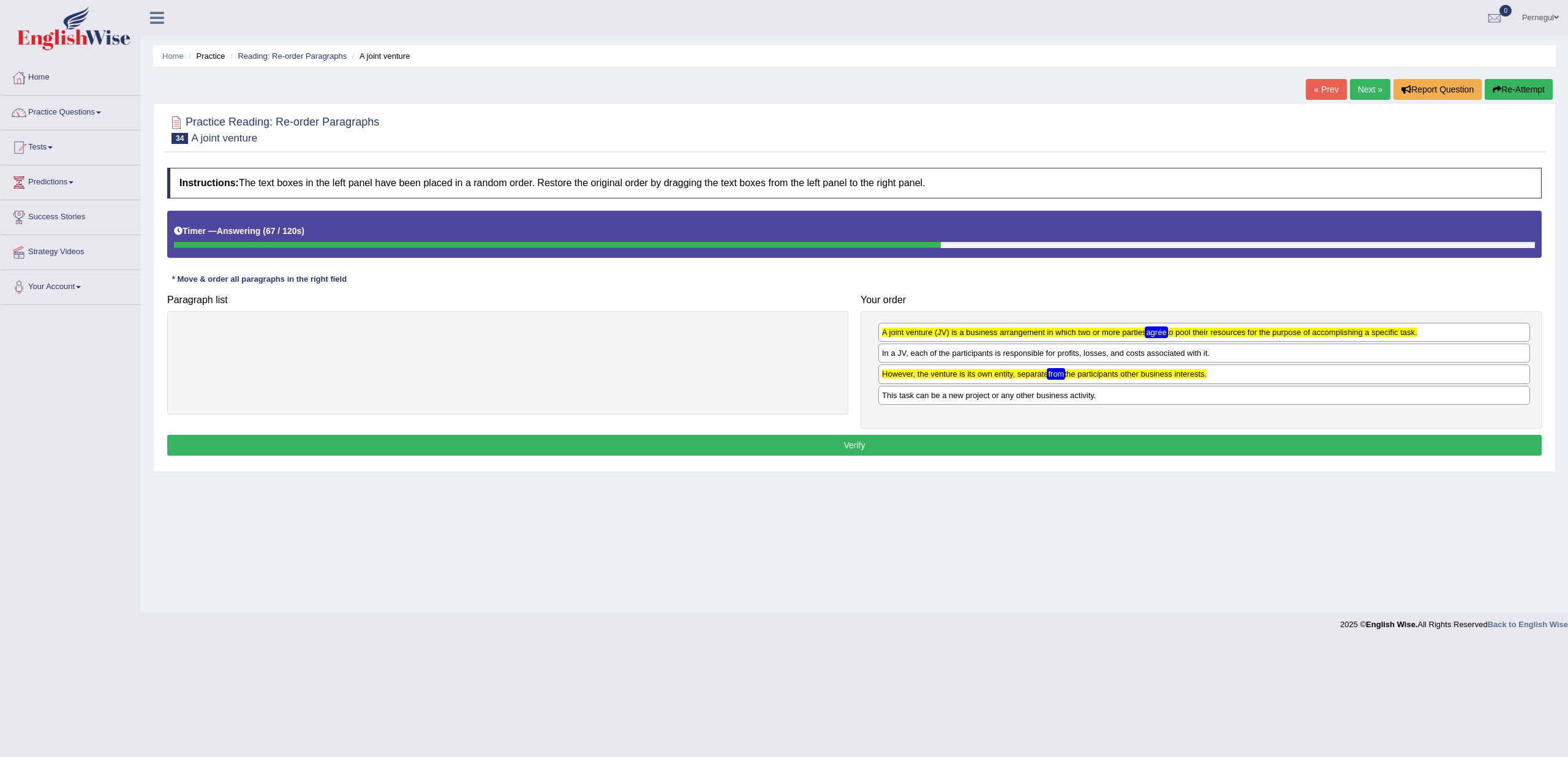
click at [957, 442] on button "Verify" at bounding box center [855, 445] width 1375 height 21
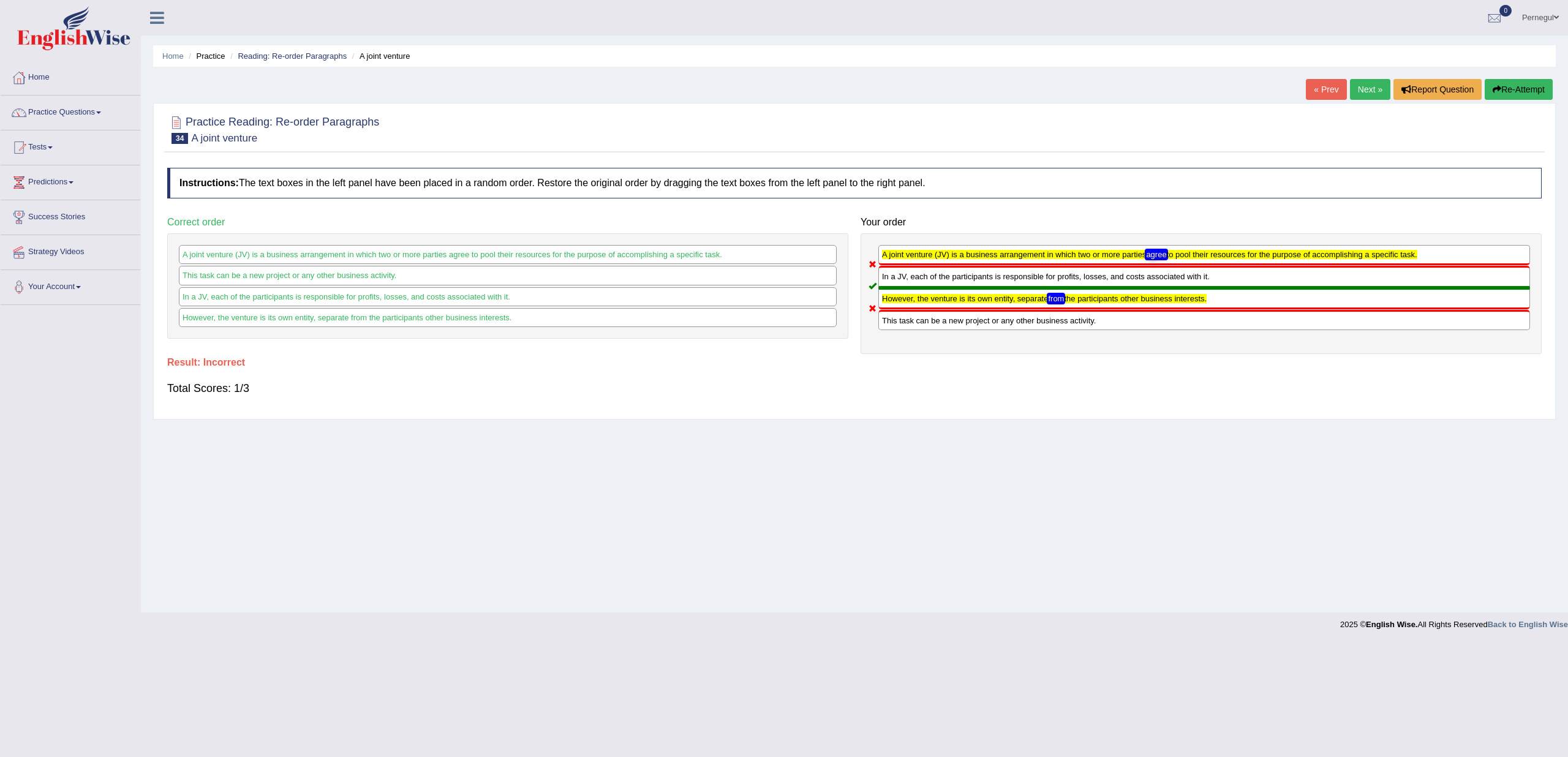
click at [751, 493] on div "Home Practice Reading: Re-order Paragraphs A joint venture « Prev Next » Report…" at bounding box center [855, 306] width 1427 height 613
click at [1365, 86] on link "Next »" at bounding box center [1370, 89] width 40 height 21
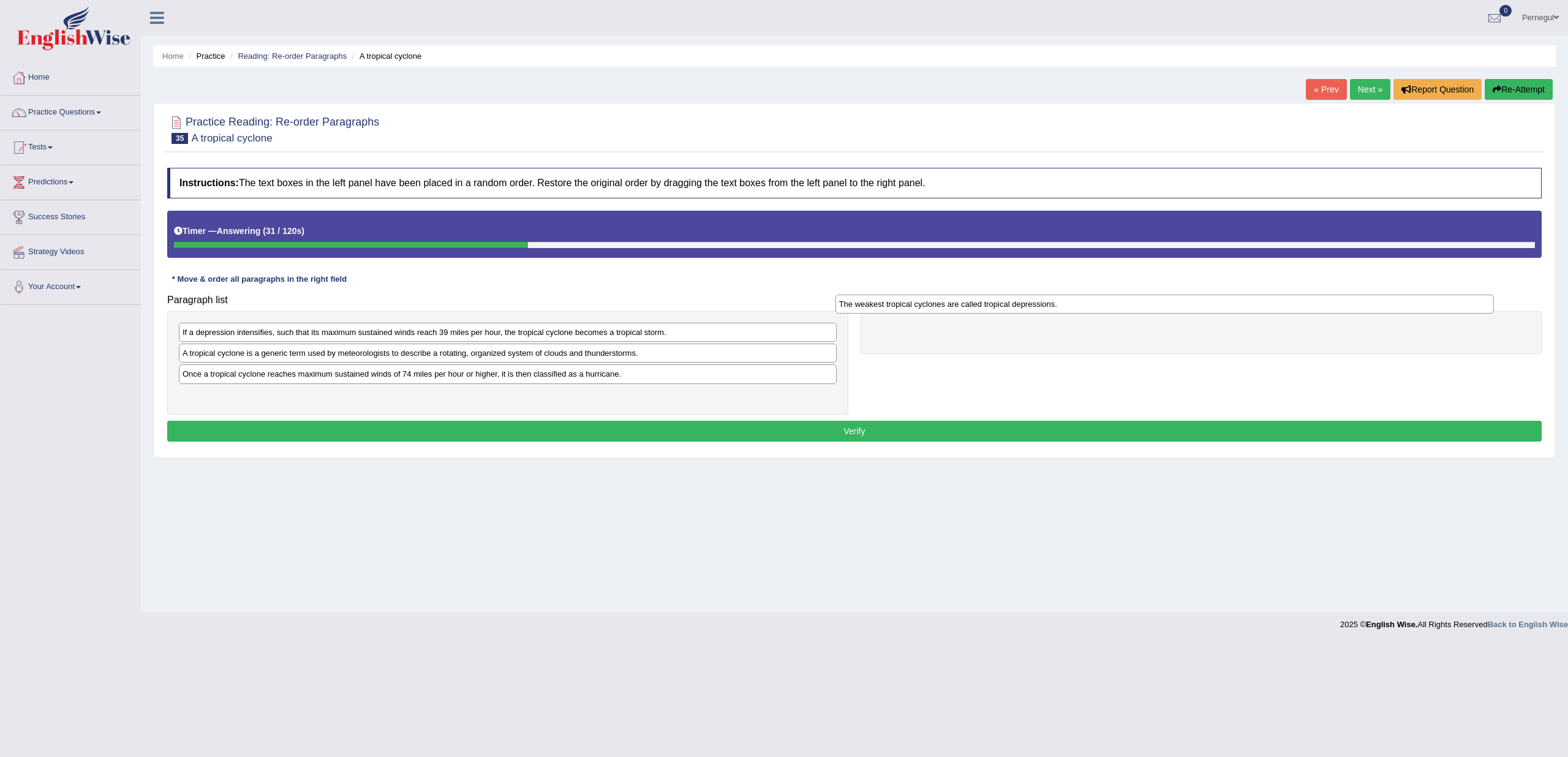
drag, startPoint x: 233, startPoint y: 396, endPoint x: 890, endPoint y: 307, distance: 663.0
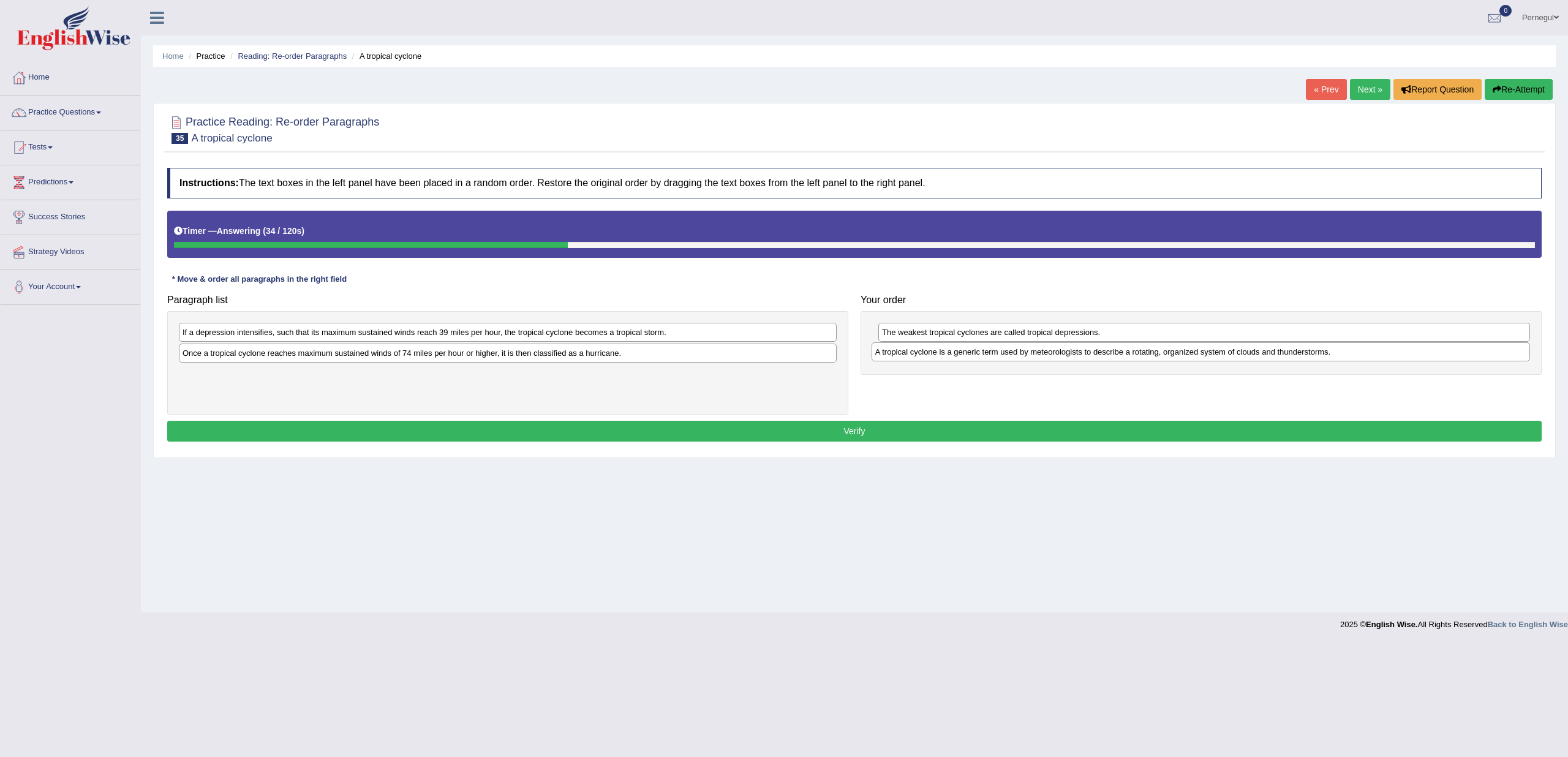
drag, startPoint x: 243, startPoint y: 355, endPoint x: 935, endPoint y: 355, distance: 692.0
click at [935, 355] on div "A tropical cyclone is a generic term used by meteorologists to describe a rotat…" at bounding box center [1200, 352] width 659 height 19
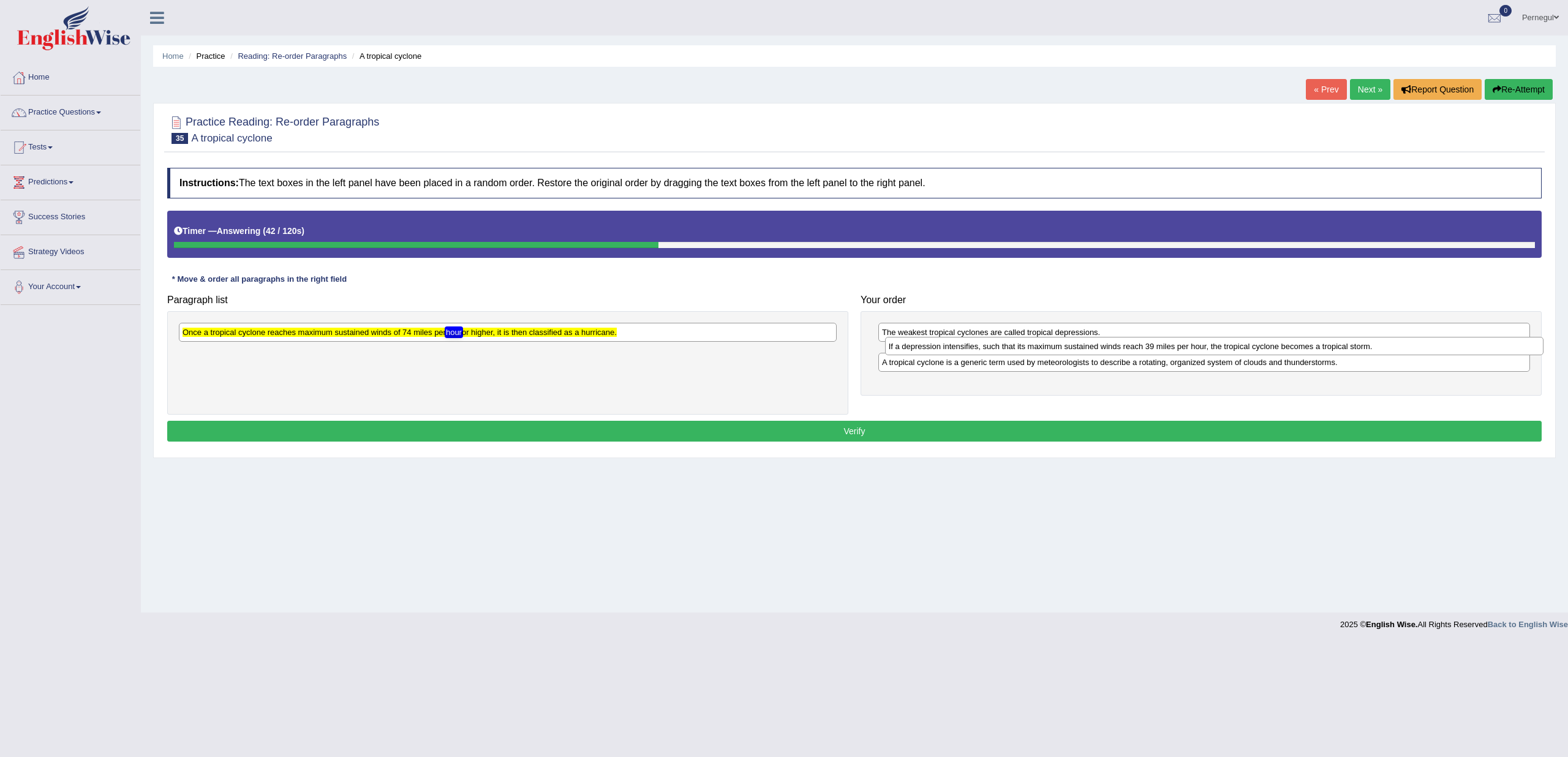
drag, startPoint x: 456, startPoint y: 335, endPoint x: 1162, endPoint y: 348, distance: 706.1
click at [1162, 348] on div "If a depression intensifies, such that its maximum sustained winds reach 39 mil…" at bounding box center [1214, 346] width 659 height 19
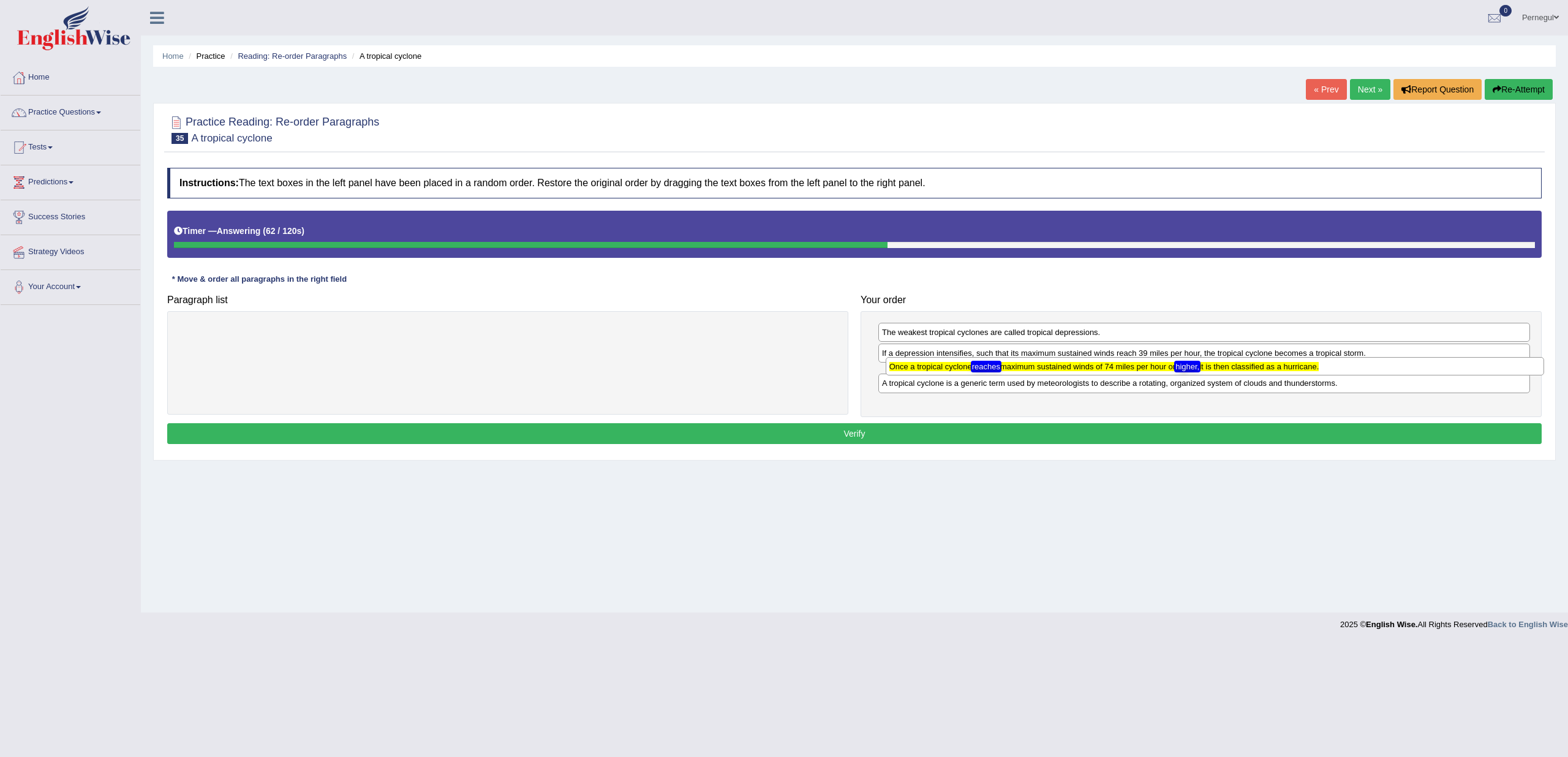
drag, startPoint x: 254, startPoint y: 334, endPoint x: 962, endPoint y: 369, distance: 708.9
click at [962, 369] on texthelphighlightspan "Once a tropical cyclone reaches maximum sustained winds of 74 miles per hour or…" at bounding box center [1104, 366] width 430 height 9
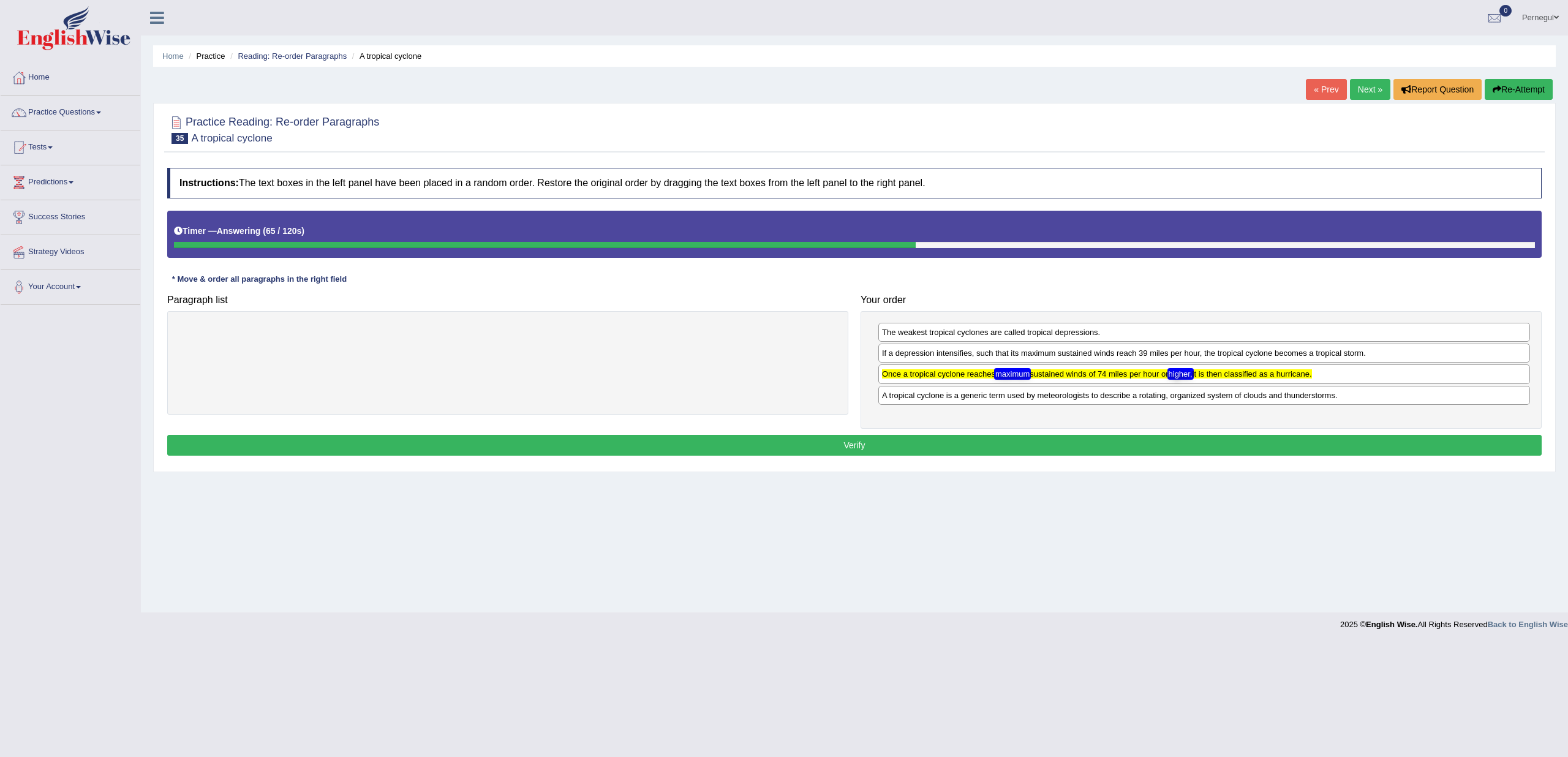
click at [893, 414] on div "The weakest tropical cyclones are called tropical depressions. If a depression …" at bounding box center [1201, 369] width 681 height 117
click at [911, 435] on button "Verify" at bounding box center [855, 445] width 1375 height 21
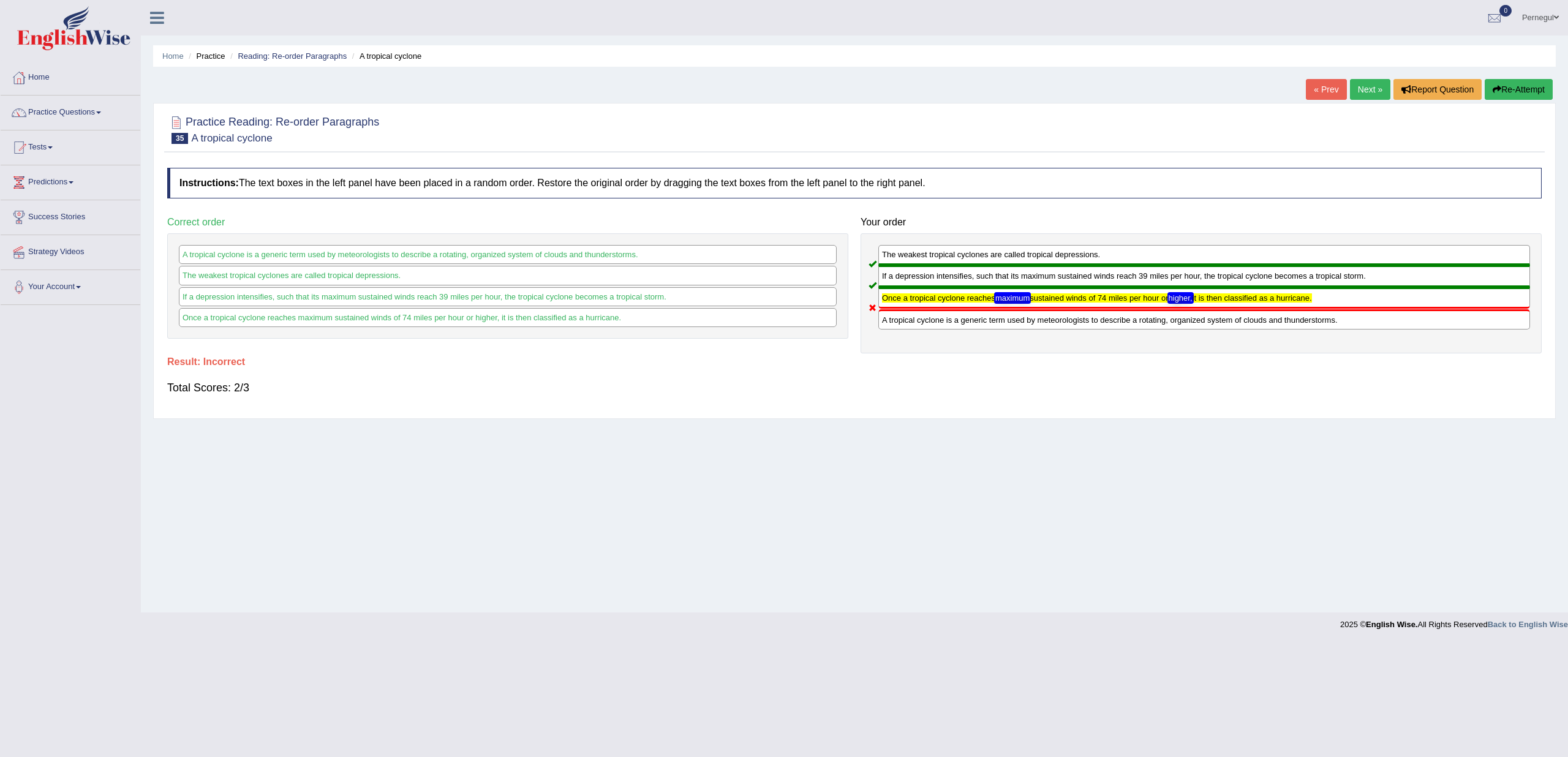
click at [1377, 83] on link "Next »" at bounding box center [1370, 89] width 40 height 21
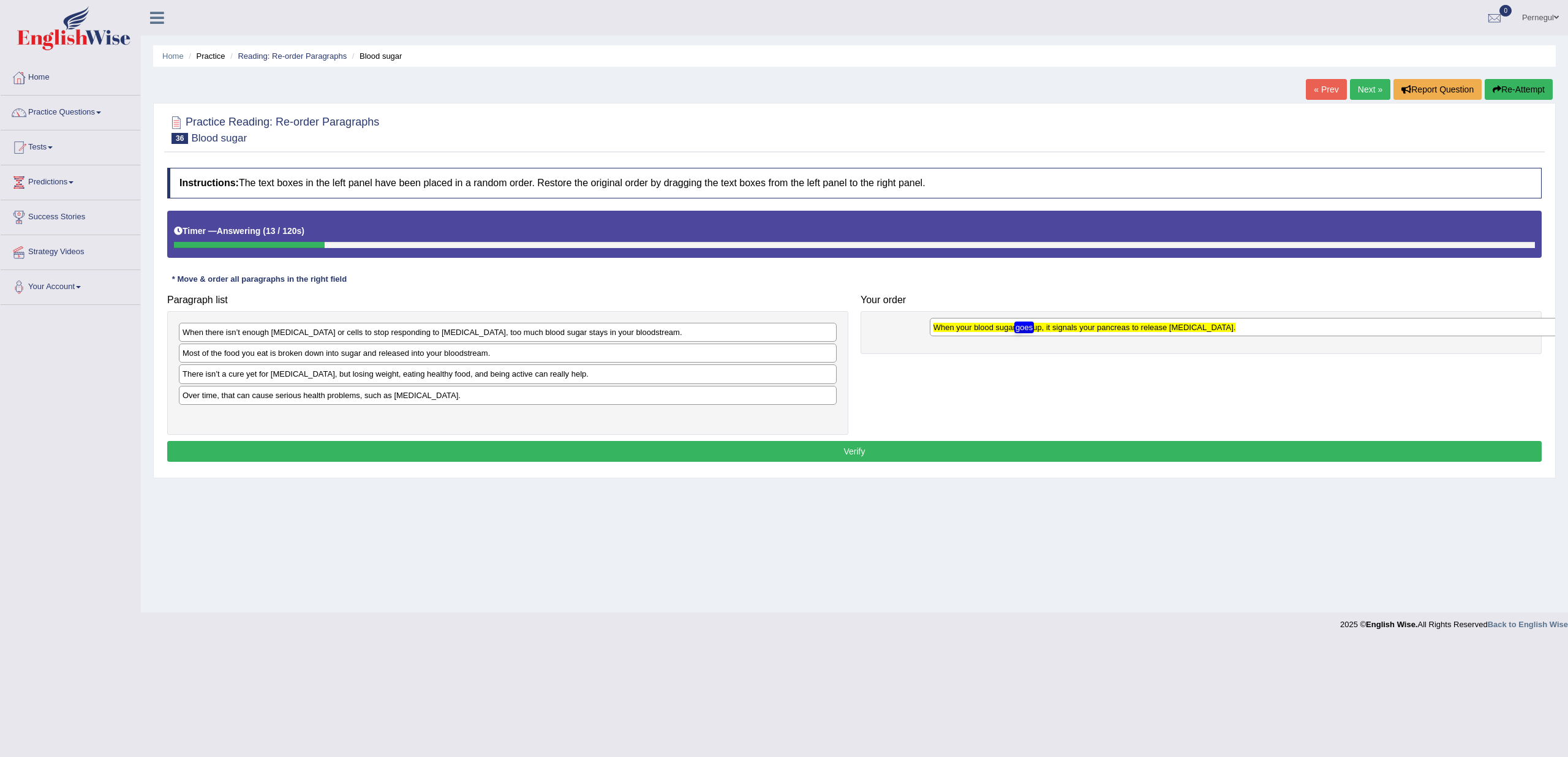
drag, startPoint x: 216, startPoint y: 419, endPoint x: 941, endPoint y: 324, distance: 731.2
click at [941, 324] on div "When your blood sugar goes up, it signals your pancreas to release [MEDICAL_DAT…" at bounding box center [1259, 327] width 659 height 19
click at [921, 320] on div "Paragraph list When there isn’t enough [MEDICAL_DATA] or cells to stop respondi…" at bounding box center [855, 362] width 1387 height 147
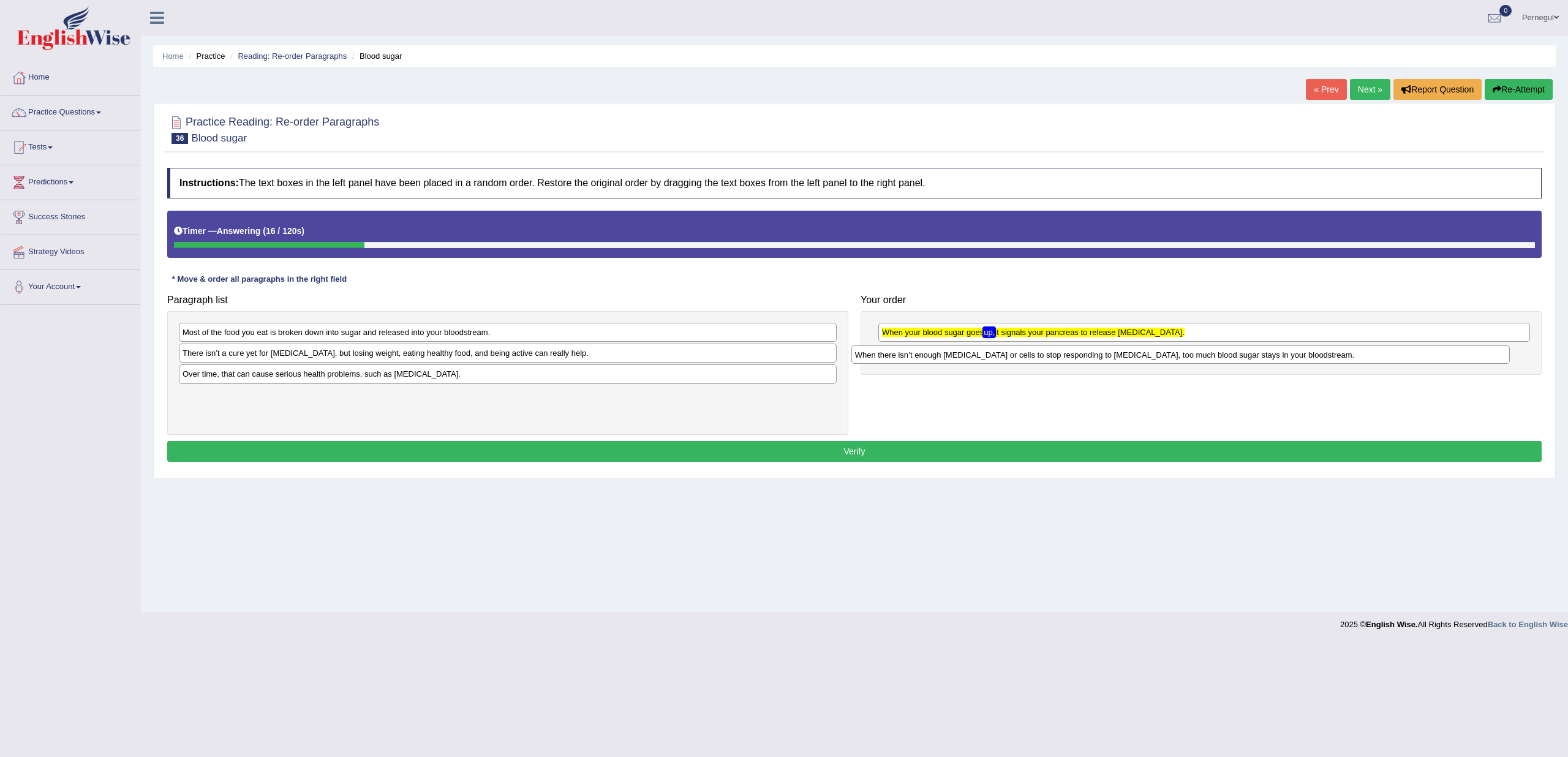
drag, startPoint x: 281, startPoint y: 335, endPoint x: 947, endPoint y: 356, distance: 666.3
click at [947, 356] on div "When there isn’t enough insulin or cells to stop responding to insulin, too muc…" at bounding box center [1181, 355] width 659 height 19
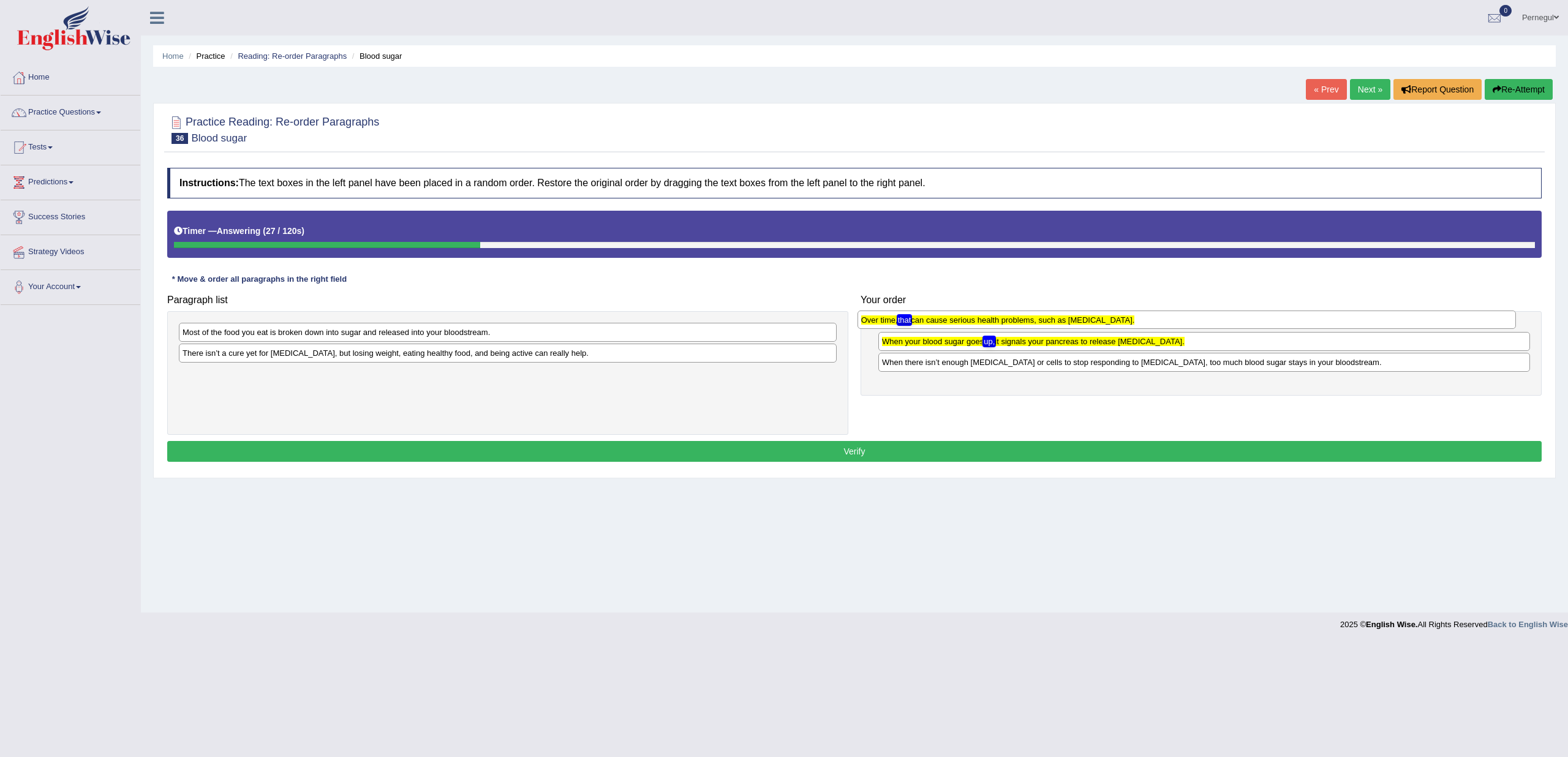
drag, startPoint x: 238, startPoint y: 380, endPoint x: 916, endPoint y: 327, distance: 680.1
click at [916, 327] on div "Over time, that can cause serious health problems, such as diabetes." at bounding box center [1187, 320] width 659 height 19
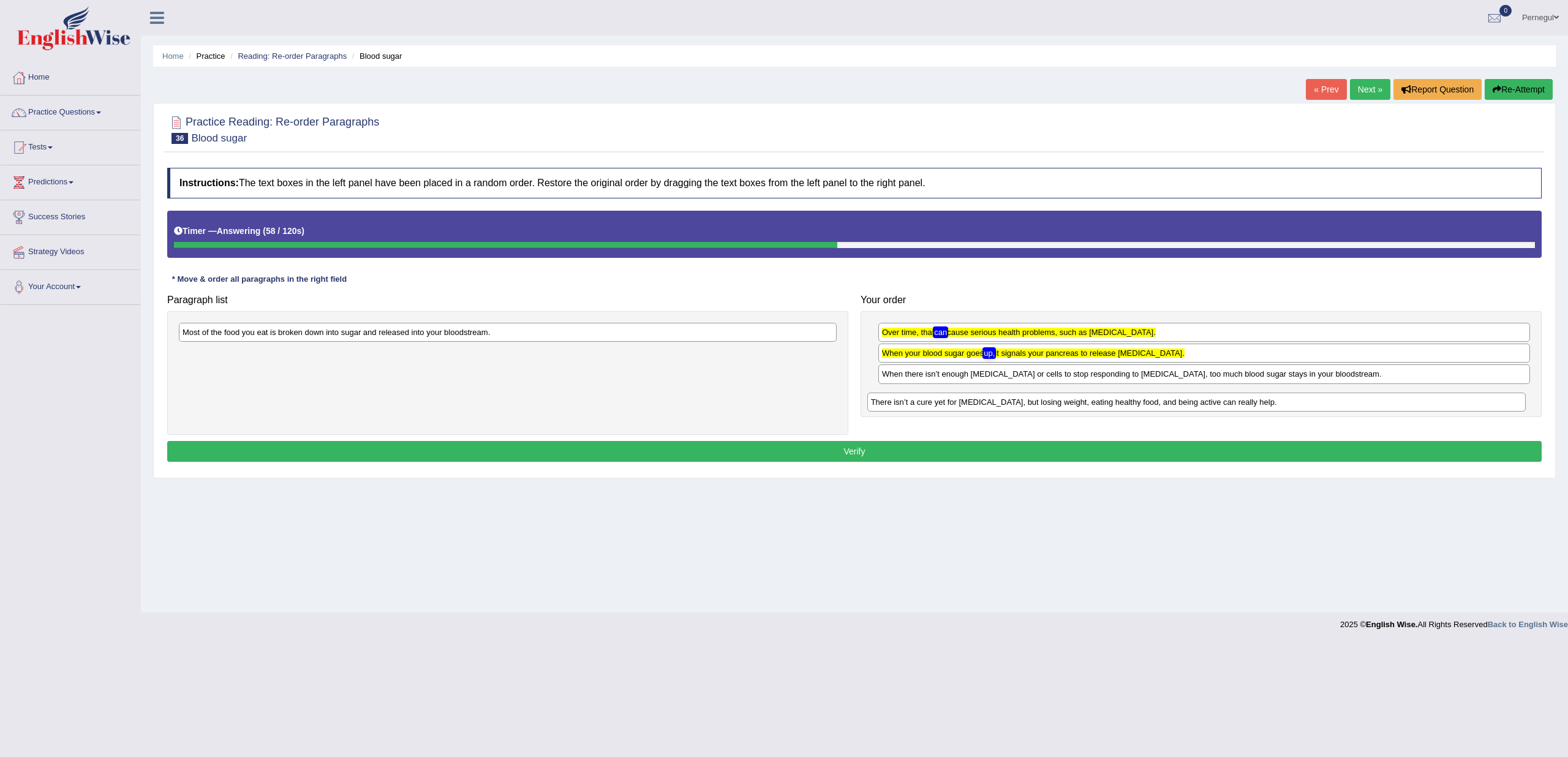
drag, startPoint x: 231, startPoint y: 354, endPoint x: 907, endPoint y: 392, distance: 677.1
click at [927, 397] on div "There isn’t a cure yet for diabetes, but losing weight, eating healthy food, an…" at bounding box center [1197, 402] width 659 height 19
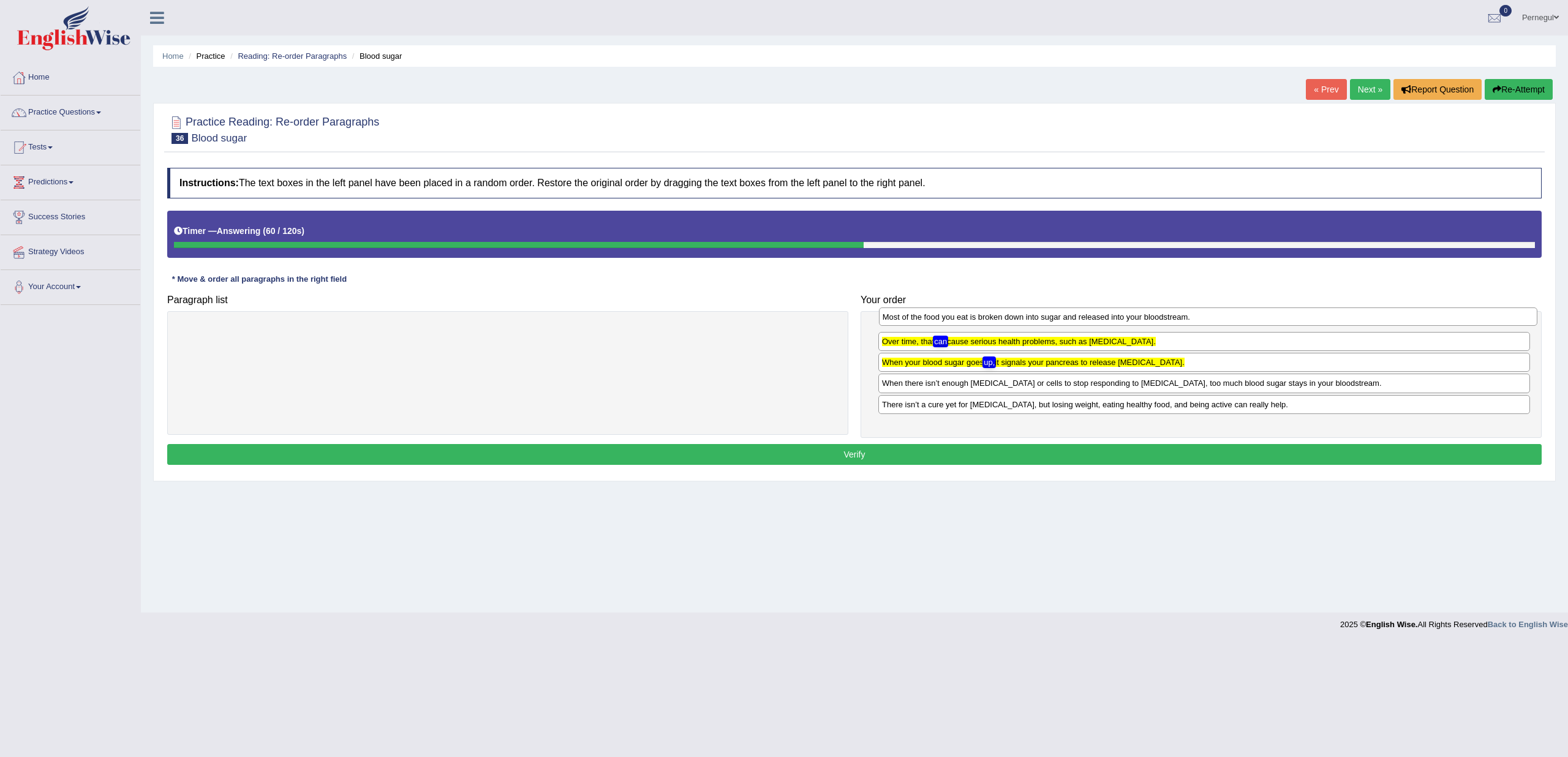
drag, startPoint x: 254, startPoint y: 337, endPoint x: 953, endPoint y: 321, distance: 699.2
click at [953, 321] on div "Most of the food you eat is broken down into sugar and released into your blood…" at bounding box center [1208, 317] width 659 height 19
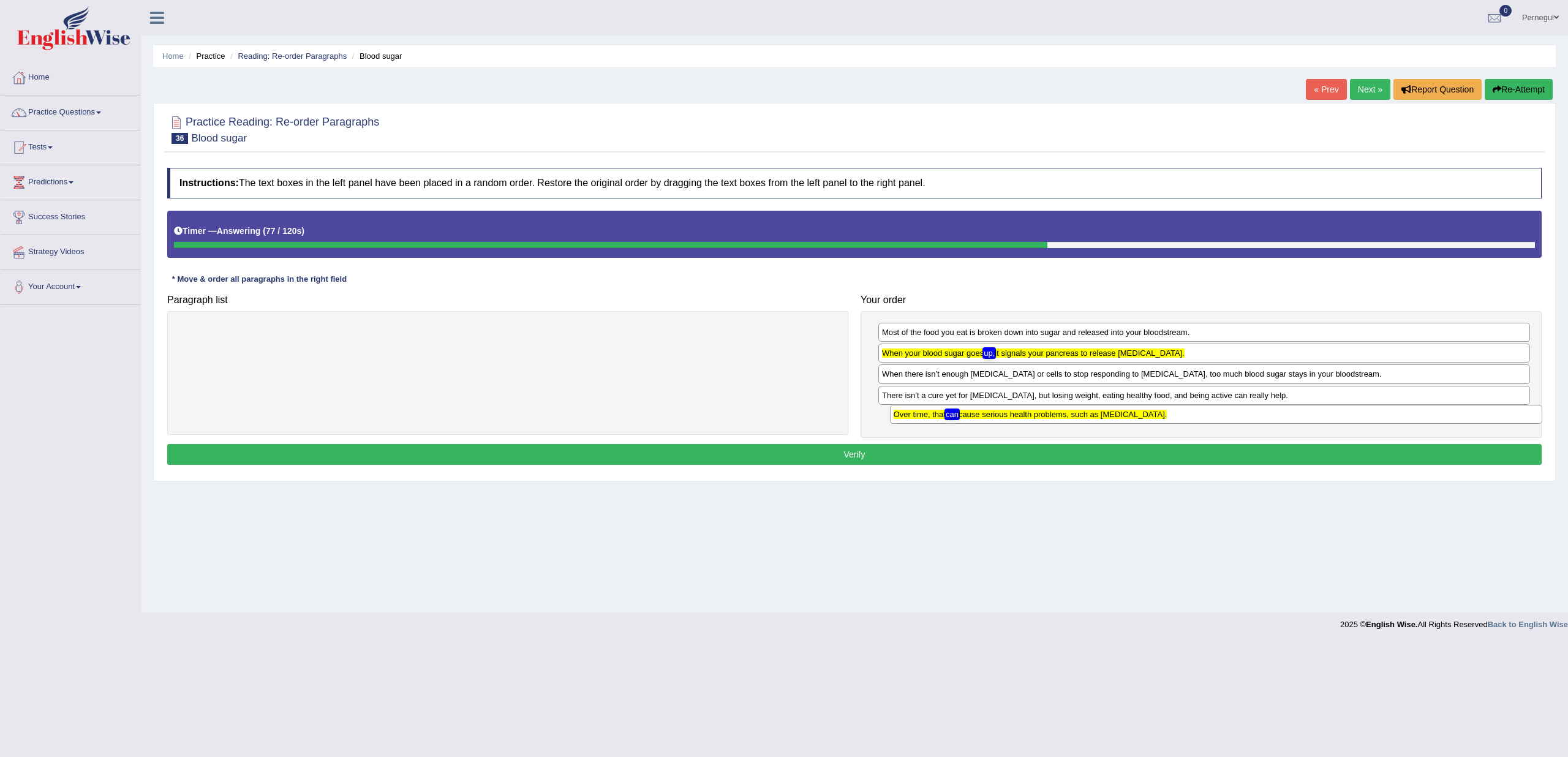
drag, startPoint x: 982, startPoint y: 352, endPoint x: 993, endPoint y: 414, distance: 63.0
click at [993, 414] on texthelphighlightspan "Over time, that can cause serious health problems, such as diabetes." at bounding box center [1031, 414] width 274 height 9
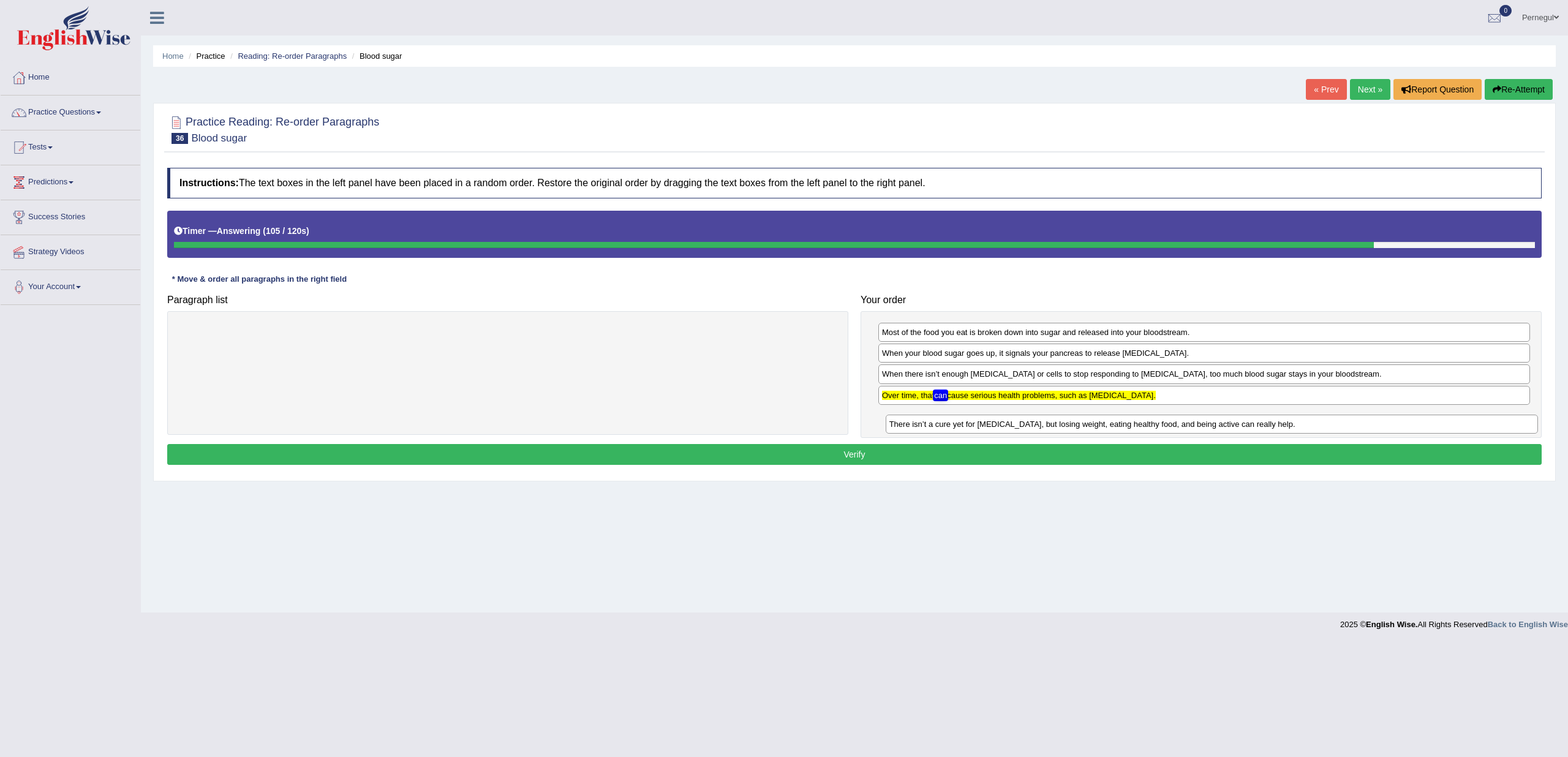
drag, startPoint x: 947, startPoint y: 395, endPoint x: 954, endPoint y: 423, distance: 28.9
click at [954, 423] on div "There isn’t a cure yet for diabetes, but losing weight, eating healthy food, an…" at bounding box center [1212, 424] width 652 height 19
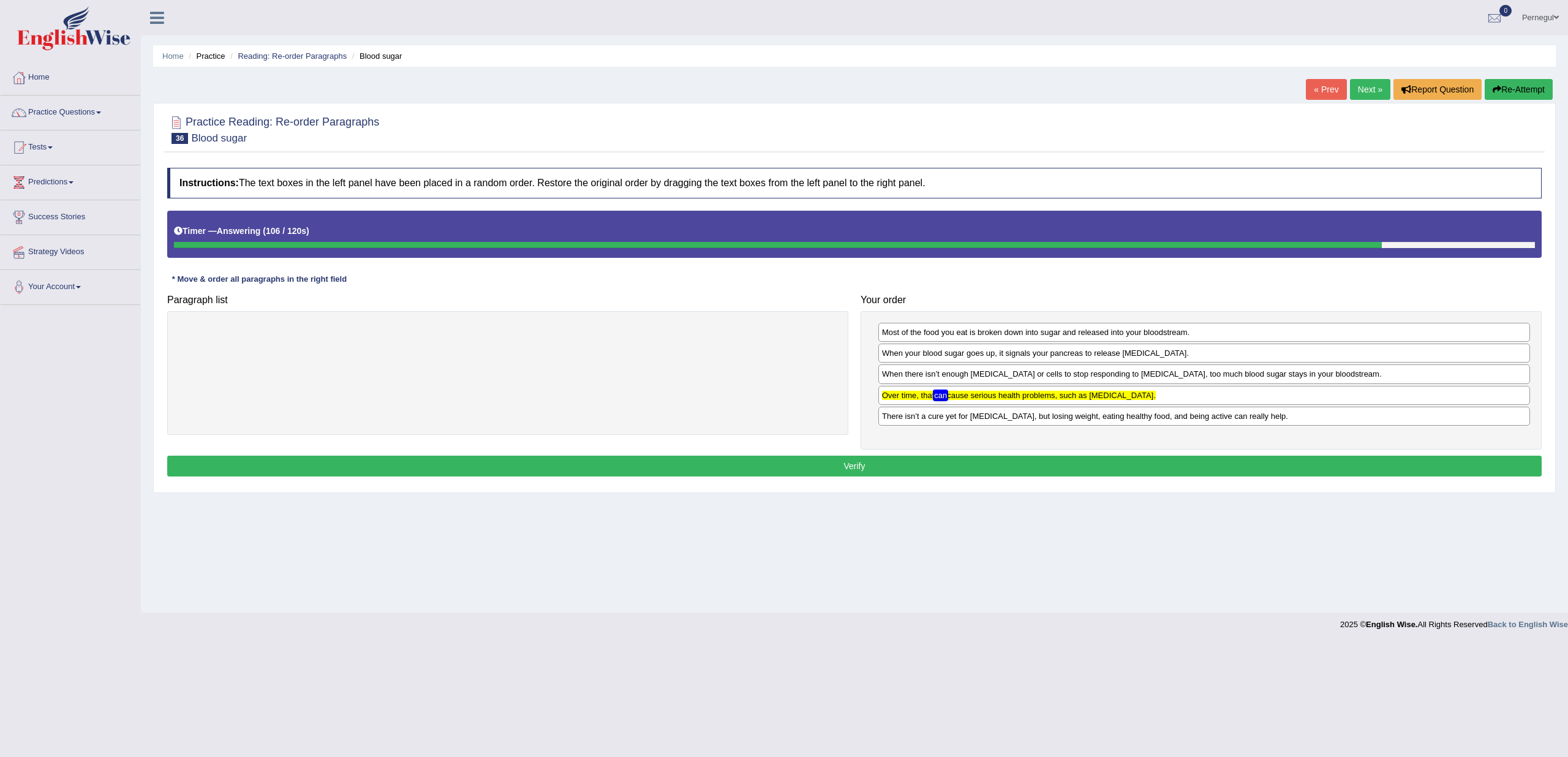
click at [933, 456] on button "Verify" at bounding box center [855, 466] width 1375 height 21
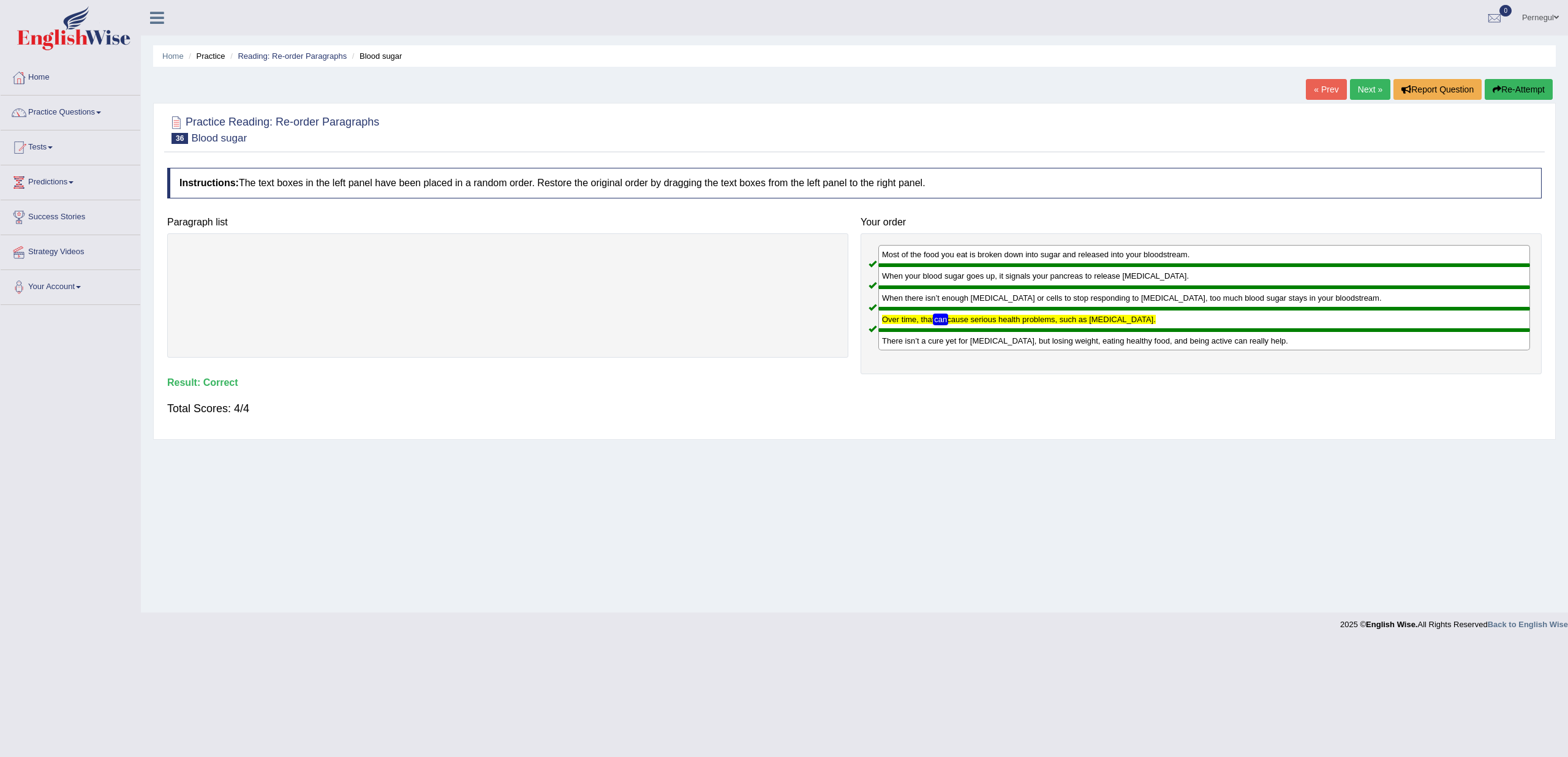
click at [1361, 91] on link "Next »" at bounding box center [1370, 89] width 40 height 21
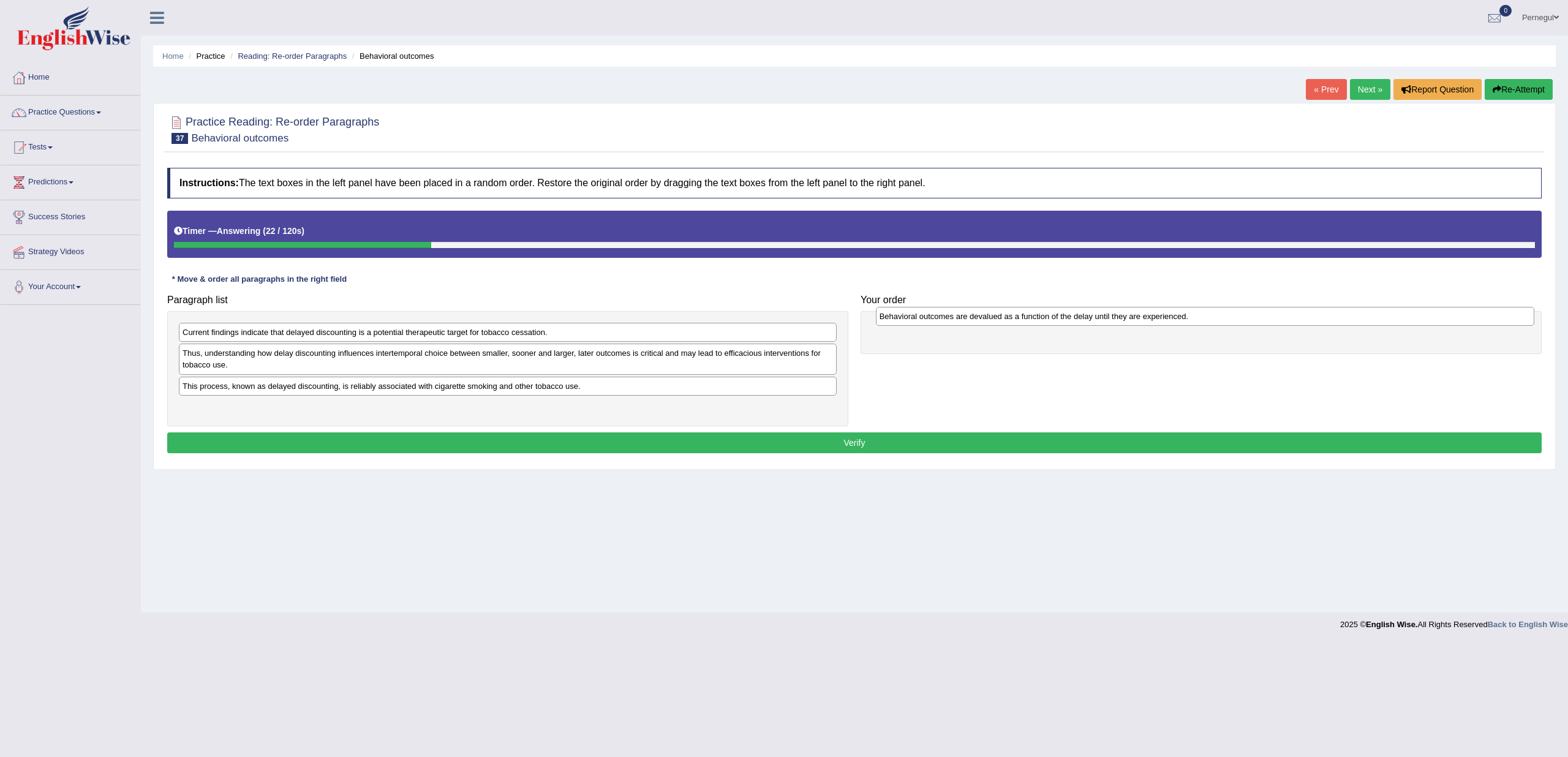
drag, startPoint x: 195, startPoint y: 356, endPoint x: 892, endPoint y: 320, distance: 697.9
click at [892, 320] on div "Behavioral outcomes are devalued as a function of the delay until they are expe…" at bounding box center [1205, 316] width 659 height 19
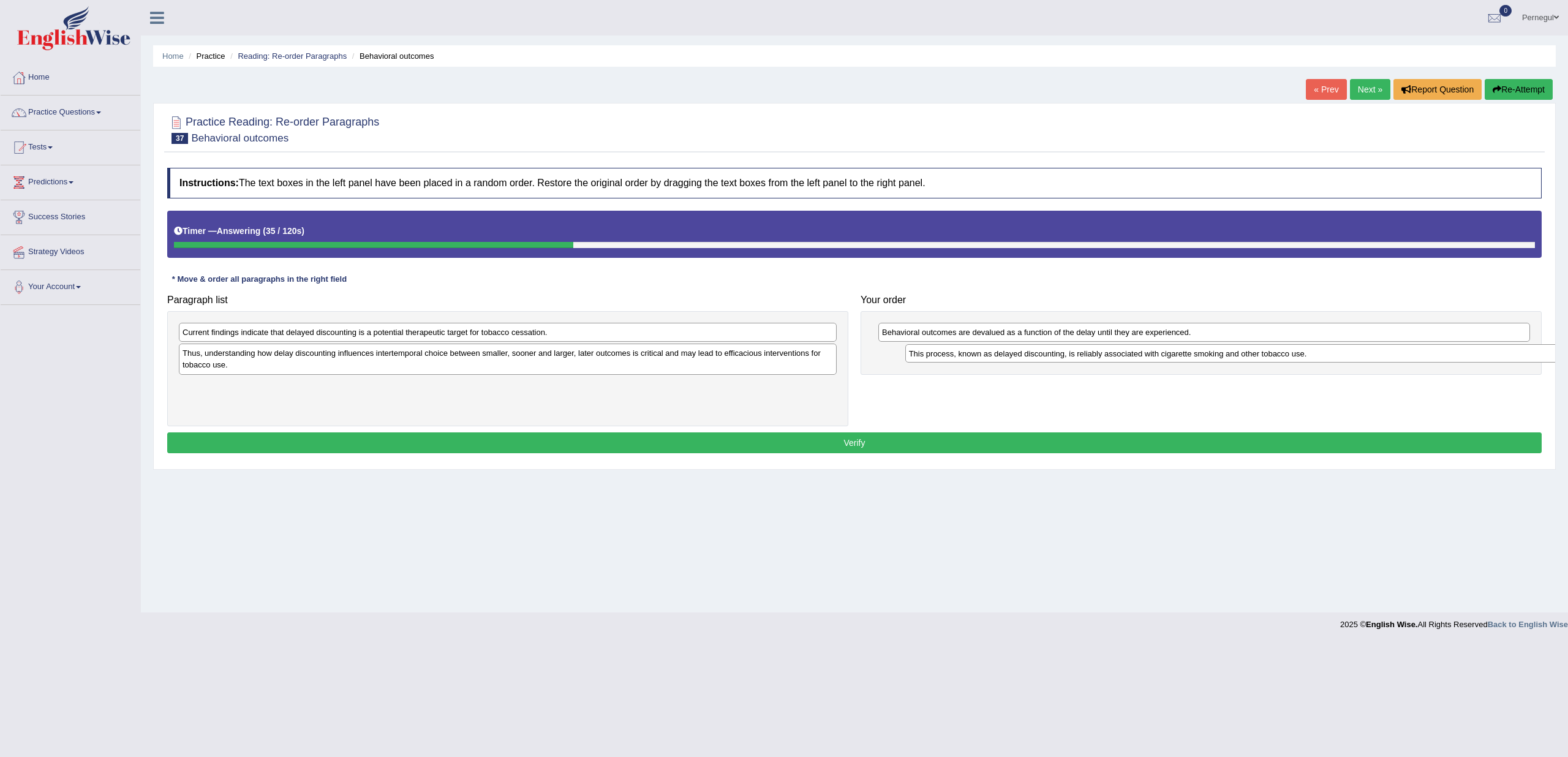
drag, startPoint x: 226, startPoint y: 388, endPoint x: 950, endPoint y: 355, distance: 724.8
click at [952, 355] on div "This process, known as delayed discounting, is reliably associated with cigaret…" at bounding box center [1235, 353] width 659 height 19
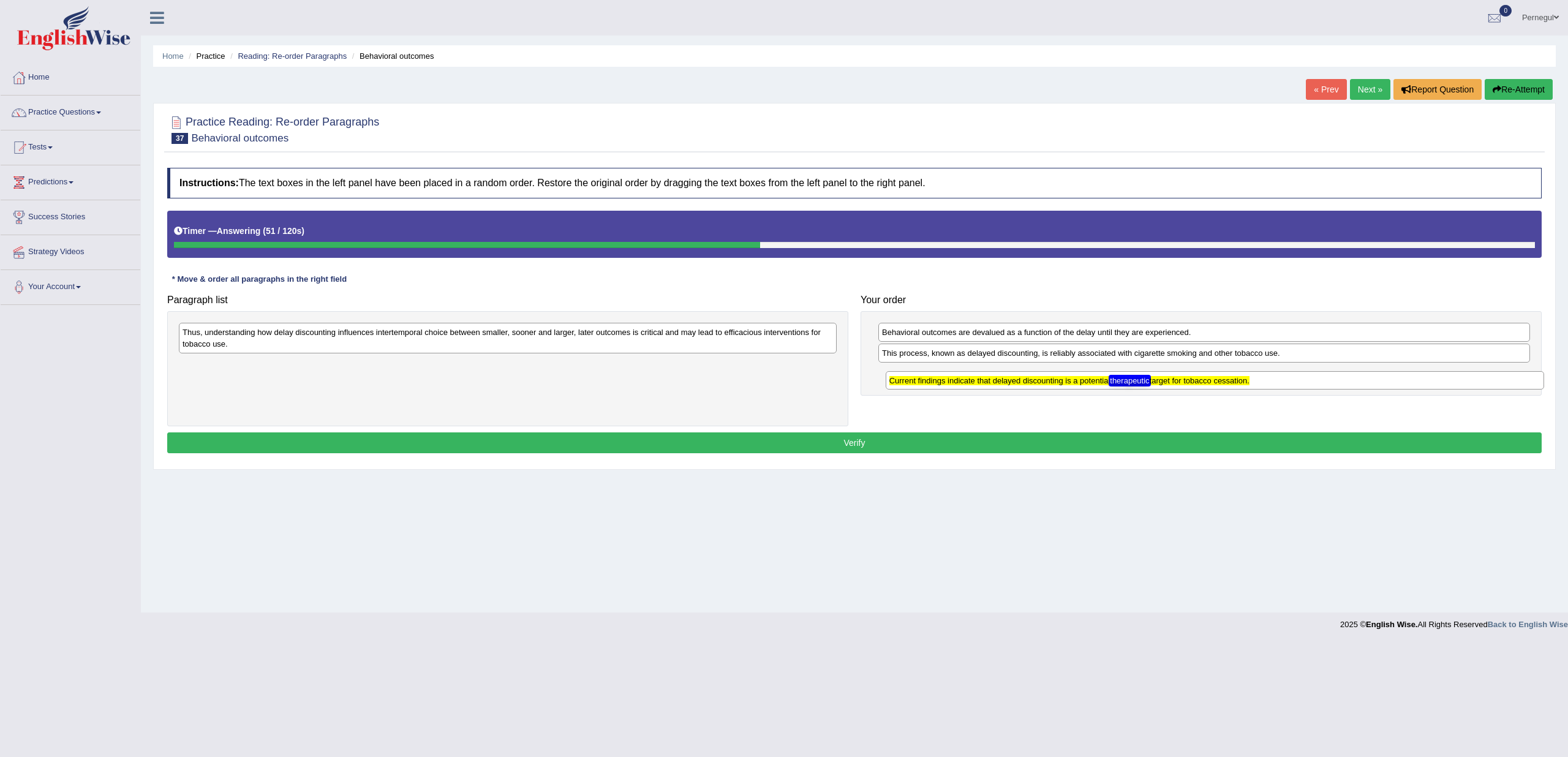
drag, startPoint x: 234, startPoint y: 335, endPoint x: 942, endPoint y: 383, distance: 709.6
click at [942, 383] on texthelphighlightspan "Current findings indicate that delayed discounting is a potential therapeutic t…" at bounding box center [1069, 381] width 360 height 9
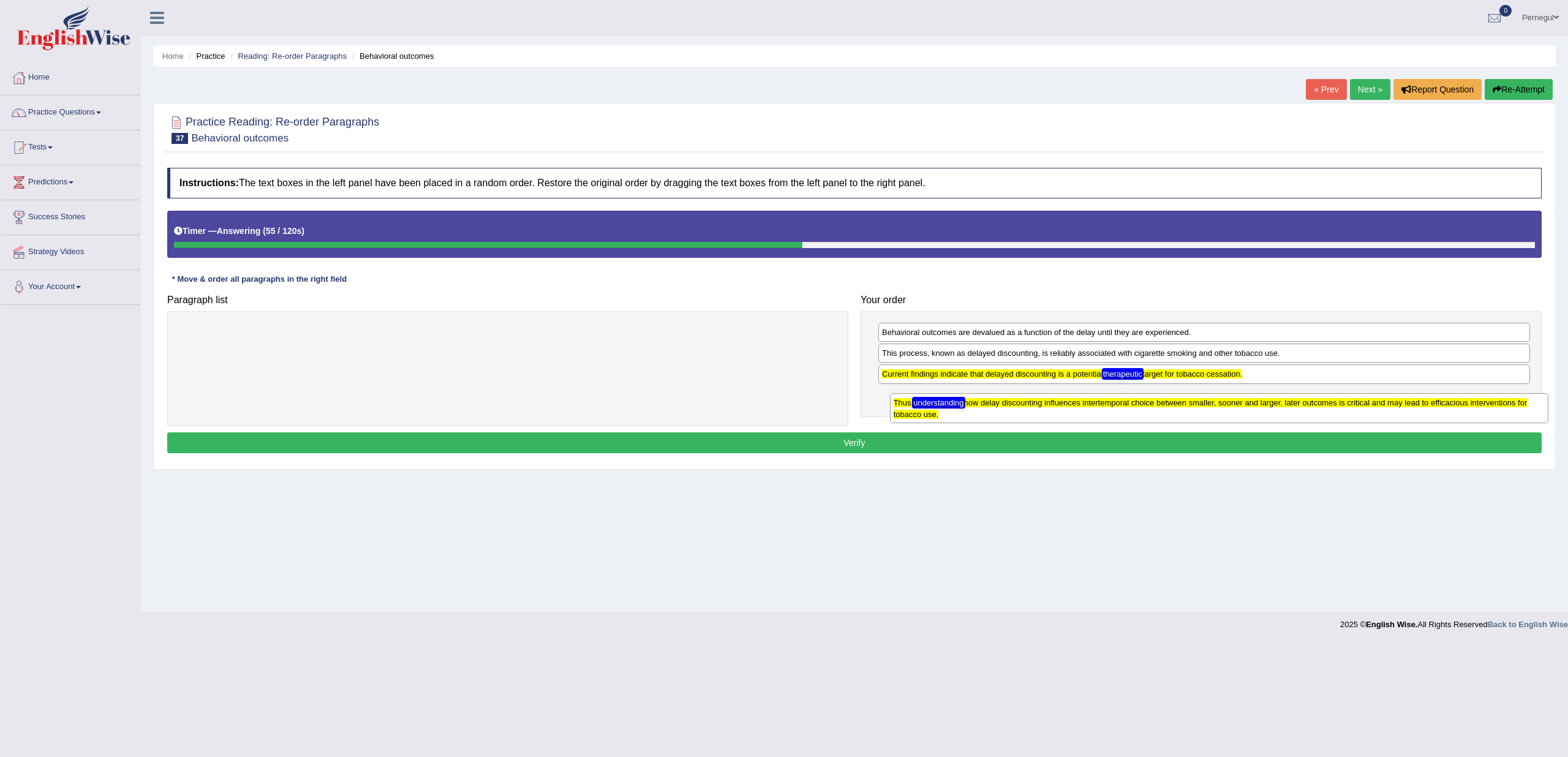
drag, startPoint x: 202, startPoint y: 346, endPoint x: 911, endPoint y: 416, distance: 712.4
click at [911, 416] on texthelphighlightspan "Thus, understanding how delay discounting influences intertemporal choice betwe…" at bounding box center [1210, 408] width 634 height 21
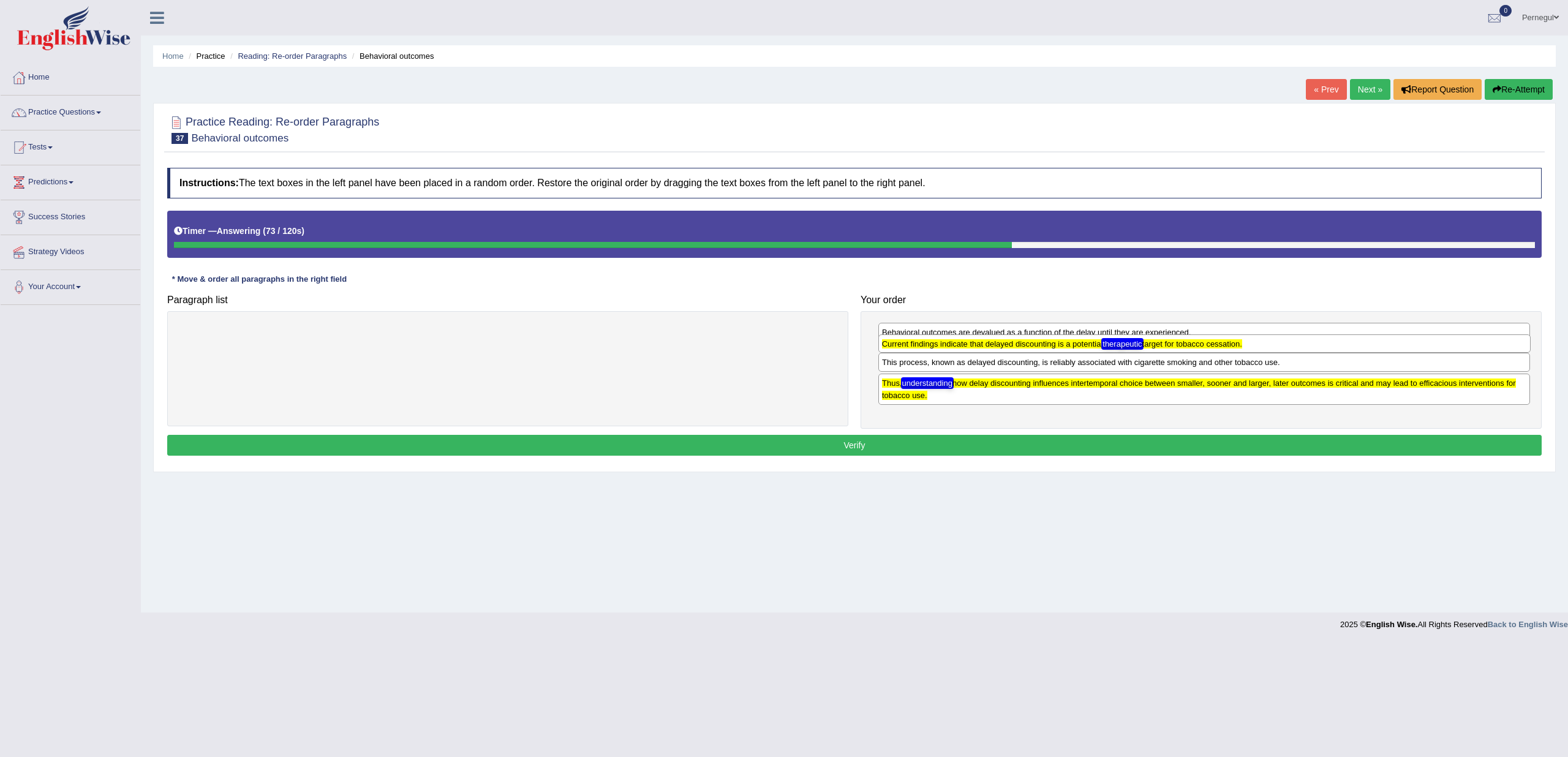
drag, startPoint x: 1003, startPoint y: 376, endPoint x: 1003, endPoint y: 346, distance: 30.0
click at [1003, 346] on texthelphighlightspan "Current findings indicate that delayed discounting is a potential therapeutic t…" at bounding box center [1062, 344] width 360 height 9
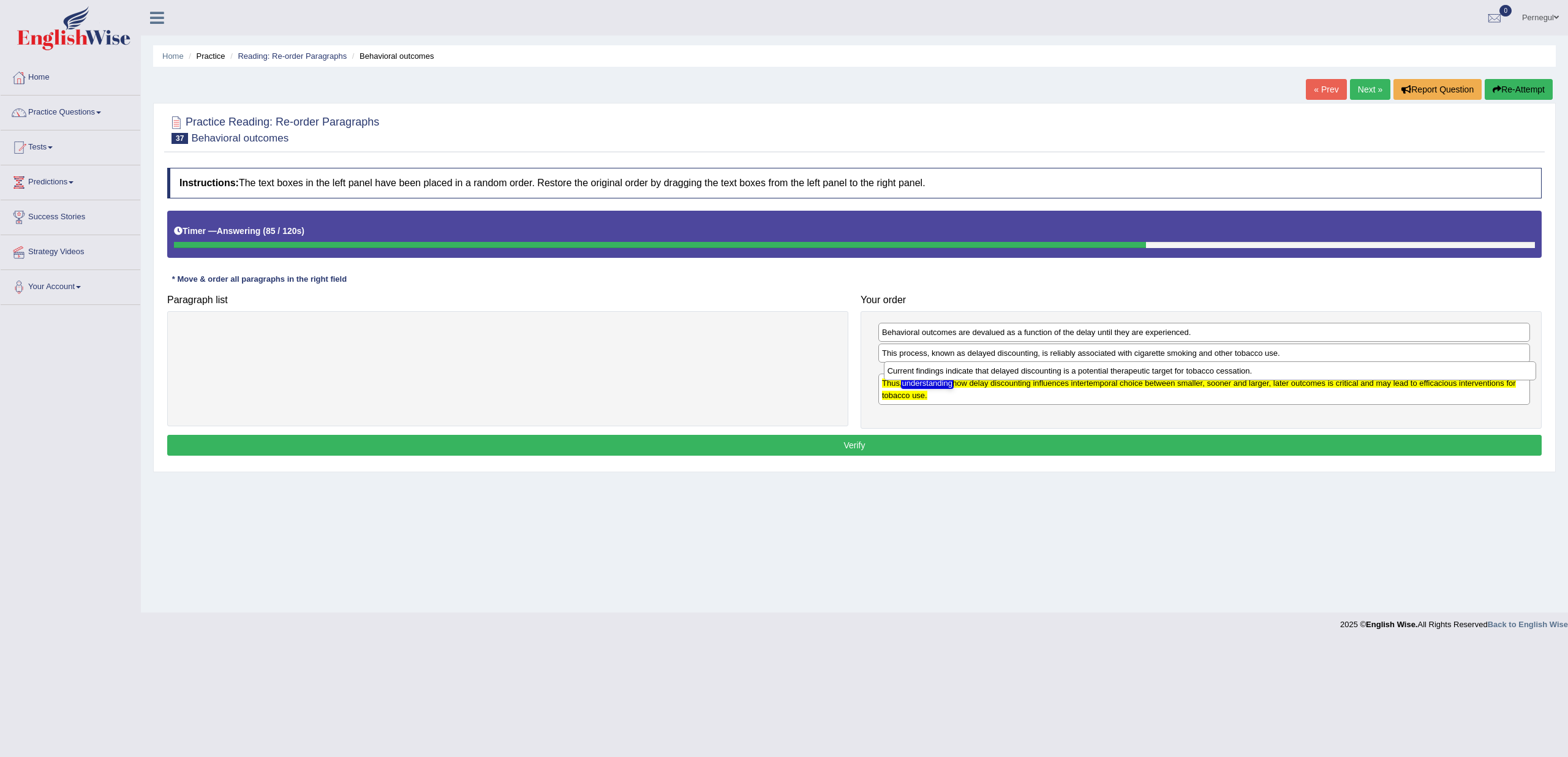
drag, startPoint x: 945, startPoint y: 351, endPoint x: 950, endPoint y: 369, distance: 18.7
click at [950, 369] on div "Current findings indicate that delayed discounting is a potential therapeutic t…" at bounding box center [1210, 371] width 652 height 19
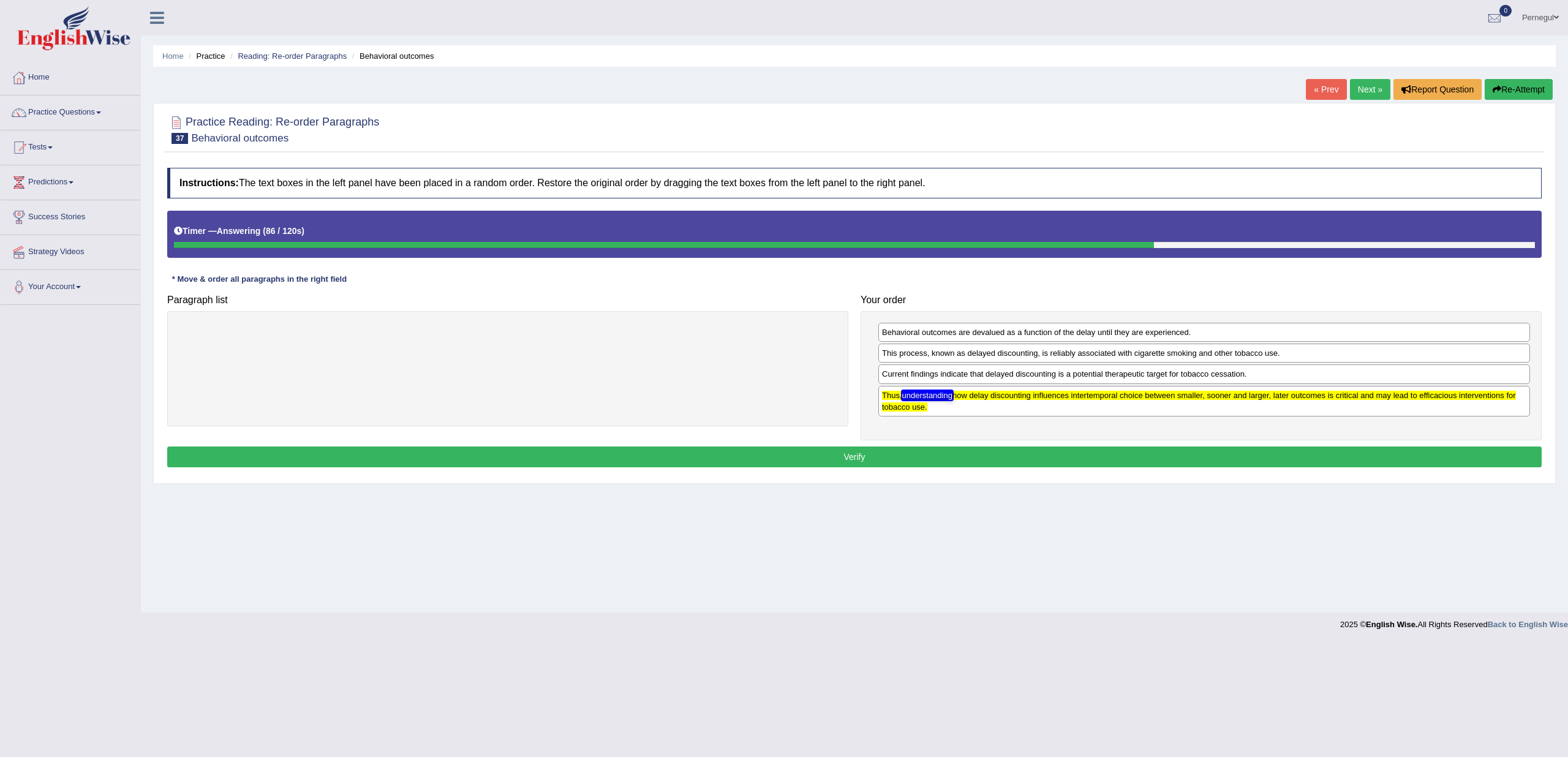
click at [936, 447] on button "Verify" at bounding box center [855, 457] width 1375 height 21
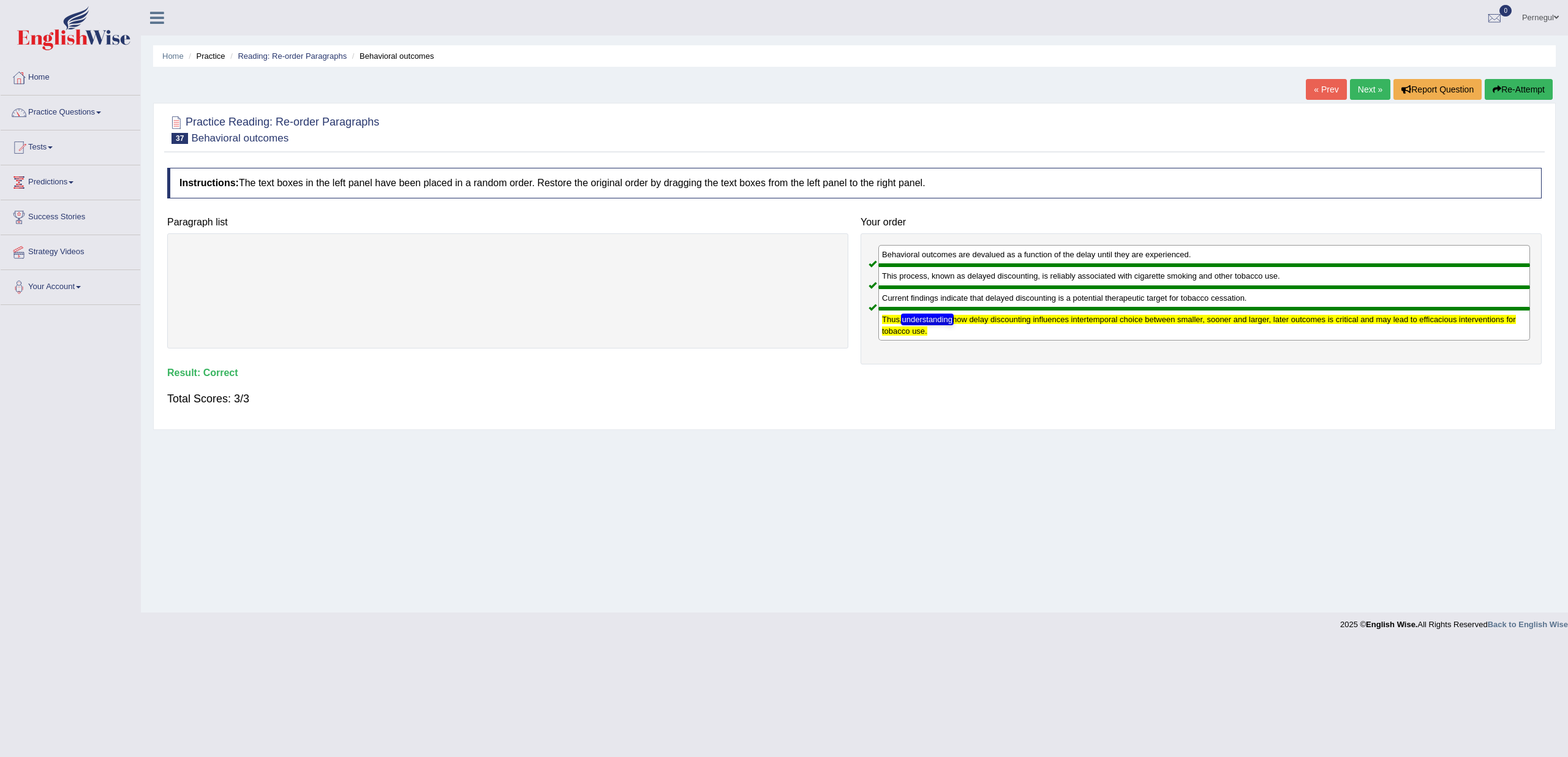
click at [1379, 85] on link "Next »" at bounding box center [1370, 89] width 40 height 21
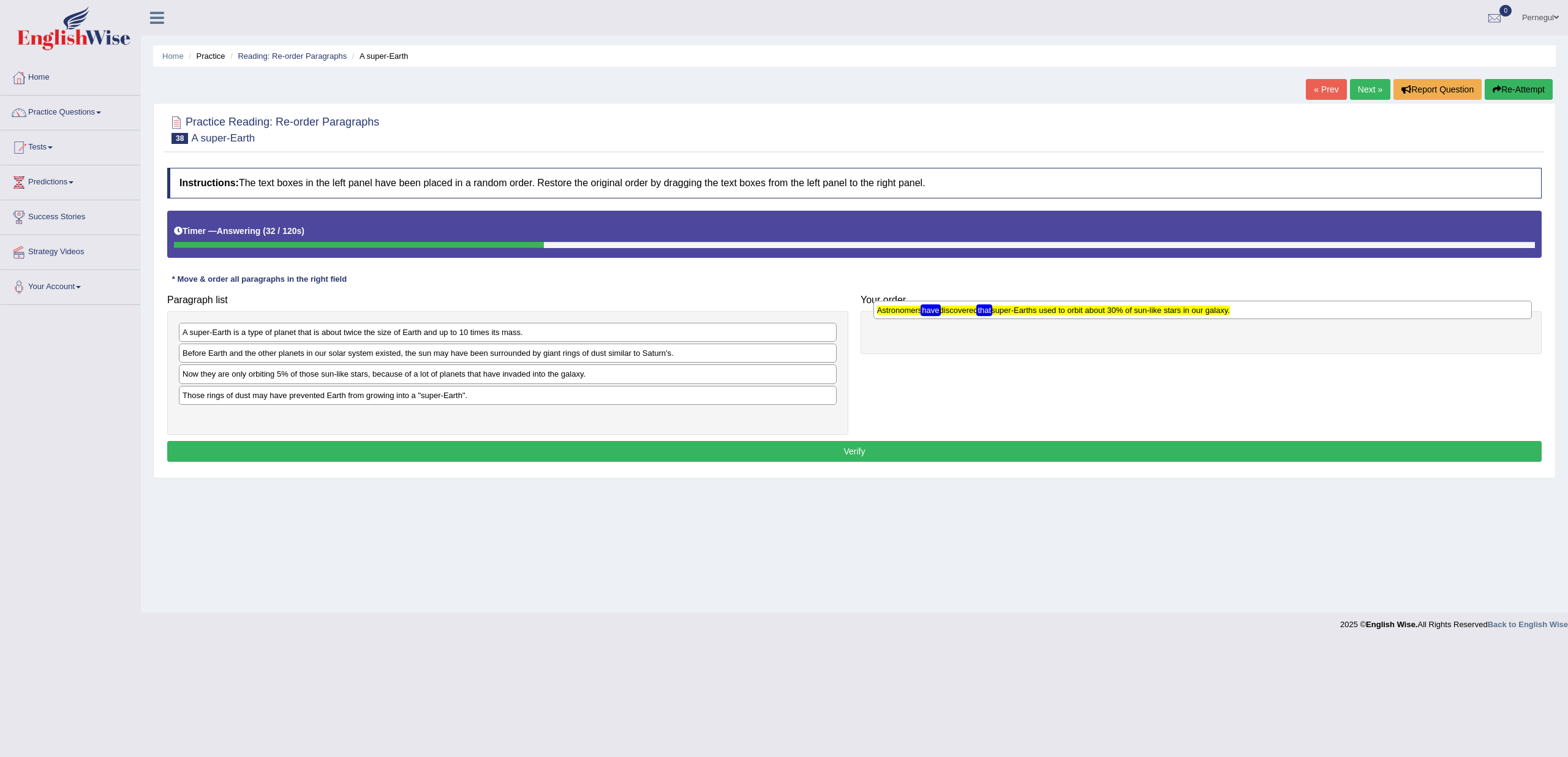
drag, startPoint x: 217, startPoint y: 420, endPoint x: 911, endPoint y: 316, distance: 701.7
click at [911, 316] on div "Astronomers have discovered that super-Earths used to orbit about 30% of sun-li…" at bounding box center [1202, 310] width 659 height 19
click at [1008, 475] on div "Practice Reading: Re-order Paragraphs 38 A super-Earth Instructions: The text b…" at bounding box center [854, 290] width 1403 height 376
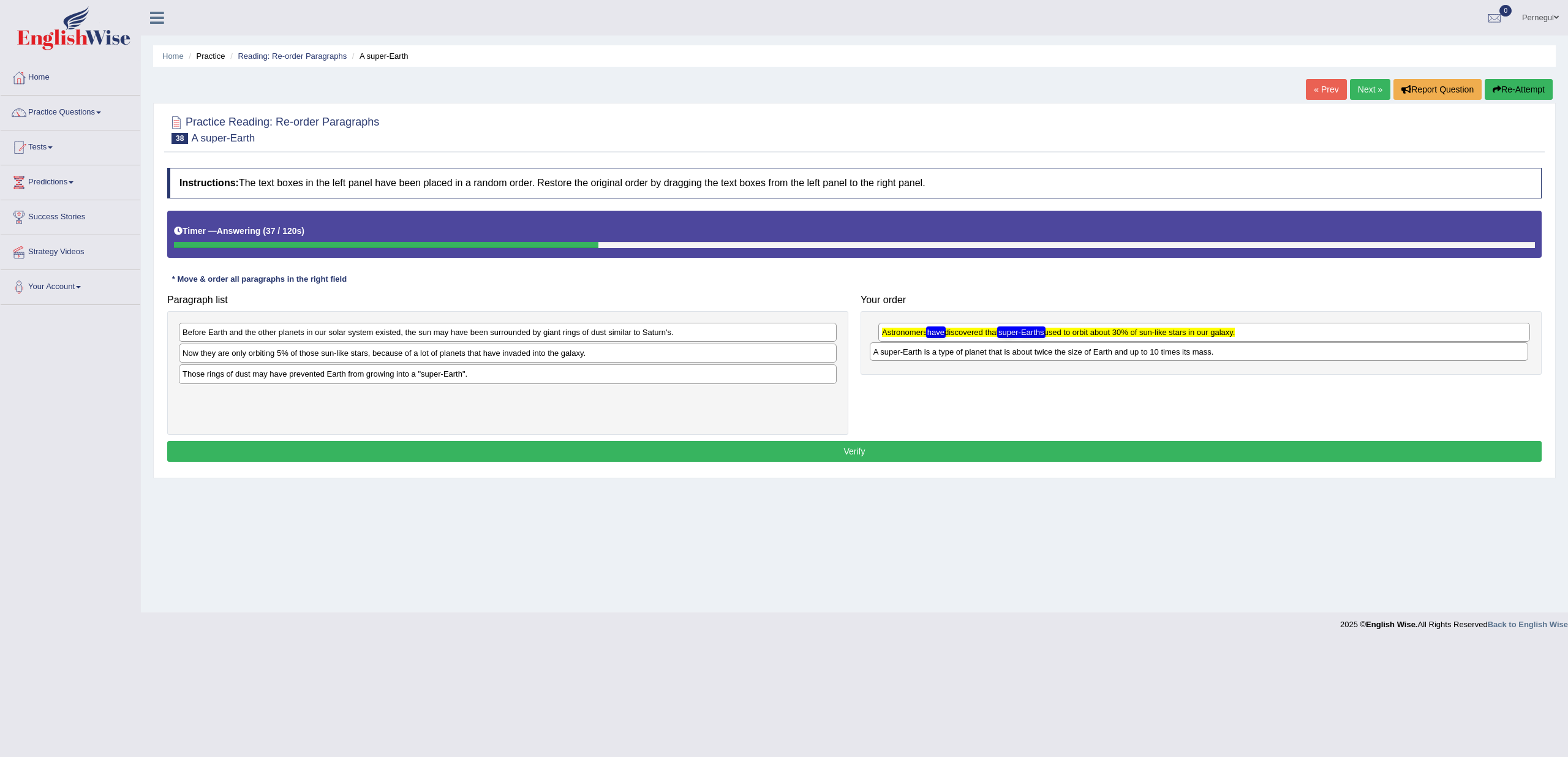
drag, startPoint x: 225, startPoint y: 333, endPoint x: 927, endPoint y: 348, distance: 702.2
click at [927, 348] on div "A super-Earth is a type of planet that is about twice the size of Earth and up …" at bounding box center [1199, 352] width 659 height 19
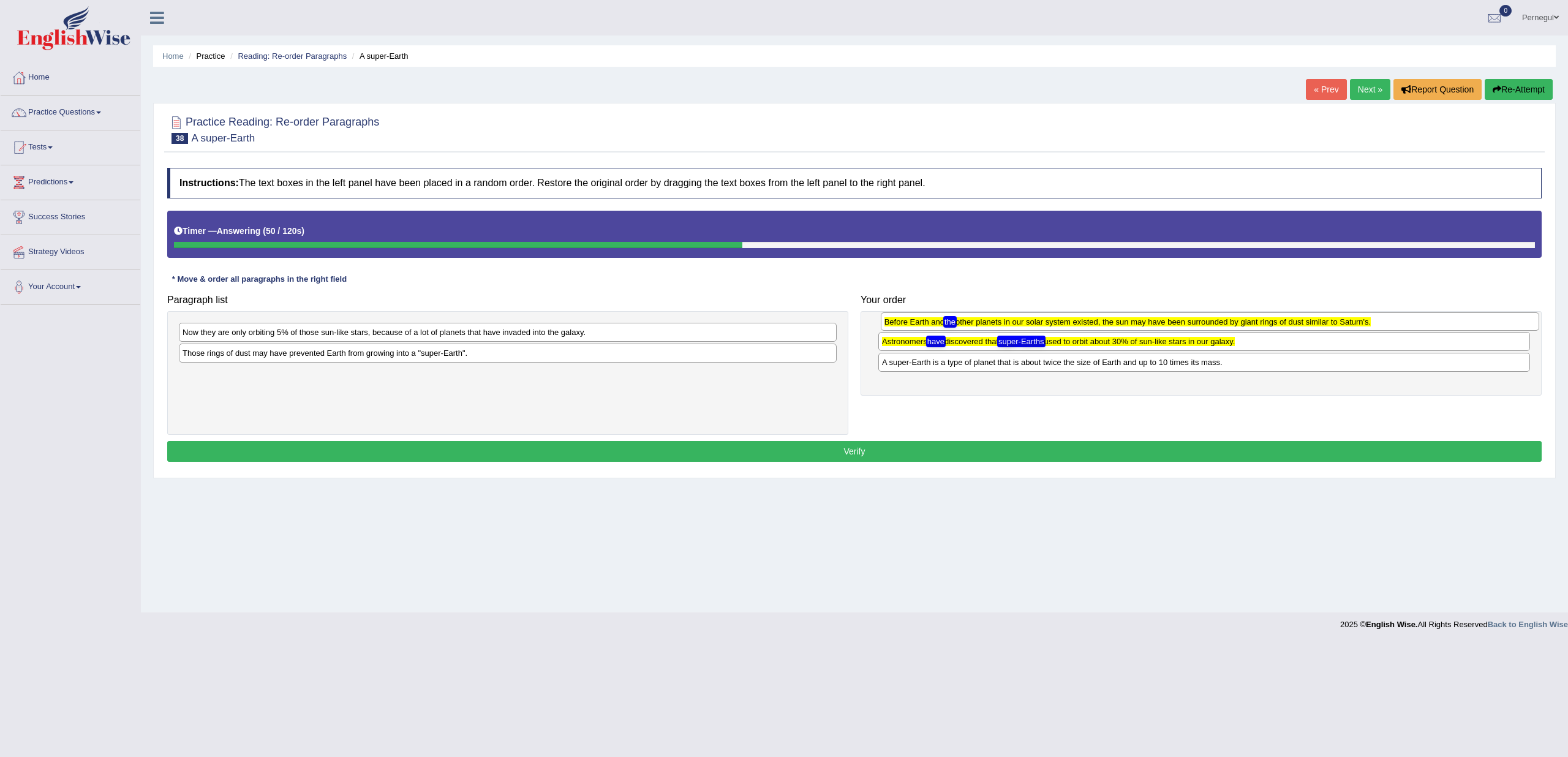
drag, startPoint x: 197, startPoint y: 335, endPoint x: 899, endPoint y: 325, distance: 702.1
click at [899, 325] on div "Before Earth and the other planets in our solar system existed, the sun may hav…" at bounding box center [1210, 322] width 659 height 19
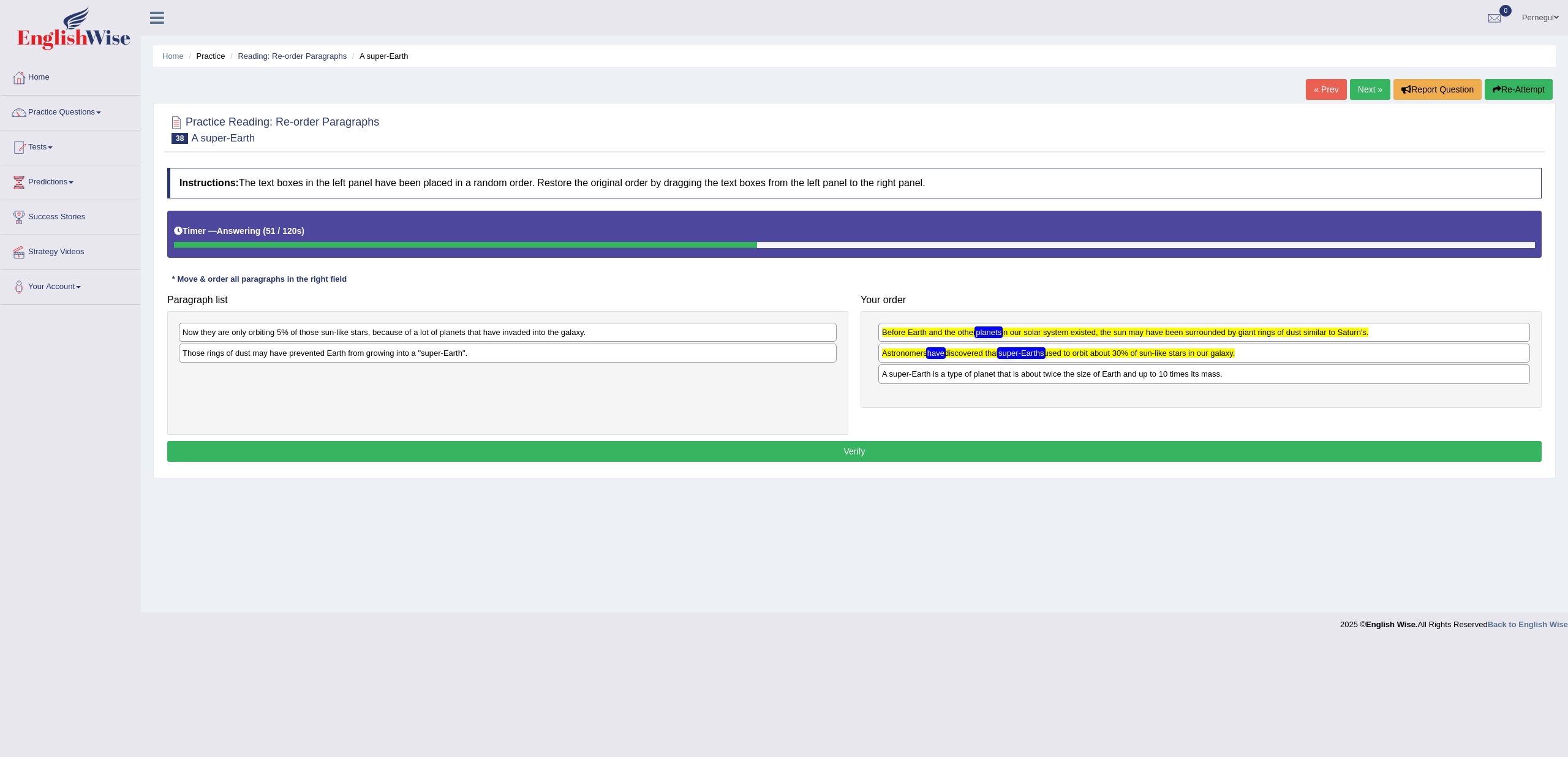
click at [926, 489] on div "Home Practice Reading: Re-order Paragraphs A super-Earth « Prev Next » Report Q…" at bounding box center [855, 306] width 1427 height 613
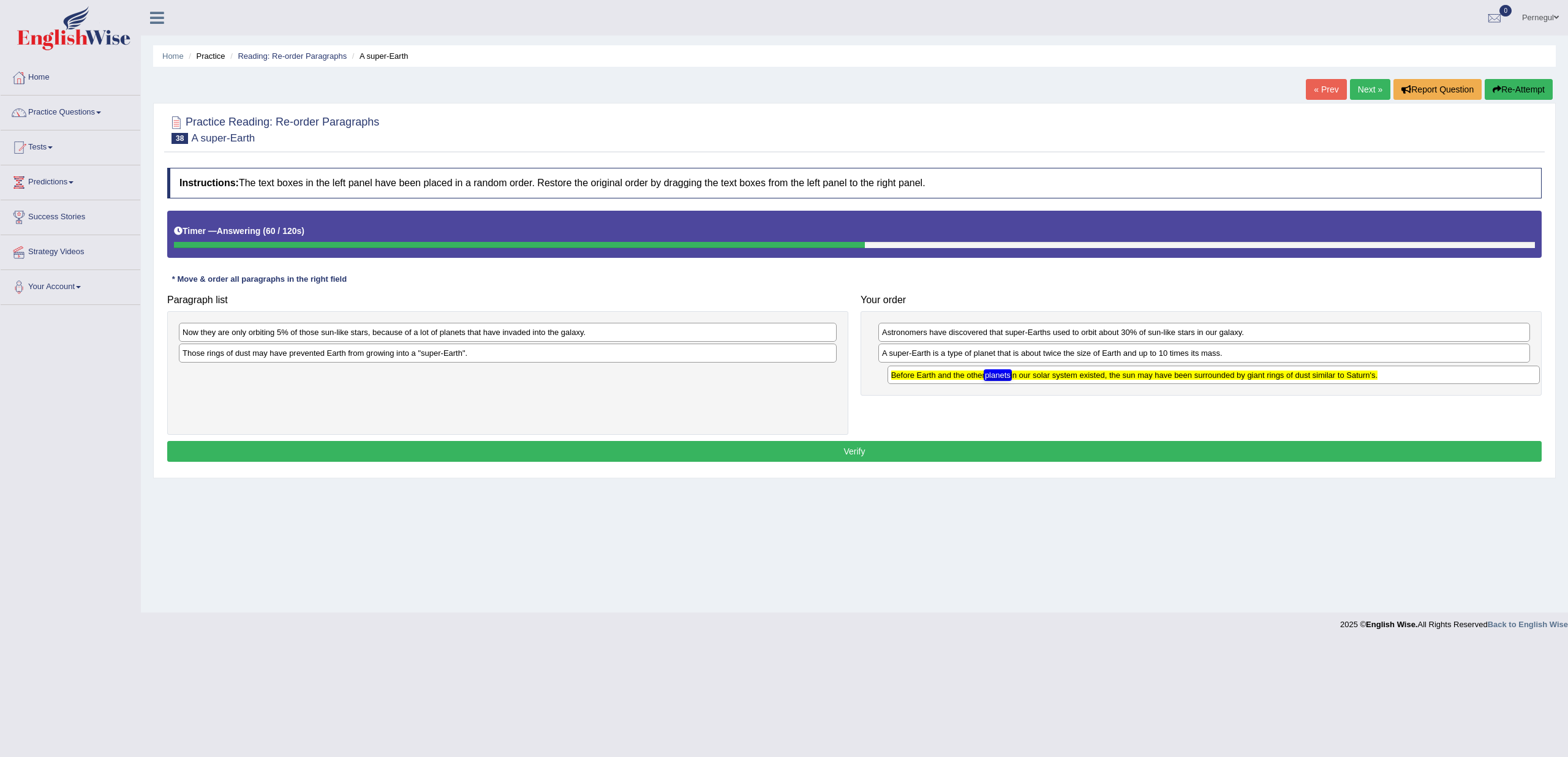
drag, startPoint x: 911, startPoint y: 328, endPoint x: 919, endPoint y: 371, distance: 43.7
click at [919, 371] on texthelphighlightspan "Before Earth and the other planets in our solar system existed, the sun may hav…" at bounding box center [1134, 375] width 486 height 9
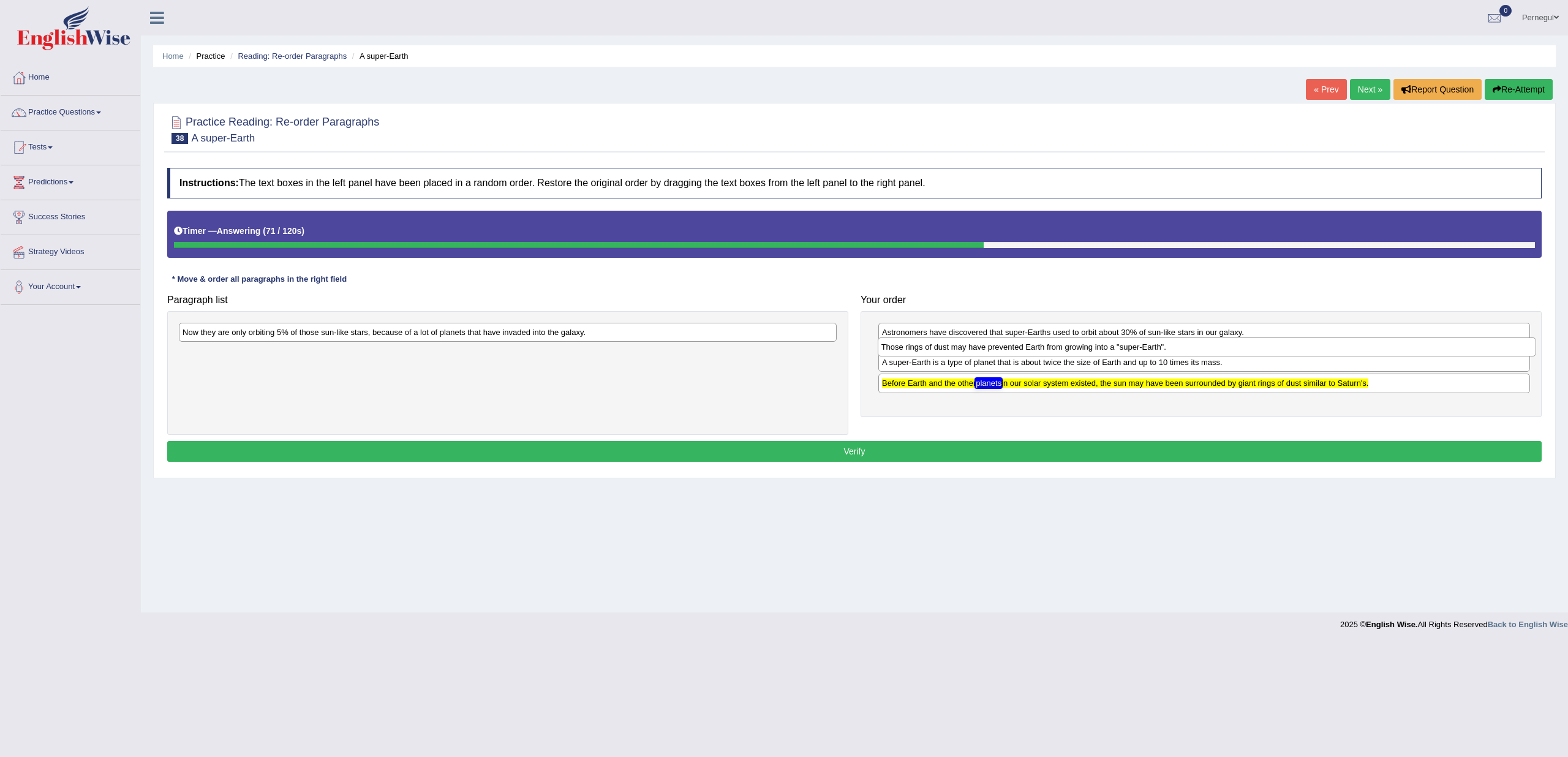
drag, startPoint x: 220, startPoint y: 356, endPoint x: 919, endPoint y: 351, distance: 699.0
click at [919, 351] on div "Those rings of dust may have prevented Earth from growing into a "super-Earth"." at bounding box center [1207, 347] width 659 height 19
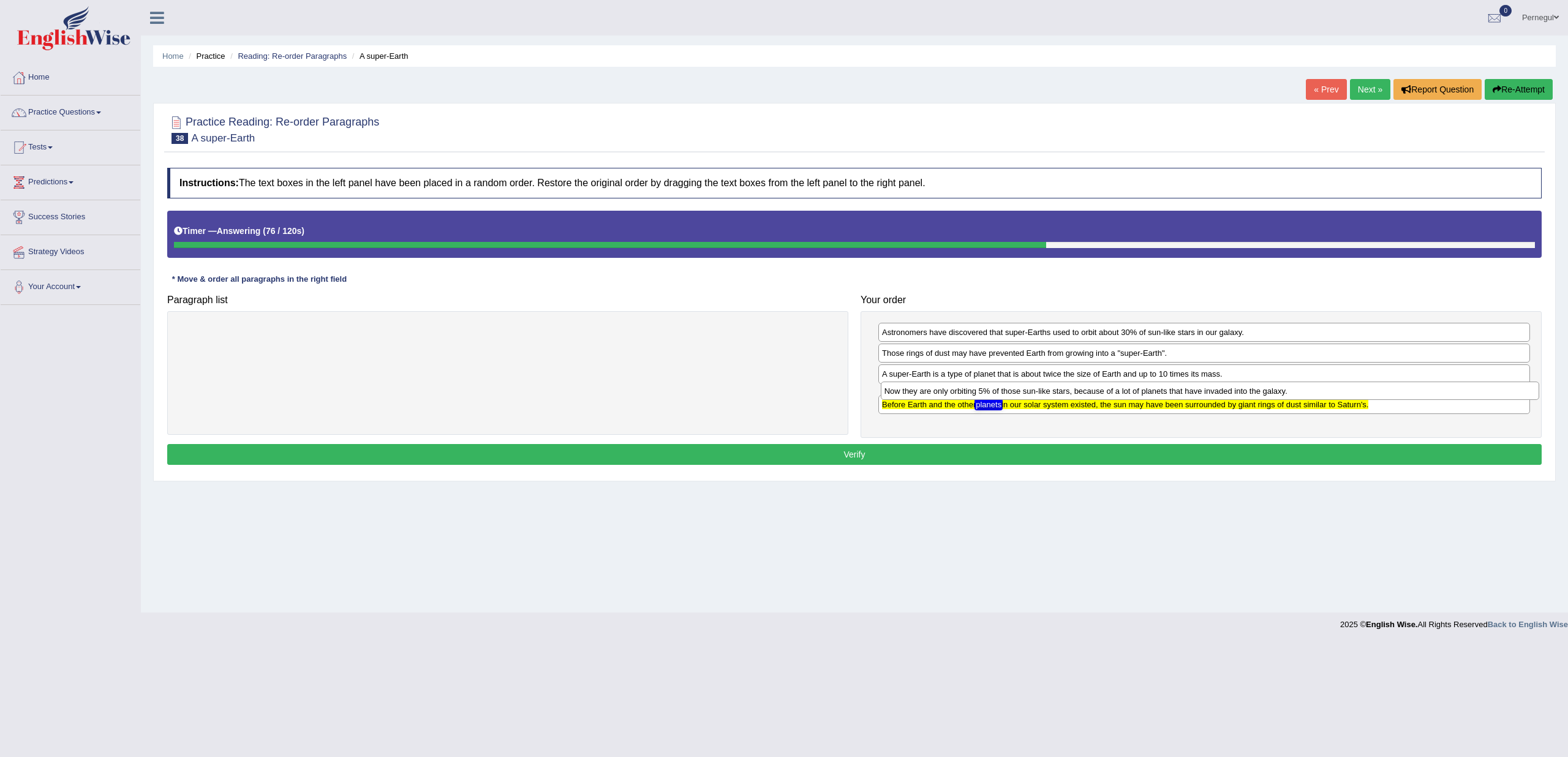
drag, startPoint x: 374, startPoint y: 334, endPoint x: 1075, endPoint y: 392, distance: 703.4
click at [1075, 392] on div "Now they are only orbiting 5% of those sun-like stars, because of a lot of plan…" at bounding box center [1210, 391] width 659 height 19
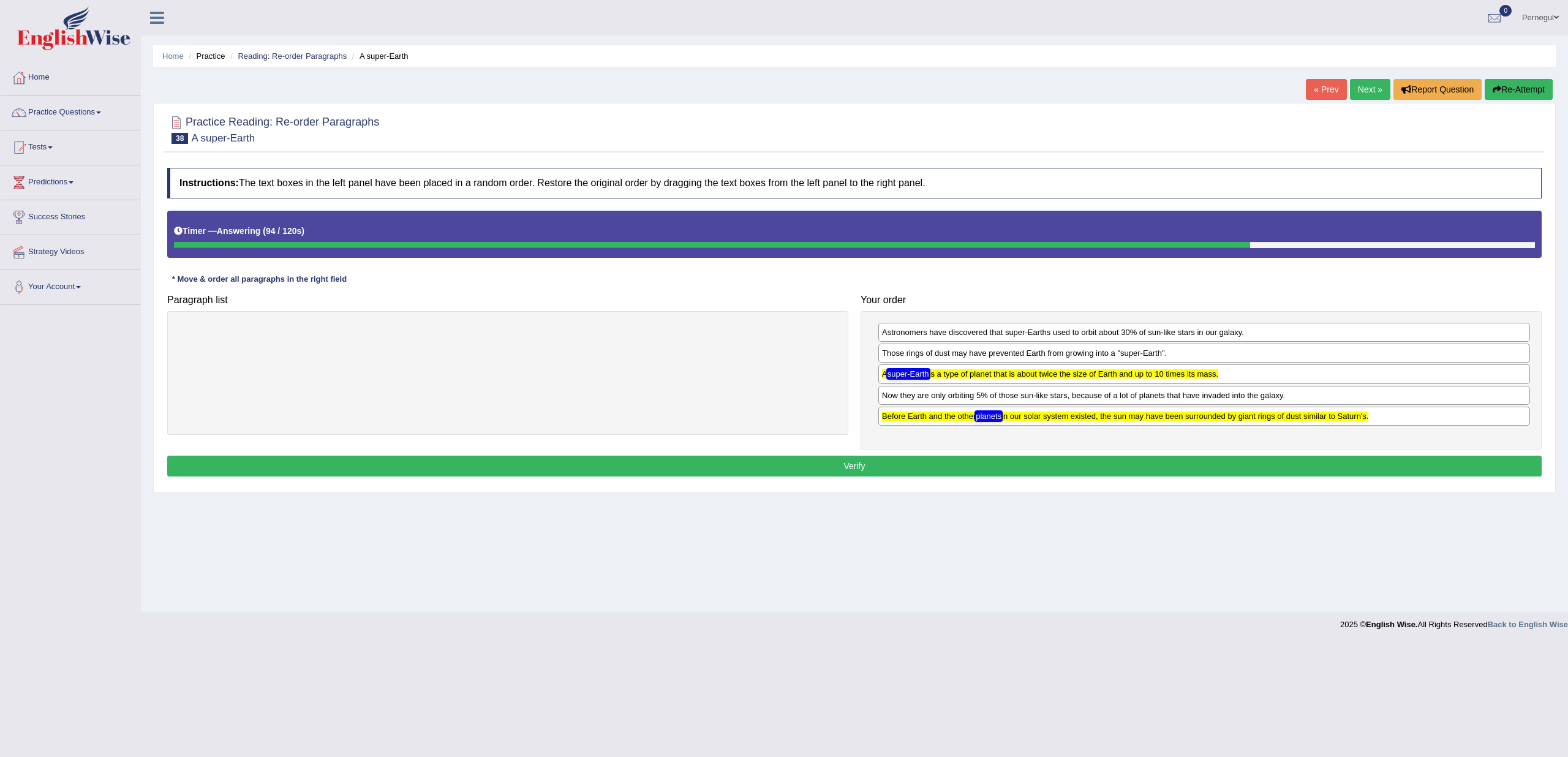
click at [935, 378] on div "A super-Earth is a type of planet that is about twice the size of Earth and up …" at bounding box center [1204, 374] width 652 height 19
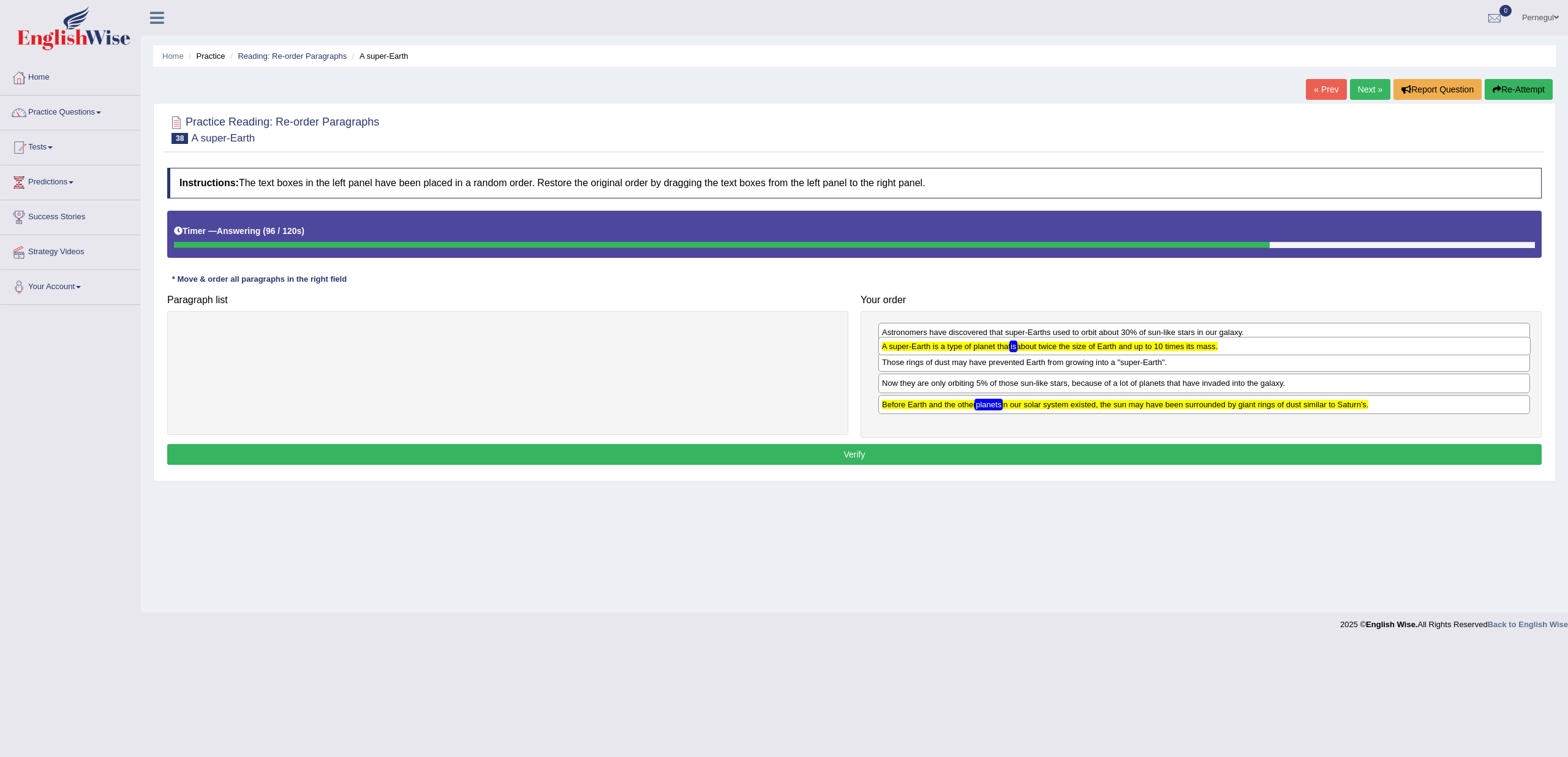
drag, startPoint x: 935, startPoint y: 378, endPoint x: 935, endPoint y: 351, distance: 27.0
click at [935, 351] on div "A super-Earth is a type of planet that is about twice the size of Earth and up …" at bounding box center [1204, 346] width 652 height 19
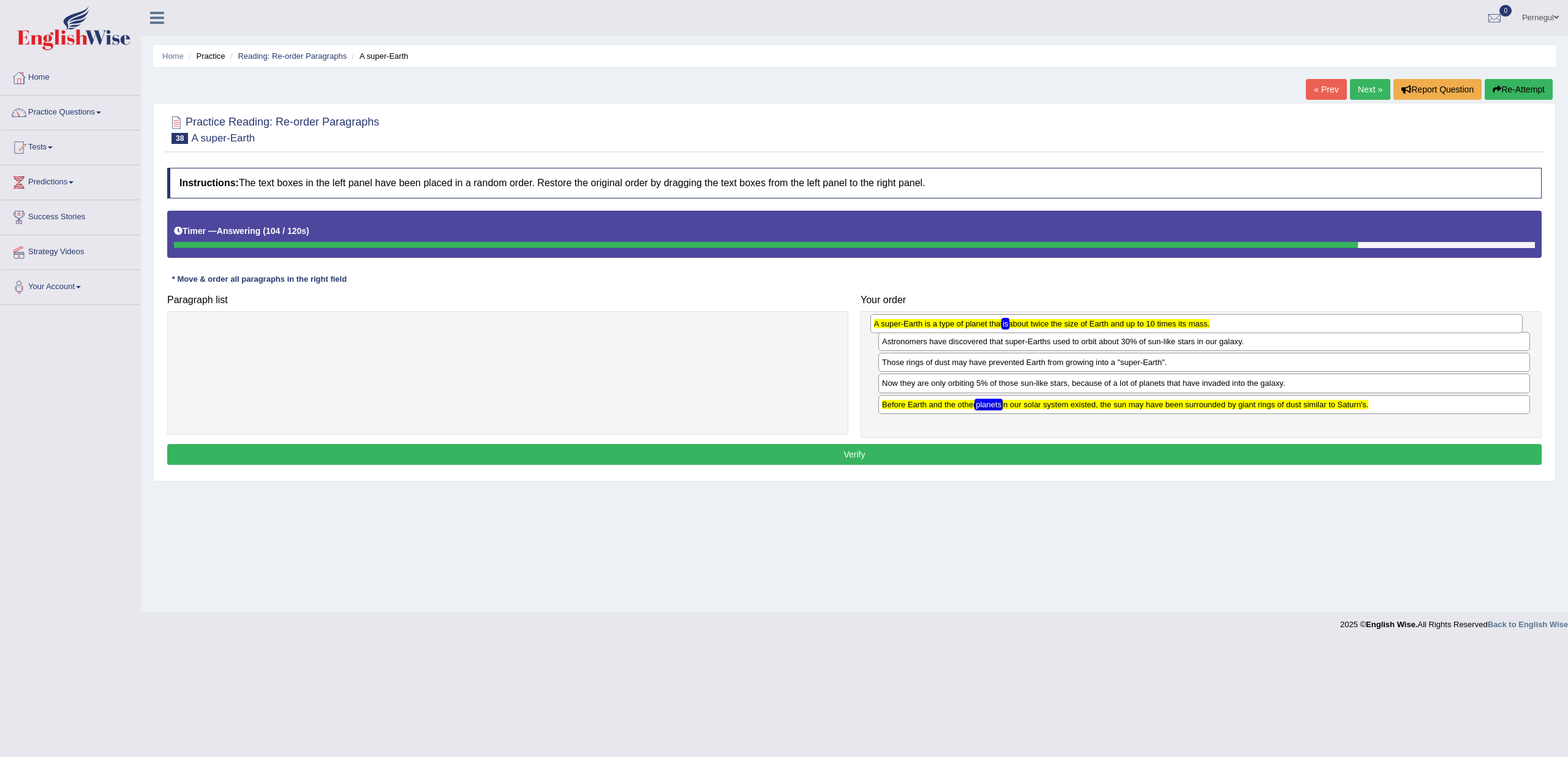
drag, startPoint x: 977, startPoint y: 355, endPoint x: 969, endPoint y: 326, distance: 30.1
click at [969, 326] on texthelphighlightspan "A super-Earth is a type of planet that is about twice the size of Earth and up …" at bounding box center [1042, 323] width 336 height 9
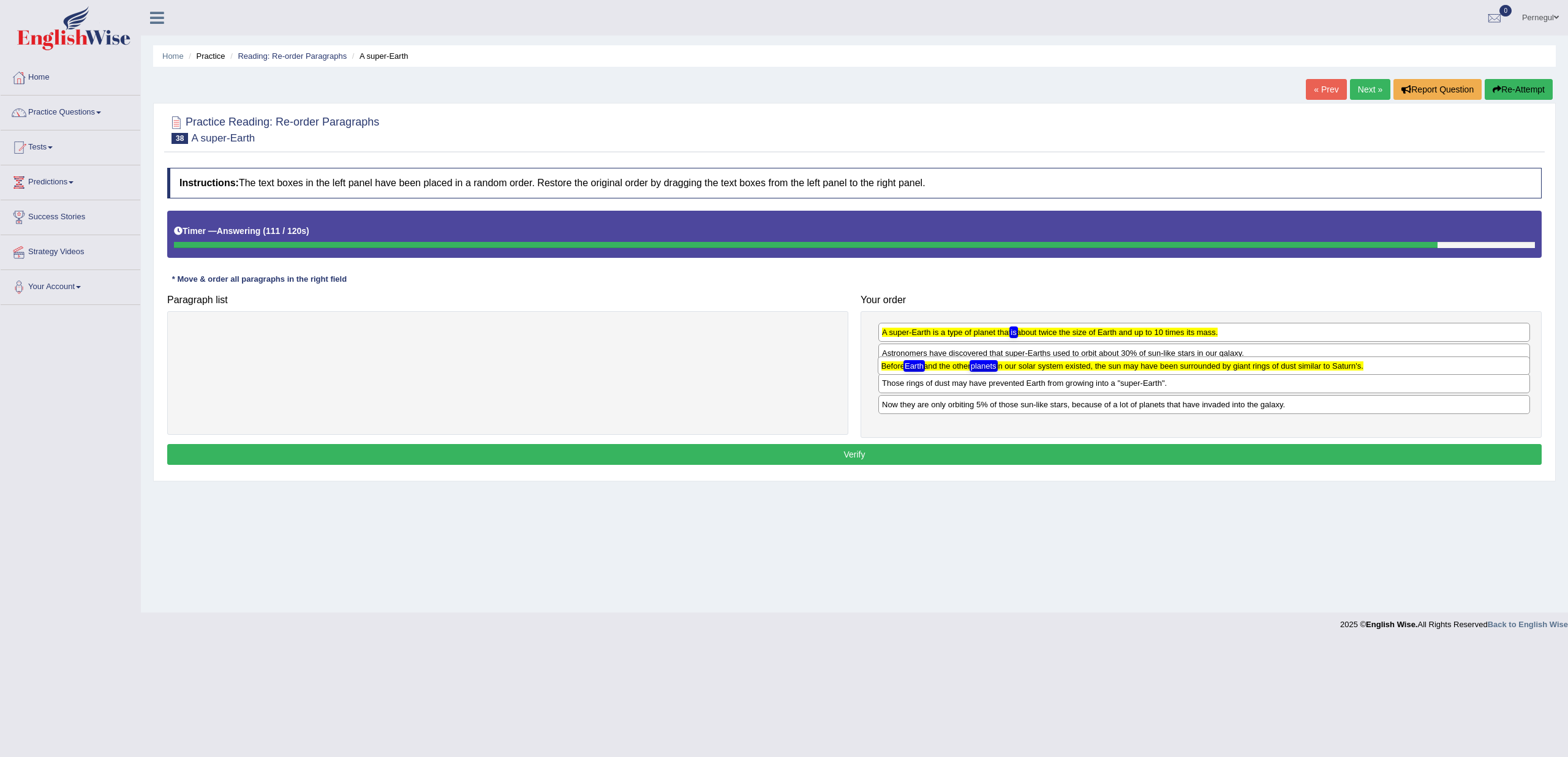
click at [940, 367] on texthelphighlightspan "Before Earth and the other planets in our solar system existed, the sun may hav…" at bounding box center [1122, 366] width 482 height 9
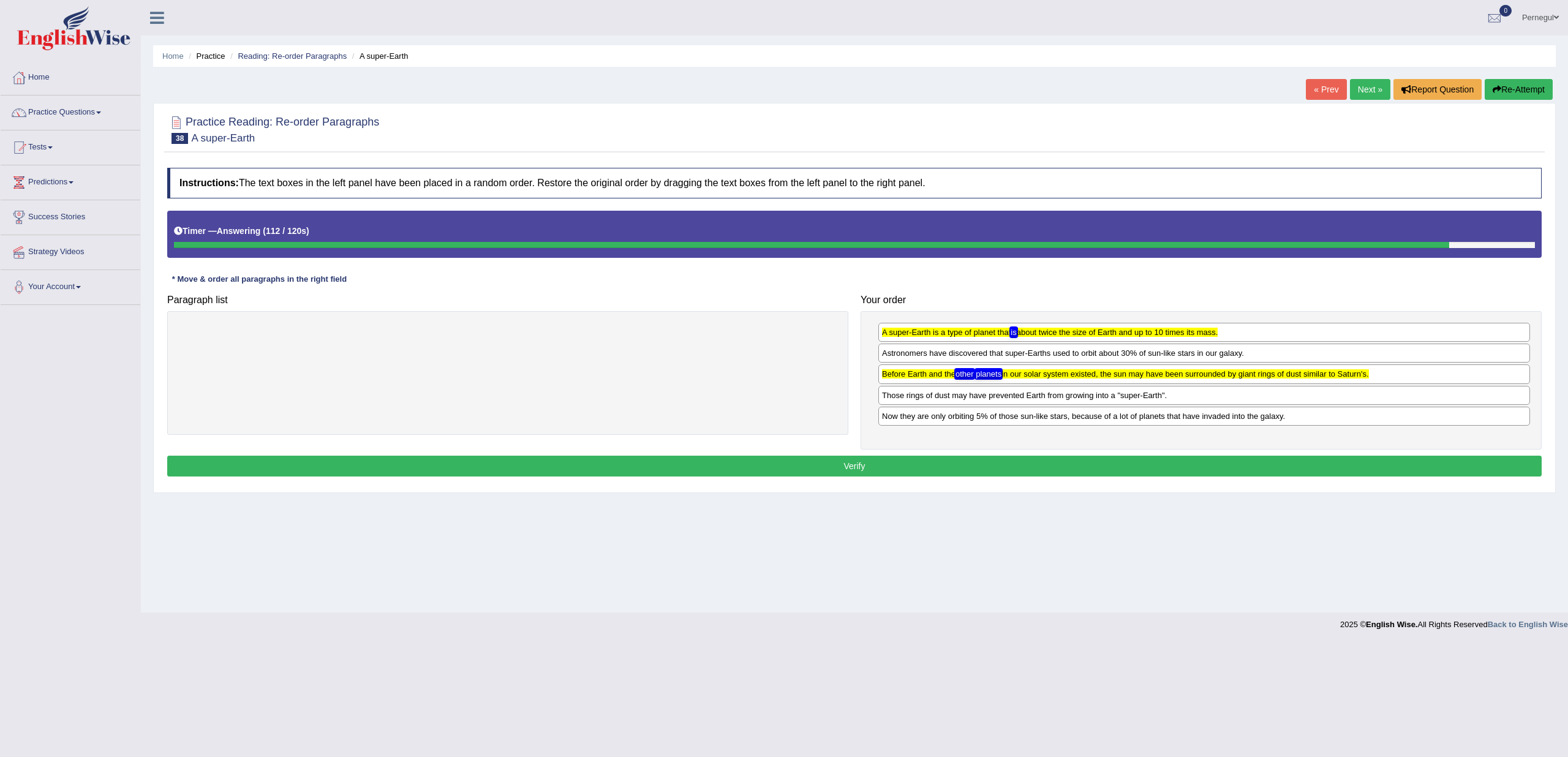
click at [921, 456] on button "Verify" at bounding box center [855, 466] width 1375 height 21
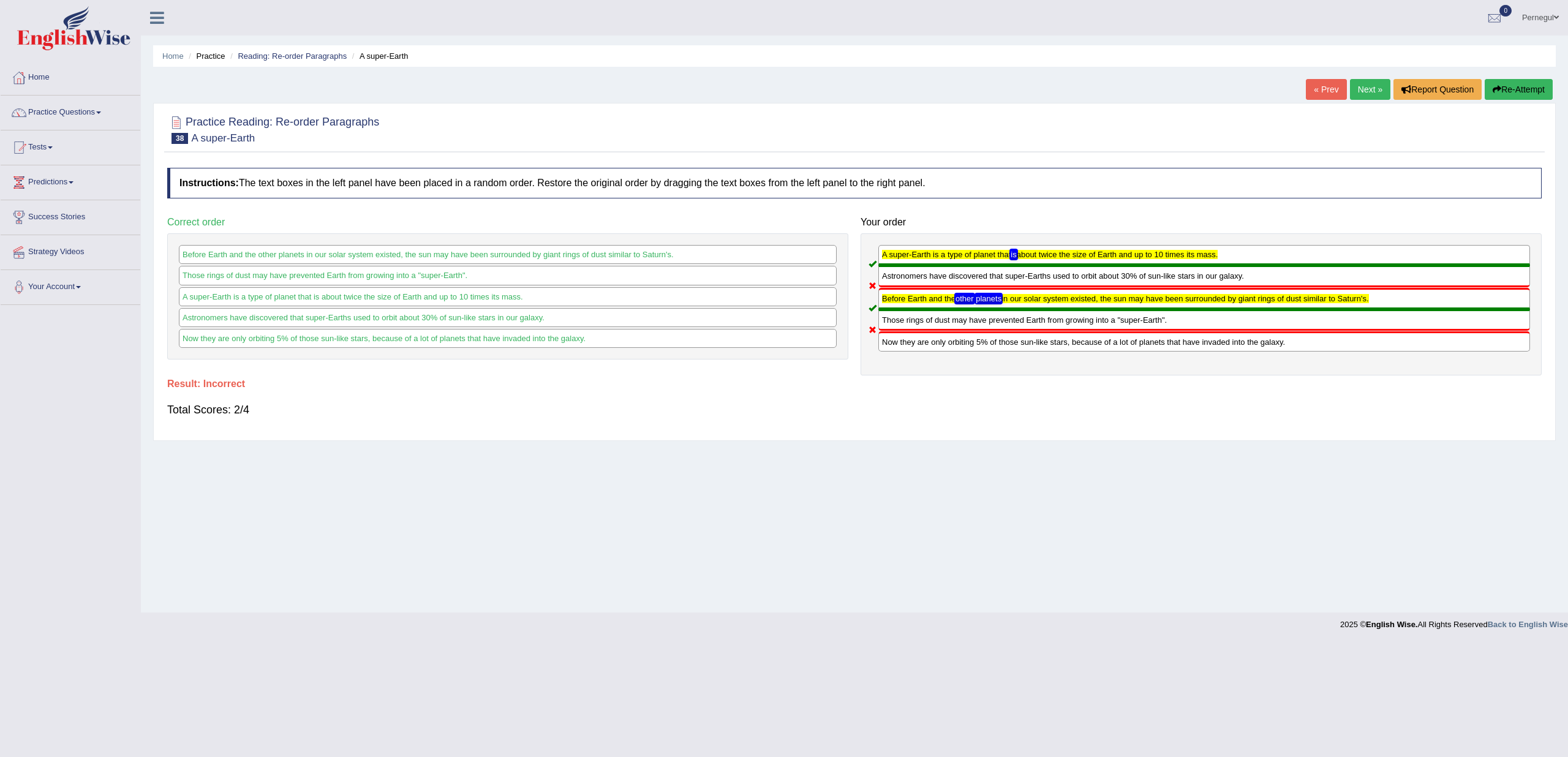
click at [1368, 86] on link "Next »" at bounding box center [1370, 89] width 40 height 21
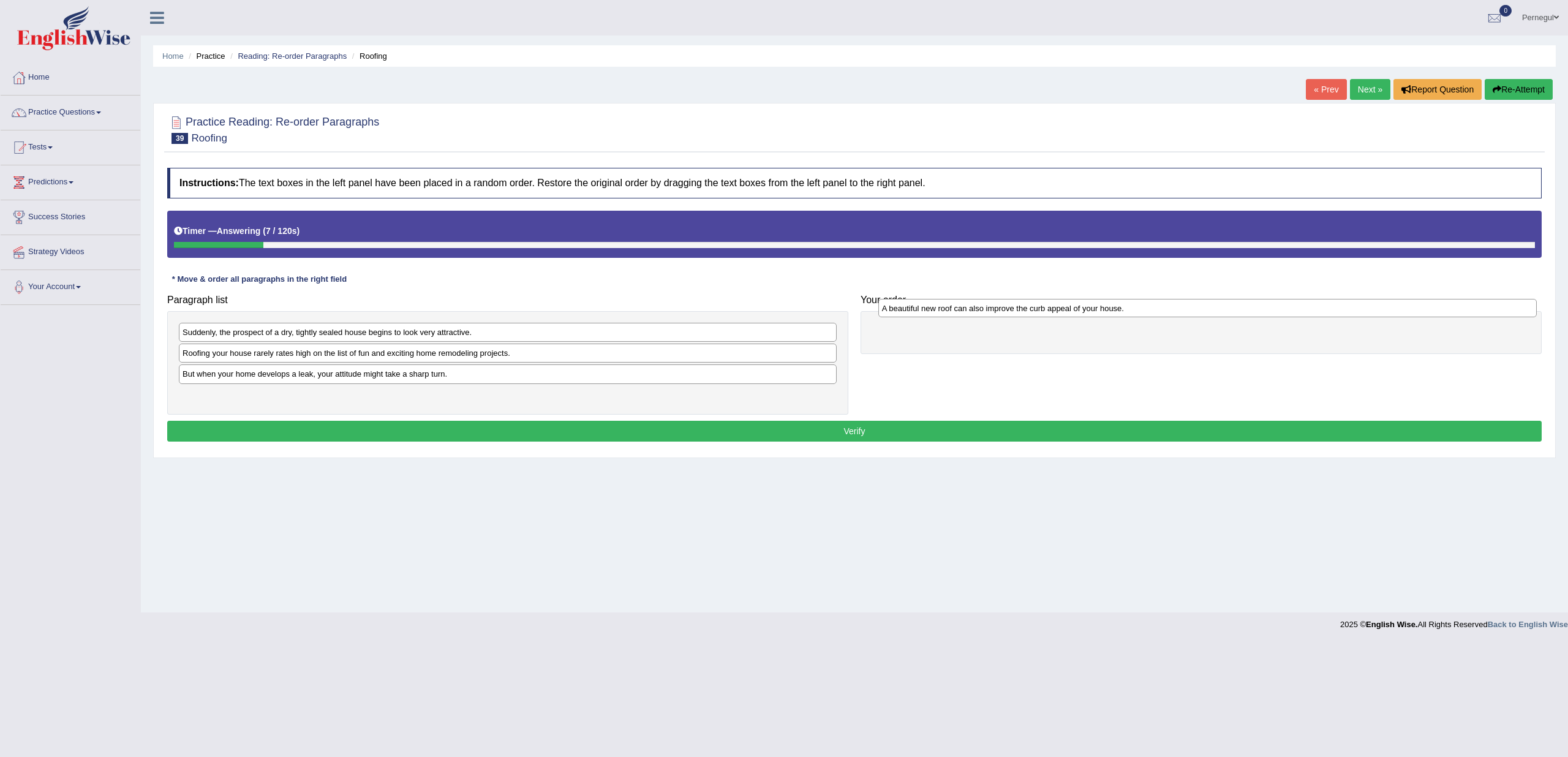
drag, startPoint x: 221, startPoint y: 379, endPoint x: 919, endPoint y: 315, distance: 700.9
click at [919, 315] on div "A beautiful new roof can also improve the curb appeal of your house." at bounding box center [1207, 309] width 659 height 19
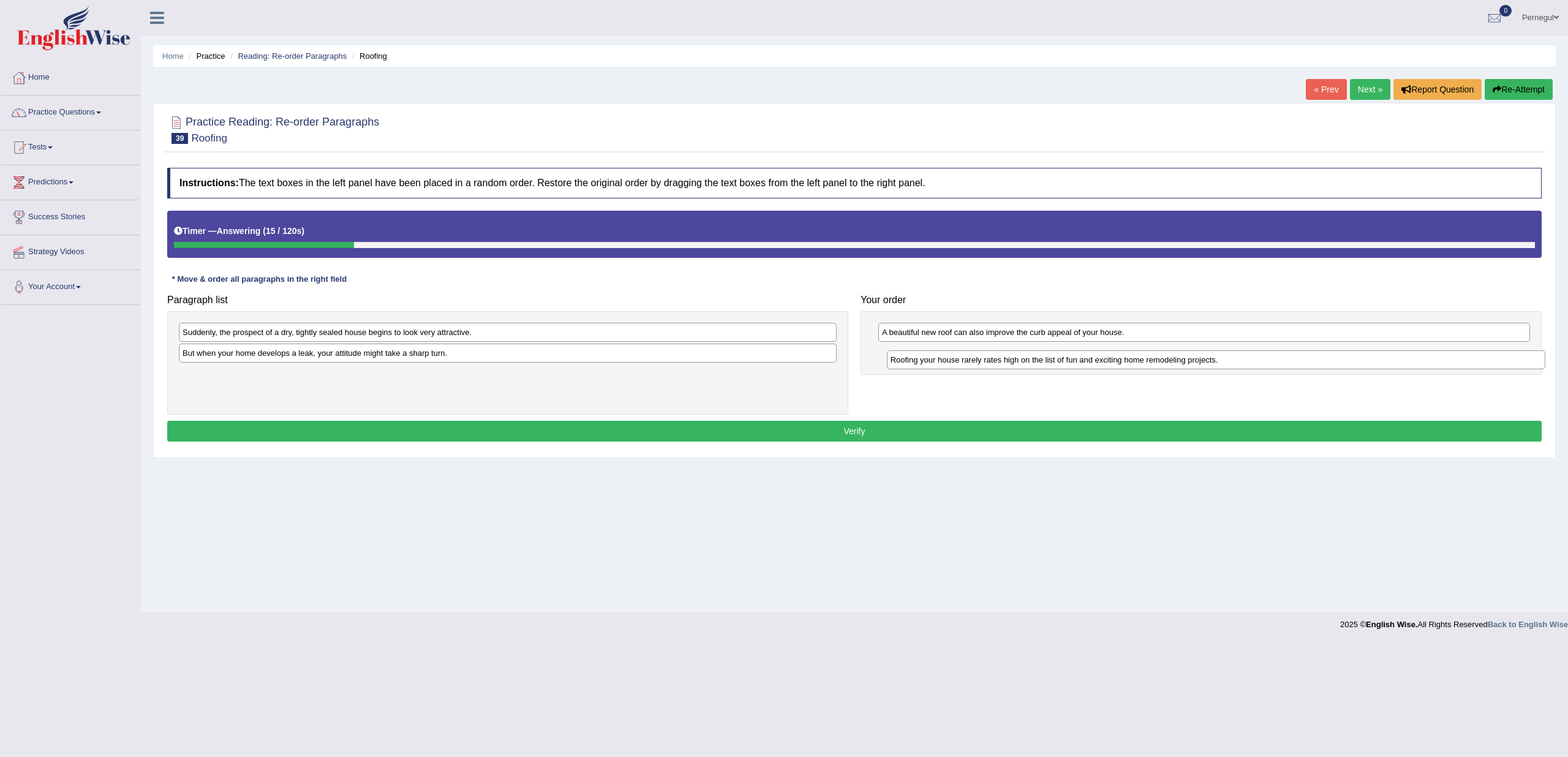
drag, startPoint x: 228, startPoint y: 353, endPoint x: 920, endPoint y: 365, distance: 692.1
click at [931, 358] on div "Roofing your house rarely rates high on the list of fun and exciting home remod…" at bounding box center [1216, 360] width 659 height 19
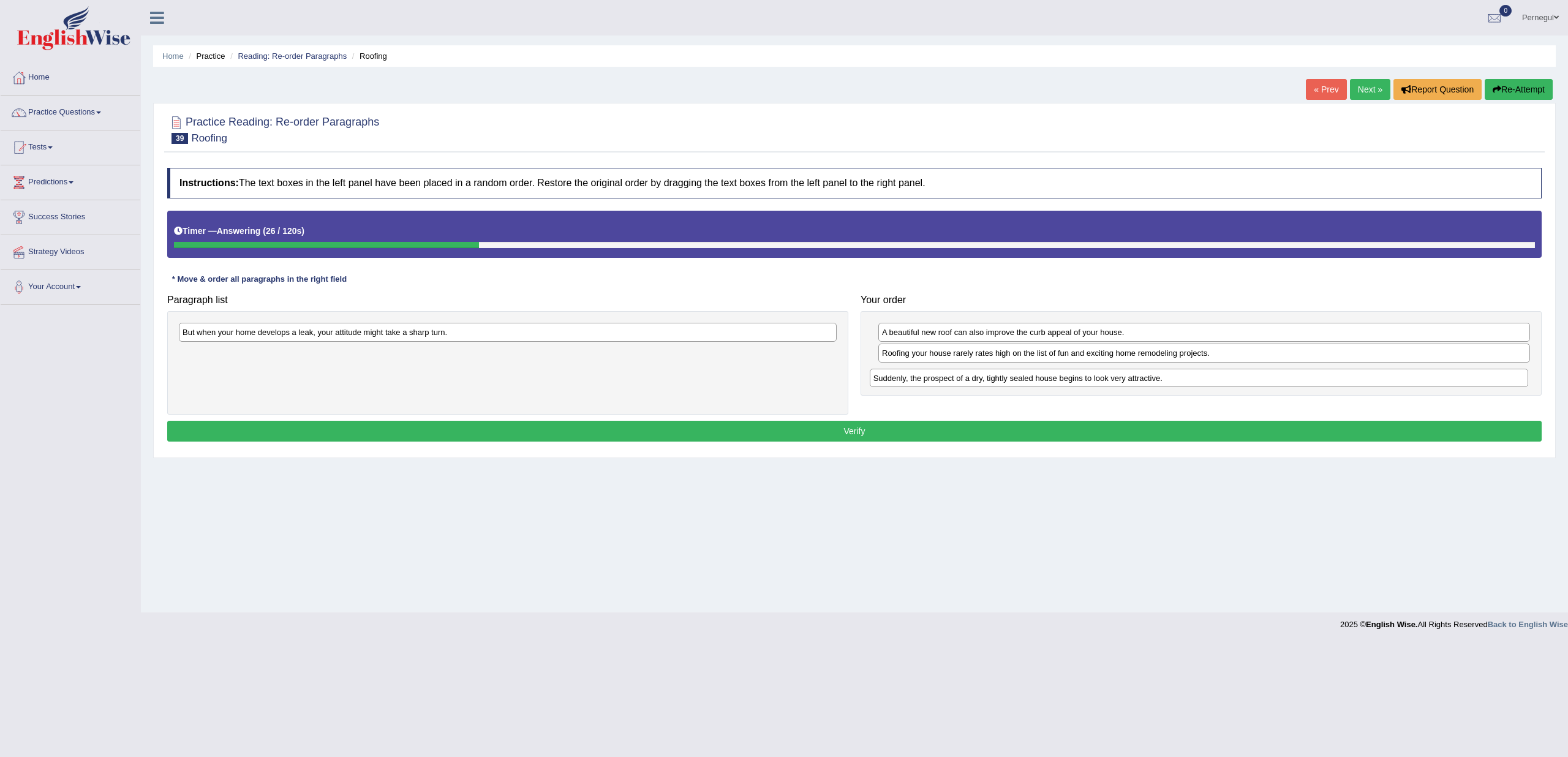
drag, startPoint x: 236, startPoint y: 333, endPoint x: 927, endPoint y: 376, distance: 692.3
click at [927, 376] on div "Suddenly, the prospect of a dry, tightly sealed house begins to look very attra…" at bounding box center [1199, 378] width 659 height 19
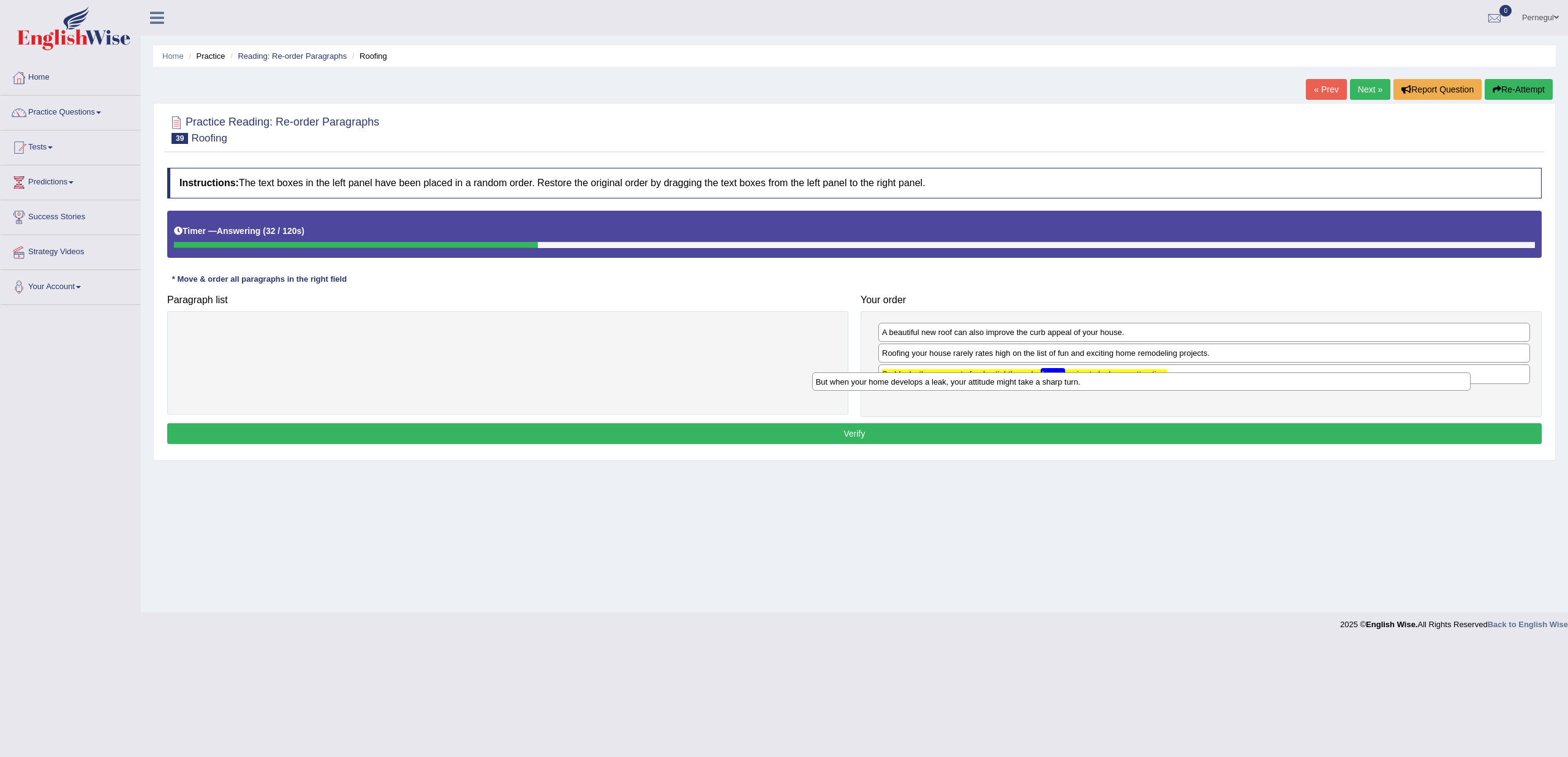
drag, startPoint x: 701, startPoint y: 334, endPoint x: 1372, endPoint y: 378, distance: 672.4
click at [1372, 378] on div "But when your home develops a leak, your attitude might take a sharp turn." at bounding box center [1141, 382] width 659 height 19
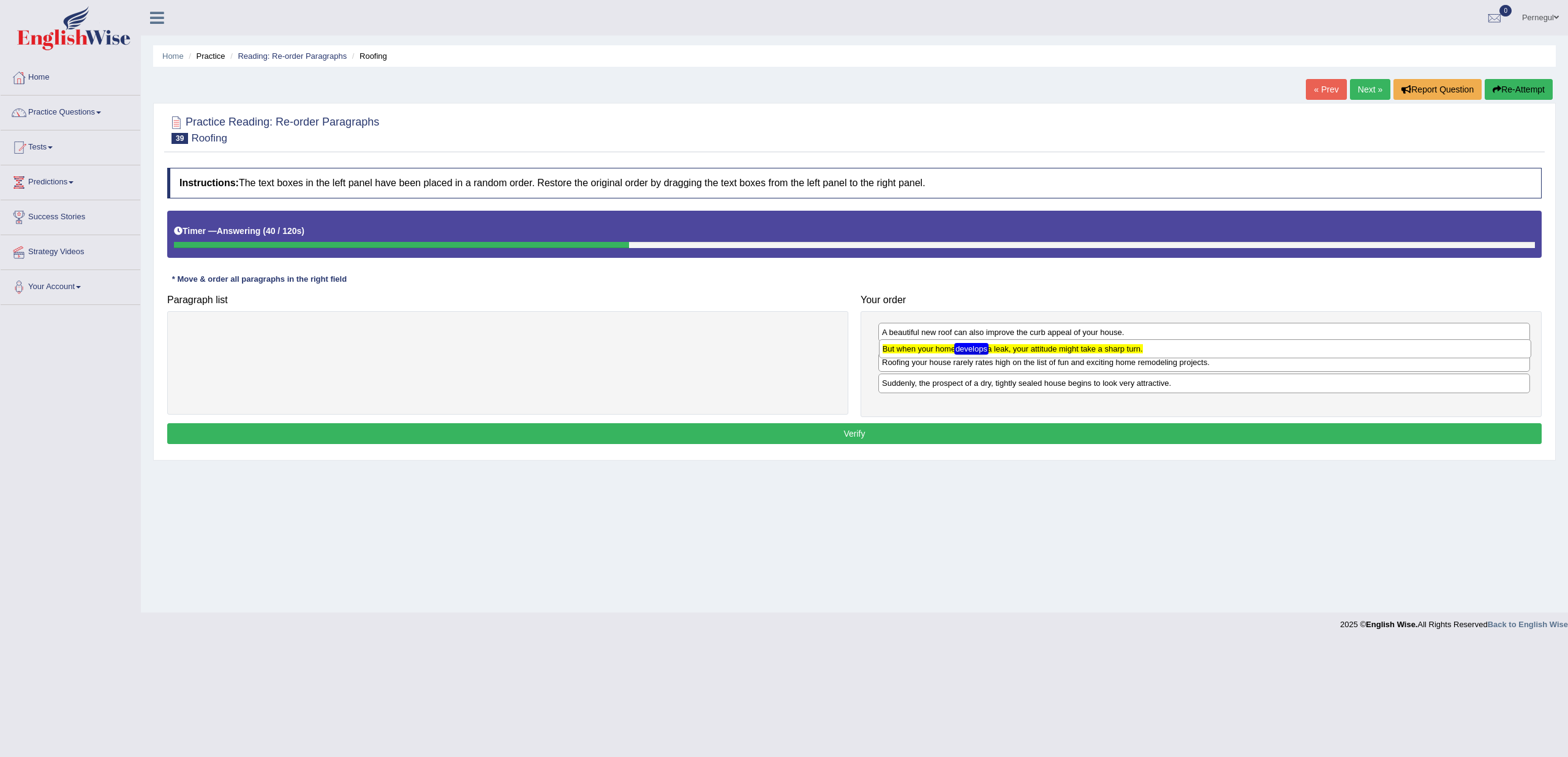
drag, startPoint x: 1082, startPoint y: 397, endPoint x: 1082, endPoint y: 353, distance: 44.0
click at [1082, 353] on div "But when your home develops a leak, your attitude might take a sharp turn." at bounding box center [1205, 349] width 652 height 19
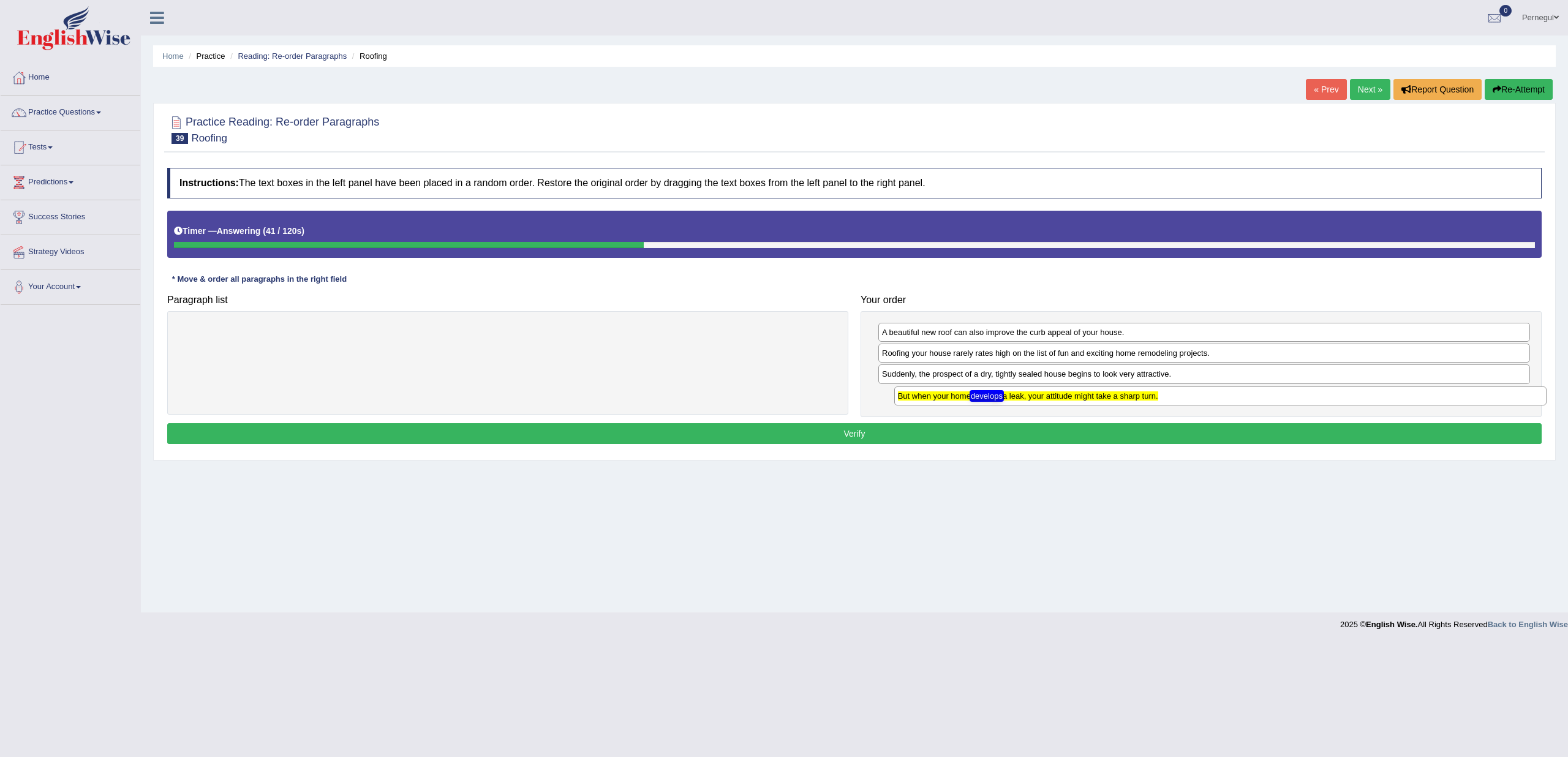
drag, startPoint x: 1080, startPoint y: 352, endPoint x: 1097, endPoint y: 399, distance: 50.0
click at [1097, 399] on texthelphighlightspan "But when your home develops a leak, your attitude might take a sharp turn." at bounding box center [1028, 396] width 261 height 9
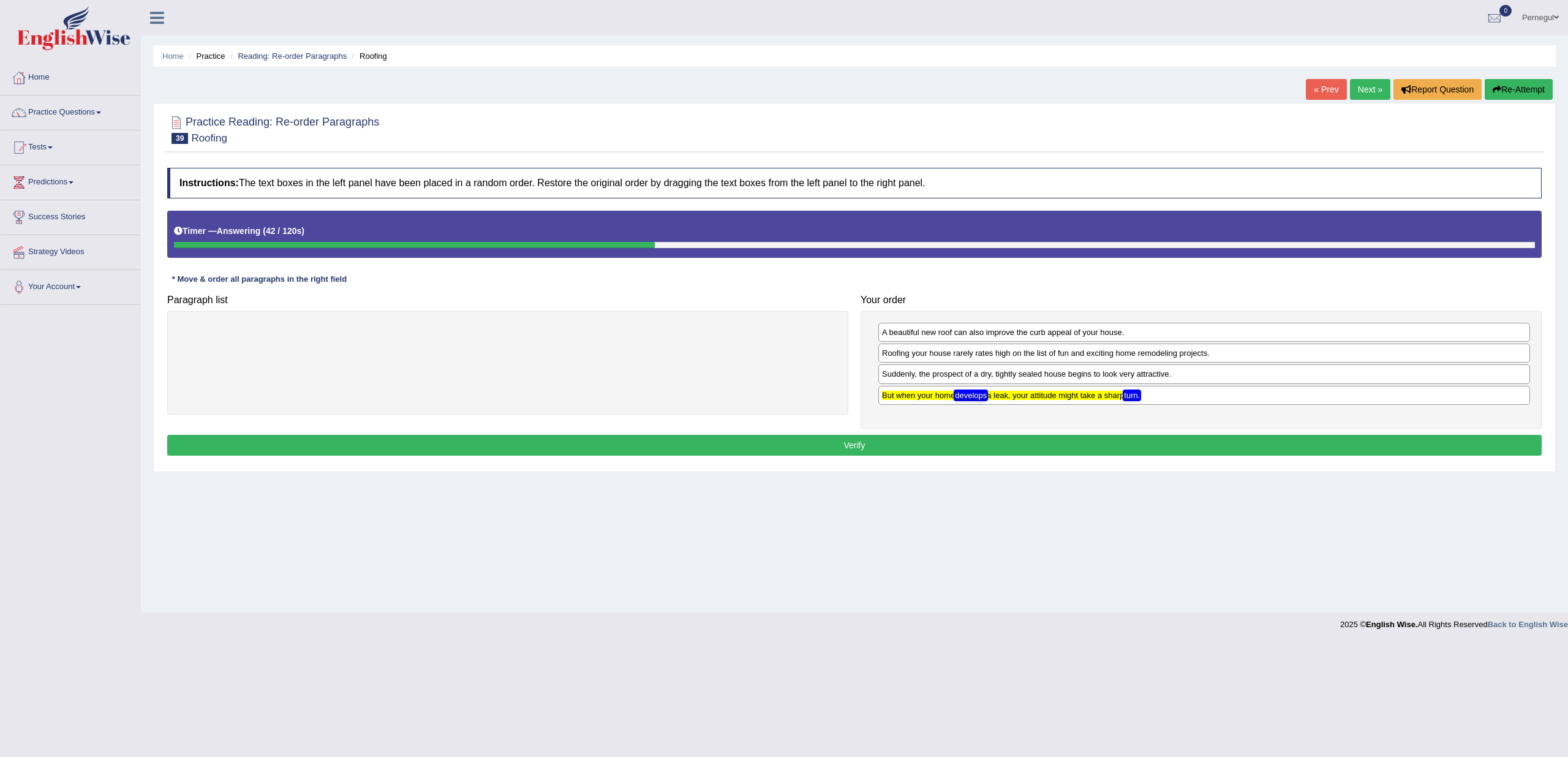
click at [1039, 435] on button "Verify" at bounding box center [855, 445] width 1375 height 21
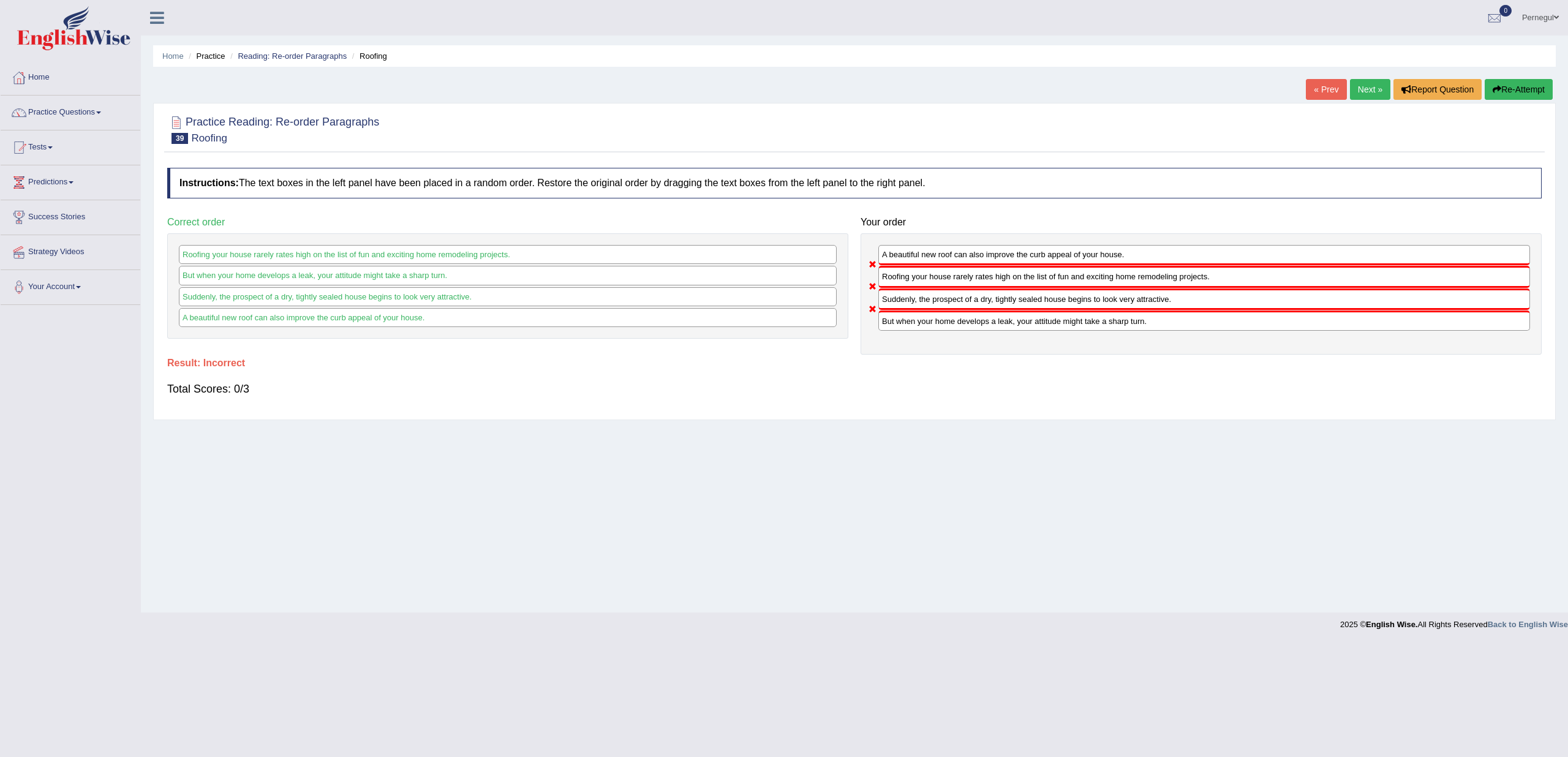
click at [1352, 90] on link "Next »" at bounding box center [1370, 89] width 40 height 21
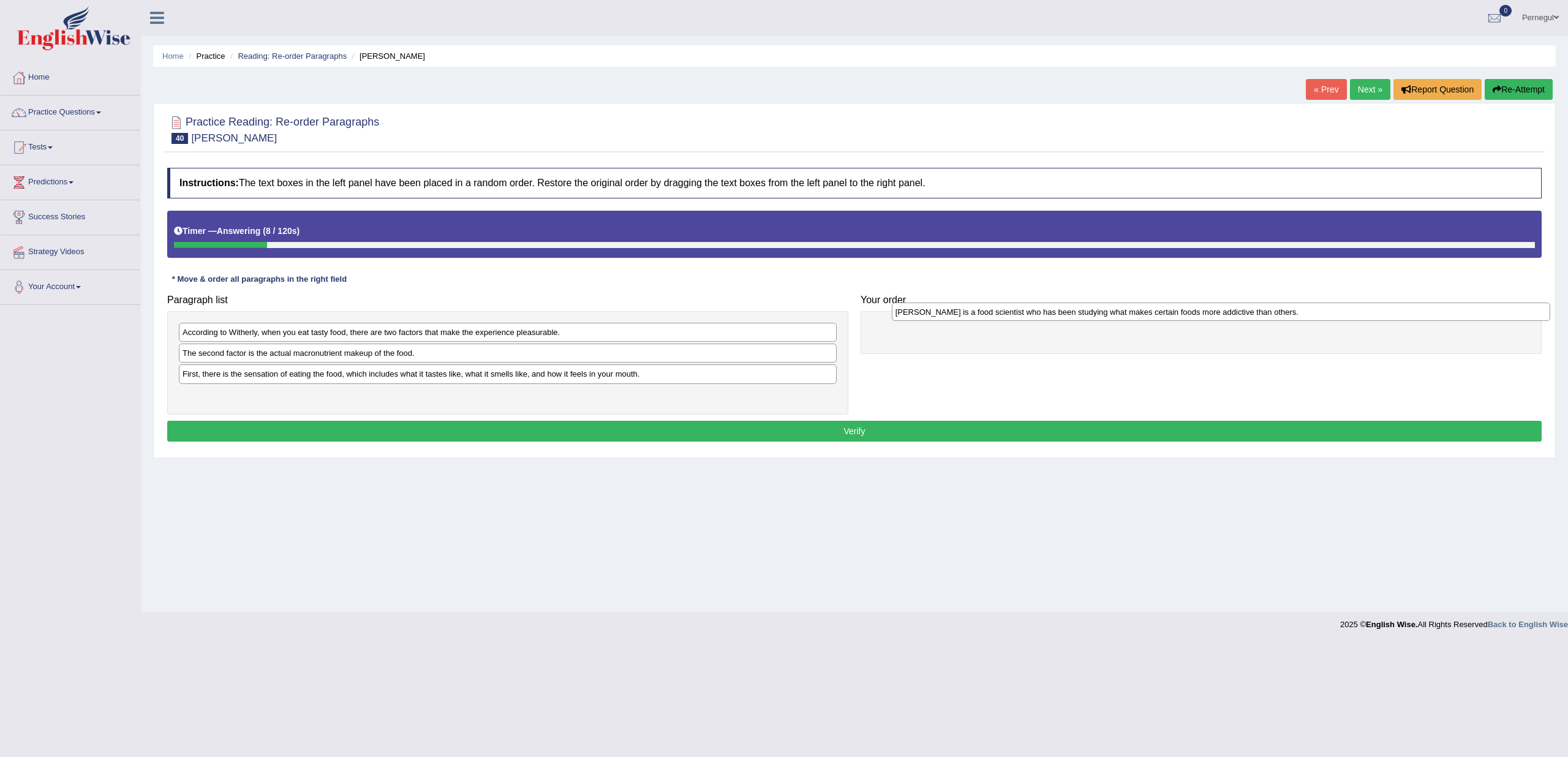
drag, startPoint x: 231, startPoint y: 378, endPoint x: 944, endPoint y: 318, distance: 715.5
click at [944, 318] on div "Steven Witherly is a food scientist who has been studying what makes certain fo…" at bounding box center [1221, 312] width 659 height 19
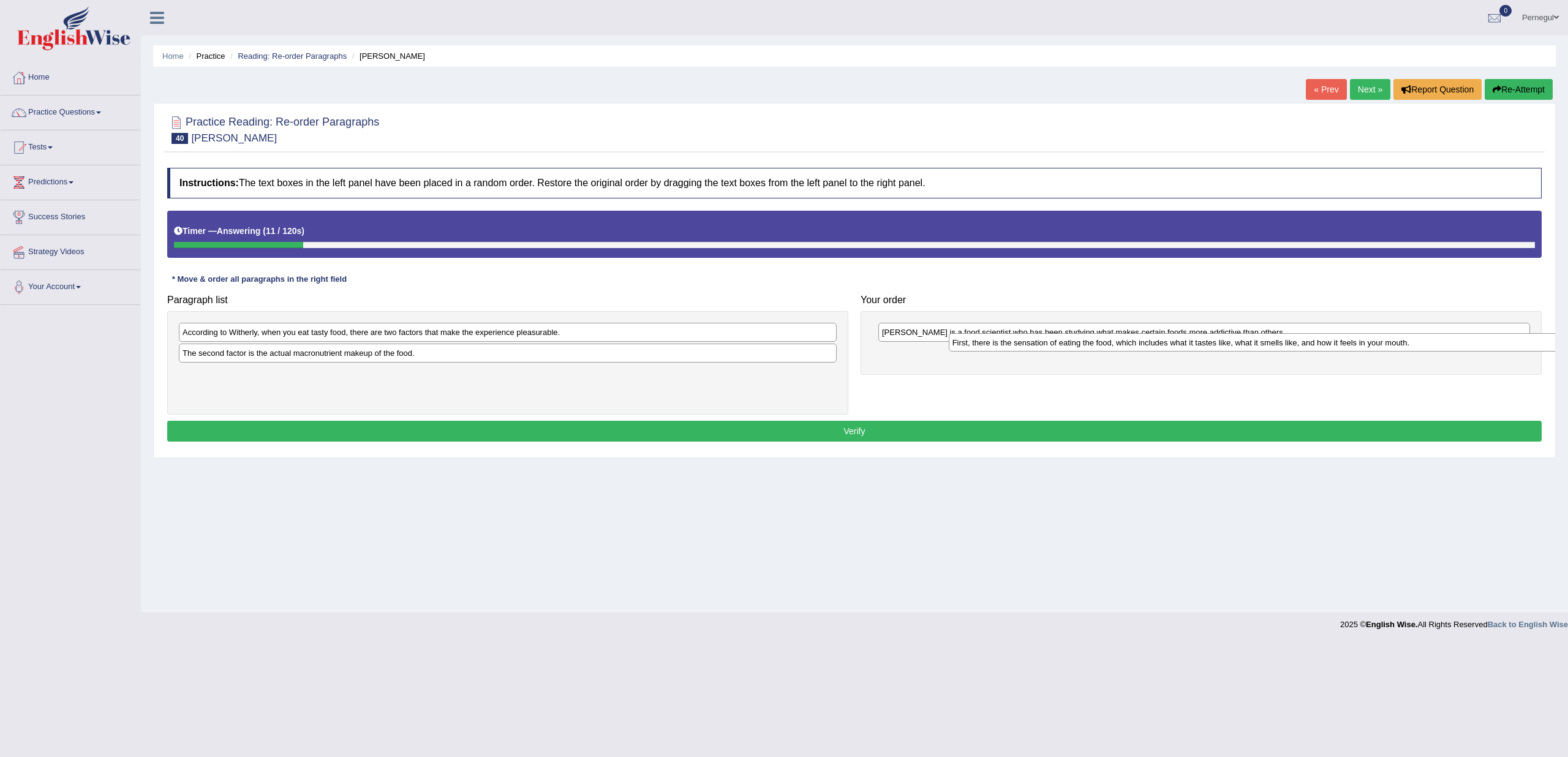
drag, startPoint x: 256, startPoint y: 377, endPoint x: 1001, endPoint y: 348, distance: 745.6
click at [1002, 348] on div "First, there is the sensation of eating the food, which includes what it tastes…" at bounding box center [1278, 343] width 659 height 19
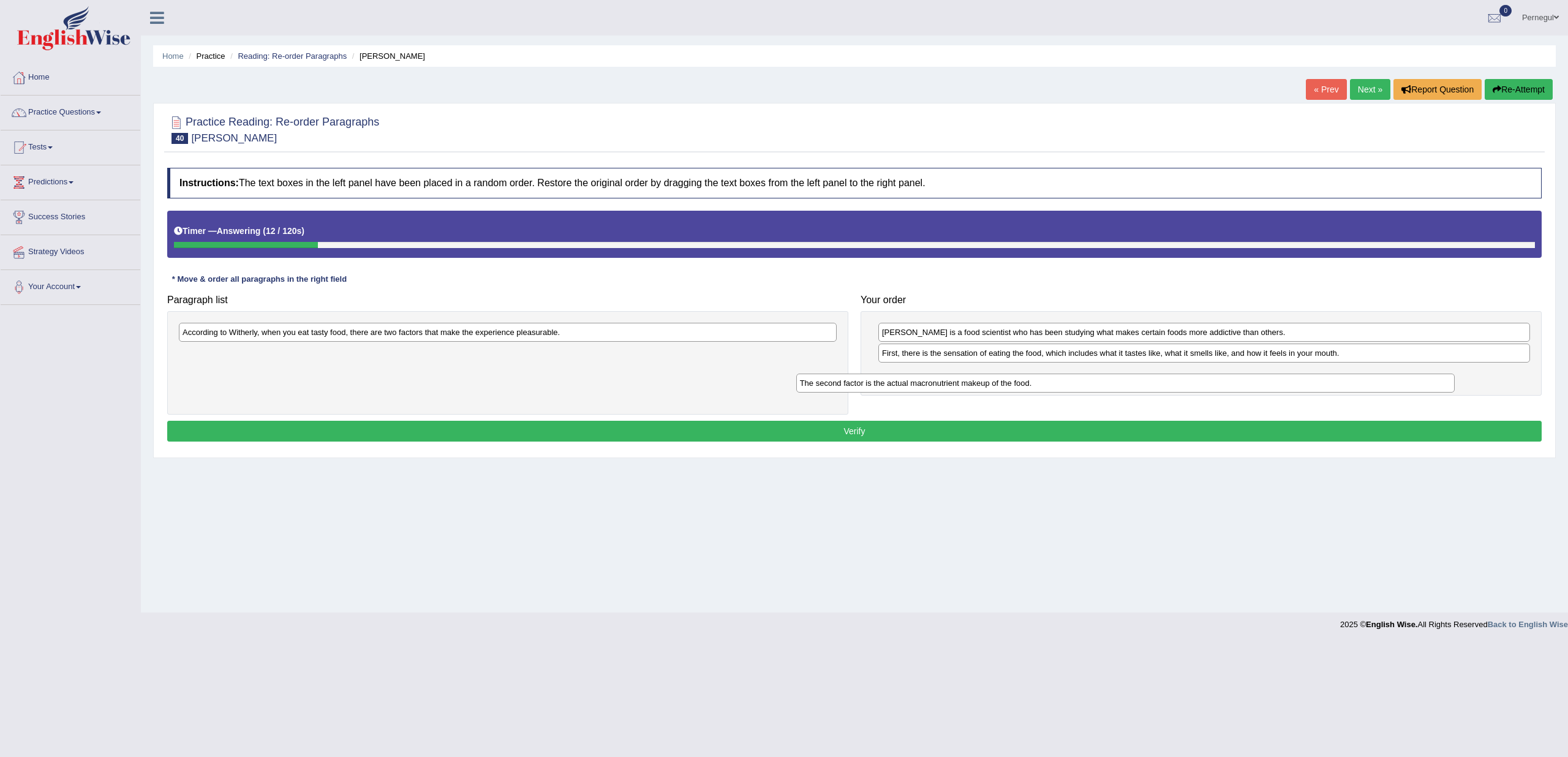
drag, startPoint x: 696, startPoint y: 360, endPoint x: 1340, endPoint y: 385, distance: 644.5
click at [1340, 385] on div "The second factor is the actual macronutrient makeup of the food." at bounding box center [1125, 383] width 659 height 19
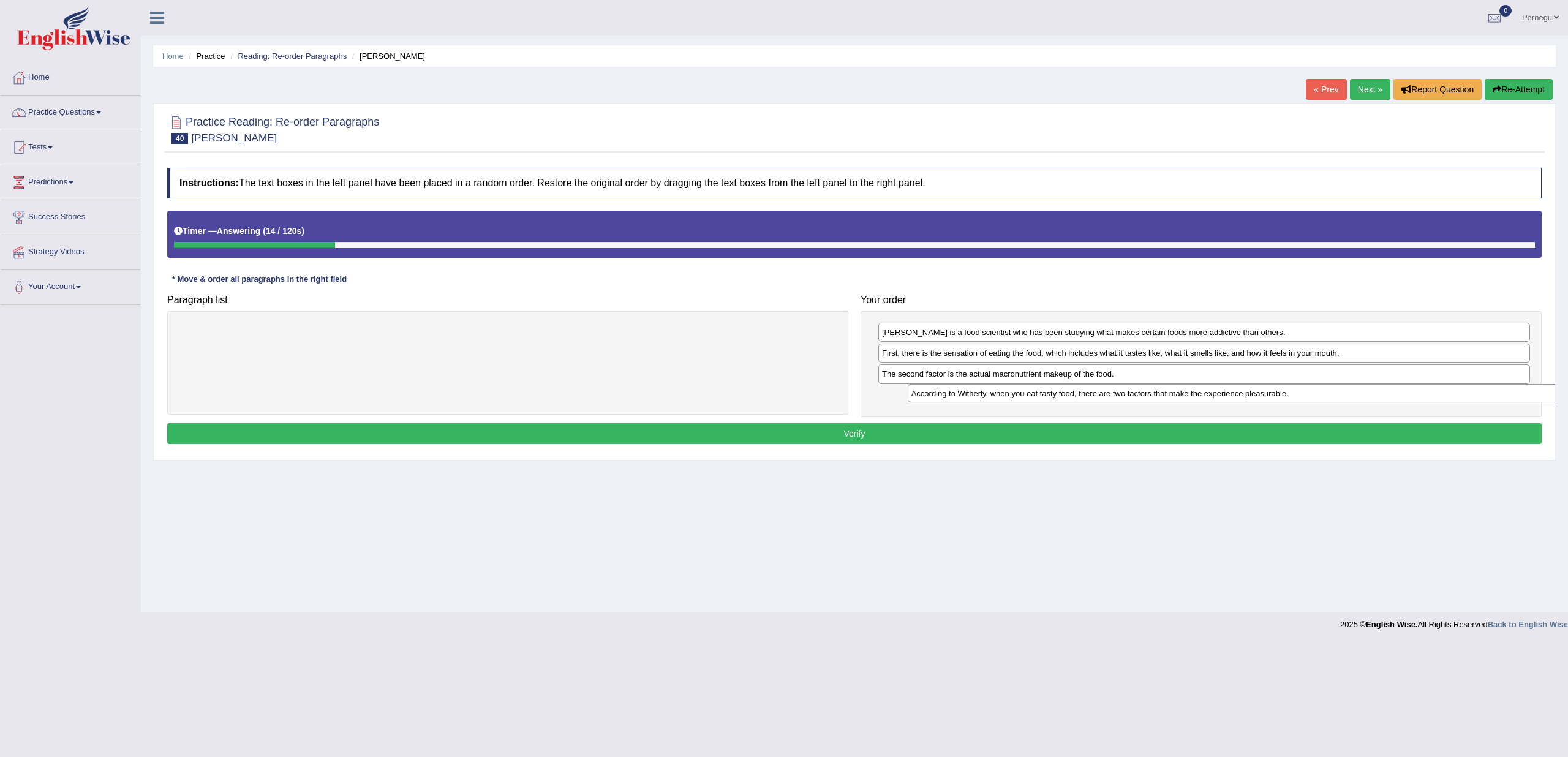
drag, startPoint x: 824, startPoint y: 335, endPoint x: 1521, endPoint y: 376, distance: 698.2
click at [1521, 384] on div "According to Witherly, when you eat tasty food, there are two factors that make…" at bounding box center [1237, 394] width 659 height 19
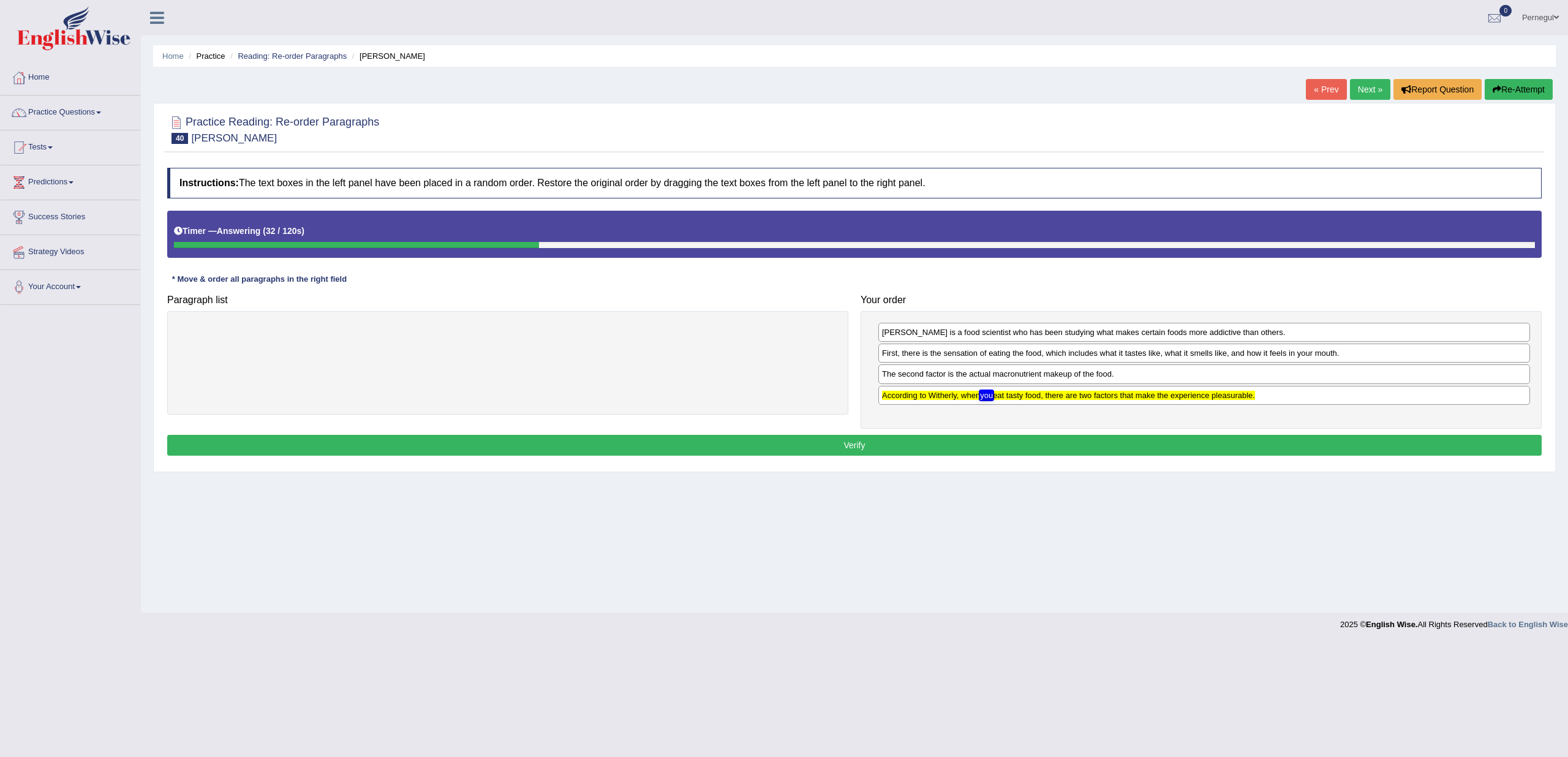
click at [1041, 438] on button "Verify" at bounding box center [855, 445] width 1375 height 21
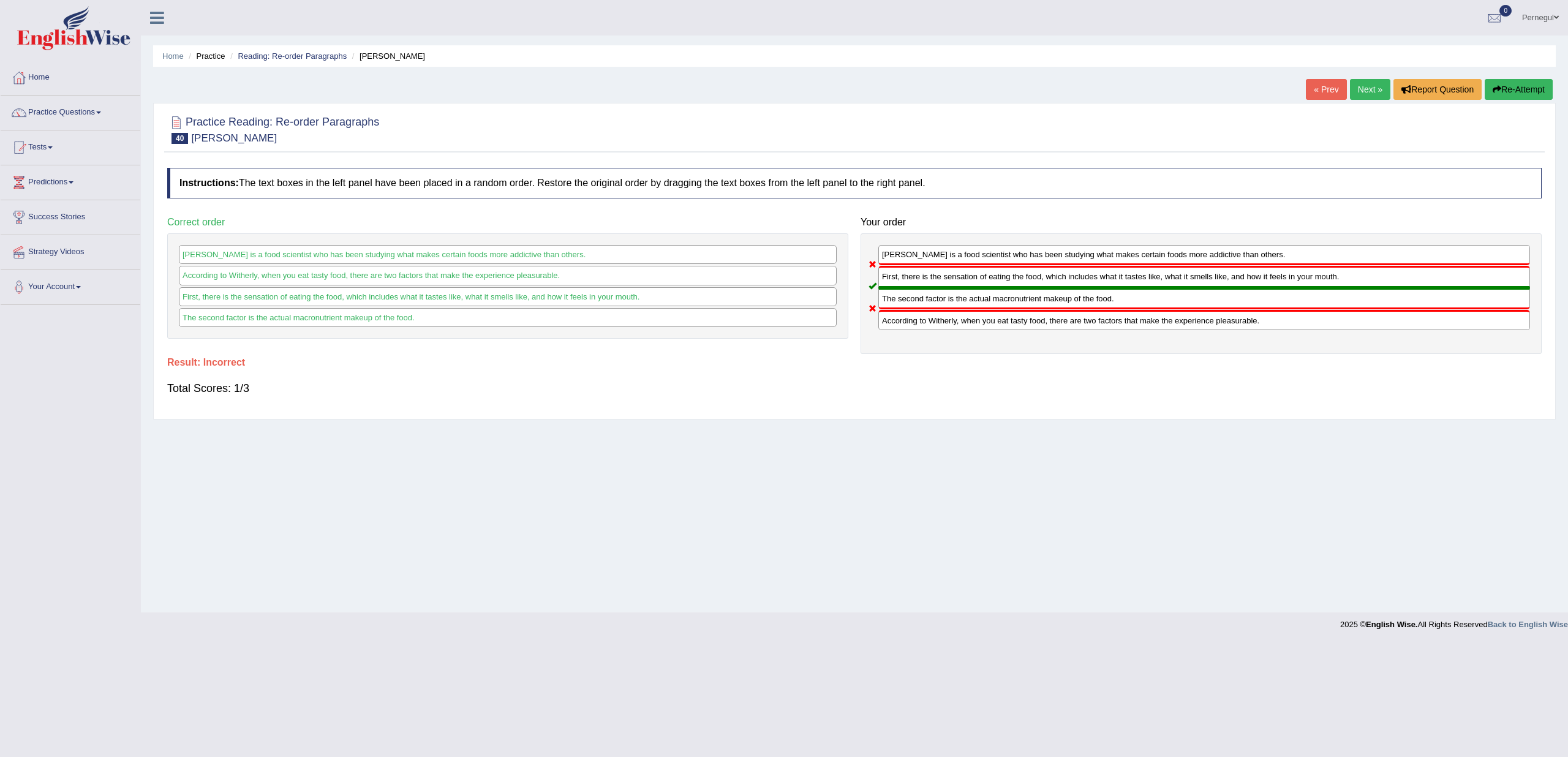
click at [1539, 17] on link "Pernegul" at bounding box center [1541, 16] width 55 height 32
click at [1476, 156] on link "Log out" at bounding box center [1501, 159] width 132 height 28
